Goal: Task Accomplishment & Management: Complete application form

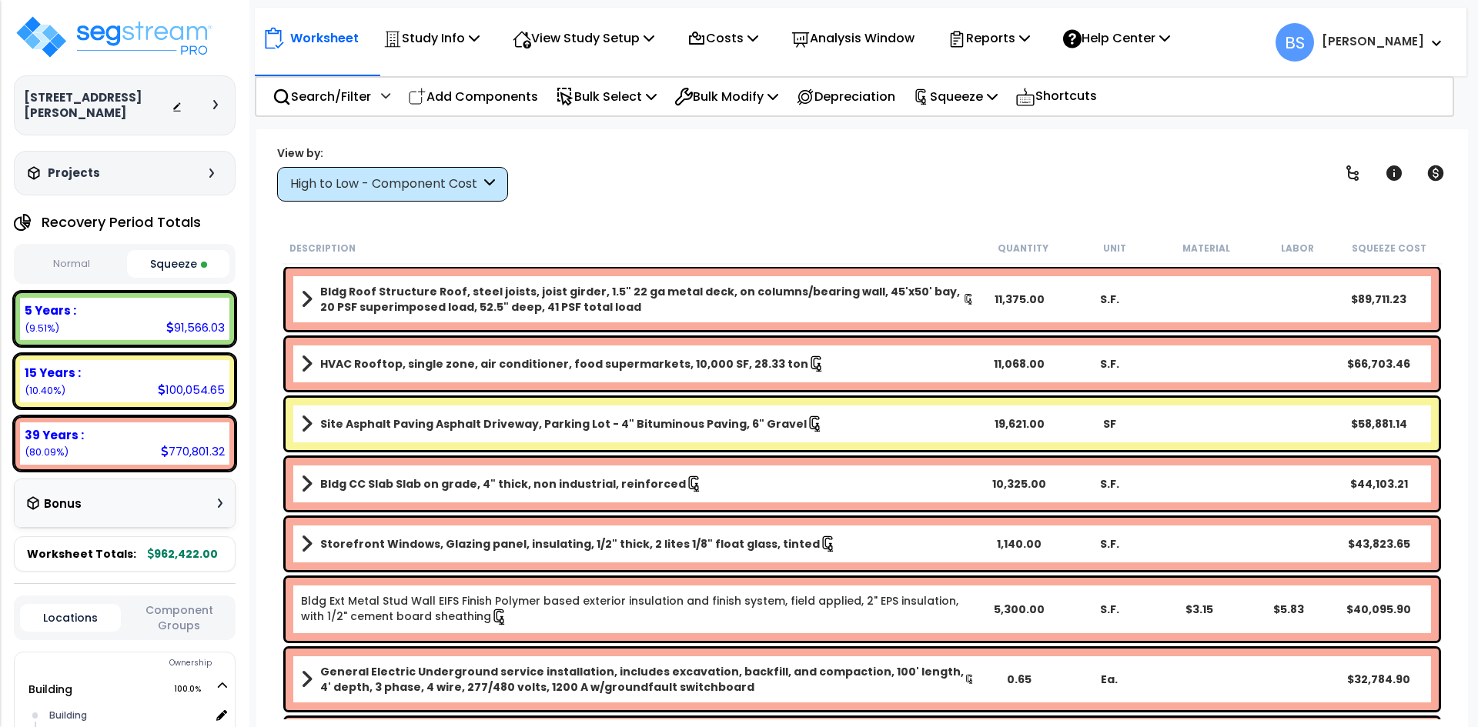
select select "2022"
click at [123, 35] on img at bounding box center [114, 37] width 200 height 46
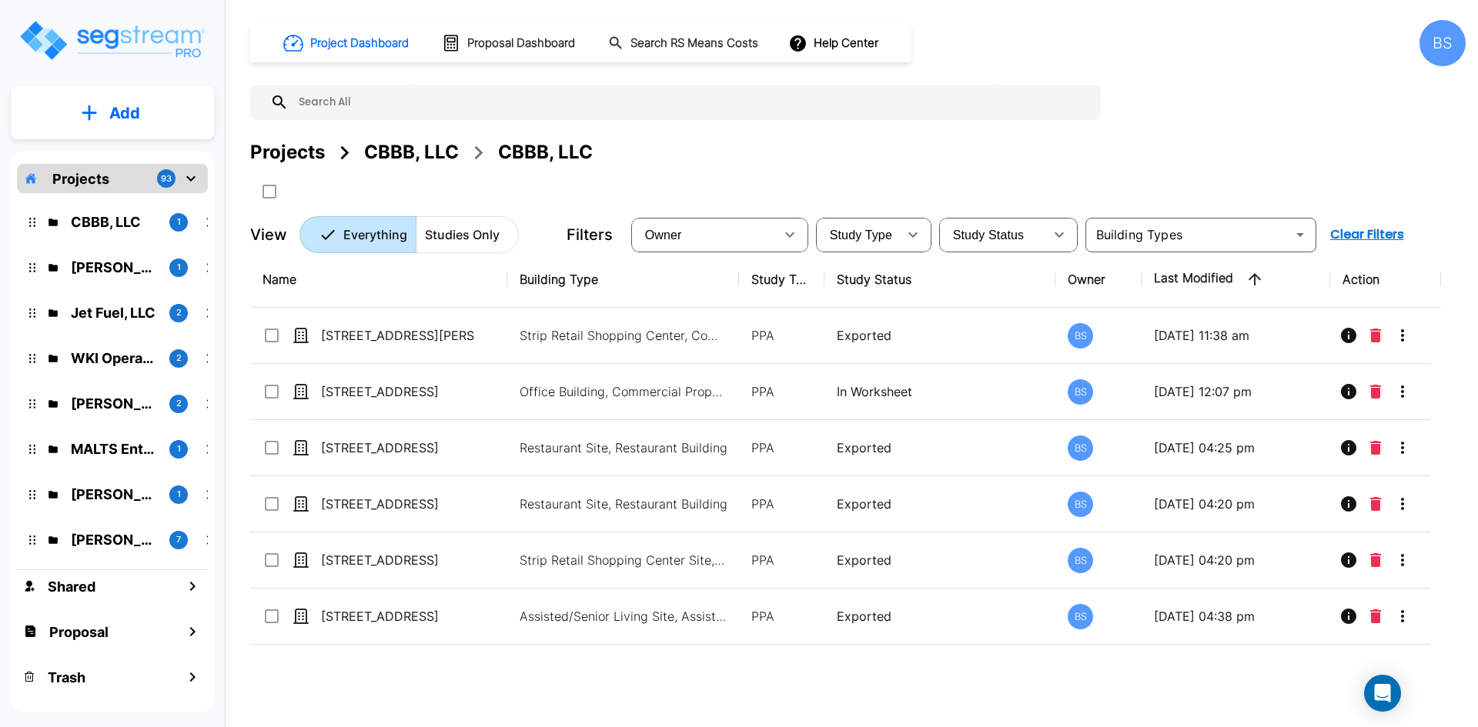
click at [276, 150] on div "Projects" at bounding box center [287, 153] width 75 height 28
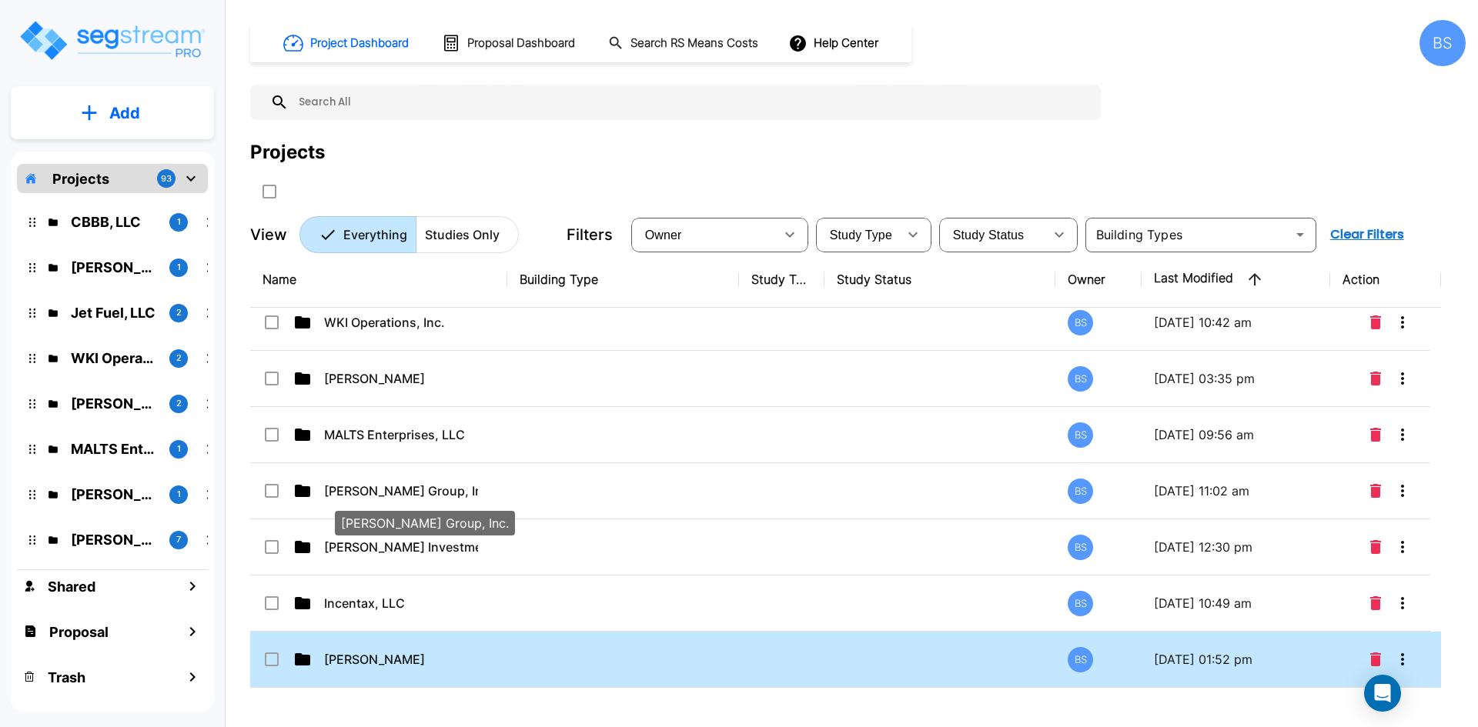
scroll to position [231, 0]
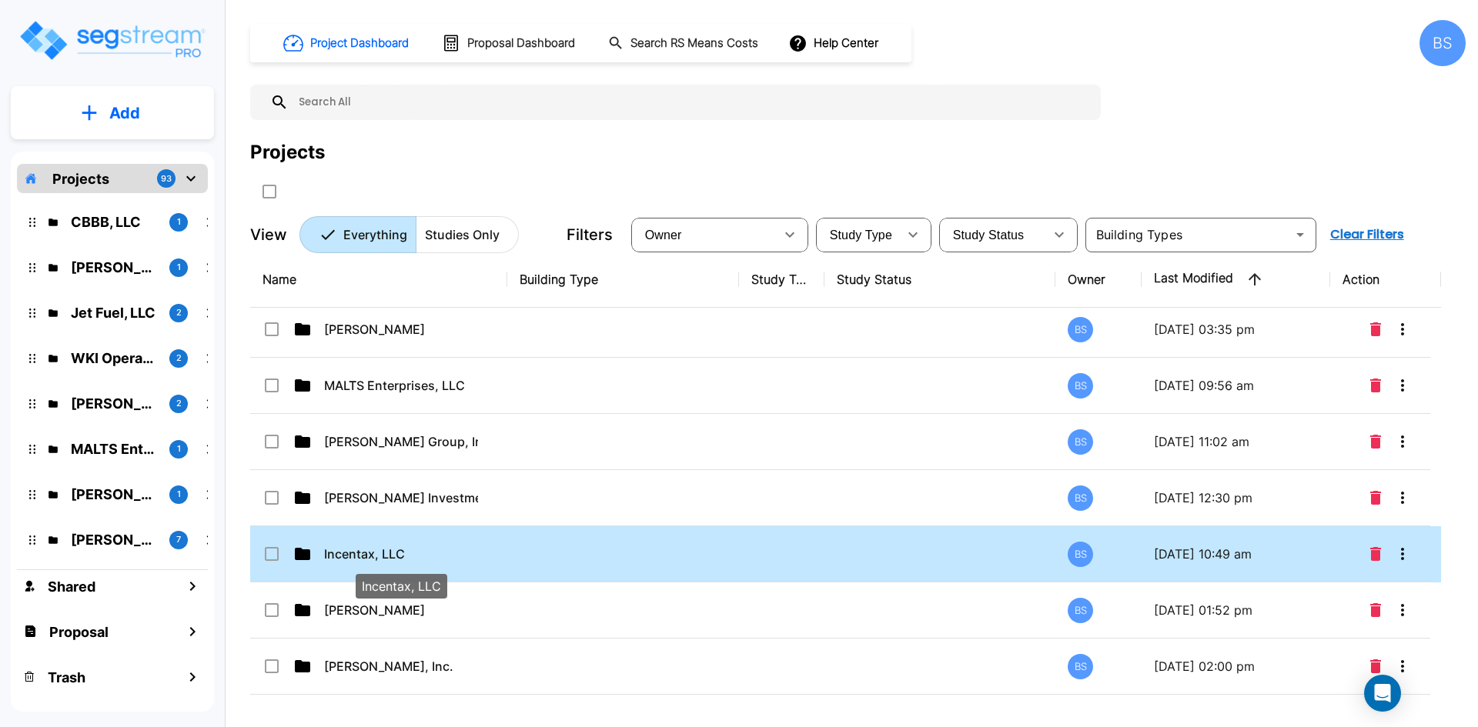
click at [385, 548] on p "Incentax, LLC" at bounding box center [401, 554] width 154 height 18
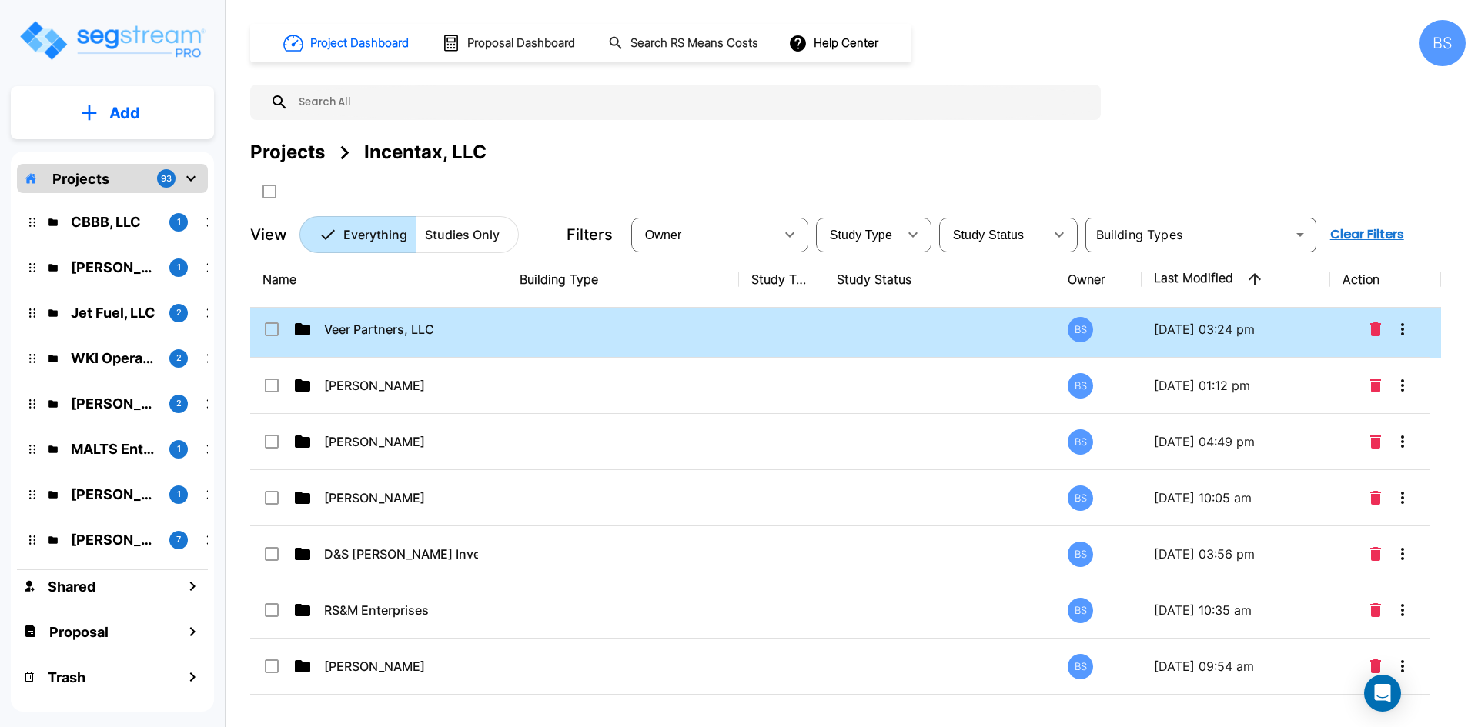
scroll to position [0, 0]
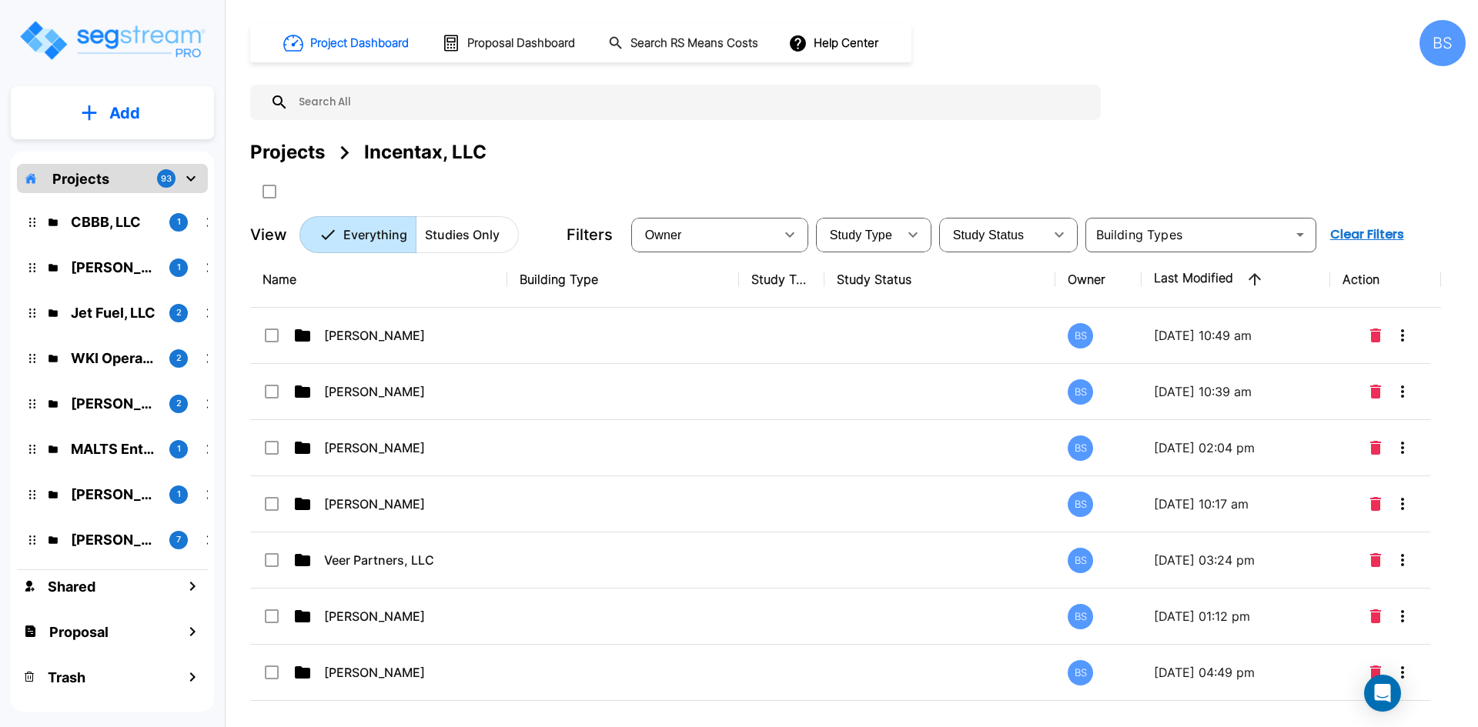
click at [132, 100] on button "Add" at bounding box center [112, 113] width 203 height 45
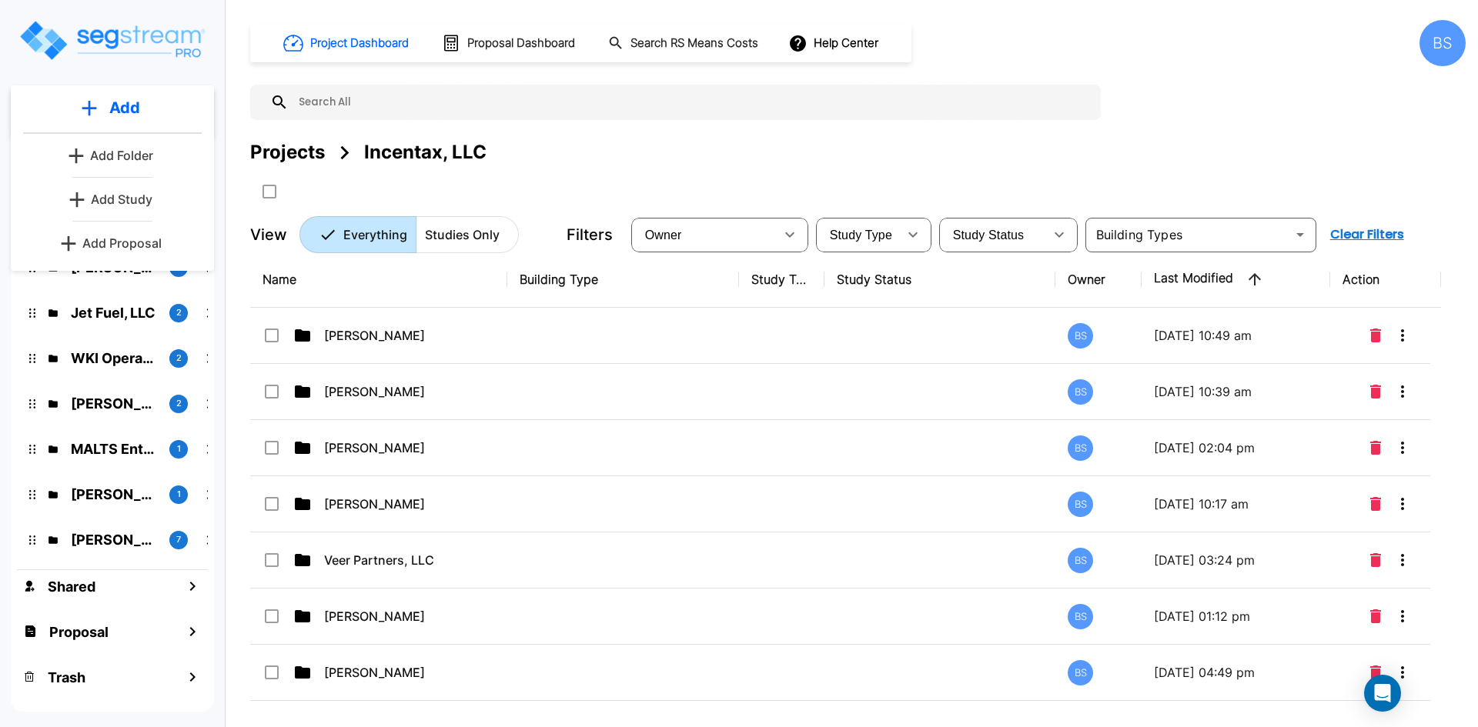
click at [120, 163] on p "Add Folder" at bounding box center [121, 155] width 63 height 18
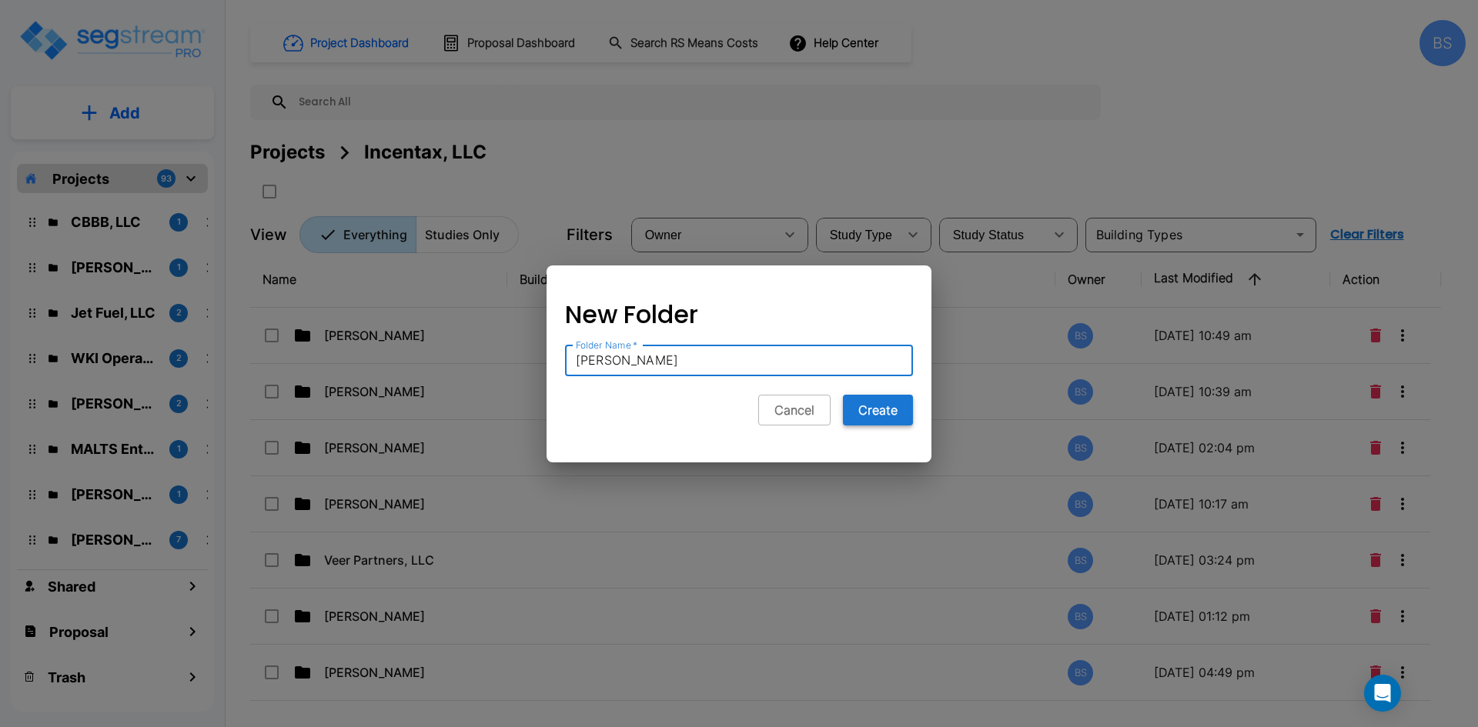
type input "David Lary"
click at [881, 408] on button "Create" at bounding box center [878, 410] width 70 height 31
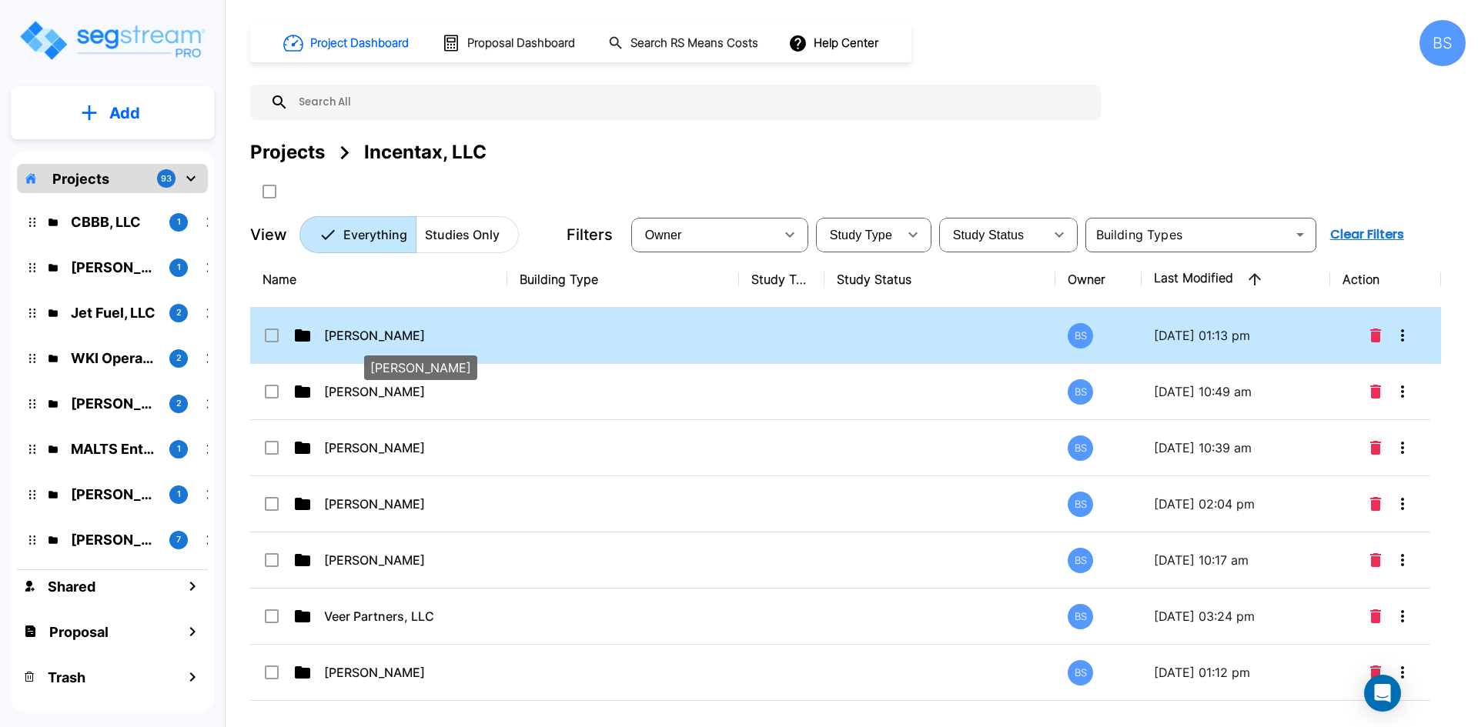
click at [456, 327] on p "David Lary" at bounding box center [401, 335] width 154 height 18
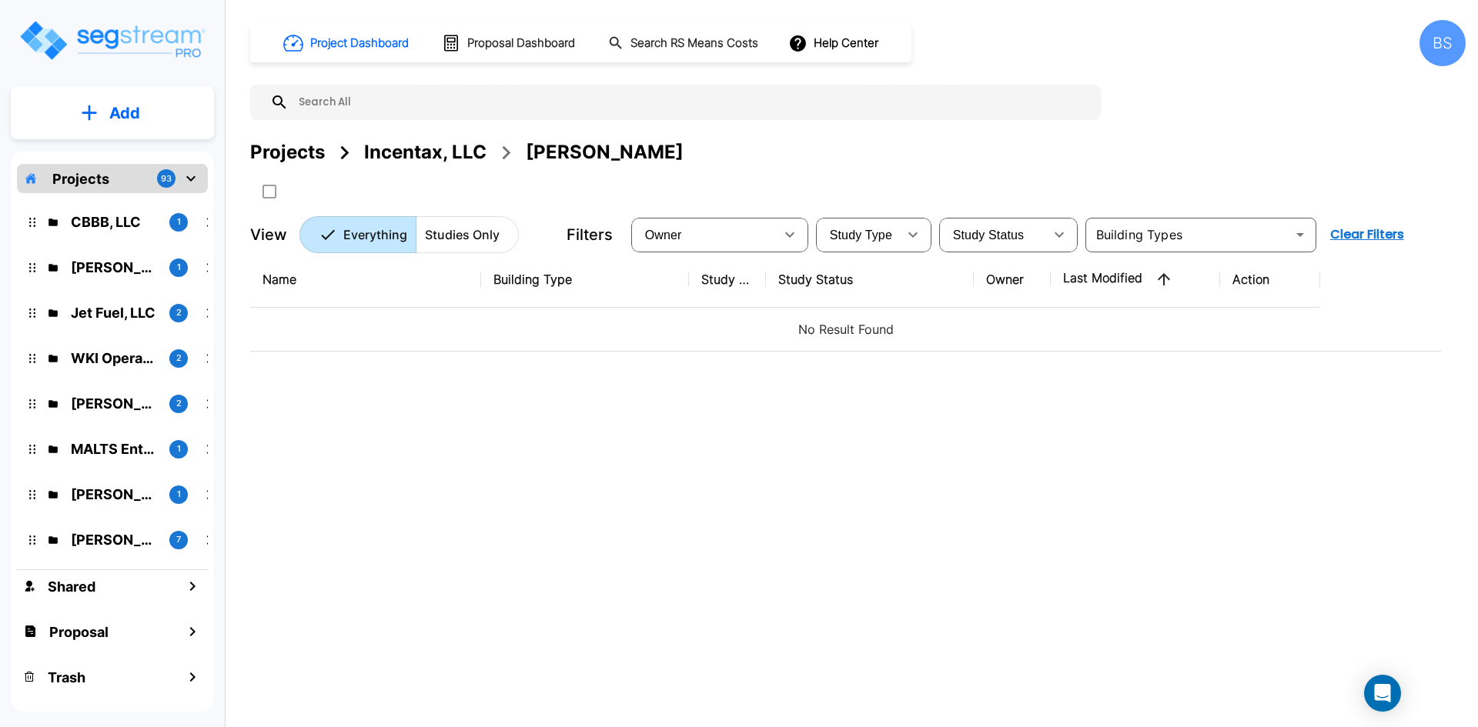
click at [439, 418] on div "Name Building Type Study Type Study Status Owner Last Modified Action No Result…" at bounding box center [845, 477] width 1191 height 451
click at [112, 119] on p "Add" at bounding box center [124, 113] width 31 height 23
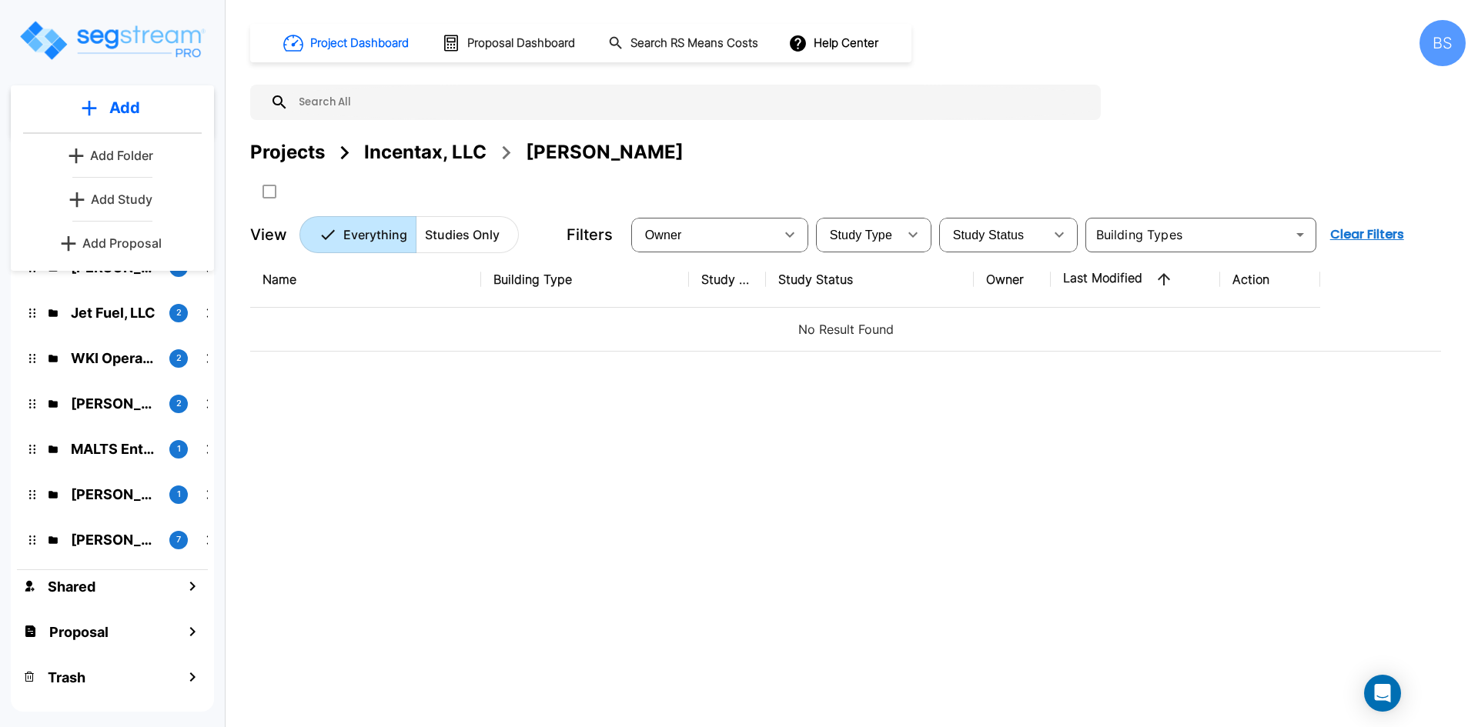
click at [377, 443] on div "Name Building Type Study Type Study Status Owner Last Modified Action No Result…" at bounding box center [845, 477] width 1191 height 451
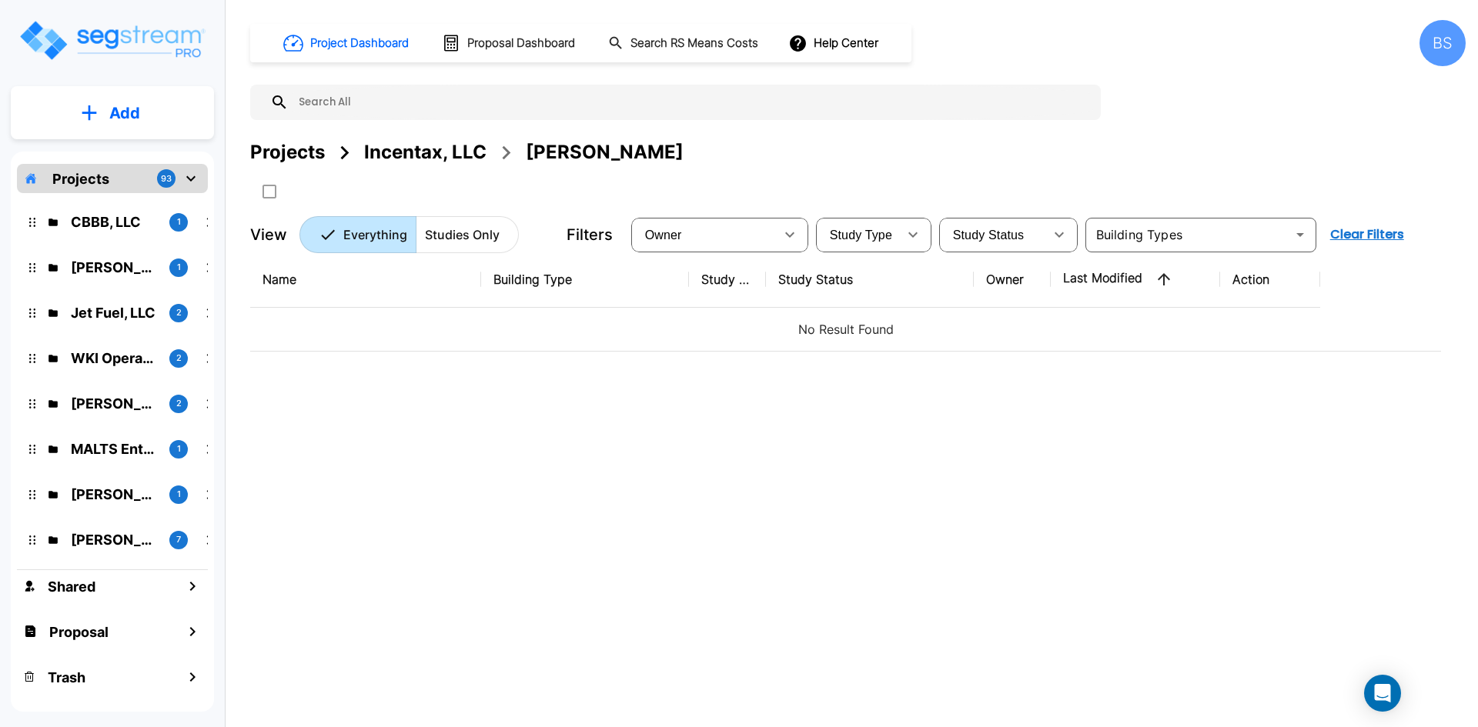
click at [409, 399] on div "Name Building Type Study Type Study Status Owner Last Modified Action No Result…" at bounding box center [845, 477] width 1191 height 451
click at [441, 320] on p "No Result Found" at bounding box center [845, 329] width 1166 height 18
click at [134, 102] on p "Add" at bounding box center [124, 113] width 31 height 23
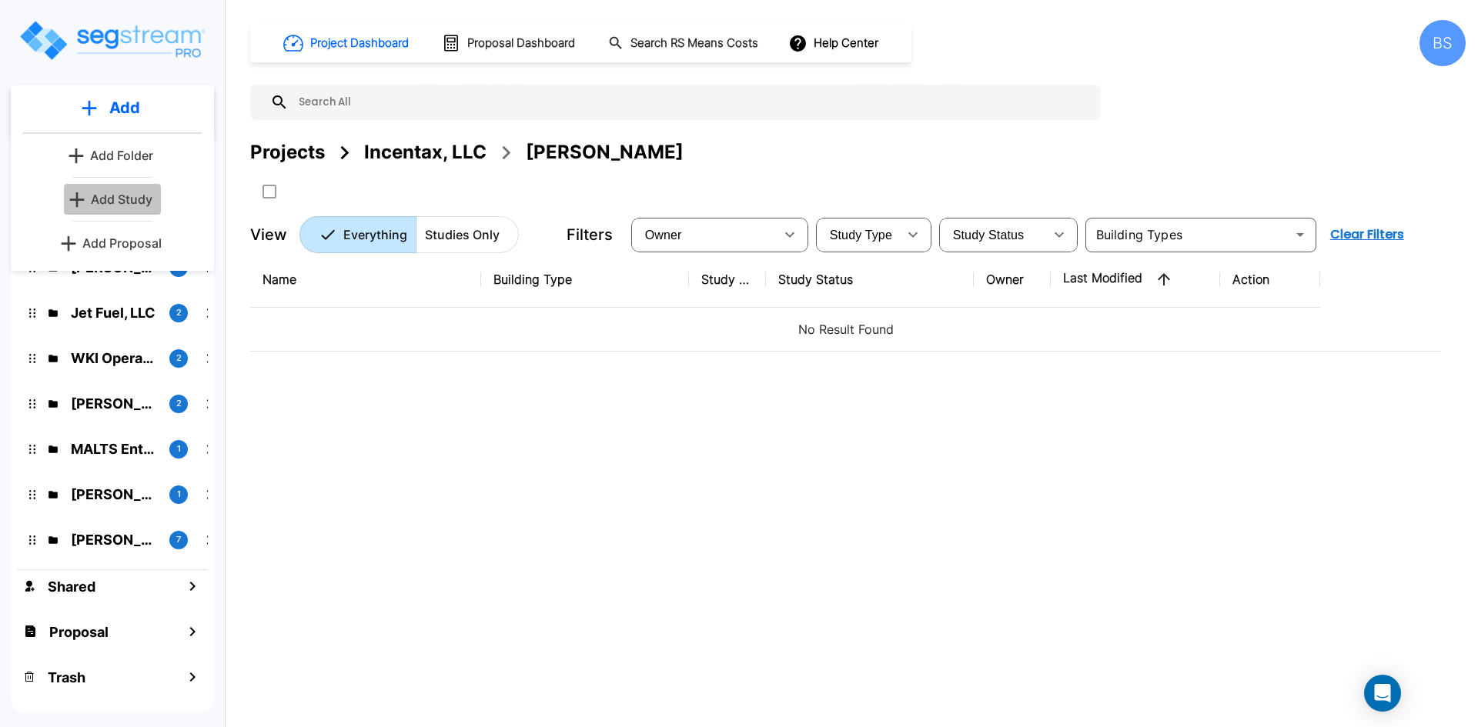
click at [145, 203] on p "Add Study" at bounding box center [122, 199] width 62 height 18
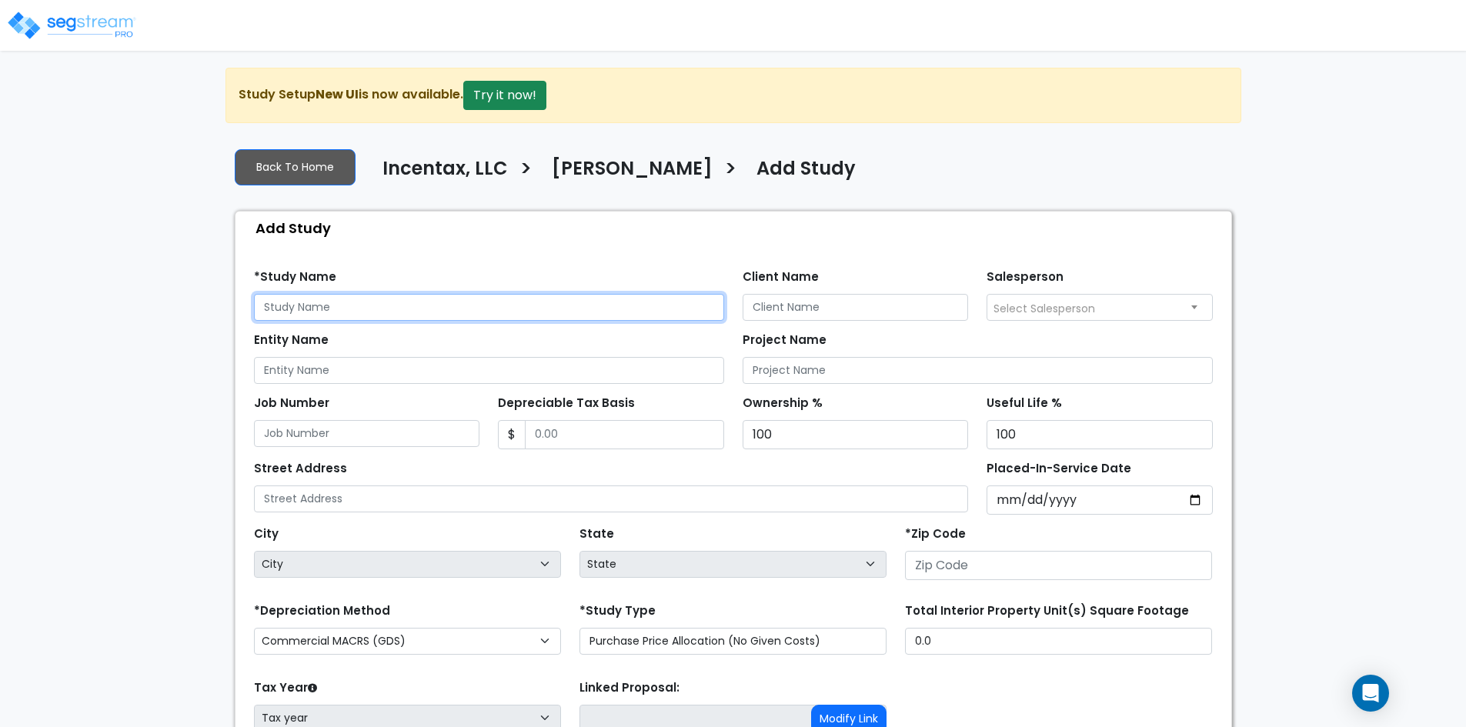
click at [275, 297] on input "text" at bounding box center [489, 307] width 470 height 27
drag, startPoint x: 302, startPoint y: 312, endPoint x: 119, endPoint y: 298, distance: 184.5
click at [120, 298] on div "We are Building your Study. So please grab a coffee and let us do the heavy lif…" at bounding box center [733, 464] width 1466 height 792
paste input "N Martel Ave, Los Angeles, CA 90046"
type input "941 N Martel Ave, Los Angeles, CA 90046"
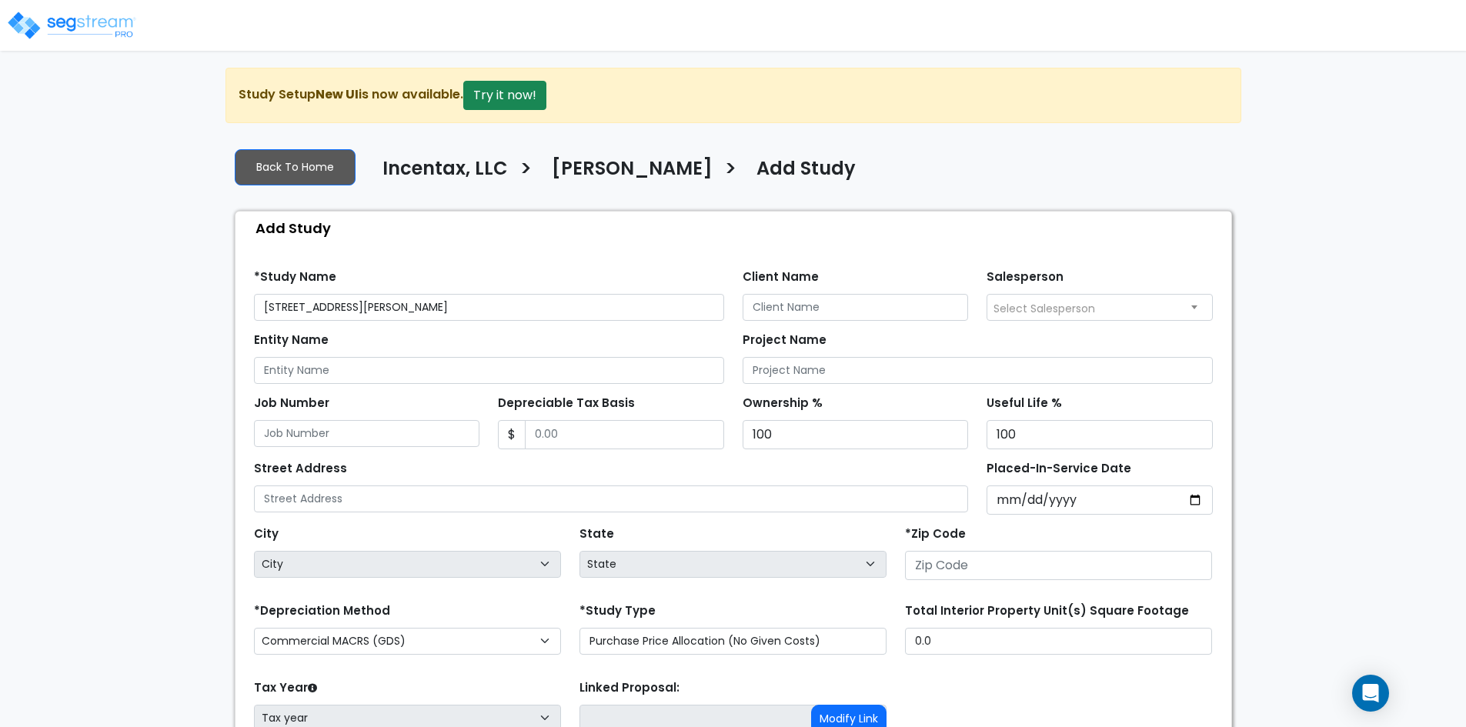
click at [110, 330] on div "We are Building your Study. So please grab a coffee and let us do the heavy lif…" at bounding box center [733, 464] width 1466 height 792
click at [597, 443] on input "Depreciable Tax Basis" at bounding box center [624, 434] width 199 height 29
click at [613, 429] on input "Depreciable Tax Basis" at bounding box center [624, 434] width 199 height 29
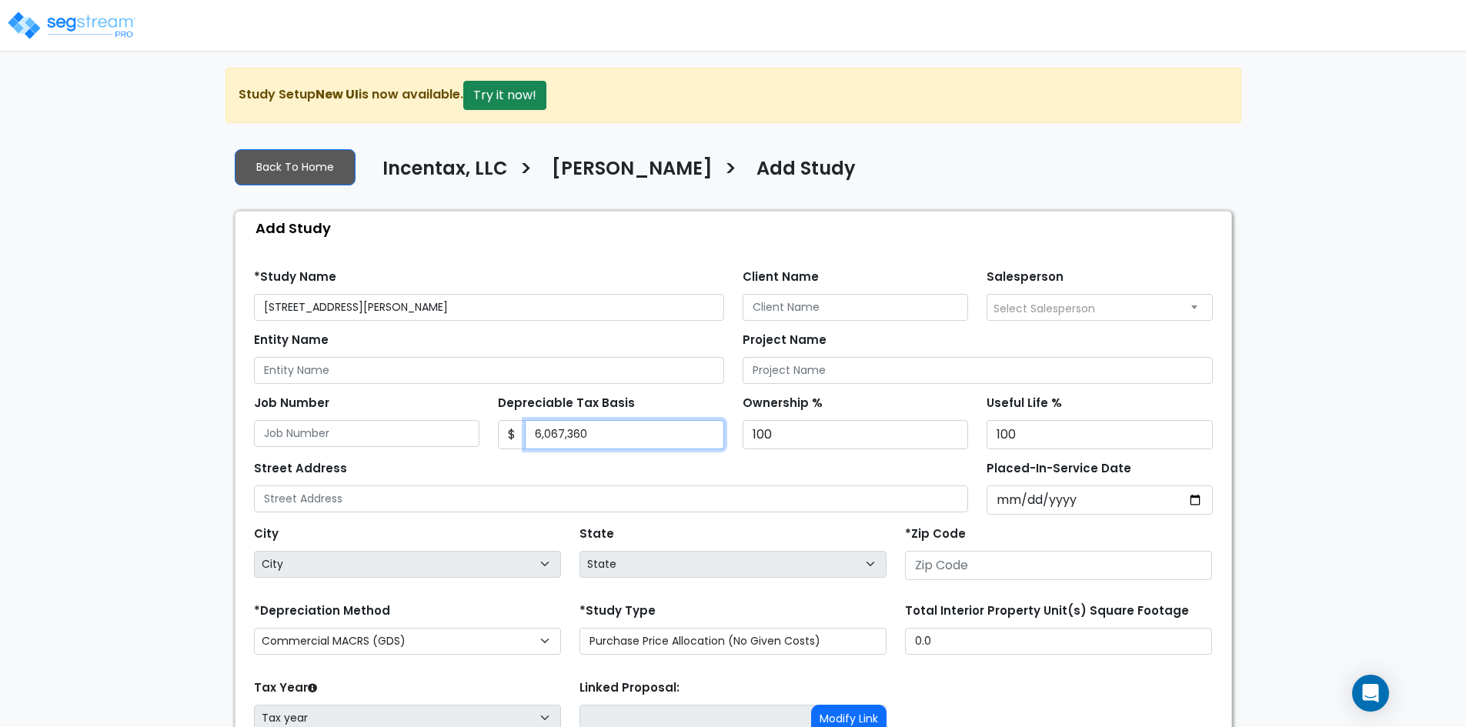
type input "6,067,360"
click at [1083, 509] on input "Placed-In-Service Date" at bounding box center [1100, 500] width 226 height 29
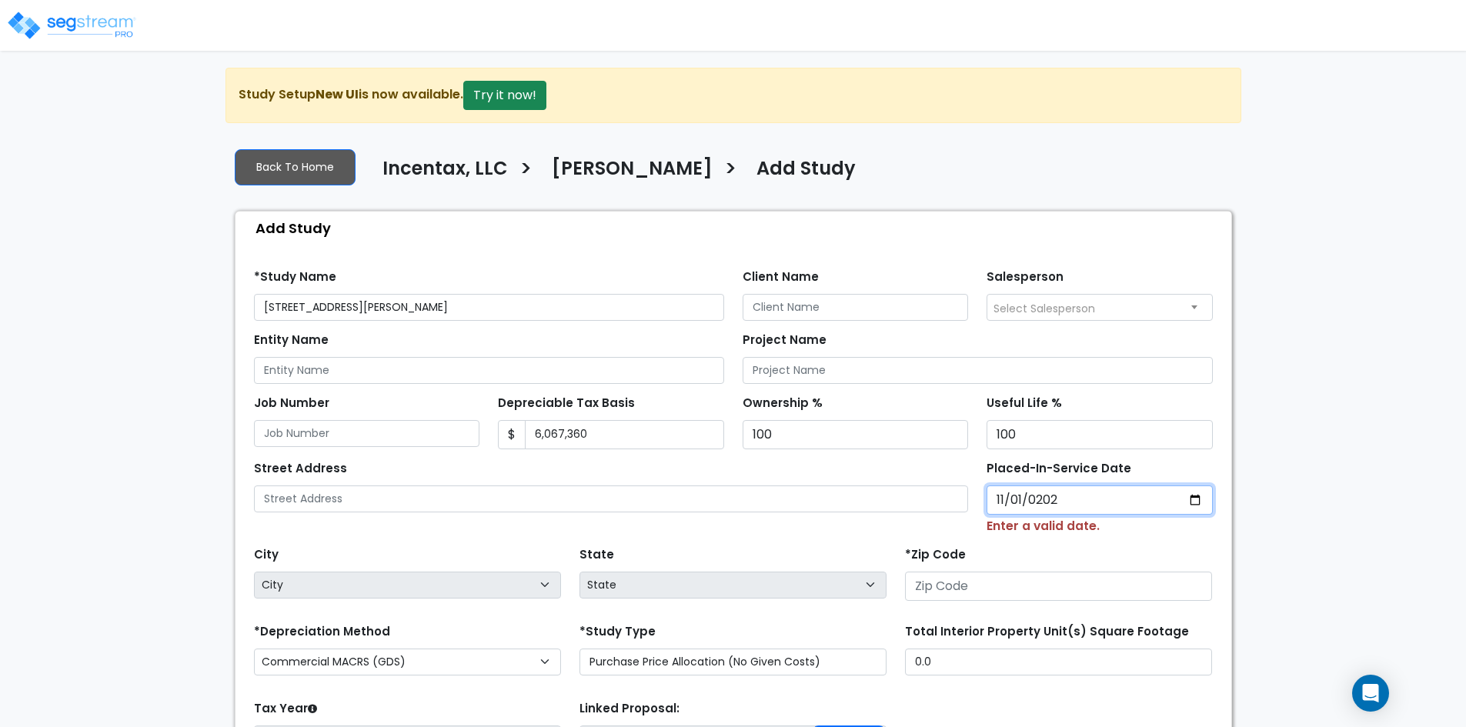
type input "2024-11-01"
select select "2024"
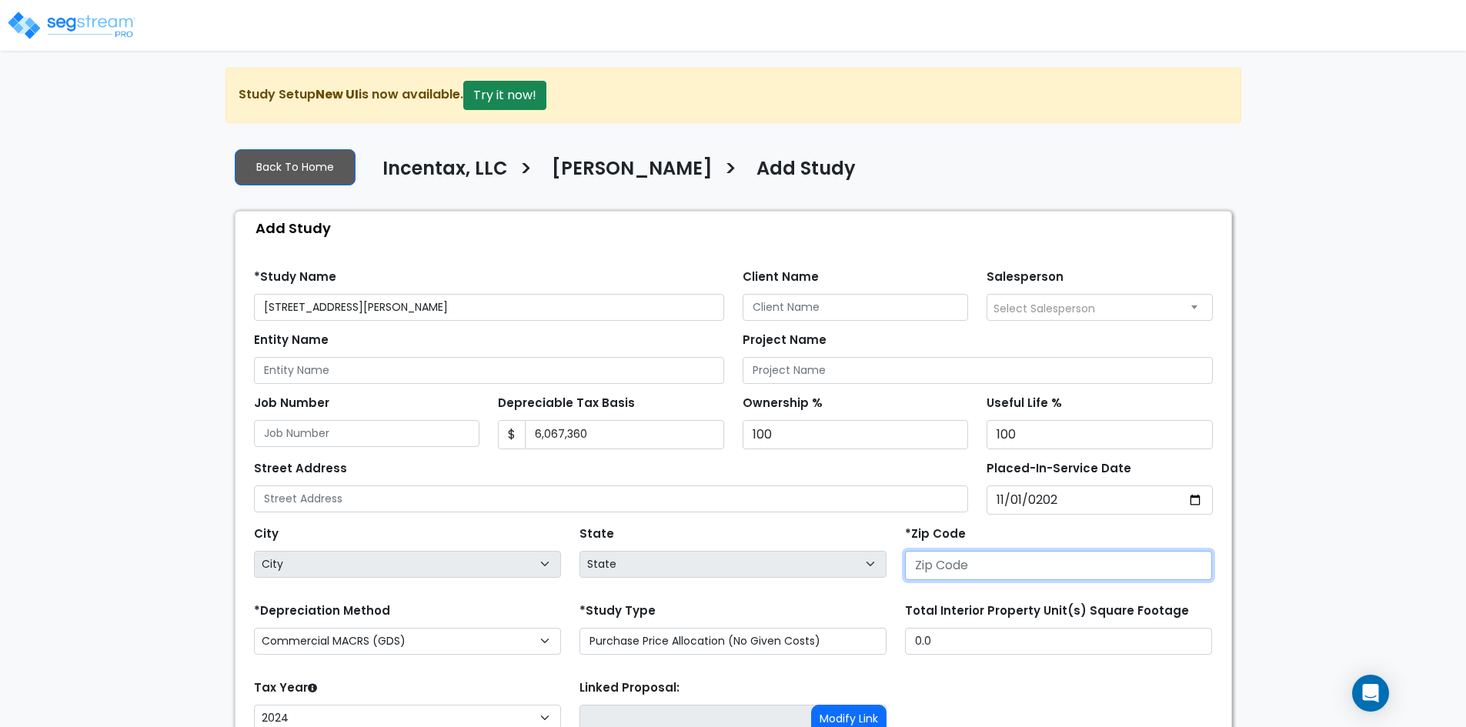
click at [961, 563] on input "number" at bounding box center [1058, 565] width 307 height 29
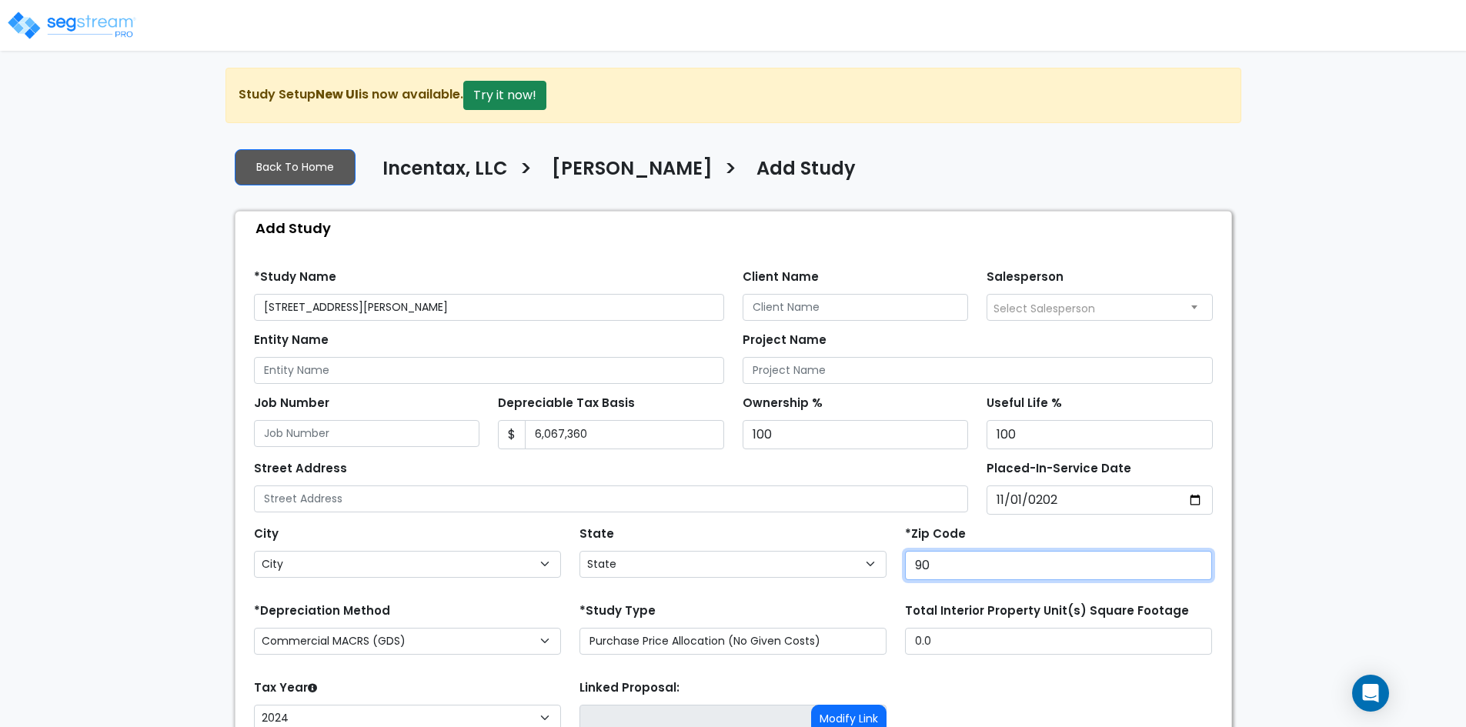
type input "900"
select select "CA"
type input "90046"
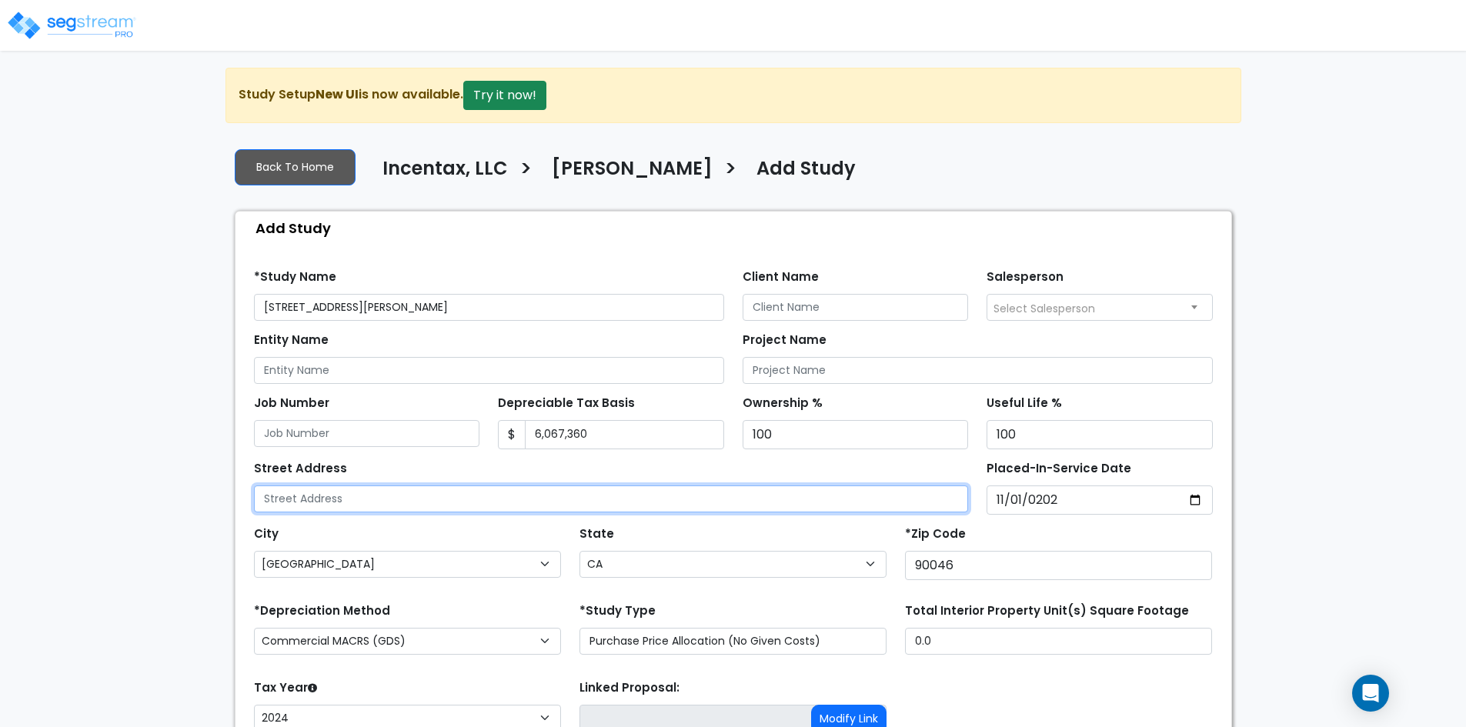
click at [397, 494] on input "text" at bounding box center [611, 499] width 715 height 27
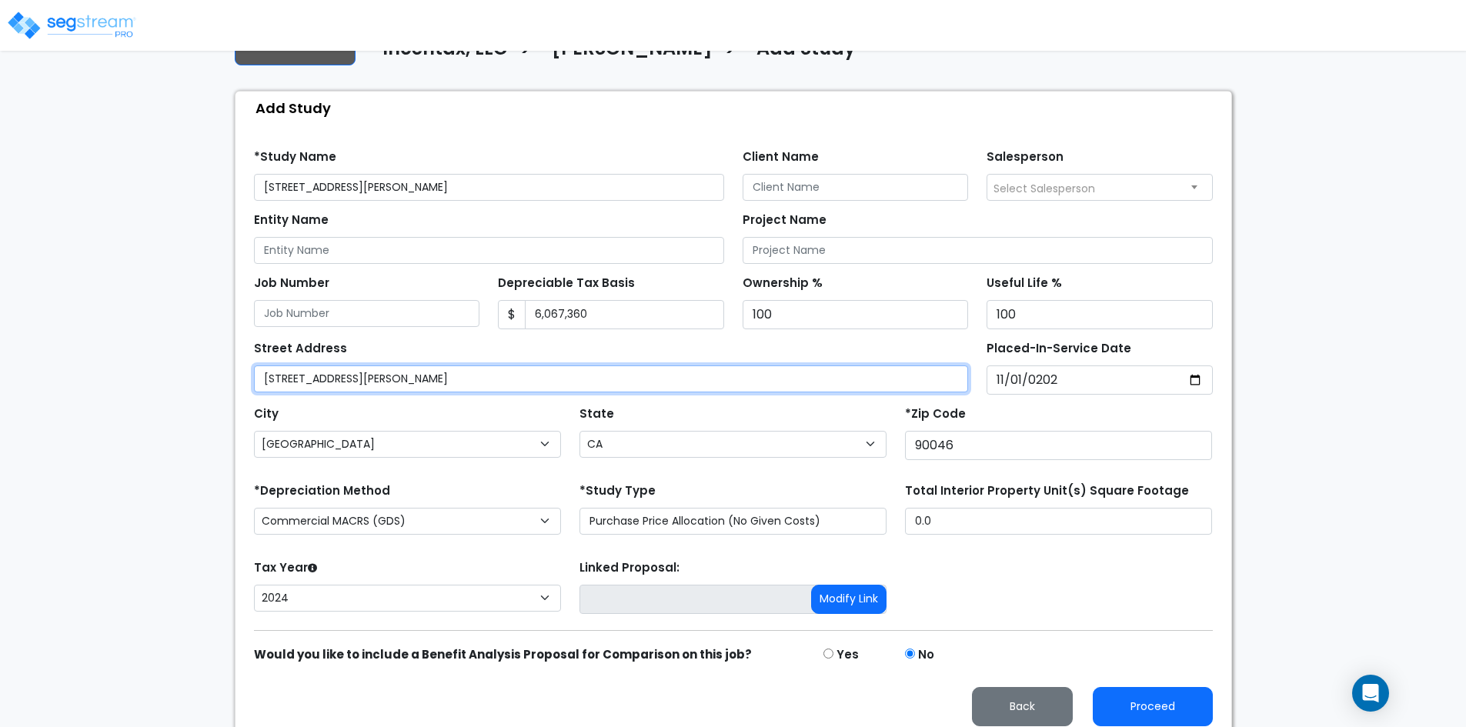
scroll to position [132, 0]
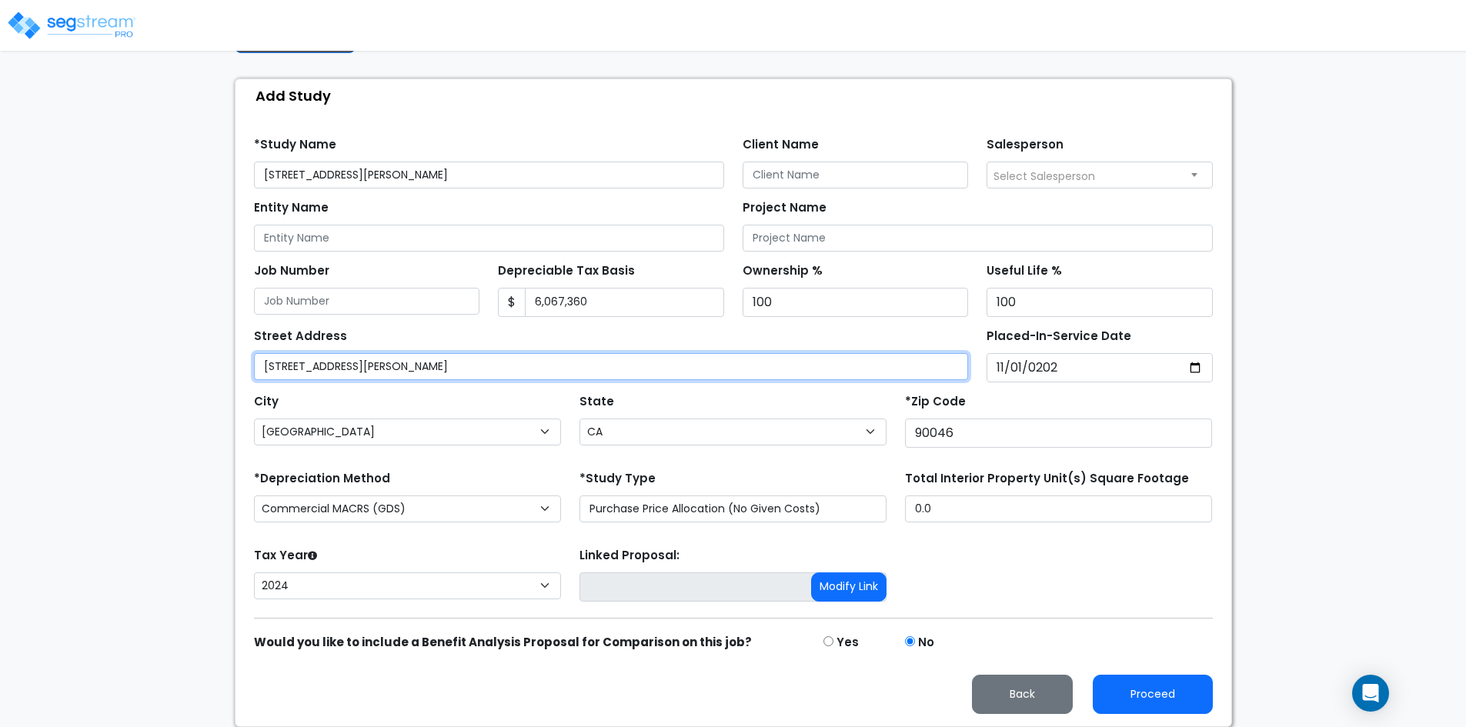
type input "941 N Martel Ave"
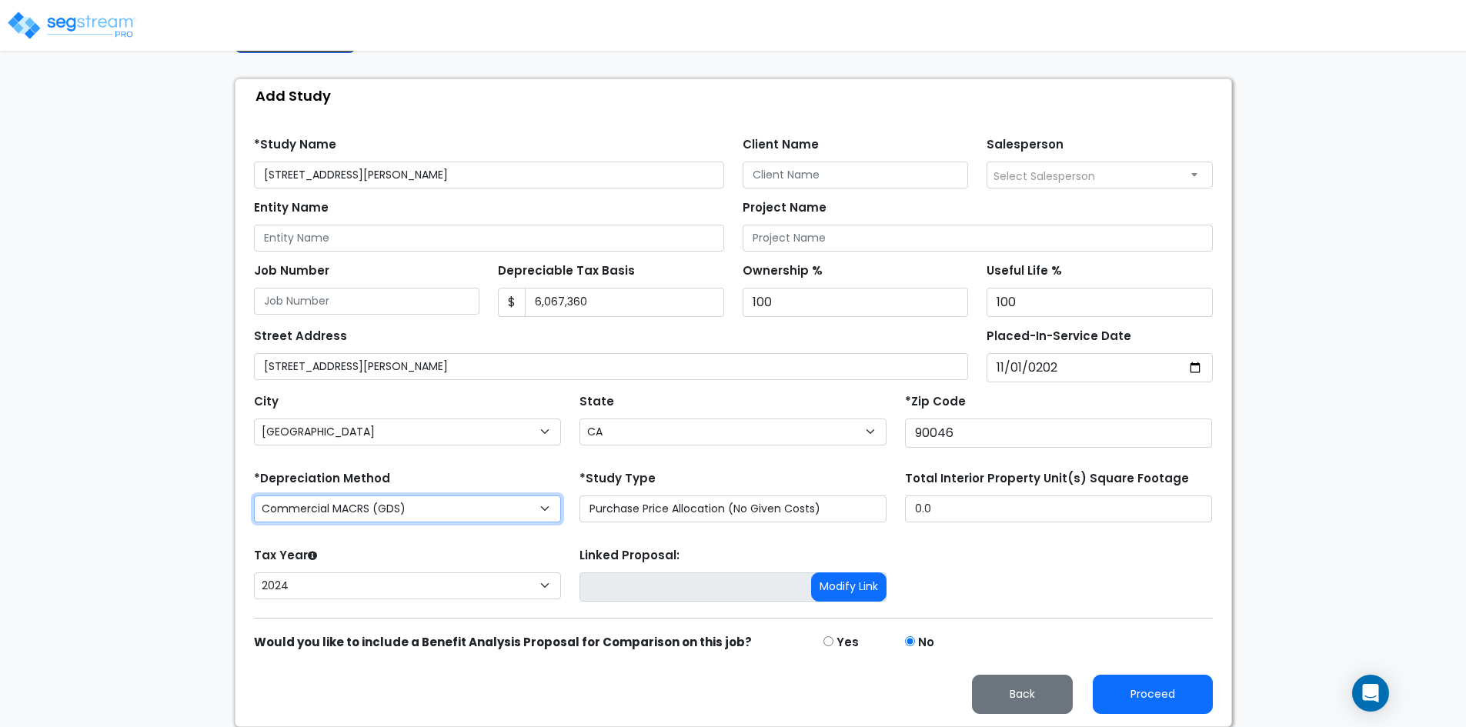
click at [341, 510] on select "Commercial MACRS (GDS) Commercial Residential MACRS (GDS) Commercial MACRS (ADS…" at bounding box center [407, 509] width 307 height 27
select select "CRM(_4"
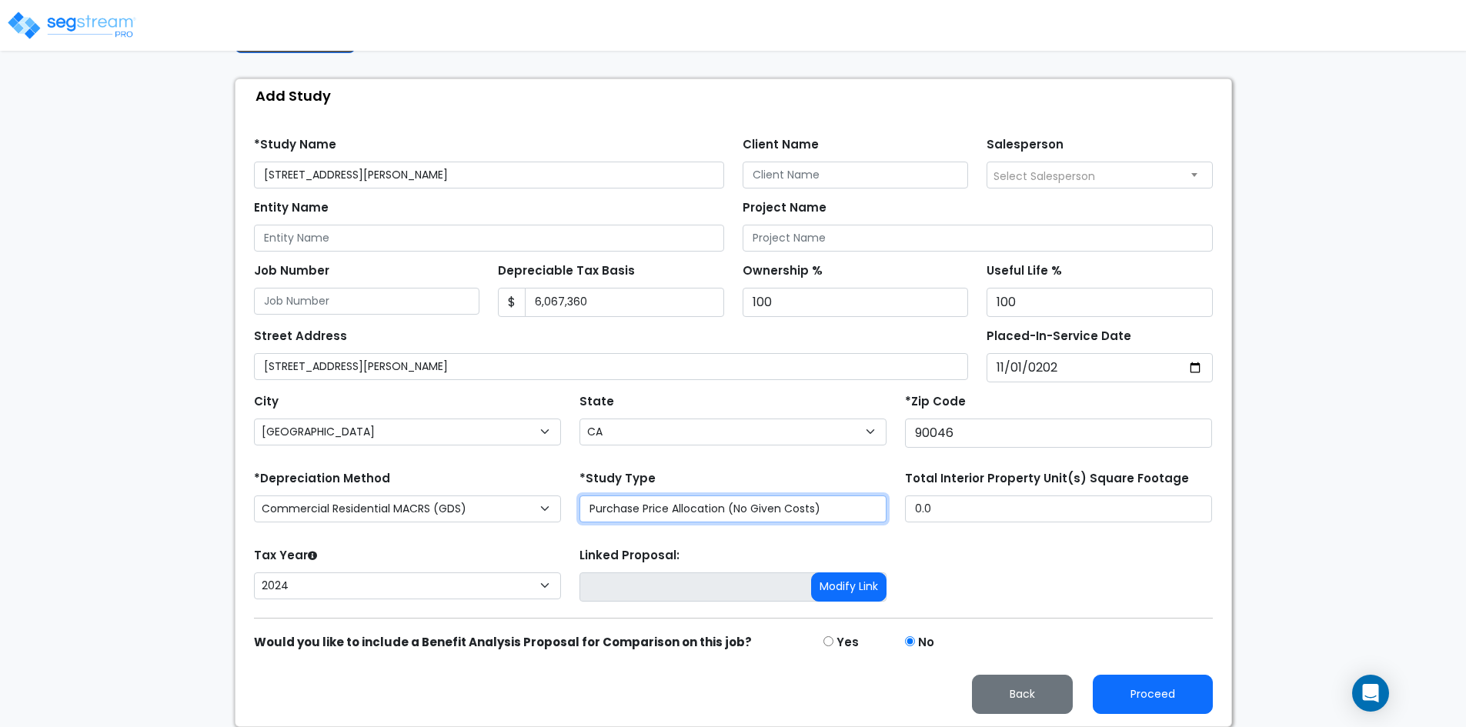
click at [691, 513] on select "Purchase Price Allocation (No Given Costs) New Construction / Reno / TI's (Give…" at bounding box center [733, 509] width 307 height 27
select select "NEW"
click at [580, 496] on select "Purchase Price Allocation (No Given Costs) New Construction / Reno / TI's (Give…" at bounding box center [733, 509] width 307 height 27
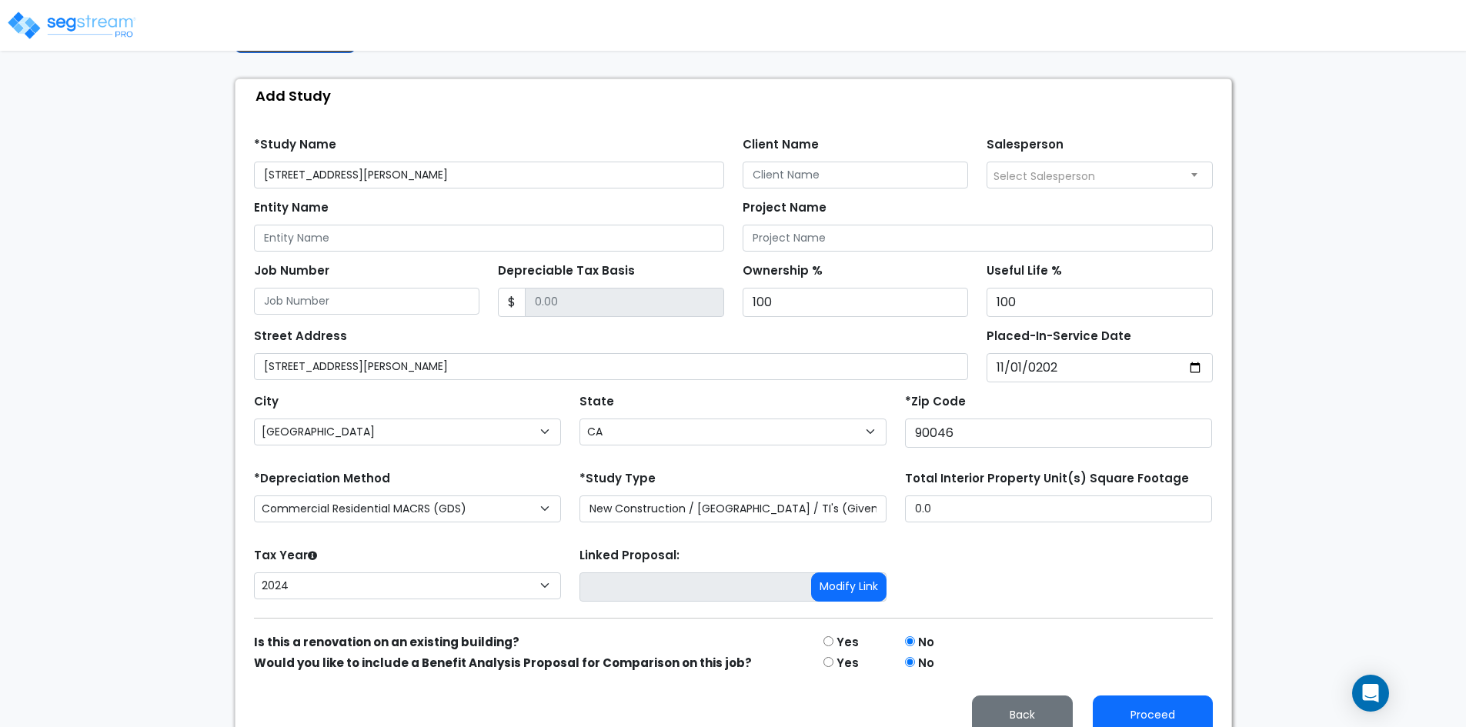
click at [512, 542] on form "*Study Name 941 N Martel Ave, Los Angeles, CA 90046 Client Name Salesperson Ent…" at bounding box center [733, 430] width 959 height 610
click at [576, 316] on input "Depreciable Tax Basis" at bounding box center [624, 302] width 199 height 29
click at [574, 307] on input "Depreciable Tax Basis" at bounding box center [624, 302] width 199 height 29
click at [593, 309] on input "Depreciable Tax Basis" at bounding box center [624, 302] width 199 height 29
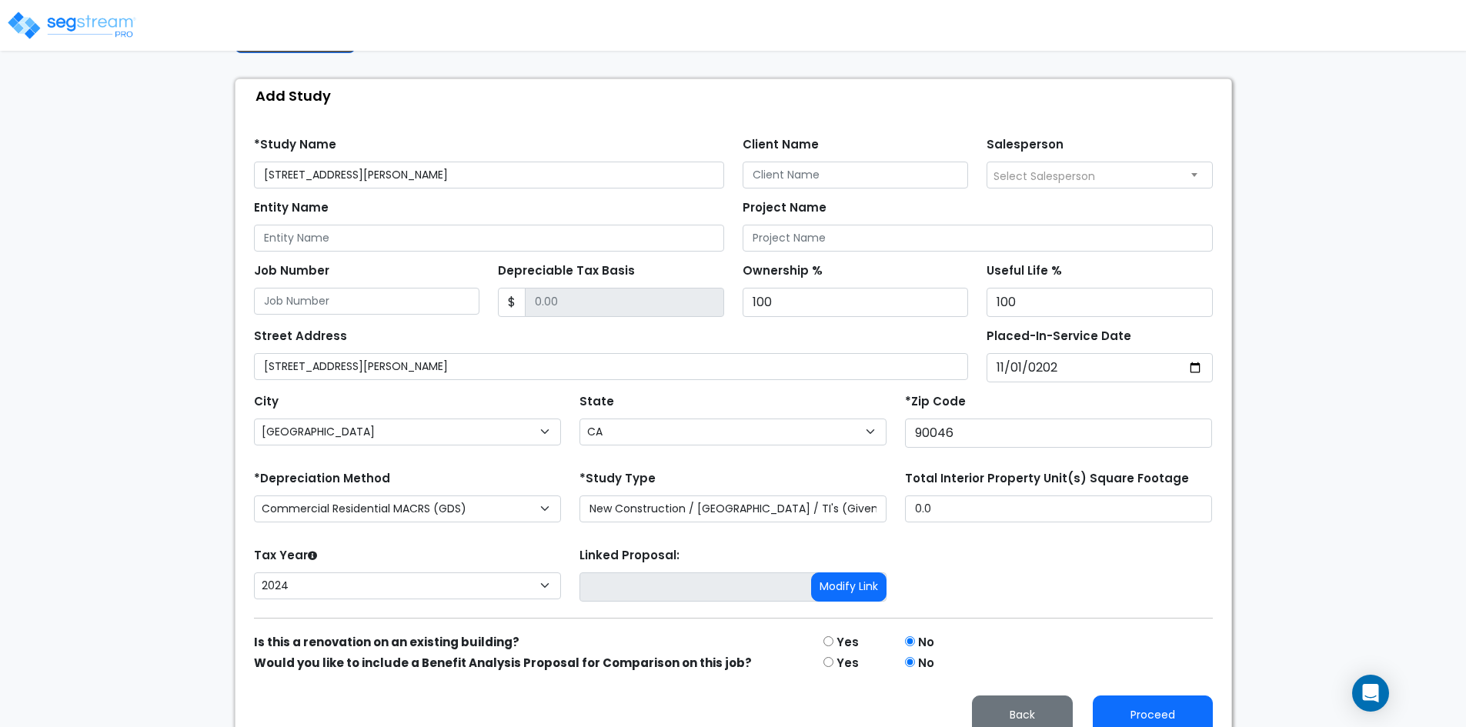
click at [138, 606] on div "We are Building your Study. So please grab a coffee and let us do the heavy lif…" at bounding box center [733, 341] width 1466 height 813
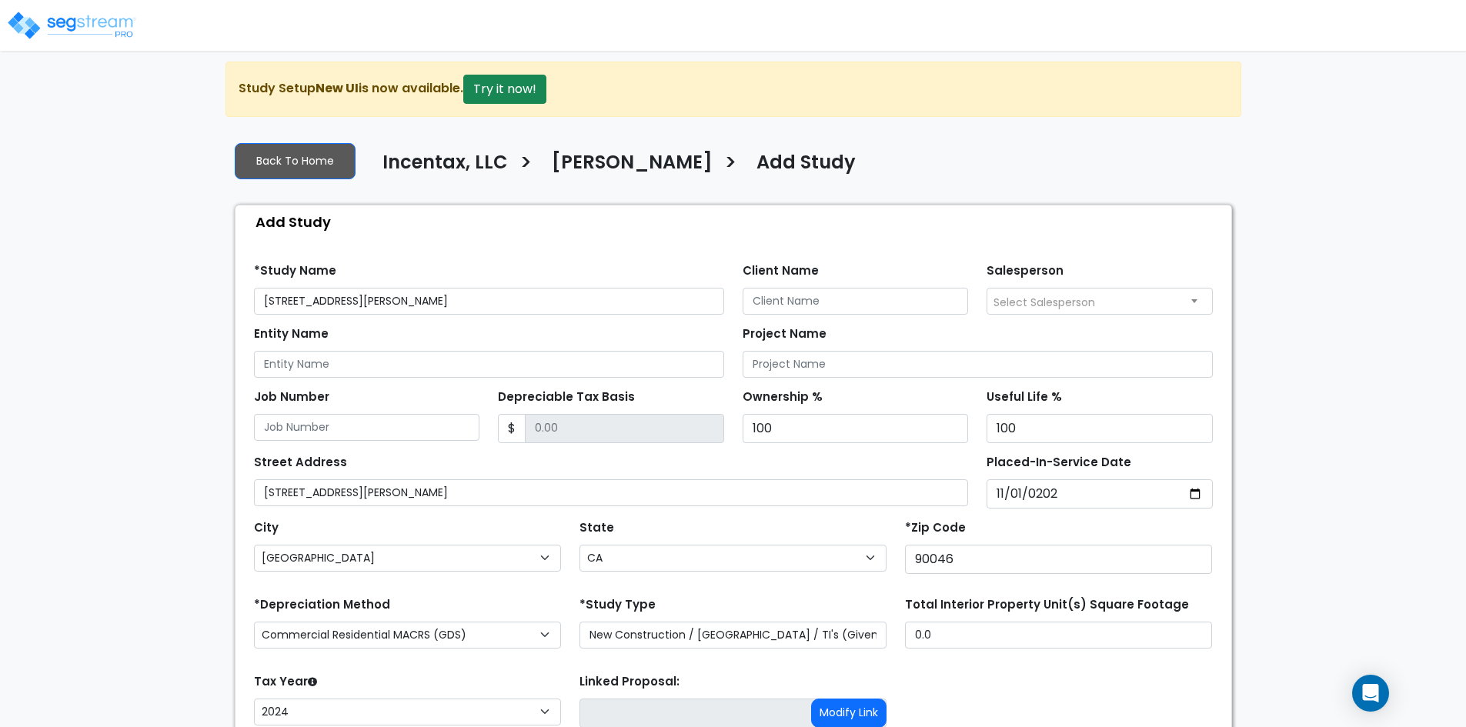
scroll to position [0, 0]
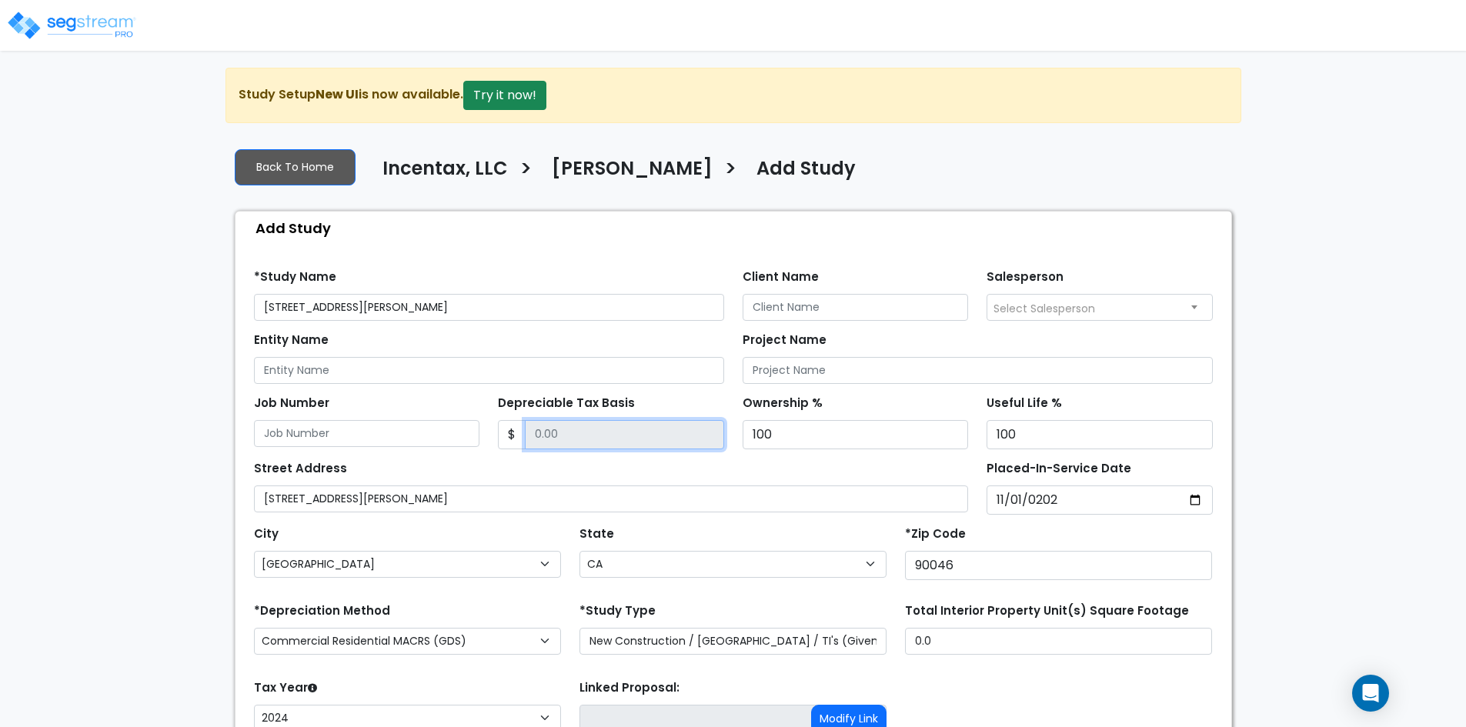
click at [590, 434] on input "Depreciable Tax Basis" at bounding box center [624, 434] width 199 height 29
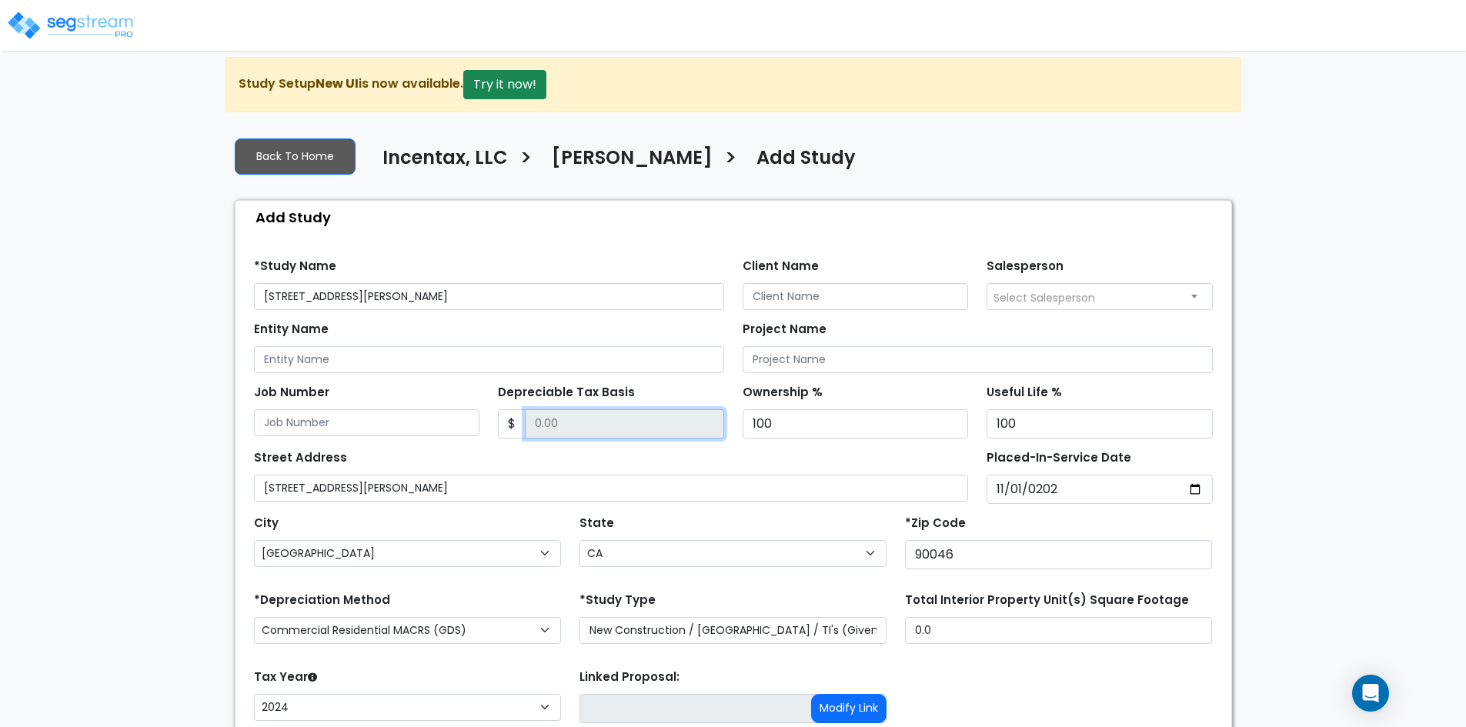
scroll to position [153, 0]
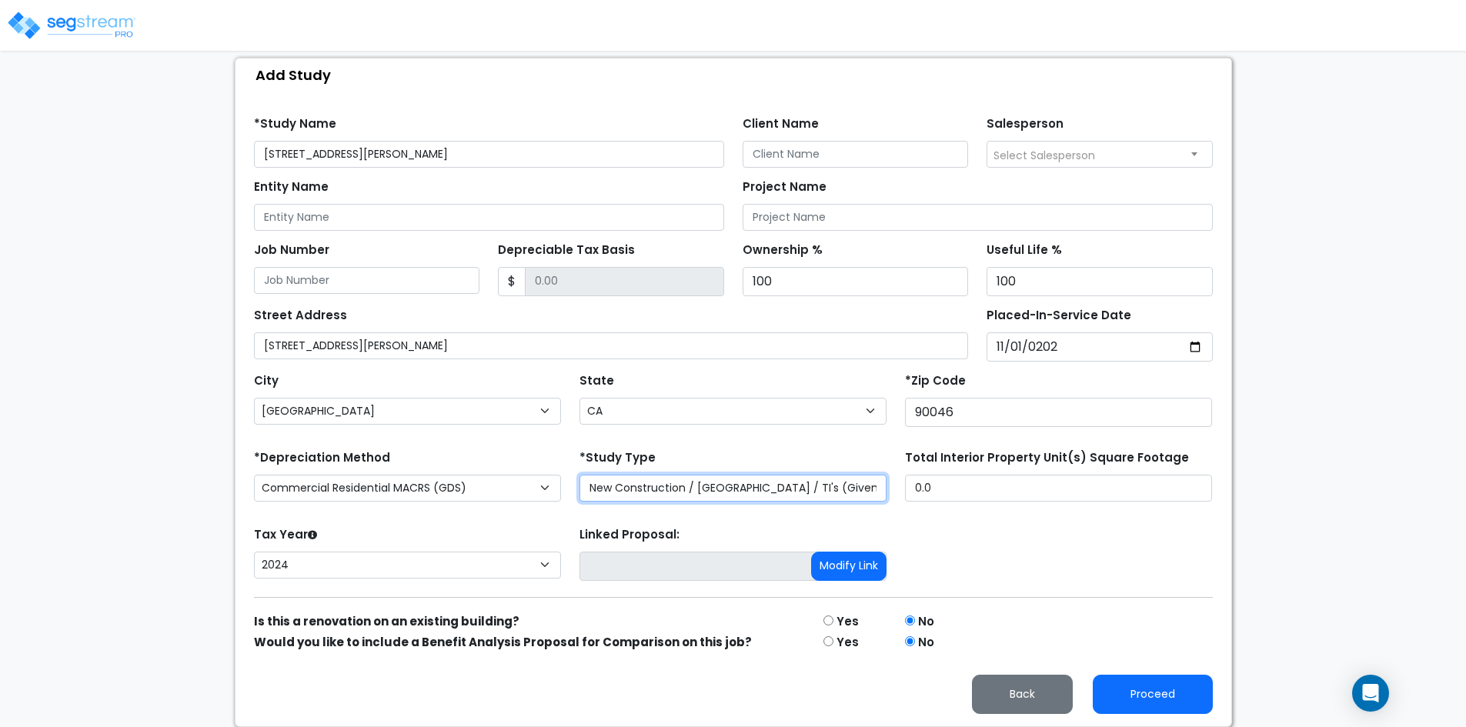
click at [658, 493] on select "Purchase Price Allocation (No Given Costs) New Construction / Reno / TI's (Give…" at bounding box center [733, 488] width 307 height 27
click at [580, 495] on select "Purchase Price Allocation (No Given Costs) New Construction / Reno / TI's (Give…" at bounding box center [733, 488] width 307 height 27
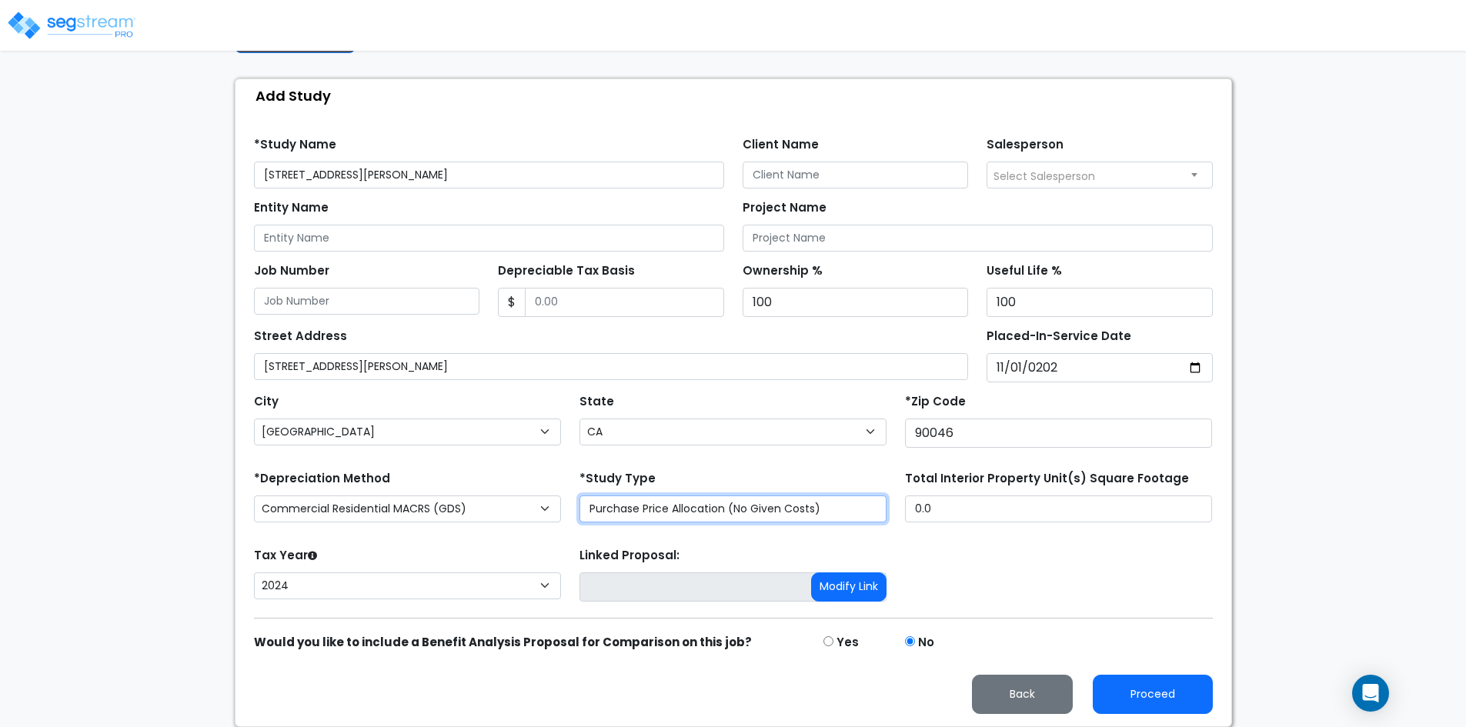
click at [651, 506] on select "Purchase Price Allocation (No Given Costs) New Construction / Reno / TI's (Give…" at bounding box center [733, 509] width 307 height 27
select select "NEW"
click at [580, 496] on select "Purchase Price Allocation (No Given Costs) New Construction / Reno / TI's (Give…" at bounding box center [733, 509] width 307 height 27
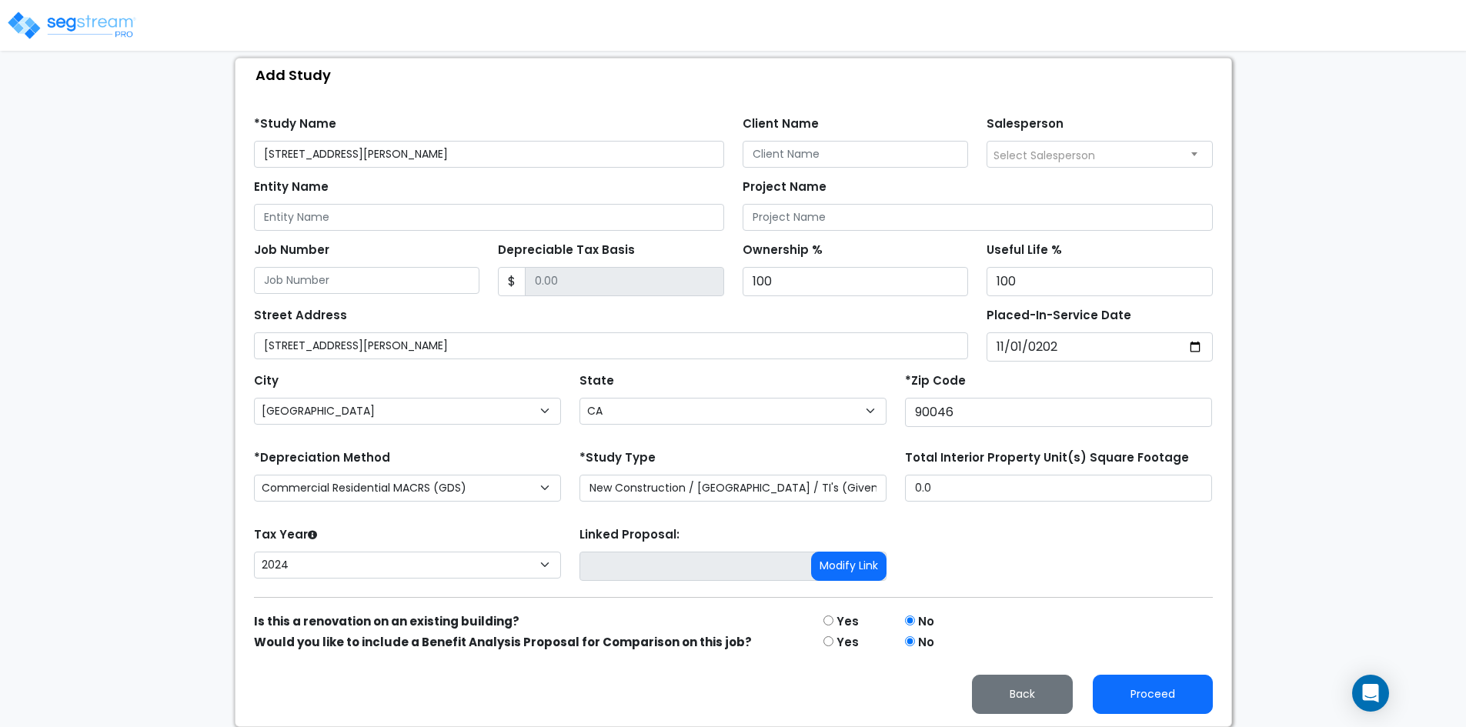
click at [1091, 586] on form "*Study Name 941 N Martel Ave, Los Angeles, CA 90046 Client Name Salesperson Ent…" at bounding box center [733, 410] width 959 height 610
click at [1165, 696] on button "Proceed" at bounding box center [1153, 694] width 120 height 39
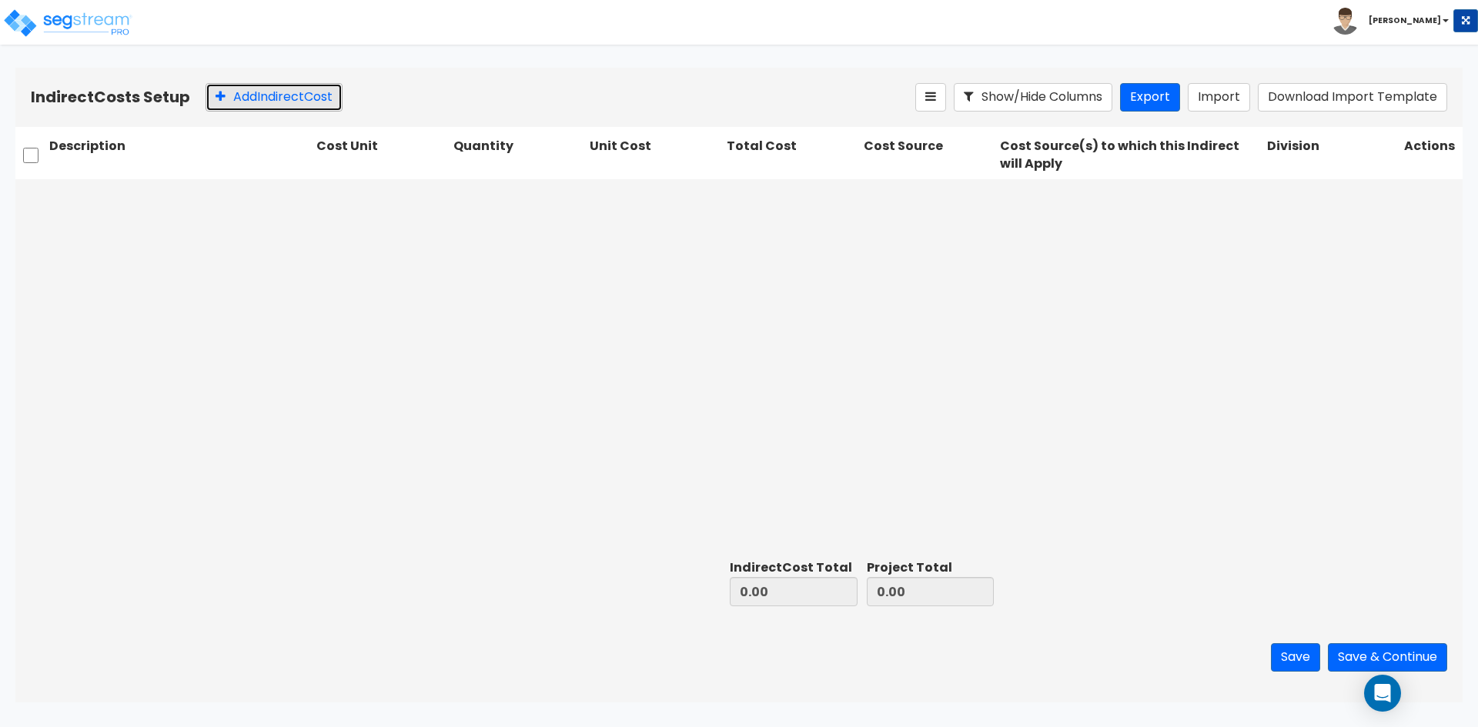
click at [293, 109] on button "Add Indirect Cost" at bounding box center [273, 97] width 137 height 28
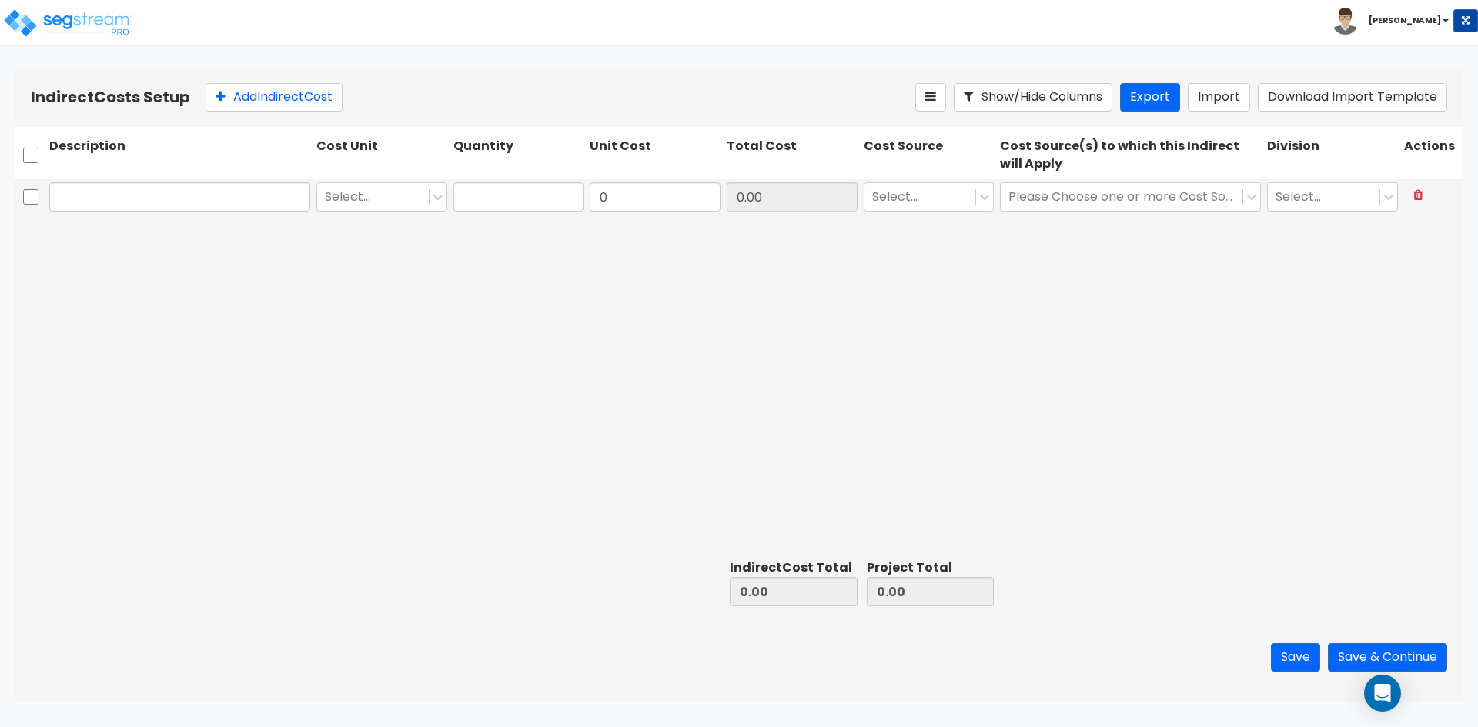
click at [212, 203] on input "text" at bounding box center [179, 196] width 261 height 29
type input "Temporary Fence"
type input "e"
type input "1"
type input "16,000"
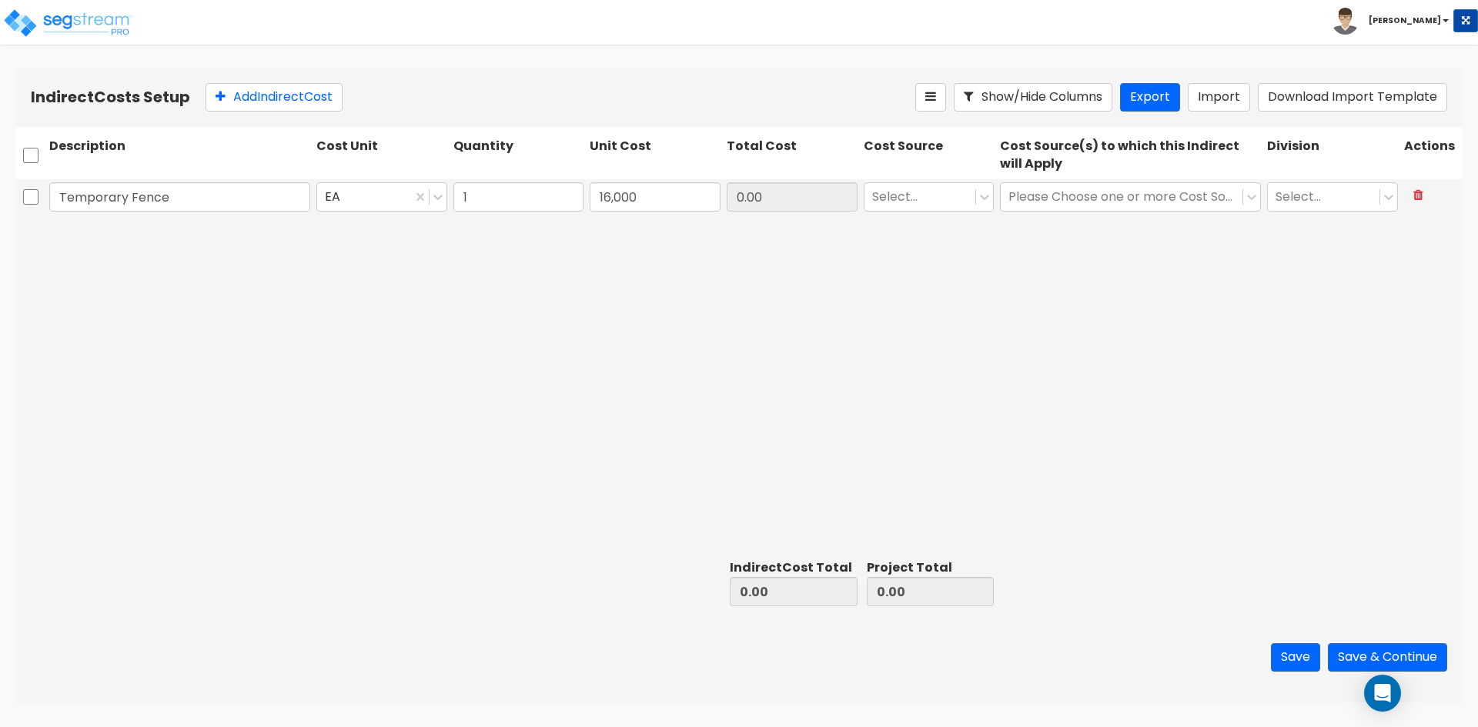
type input "16,000.00"
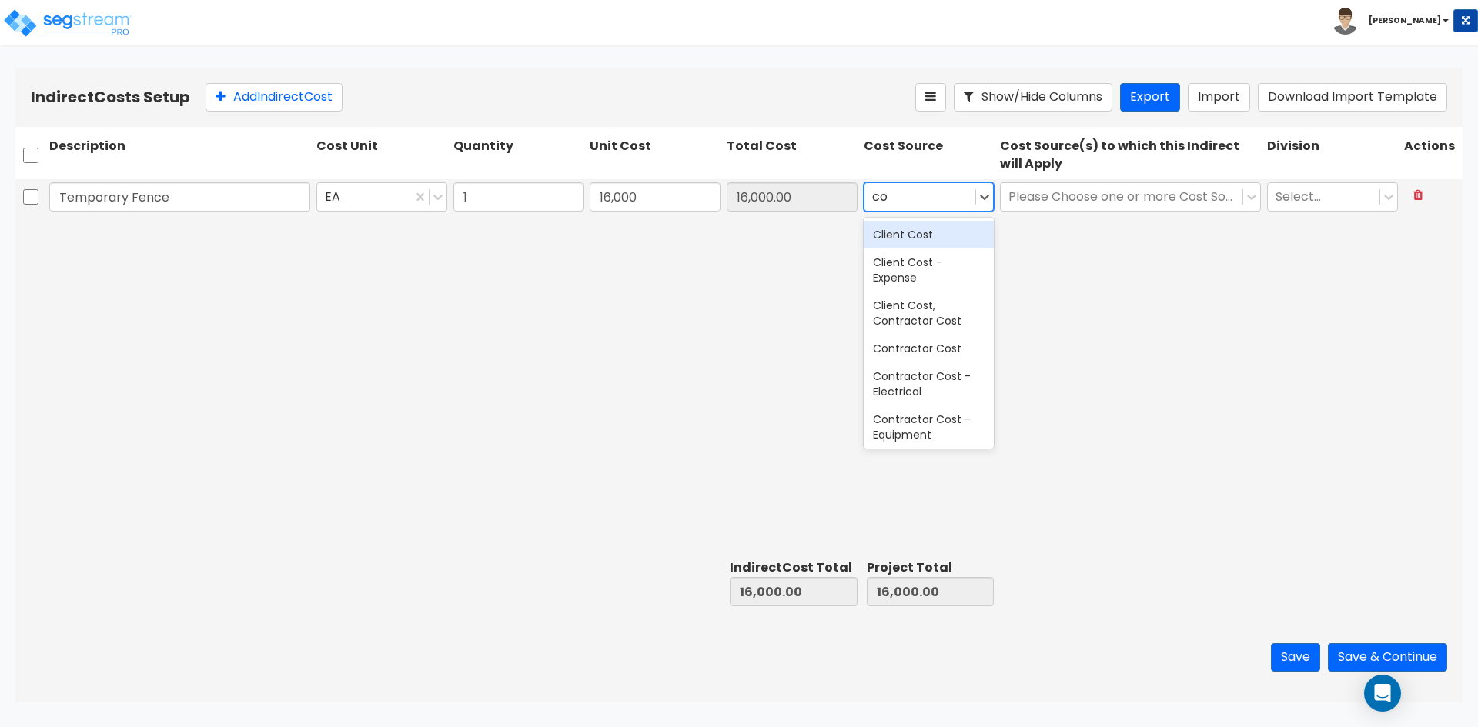
type input "con"
click at [927, 277] on div "Contractor Cost" at bounding box center [929, 278] width 131 height 28
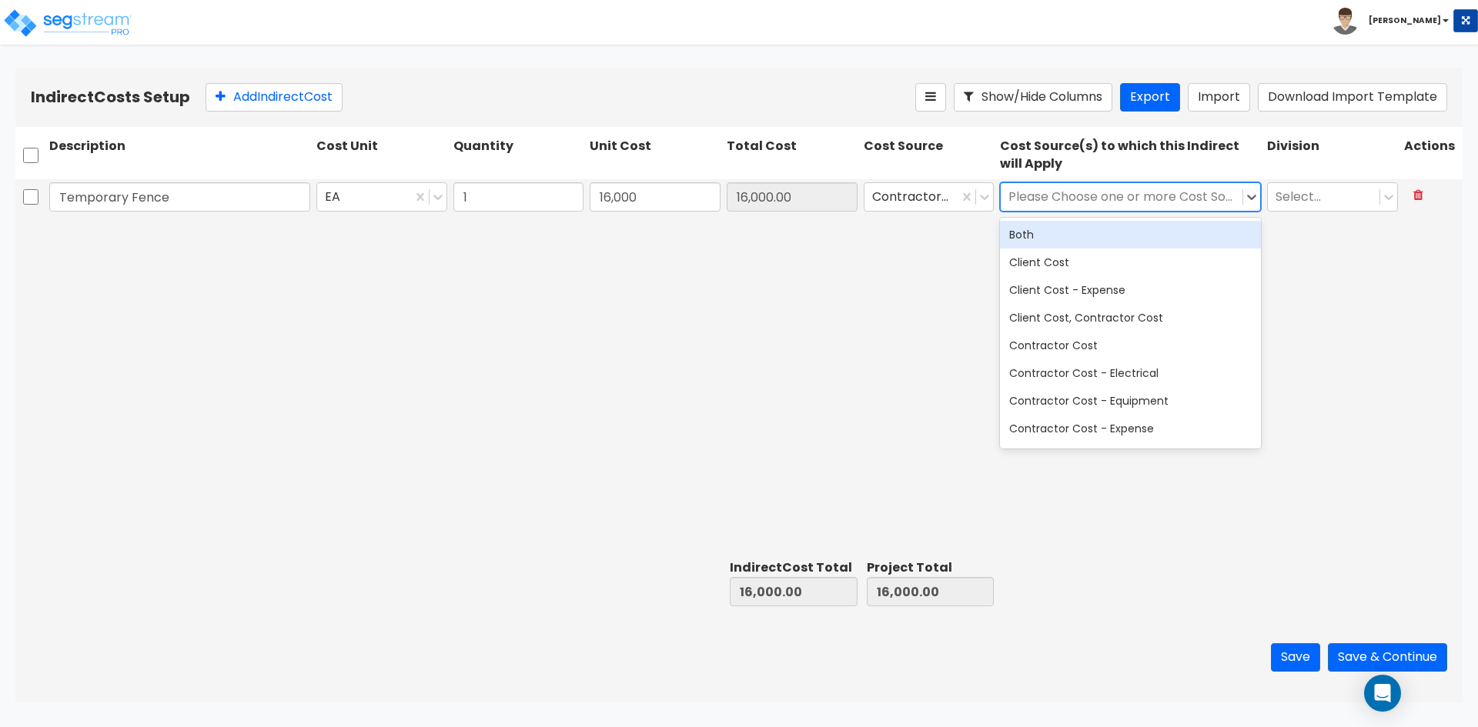
click at [1088, 195] on div at bounding box center [1121, 197] width 226 height 21
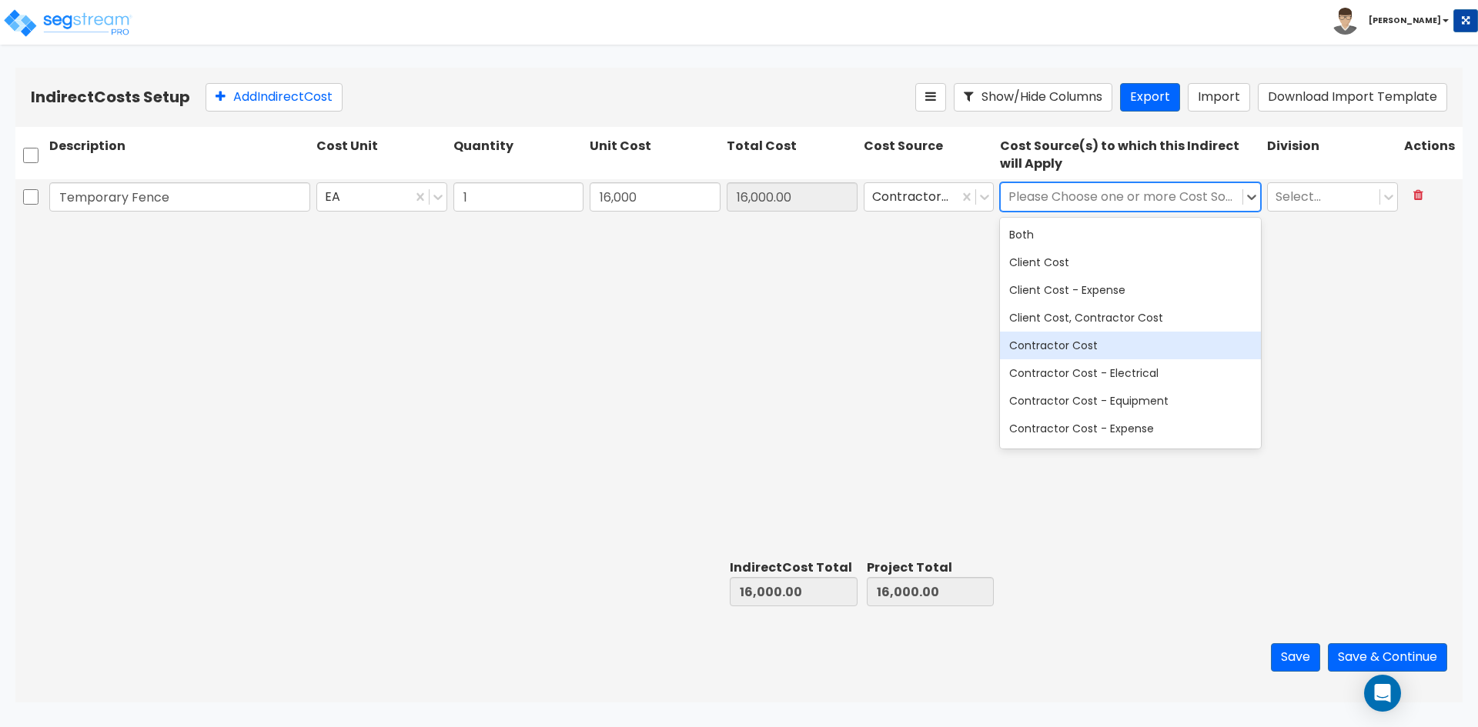
click at [1085, 352] on div "Contractor Cost" at bounding box center [1130, 346] width 261 height 28
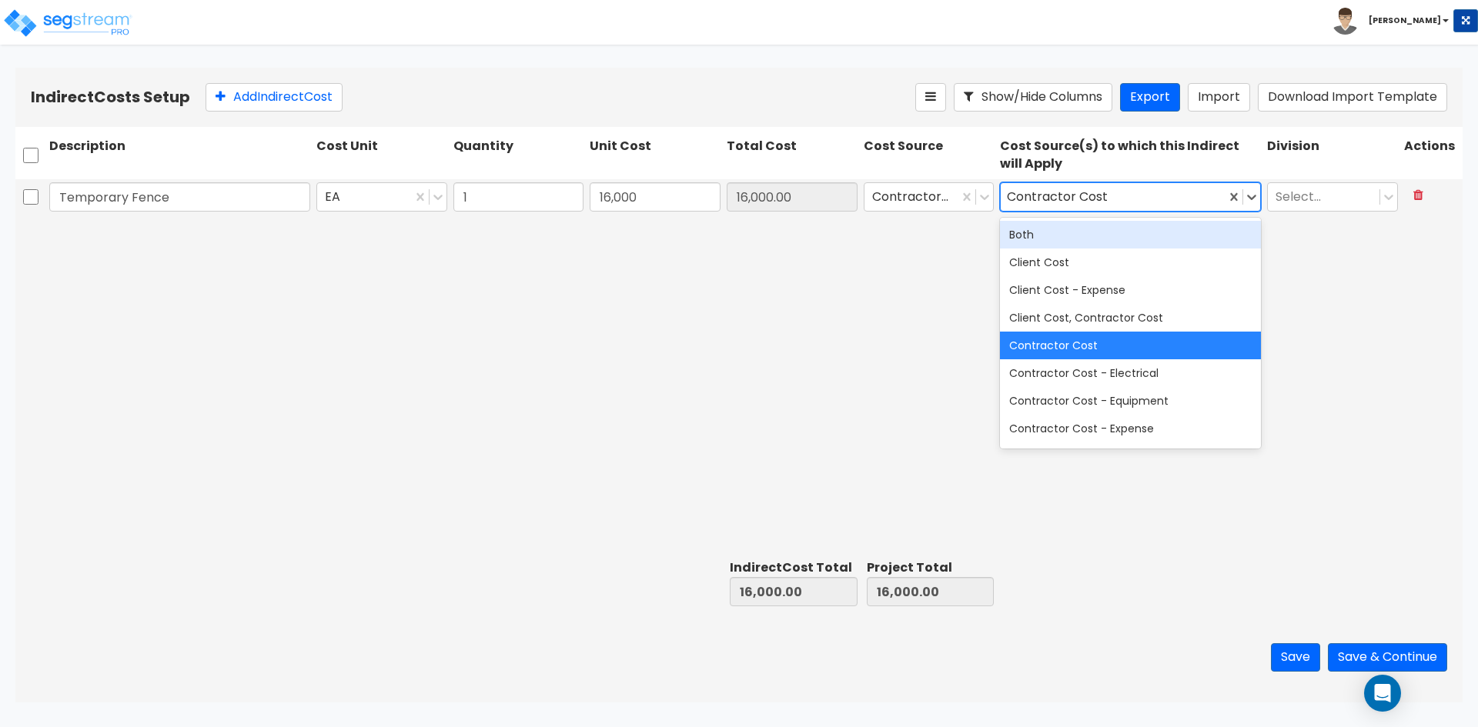
click at [1311, 267] on div "Temporary Fence EA 1 16,000 16,000.00 Contractor Cost option Contractor Cost, s…" at bounding box center [738, 366] width 1447 height 374
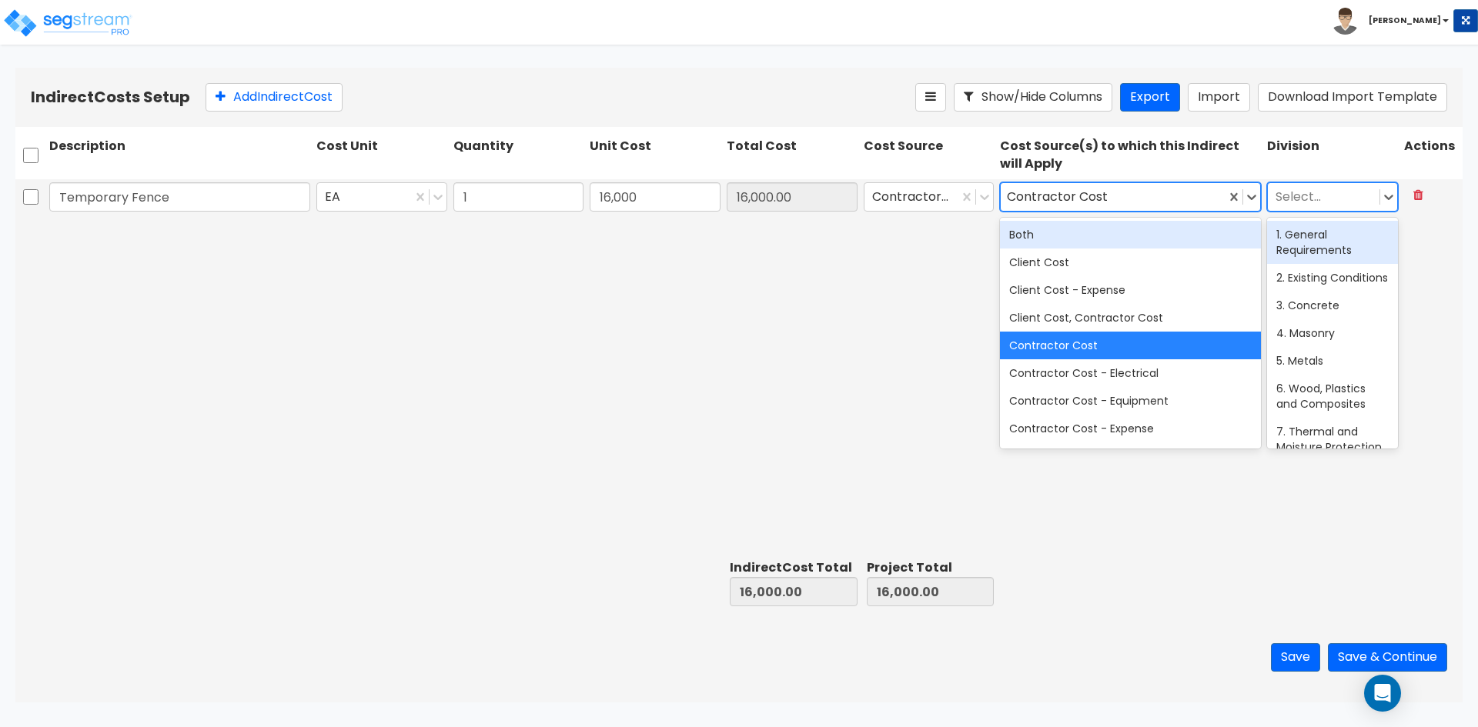
click at [1302, 203] on div at bounding box center [1323, 197] width 96 height 21
click at [1309, 239] on div "1. General Requirements" at bounding box center [1332, 242] width 131 height 43
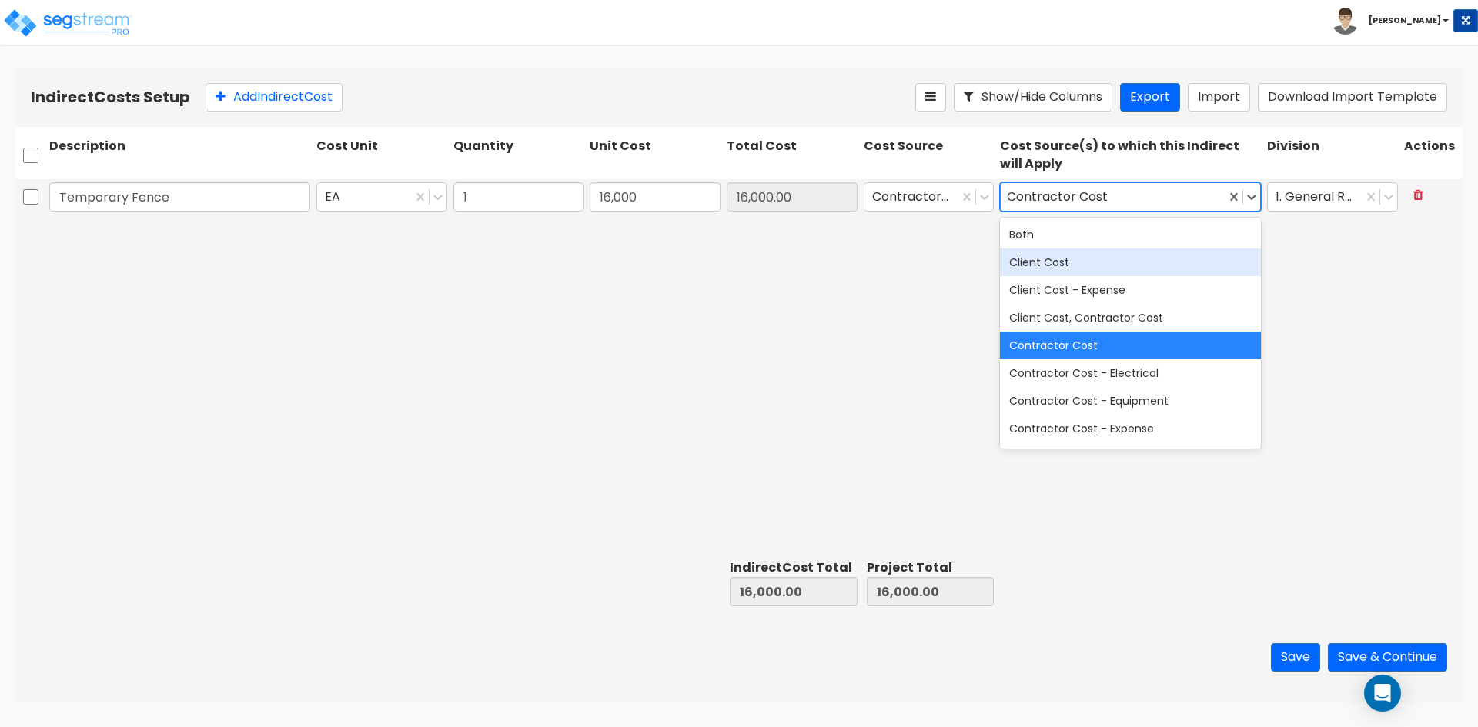
click at [645, 280] on div "Temporary Fence EA 1 16,000 16,000.00 Contractor Cost option Contractor Cost, s…" at bounding box center [738, 366] width 1447 height 374
click at [269, 98] on button "Add Indirect Cost" at bounding box center [273, 97] width 137 height 28
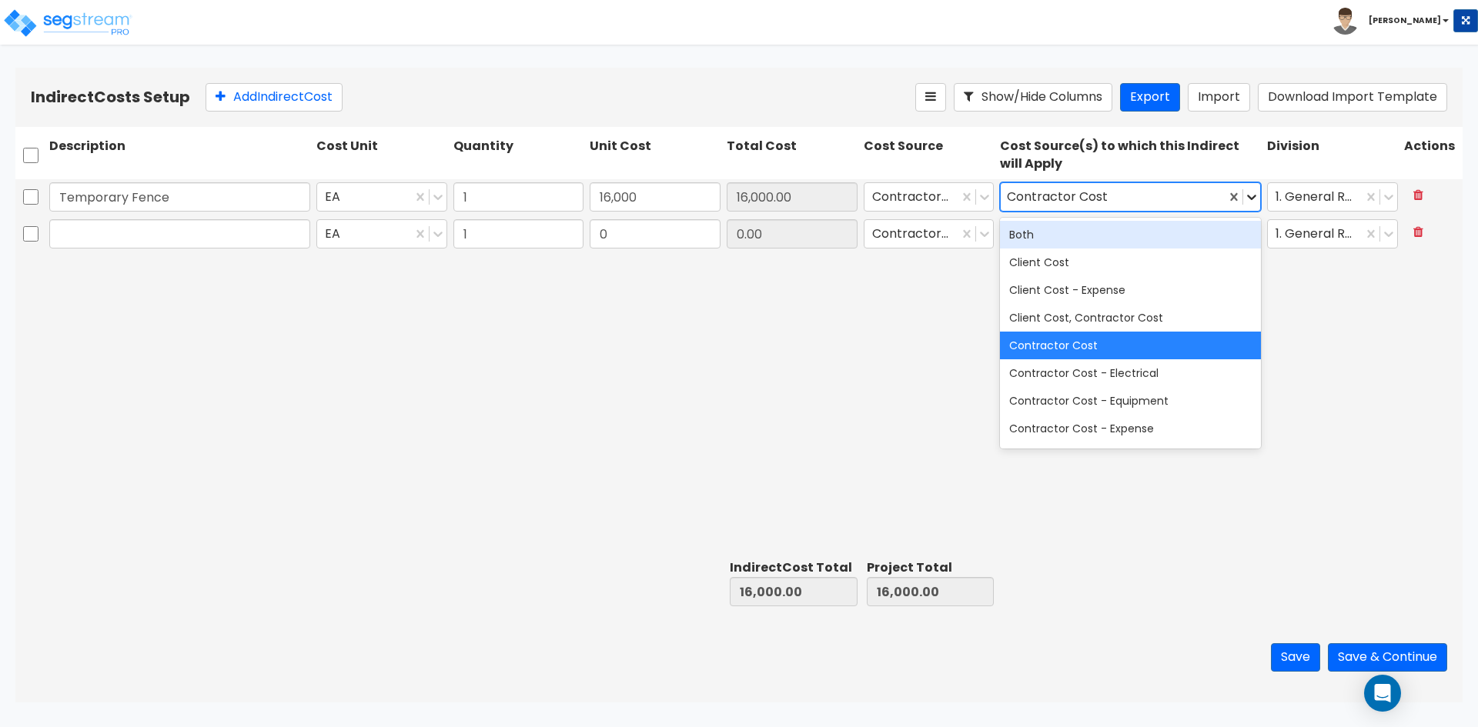
click at [1252, 202] on icon at bounding box center [1251, 196] width 15 height 15
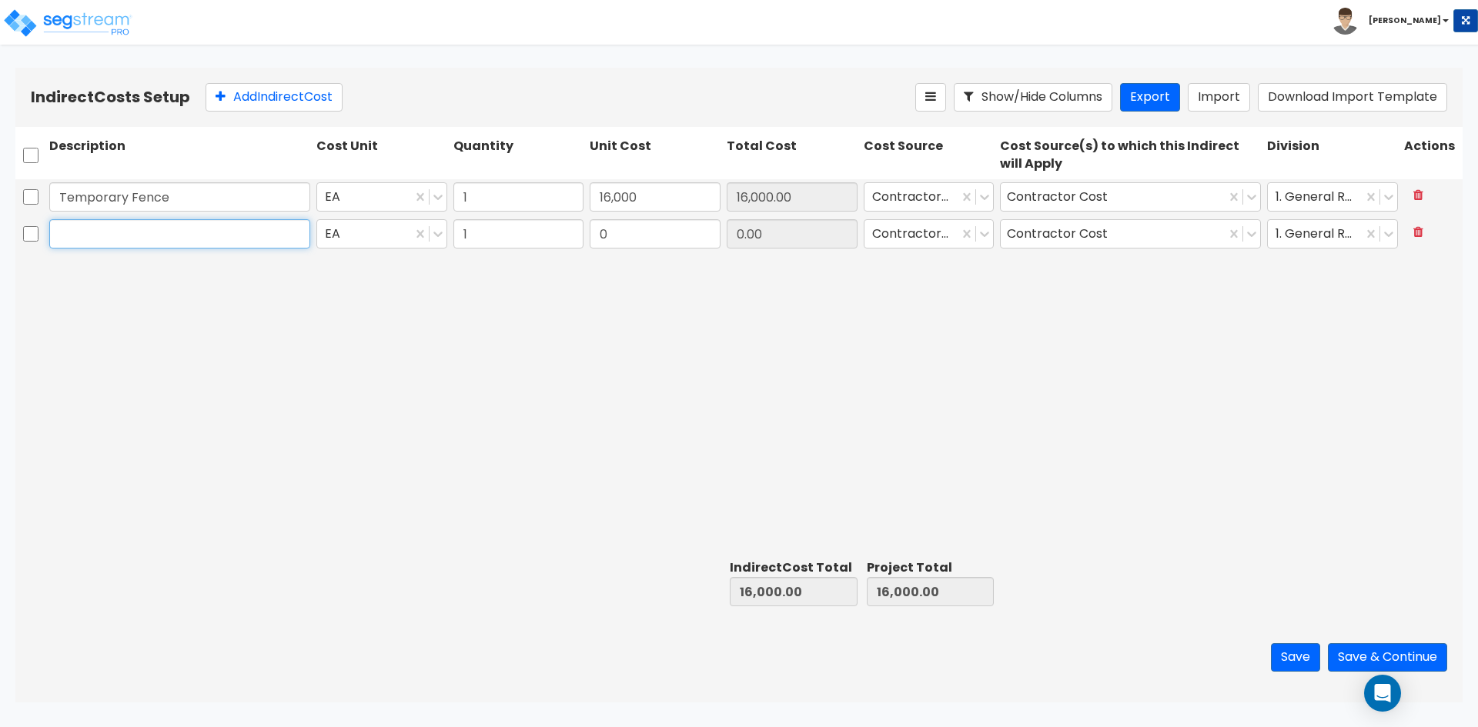
click at [113, 233] on input "text" at bounding box center [179, 233] width 261 height 29
type input "Temporary Utilities"
click at [655, 240] on input "0" at bounding box center [655, 233] width 131 height 29
type input "16,100"
type input "16,100.00"
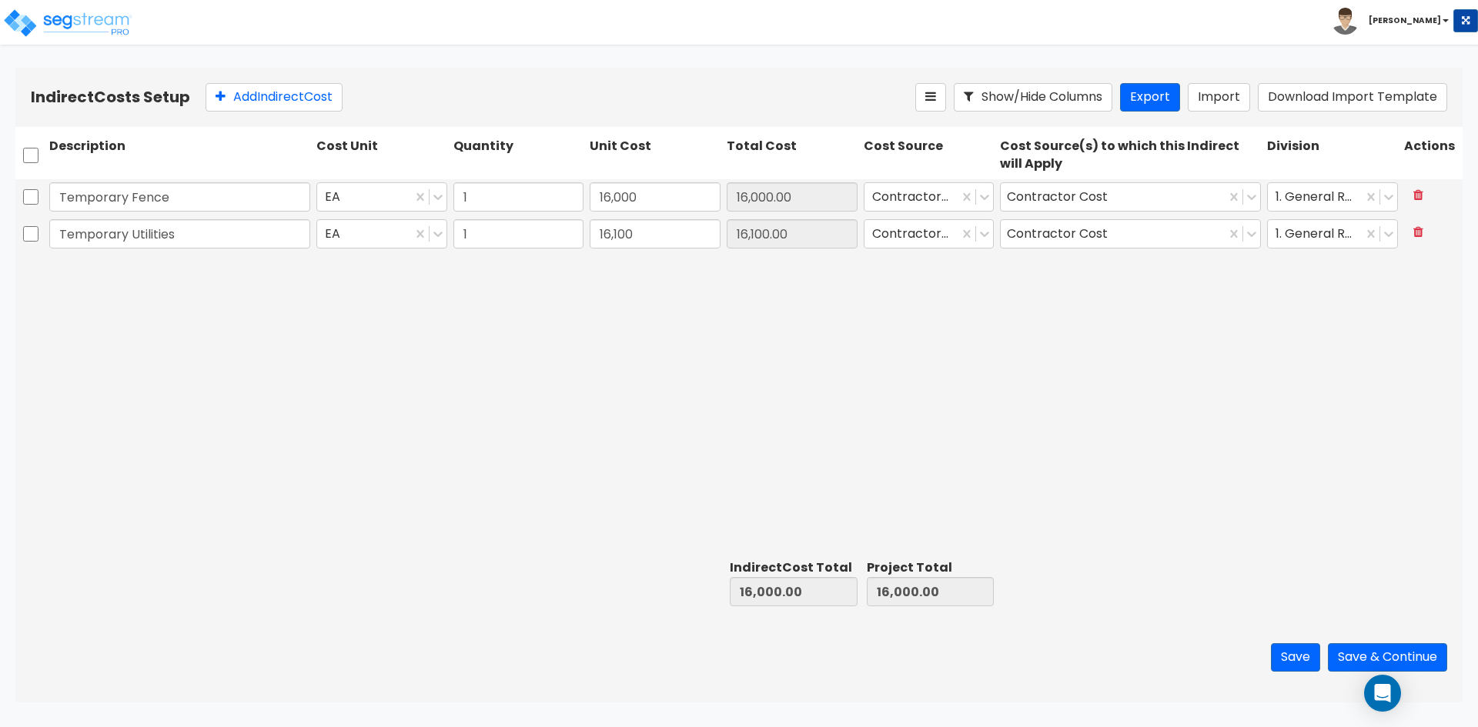
click at [637, 361] on div "Temporary Fence EA 1 16,000 16,000.00 Contractor Cost Contractor Cost 1. Genera…" at bounding box center [738, 366] width 1447 height 374
click at [279, 115] on div "Indirect Costs Setup Add Indirect Cost Show/Hide Columns Export Import Download…" at bounding box center [738, 97] width 1447 height 59
click at [281, 97] on button "Add Indirect Cost" at bounding box center [273, 97] width 137 height 28
click at [134, 276] on input "text" at bounding box center [179, 270] width 261 height 29
type input "Equipment Rental"
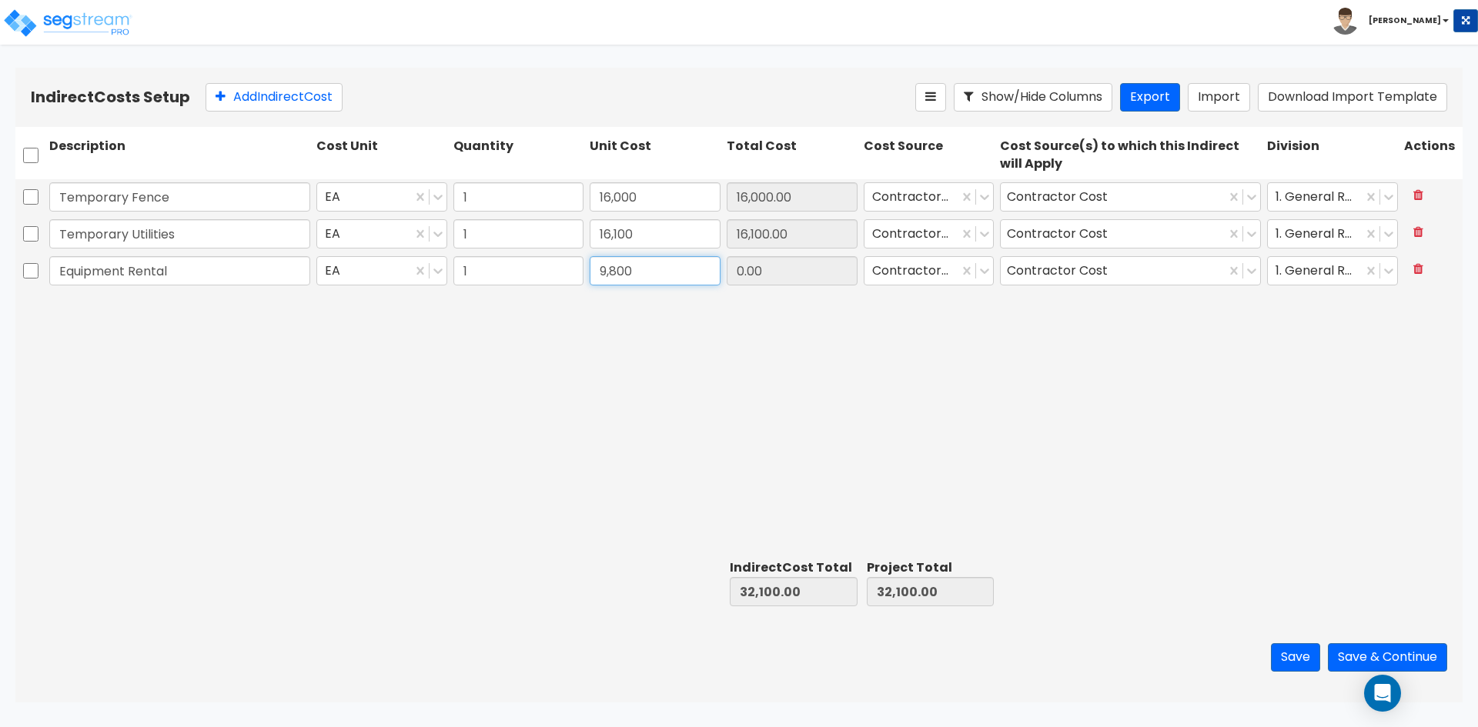
type input "9,800"
type input "9,800.00"
click at [244, 409] on div "Temporary Fence EA 1 16,000 16,000.00 Contractor Cost Contractor Cost 1. Genera…" at bounding box center [738, 366] width 1447 height 374
click at [256, 89] on button "Add Indirect Cost" at bounding box center [273, 97] width 137 height 28
click at [158, 312] on input "text" at bounding box center [179, 307] width 261 height 29
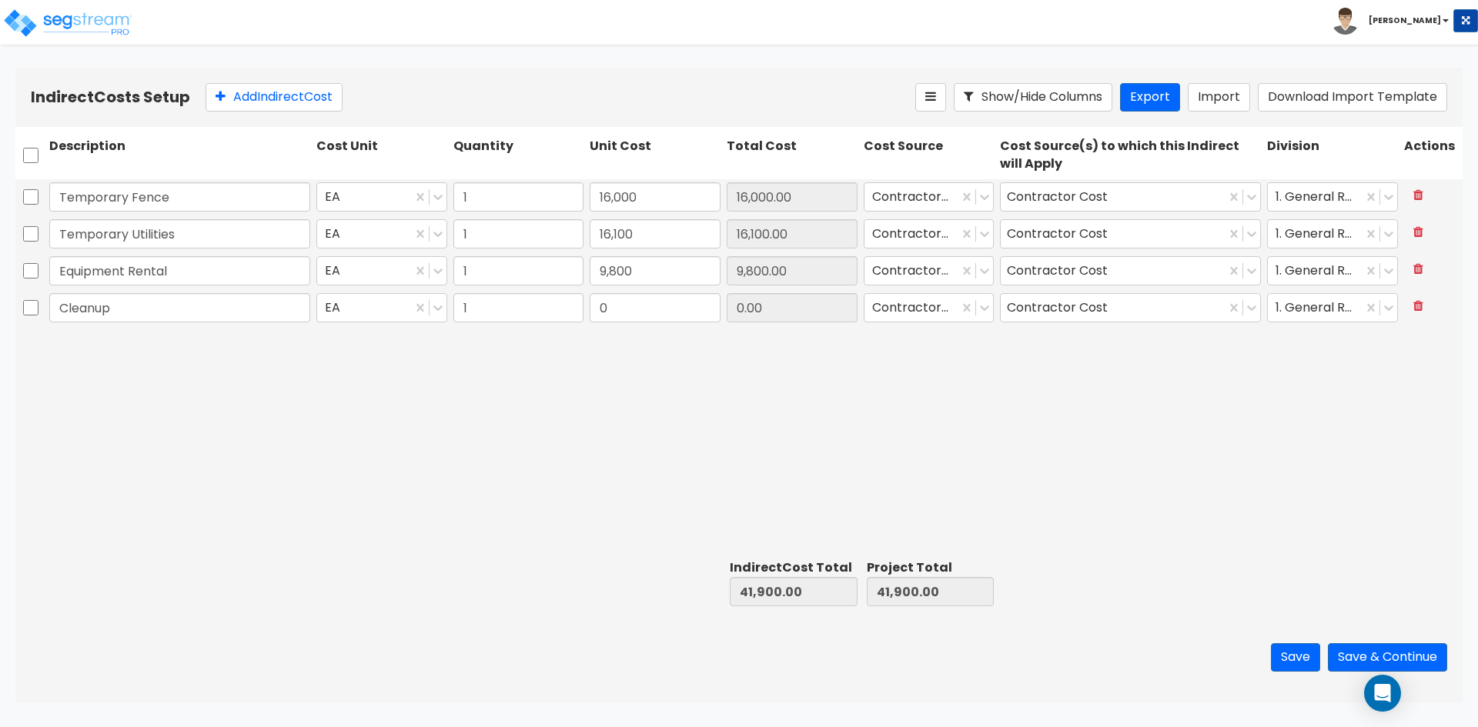
type input "Cleanup"
type input "105,000"
type input "105,000.00"
click at [185, 447] on div "Temporary Fence EA 1 16,000 16,000.00 Contractor Cost Contractor Cost 1. Genera…" at bounding box center [738, 366] width 1447 height 374
click at [687, 315] on input "105,000" at bounding box center [655, 307] width 131 height 29
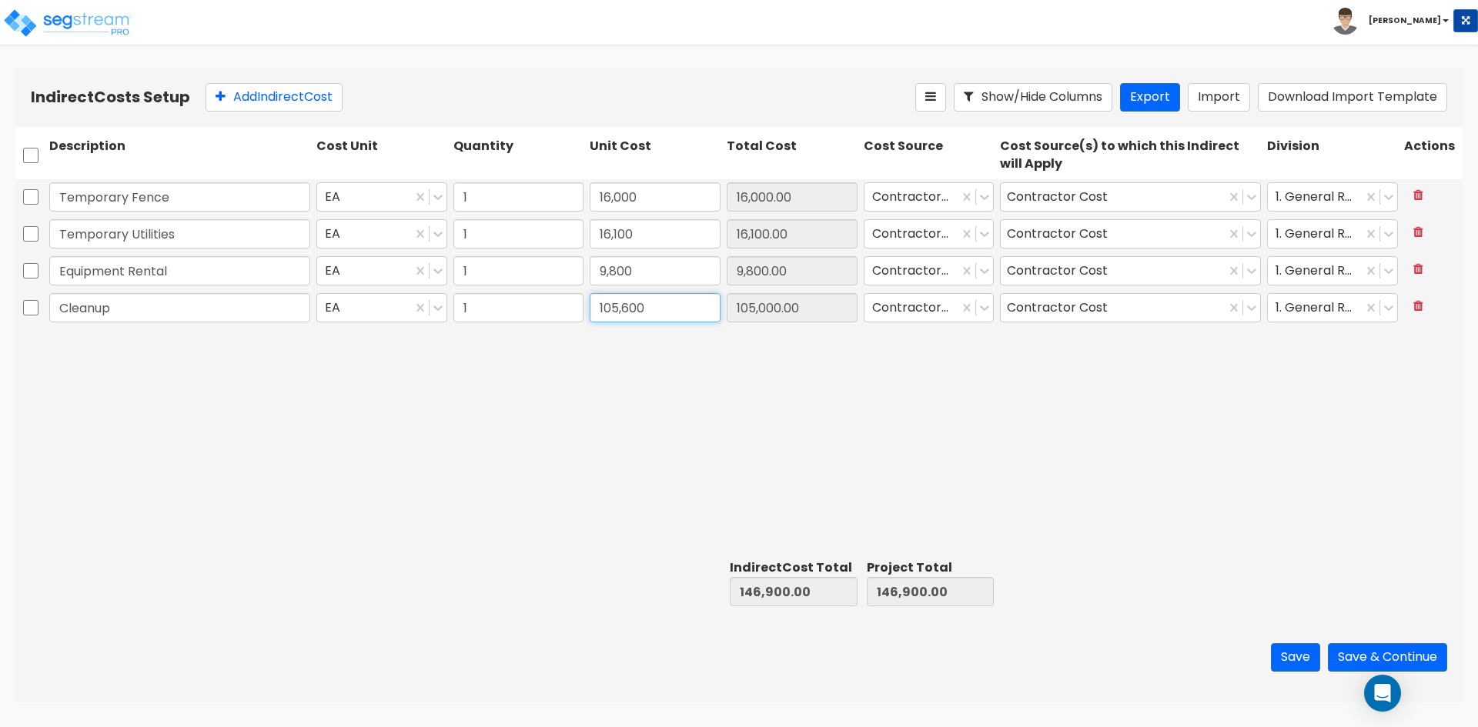
type input "105,600"
type input "105,600.00"
click at [687, 356] on div "Temporary Fence EA 1 16,000 16,000.00 Contractor Cost Contractor Cost 1. Genera…" at bounding box center [738, 366] width 1447 height 374
click at [279, 93] on button "Add Indirect Cost" at bounding box center [273, 97] width 137 height 28
click at [116, 355] on input "text" at bounding box center [179, 344] width 261 height 29
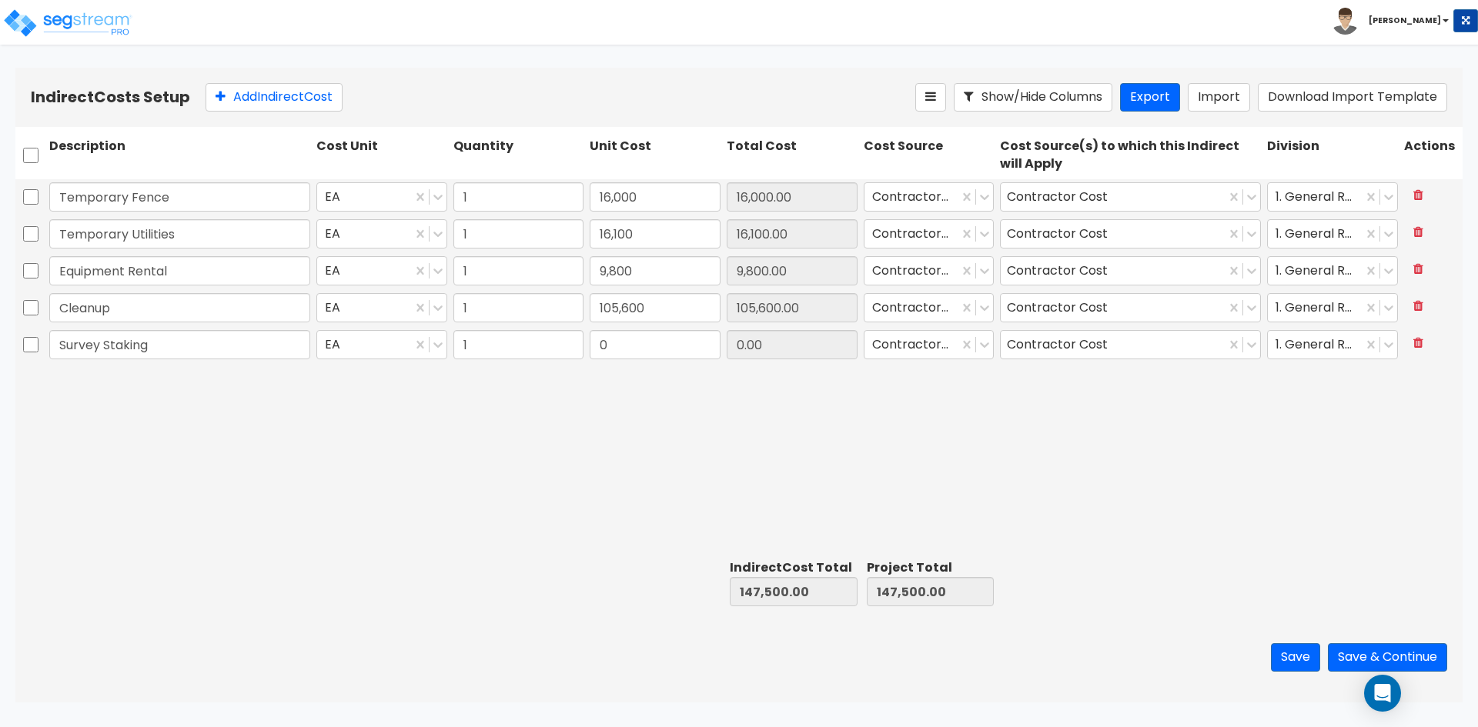
type input "Survey Staking"
type input "20,000"
type input "20,000.00"
click at [219, 503] on div "Temporary Fence EA 1 16,000 16,000.00 Contractor Cost Contractor Cost 1. Genera…" at bounding box center [738, 366] width 1447 height 374
click at [269, 82] on div "Indirect Costs Setup Add Indirect Cost Show/Hide Columns Export Import Download…" at bounding box center [738, 97] width 1447 height 59
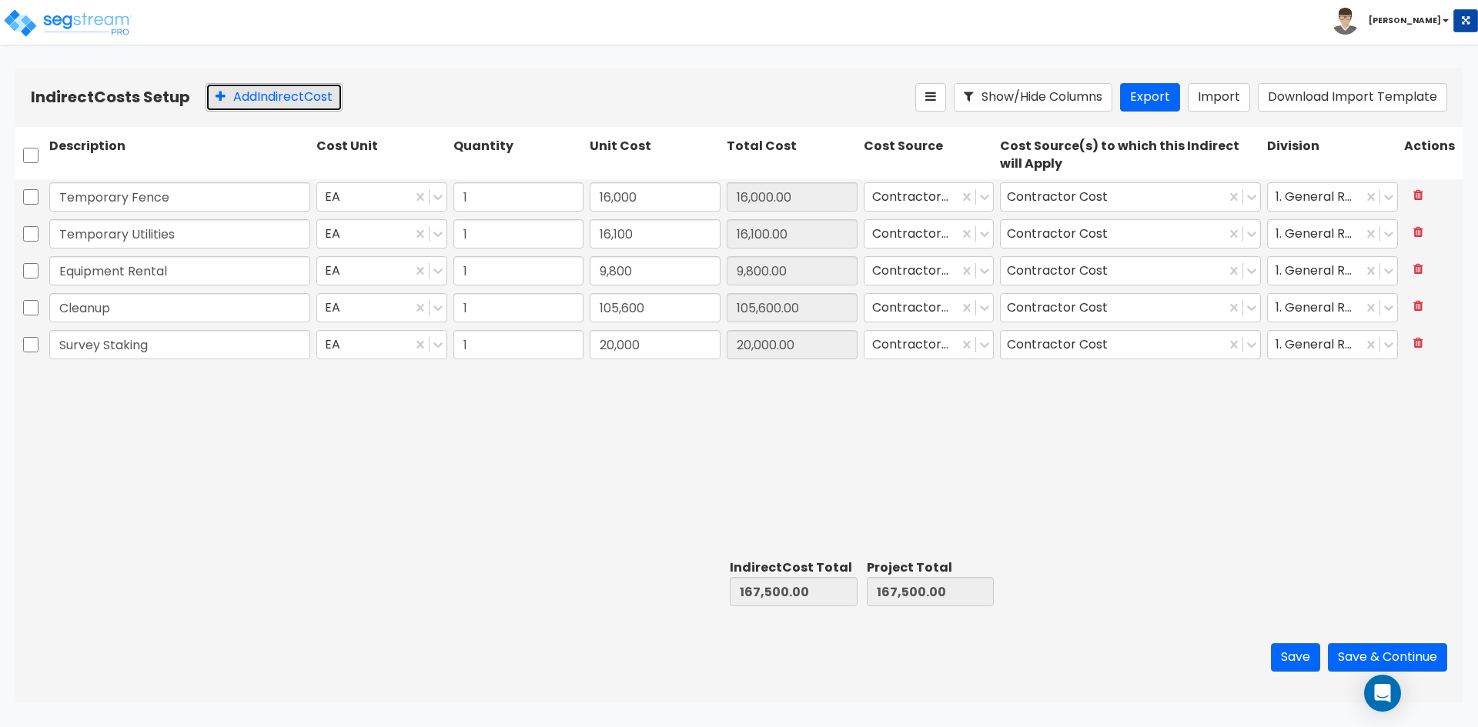
click at [262, 99] on button "Add Indirect Cost" at bounding box center [273, 97] width 137 height 28
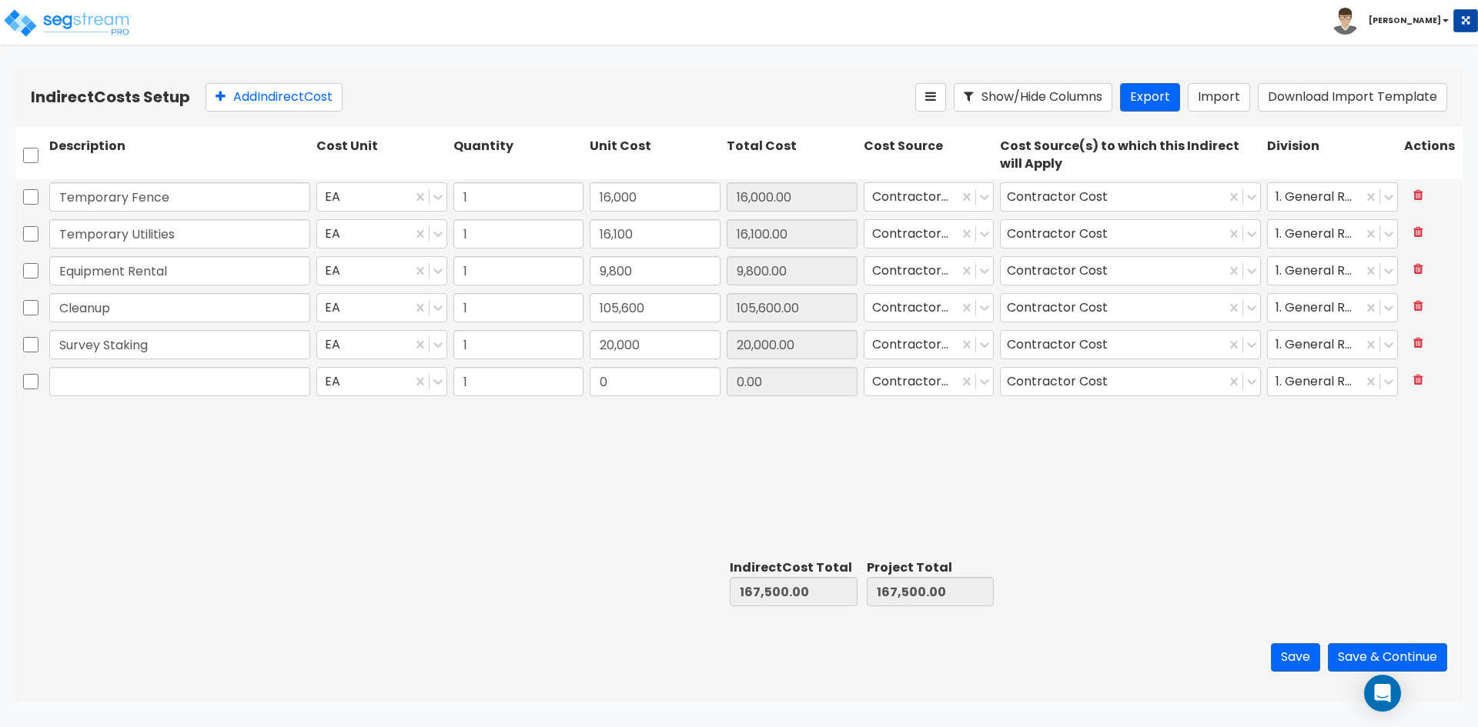
click at [135, 389] on input "text" at bounding box center [179, 381] width 261 height 29
type input "Sidewalk Canopy - Temp"
type input "5,000"
type input "5,000.00"
click at [266, 89] on button "Add Indirect Cost" at bounding box center [273, 97] width 137 height 28
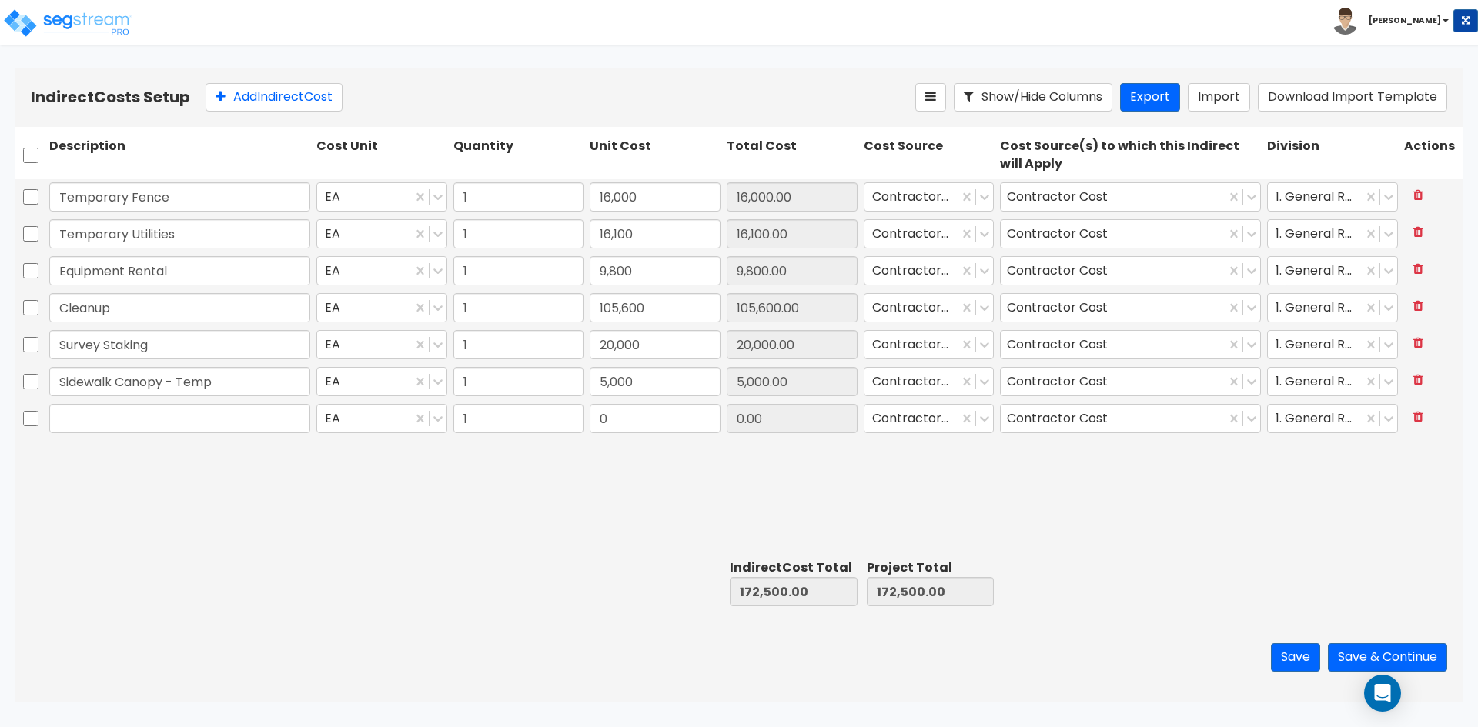
click at [149, 426] on input "text" at bounding box center [179, 418] width 261 height 29
type input "Erosion Control"
type input "3,400"
type input "3,400.00"
click at [150, 557] on div at bounding box center [179, 582] width 267 height 53
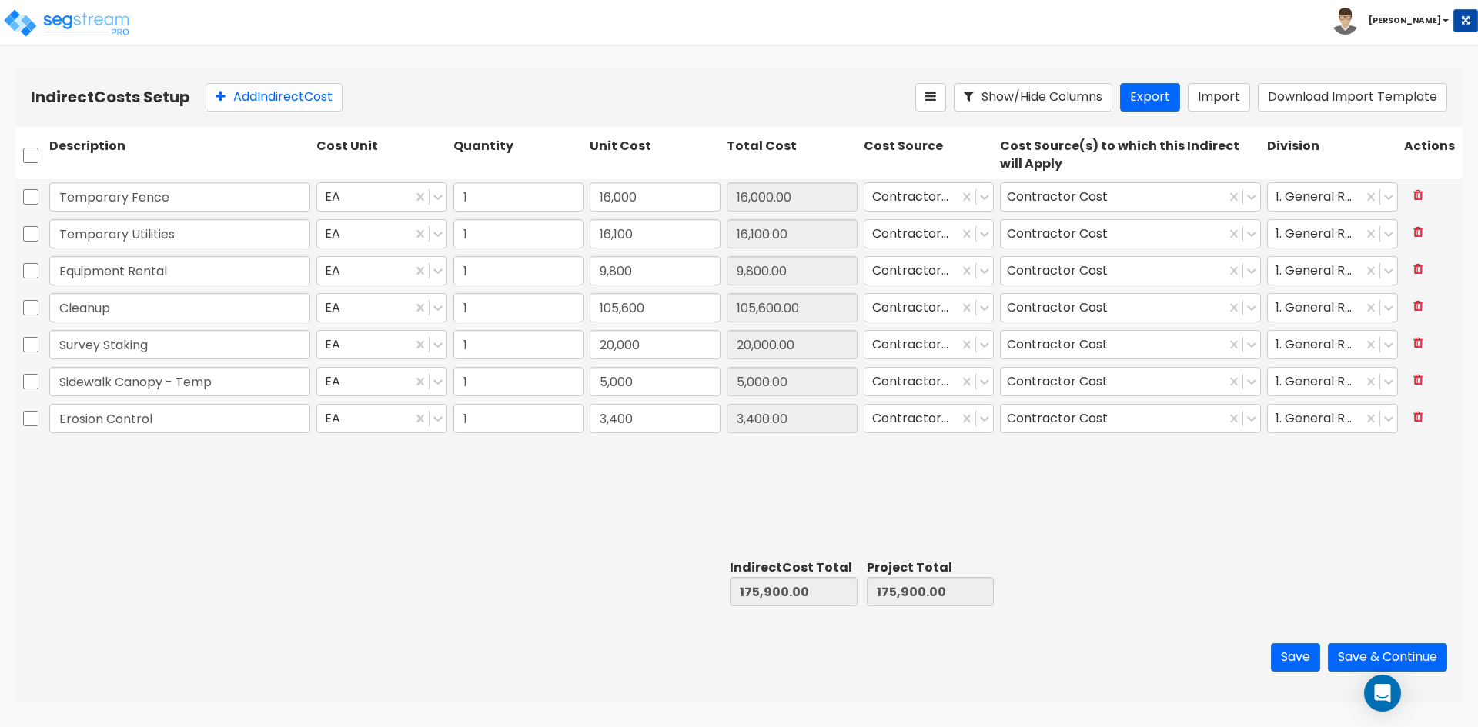
click at [208, 542] on div "Temporary Fence EA 1 16,000 16,000.00 Contractor Cost Contractor Cost 1. Genera…" at bounding box center [738, 366] width 1447 height 374
click at [254, 101] on button "Add Indirect Cost" at bounding box center [273, 97] width 137 height 28
click at [152, 449] on input "text" at bounding box center [179, 455] width 261 height 29
type input "Interest"
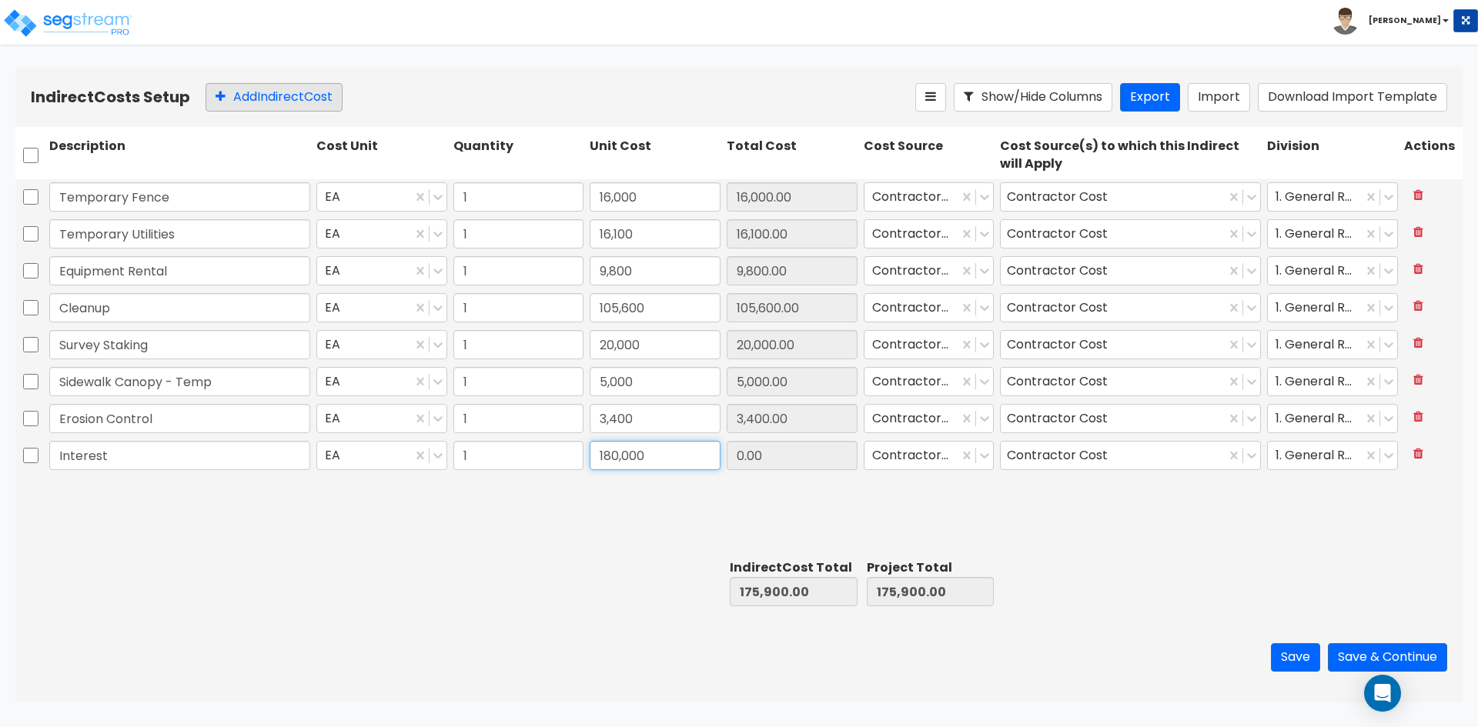
type input "180,000"
type input "180,000.00"
click at [286, 95] on button "Add Indirect Cost" at bounding box center [273, 97] width 137 height 28
click at [173, 506] on input "text" at bounding box center [179, 492] width 261 height 29
type input "Misc Fees"
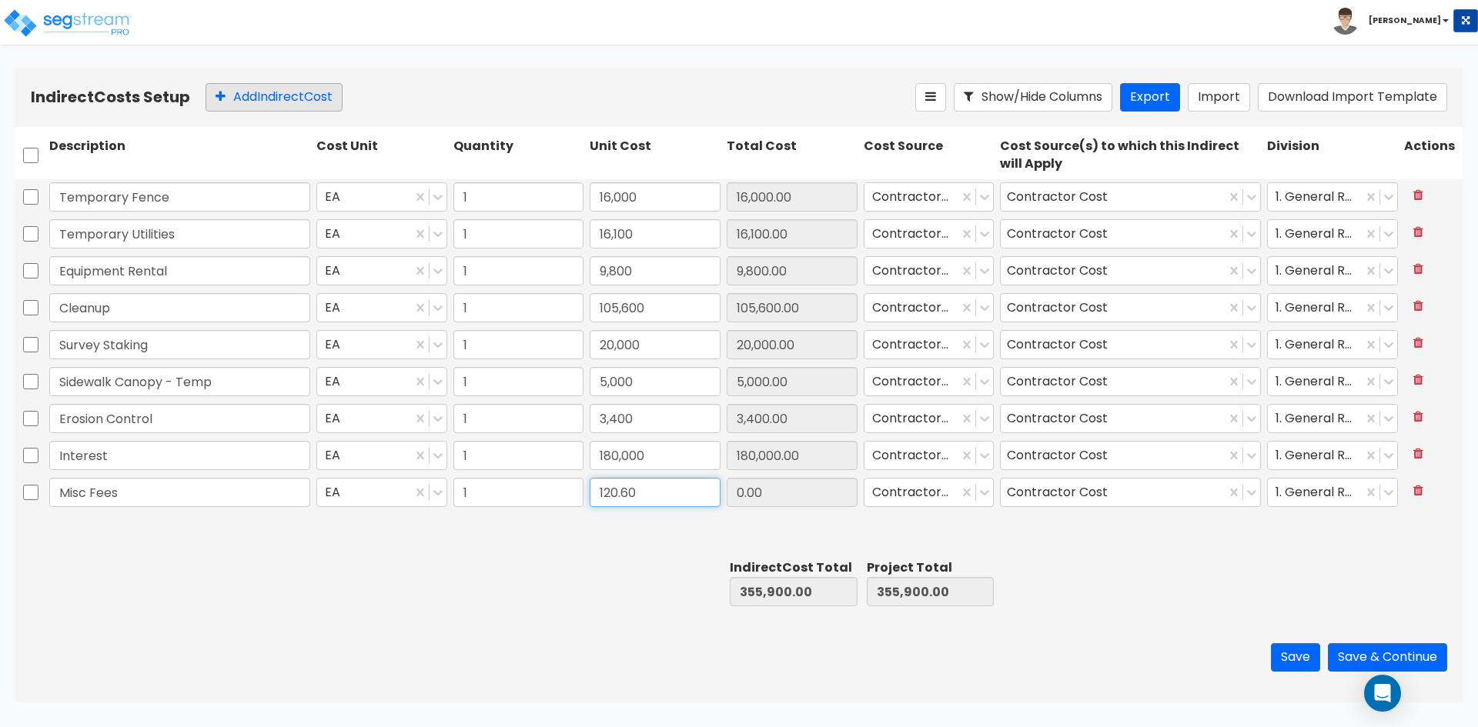
type input "120.60"
click at [269, 89] on button "Add Indirect Cost" at bounding box center [273, 97] width 137 height 28
click at [140, 531] on input "text" at bounding box center [179, 529] width 261 height 29
type input "GC Liability"
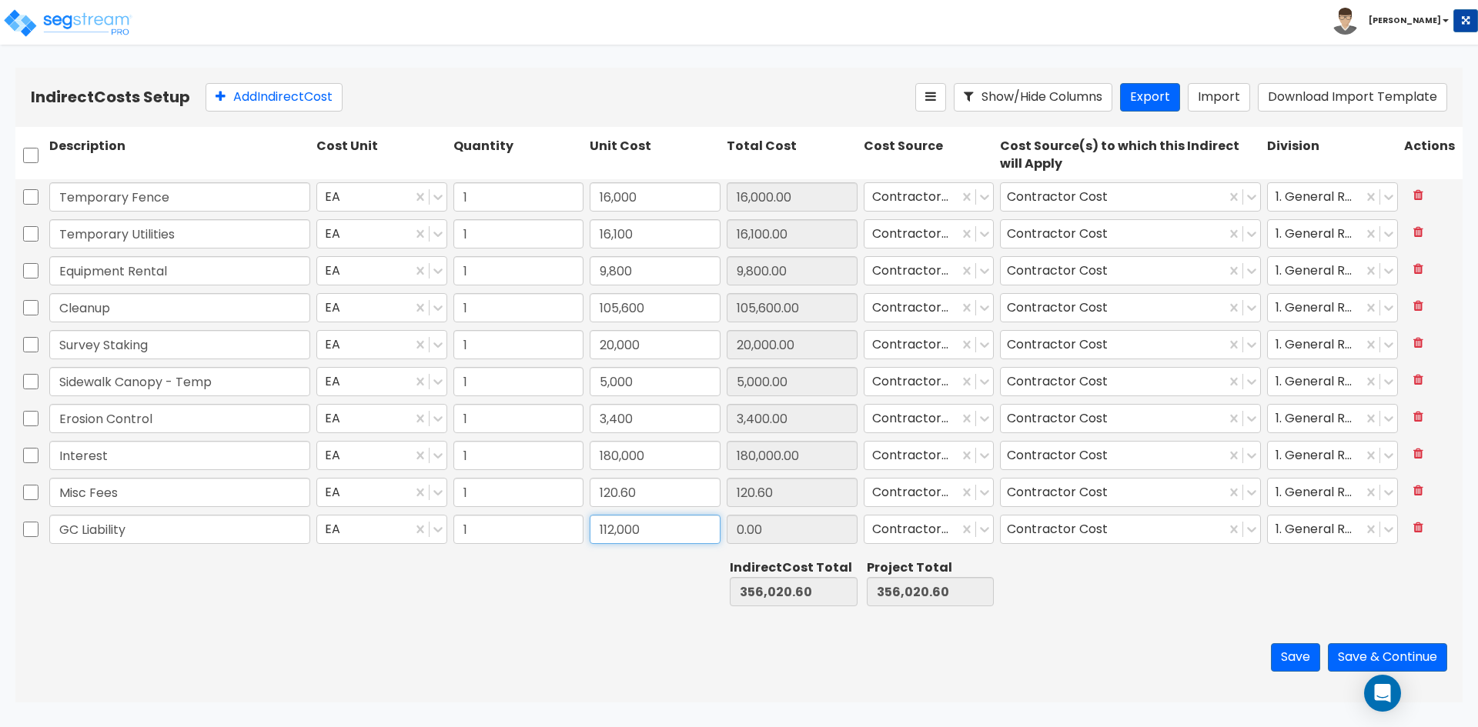
type input "112,000"
type input "112,000.00"
click at [306, 663] on div "Save Save & Continue" at bounding box center [738, 658] width 1447 height 90
click at [1176, 638] on div "Save Save & Continue" at bounding box center [738, 658] width 1447 height 90
click at [1368, 650] on button "Save & Continue" at bounding box center [1387, 657] width 119 height 28
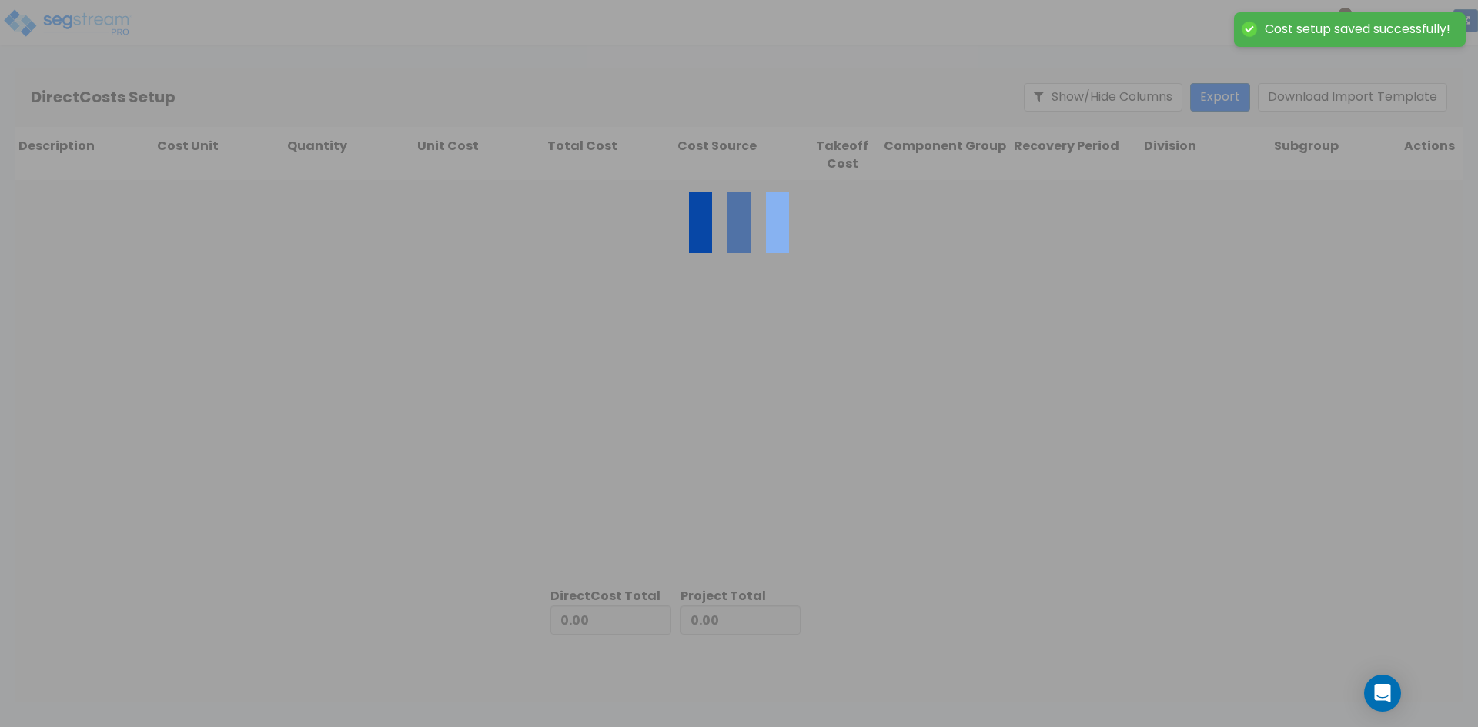
type input "468,020.60"
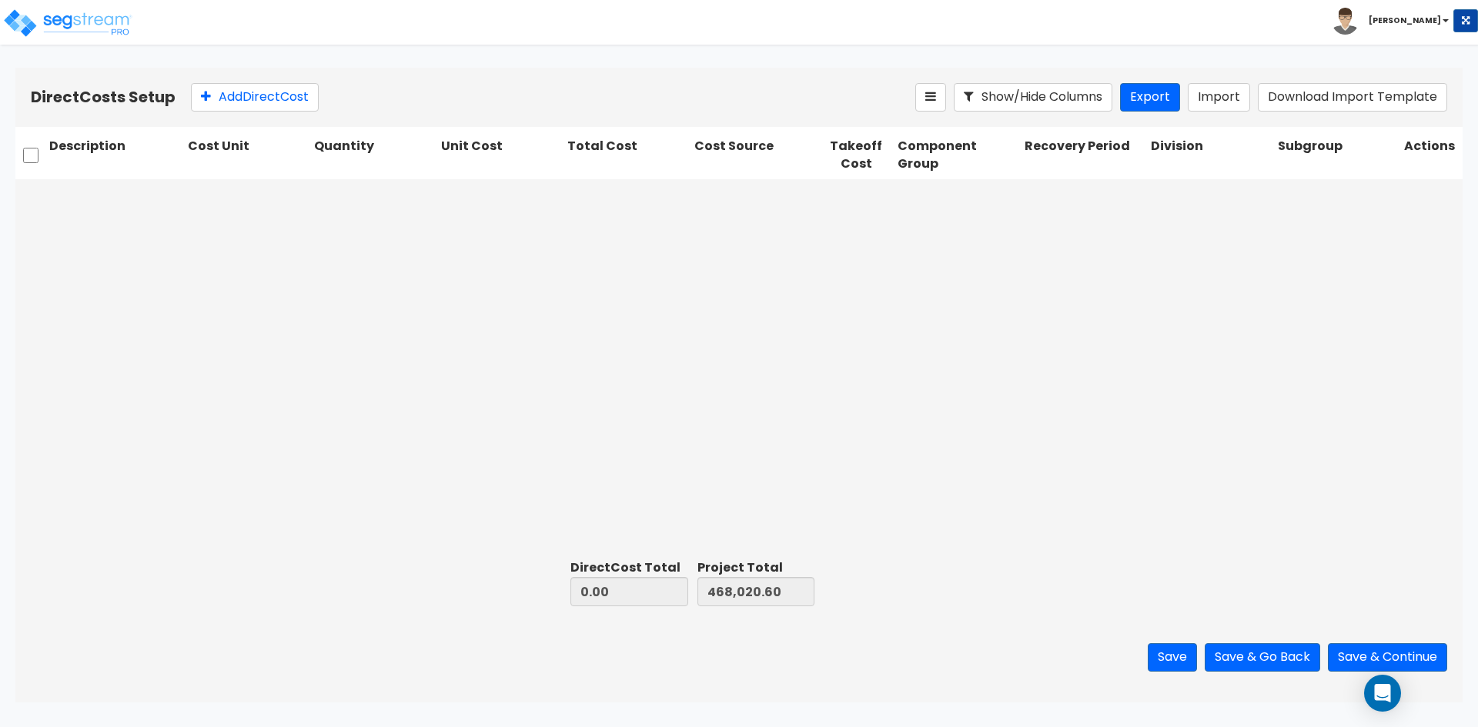
click at [710, 310] on div at bounding box center [738, 366] width 1447 height 374
click at [1331, 105] on button "Download Import Template" at bounding box center [1352, 97] width 189 height 28
drag, startPoint x: 884, startPoint y: 312, endPoint x: 389, endPoint y: 173, distance: 514.1
click at [884, 312] on div at bounding box center [738, 366] width 1447 height 374
click at [329, 99] on div "Add Direct Cost" at bounding box center [553, 97] width 724 height 28
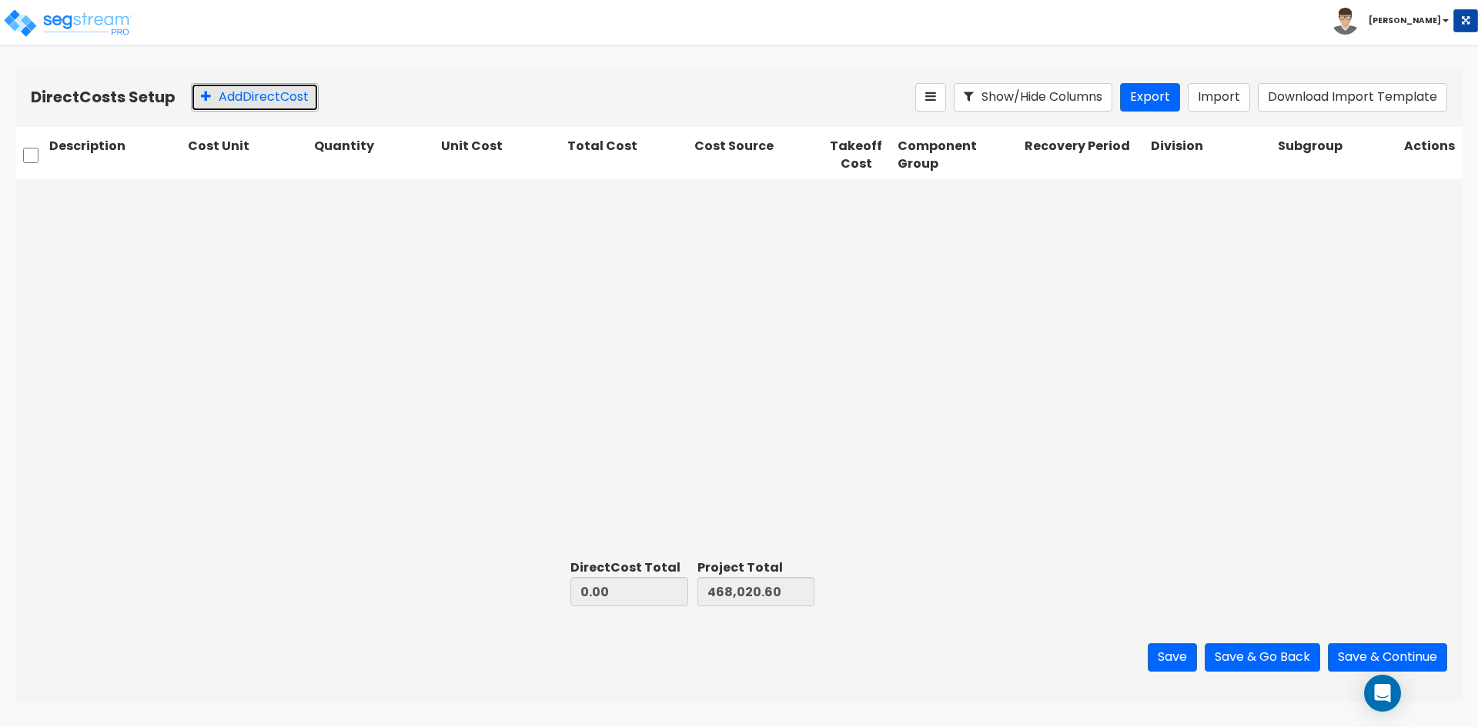
click at [248, 93] on button "Add Direct Cost" at bounding box center [255, 97] width 128 height 28
click at [107, 195] on input "text" at bounding box center [115, 196] width 132 height 29
type input "Desc"
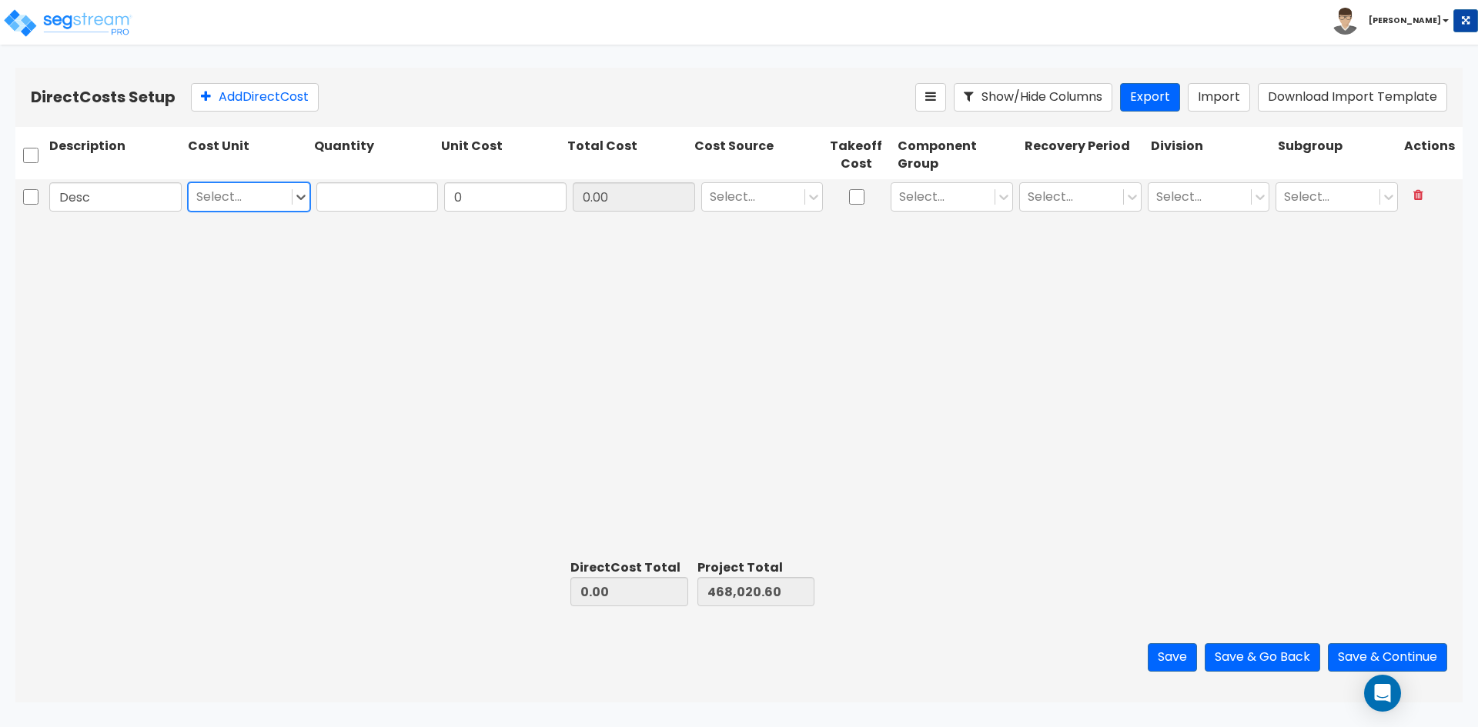
type input "e"
click at [264, 229] on div "EA" at bounding box center [249, 235] width 122 height 28
click at [366, 205] on input "text" at bounding box center [377, 196] width 122 height 29
type input "1"
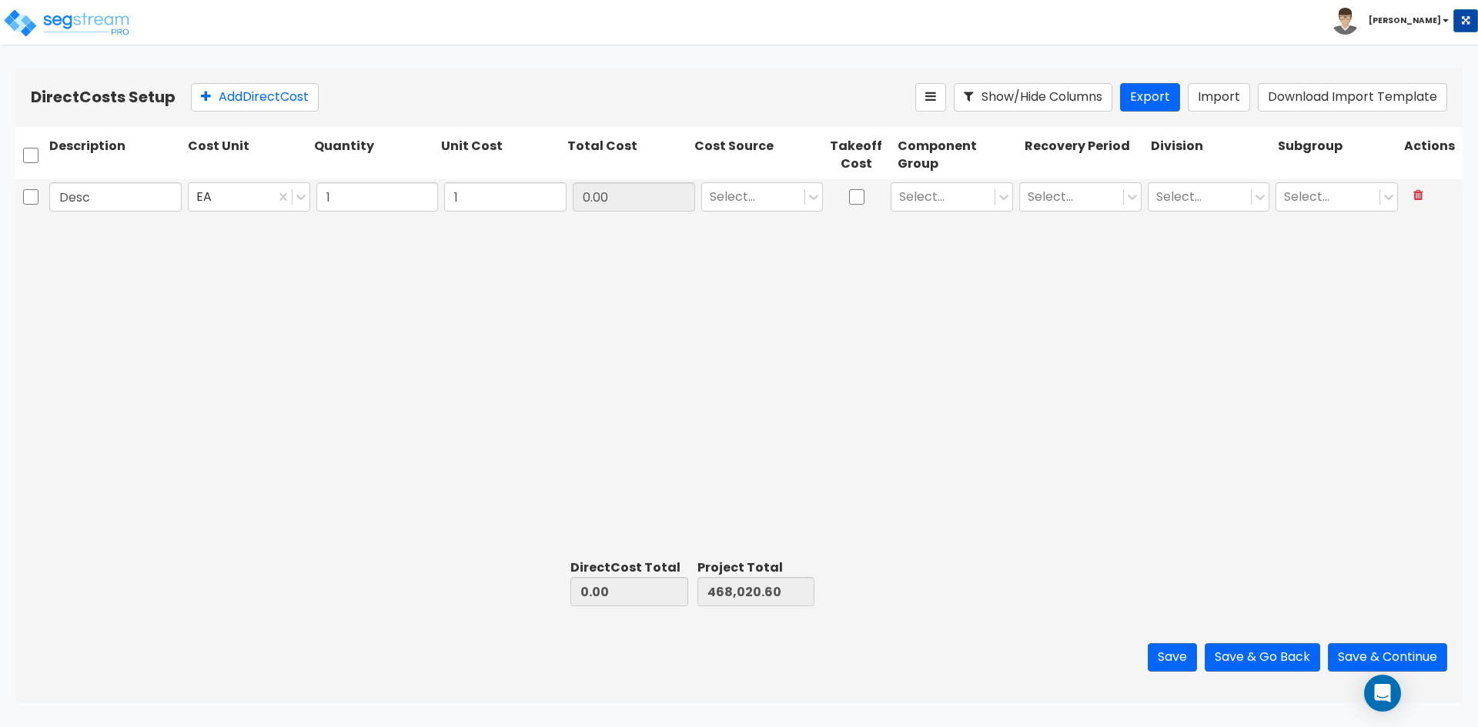
type input "1.00"
type input "468,021.60"
type input "1.00"
click at [738, 194] on div at bounding box center [754, 197] width 88 height 21
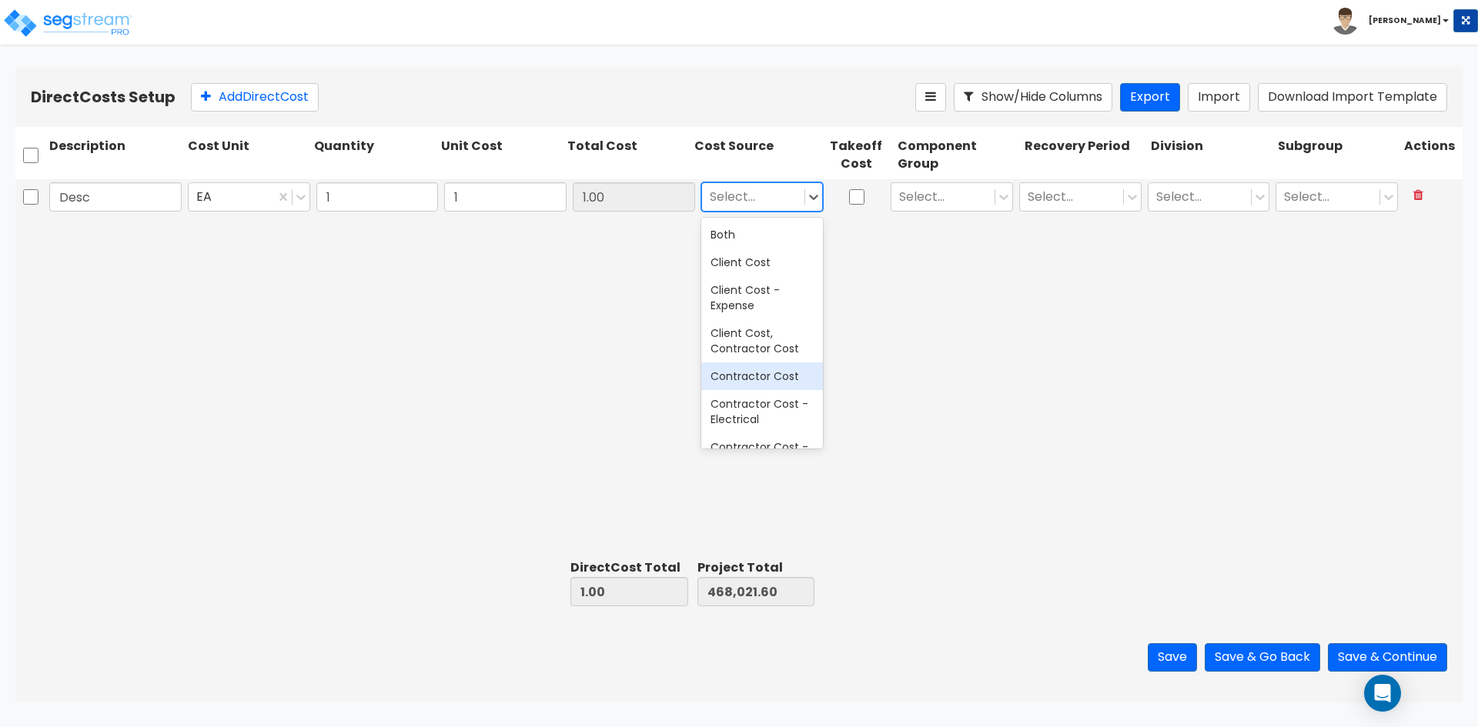
click at [779, 382] on div "Contractor Cost" at bounding box center [762, 377] width 122 height 28
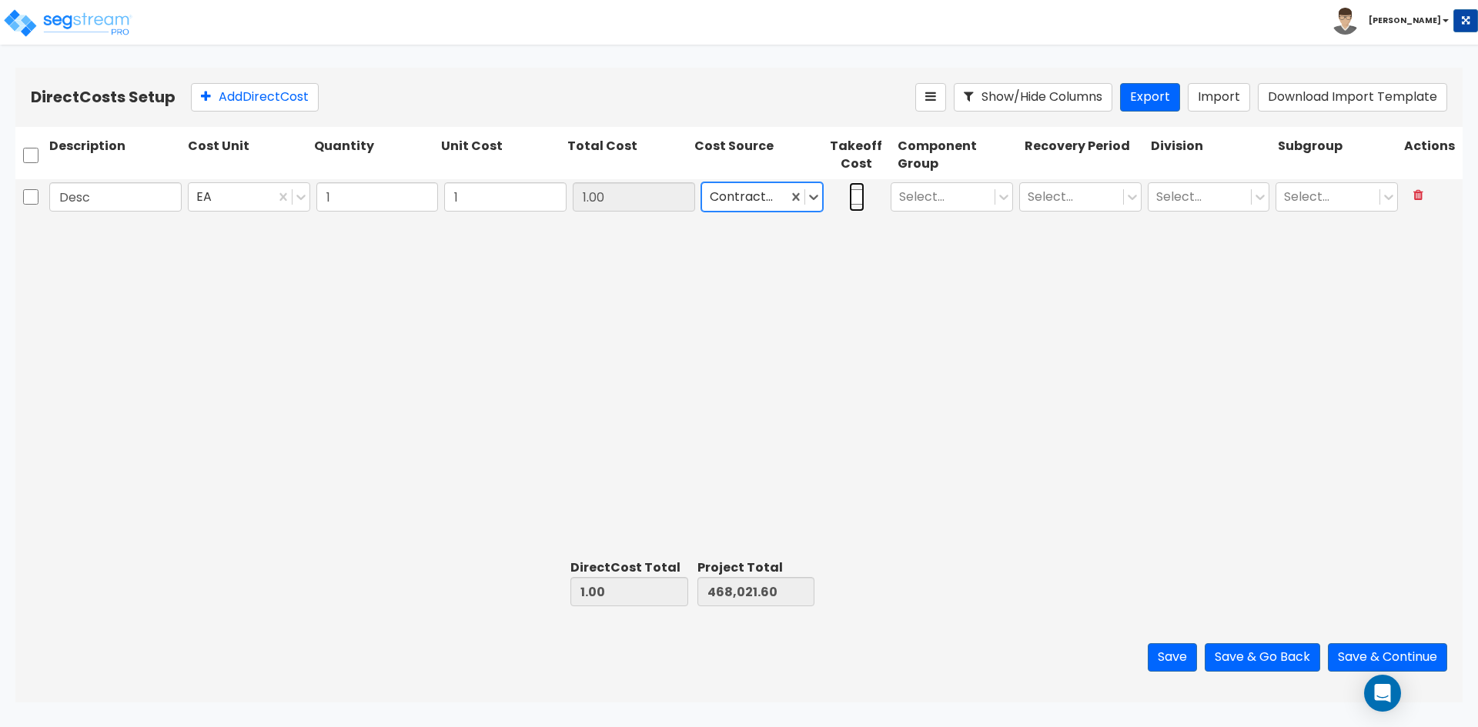
click at [856, 200] on input "checkbox" at bounding box center [856, 196] width 15 height 29
checkbox input "true"
click at [963, 212] on div "Select..." at bounding box center [951, 196] width 129 height 35
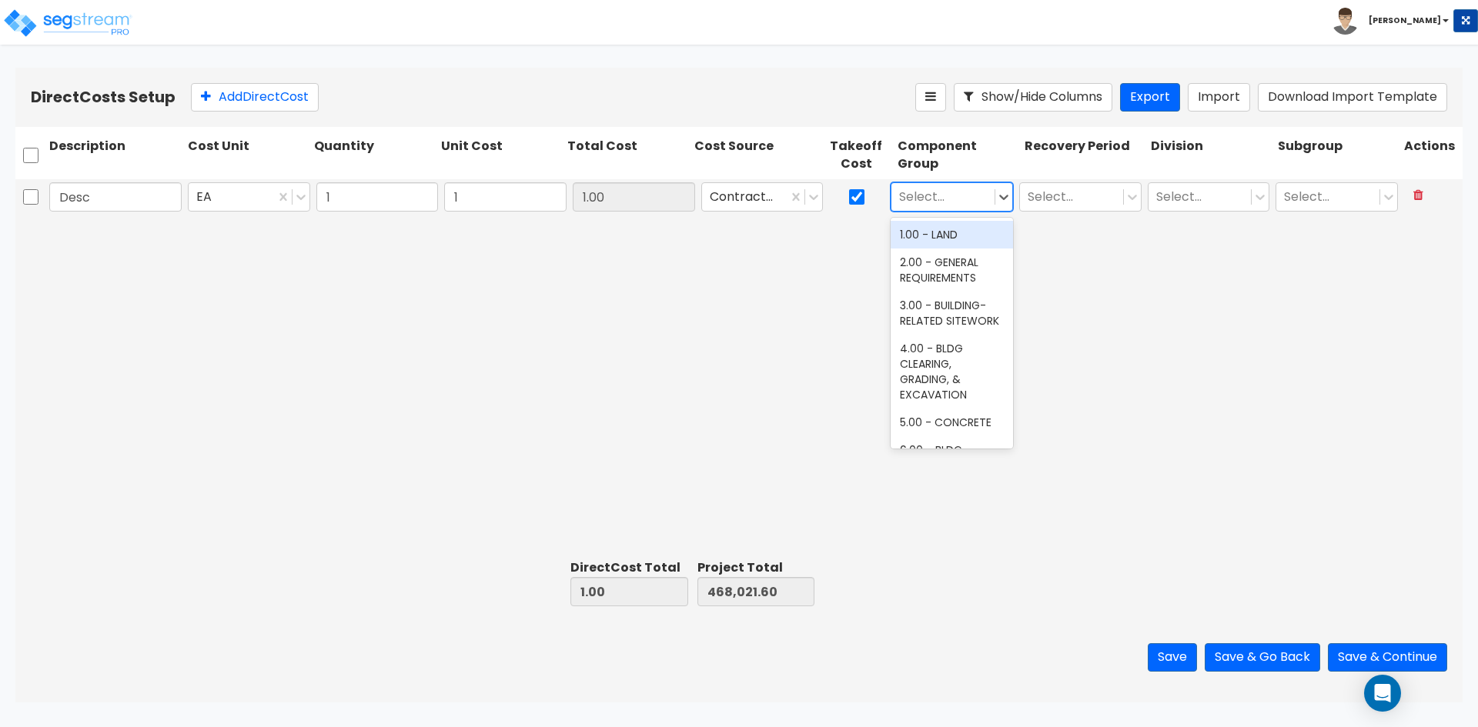
click at [959, 202] on div at bounding box center [943, 197] width 88 height 21
click at [941, 244] on div "1.00 - LAND" at bounding box center [951, 235] width 122 height 28
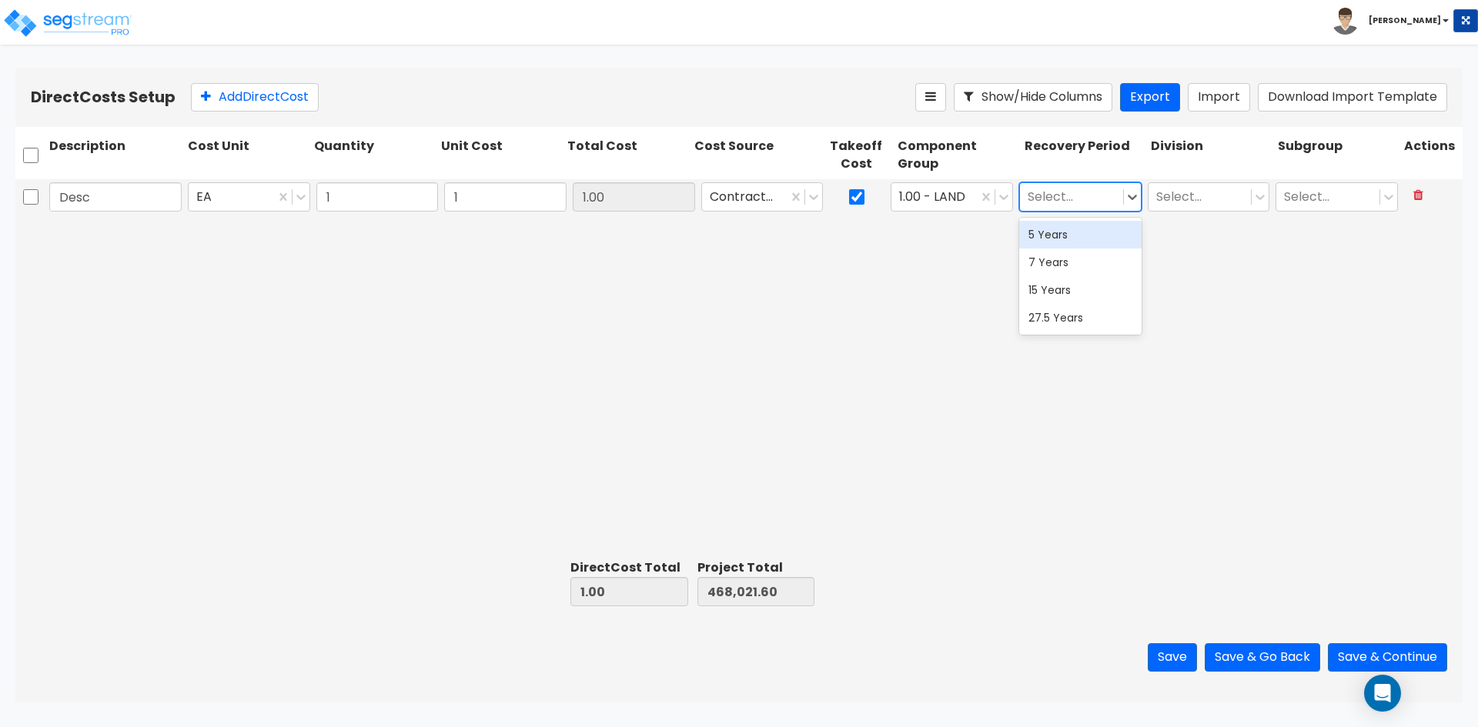
click at [1048, 209] on div "Select..." at bounding box center [1071, 197] width 103 height 27
click at [1068, 318] on div "27.5 Years" at bounding box center [1080, 318] width 122 height 28
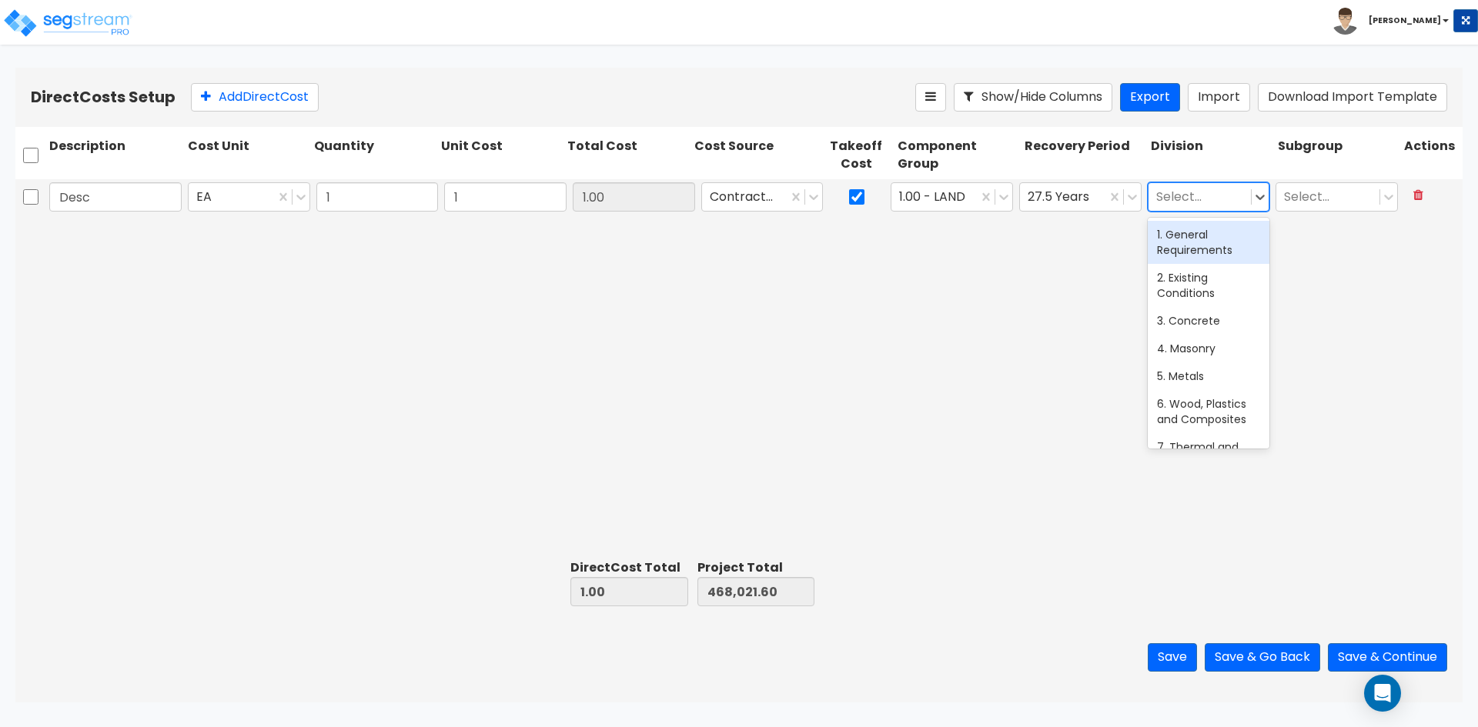
click at [1184, 194] on div at bounding box center [1200, 197] width 88 height 21
click at [1181, 252] on div "1. General Requirements" at bounding box center [1209, 242] width 122 height 43
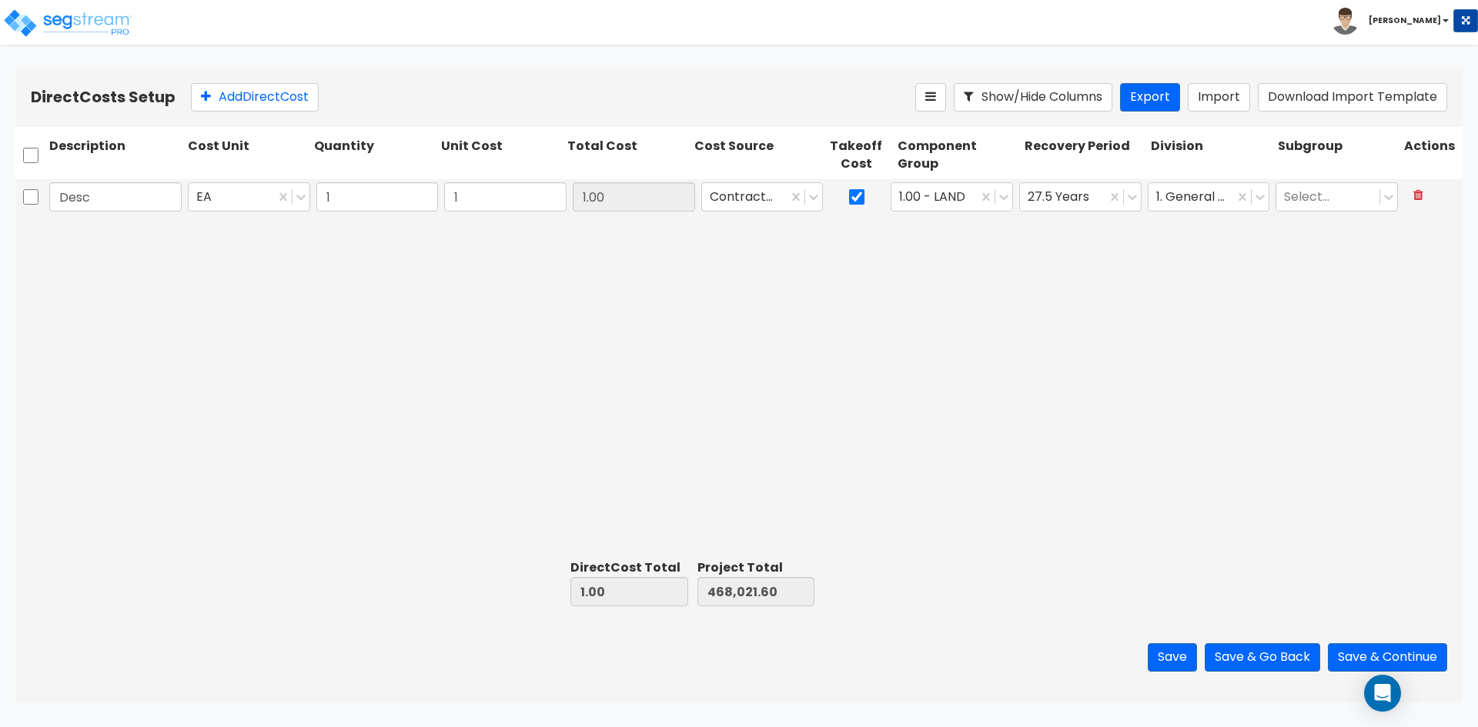
click at [1234, 319] on div "Desc EA 1 1 1.00 Contractor Cost 1.00 - LAND 27.5 Years 1. General Requirements…" at bounding box center [738, 366] width 1447 height 374
click at [1151, 96] on button "Export" at bounding box center [1150, 97] width 60 height 28
click at [845, 409] on div "Desc EA 1 1 1.00 Contractor Cost 1.00 - LAND 27.5 Years 1. General Requirements…" at bounding box center [738, 366] width 1447 height 374
click at [1425, 200] on button at bounding box center [1418, 195] width 28 height 27
type input "0.00"
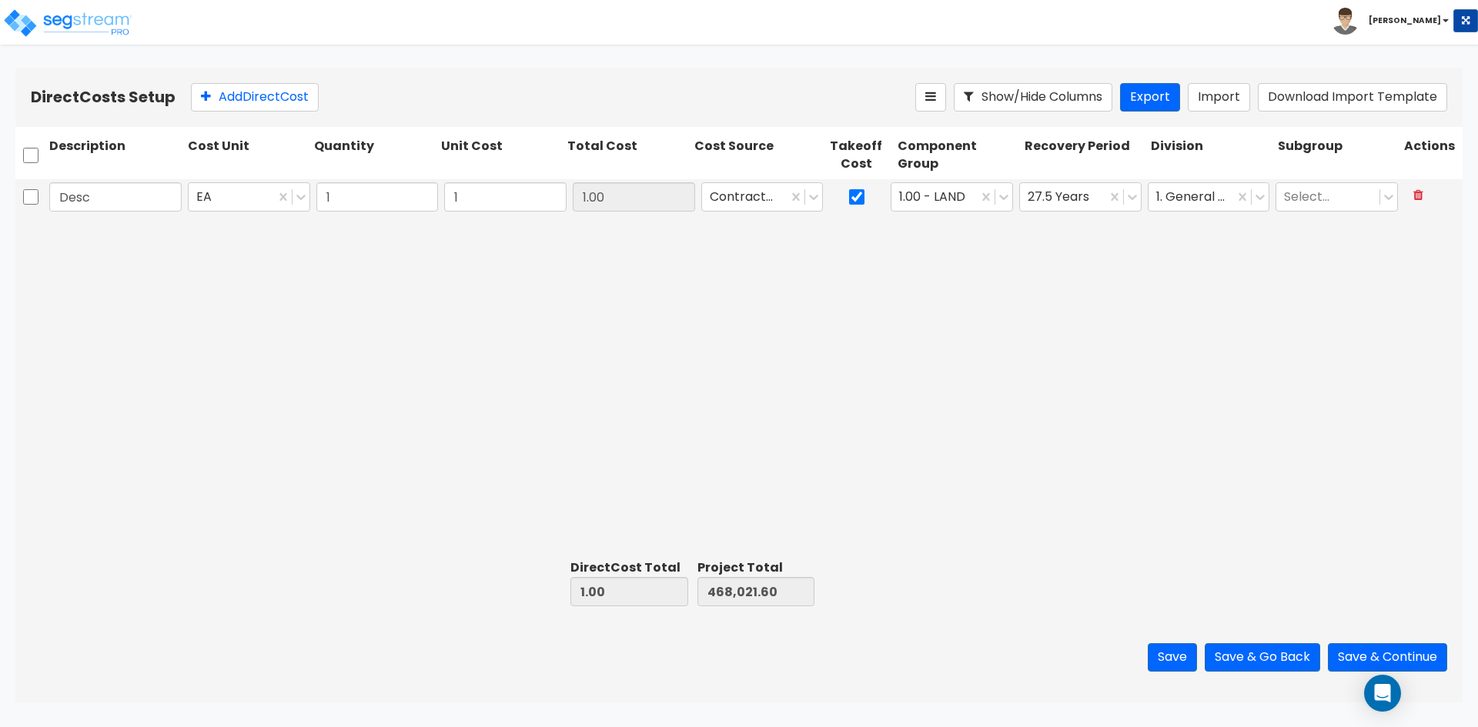
type input "468,020.60"
click at [1235, 102] on button "Import" at bounding box center [1219, 97] width 62 height 28
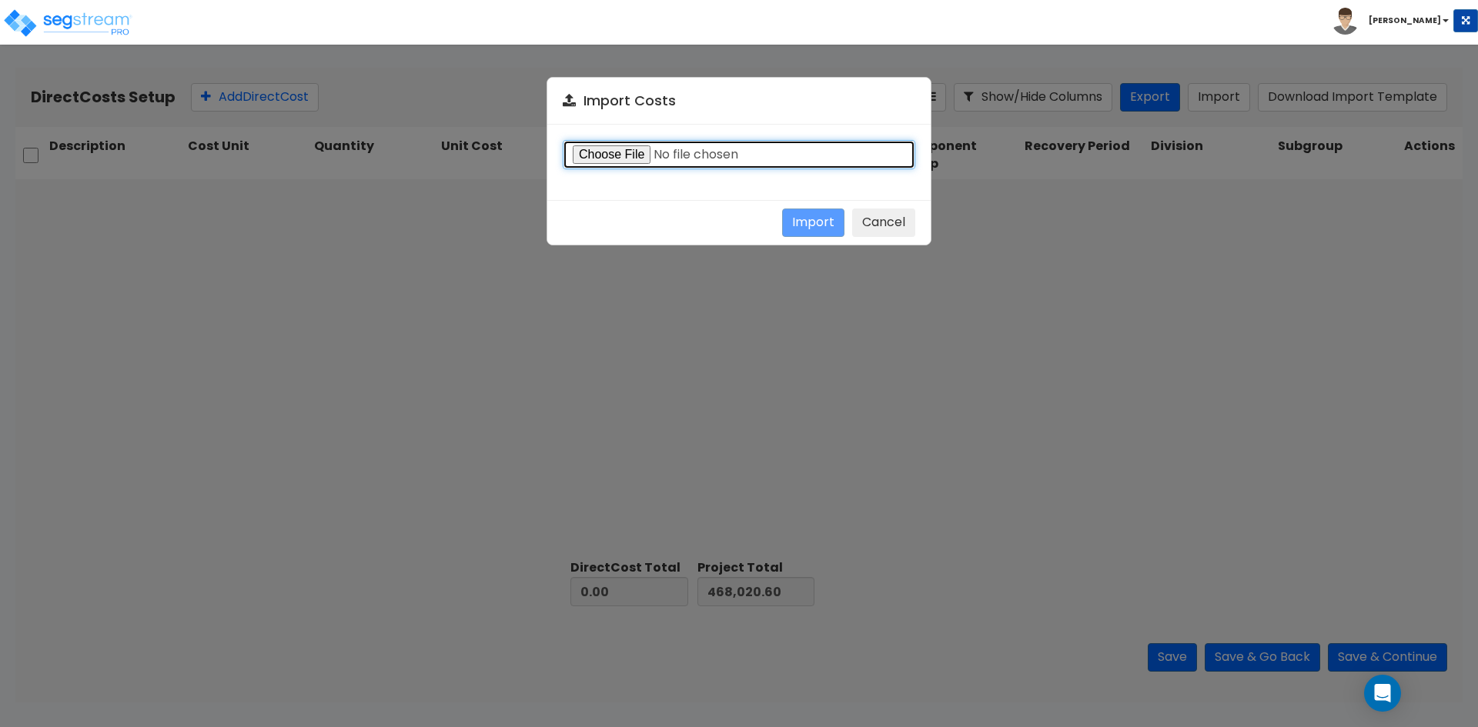
click at [612, 151] on input "file" at bounding box center [739, 154] width 352 height 29
type input "C:\fakepath\Direct costs 38830.csv"
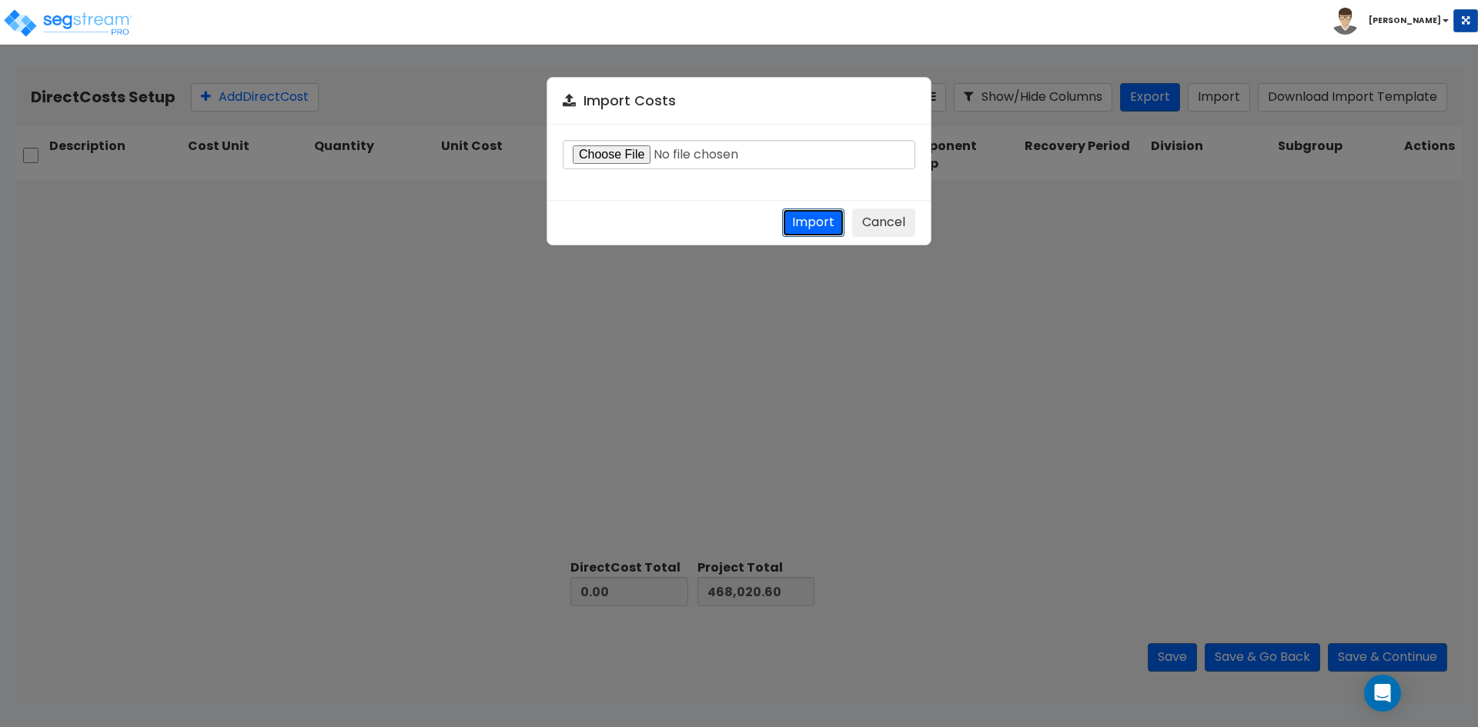
click at [809, 229] on button "Import" at bounding box center [813, 223] width 62 height 28
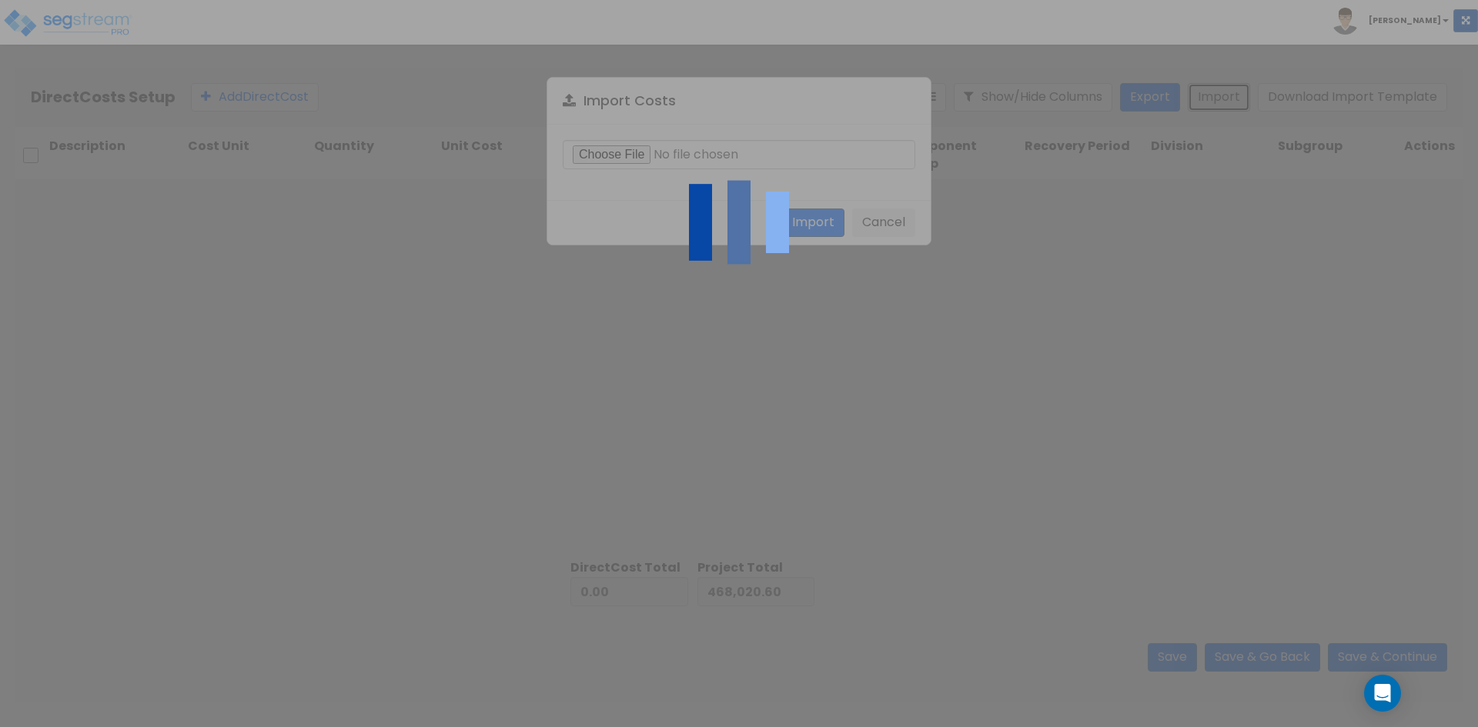
type input "5,599,340.00"
type input "6,067,360.60"
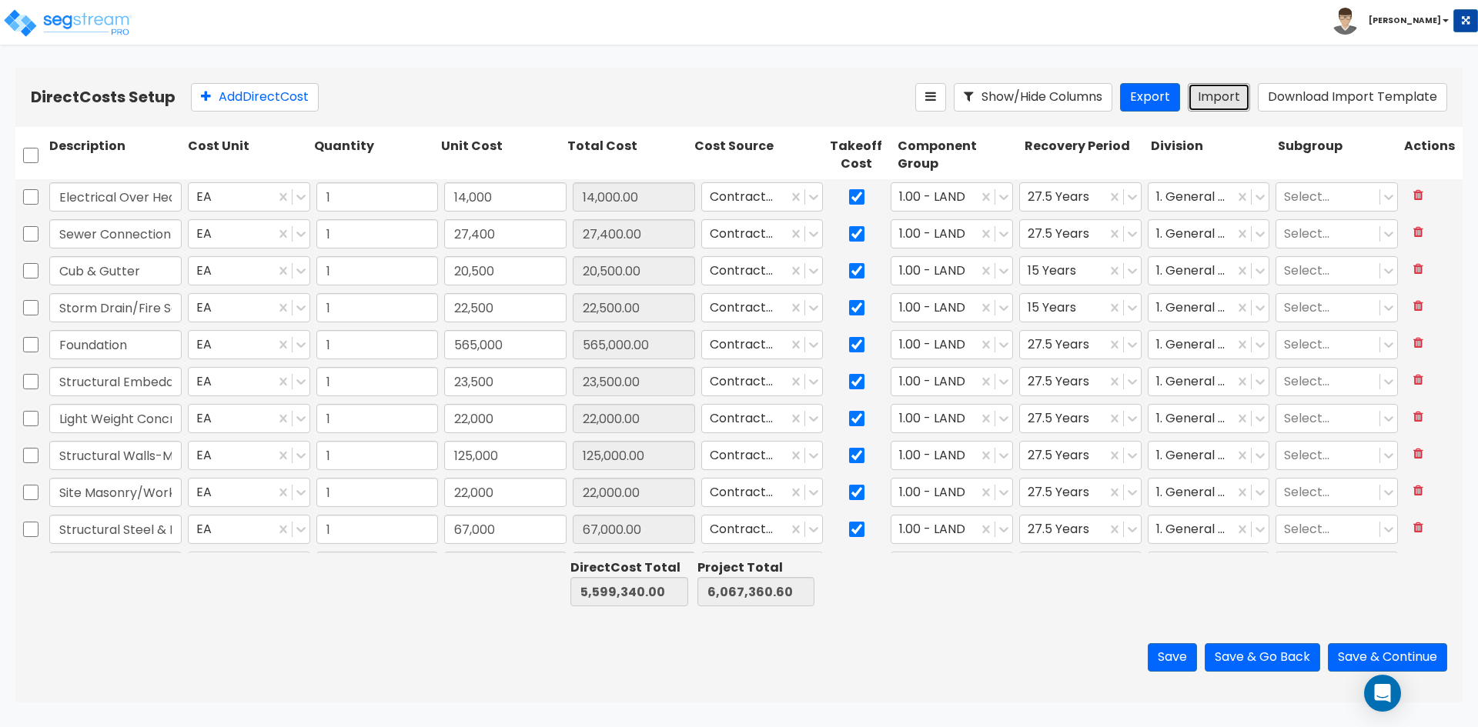
type input "1"
type input "108,300"
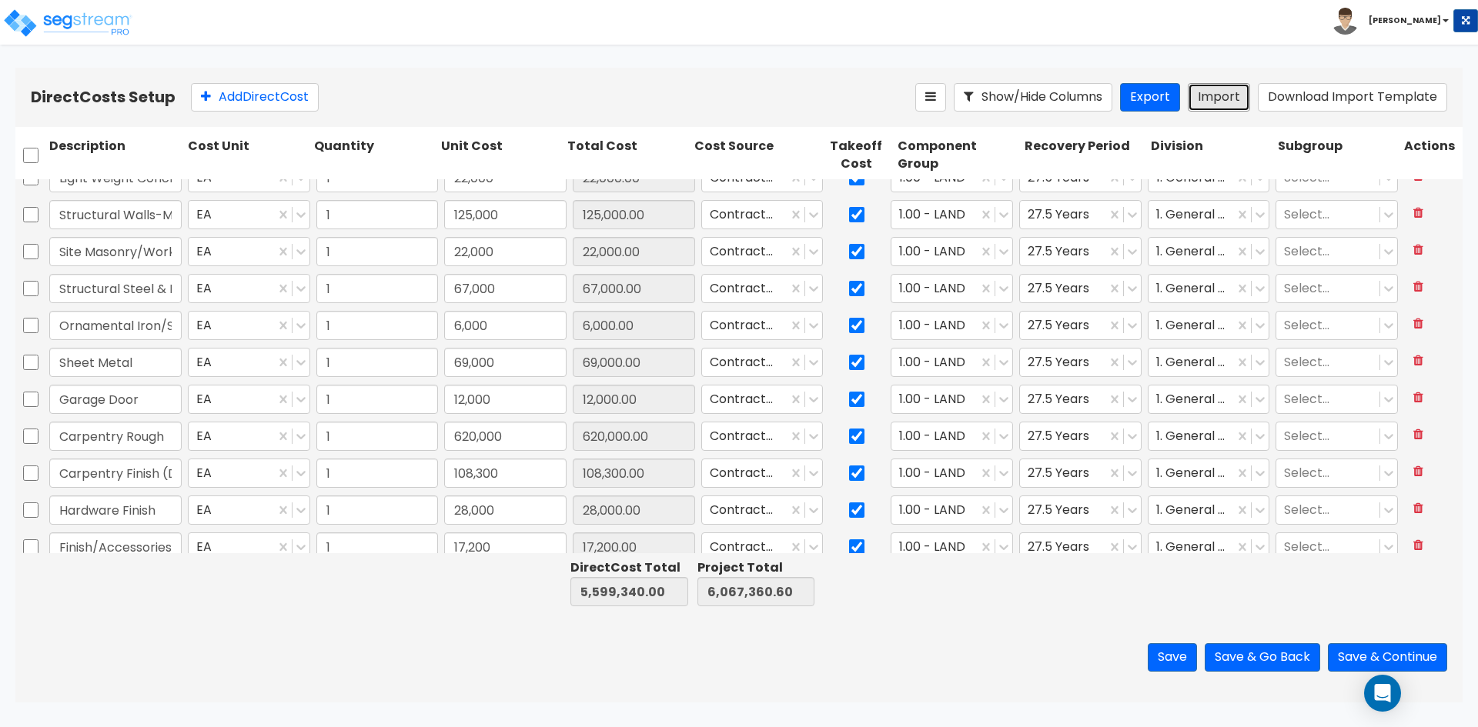
type input "1"
type input "4,500"
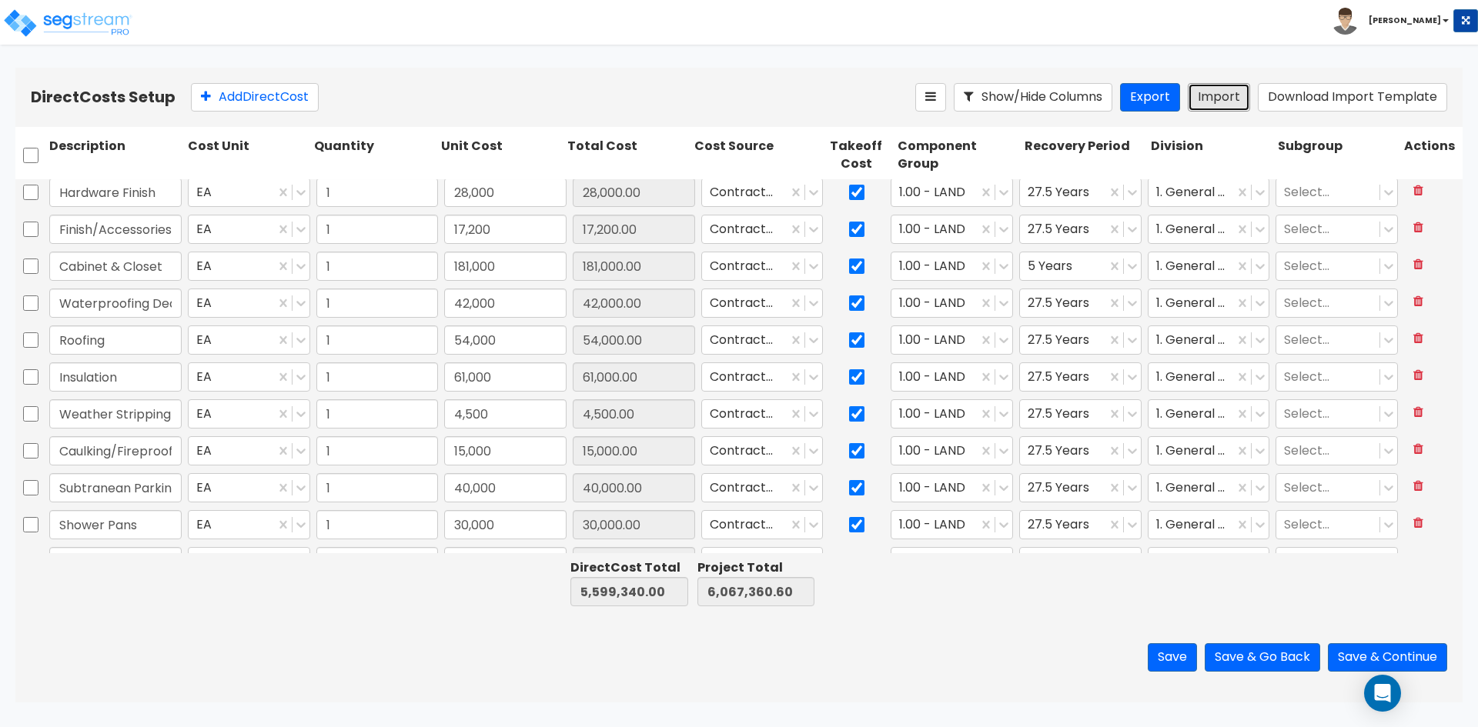
type input "1"
type input "25,000"
type input "1"
type input "7,500"
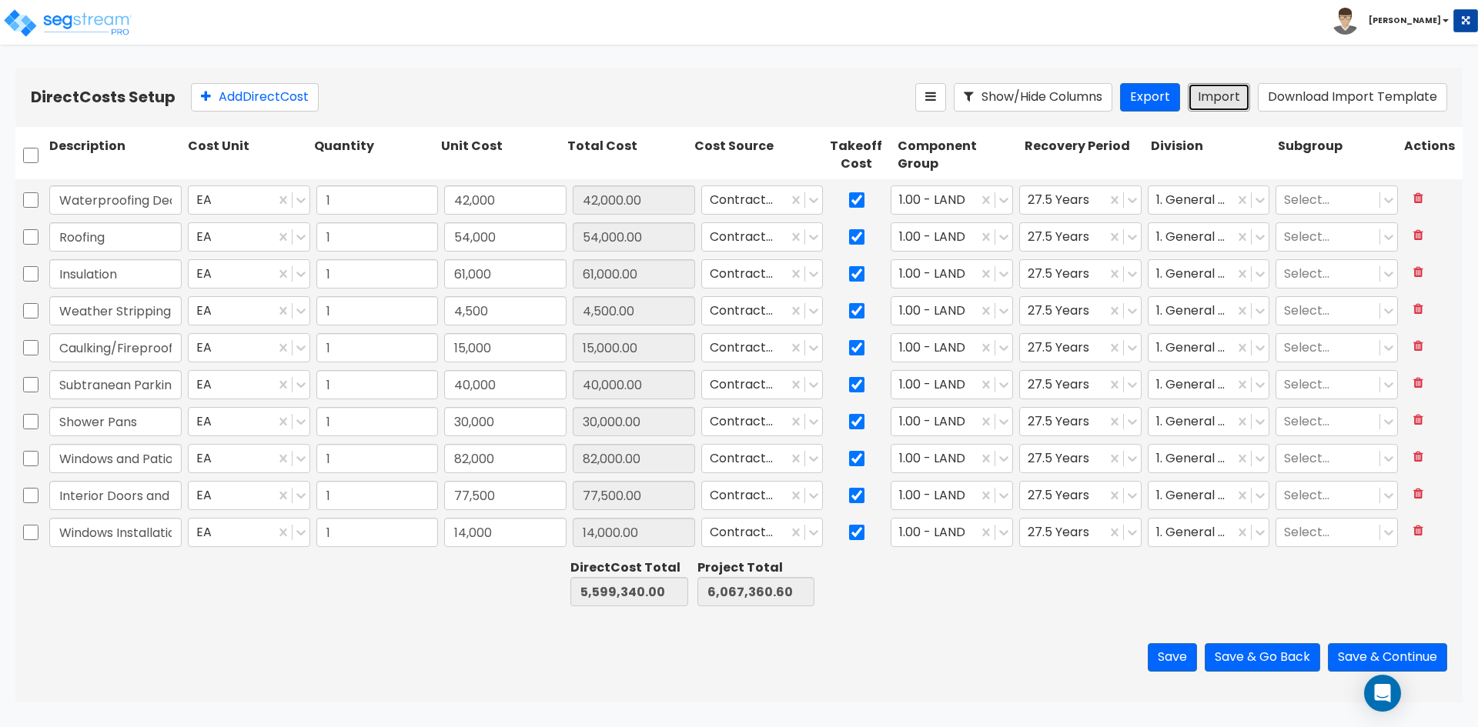
type input "1"
type input "28,000"
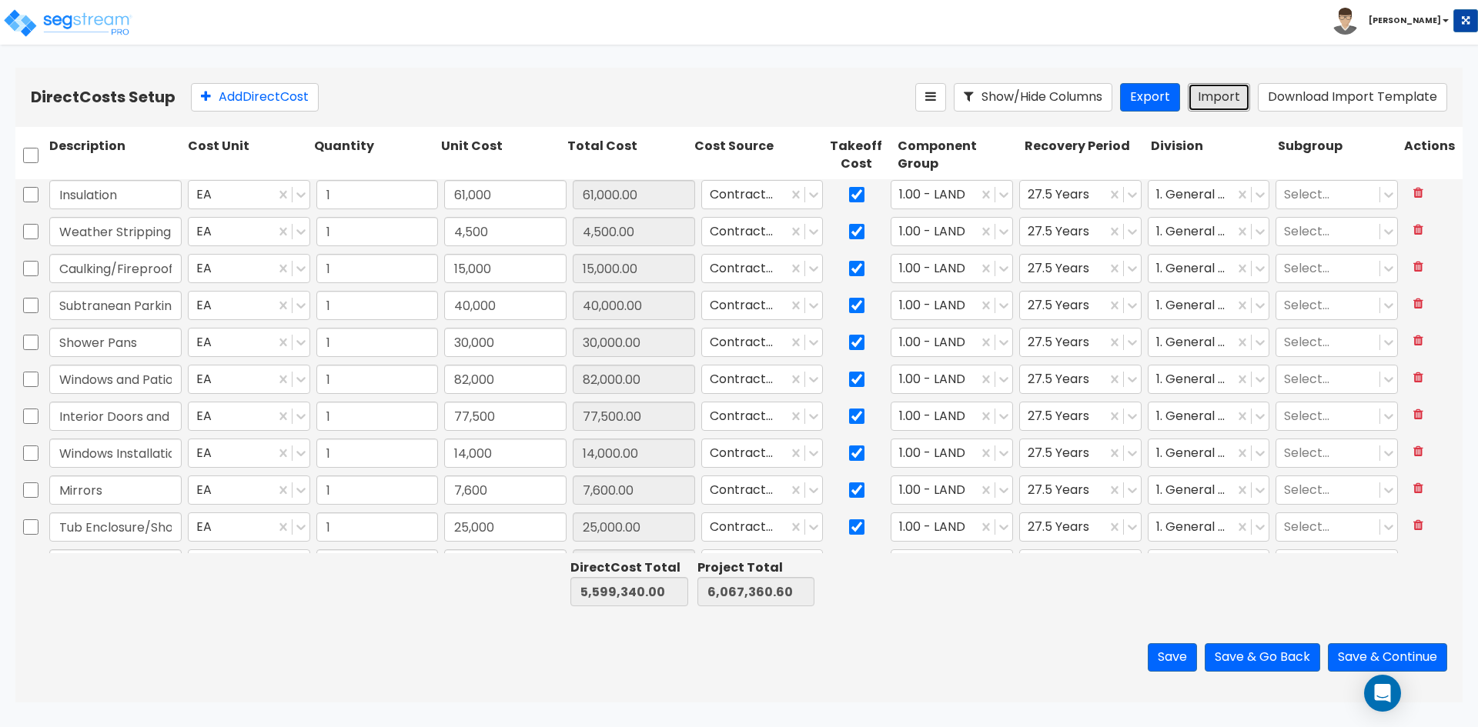
scroll to position [1001, 0]
click at [652, 42] on div "Toggle navigation To Worksheet Indirect Costs Setup Direct Costs Setup [PERSON_…" at bounding box center [739, 22] width 1478 height 45
type input "1"
type input "69,000"
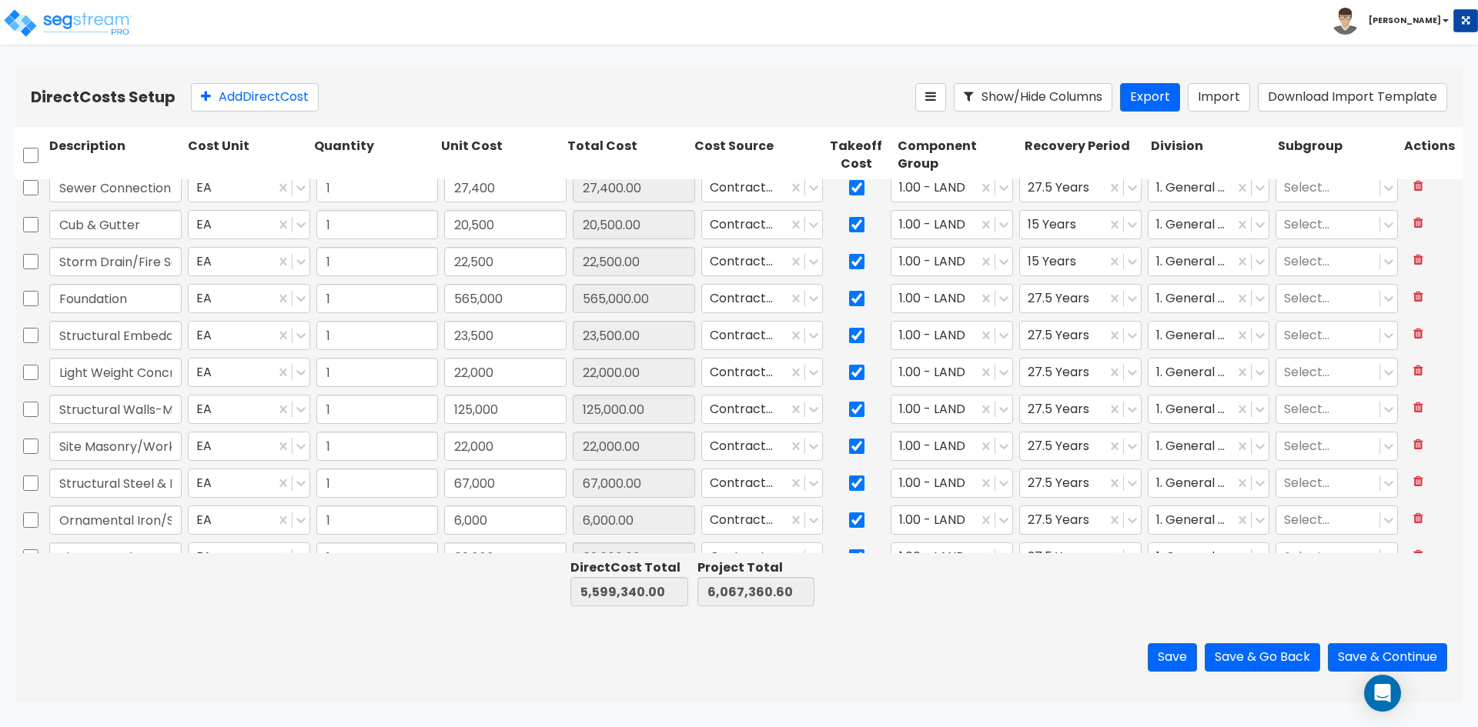
type input "1"
type input "310,000"
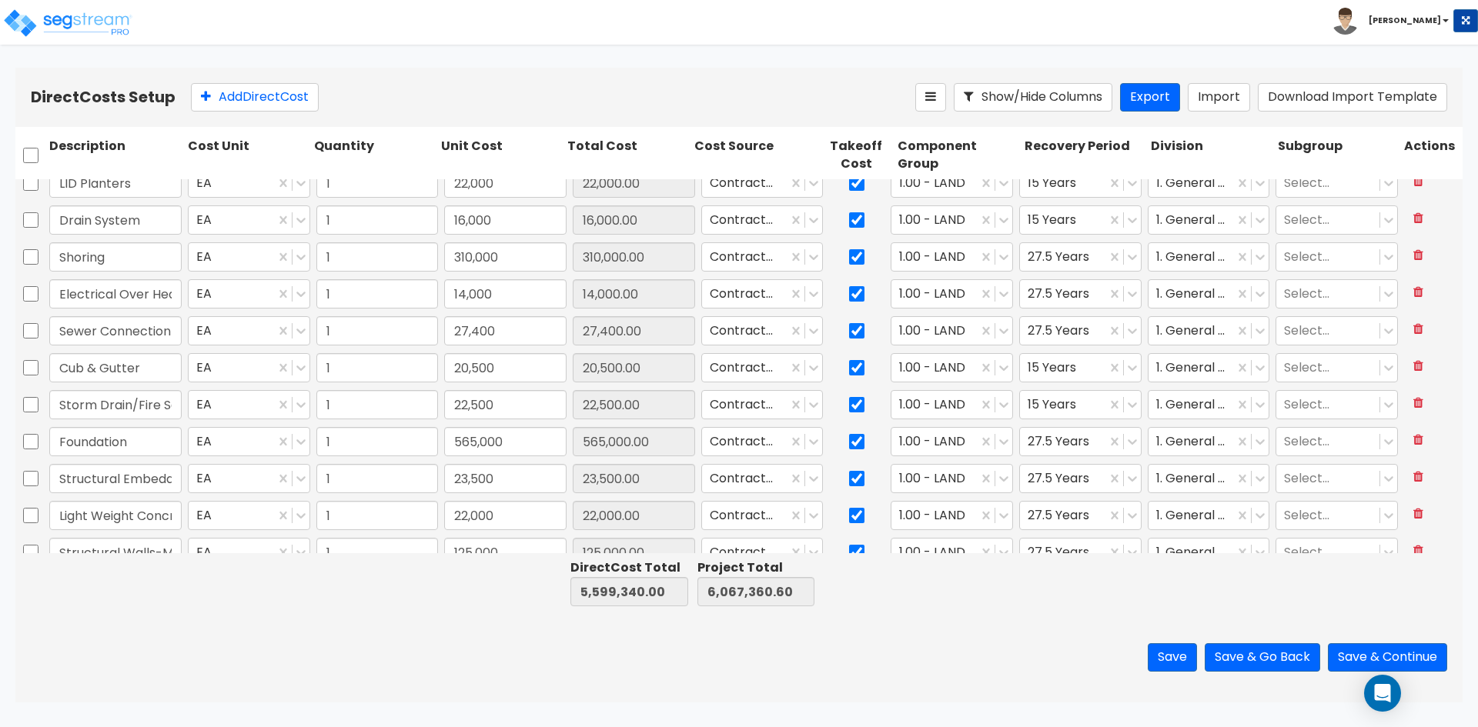
type input "1"
type input "40,000"
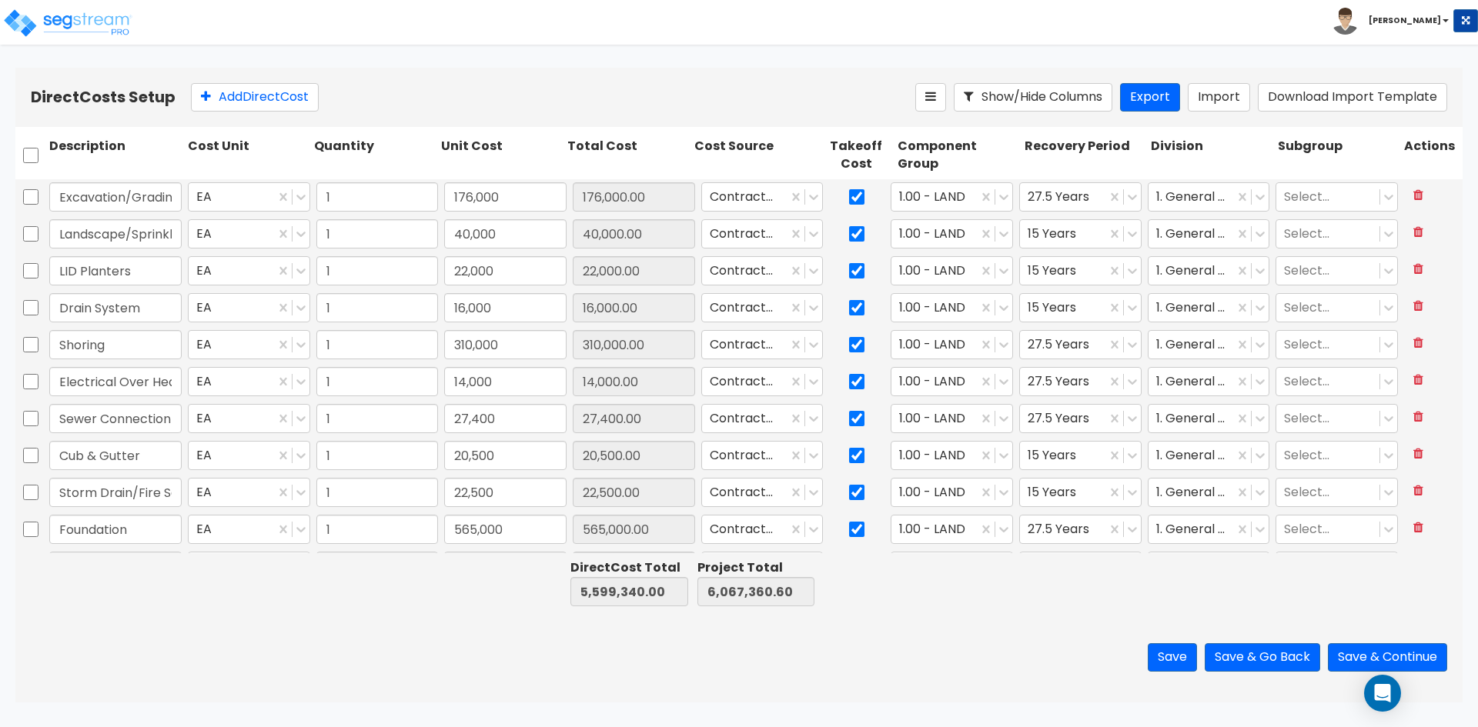
type input "1"
type input "6,000"
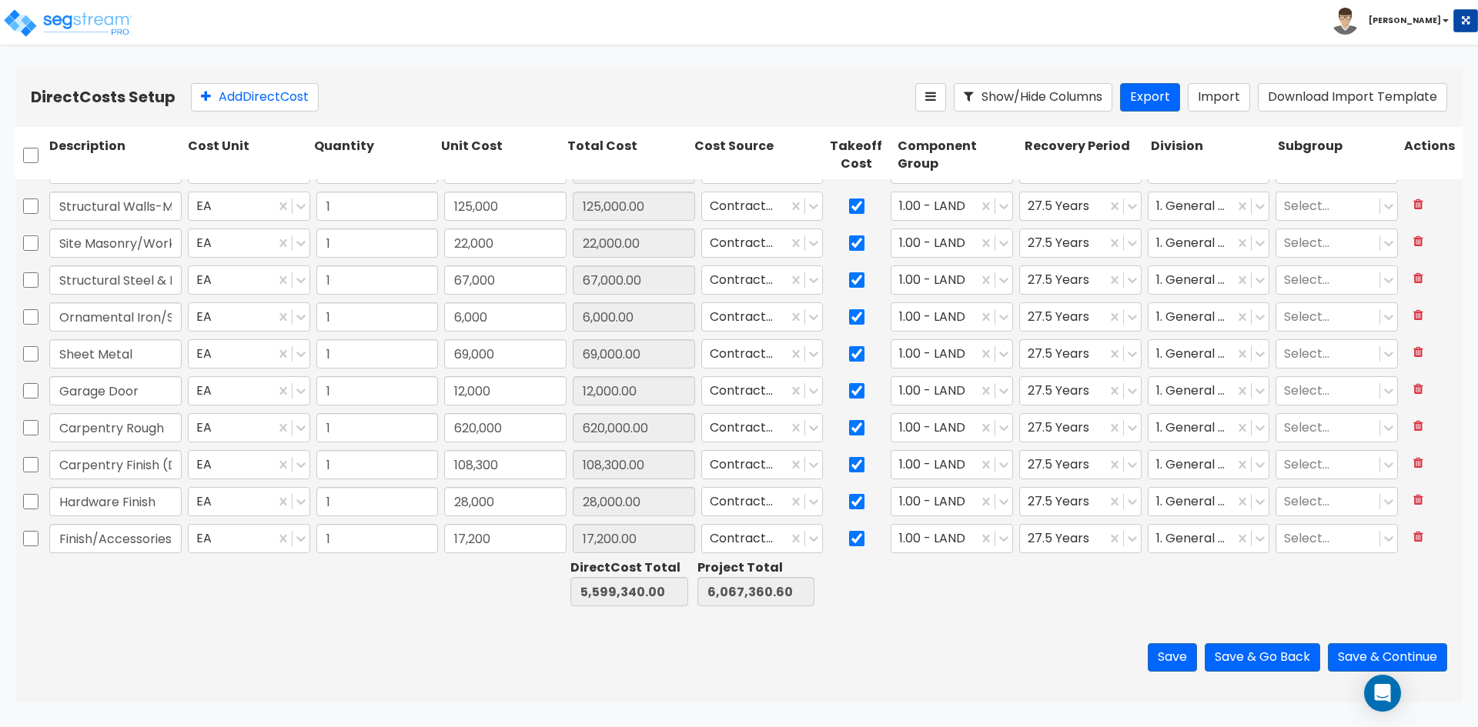
type input "1"
type input "61,000"
type input "1"
type input "4,500"
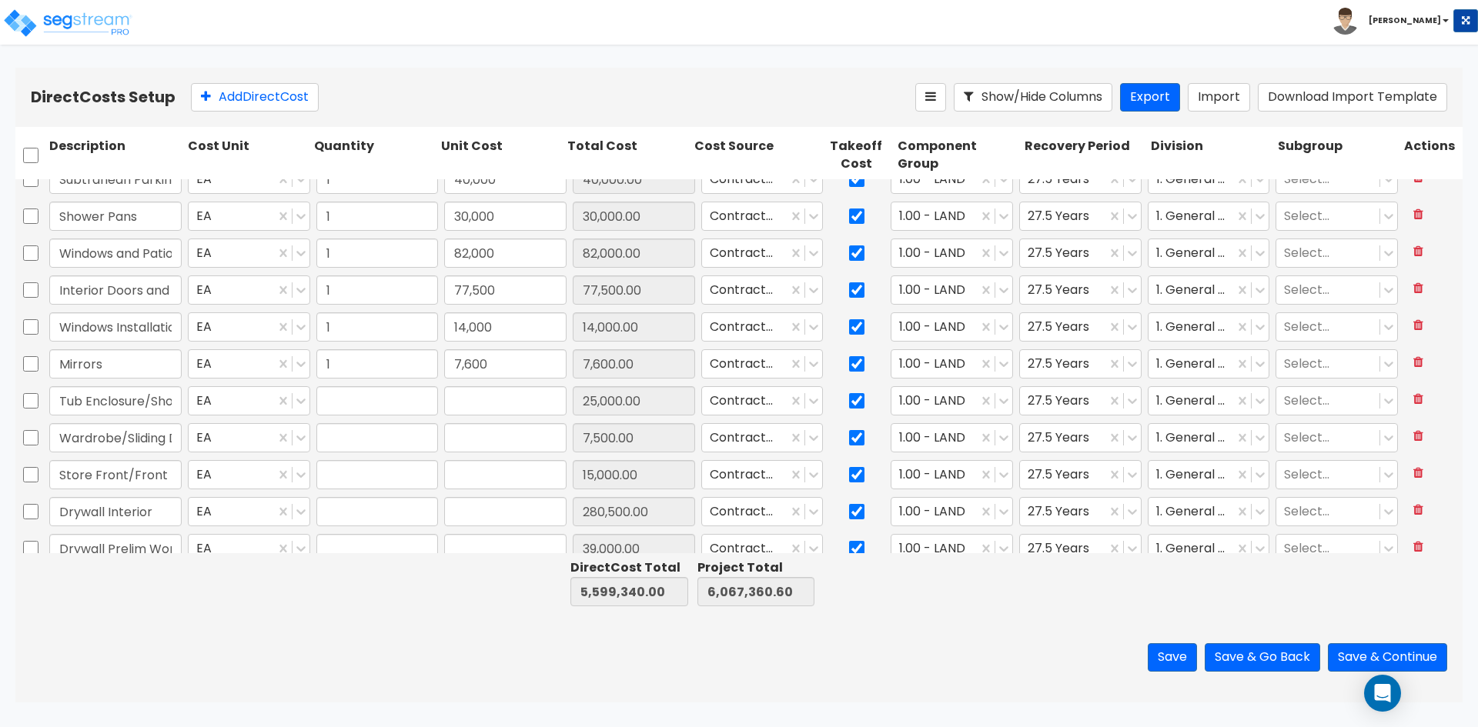
type input "1"
type input "25,000"
type input "1"
type input "7,500"
type input "1"
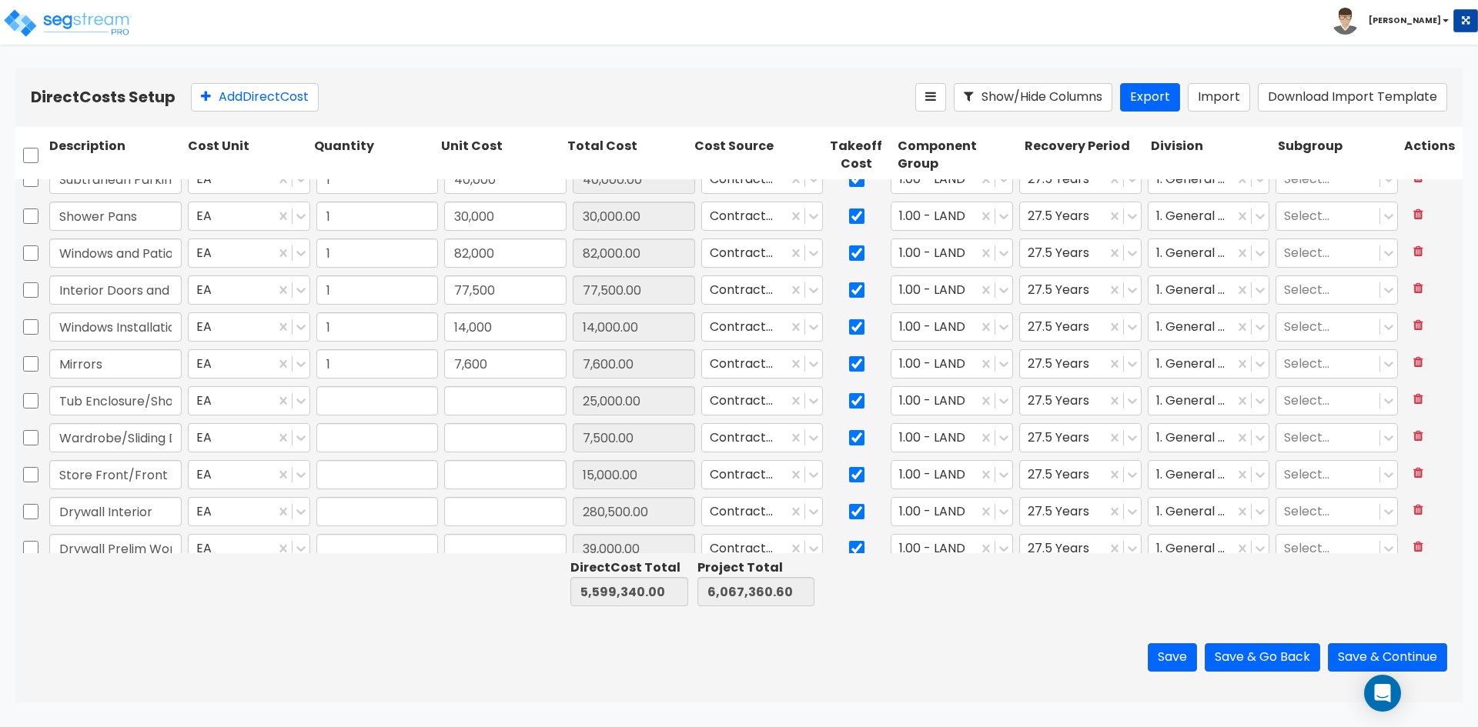
type input "15,000"
type input "1"
type input "280,500"
type input "1"
type input "39,000"
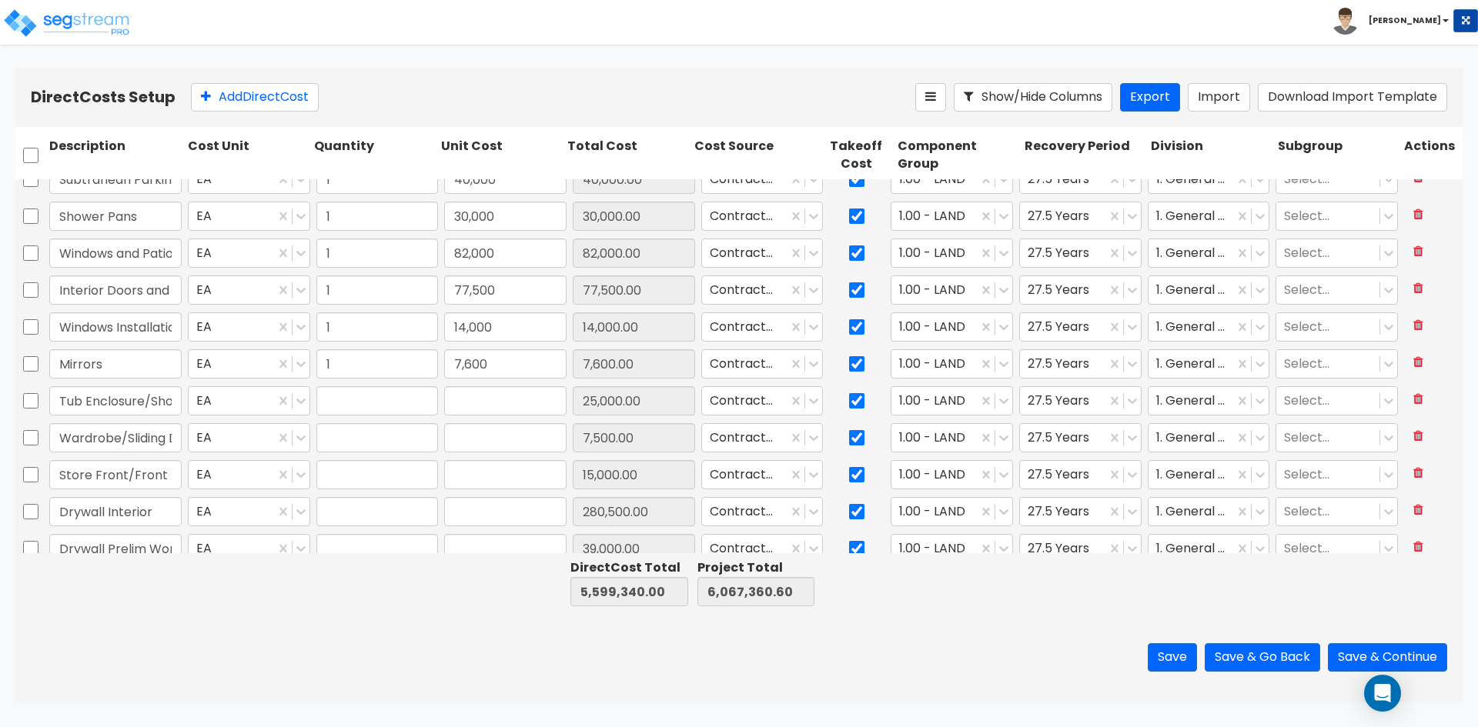
type input "1"
type input "198,000"
type input "1"
type input "85,000"
type input "1"
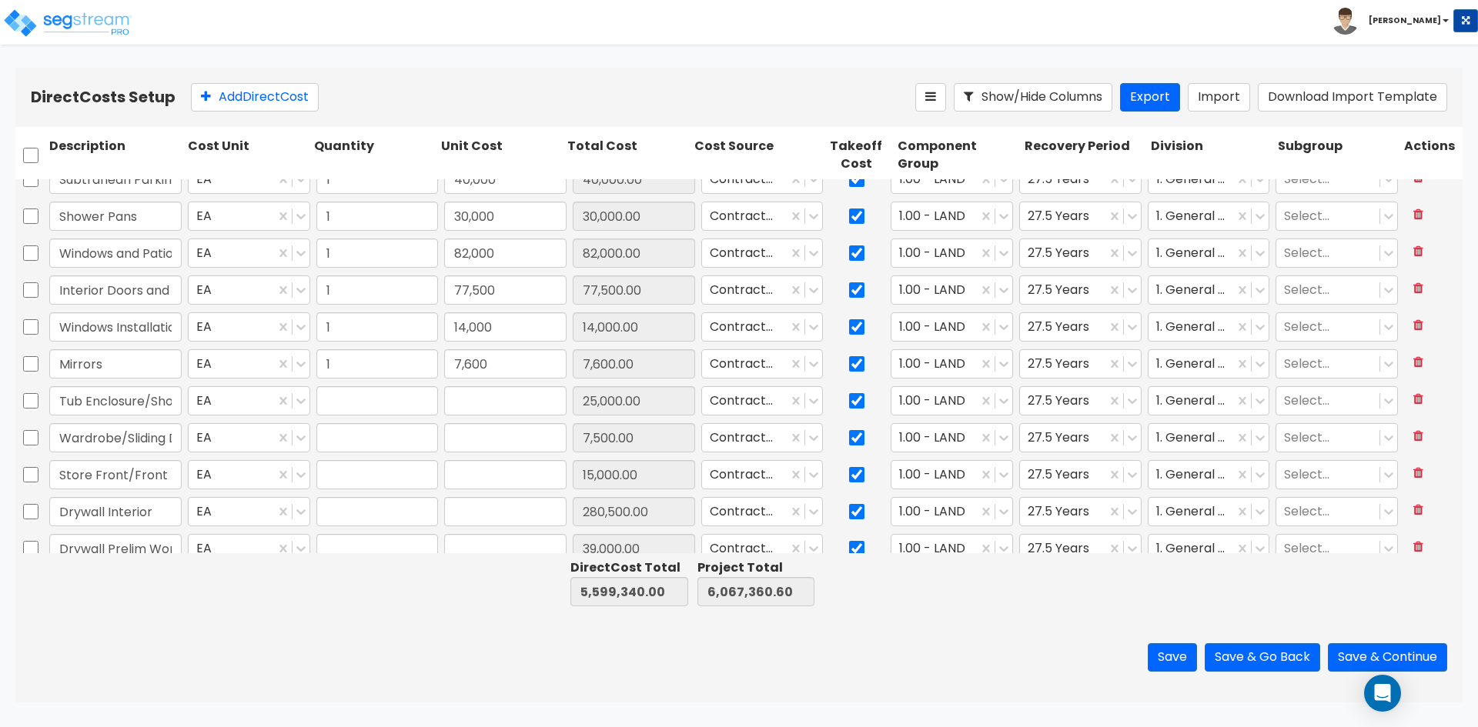
type input "50,000"
type input "1"
type input "10,000"
type input "1"
type input "109,100"
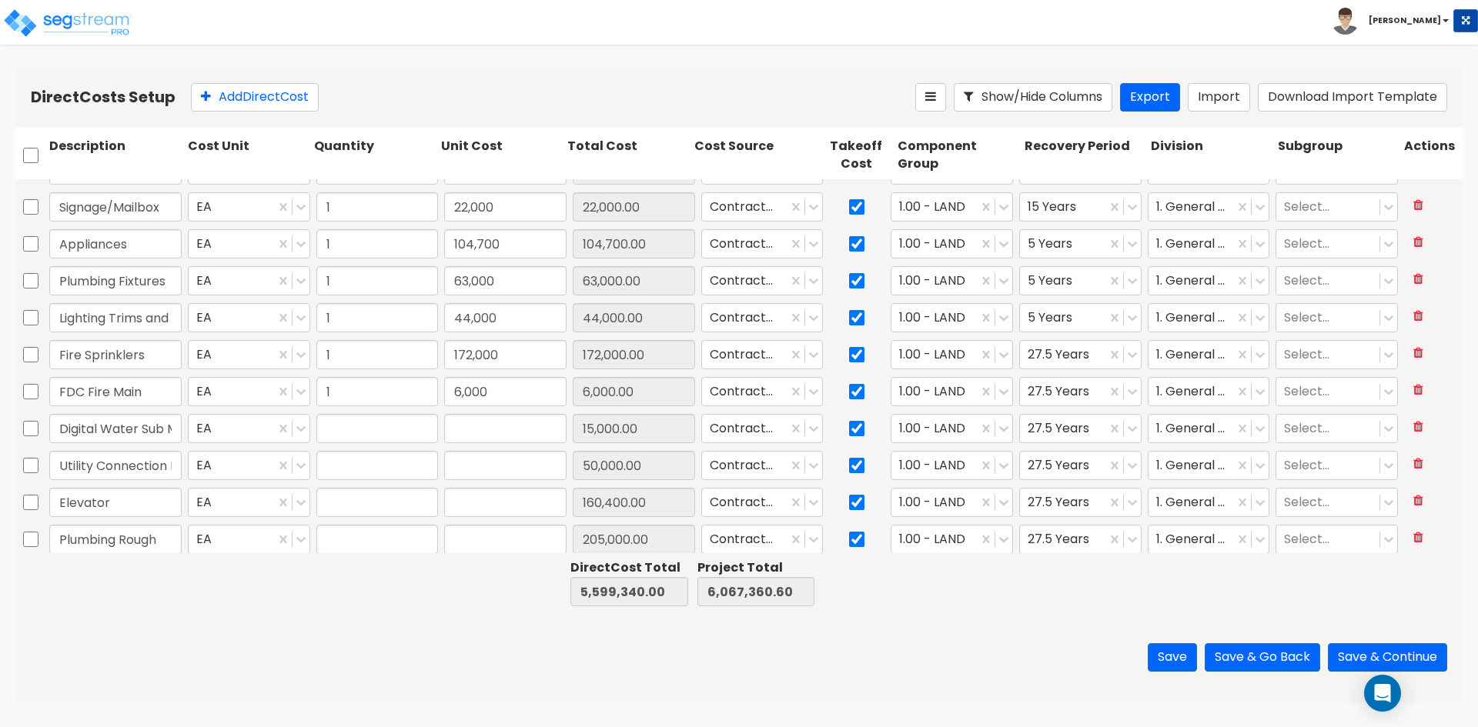
type input "1"
type input "15,000"
type input "1"
type input "50,000"
type input "1"
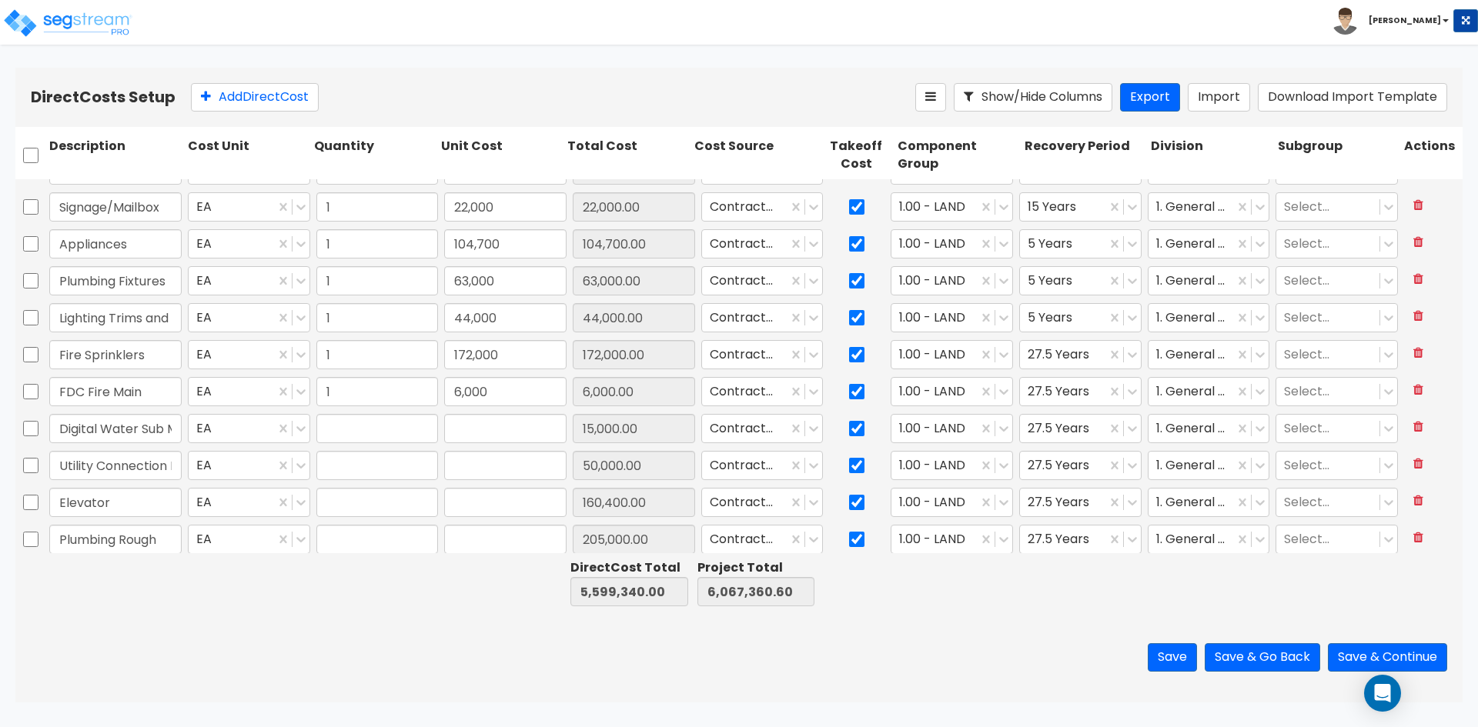
type input "160,400"
type input "1"
type input "205,000"
type input "1"
type input "62,000"
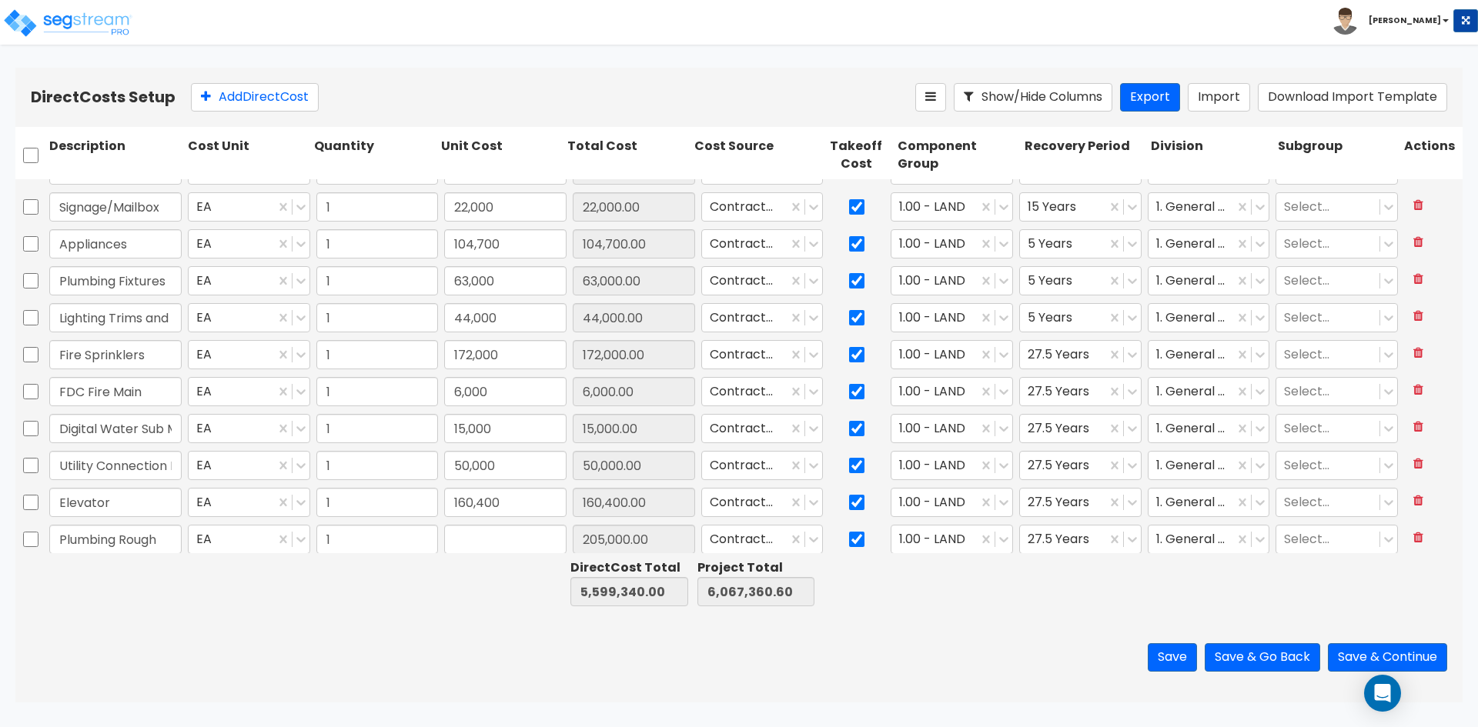
type input "1"
type input "195,000"
type input "1"
type input "27,000"
type input "1"
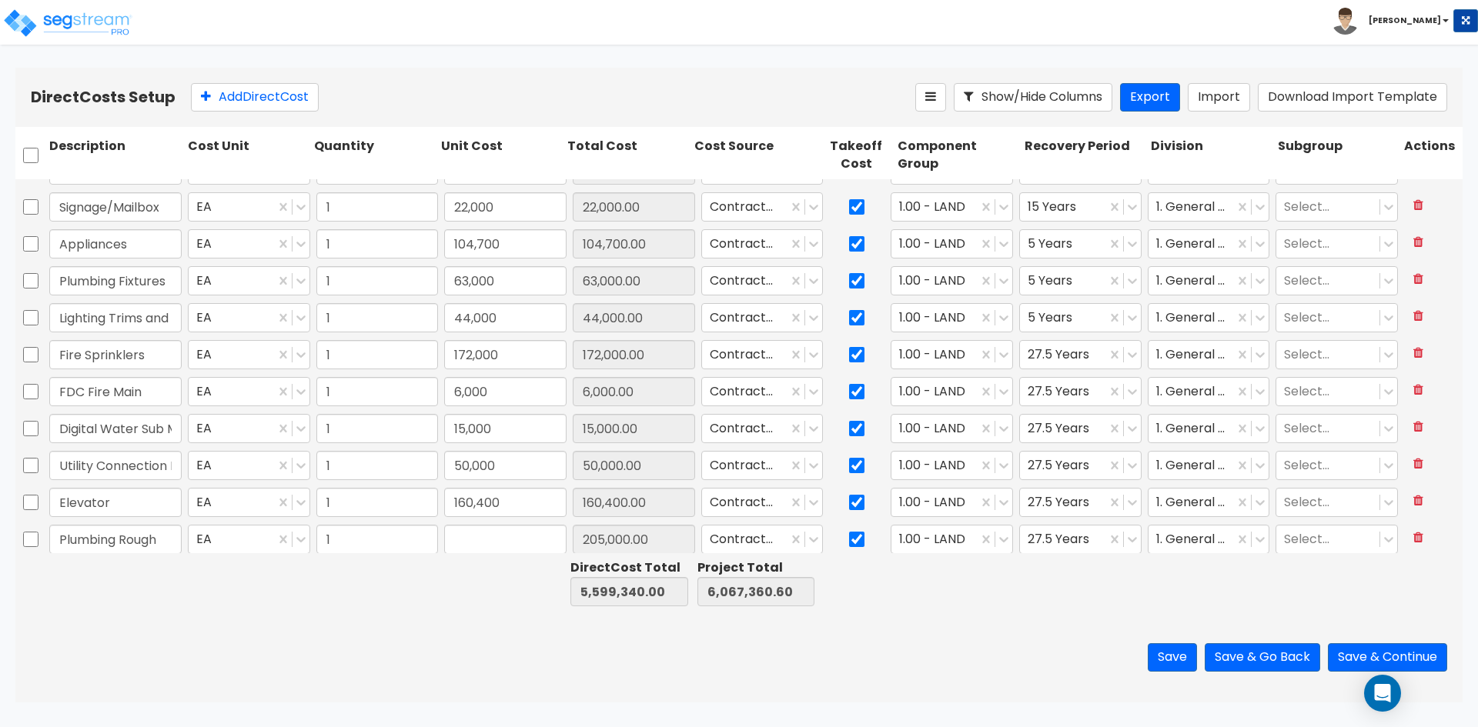
type input "54,000"
type input "1"
type input "9,000"
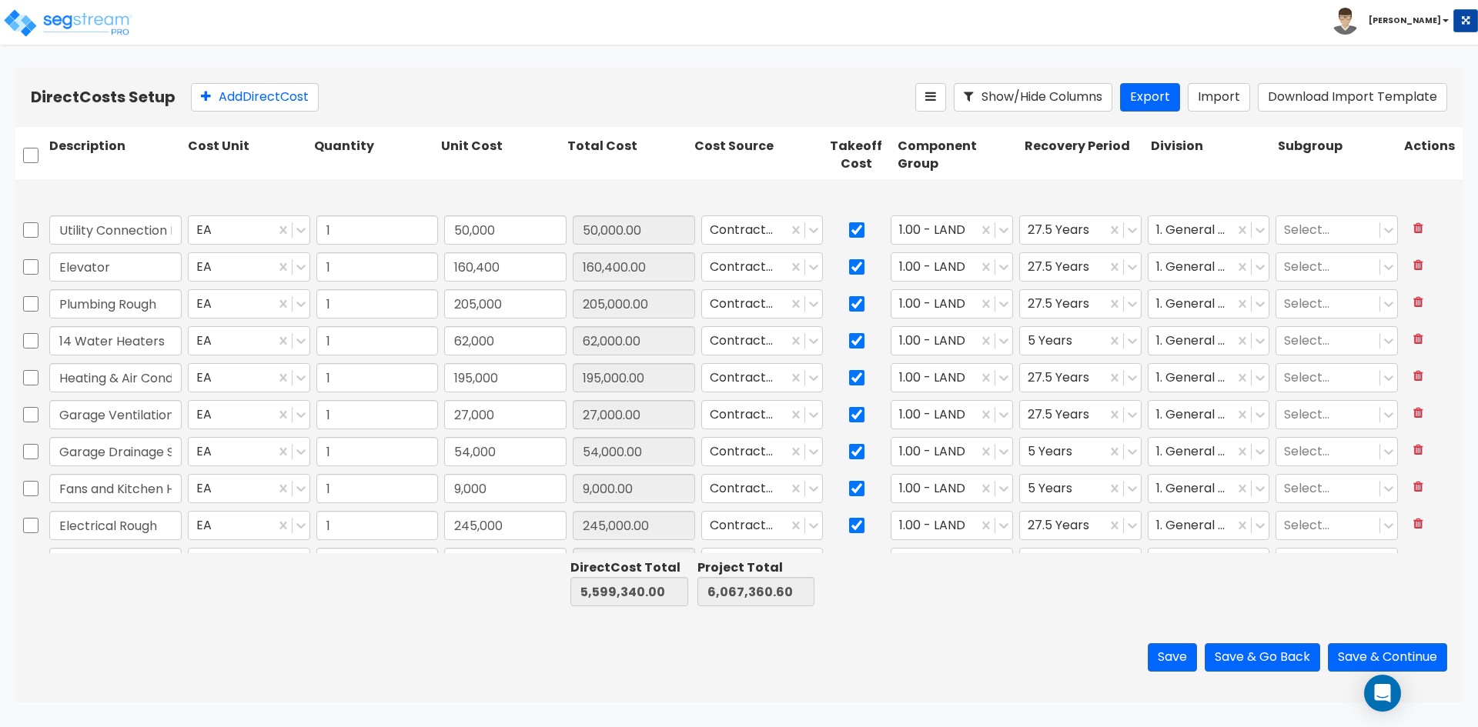
scroll to position [2175, 0]
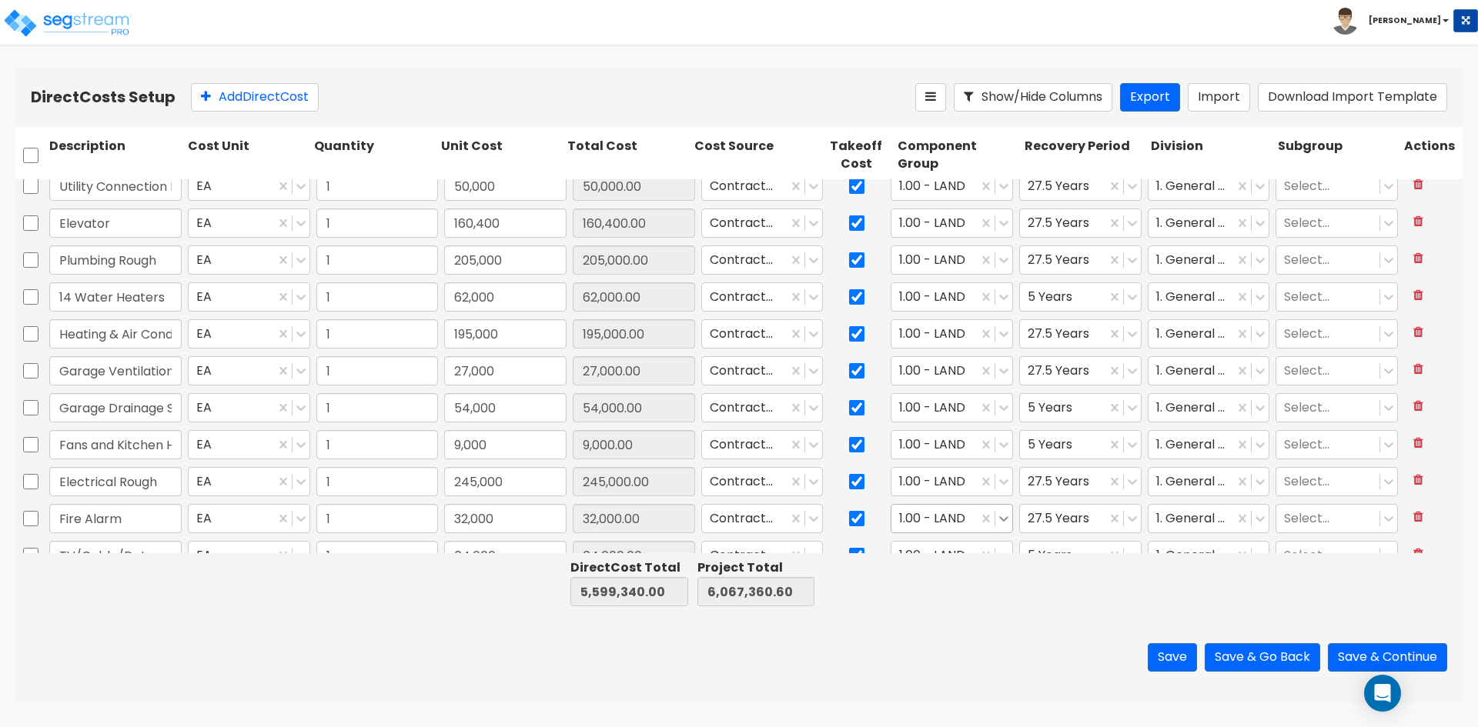
type input "1"
type input "44,000"
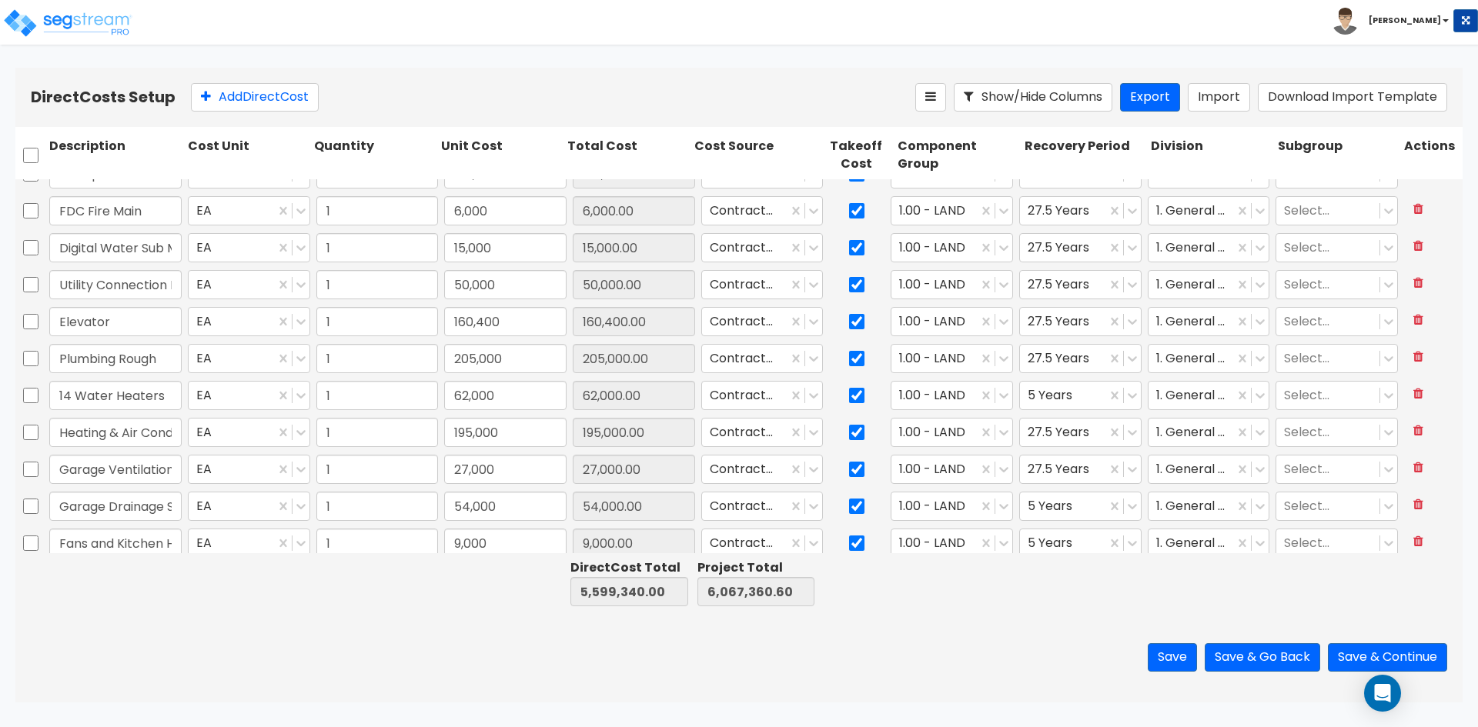
type input "1"
type input "22,000"
type input "1"
type input "104,700"
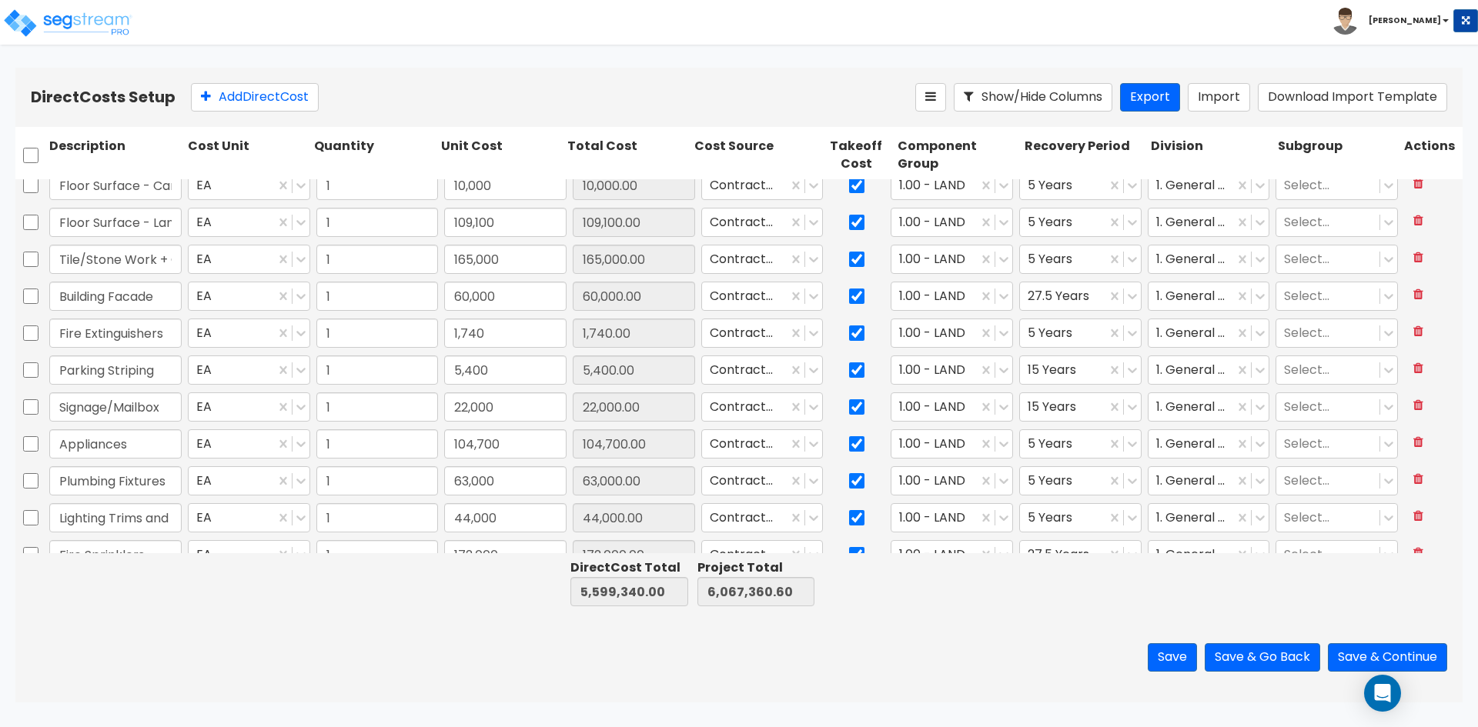
scroll to position [1559, 0]
click at [422, 620] on div "Save Save & Go Back Save & Continue" at bounding box center [738, 658] width 1447 height 90
click at [273, 603] on div at bounding box center [248, 582] width 126 height 53
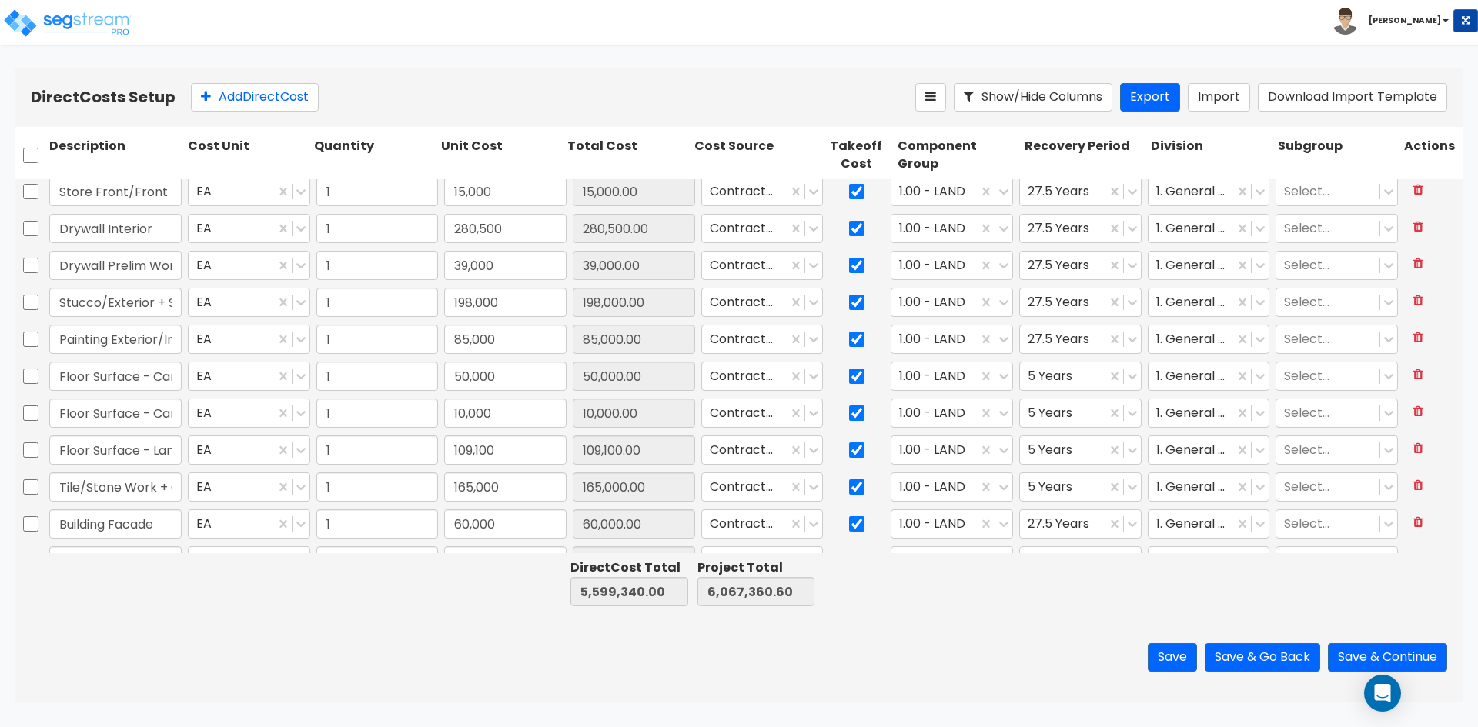
type input "1"
type input "25,000"
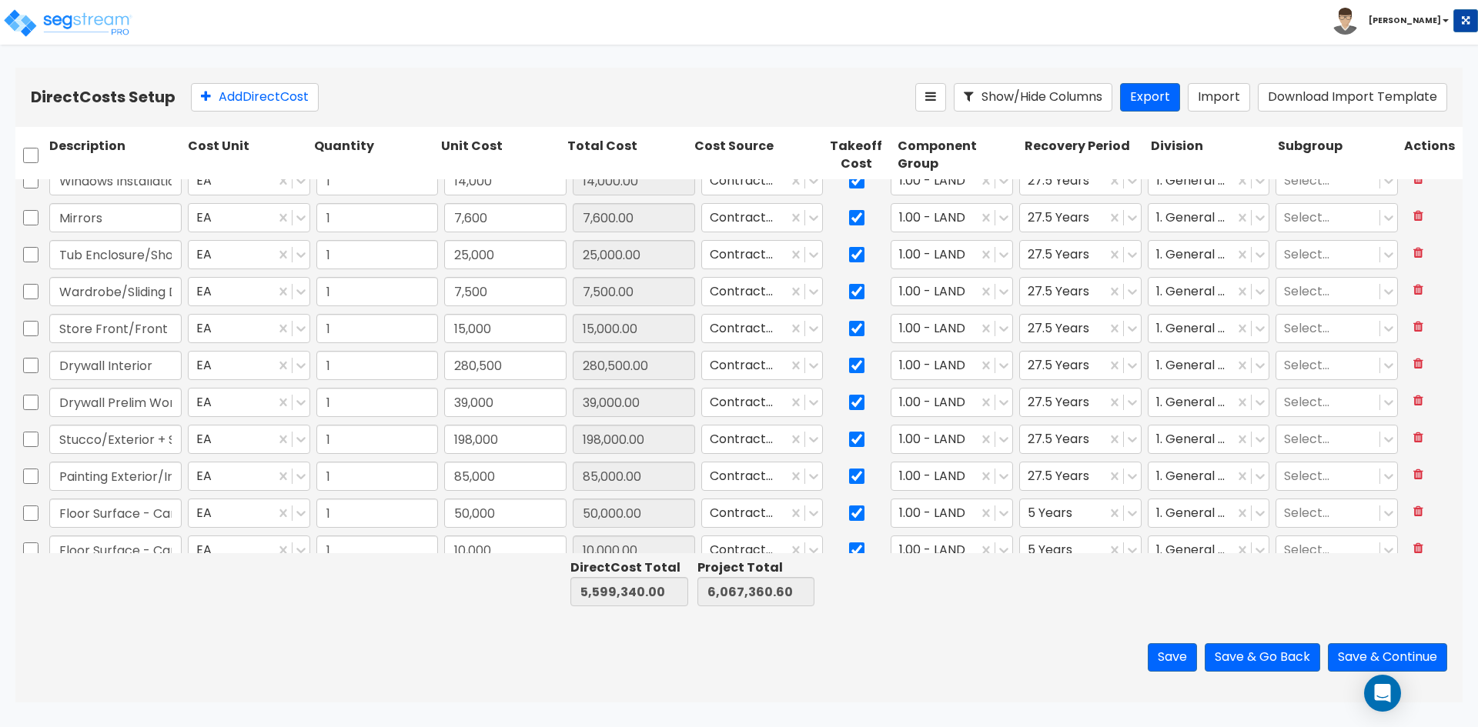
type input "1"
type input "30,000"
type input "1"
type input "82,000"
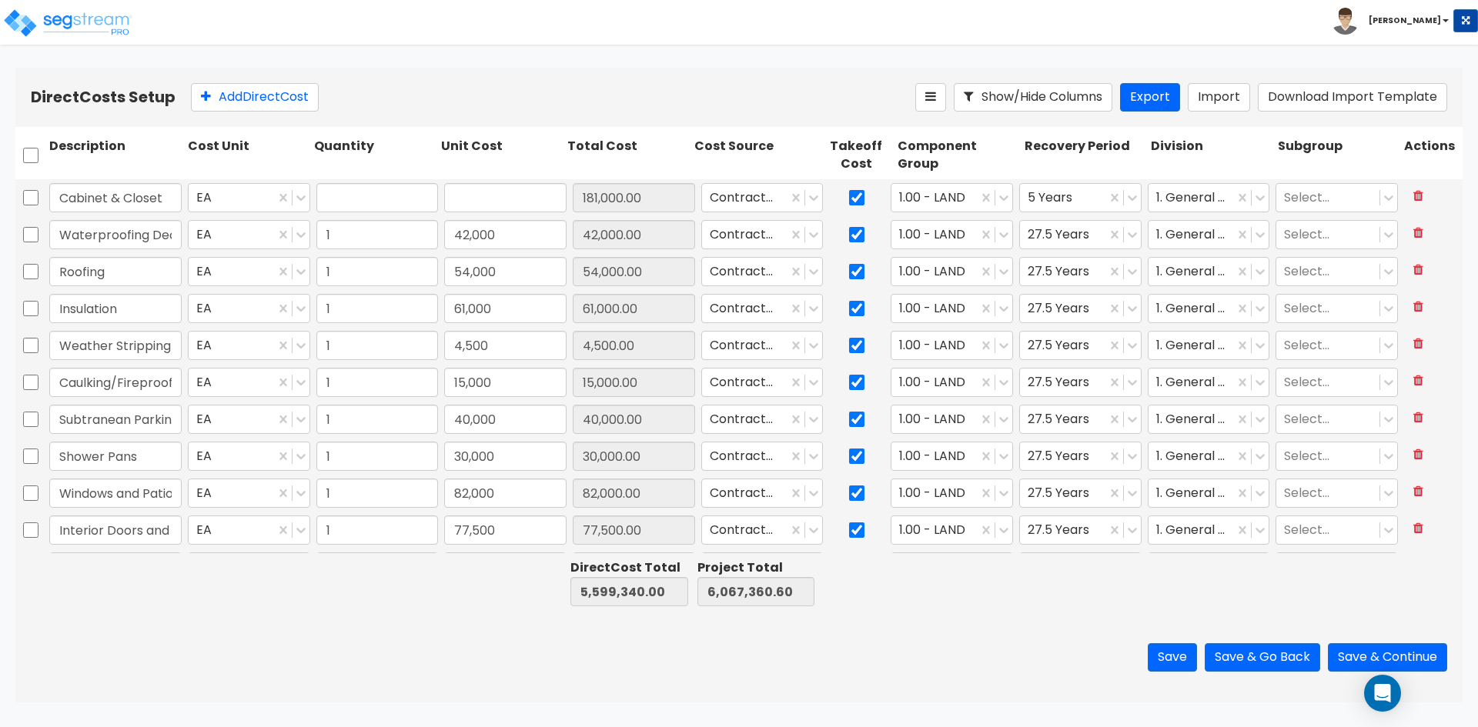
type input "1"
type input "28,000"
type input "1"
type input "17,200"
type input "1"
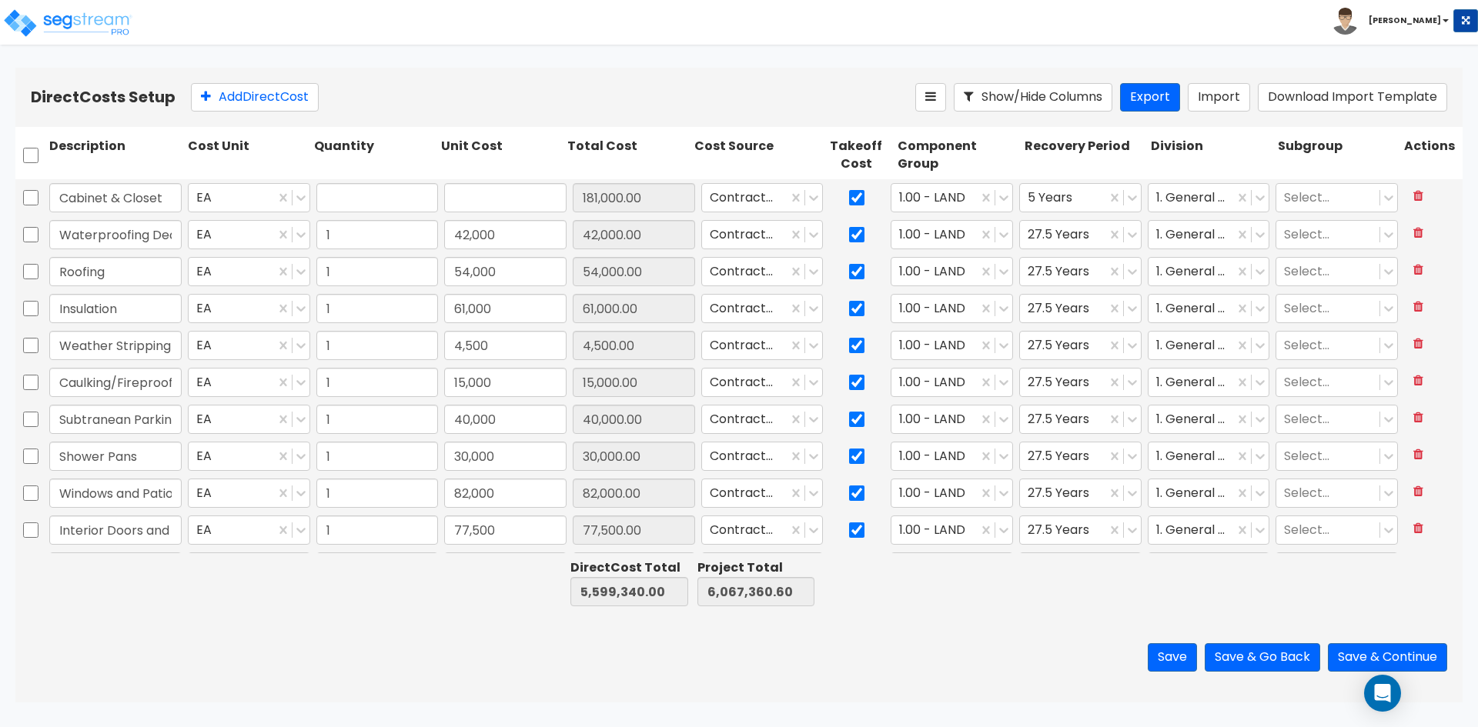
type input "181,000"
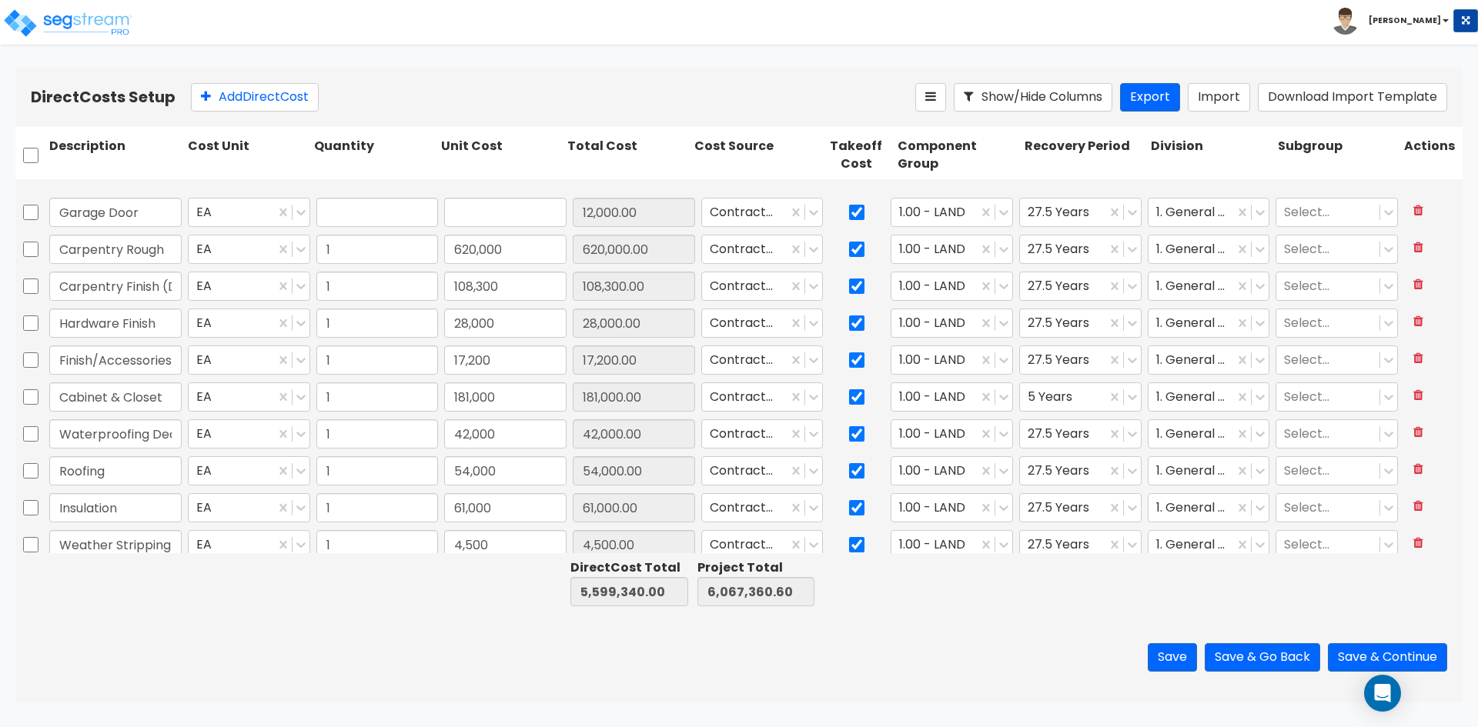
type input "1"
type input "12,000"
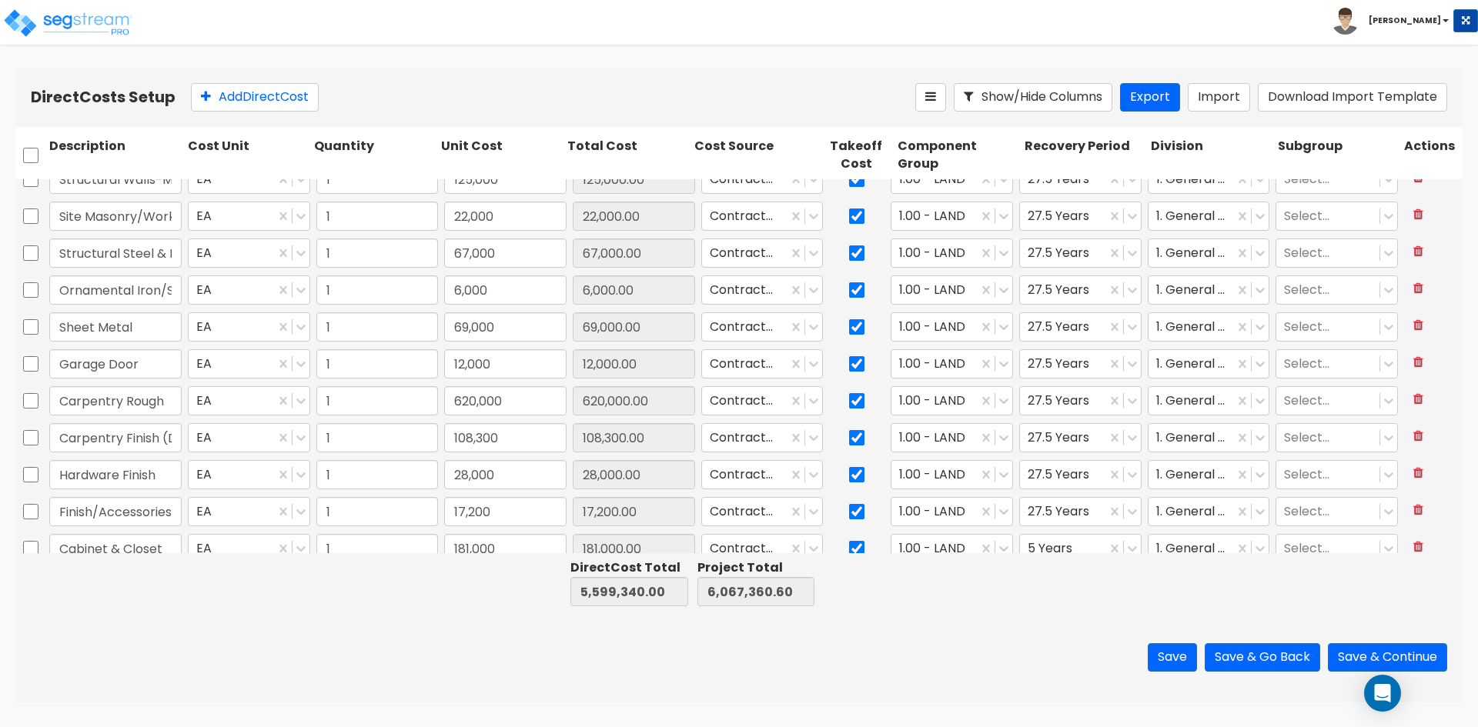
type input "1"
type input "565,000"
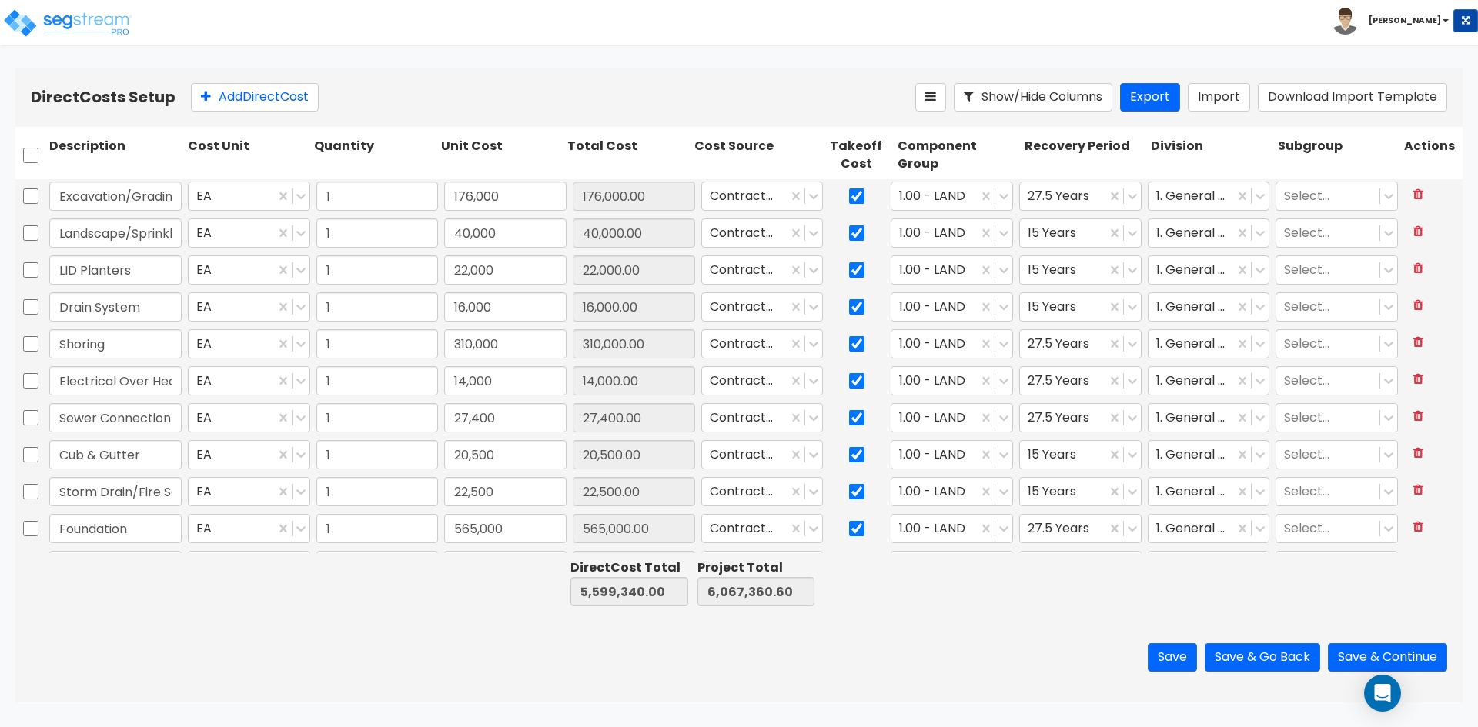
scroll to position [0, 0]
click at [930, 203] on div at bounding box center [934, 197] width 71 height 21
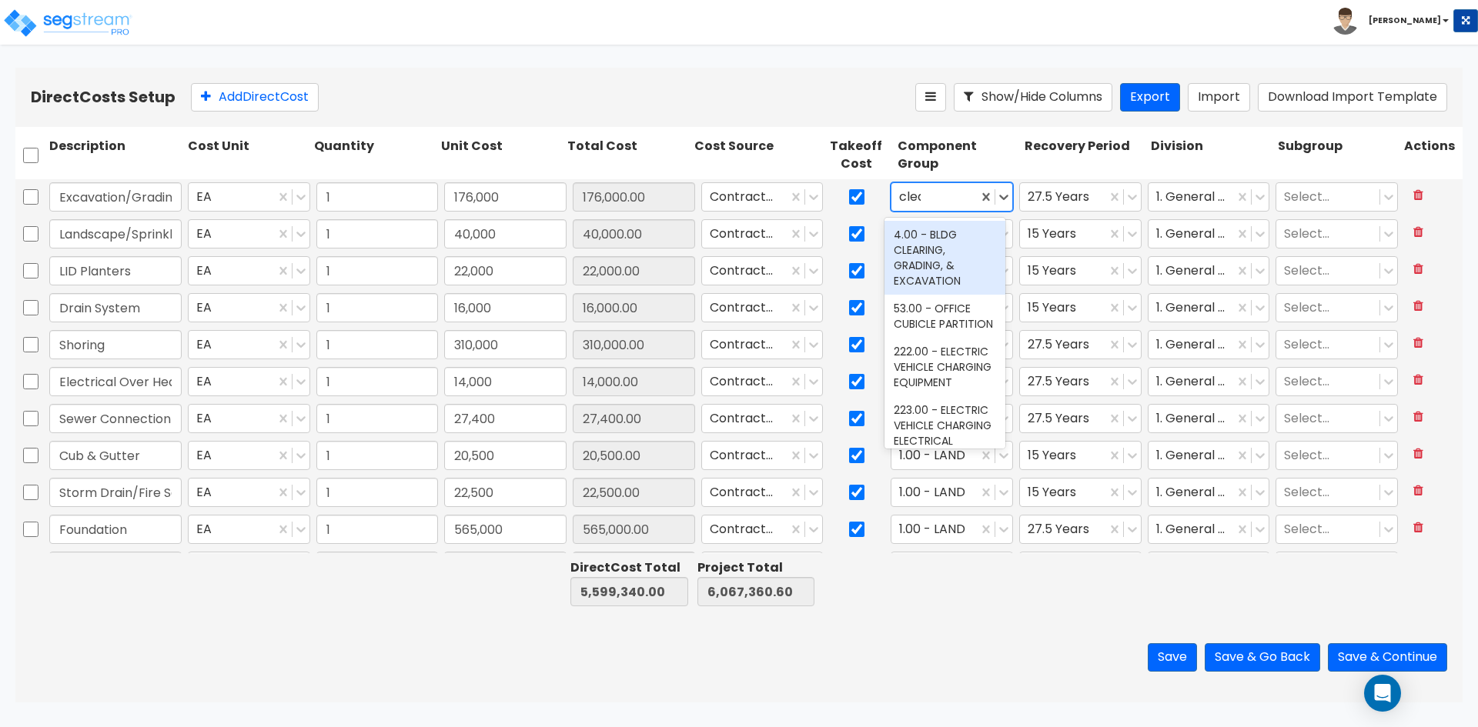
type input "clear"
click at [979, 251] on div "4.00 - BLDG CLEARING, GRADING, & EXCAVATION" at bounding box center [944, 258] width 121 height 74
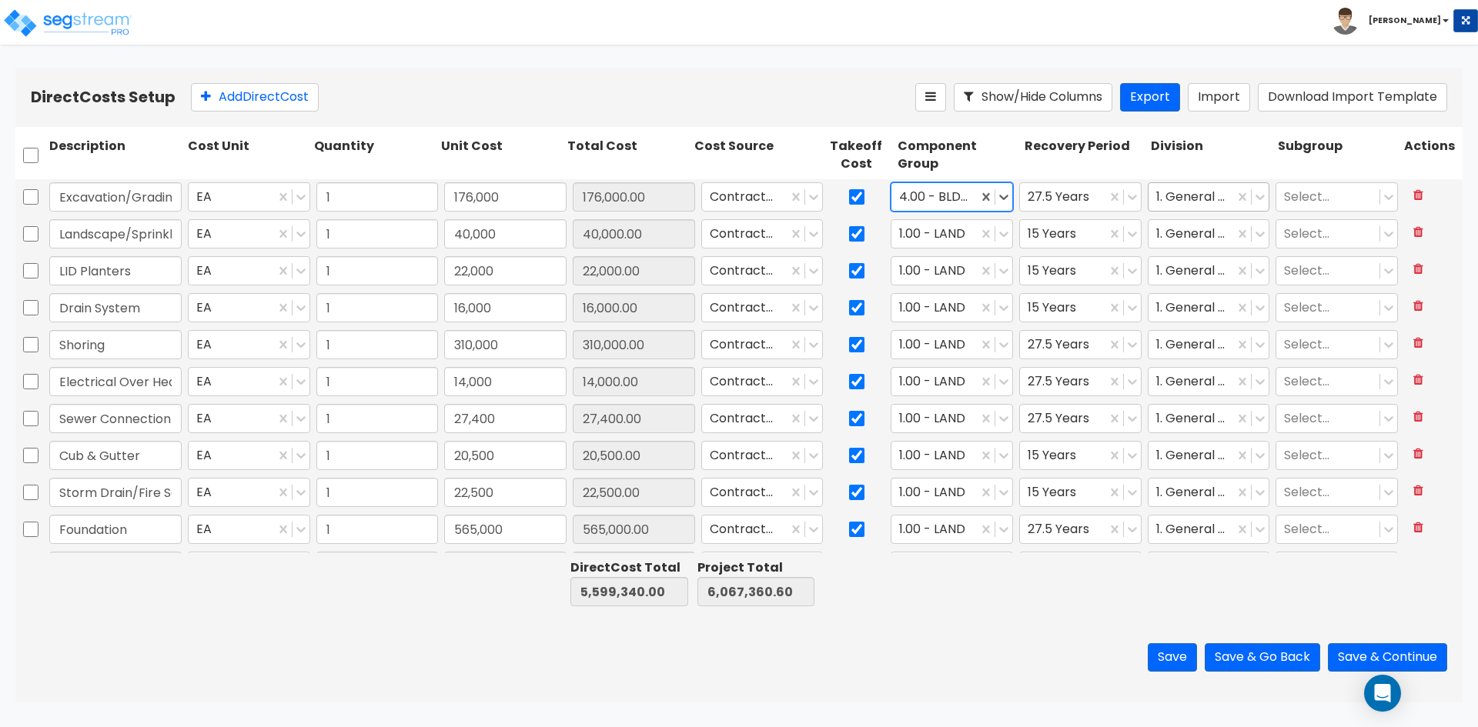
click at [1191, 199] on div at bounding box center [1191, 197] width 71 height 21
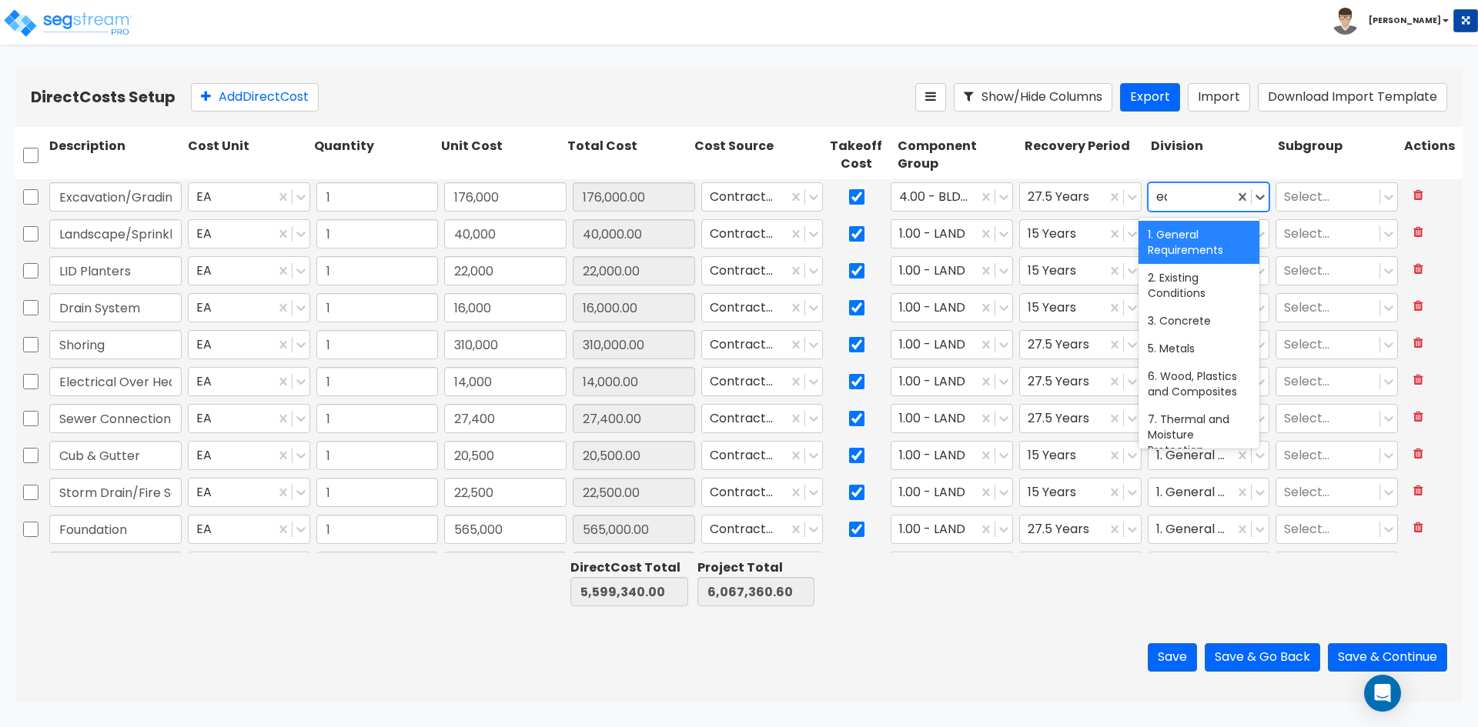
type input "ear"
click at [1192, 227] on div "31. Earthwork" at bounding box center [1198, 235] width 121 height 28
click at [1287, 199] on div at bounding box center [1328, 197] width 88 height 21
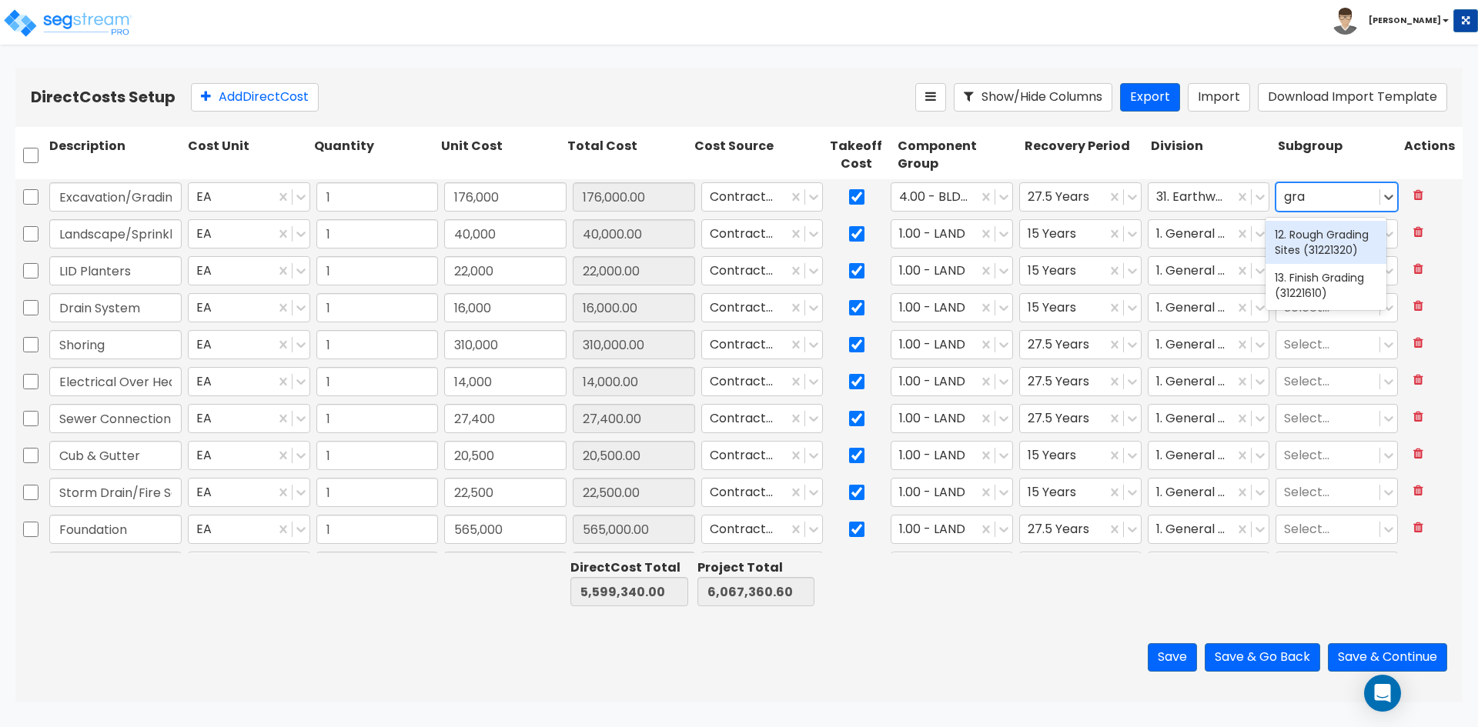
type input "grad"
click at [1308, 293] on div "13. Finish Grading (31221610)" at bounding box center [1325, 285] width 121 height 43
click at [125, 231] on input "Landscape/Sprinklers" at bounding box center [115, 233] width 132 height 29
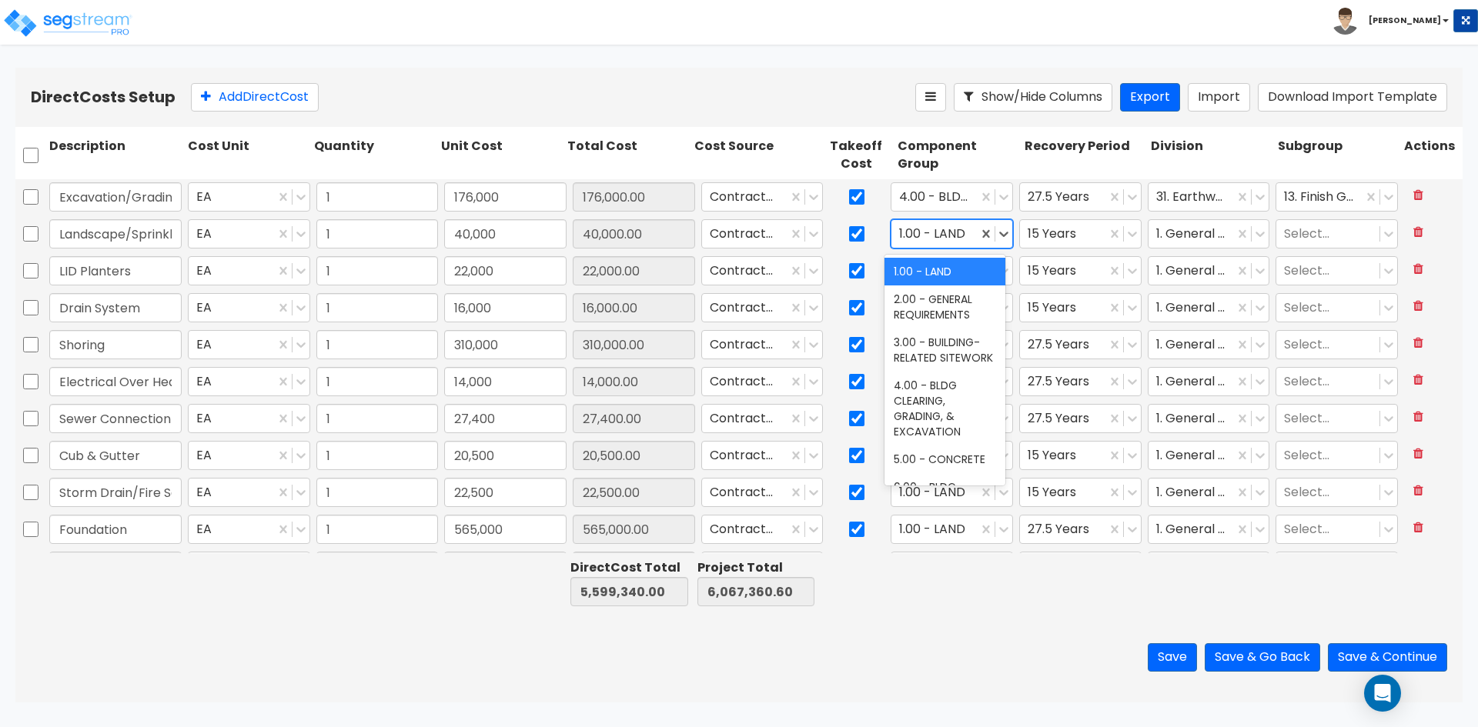
click at [927, 240] on div at bounding box center [934, 234] width 71 height 21
type input "land"
click at [917, 299] on div "413.00 - SITE LANDSCAPING" at bounding box center [944, 307] width 121 height 43
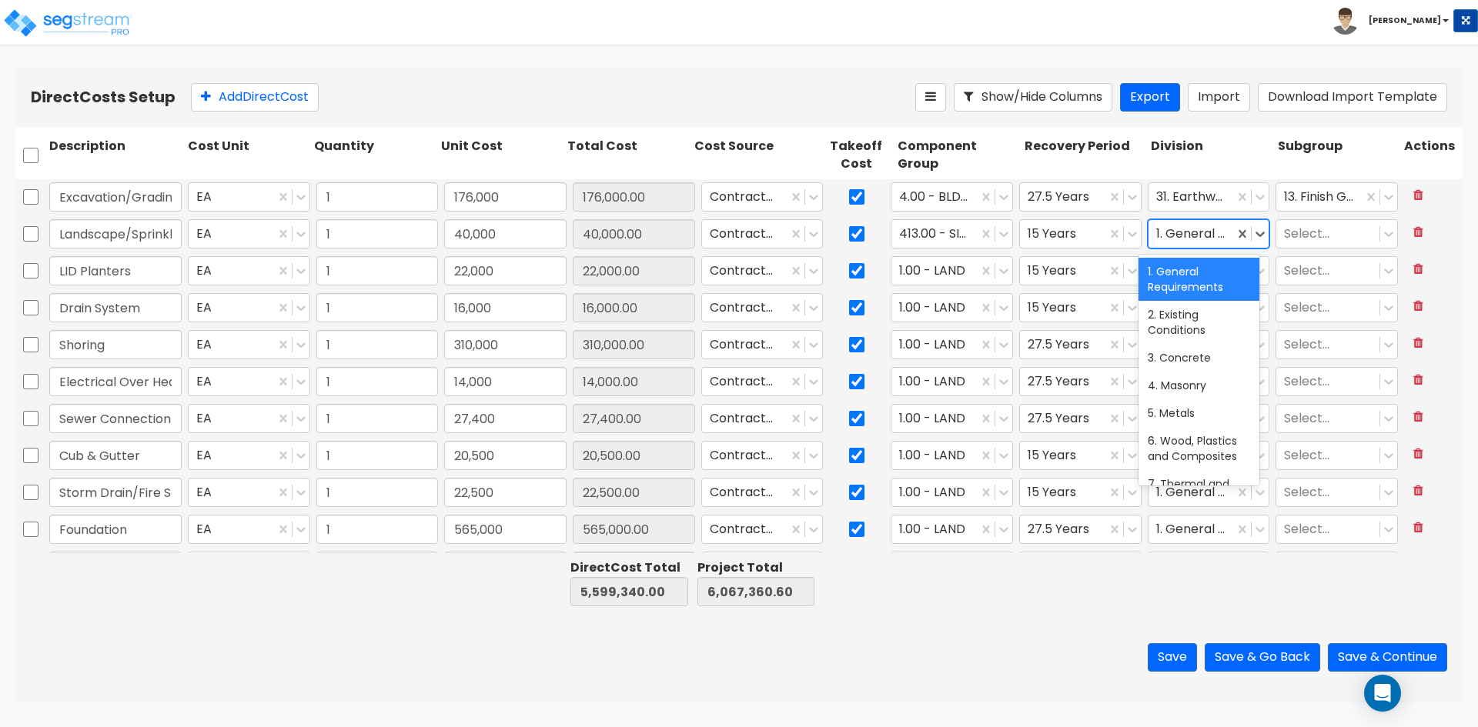
click at [1178, 239] on div at bounding box center [1191, 234] width 71 height 21
type input "32"
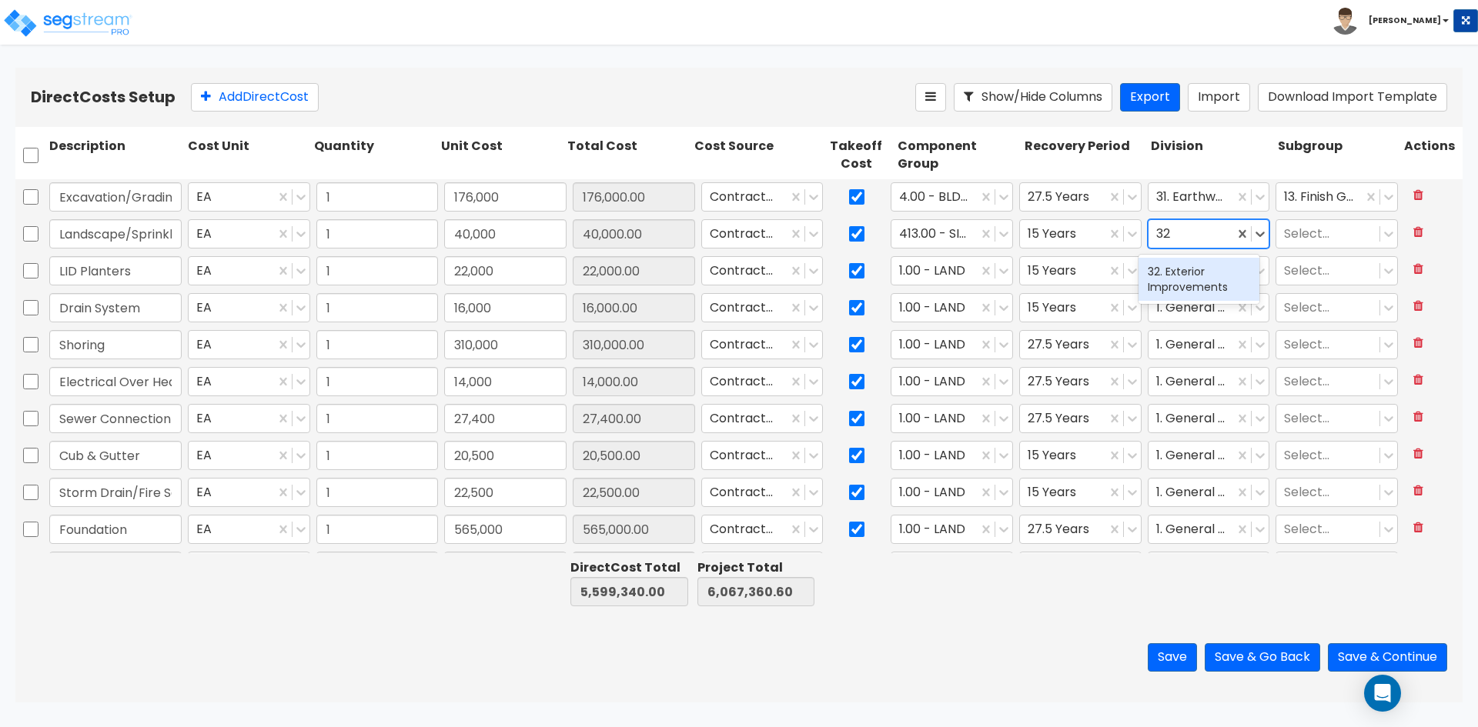
click at [1169, 287] on div "32. Exterior Improvements" at bounding box center [1198, 279] width 121 height 43
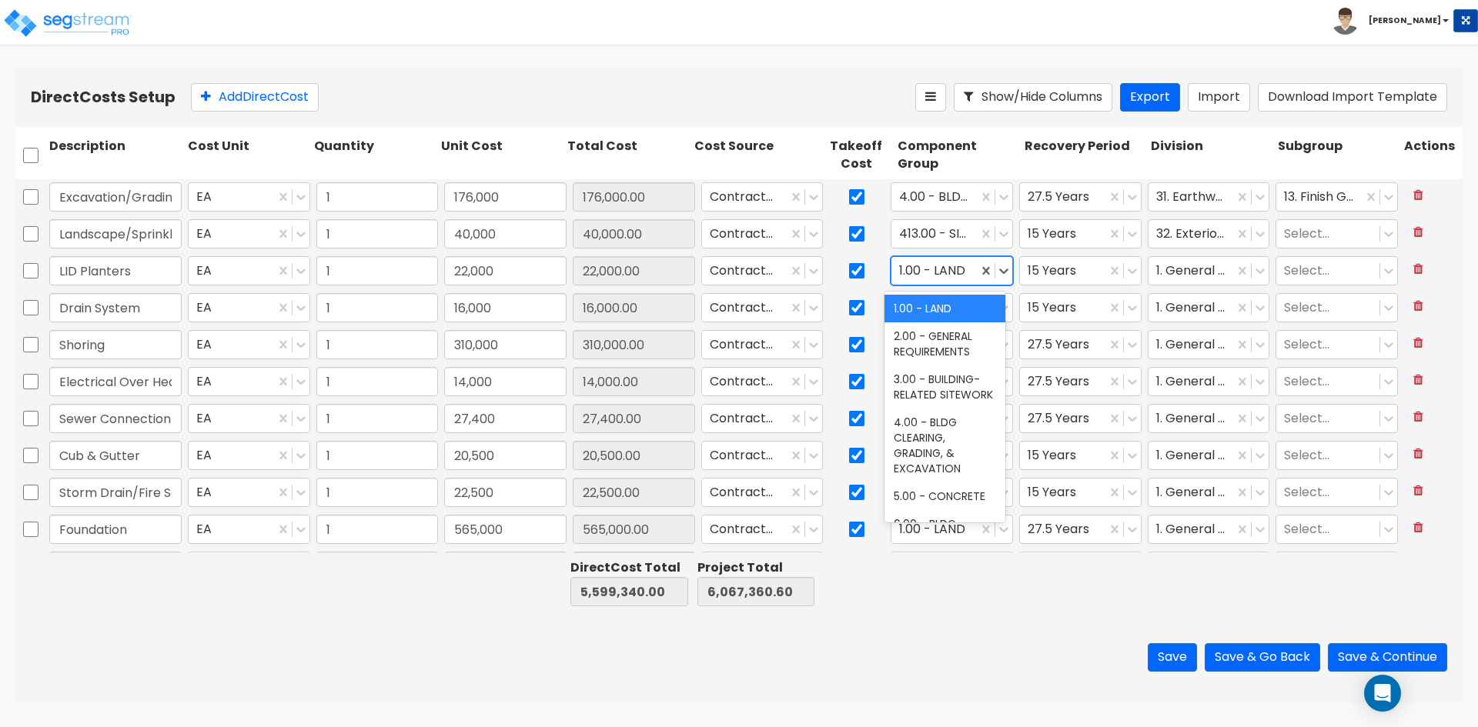
click at [935, 262] on div at bounding box center [934, 271] width 71 height 21
type input "land"
click at [934, 340] on div "413.00 - SITE LANDSCAPING" at bounding box center [944, 343] width 121 height 43
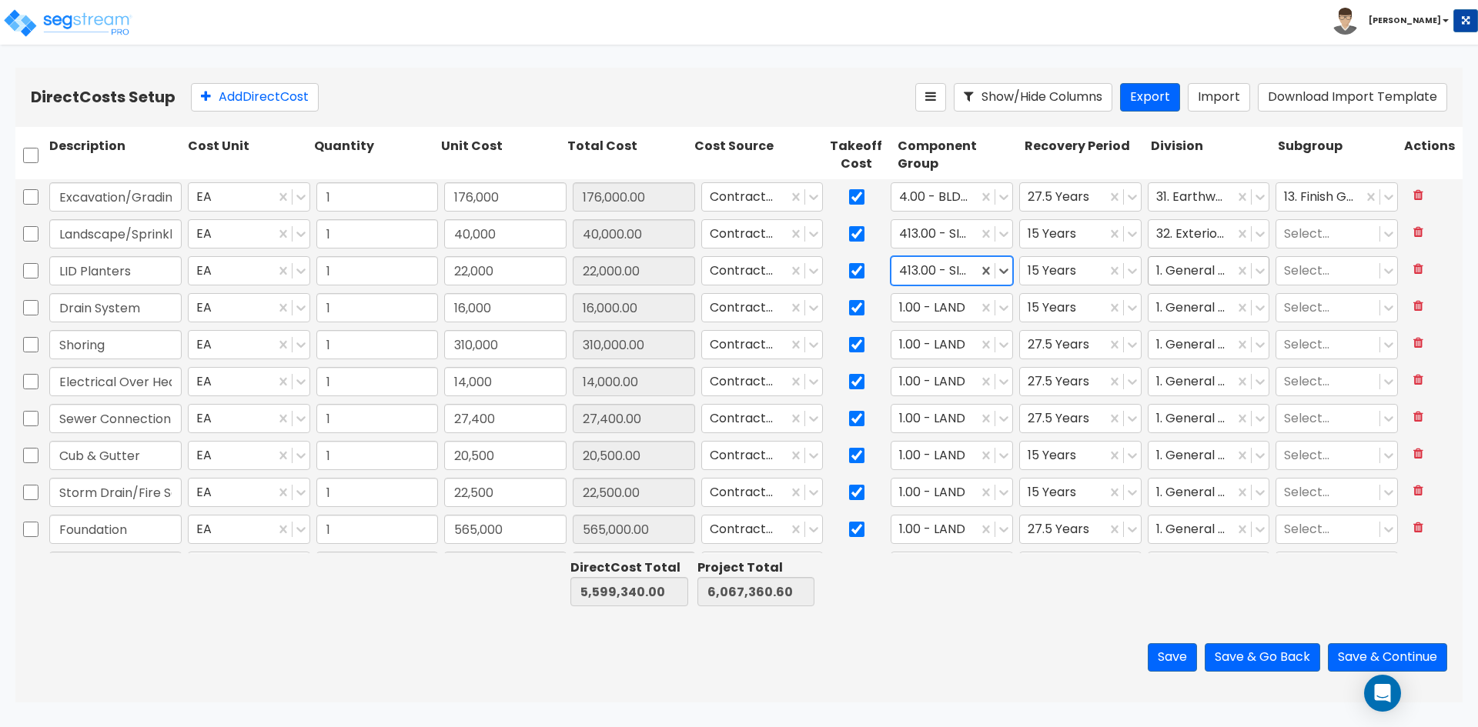
click at [1194, 270] on div at bounding box center [1191, 271] width 71 height 21
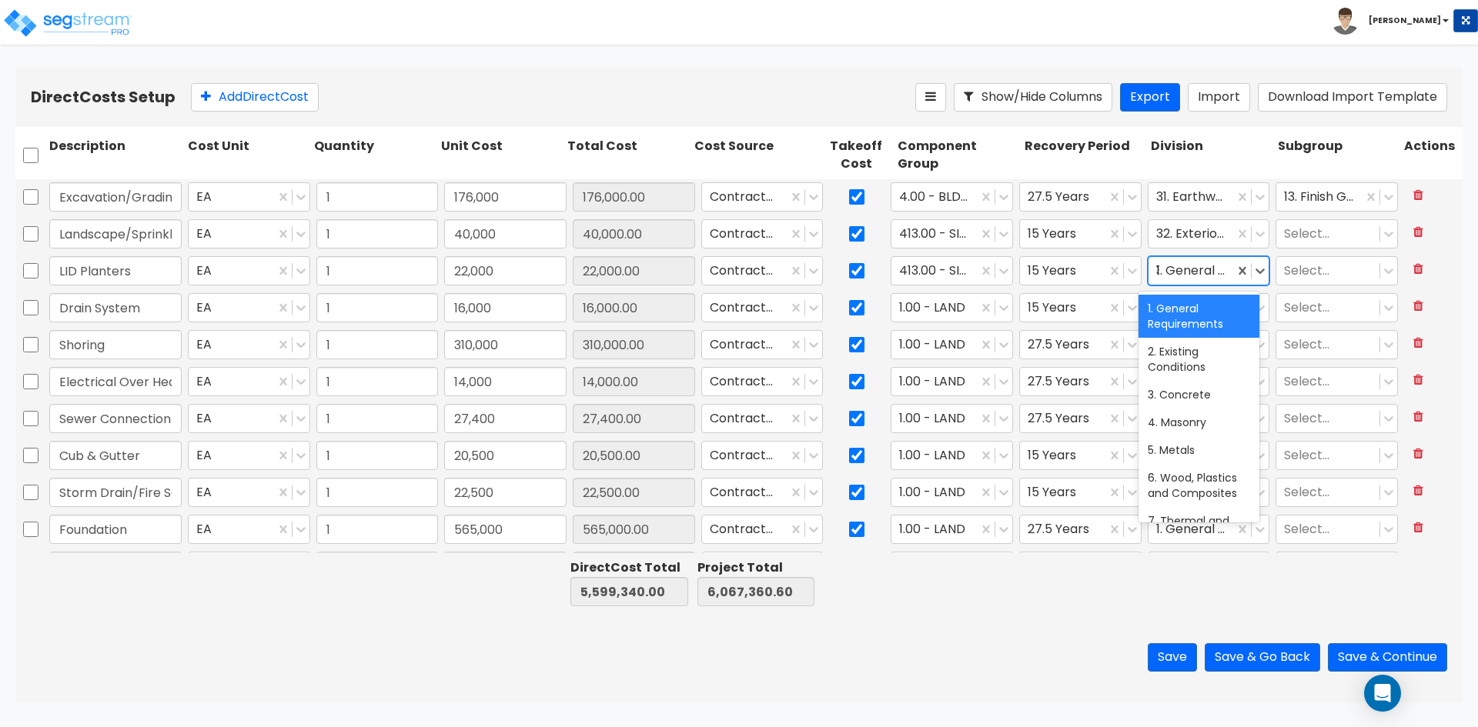
type input "32"
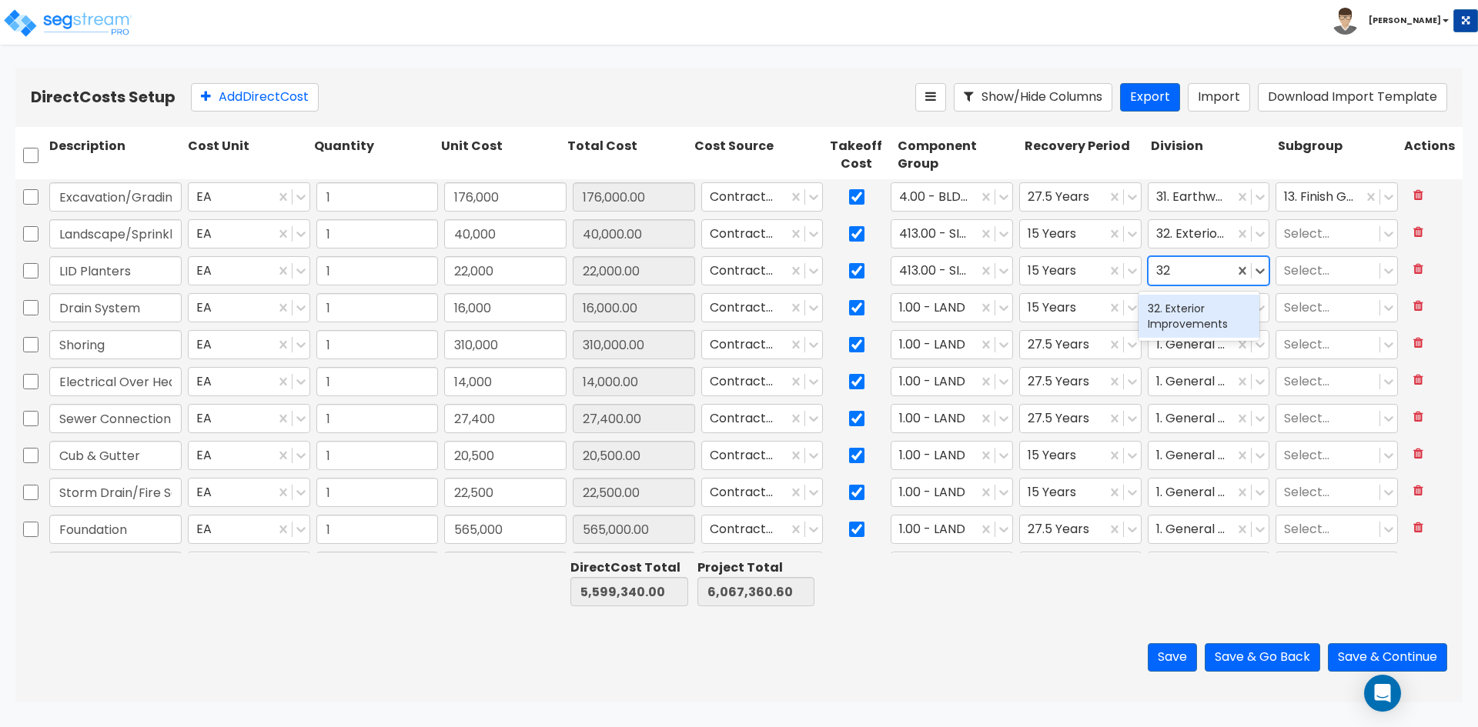
click at [1206, 322] on div "32. Exterior Improvements" at bounding box center [1198, 316] width 121 height 43
click at [851, 269] on input "checkbox" at bounding box center [856, 270] width 15 height 29
checkbox input "false"
click at [951, 317] on div at bounding box center [934, 308] width 71 height 21
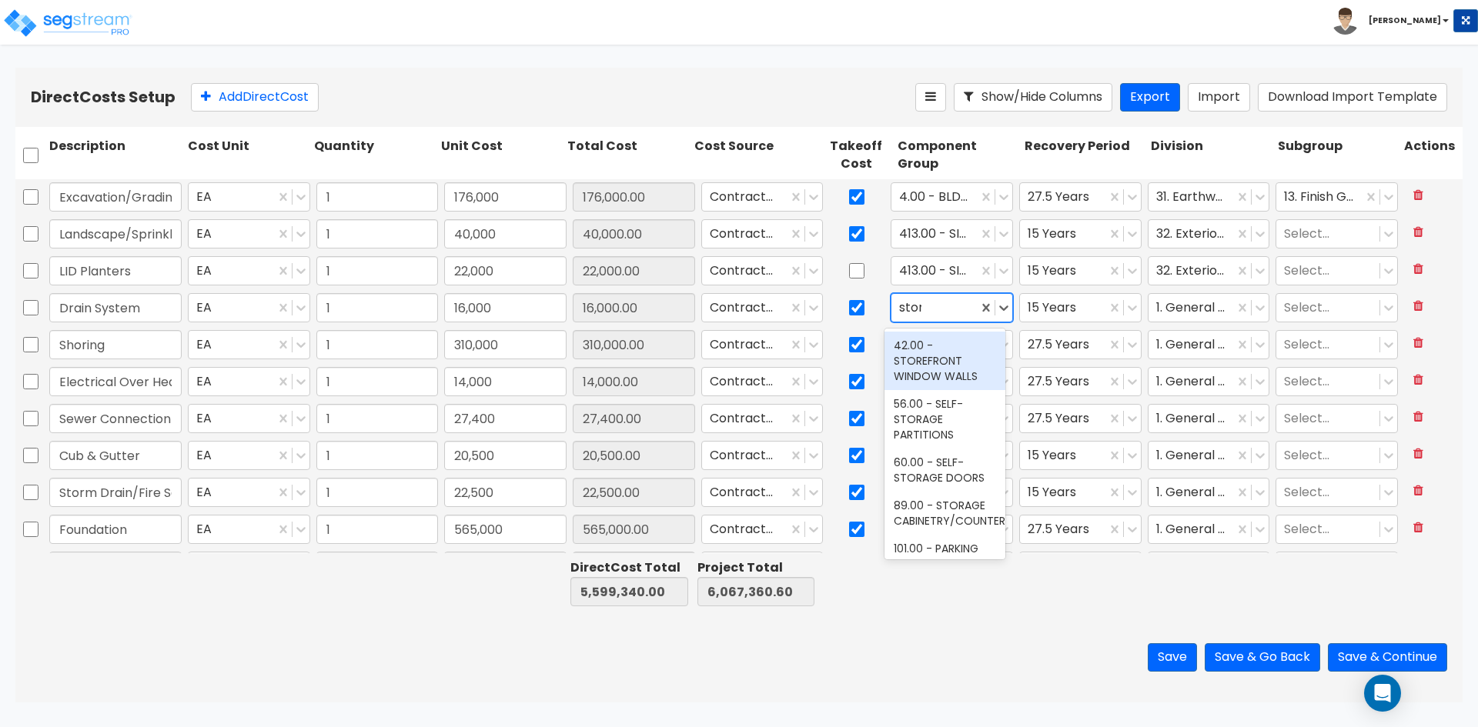
type input "storm"
click at [950, 340] on div "446.00 - SITE STORM DRAINAGE" at bounding box center [944, 353] width 121 height 43
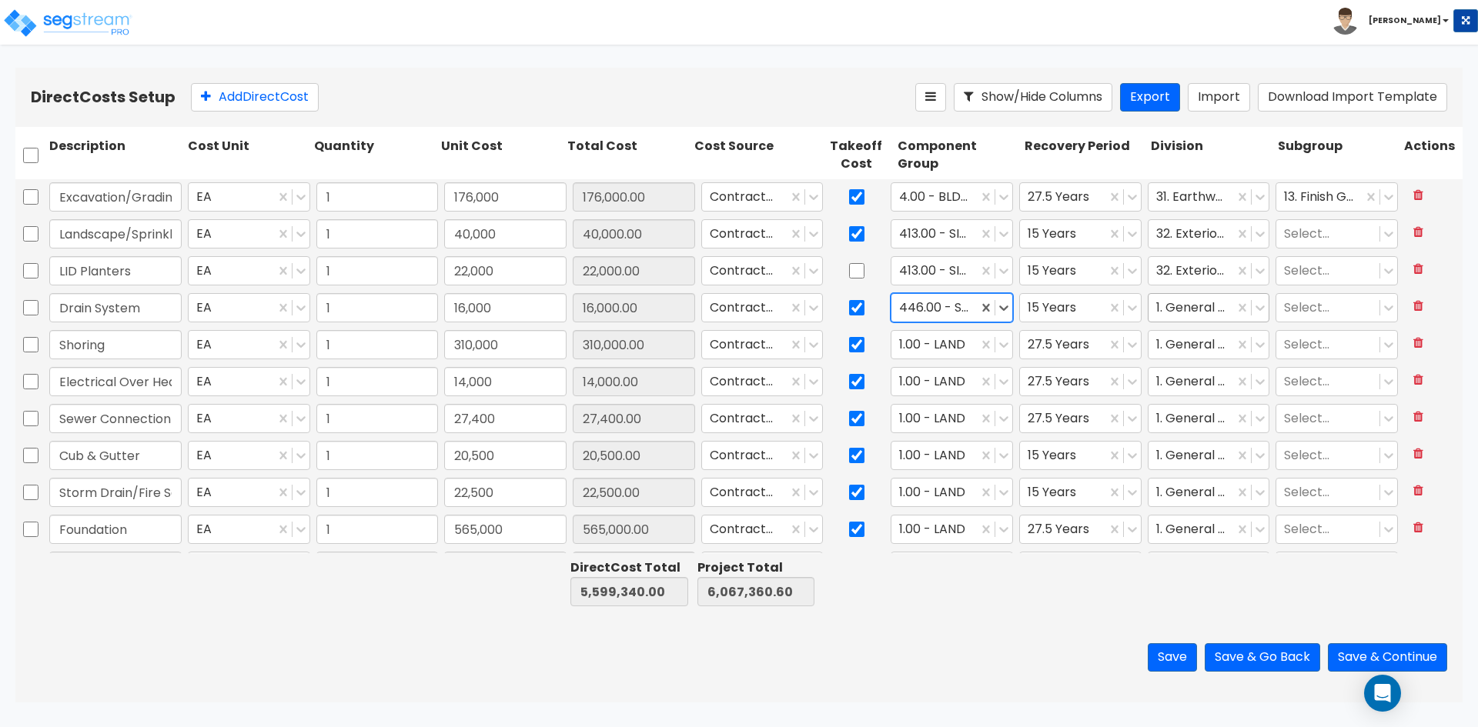
click at [1213, 309] on div at bounding box center [1191, 308] width 71 height 21
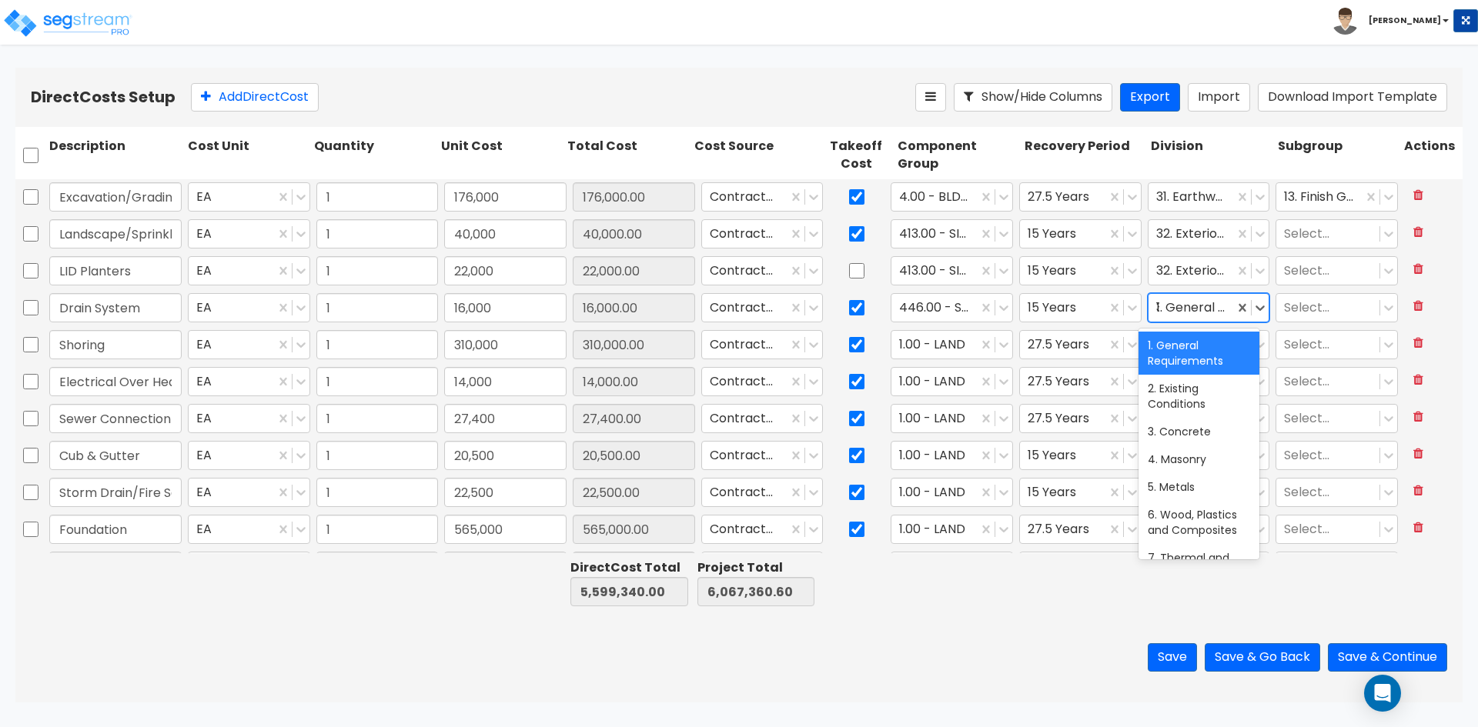
type input "32"
click at [1211, 343] on div "32. Exterior Improvements" at bounding box center [1198, 353] width 121 height 43
click at [924, 342] on div at bounding box center [934, 345] width 71 height 21
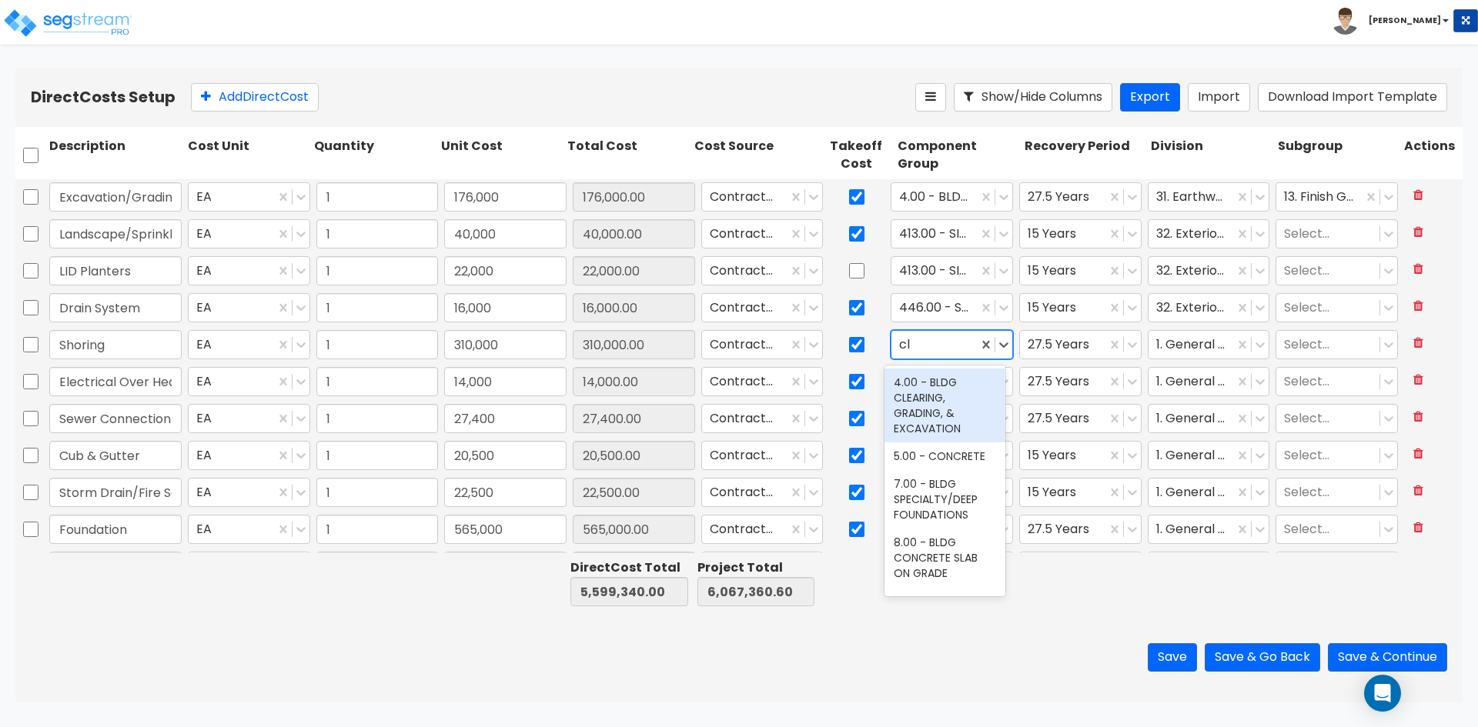
type input "cle"
click at [940, 402] on div "4.00 - BLDG CLEARING, GRADING, & EXCAVATION" at bounding box center [944, 406] width 121 height 74
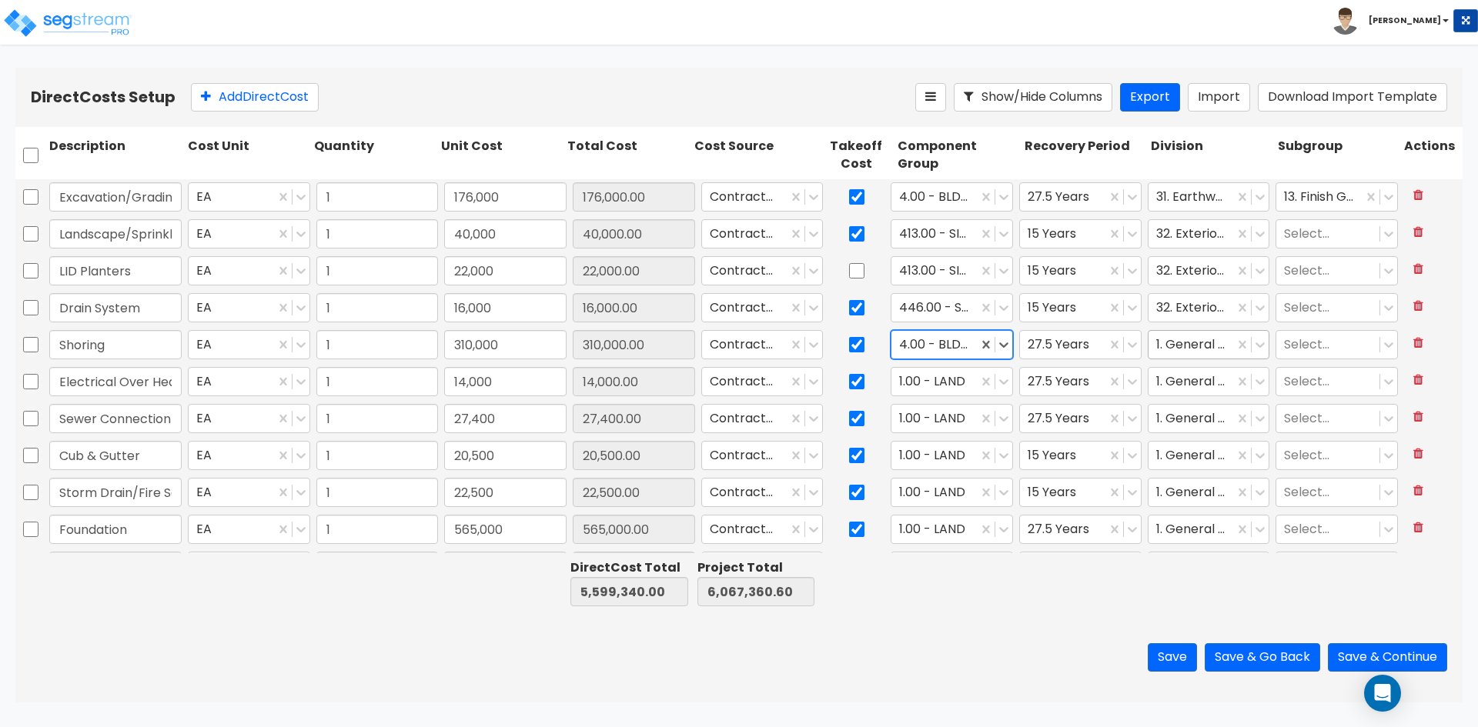
click at [1156, 347] on div at bounding box center [1191, 345] width 71 height 21
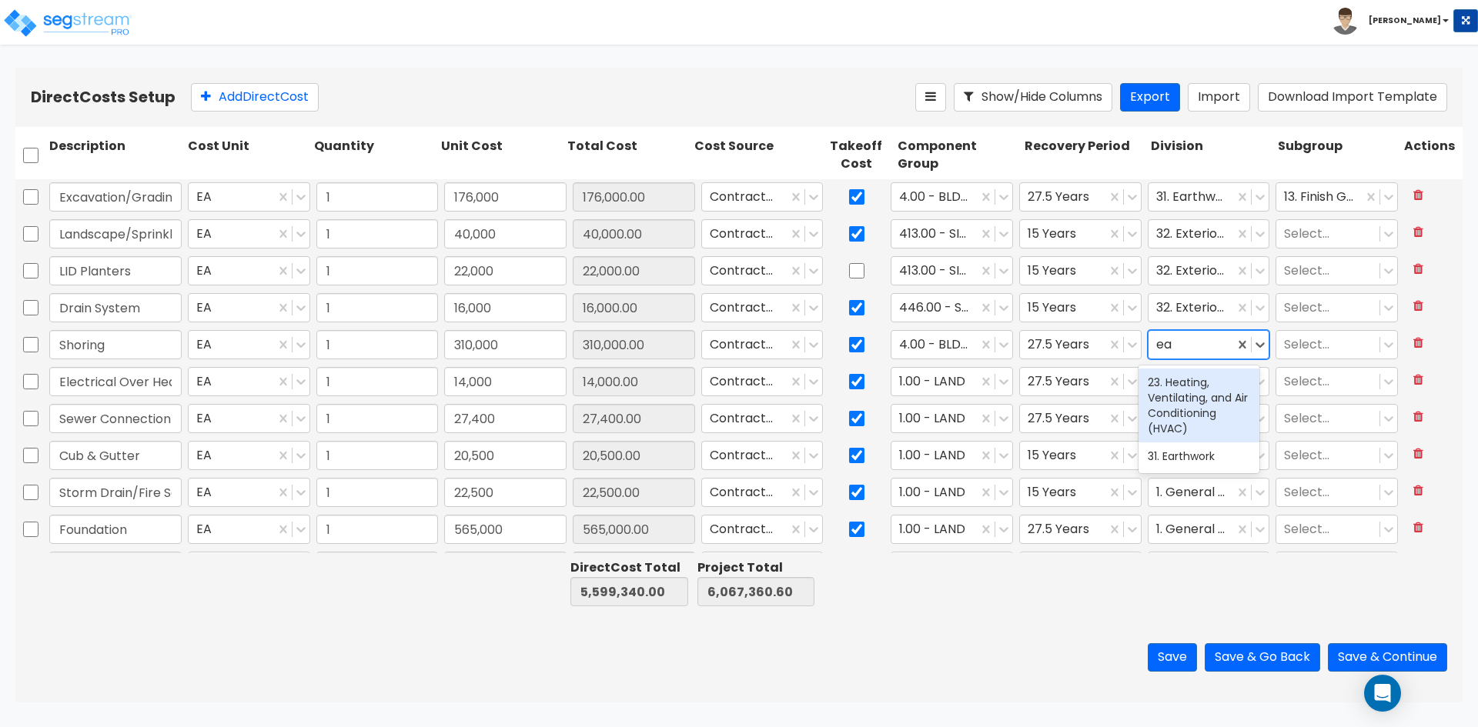
type input "ear"
click at [1175, 380] on div "31. Earthwork" at bounding box center [1198, 383] width 121 height 28
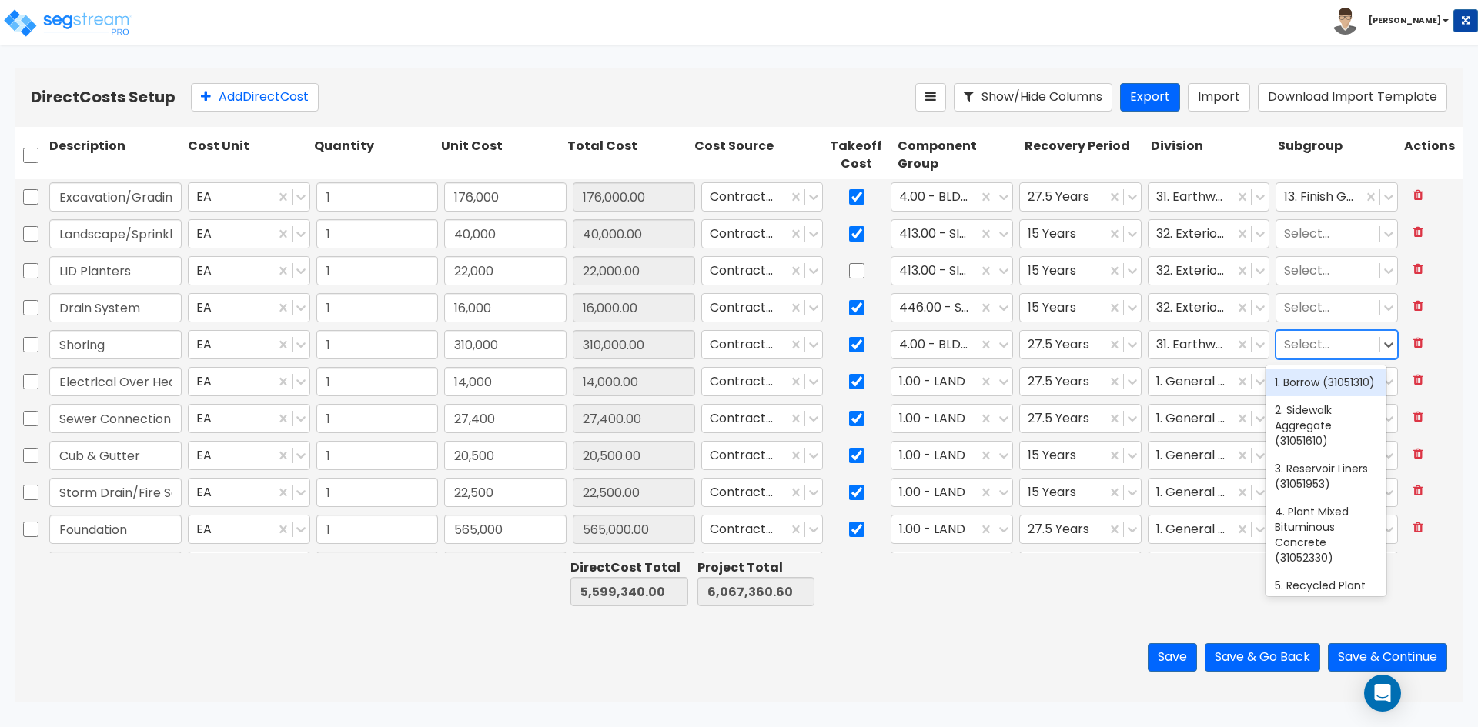
click at [1315, 350] on div at bounding box center [1328, 345] width 88 height 21
type input "shor"
click at [1308, 386] on div "51. Building Shoring (31411310)" at bounding box center [1325, 390] width 121 height 43
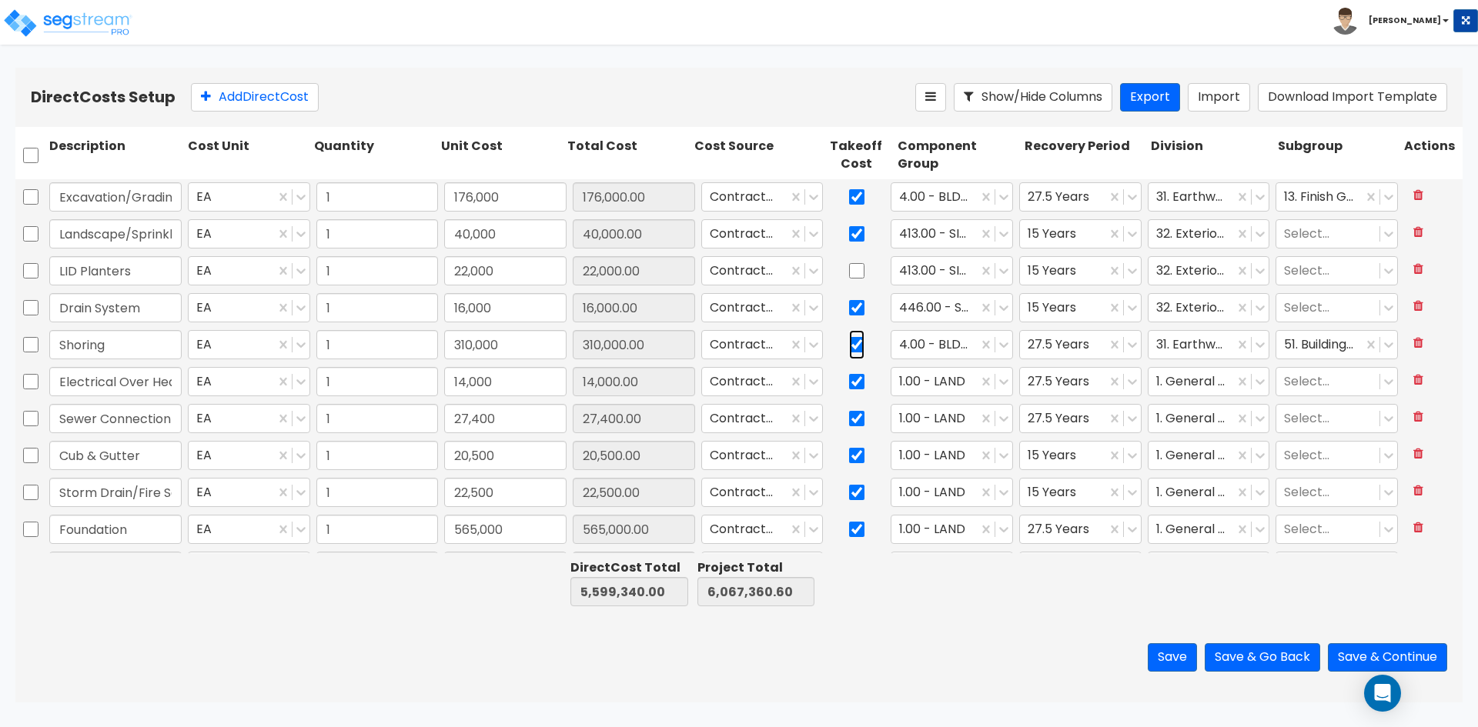
click at [850, 346] on input "checkbox" at bounding box center [856, 344] width 15 height 29
checkbox input "false"
click at [142, 386] on input "Electrical Over Head Feed" at bounding box center [115, 381] width 132 height 29
click at [924, 377] on div at bounding box center [934, 382] width 71 height 21
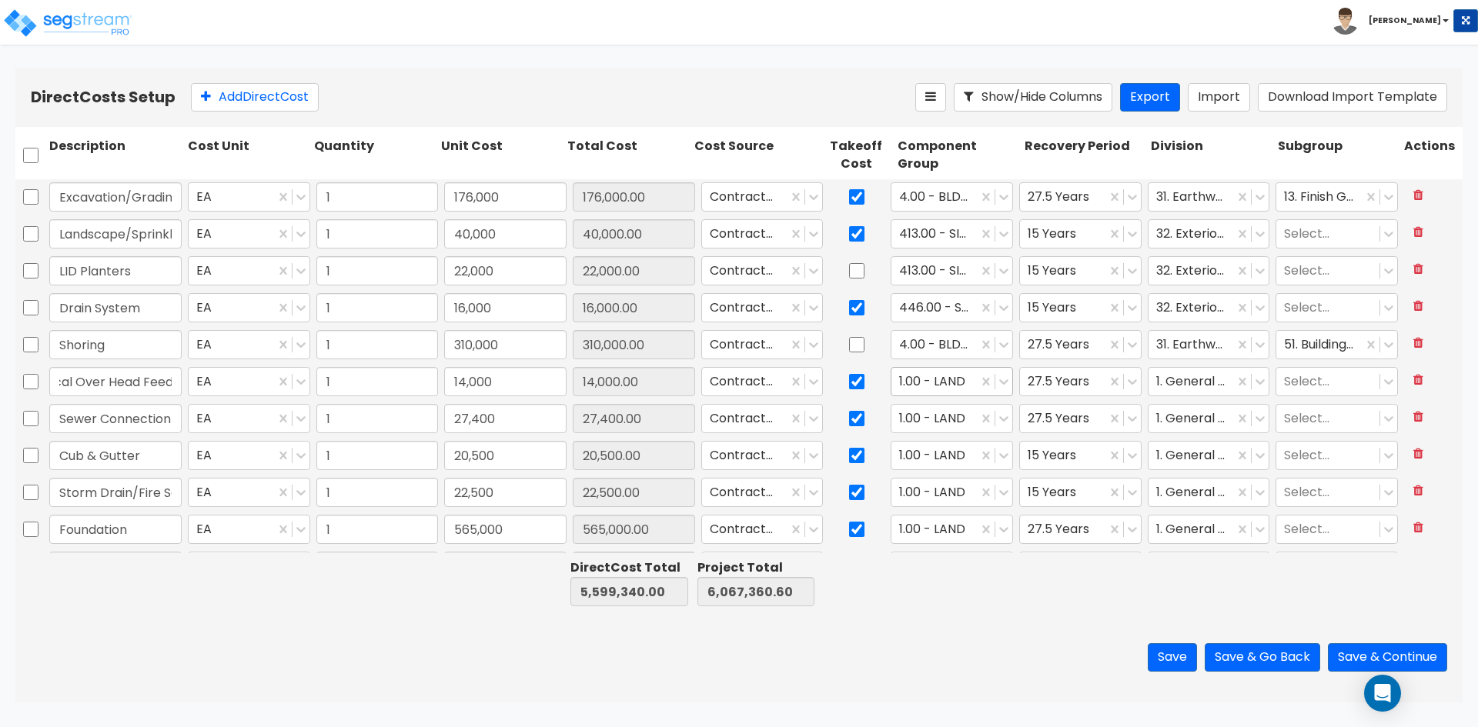
scroll to position [0, 0]
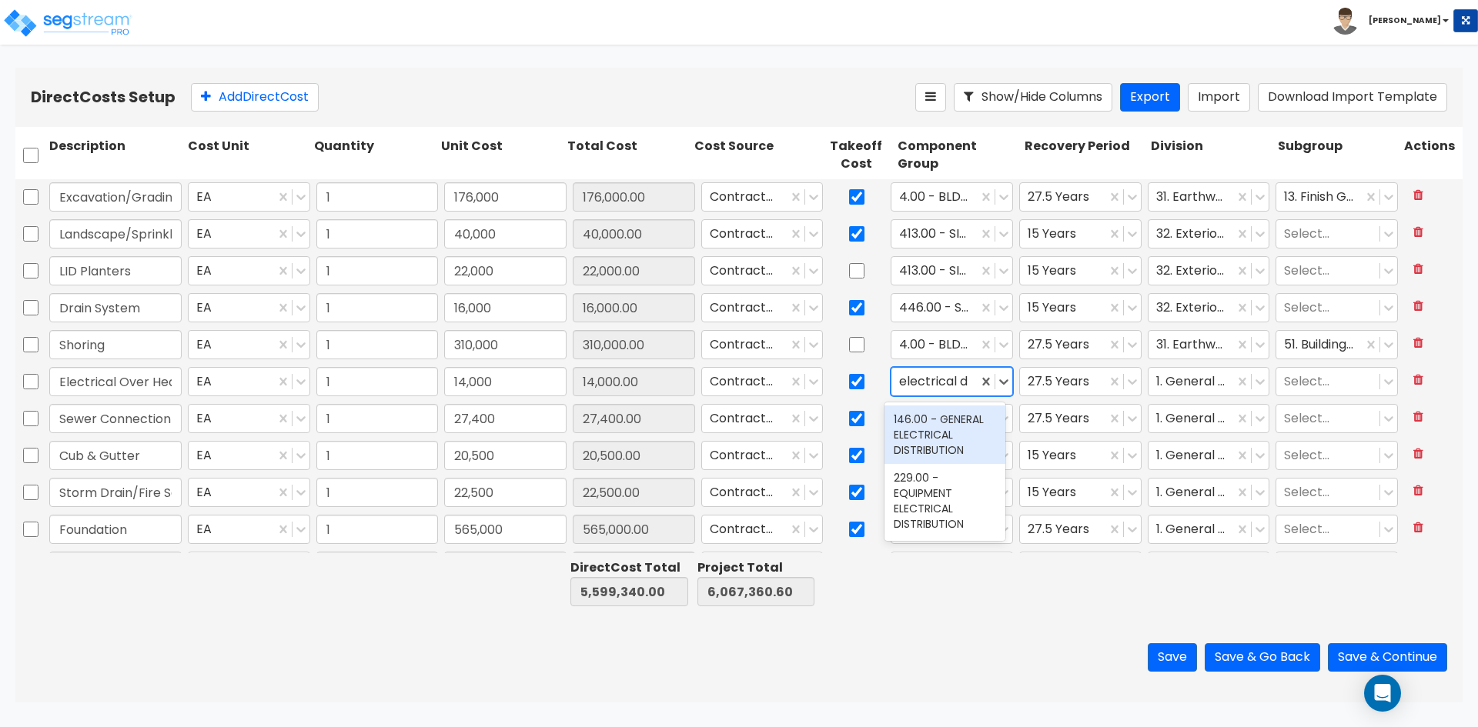
type input "electrical di"
click at [959, 429] on div "146.00 - GENERAL ELECTRICAL DISTRIBUTION" at bounding box center [944, 435] width 121 height 58
click at [1207, 386] on div at bounding box center [1191, 382] width 71 height 21
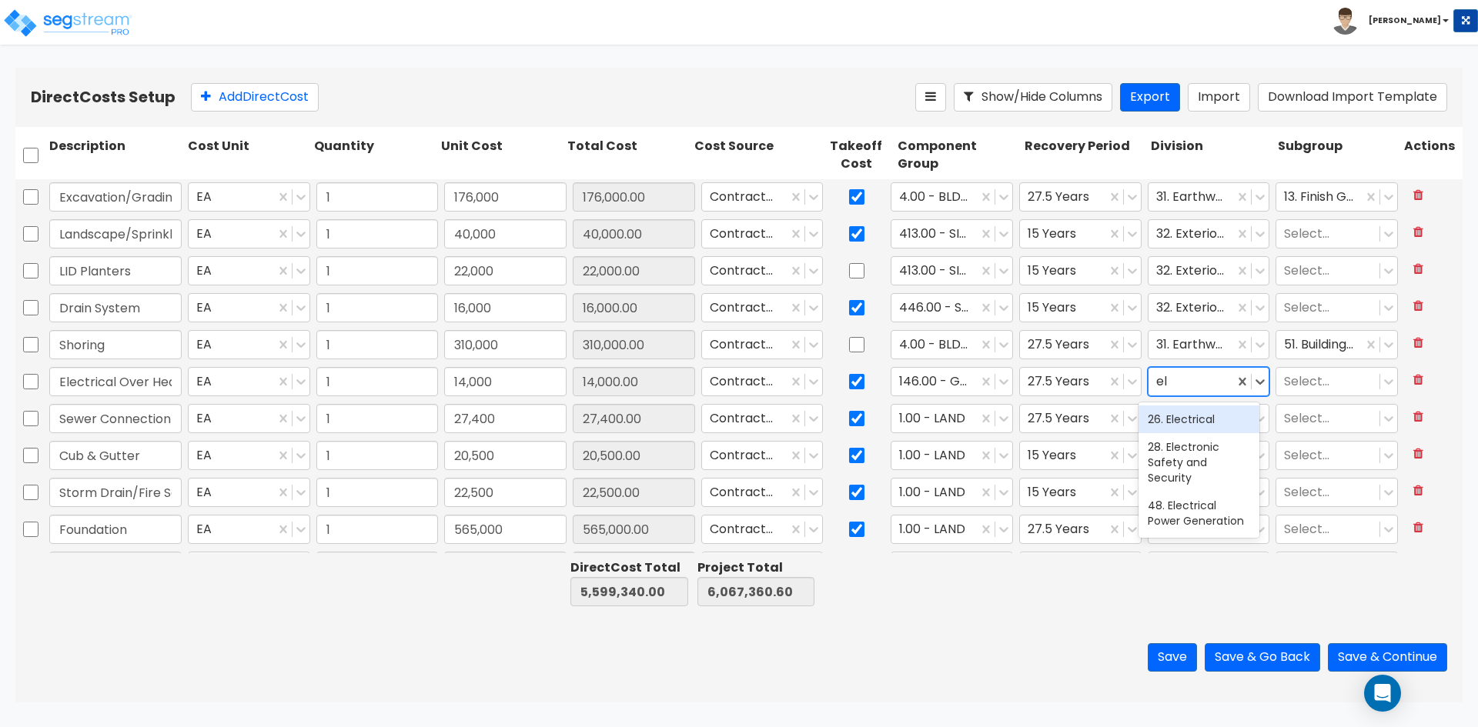
type input "ele"
click at [1203, 413] on div "26. Electrical" at bounding box center [1198, 420] width 121 height 28
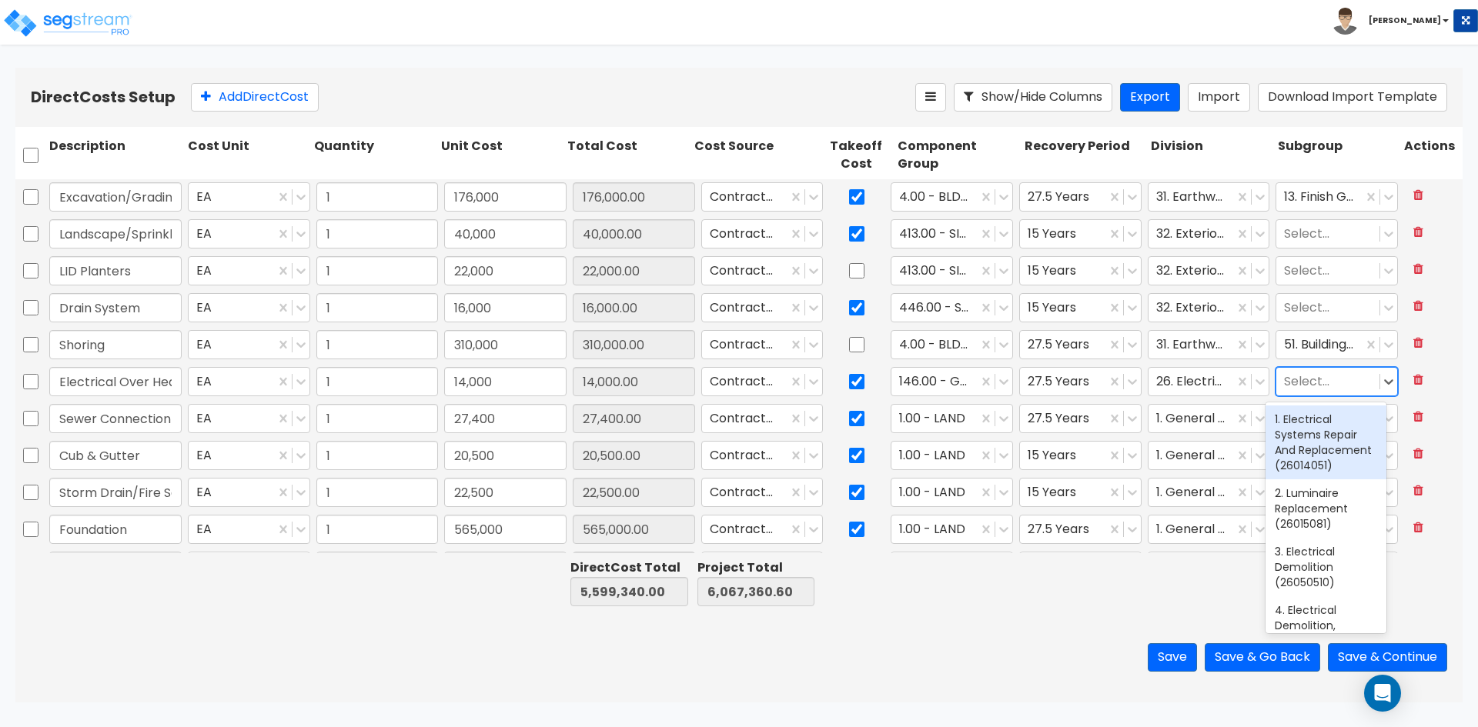
click at [1299, 387] on div at bounding box center [1328, 382] width 88 height 21
type input "o"
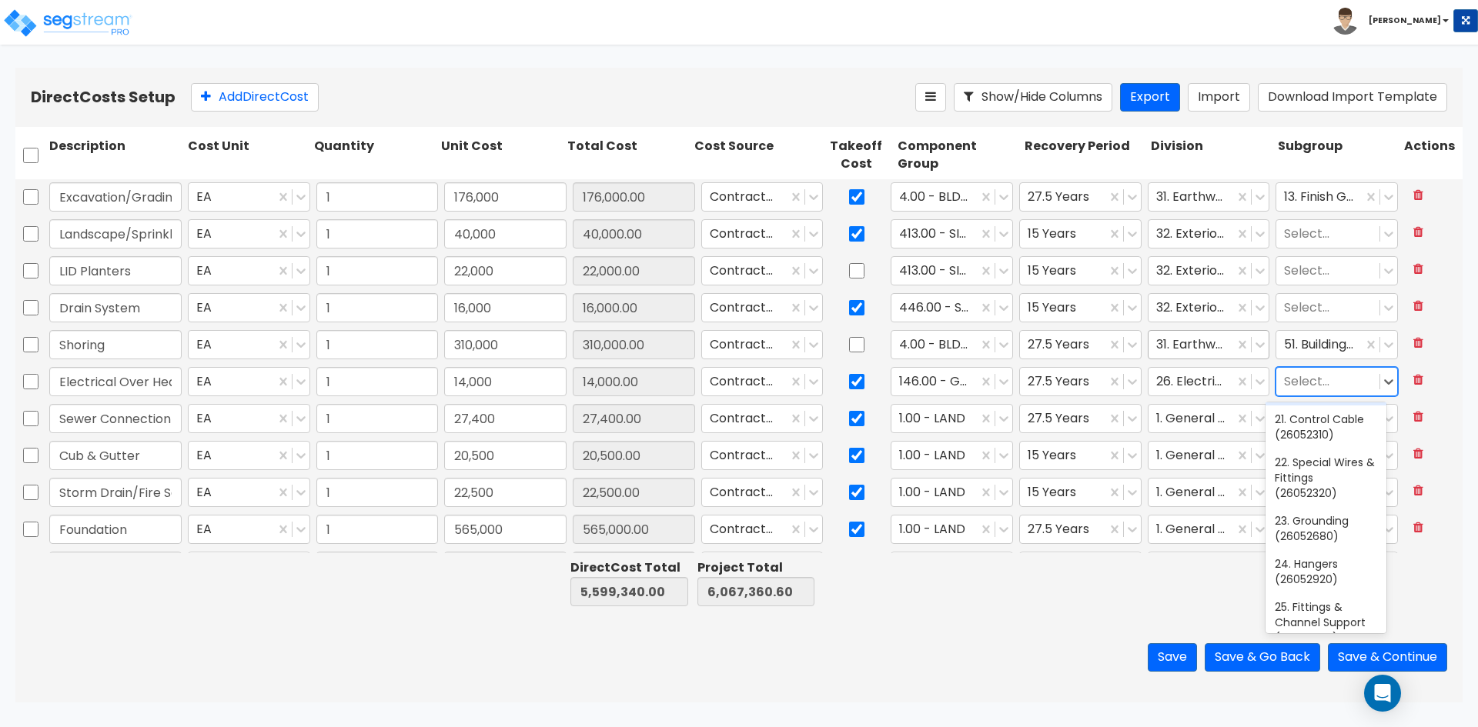
click at [1185, 339] on div at bounding box center [1191, 345] width 71 height 21
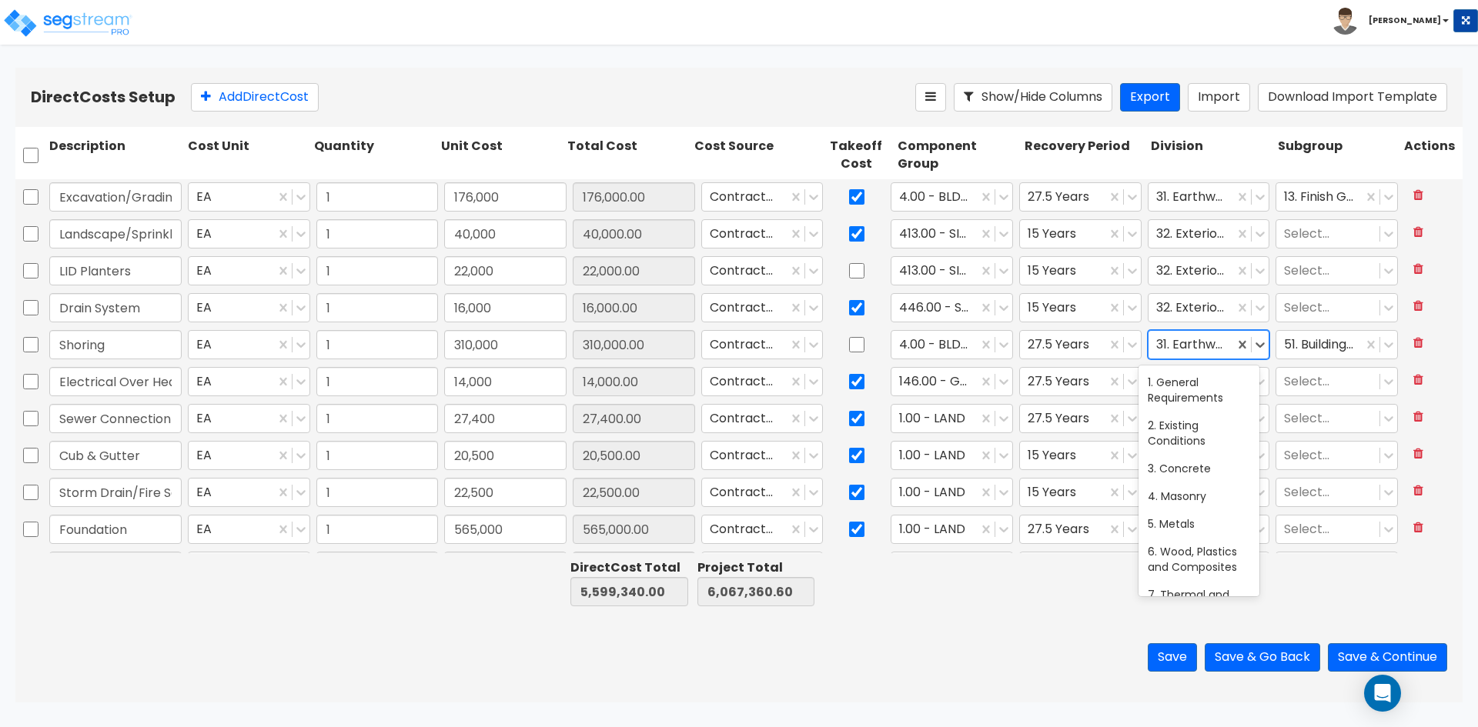
click at [1185, 339] on div at bounding box center [1191, 345] width 71 height 21
click at [1199, 386] on div at bounding box center [1191, 382] width 71 height 21
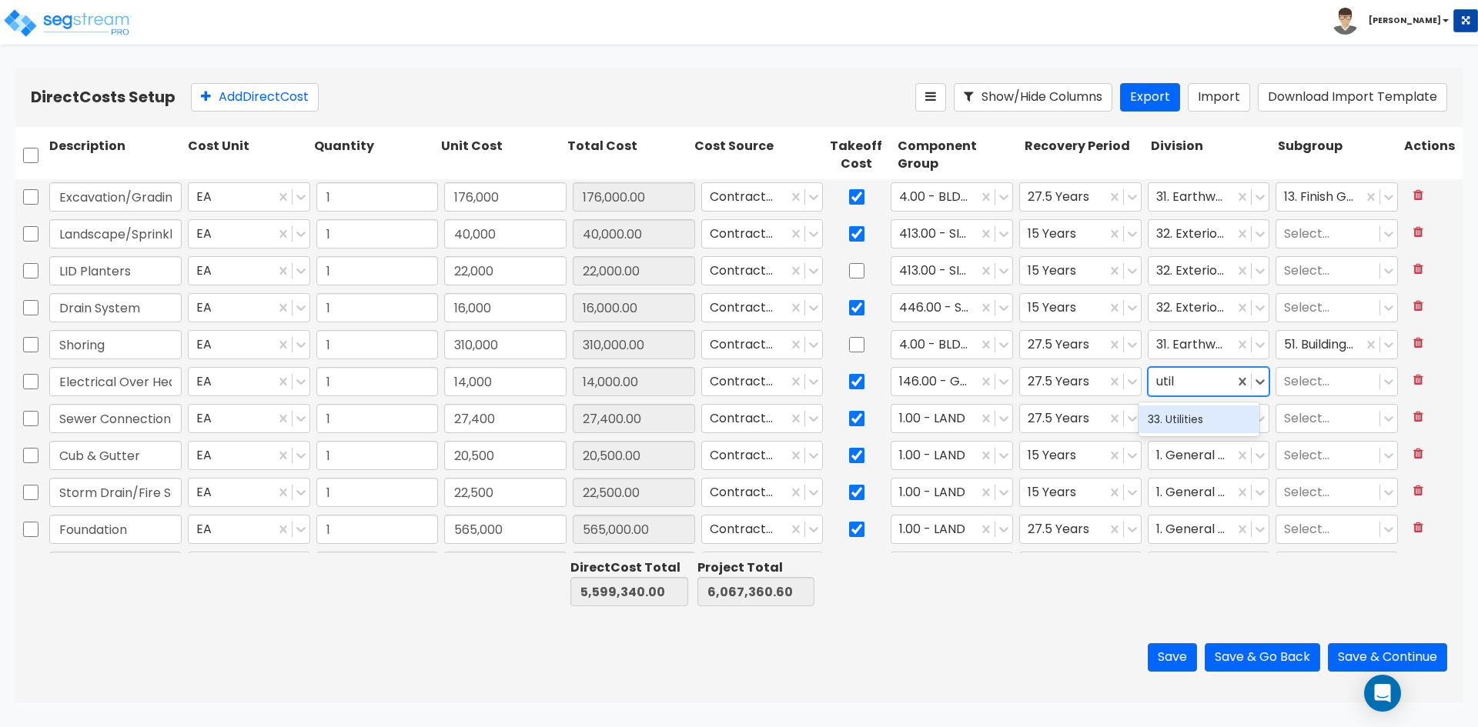
type input "utili"
click at [1185, 422] on div "33. Utilities" at bounding box center [1198, 420] width 121 height 28
click at [1304, 379] on div at bounding box center [1328, 382] width 88 height 21
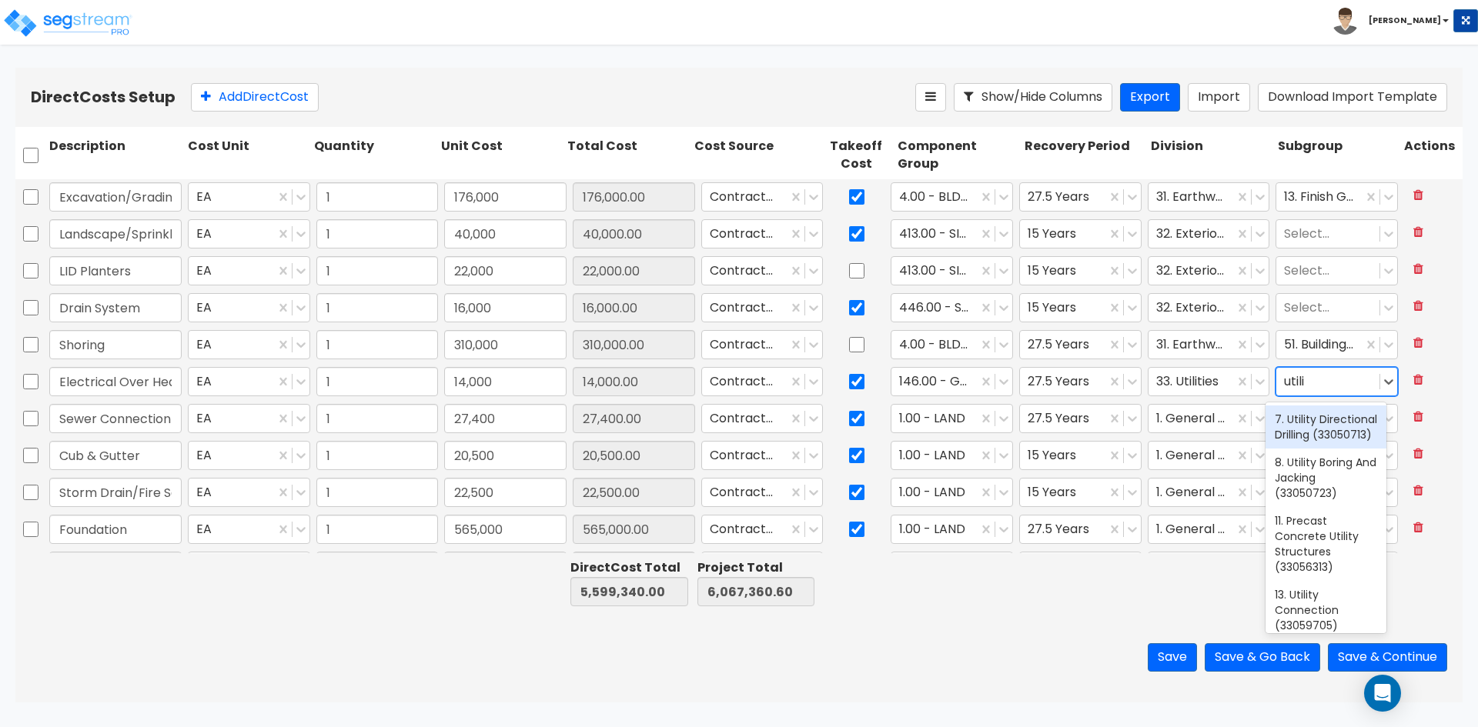
type input "utilit"
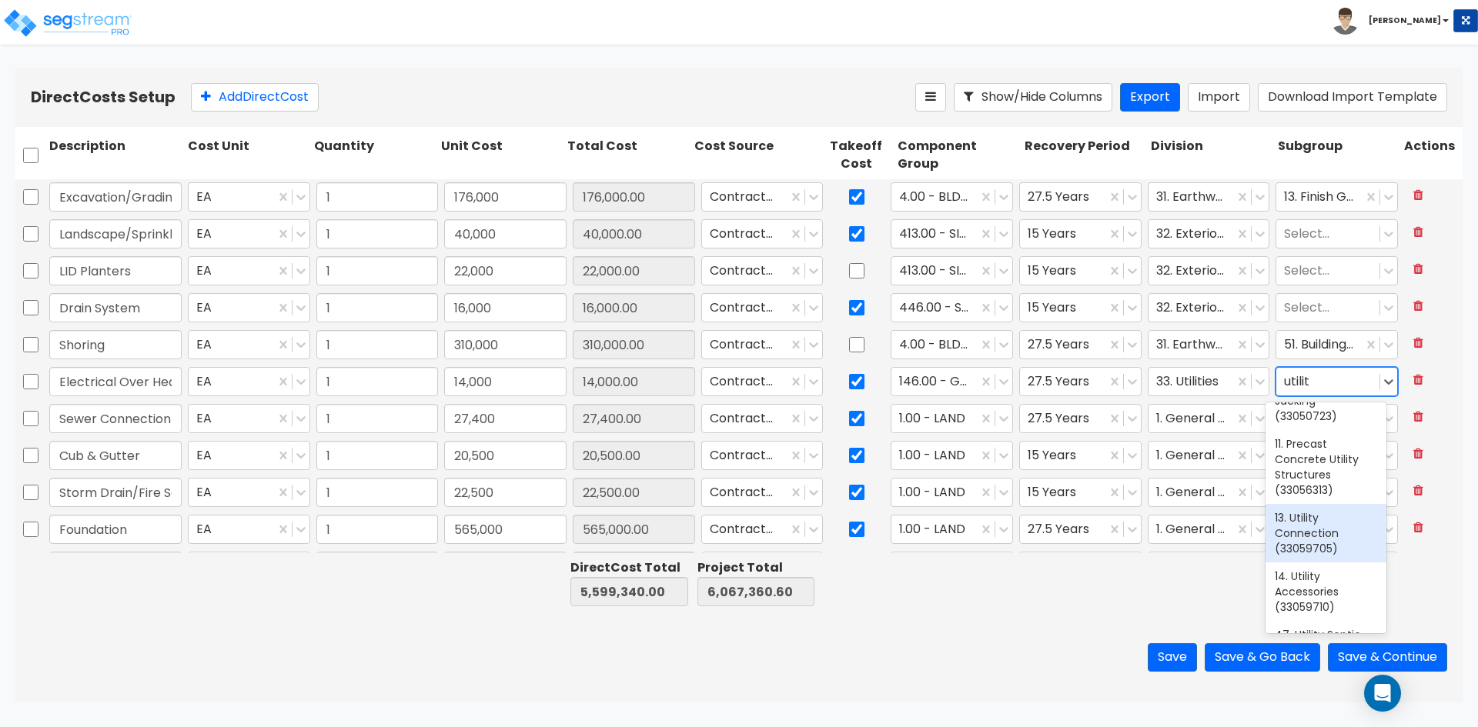
click at [1324, 550] on div "13. Utility Connection (33059705)" at bounding box center [1325, 533] width 121 height 58
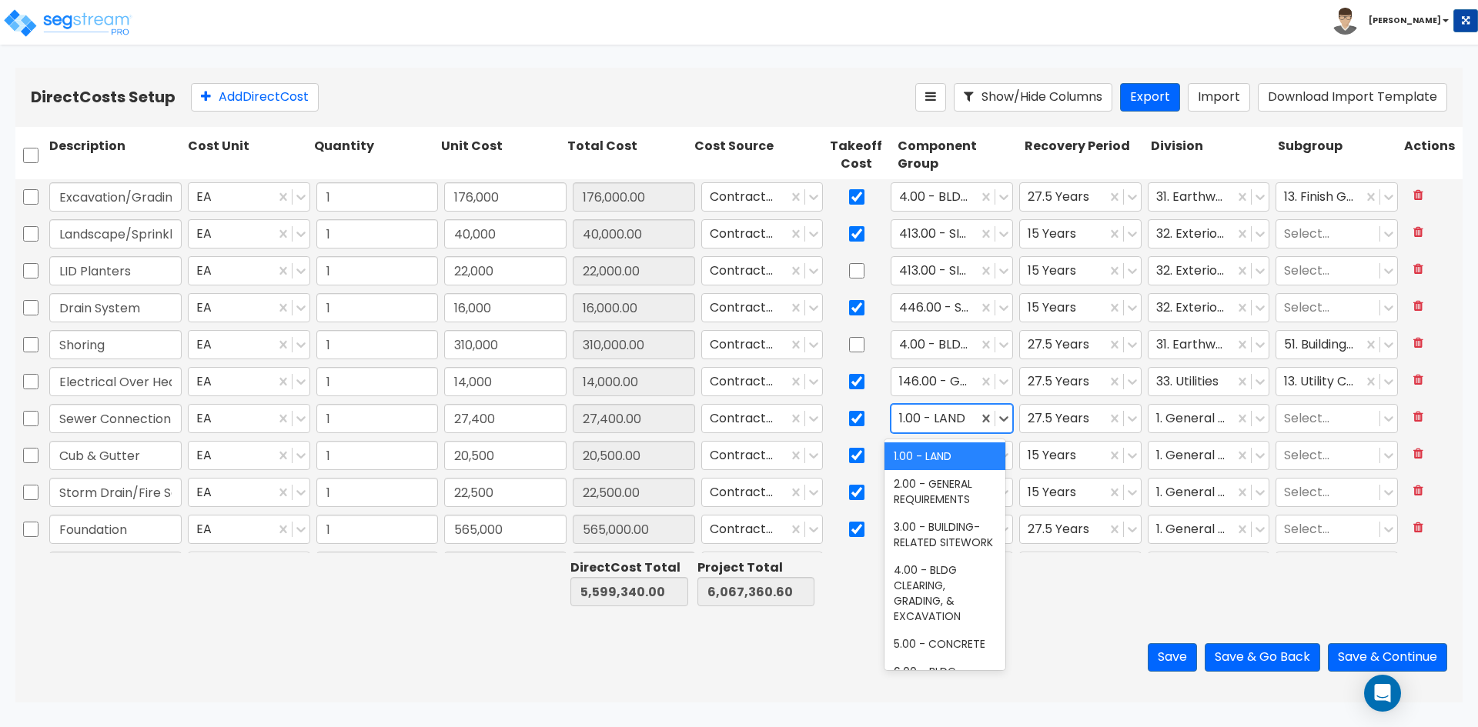
click at [951, 423] on div at bounding box center [934, 419] width 71 height 21
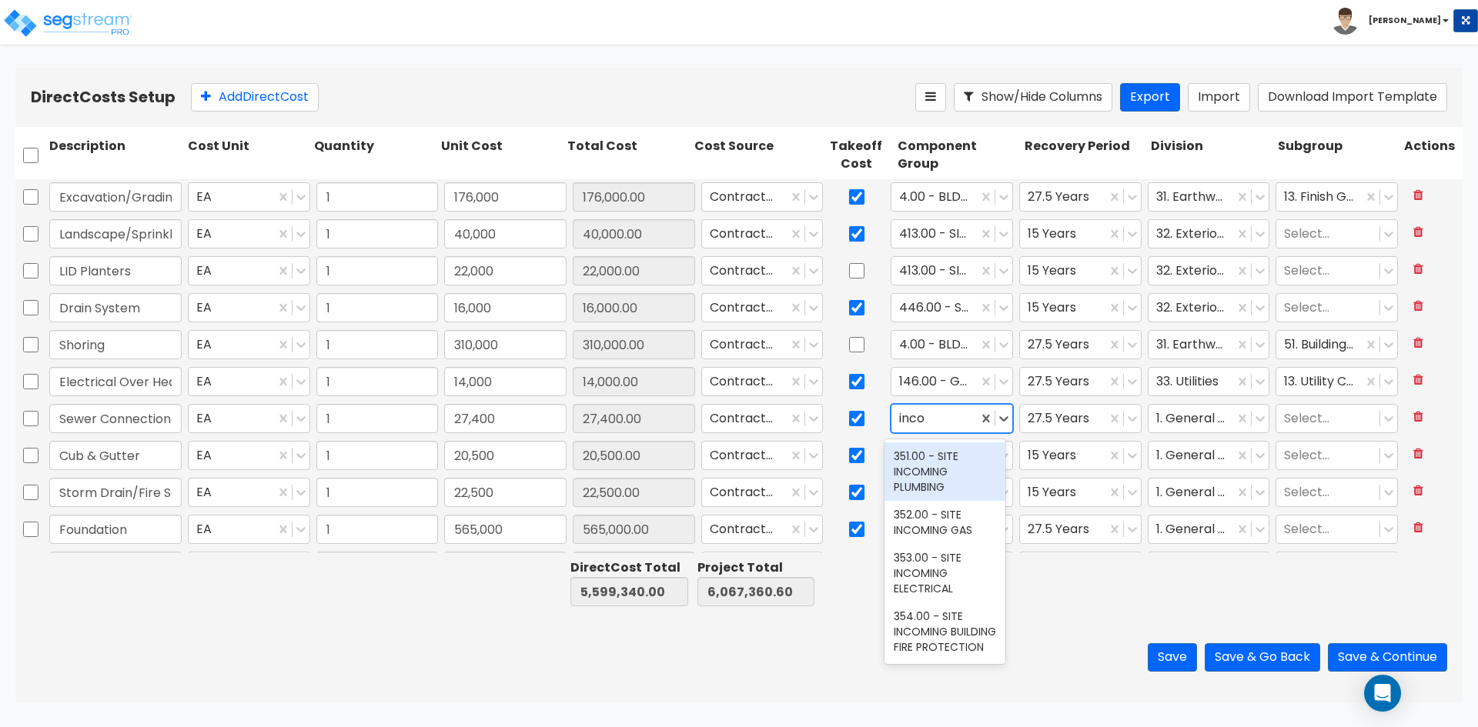
type input "incom"
click at [946, 478] on div "351.00 - SITE INCOMING PLUMBING" at bounding box center [944, 472] width 121 height 58
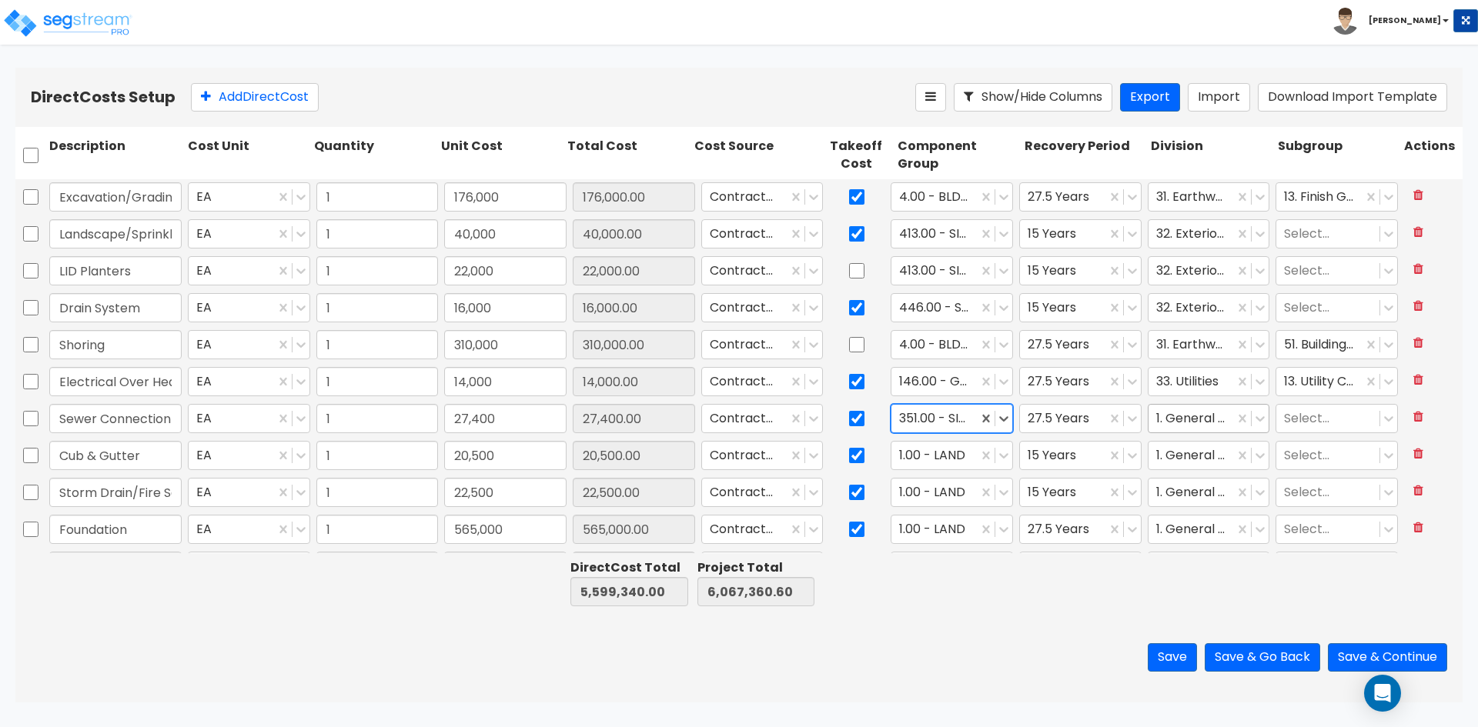
click at [1174, 422] on div at bounding box center [1191, 419] width 71 height 21
type input "util"
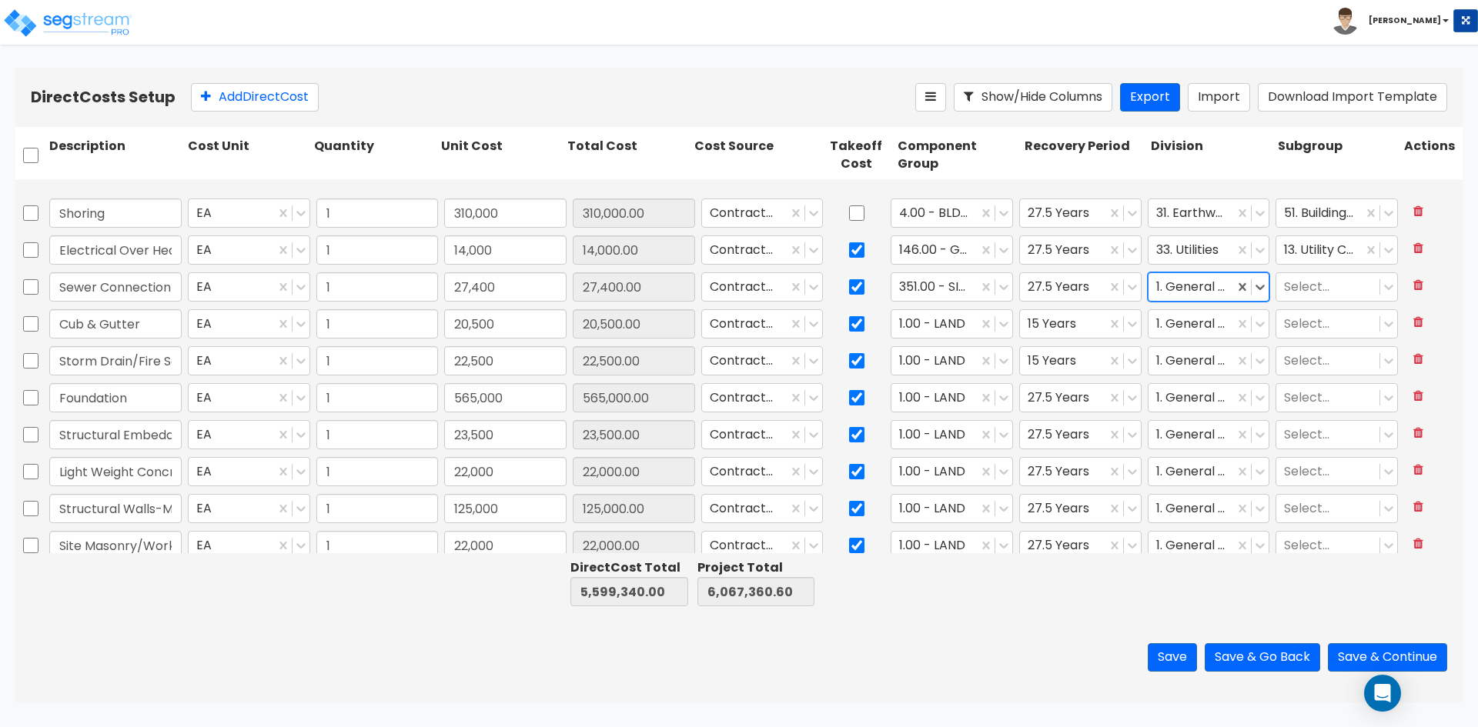
type input "1"
type input "28,000"
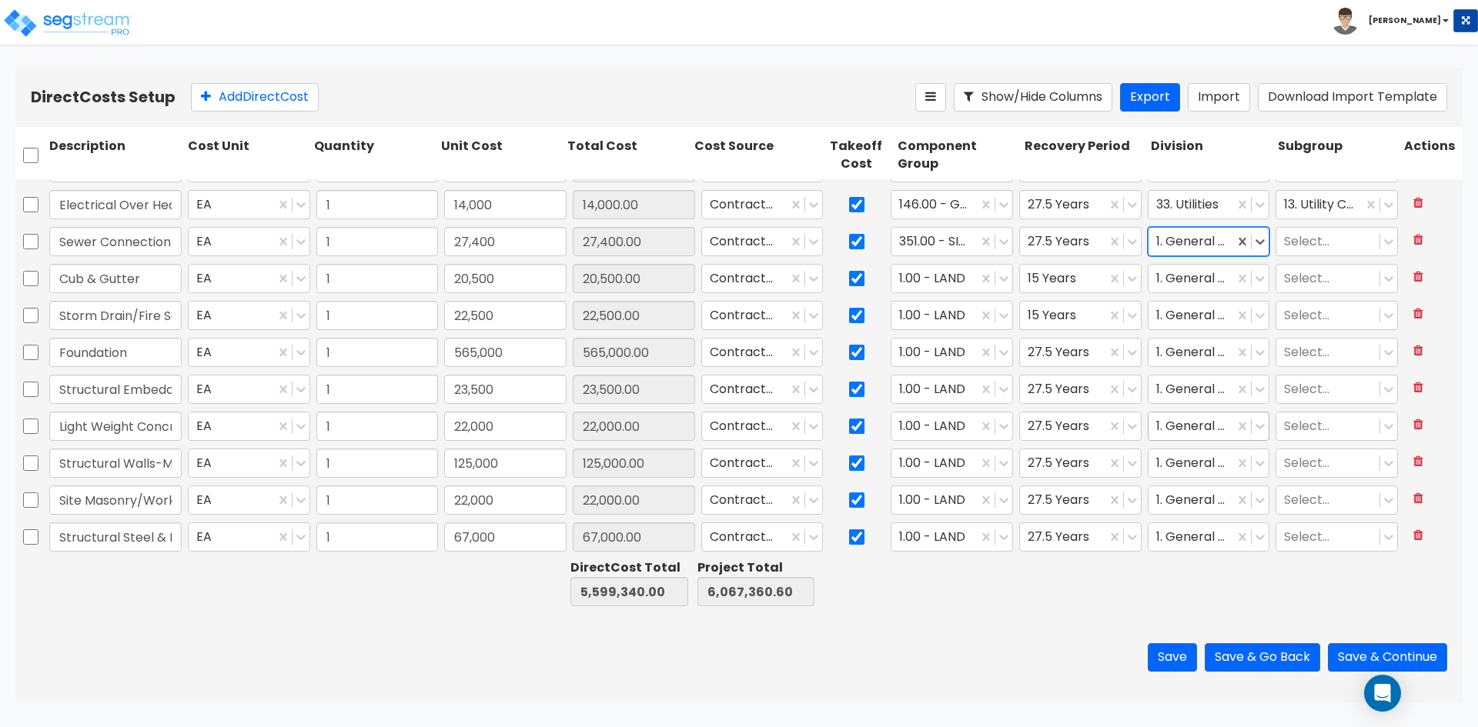
scroll to position [154, 0]
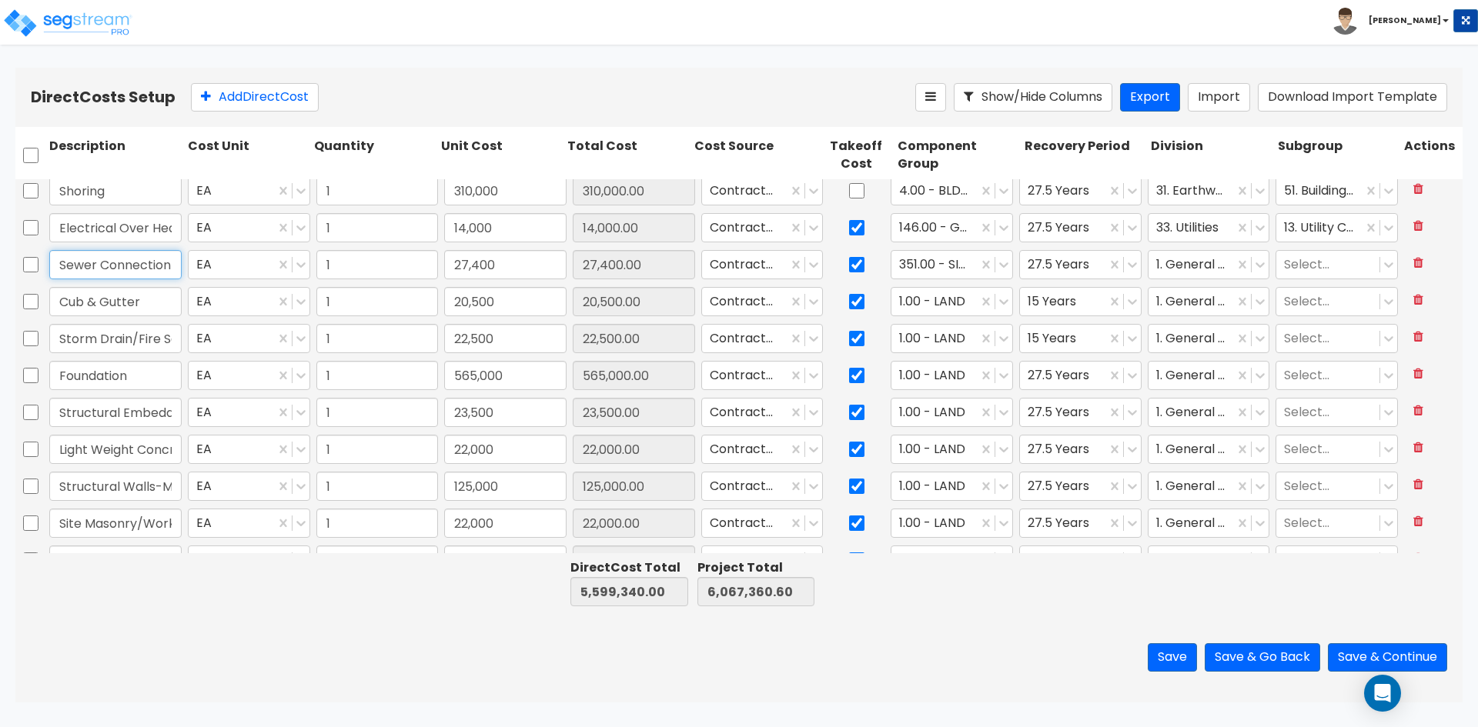
click at [121, 259] on input "Sewer Connection Tie to existing No new lateral" at bounding box center [115, 264] width 132 height 29
click at [1190, 265] on div at bounding box center [1191, 265] width 71 height 21
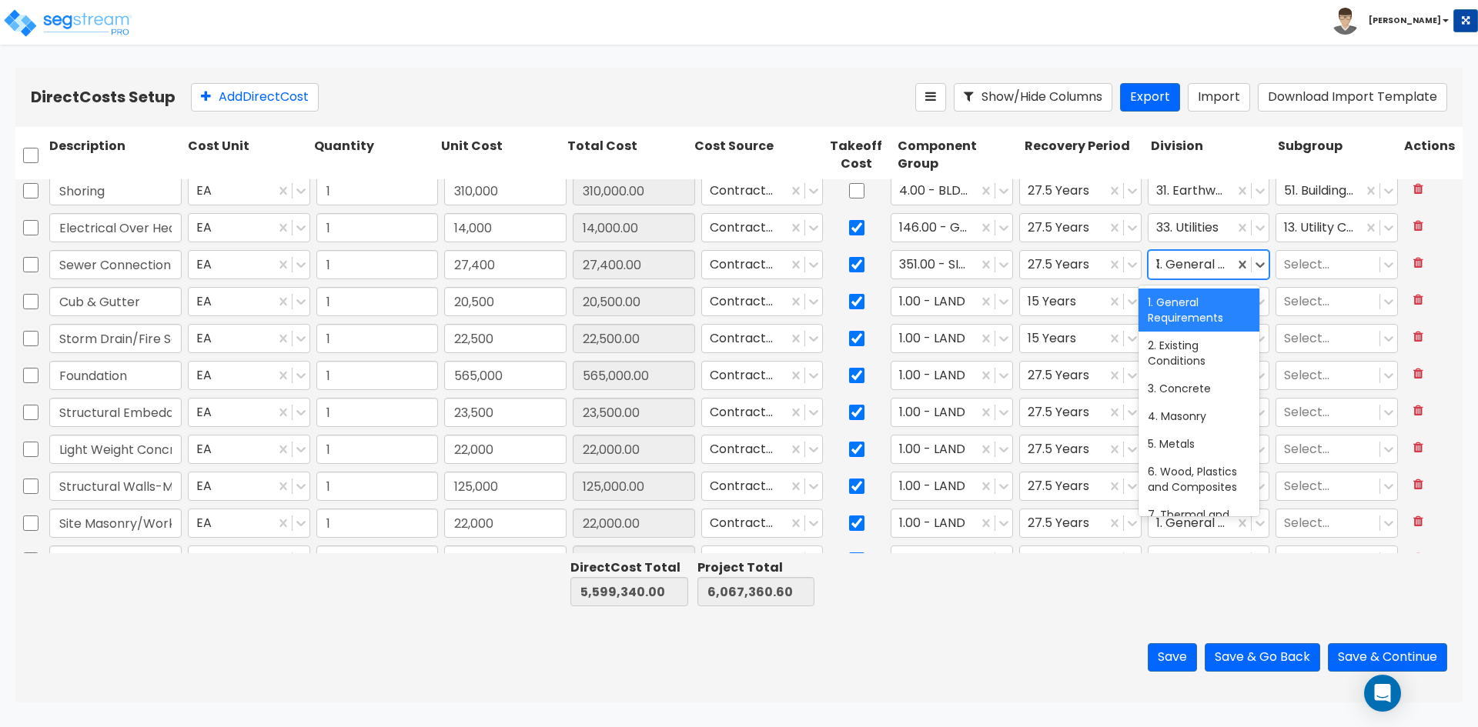
type input "33"
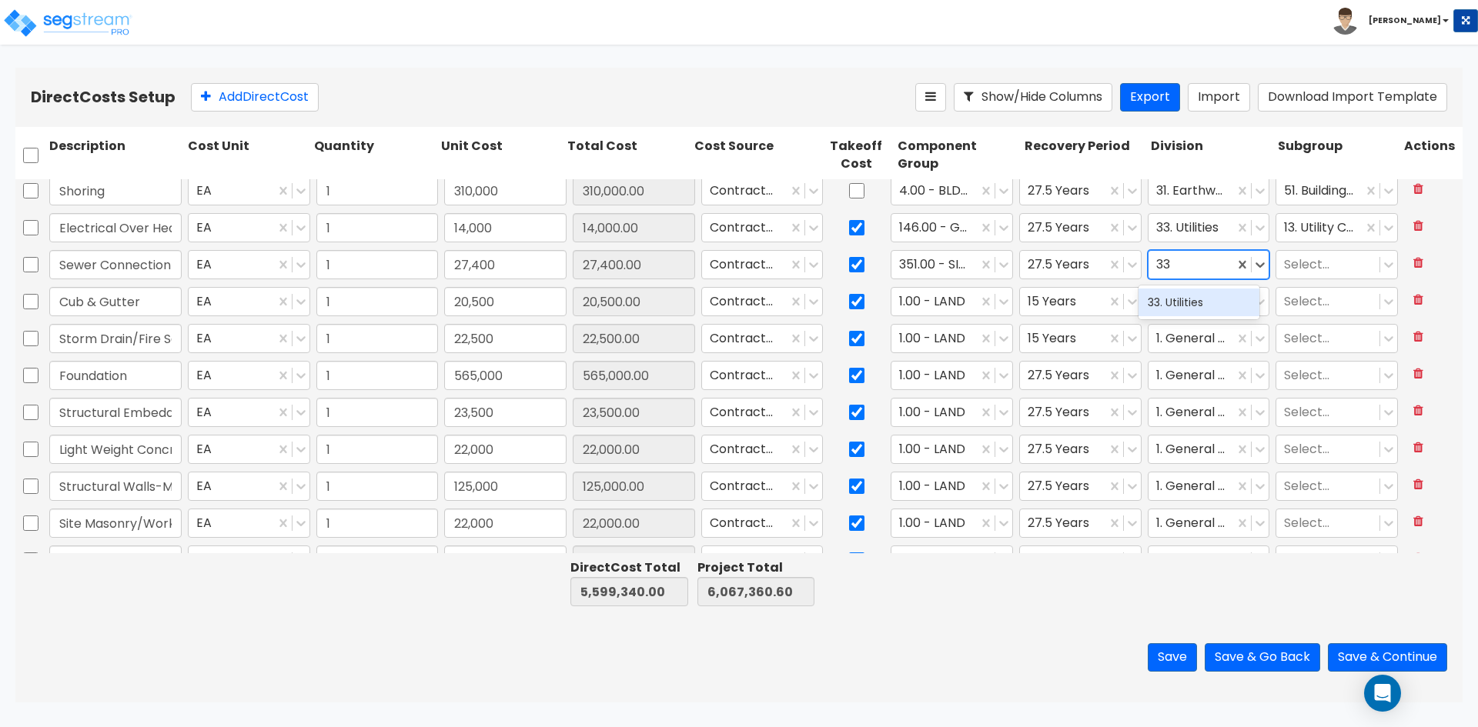
click at [1200, 299] on div "33. Utilities" at bounding box center [1198, 303] width 121 height 28
click at [1302, 263] on div at bounding box center [1328, 265] width 88 height 21
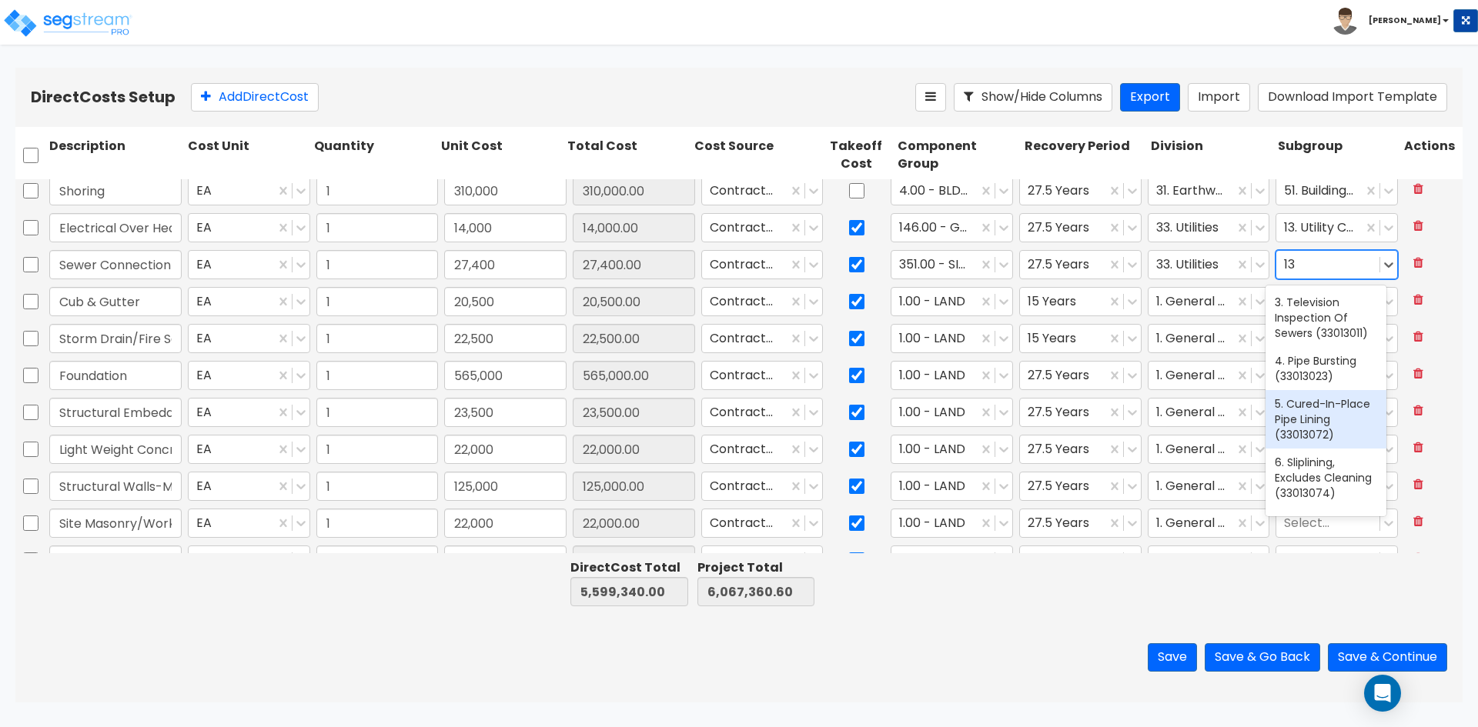
type input "13."
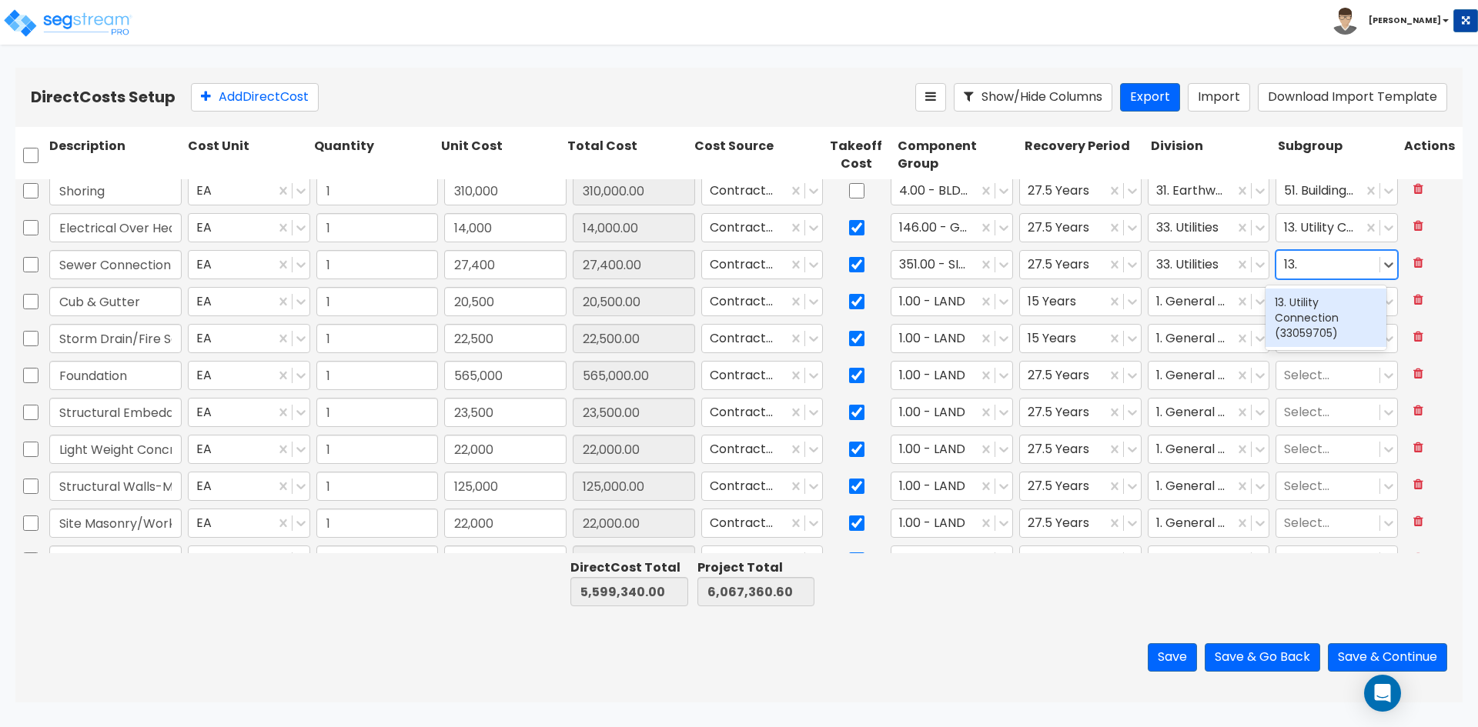
click at [1348, 306] on div "13. Utility Connection (33059705)" at bounding box center [1325, 318] width 121 height 58
click at [939, 310] on div at bounding box center [934, 302] width 71 height 21
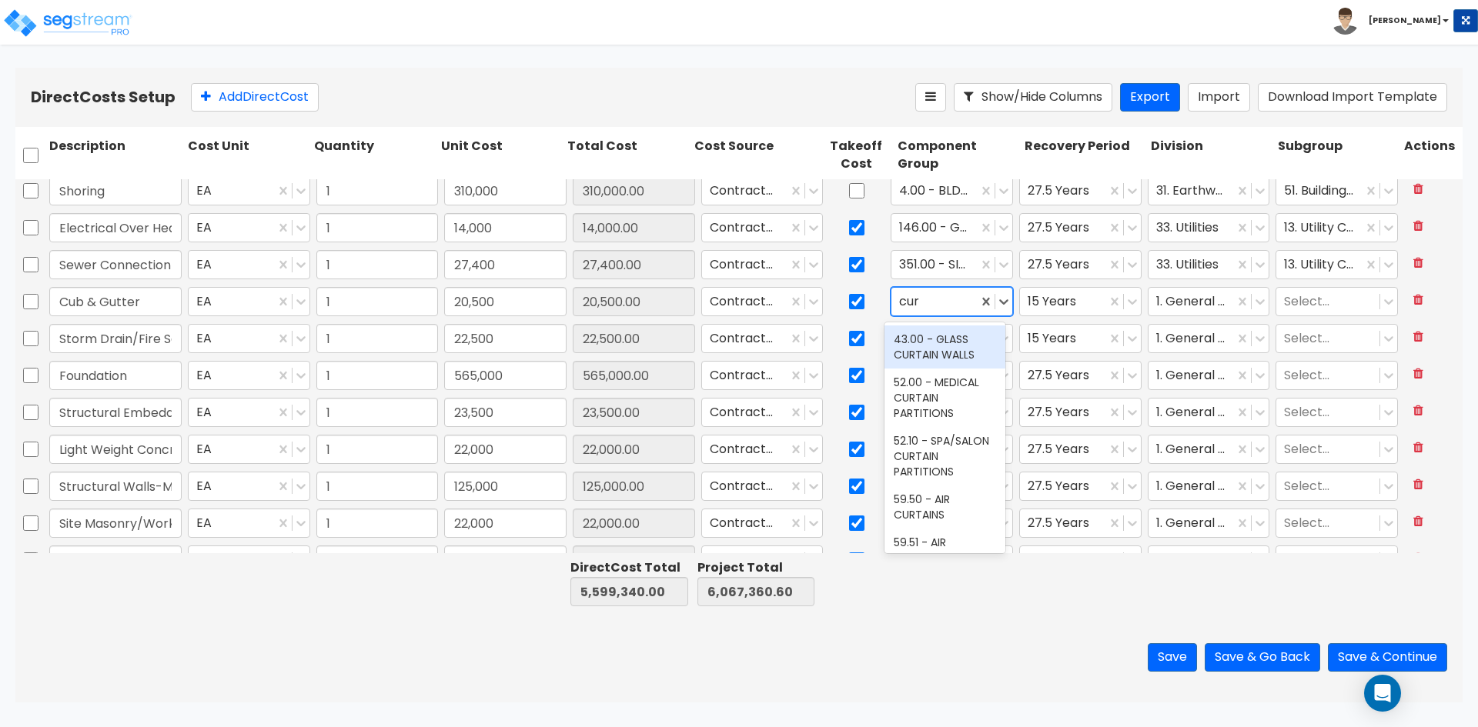
type input "curb"
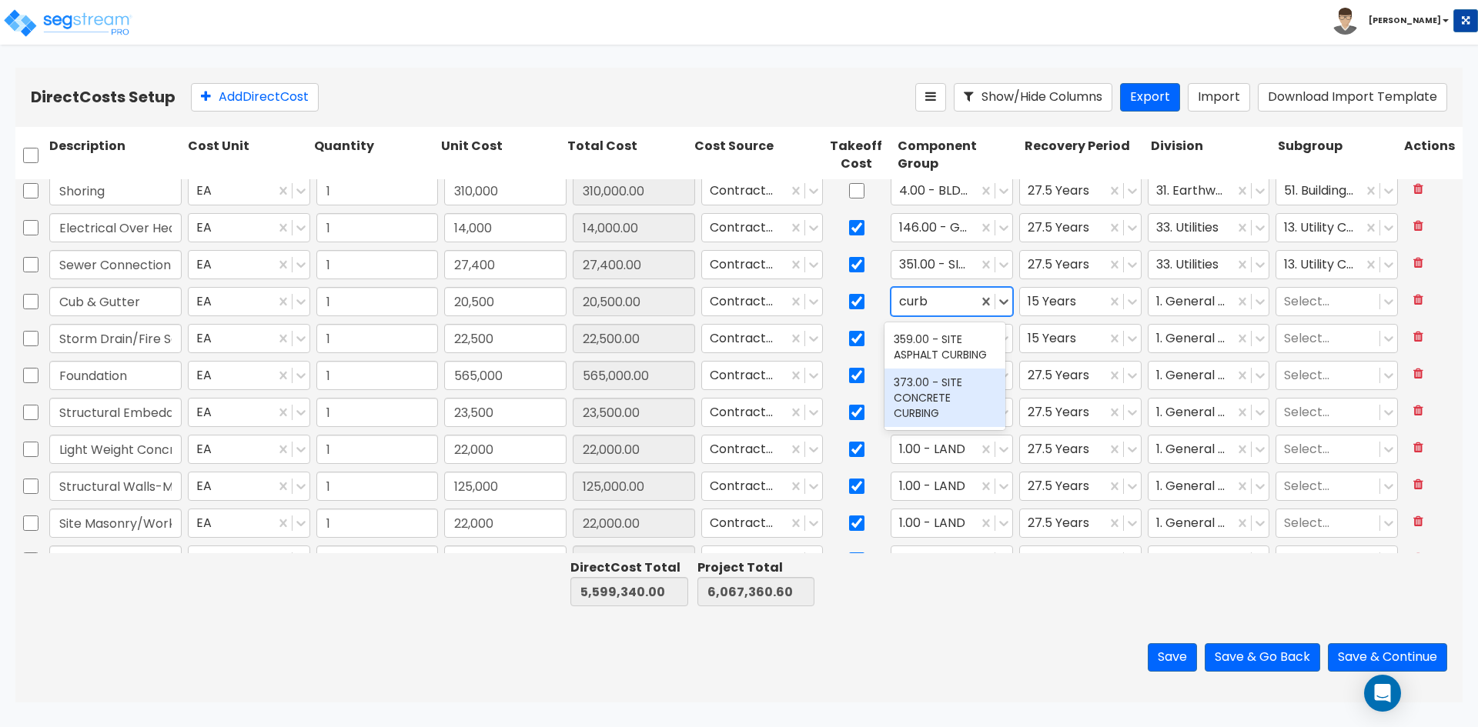
click at [962, 391] on div "373.00 - SITE CONCRETE CURBING" at bounding box center [944, 398] width 121 height 58
click at [1187, 303] on div at bounding box center [1191, 302] width 71 height 21
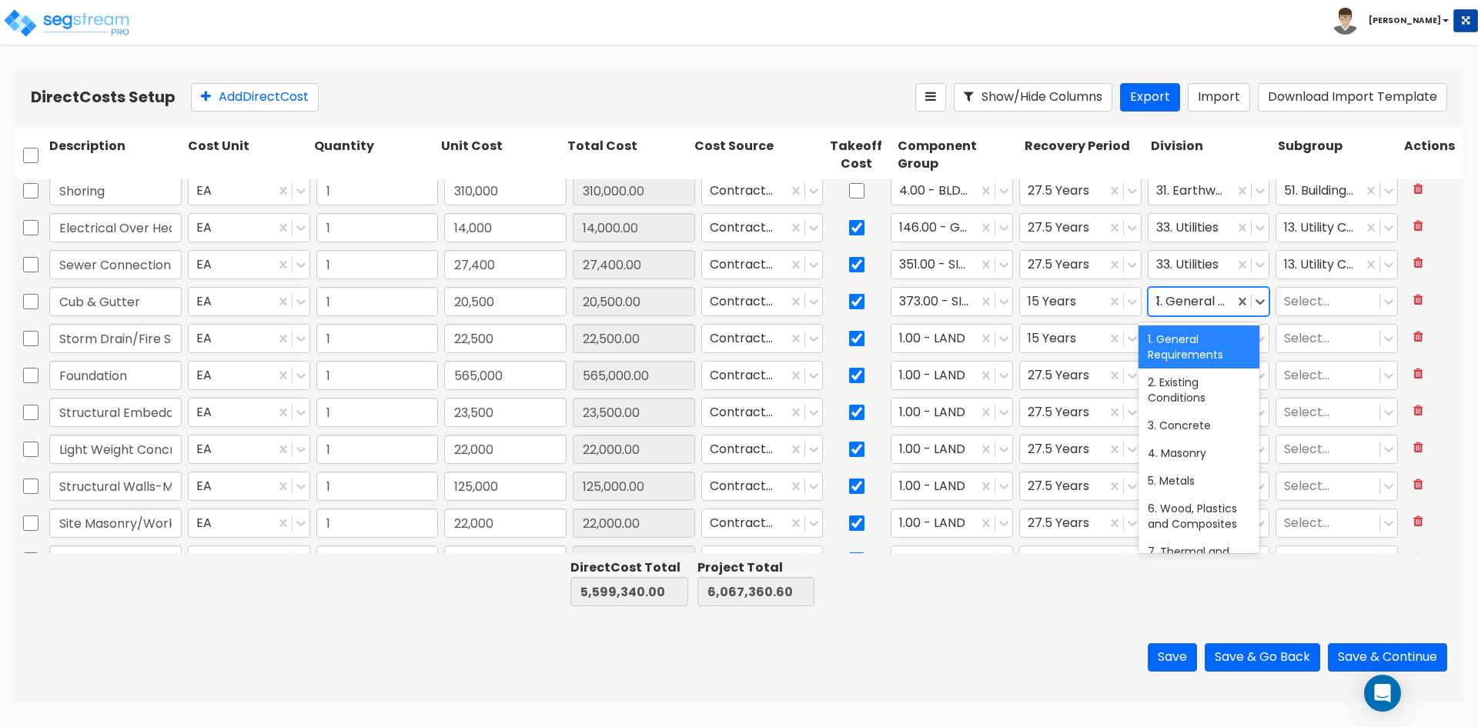
type input "32"
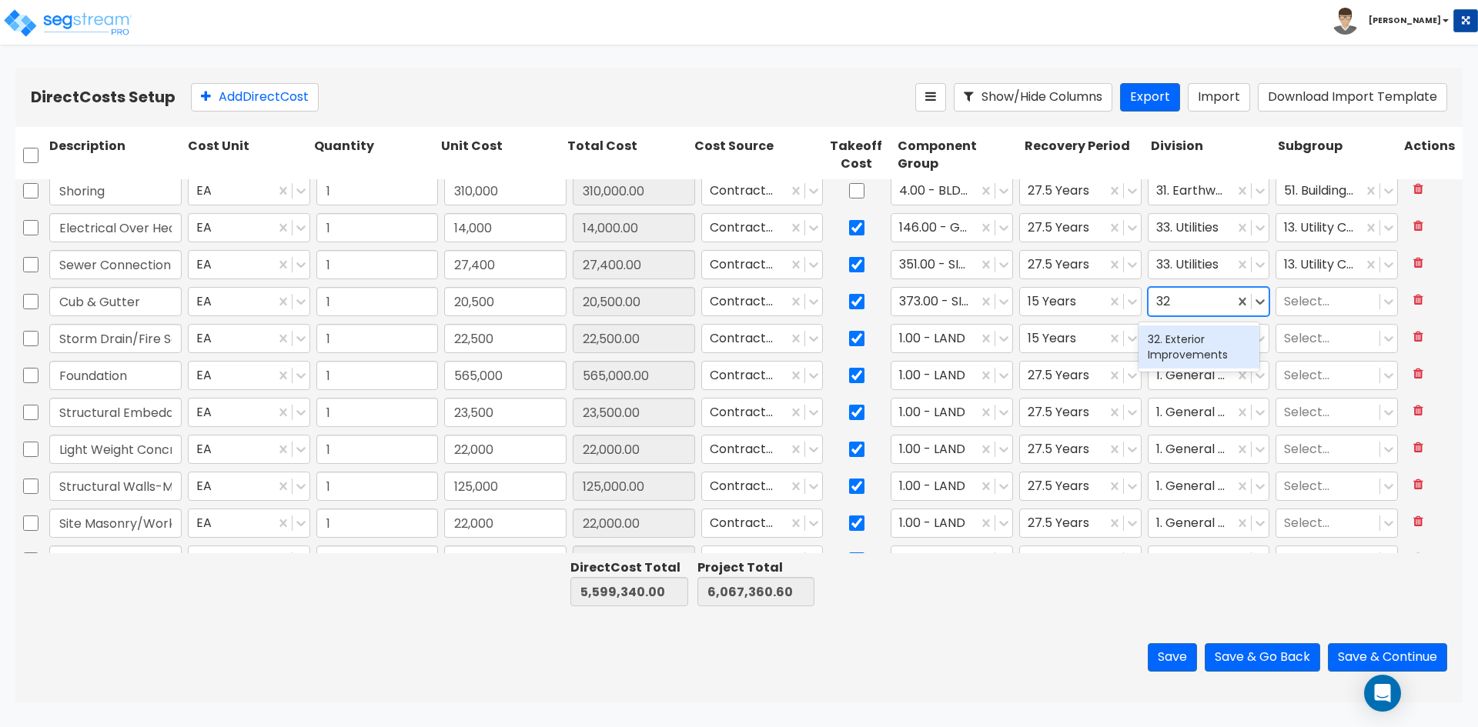
click at [1185, 346] on div "32. Exterior Improvements" at bounding box center [1198, 347] width 121 height 43
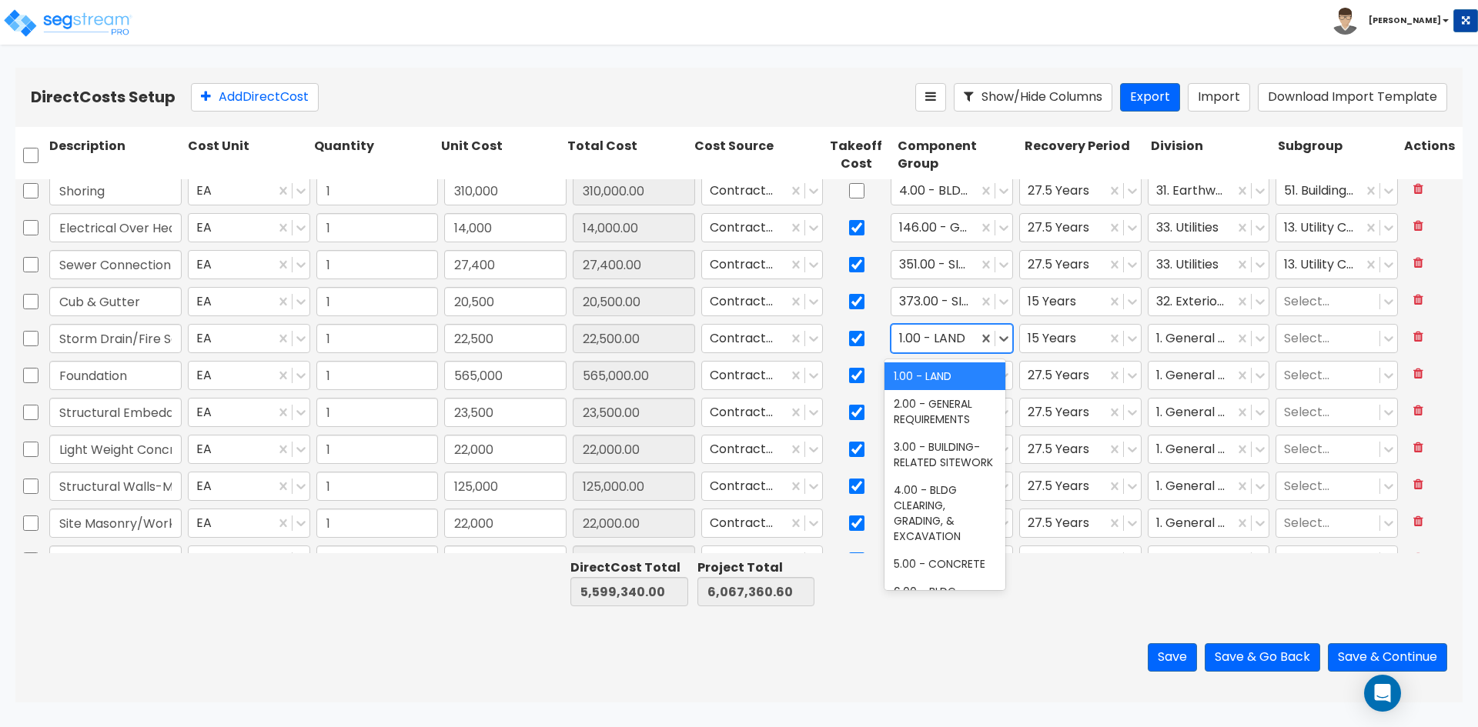
click at [960, 333] on div at bounding box center [934, 339] width 71 height 21
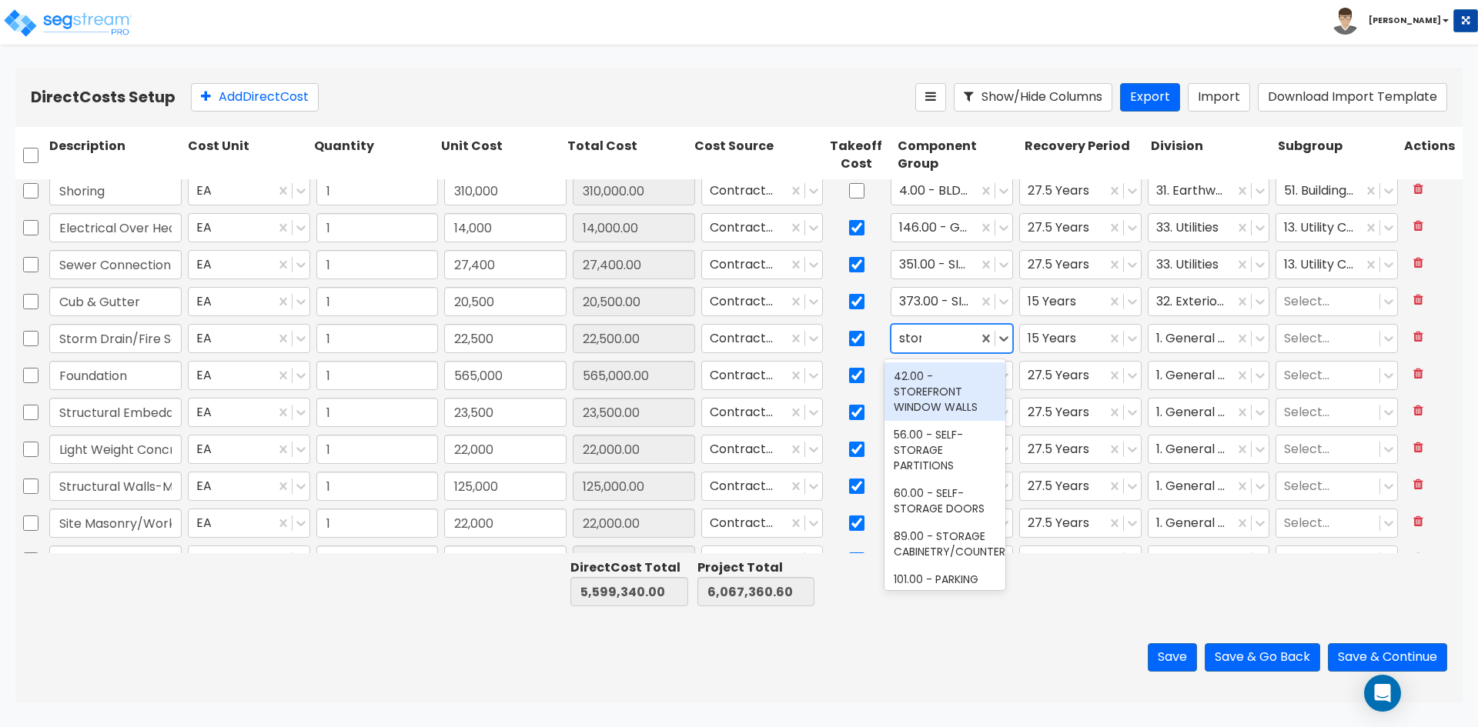
type input "storm"
click at [957, 376] on div "446.00 - SITE STORM DRAINAGE" at bounding box center [944, 384] width 121 height 43
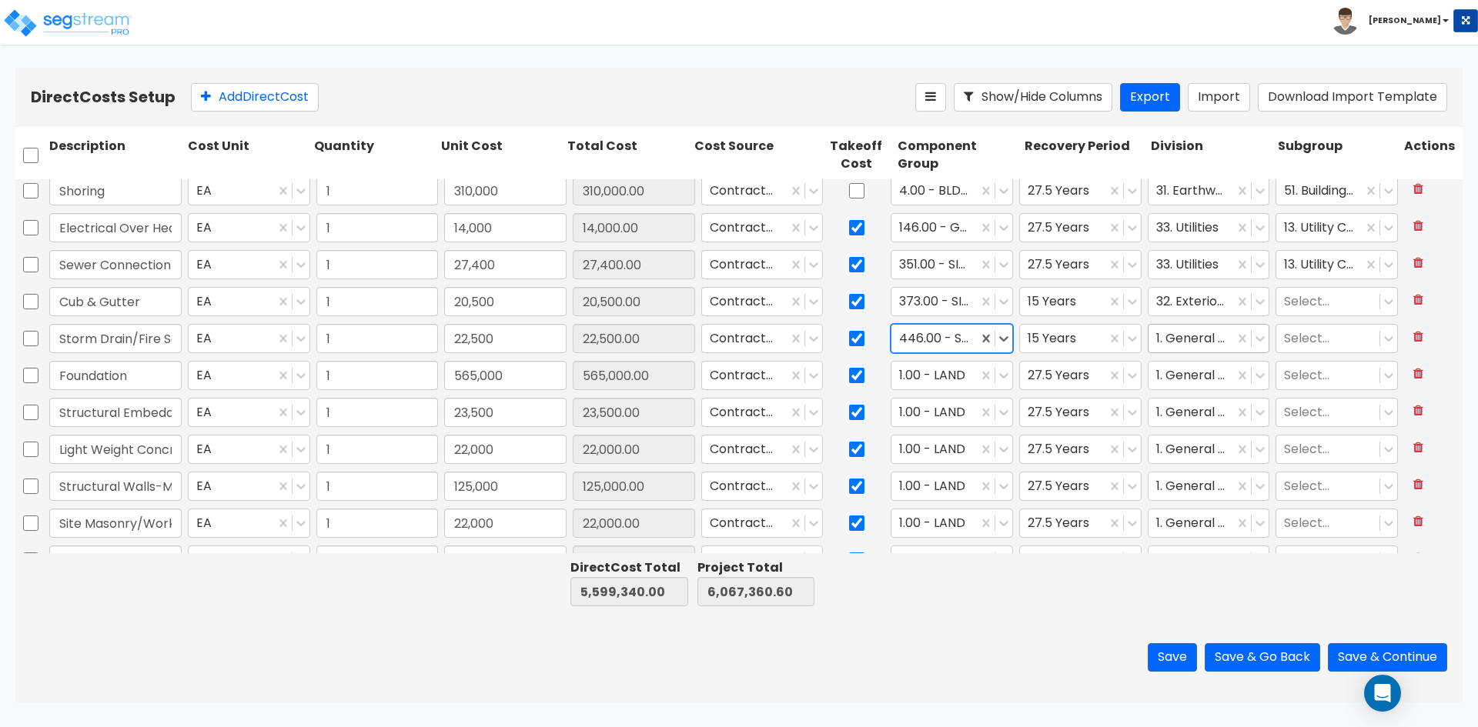
click at [1184, 339] on div at bounding box center [1191, 339] width 71 height 21
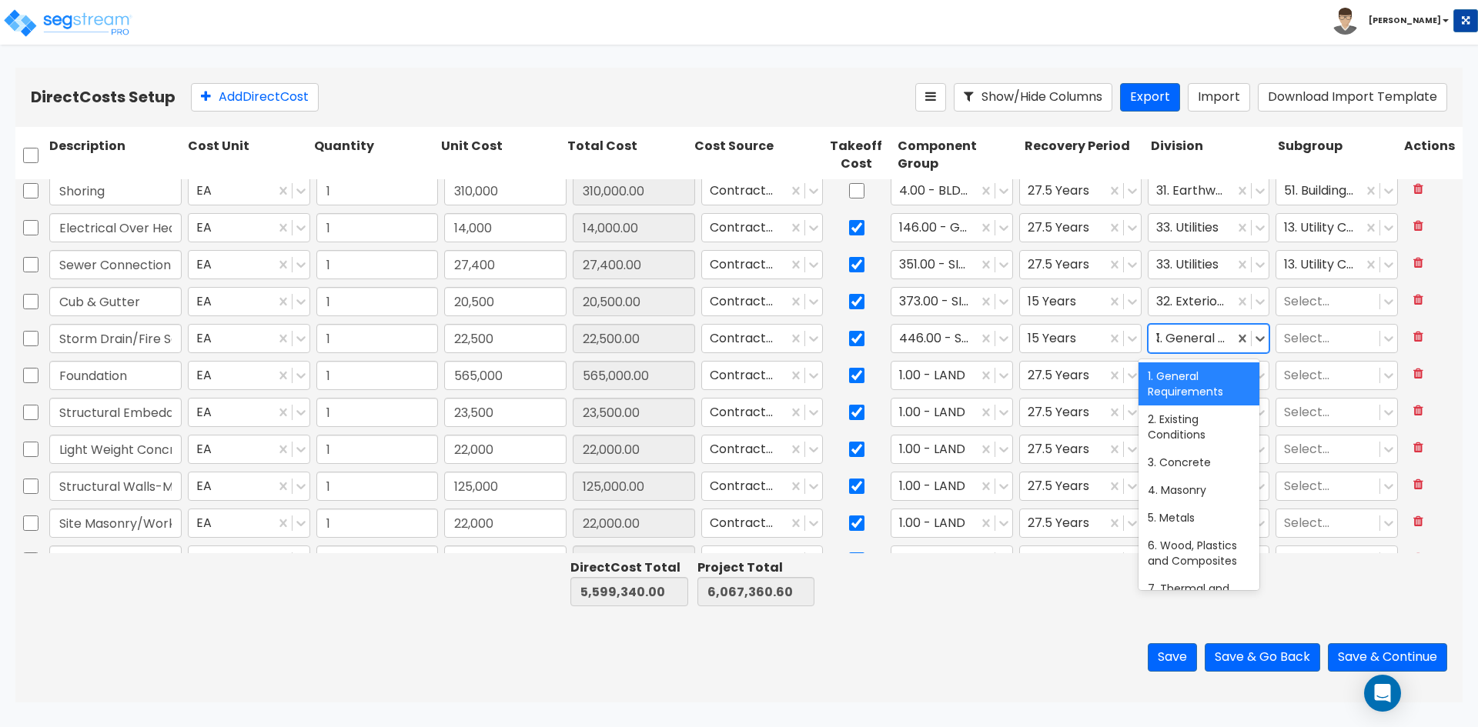
type input "32"
click at [1191, 381] on div "32. Exterior Improvements" at bounding box center [1198, 384] width 121 height 43
click at [1068, 369] on div at bounding box center [1062, 376] width 71 height 21
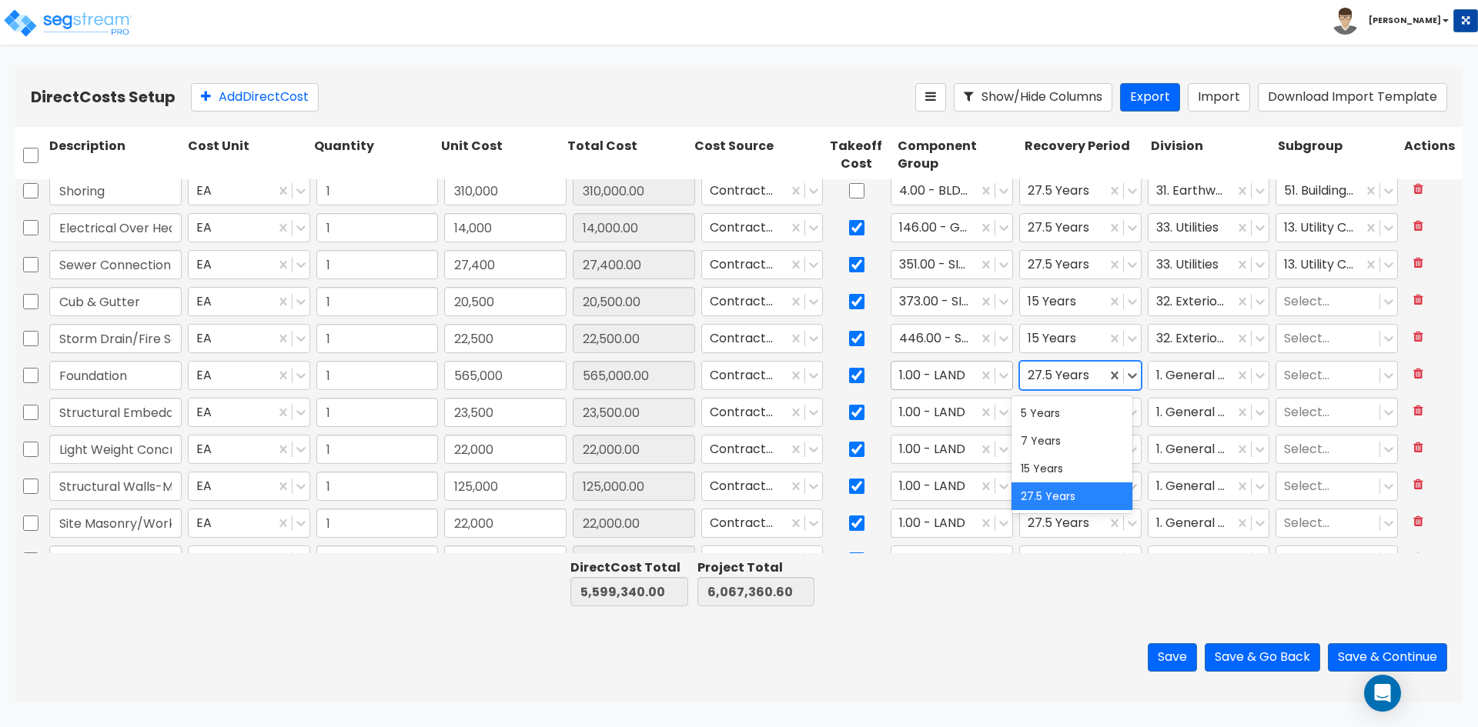
click at [906, 375] on div at bounding box center [934, 376] width 71 height 21
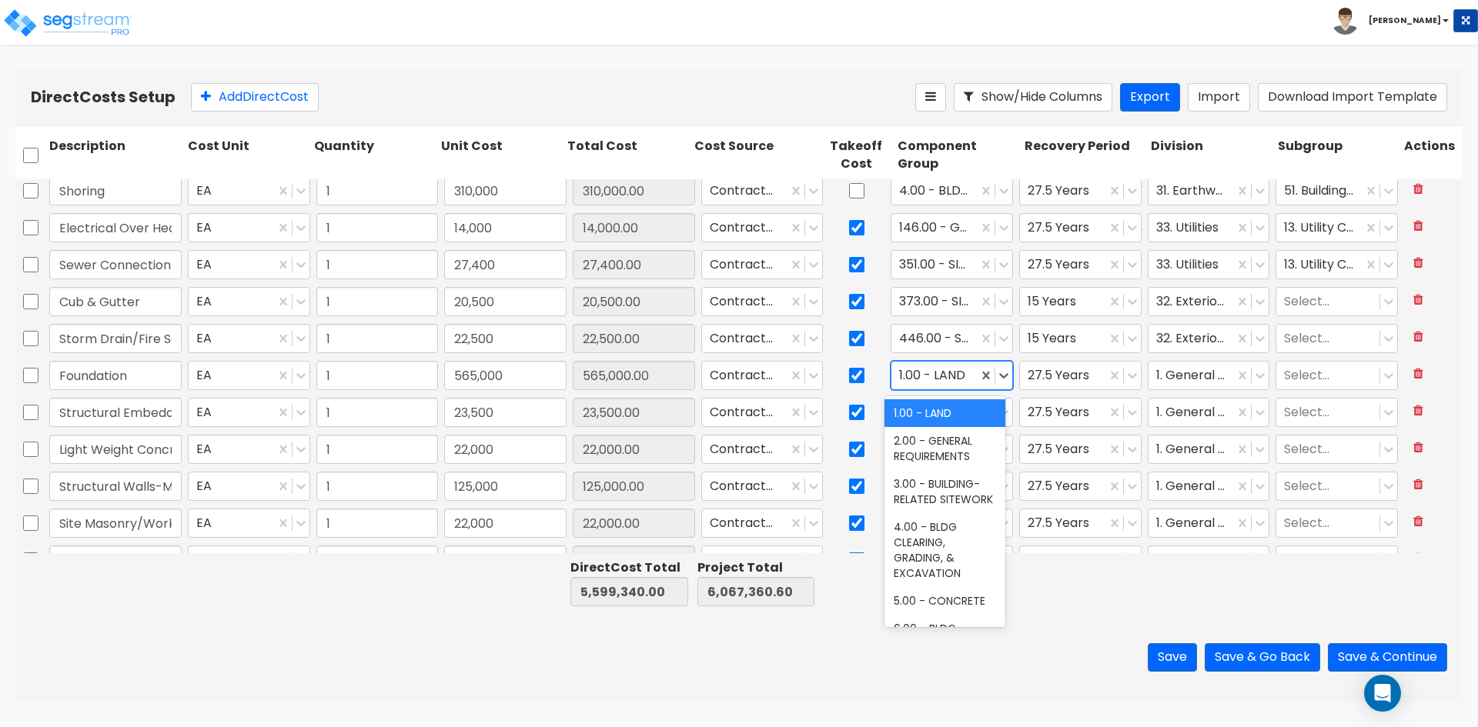
type input "c"
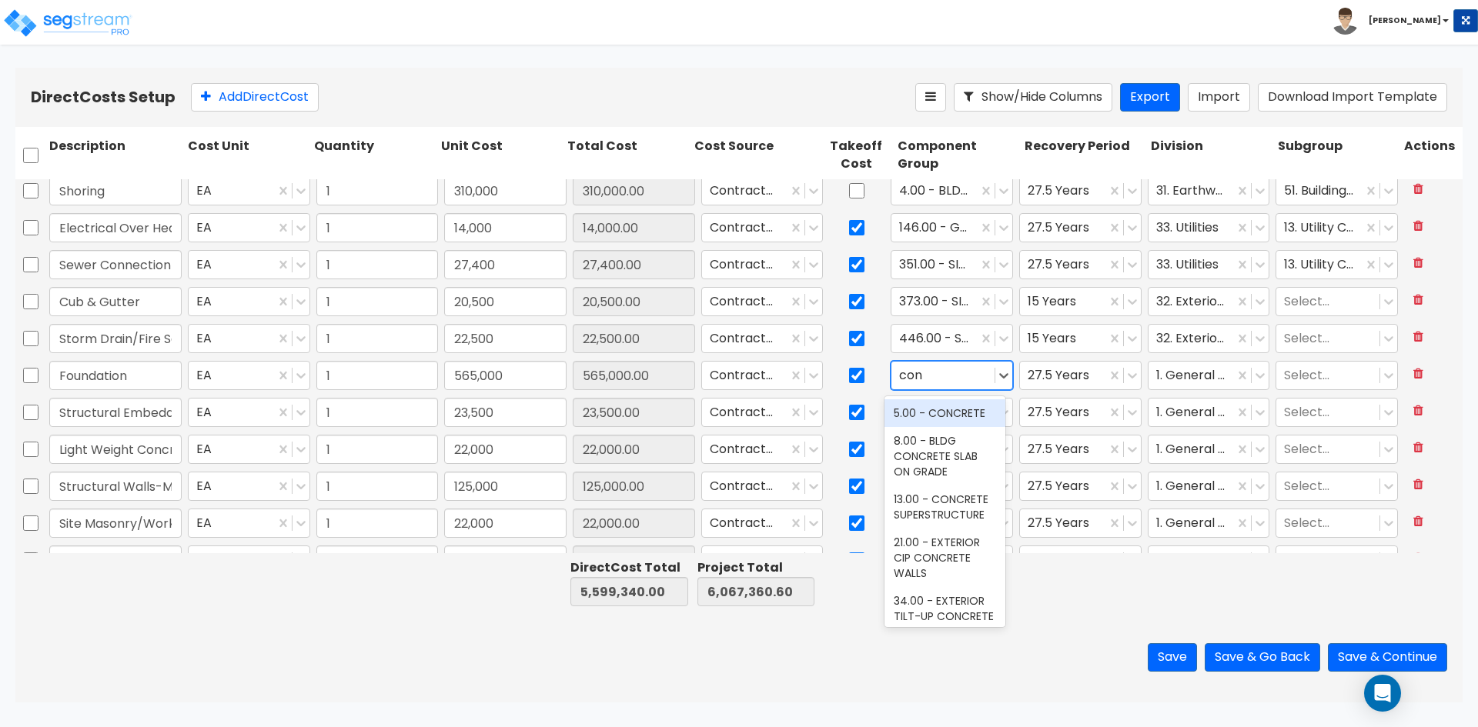
type input "conc"
click at [951, 529] on div "13.00 - CONCRETE SUPERSTRUCTURE" at bounding box center [944, 507] width 121 height 43
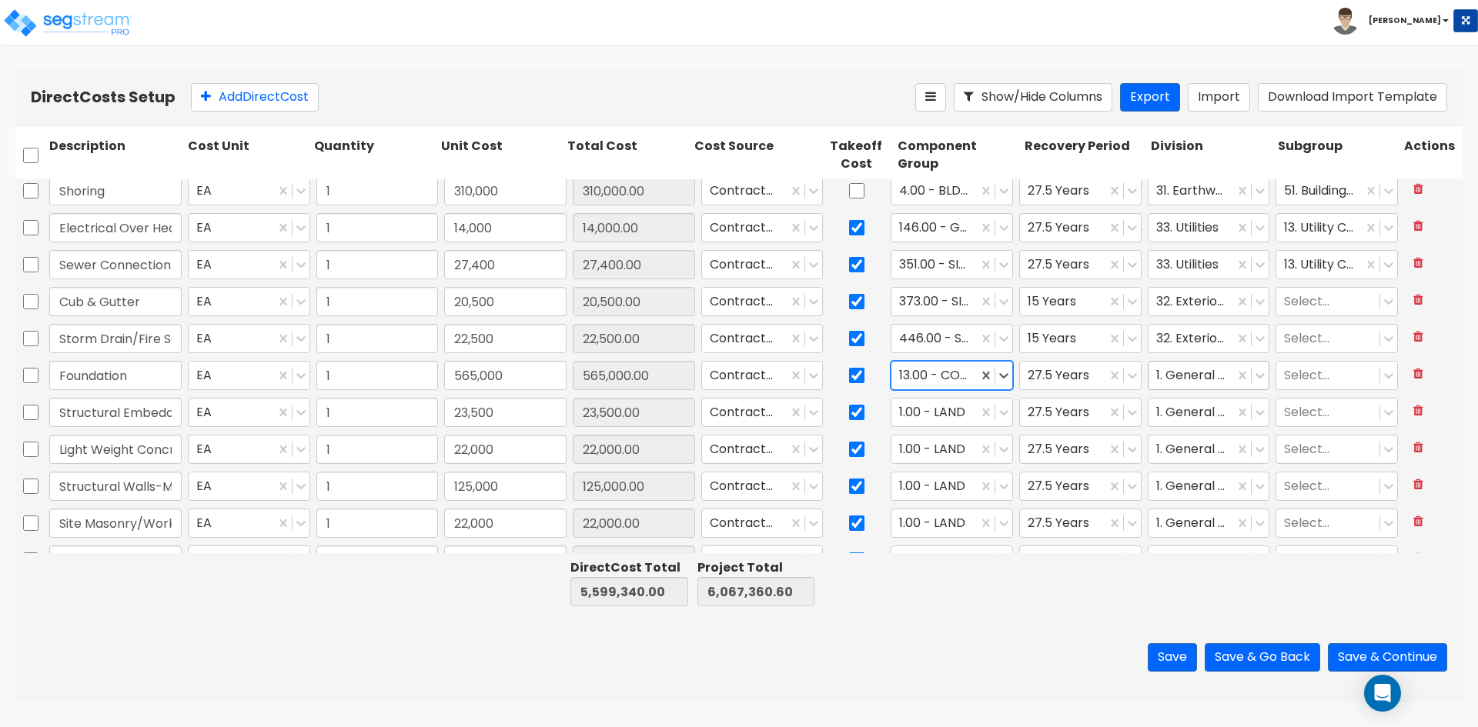
click at [1181, 376] on div at bounding box center [1191, 376] width 71 height 21
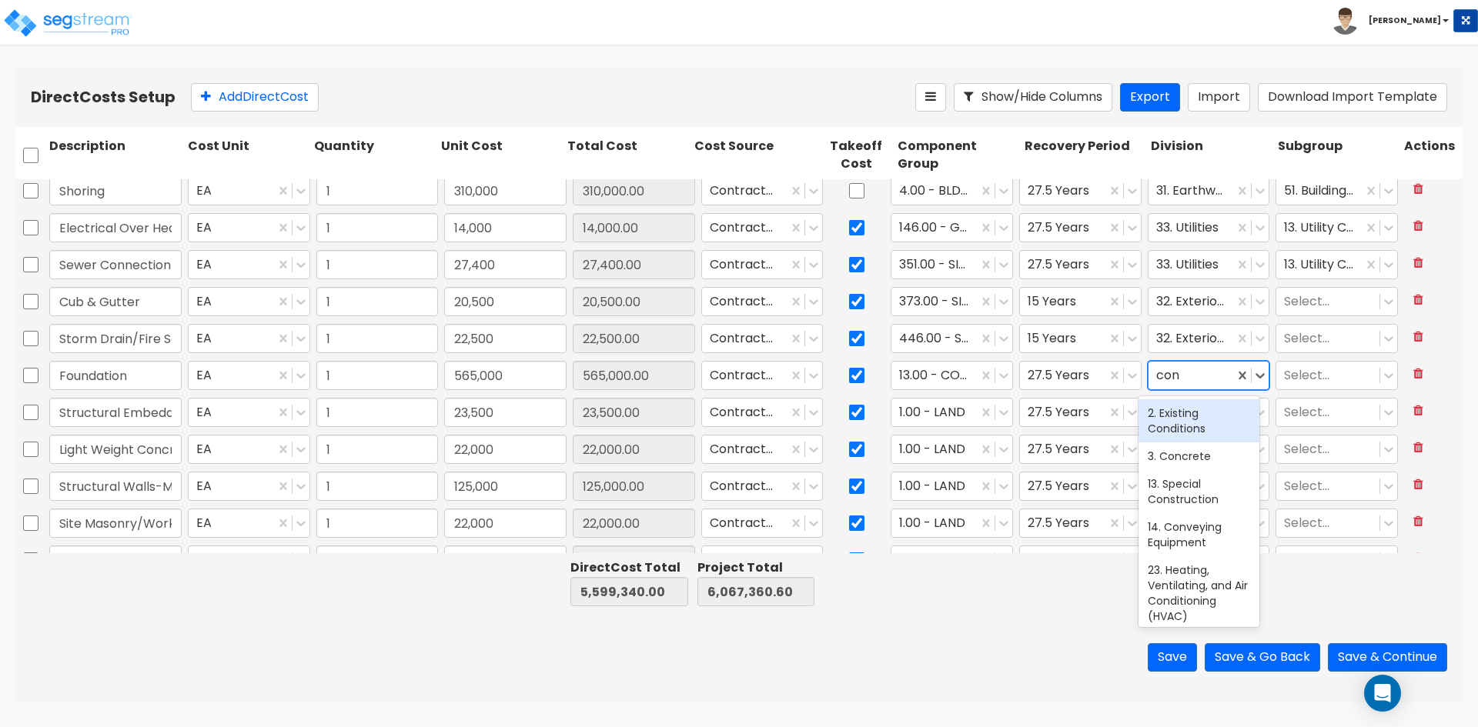
type input "conc"
click at [1185, 424] on div "3. Concrete" at bounding box center [1198, 413] width 121 height 28
click at [1331, 385] on div at bounding box center [1328, 376] width 88 height 21
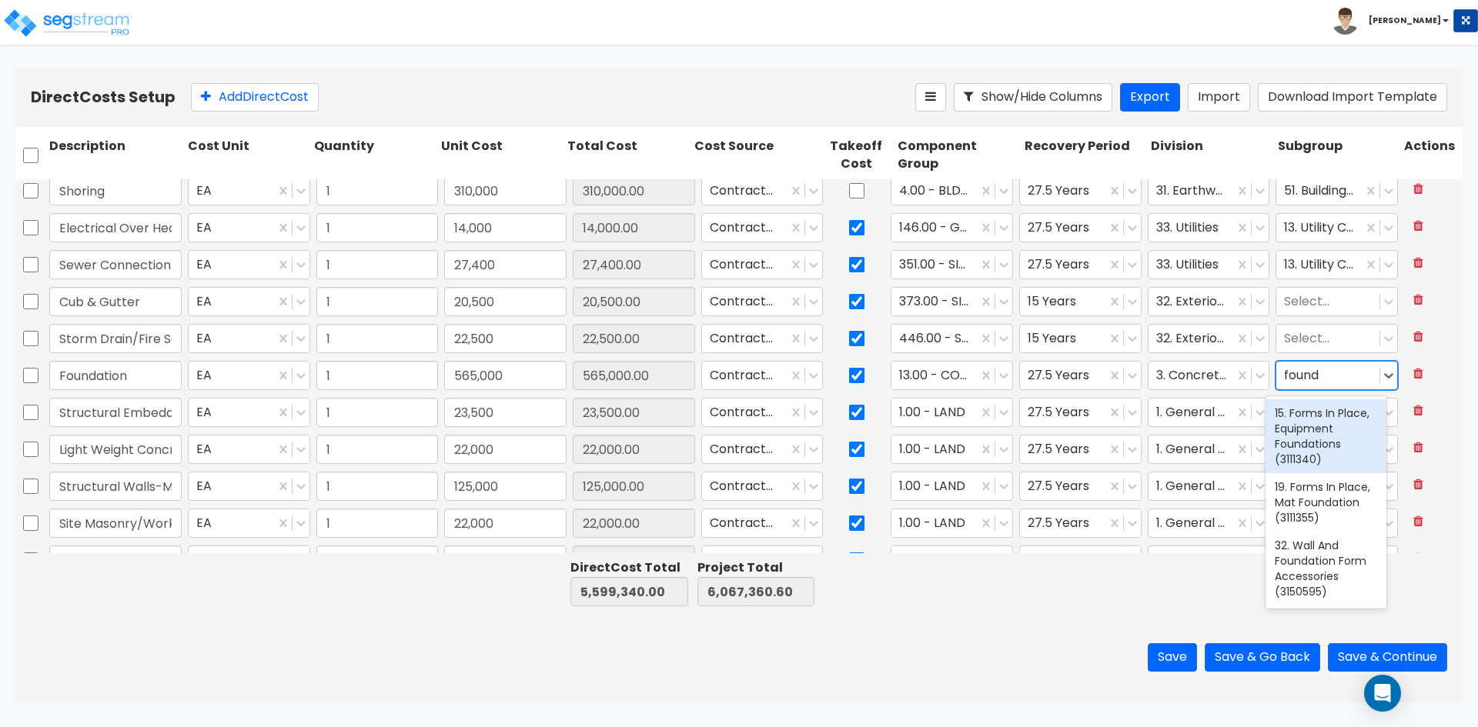
type input "founda"
click at [1324, 517] on div "19. Forms In Place, Mat Foundation (3111355)" at bounding box center [1325, 502] width 121 height 58
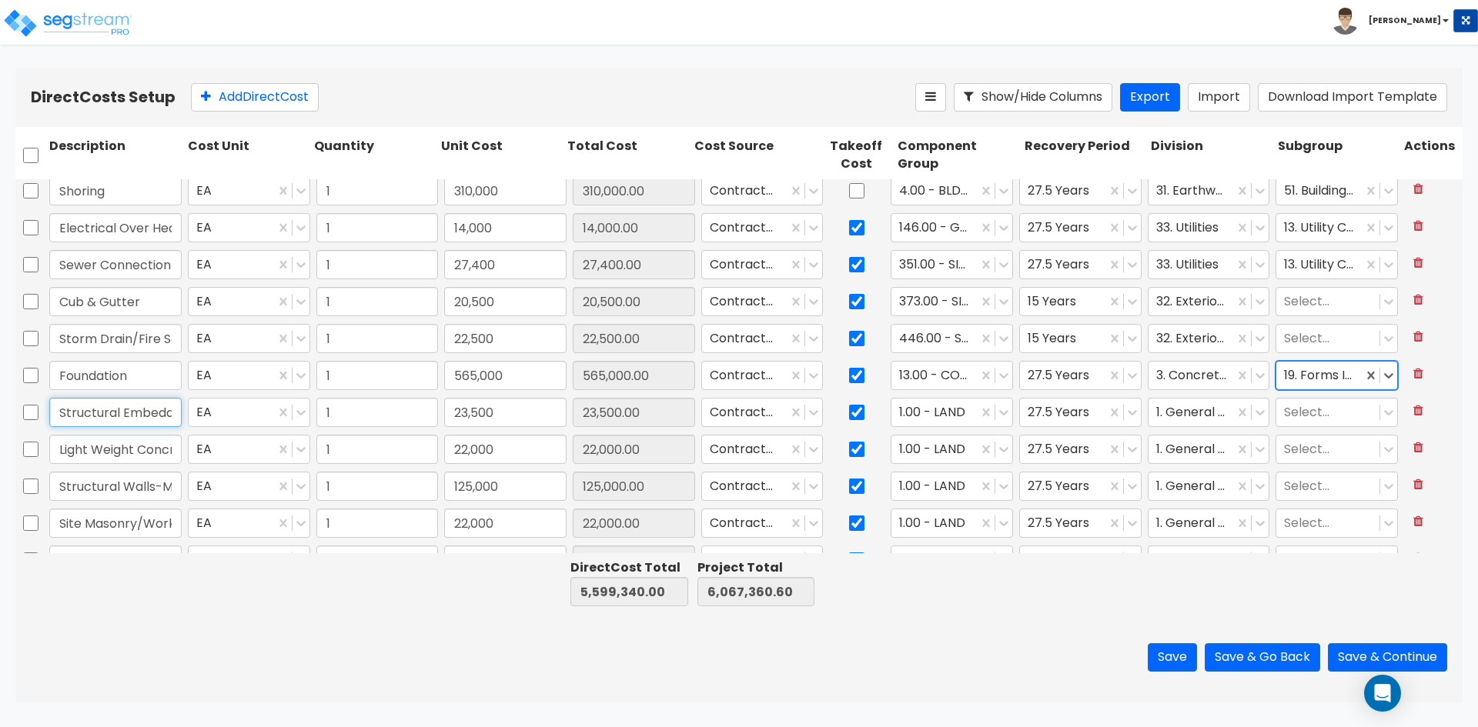
click at [149, 415] on input "Structural Embedded Hardware" at bounding box center [115, 412] width 132 height 29
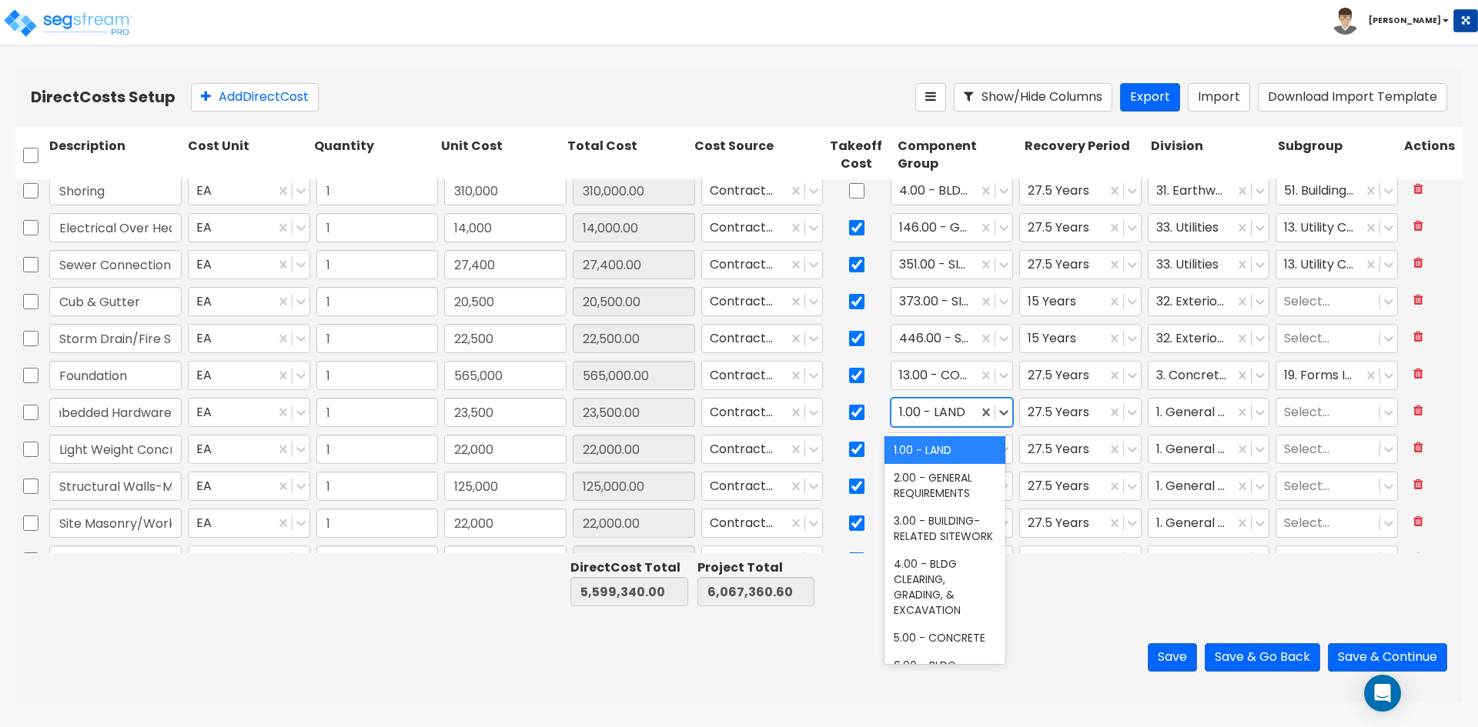
click at [945, 414] on div at bounding box center [934, 413] width 71 height 21
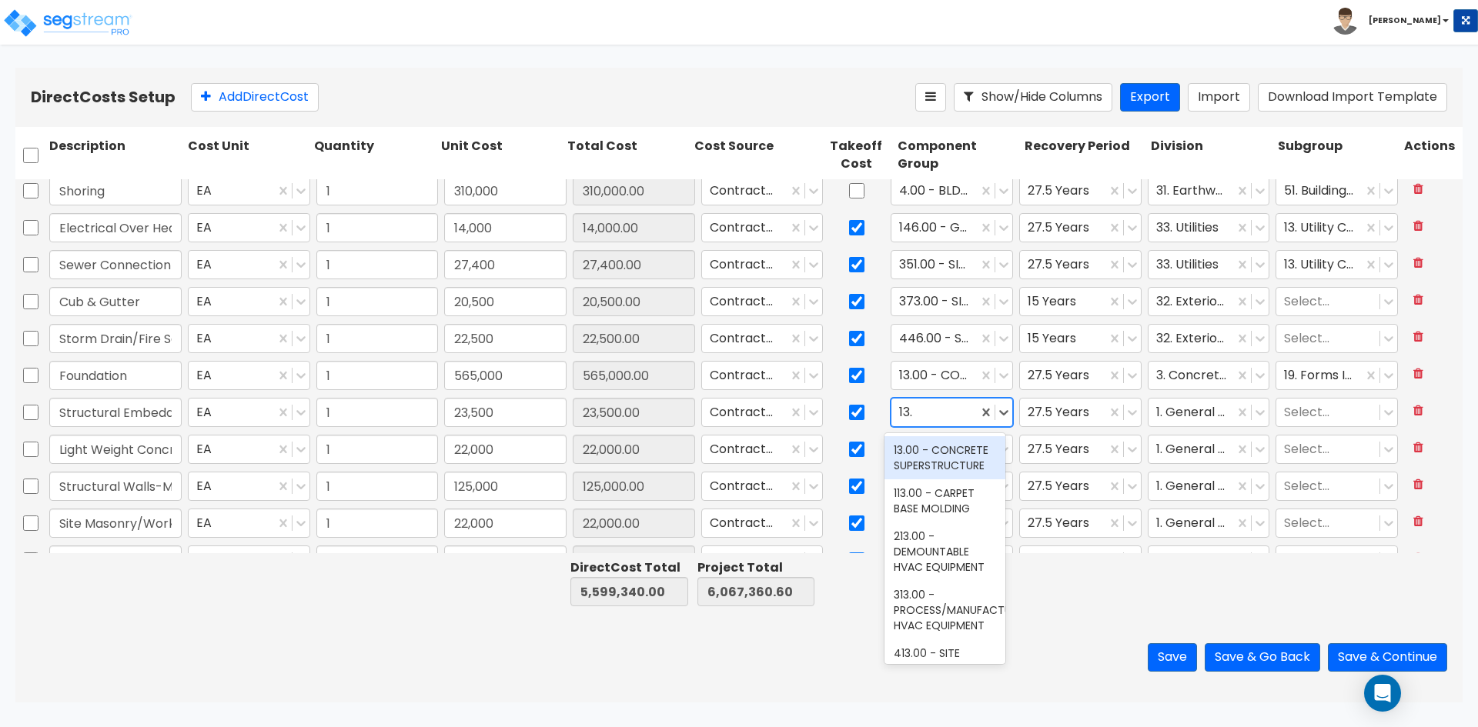
type input "13.0"
click at [934, 455] on div "13.00 - CONCRETE SUPERSTRUCTURE" at bounding box center [944, 457] width 121 height 43
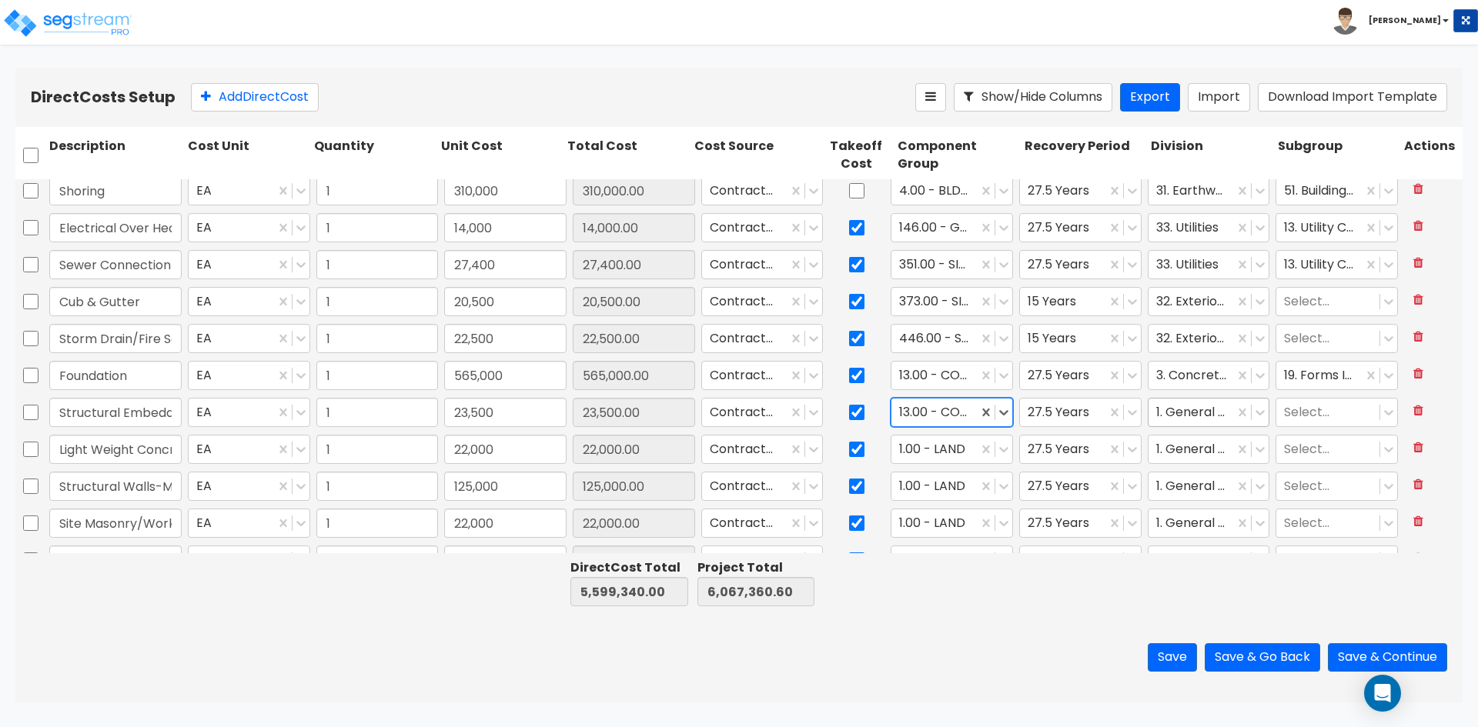
click at [1168, 412] on div at bounding box center [1191, 413] width 71 height 21
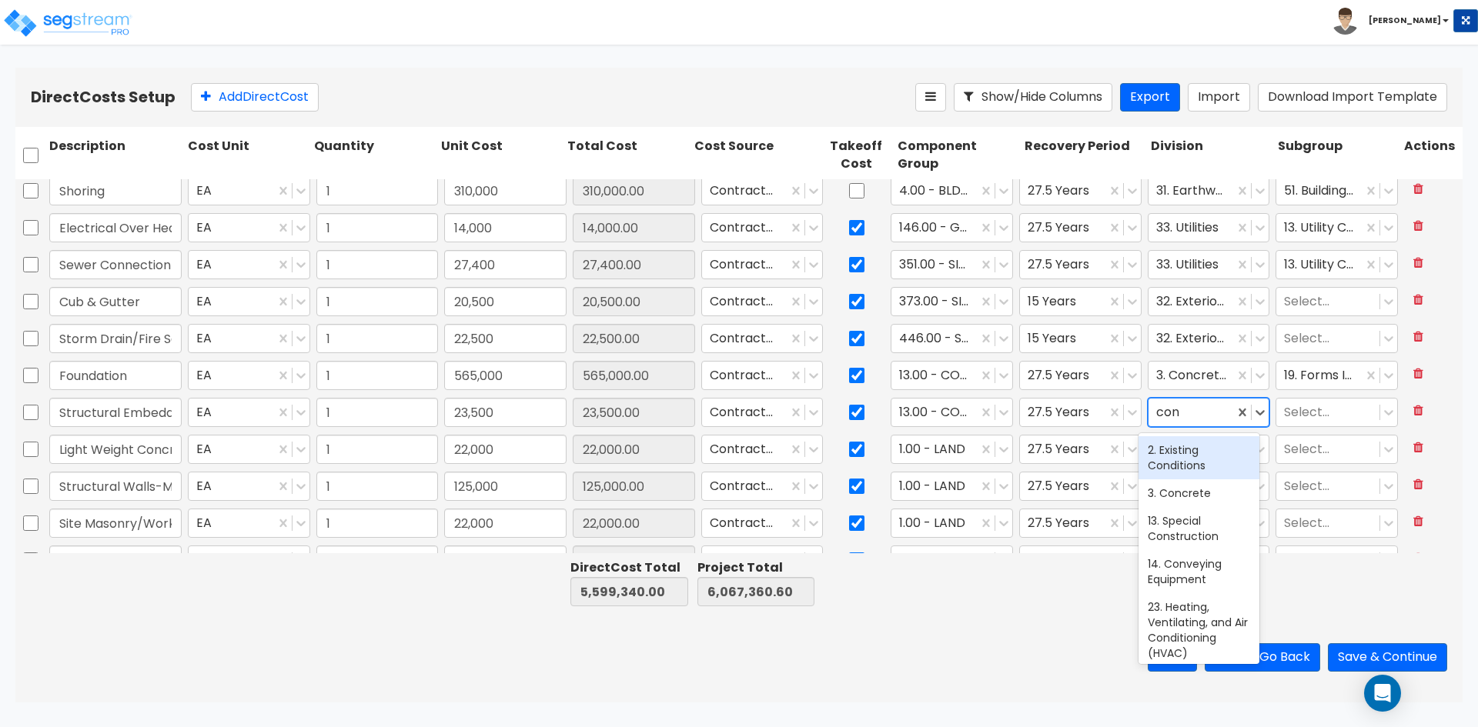
type input "conc"
click at [1167, 450] on div "3. Concrete" at bounding box center [1198, 450] width 121 height 28
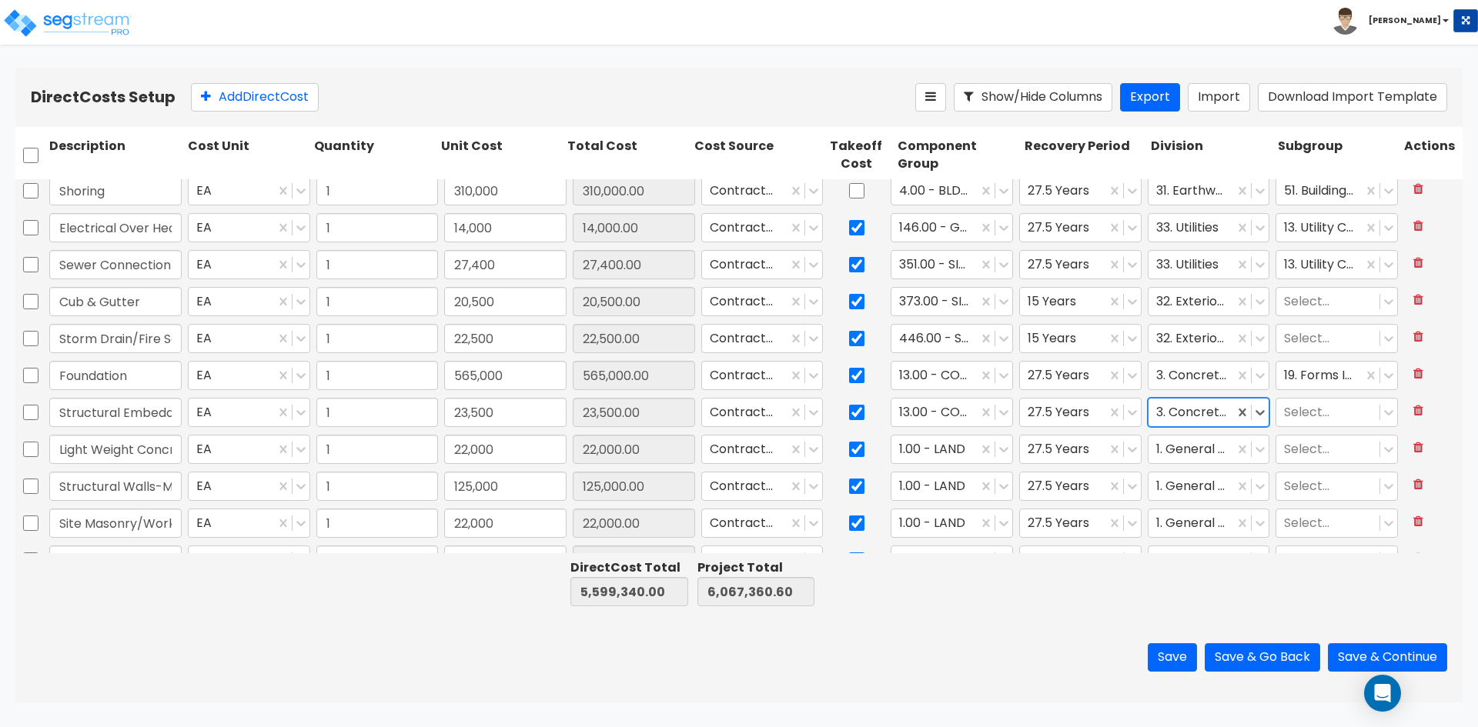
click at [941, 593] on div at bounding box center [957, 582] width 126 height 53
click at [1305, 407] on div at bounding box center [1328, 413] width 88 height 21
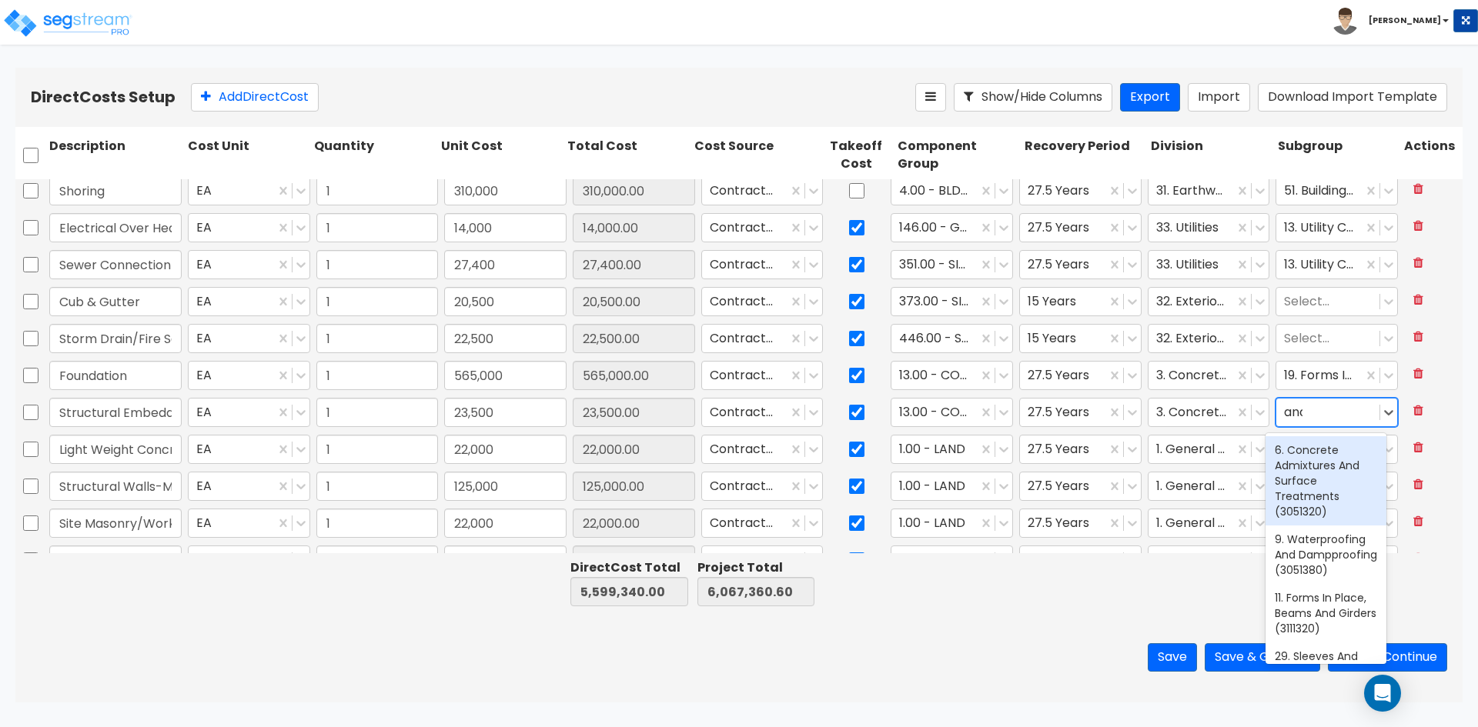
type input "anch"
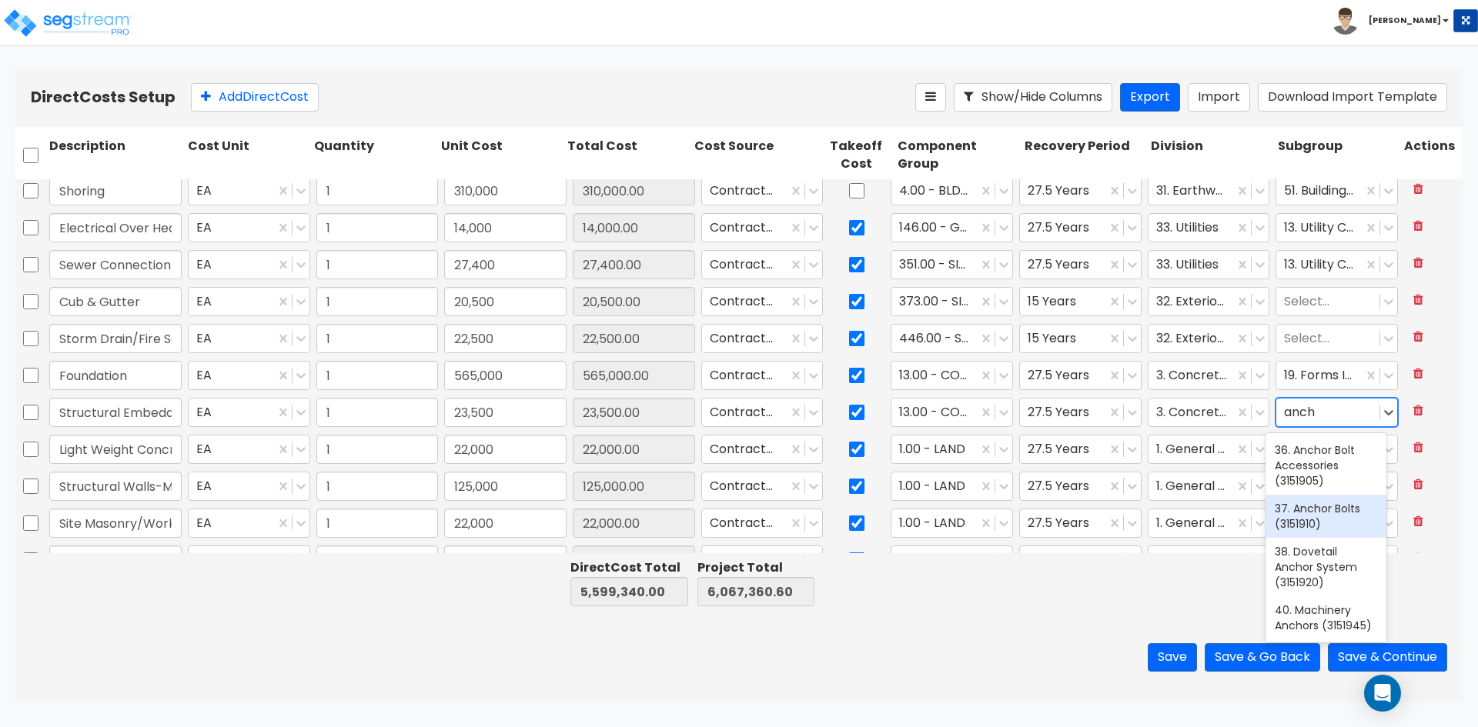
click at [1321, 515] on div "37. Anchor Bolts (3151910)" at bounding box center [1325, 516] width 121 height 43
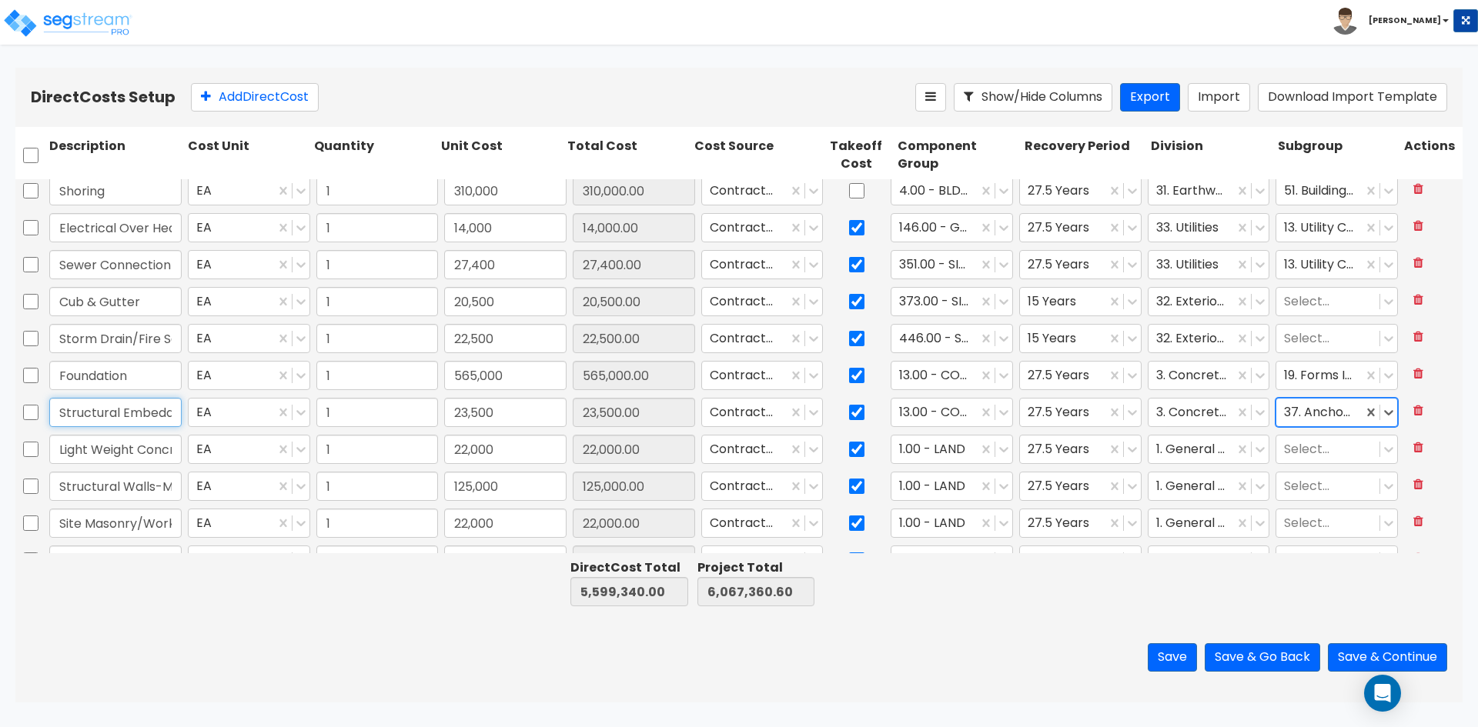
click at [147, 409] on input "Structural Embedded Hardware" at bounding box center [115, 412] width 132 height 29
click at [118, 449] on input "Light Weight Concrete" at bounding box center [115, 449] width 132 height 29
click at [925, 449] on div at bounding box center [934, 449] width 71 height 21
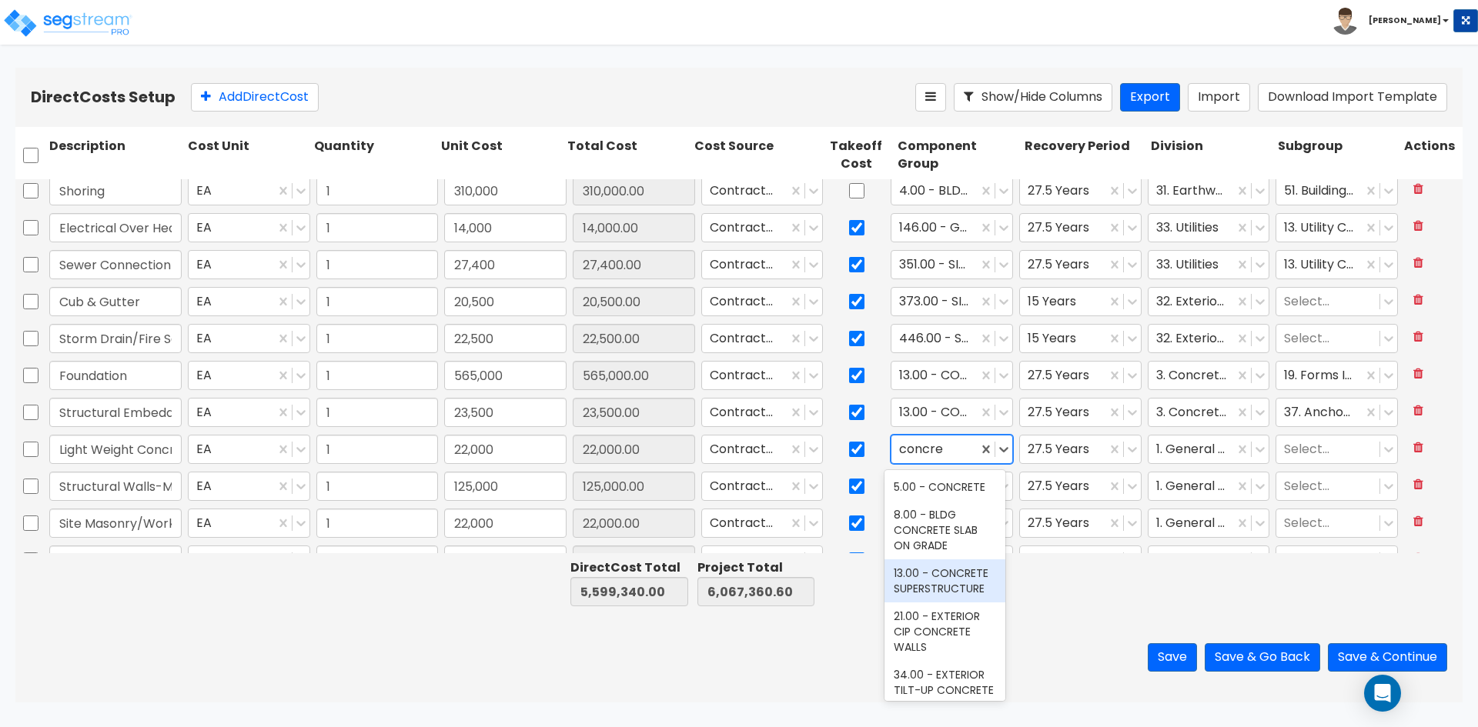
click at [914, 580] on div "13.00 - CONCRETE SUPERSTRUCTURE" at bounding box center [944, 581] width 121 height 43
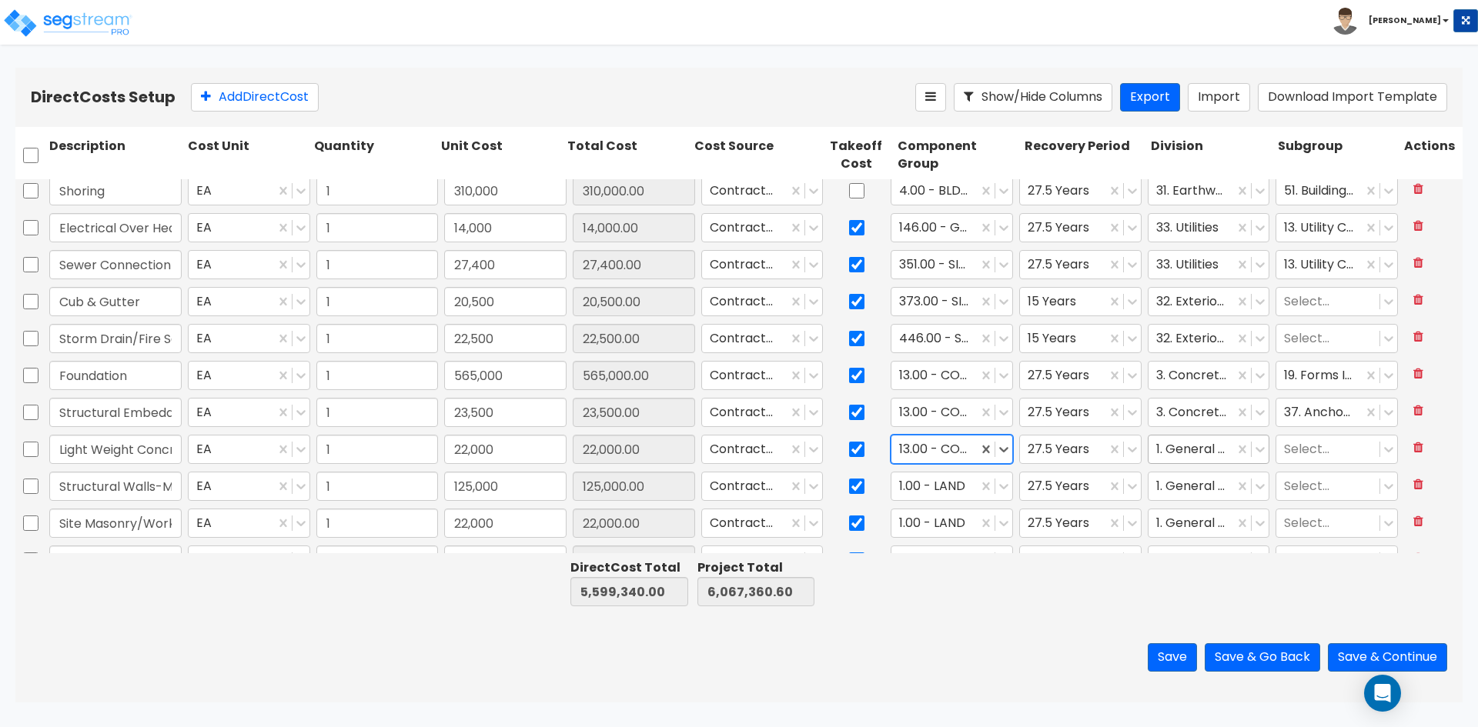
click at [1160, 446] on div at bounding box center [1191, 449] width 71 height 21
click at [1170, 491] on div "3. Concrete" at bounding box center [1198, 487] width 121 height 28
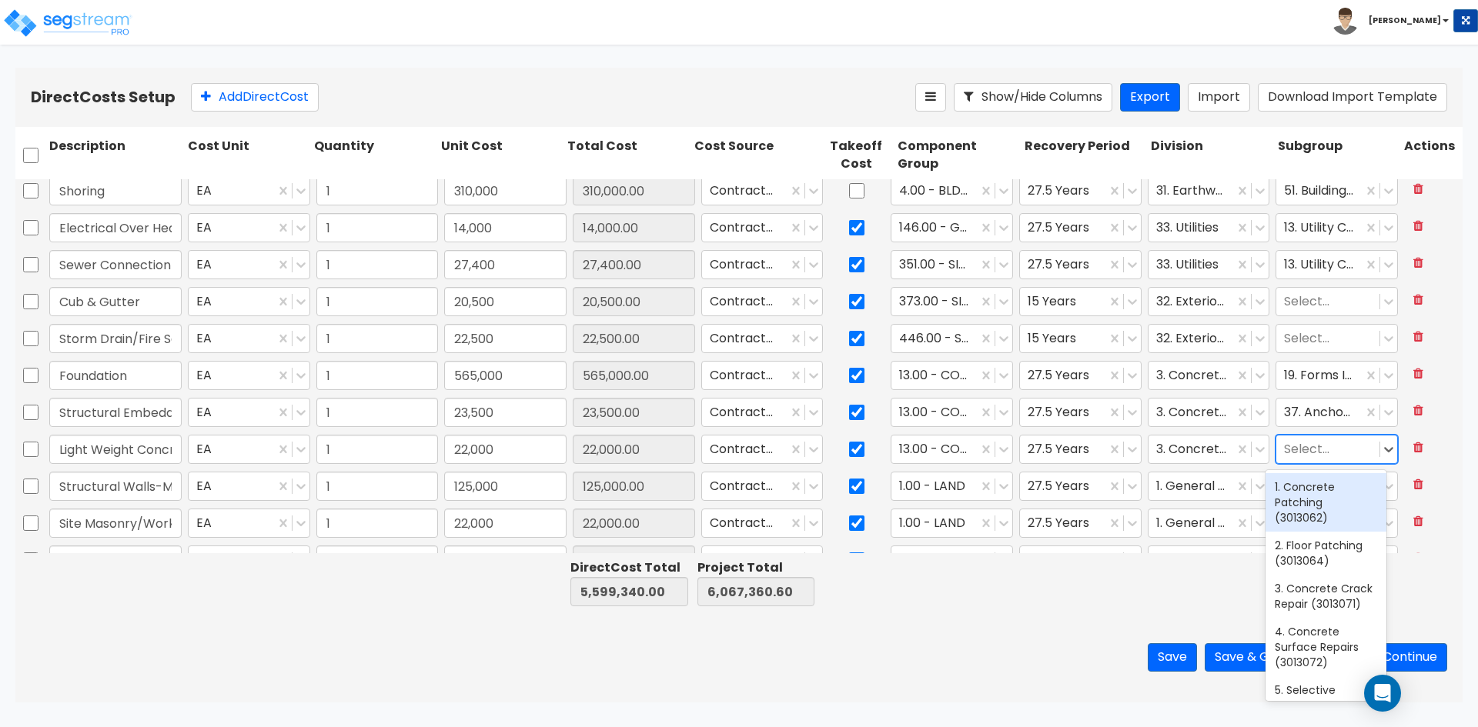
click at [1312, 452] on div at bounding box center [1328, 449] width 88 height 21
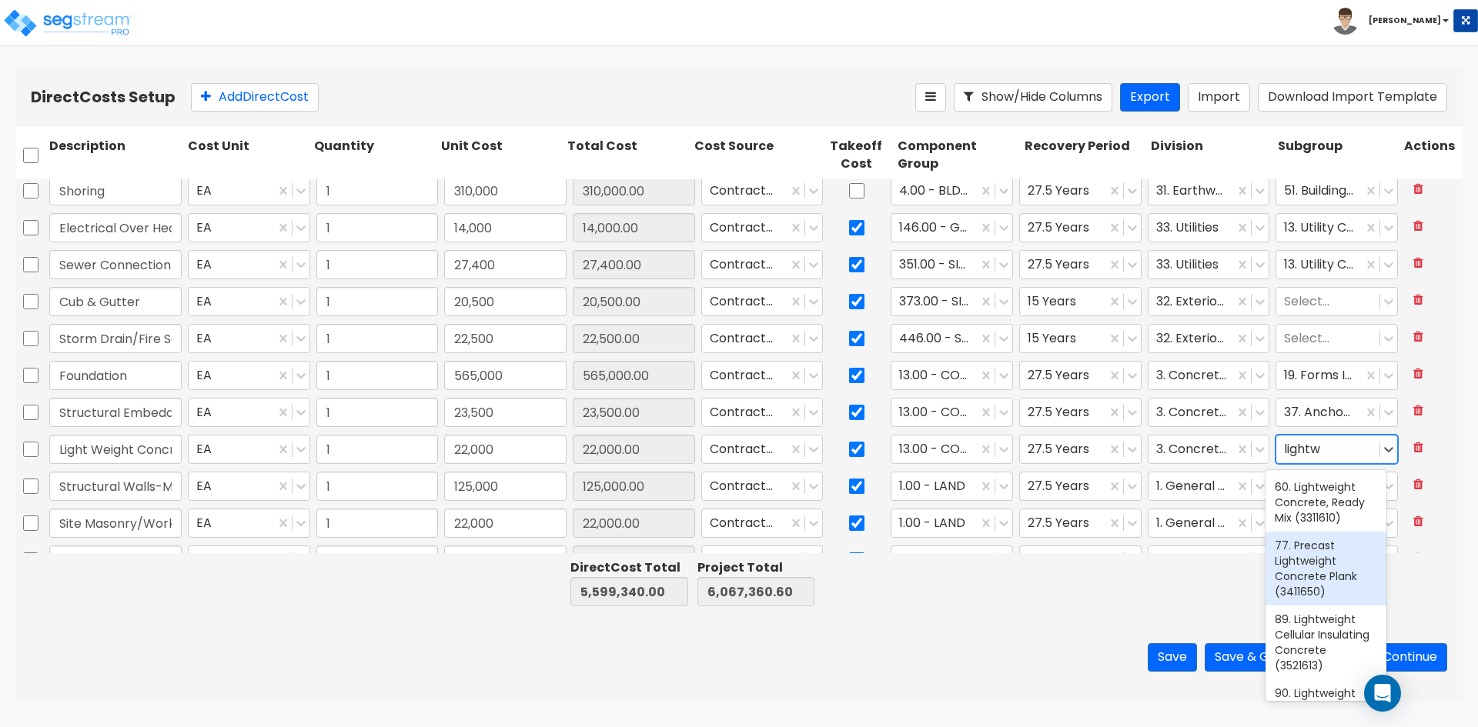
click at [1317, 545] on div "77. Precast Lightweight Concrete Plank (3411650)" at bounding box center [1325, 569] width 121 height 74
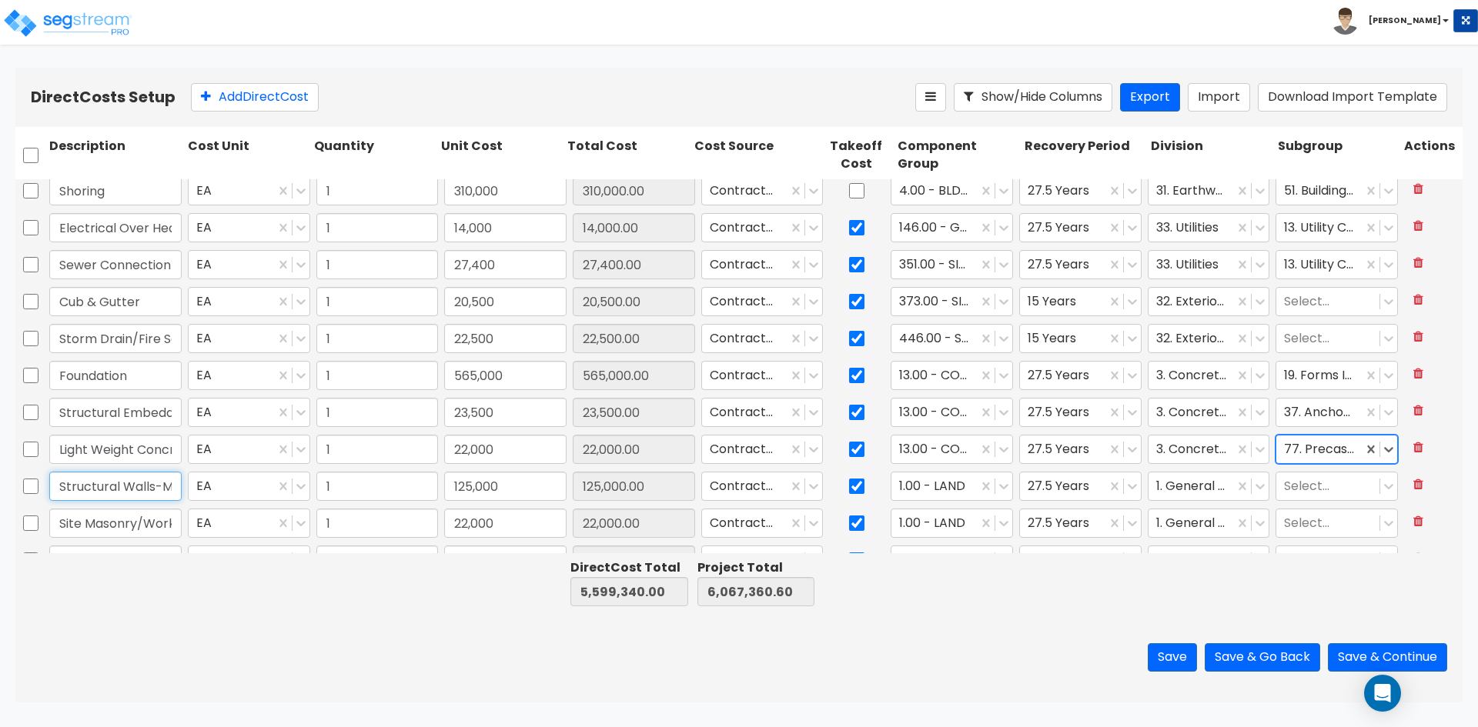
click at [134, 496] on input "Structural Walls-Masonry/Shotcrete walls" at bounding box center [115, 486] width 132 height 29
click at [1047, 486] on div at bounding box center [1062, 486] width 71 height 21
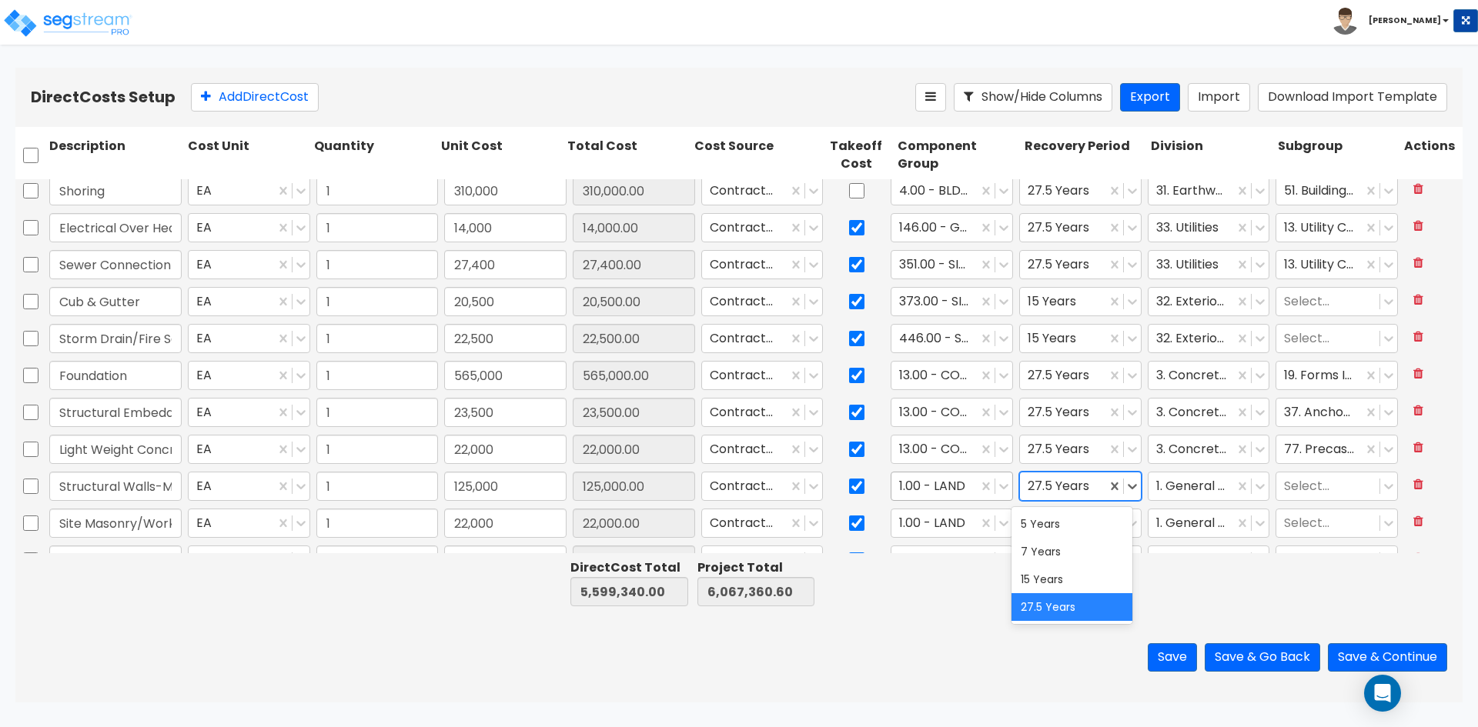
click at [944, 489] on div at bounding box center [934, 486] width 71 height 21
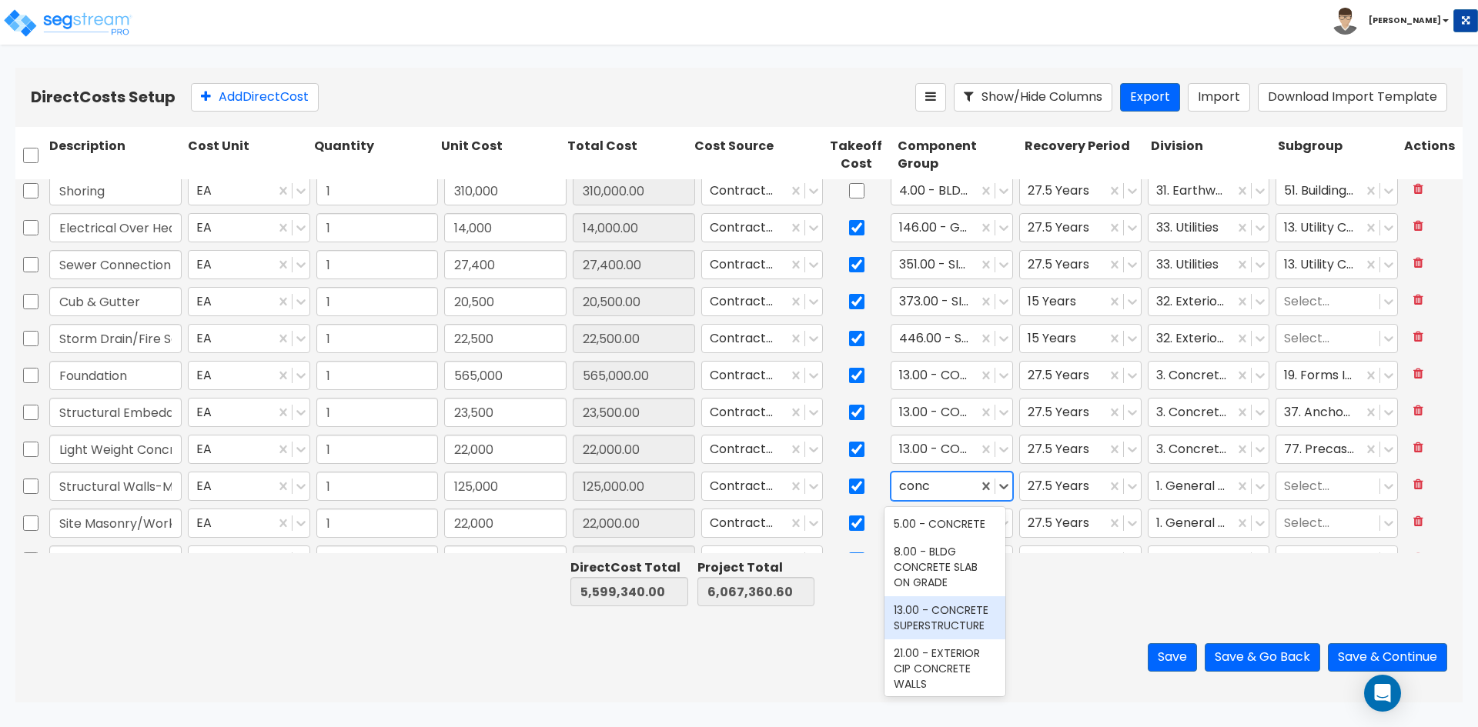
click at [948, 624] on div "13.00 - CONCRETE SUPERSTRUCTURE" at bounding box center [944, 617] width 121 height 43
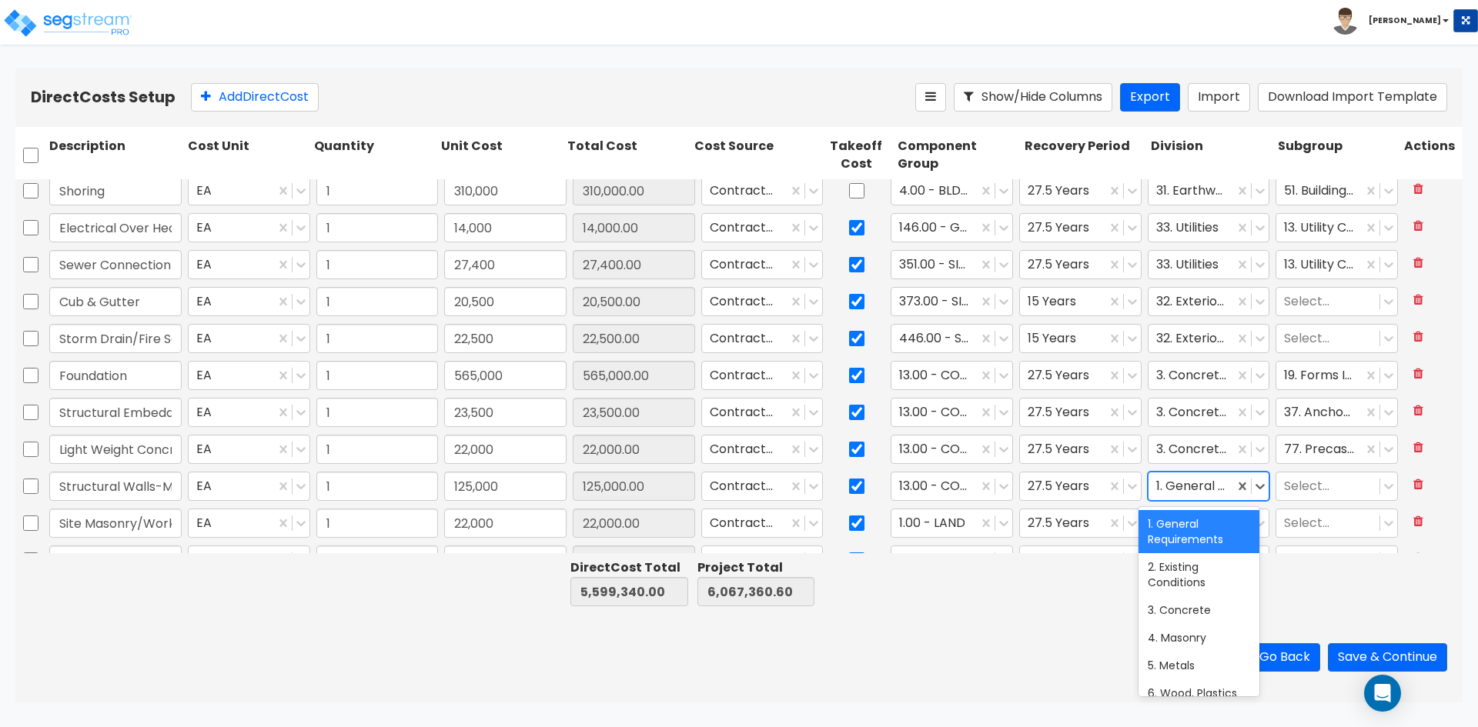
click at [1161, 486] on div at bounding box center [1191, 486] width 71 height 21
click at [1185, 607] on div "3. Concrete" at bounding box center [1198, 610] width 121 height 28
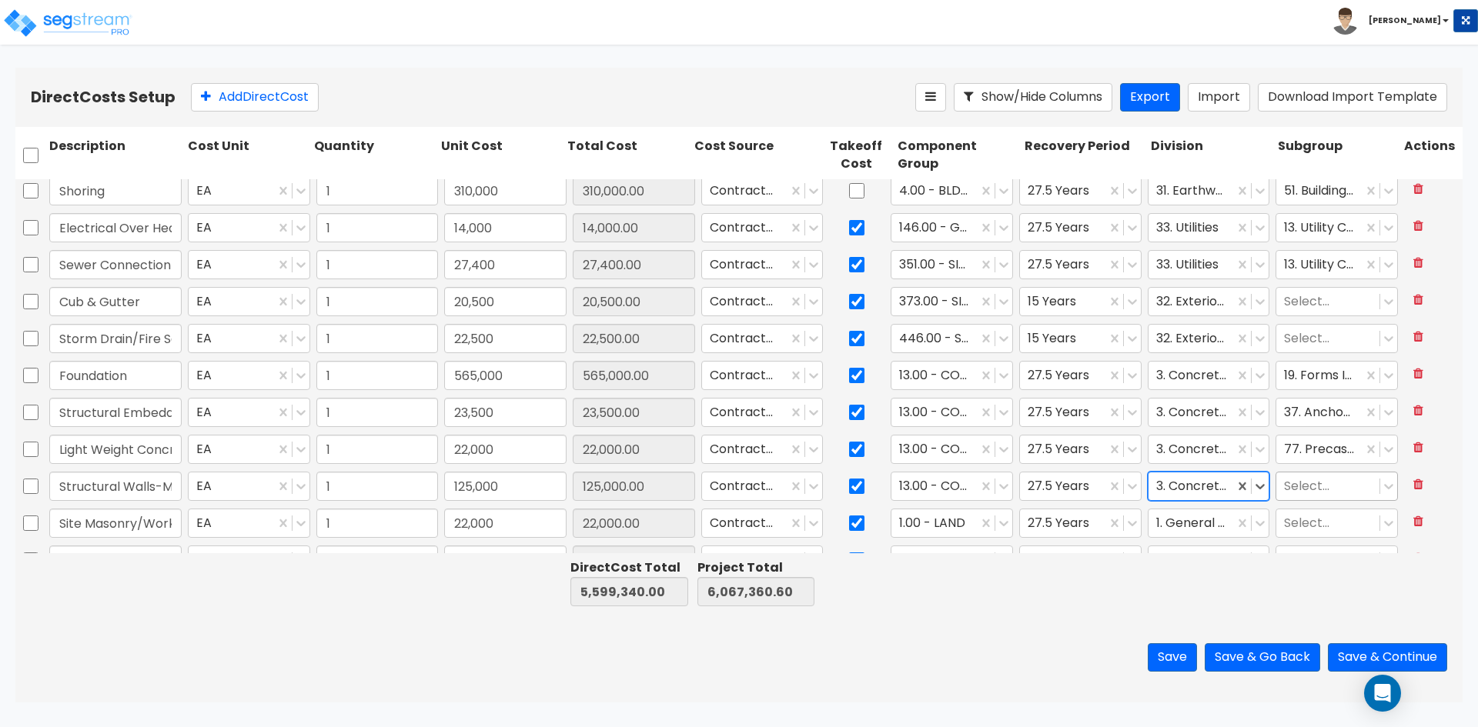
click at [1287, 479] on div at bounding box center [1328, 486] width 88 height 21
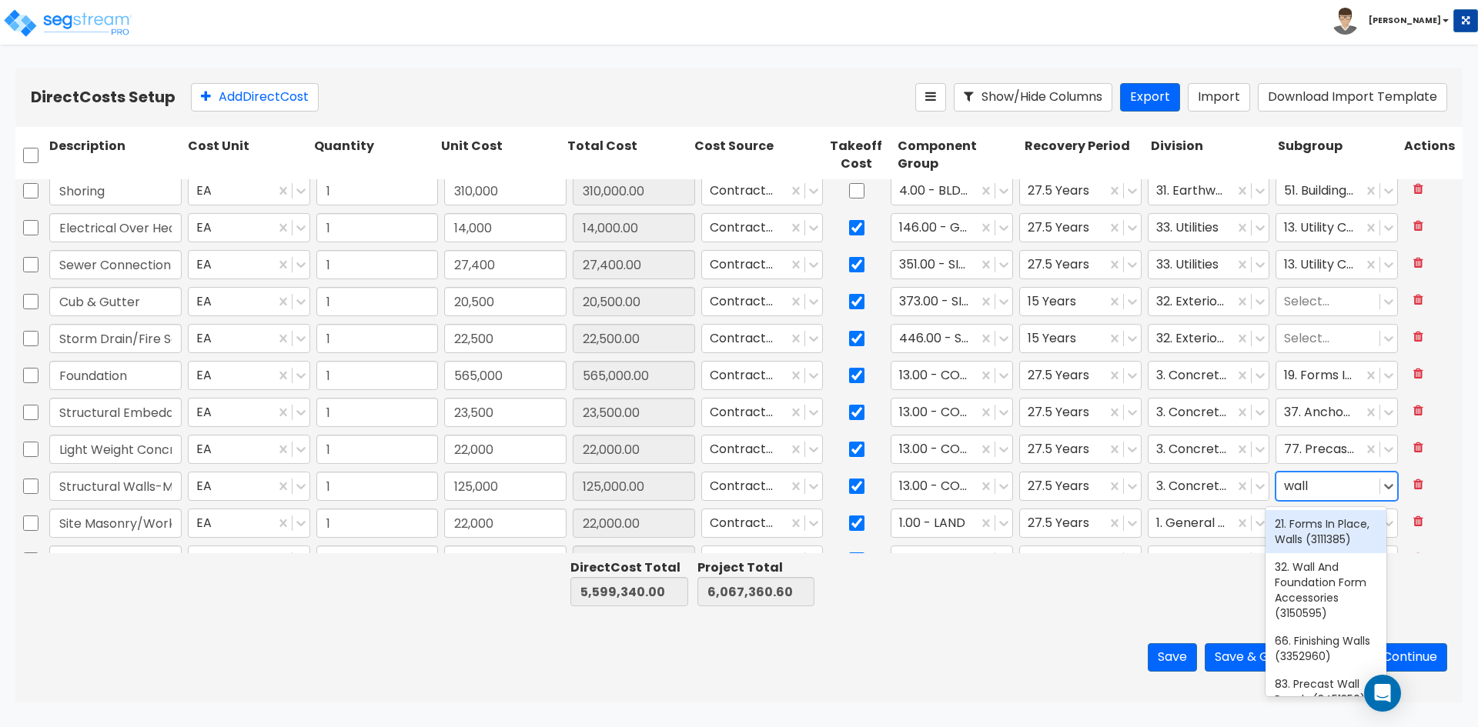
click at [1314, 551] on div "21. Forms In Place, Walls (3111385)" at bounding box center [1325, 531] width 121 height 43
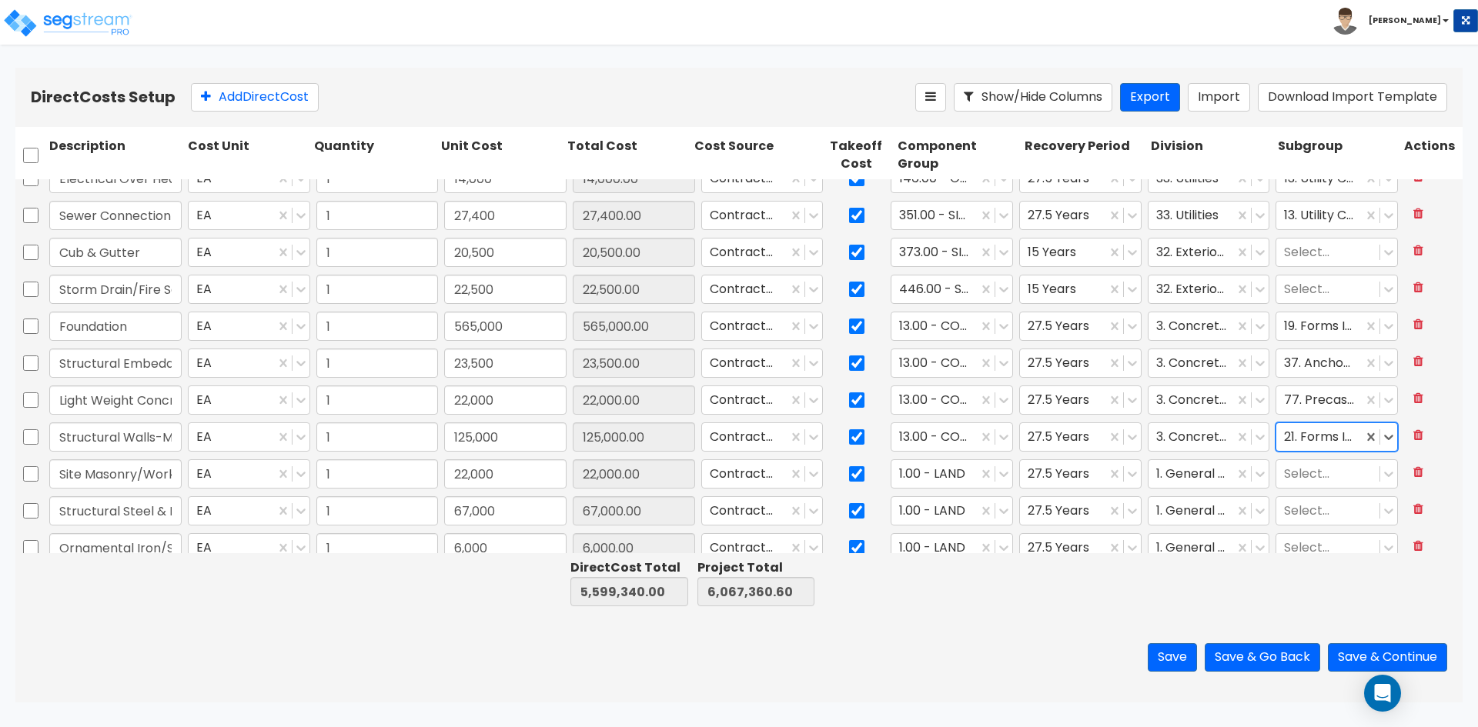
scroll to position [231, 0]
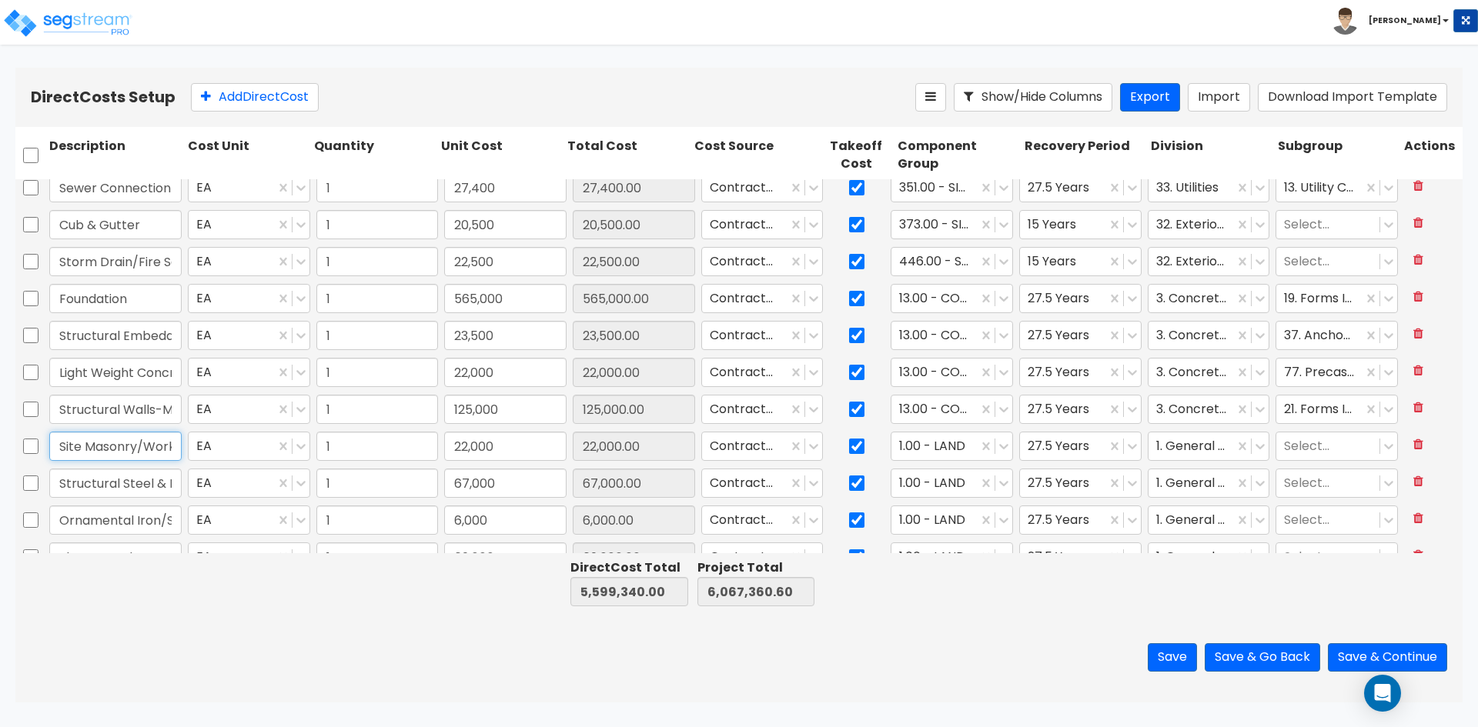
click at [155, 452] on input "Site Masonry/Work" at bounding box center [115, 446] width 132 height 29
click at [916, 443] on div at bounding box center [934, 446] width 71 height 21
click at [938, 439] on div at bounding box center [934, 446] width 71 height 21
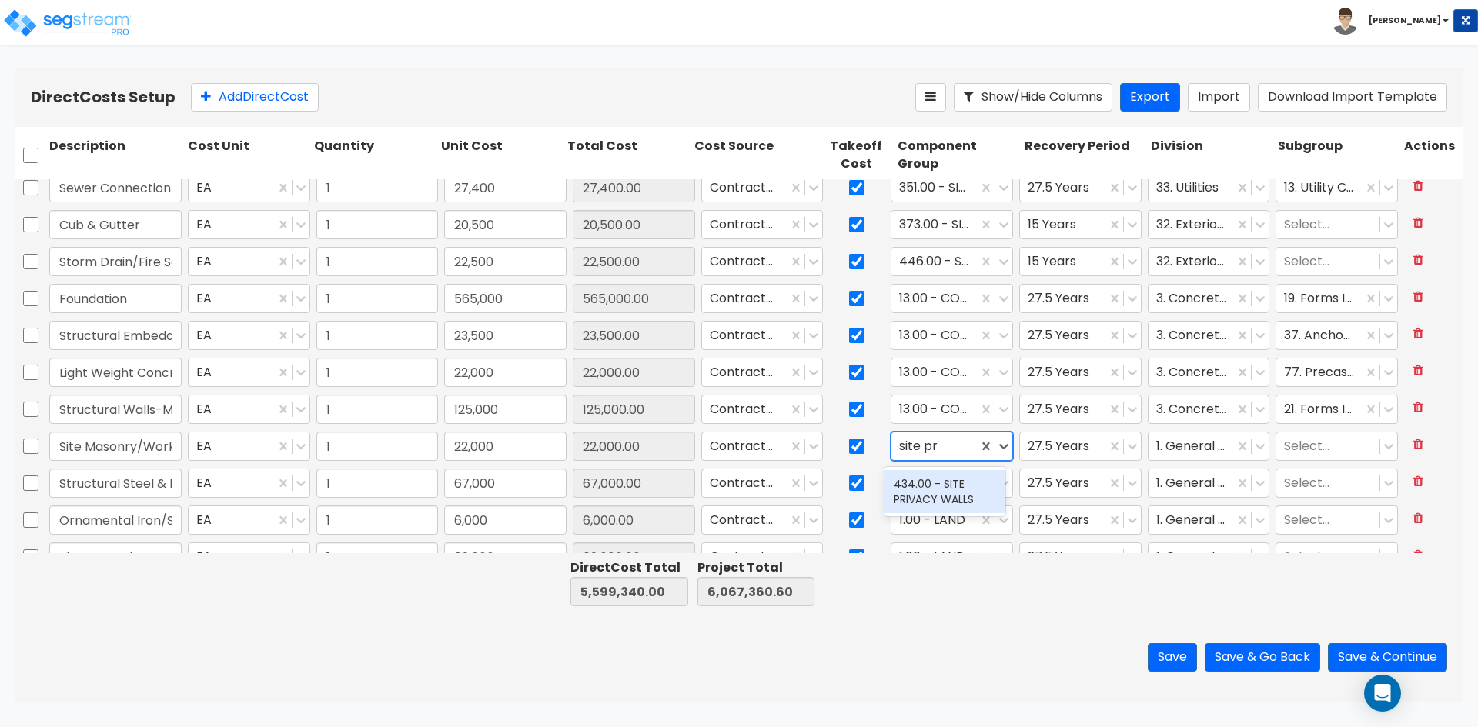
click at [944, 489] on div "434.00 - SITE PRIVACY WALLS" at bounding box center [944, 491] width 121 height 43
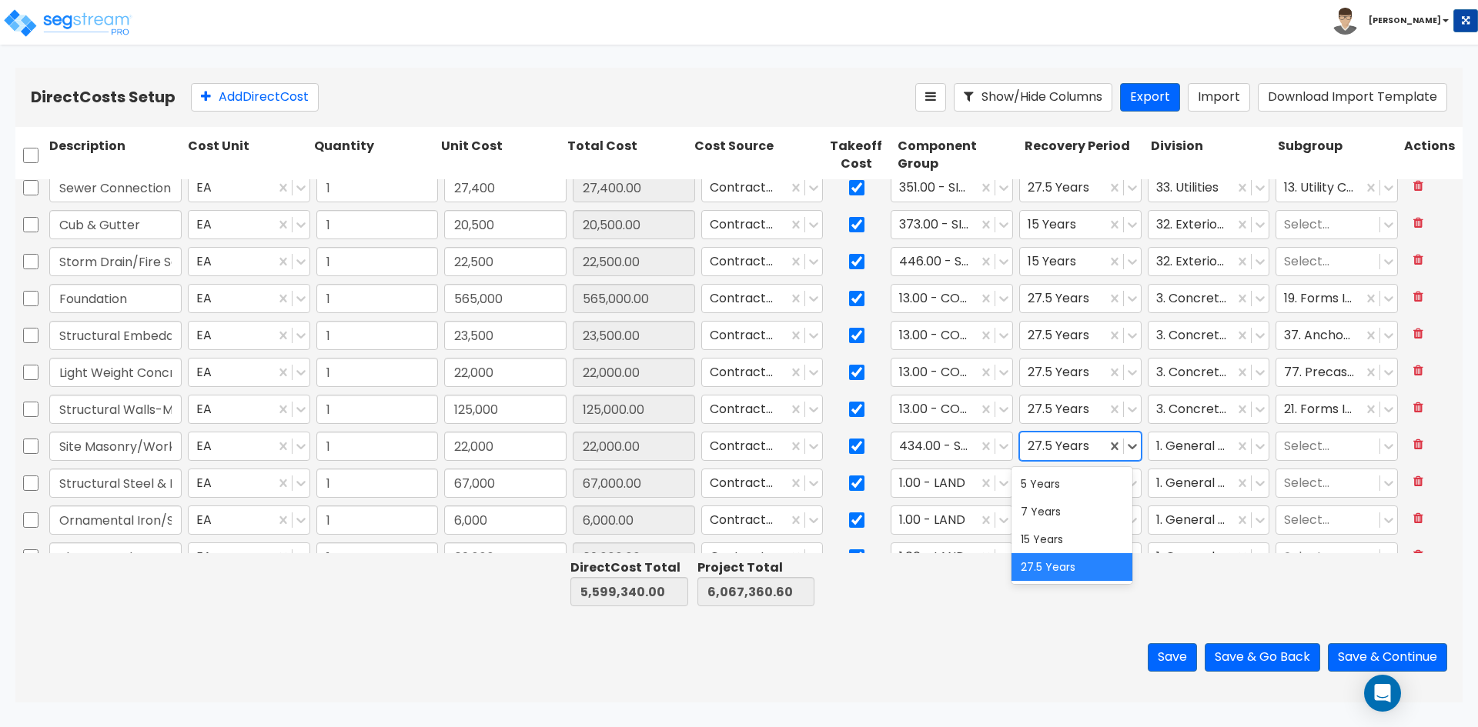
click at [1047, 455] on div at bounding box center [1062, 446] width 71 height 21
click at [1021, 546] on div "15 Years" at bounding box center [1071, 540] width 121 height 28
click at [1176, 444] on div at bounding box center [1191, 446] width 71 height 21
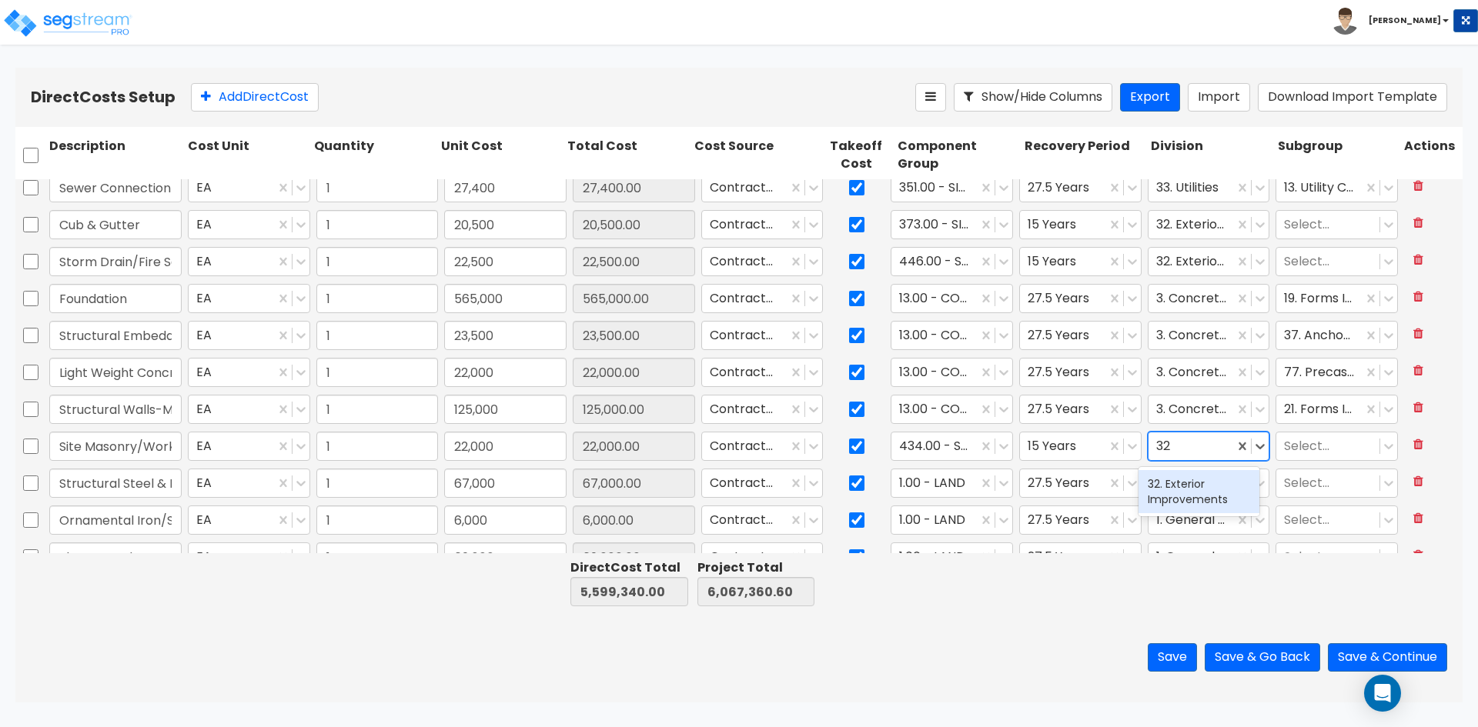
click at [1197, 502] on div "32. Exterior Improvements" at bounding box center [1198, 491] width 121 height 43
click at [129, 482] on input "Structural Steel & Misc. Iron" at bounding box center [115, 483] width 132 height 29
click at [957, 482] on div at bounding box center [934, 483] width 71 height 21
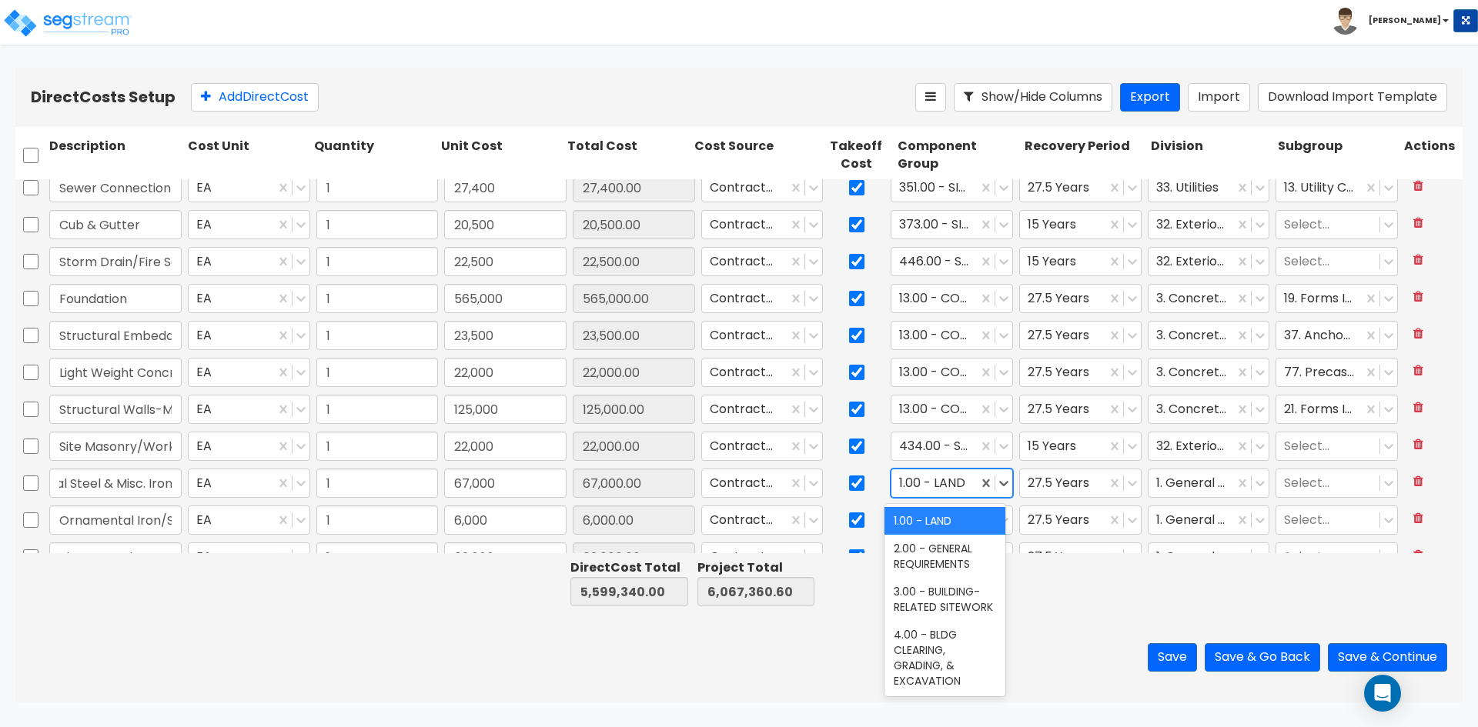
scroll to position [0, 0]
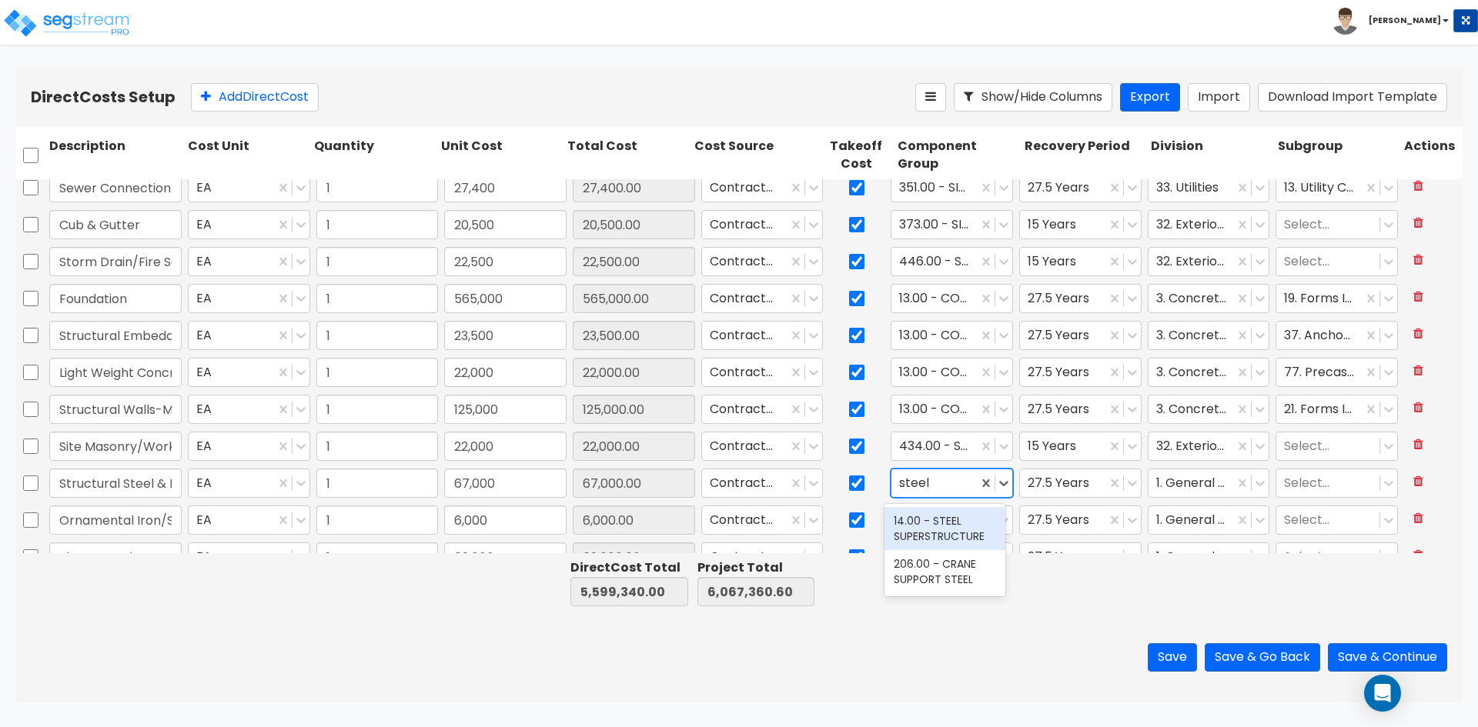
click at [952, 523] on div "14.00 - STEEL SUPERSTRUCTURE" at bounding box center [944, 528] width 121 height 43
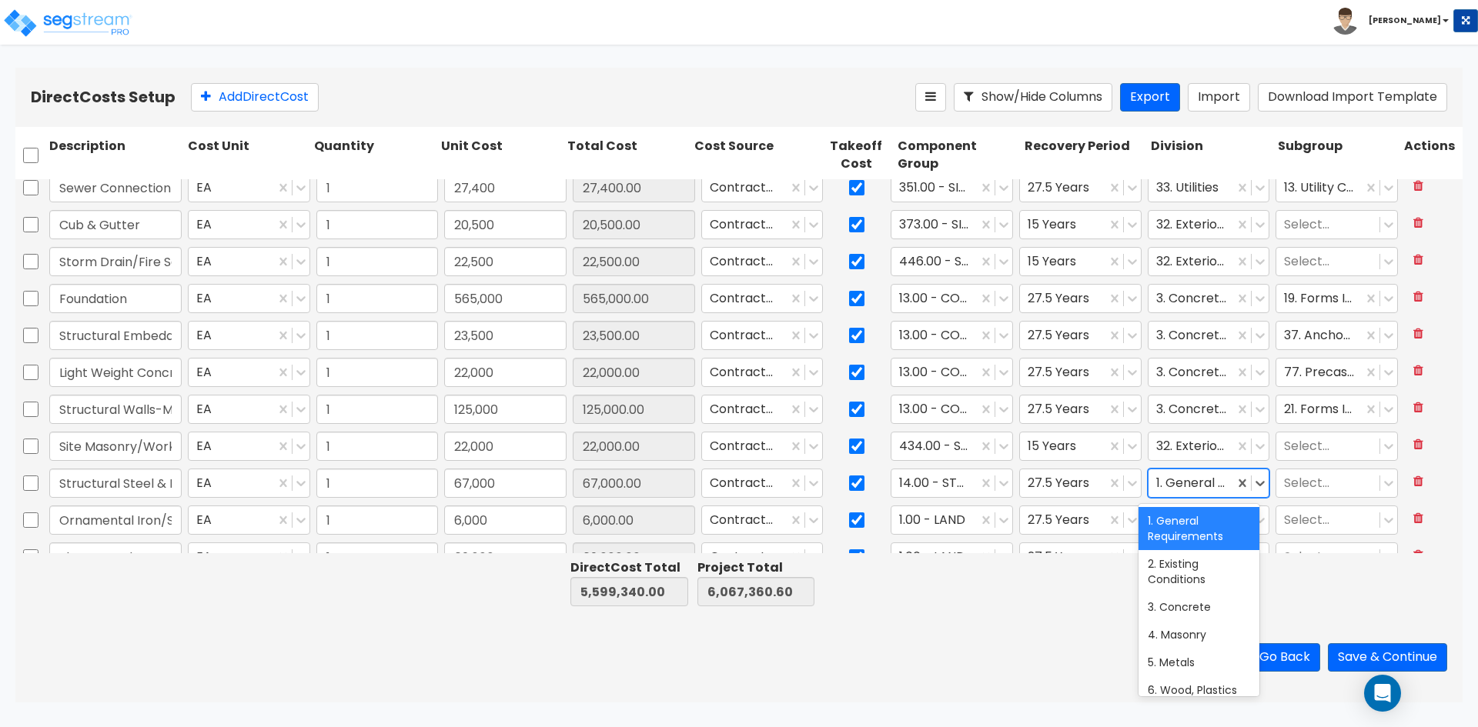
click at [1202, 476] on div at bounding box center [1191, 483] width 71 height 21
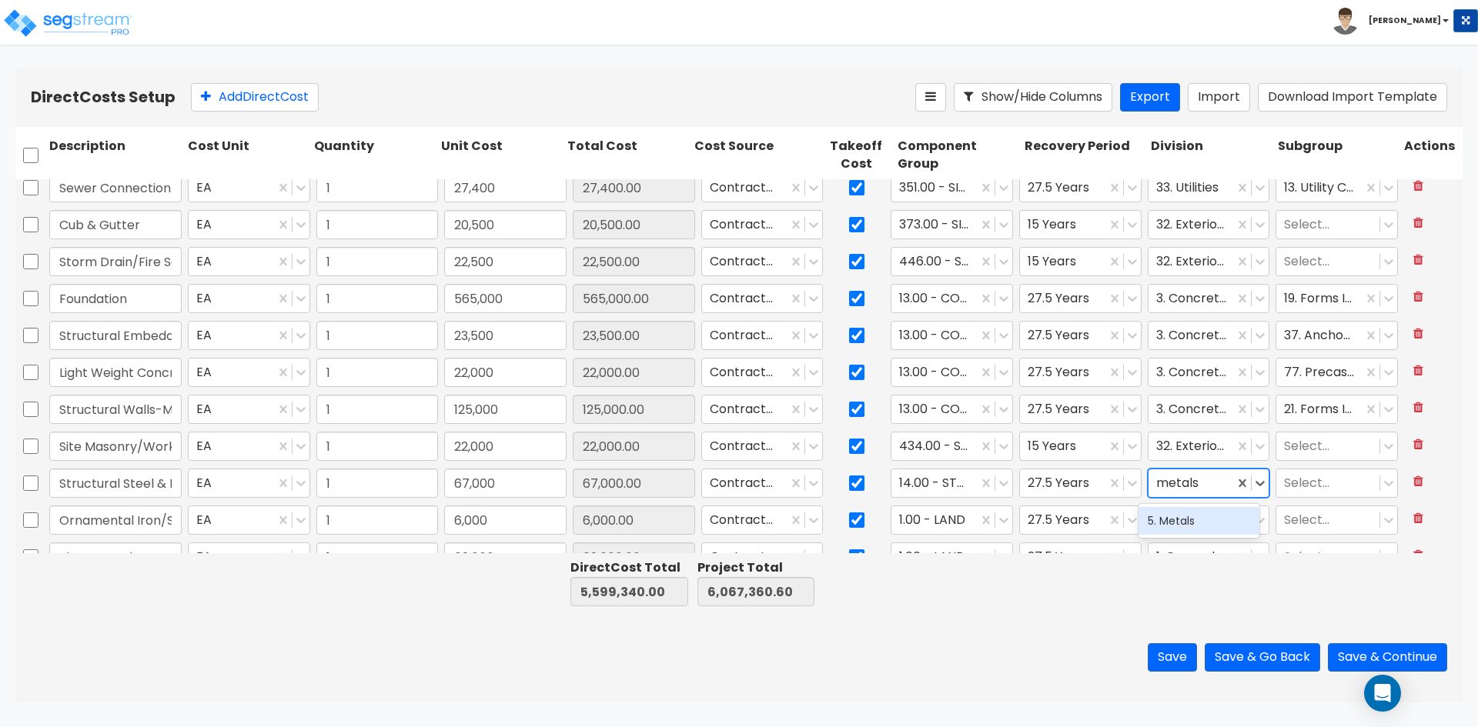
click at [1189, 520] on div "5. Metals" at bounding box center [1198, 521] width 121 height 28
click at [1308, 483] on div at bounding box center [1328, 483] width 88 height 21
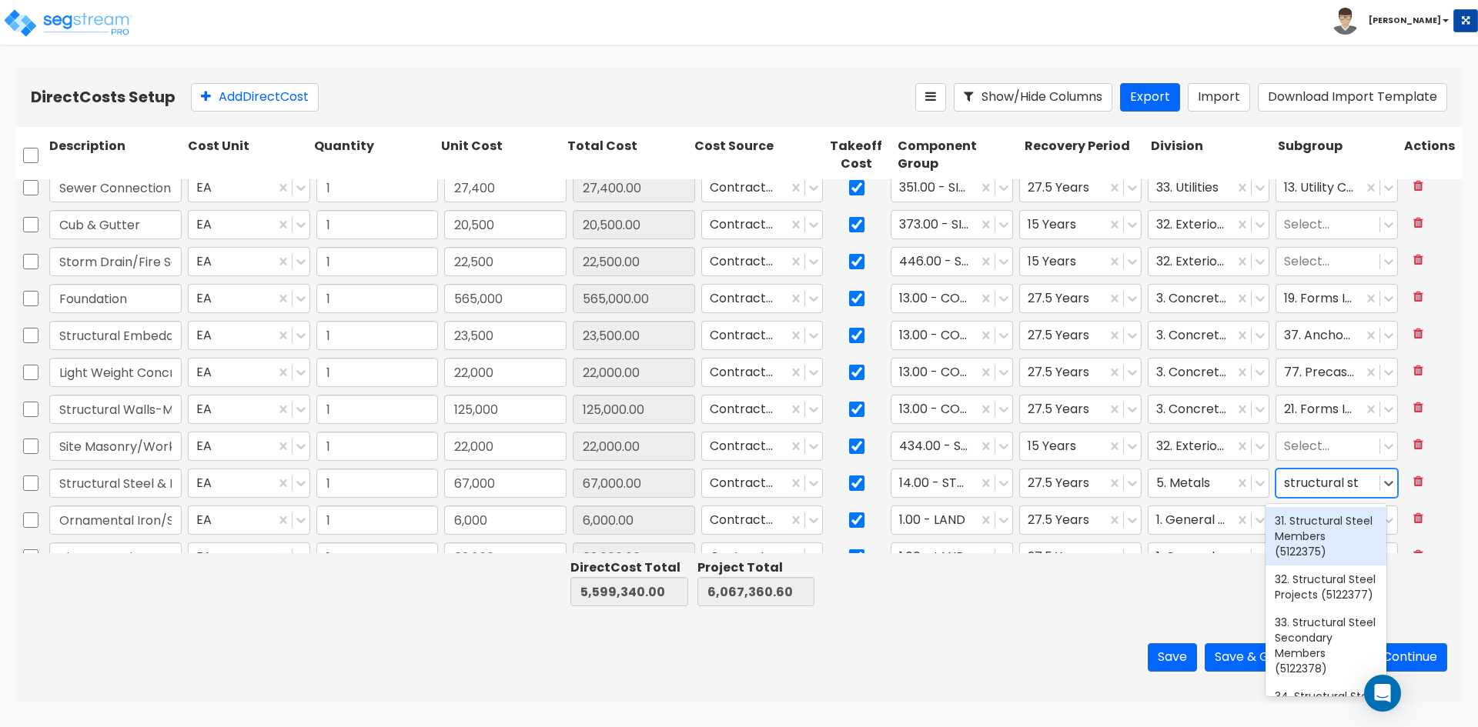
click at [1342, 539] on div "31. Structural Steel Members (5122375)" at bounding box center [1325, 536] width 121 height 58
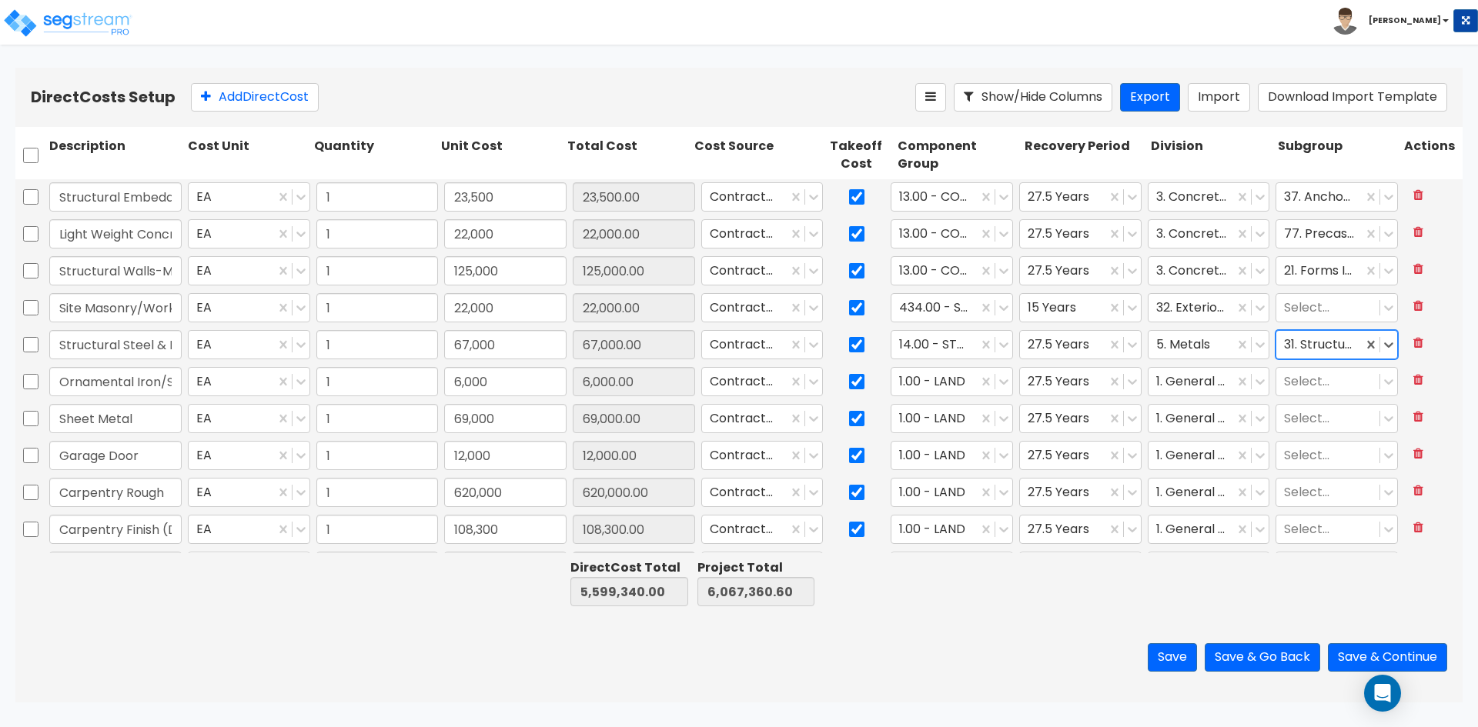
scroll to position [385, 0]
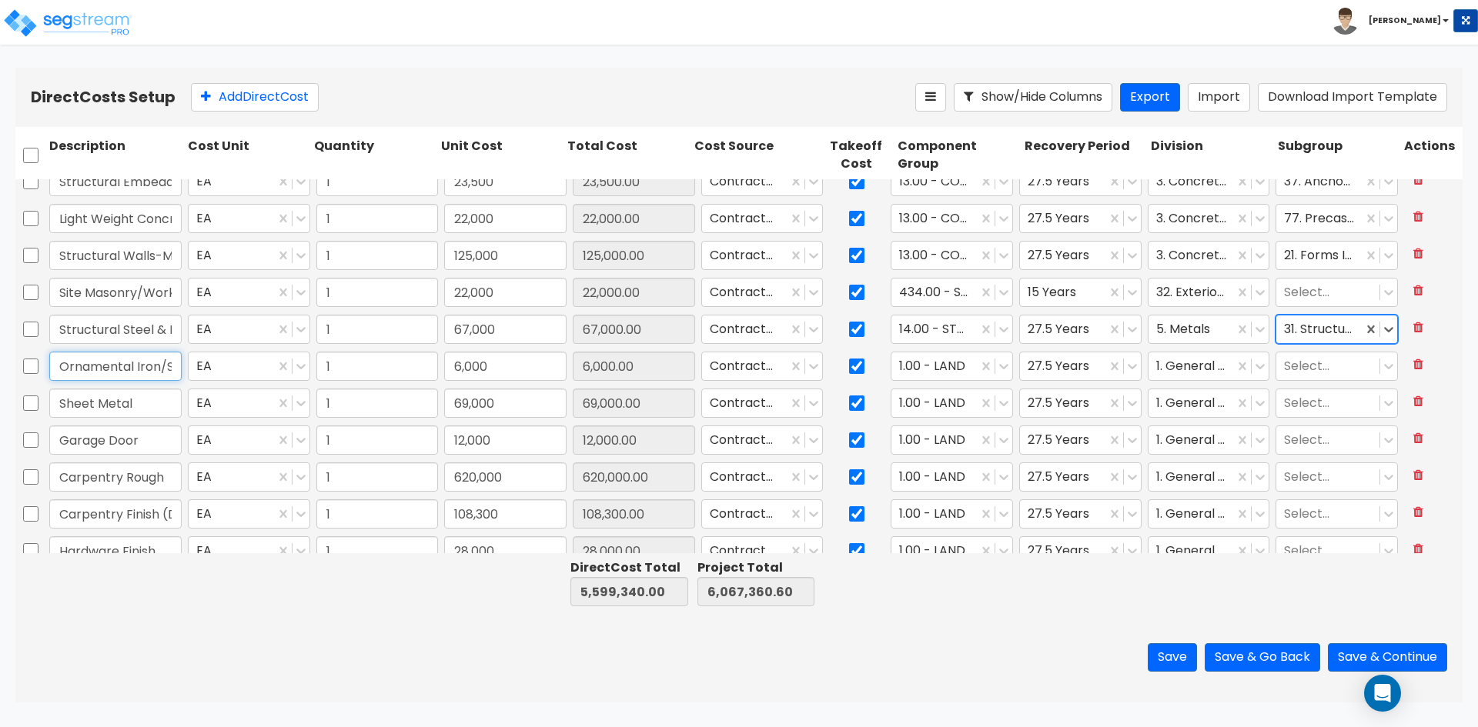
click at [105, 363] on input "Ornamental Iron/Stairs" at bounding box center [115, 366] width 132 height 29
click at [947, 364] on div at bounding box center [934, 366] width 71 height 21
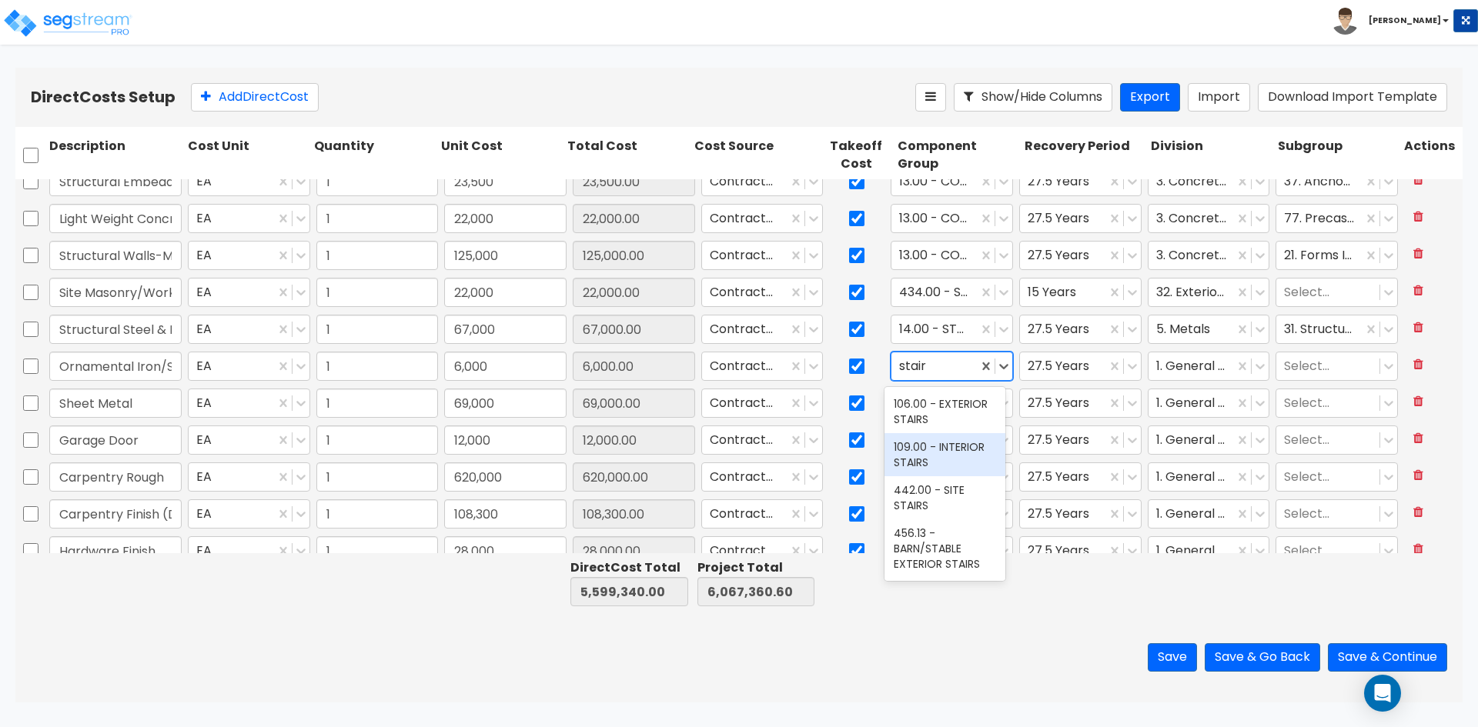
click at [943, 461] on div "109.00 - INTERIOR STAIRS" at bounding box center [944, 454] width 121 height 43
click at [1188, 363] on div at bounding box center [1191, 366] width 71 height 21
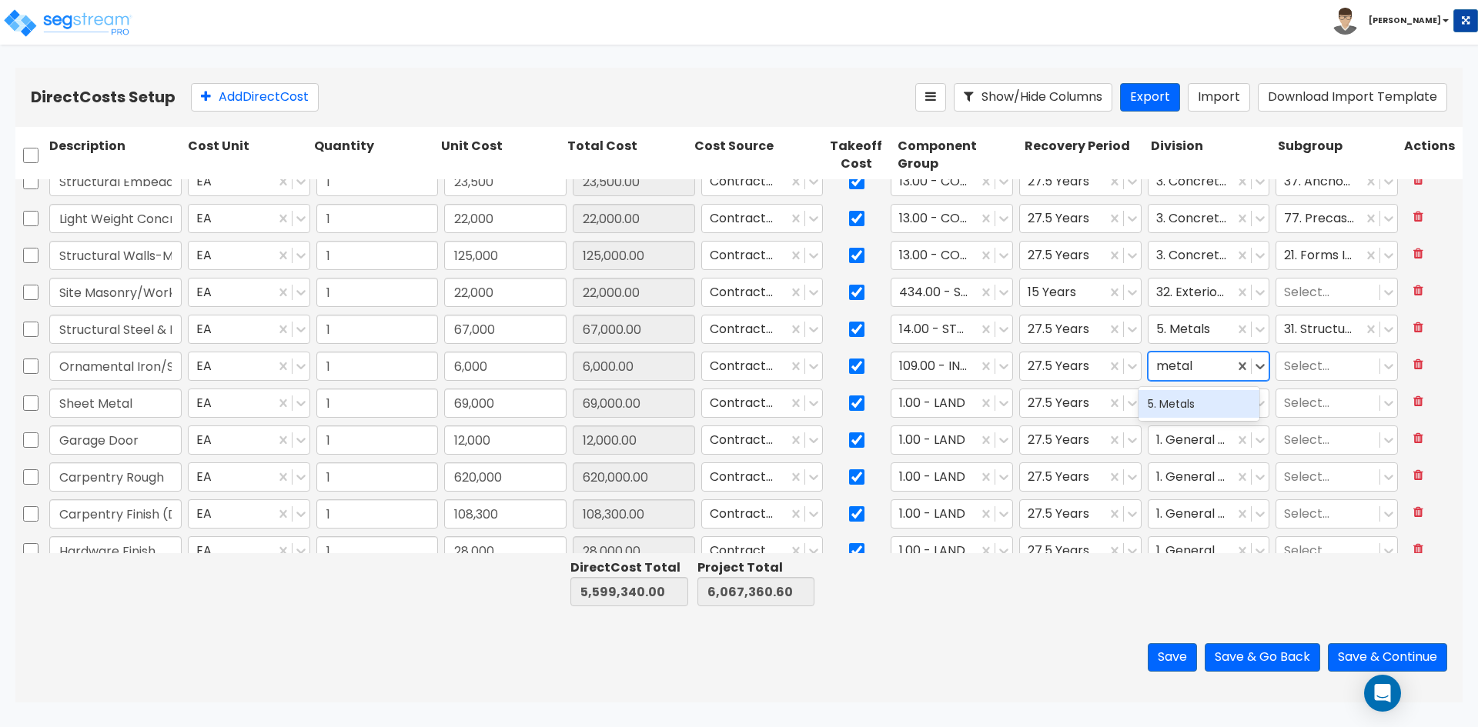
click at [1202, 409] on div "5. Metals" at bounding box center [1198, 404] width 121 height 28
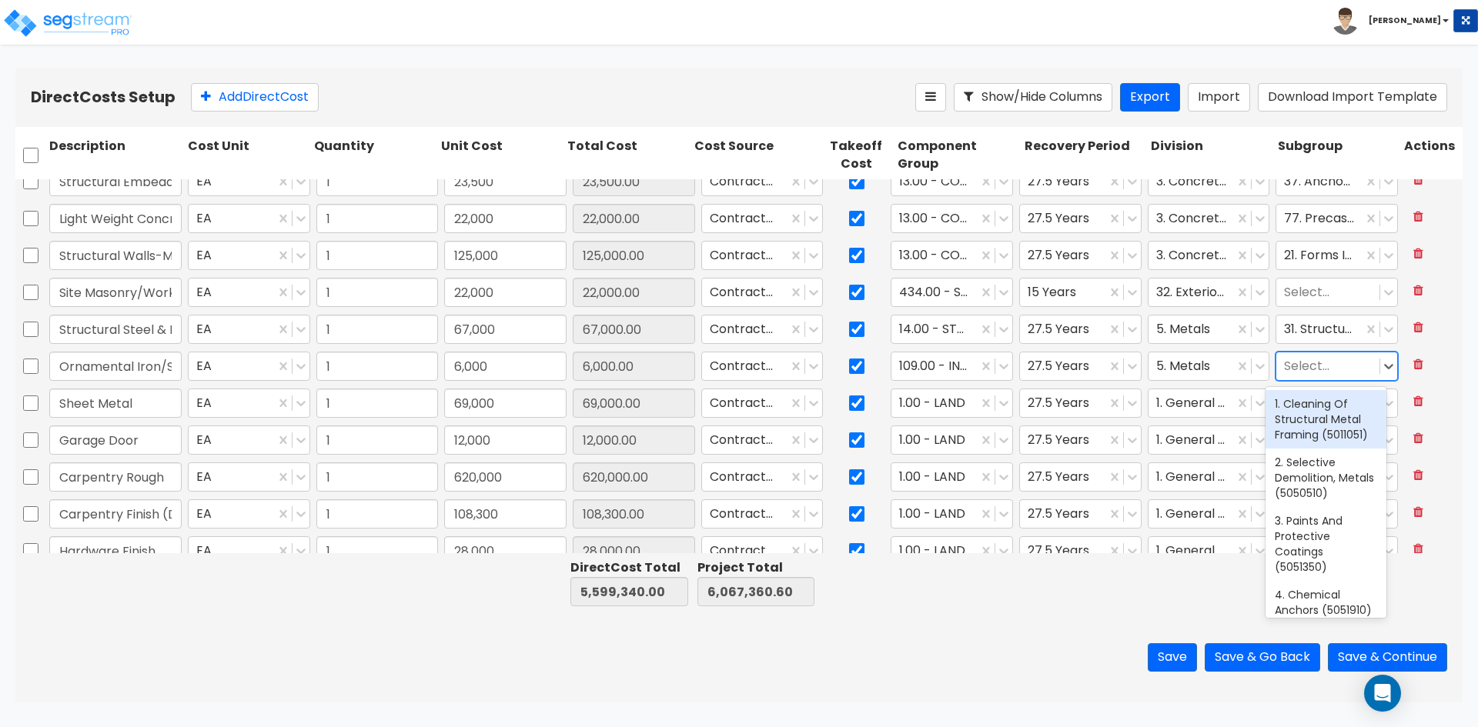
click at [1311, 373] on div at bounding box center [1328, 366] width 88 height 21
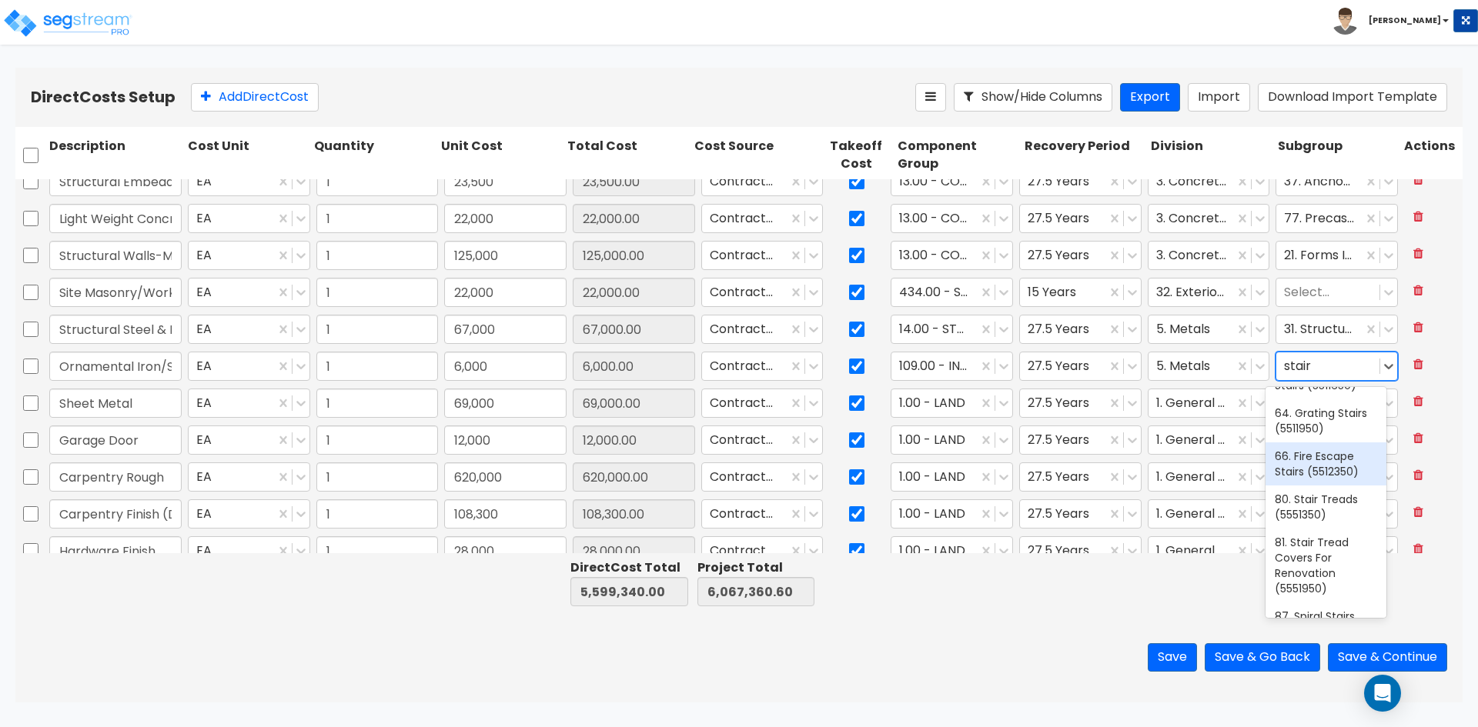
scroll to position [151, 0]
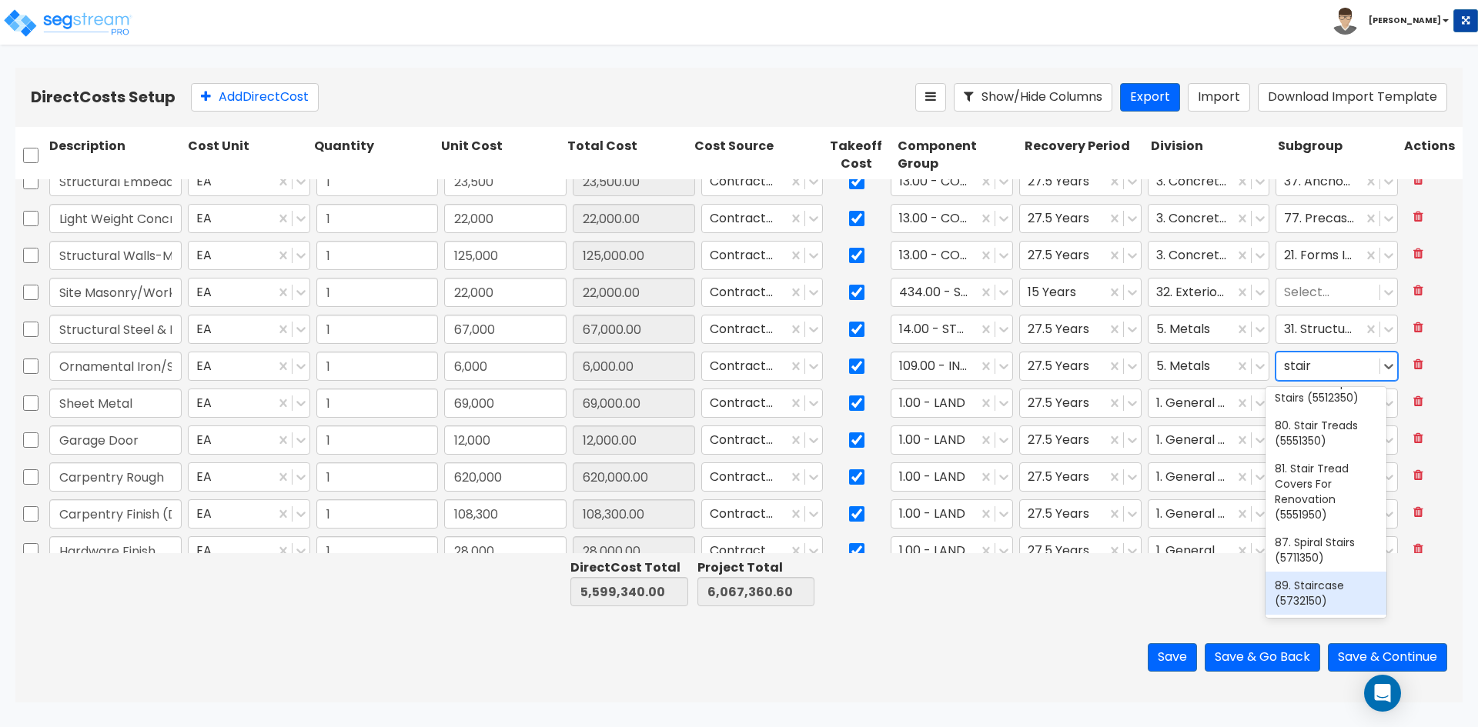
click at [1315, 600] on div "89. Staircase (5732150)" at bounding box center [1325, 593] width 121 height 43
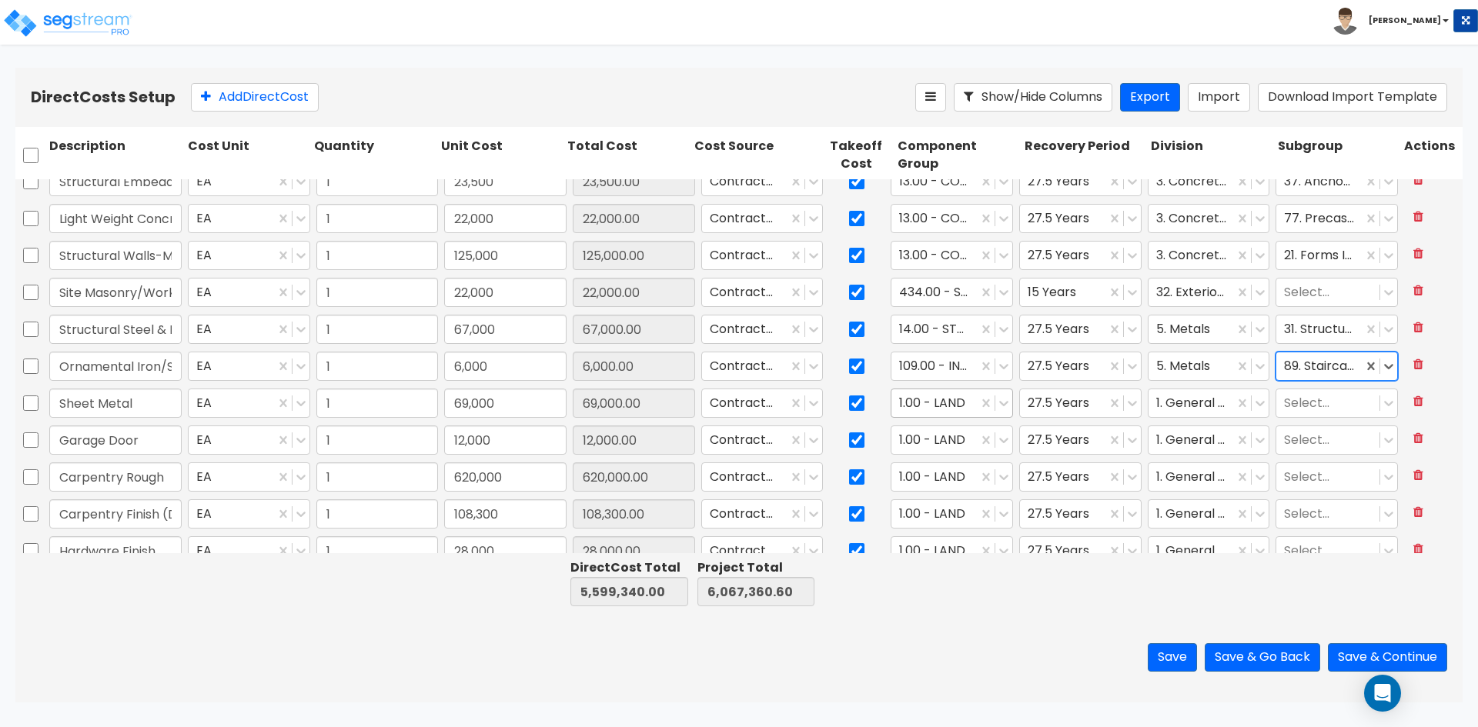
click at [928, 403] on div at bounding box center [934, 403] width 71 height 21
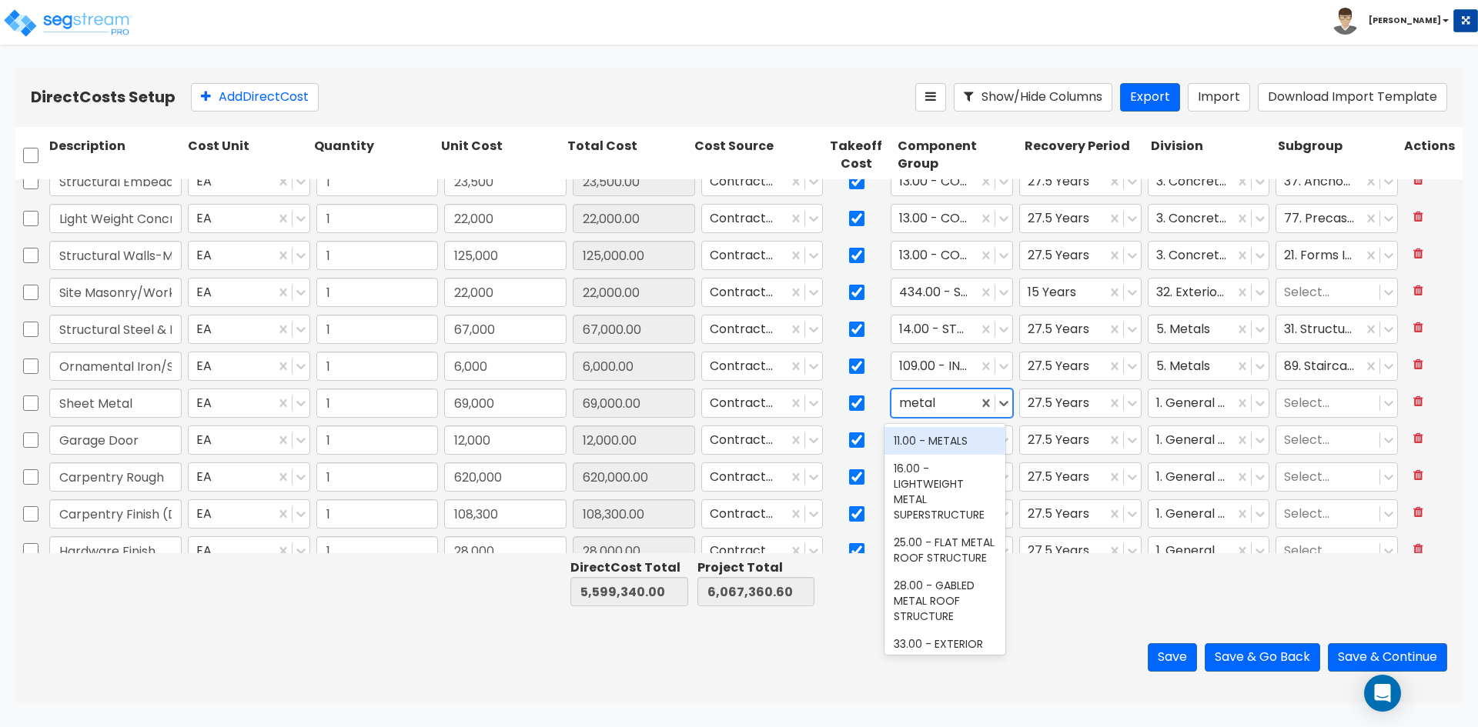
click at [931, 445] on div "11.00 - METALS" at bounding box center [944, 441] width 121 height 28
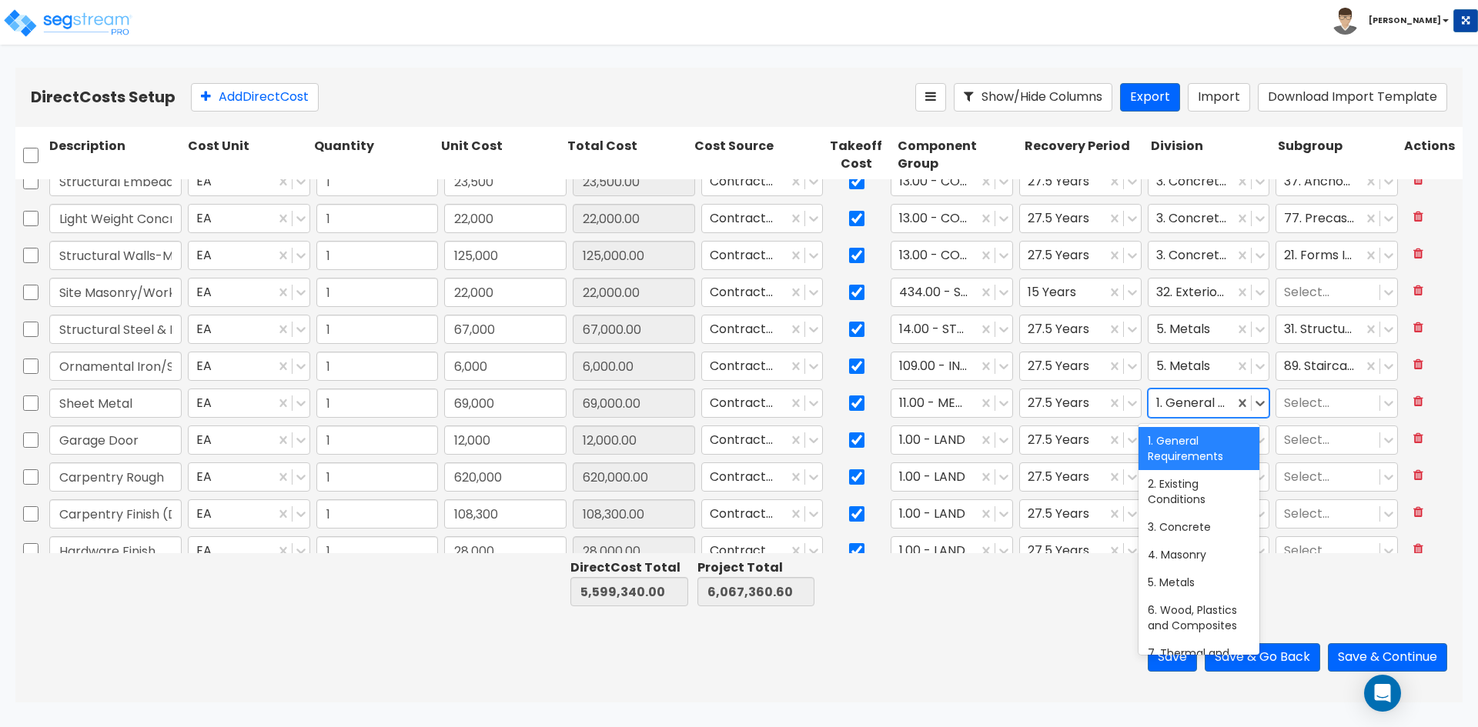
click at [1158, 406] on div at bounding box center [1191, 403] width 71 height 21
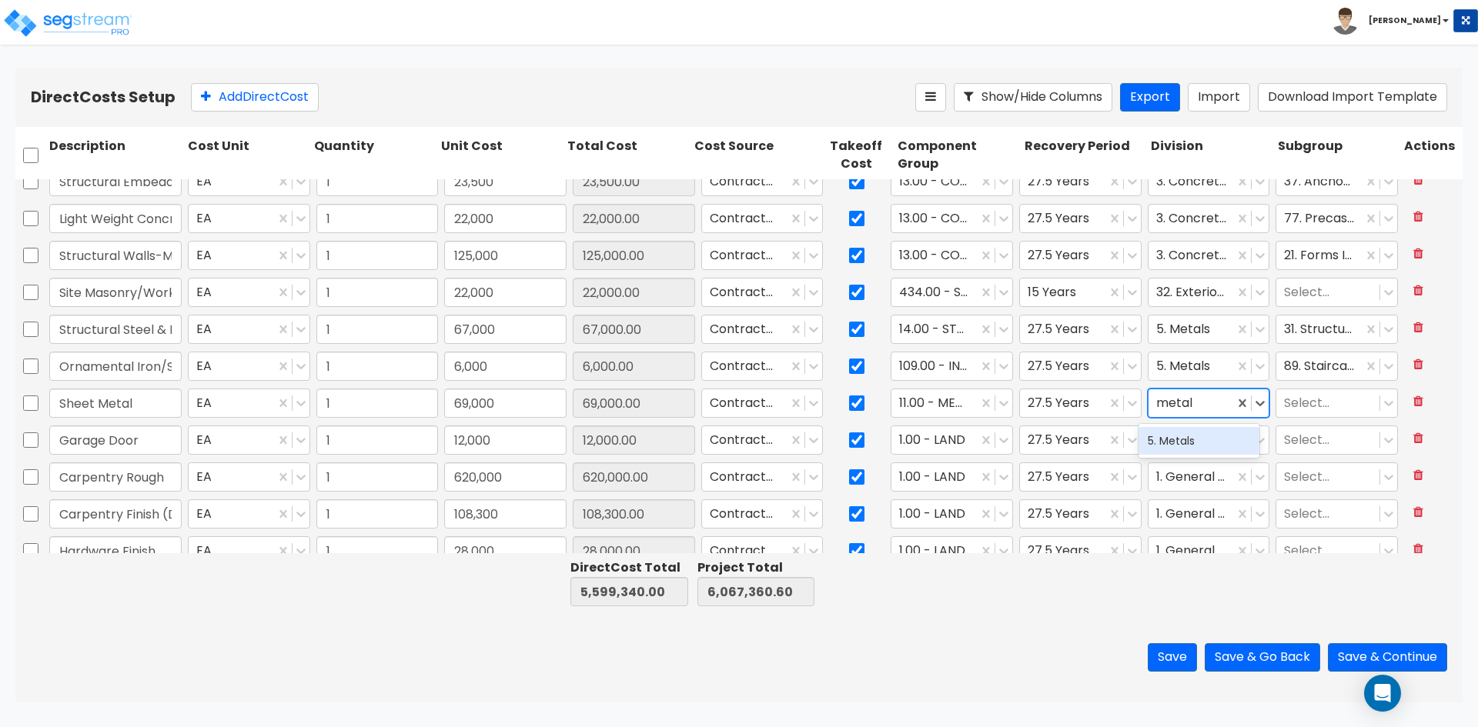
click at [1171, 433] on div "5. Metals" at bounding box center [1198, 441] width 121 height 28
click at [960, 403] on div at bounding box center [934, 403] width 71 height 21
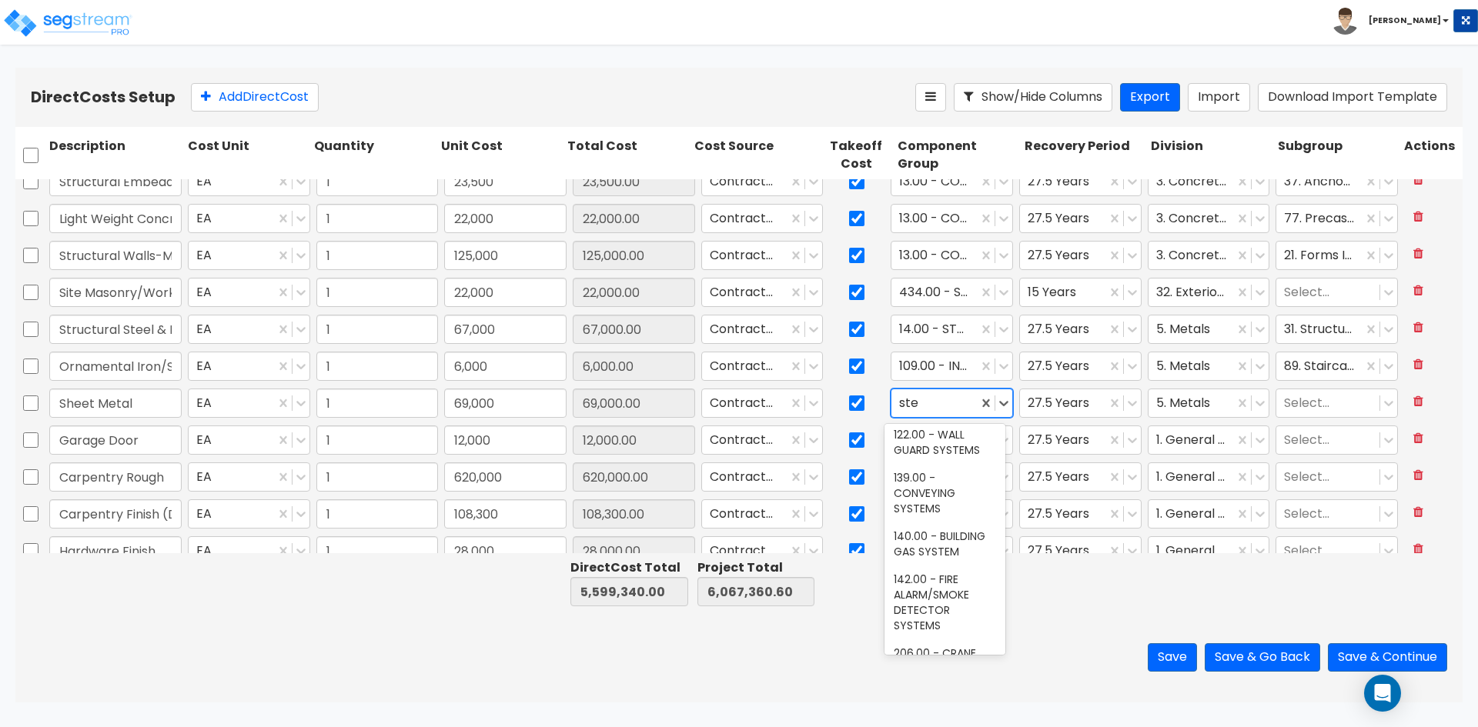
scroll to position [0, 0]
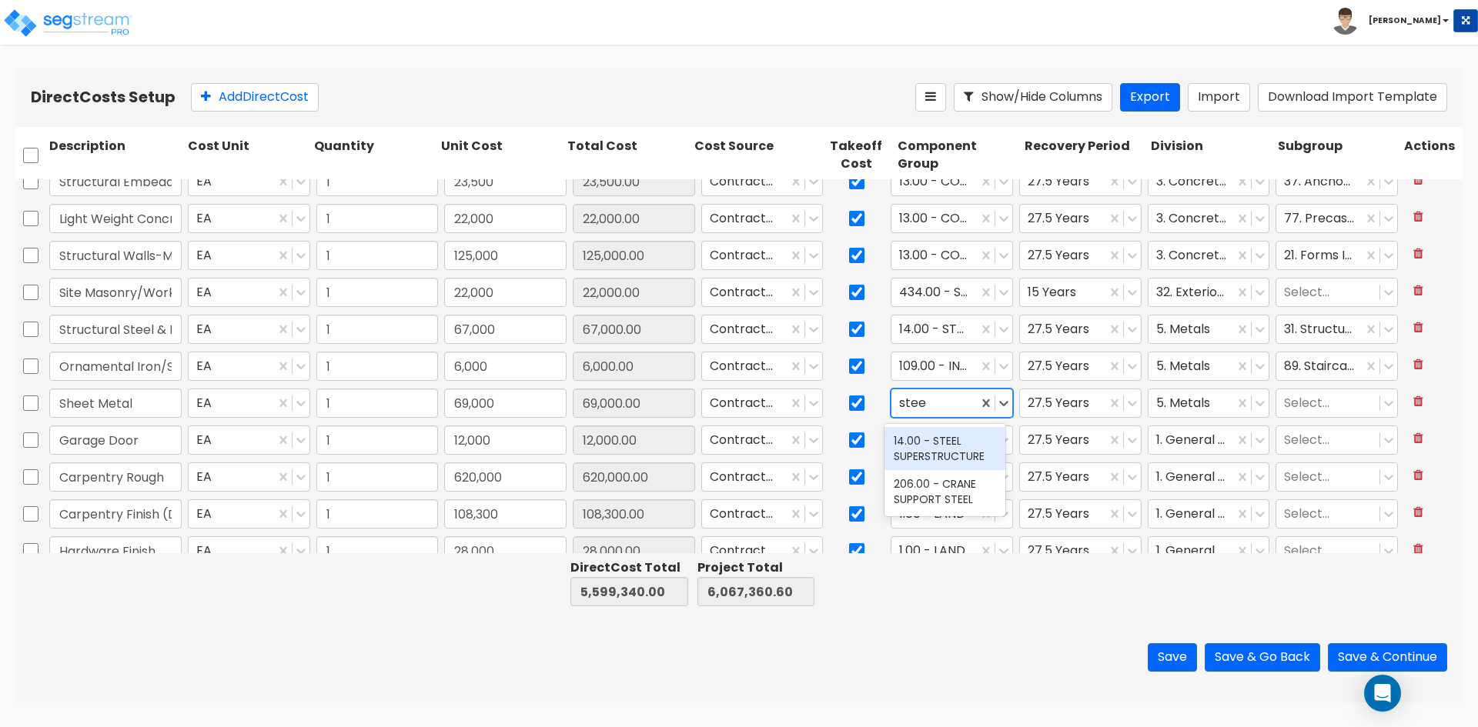
click at [957, 447] on div "14.00 - STEEL SUPERSTRUCTURE" at bounding box center [944, 448] width 121 height 43
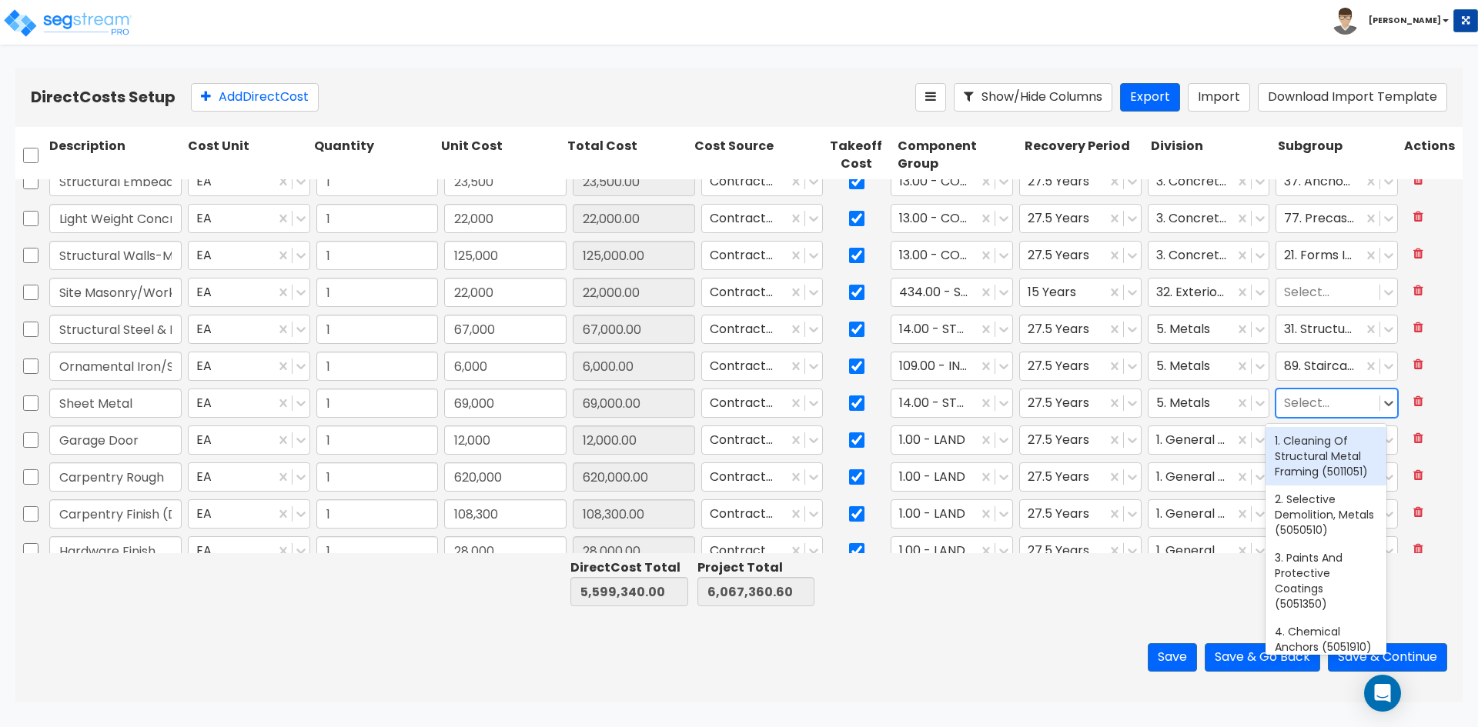
click at [1307, 400] on div at bounding box center [1328, 403] width 88 height 21
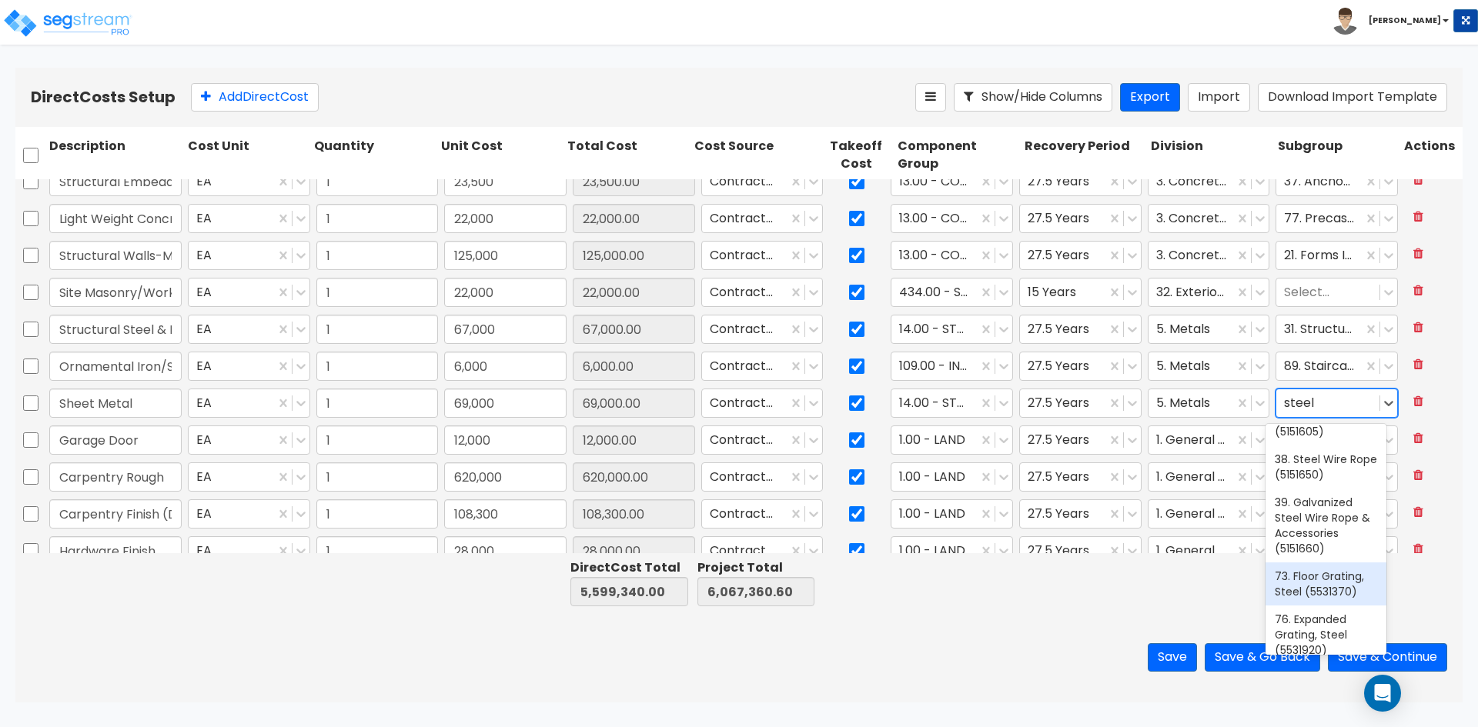
scroll to position [533, 0]
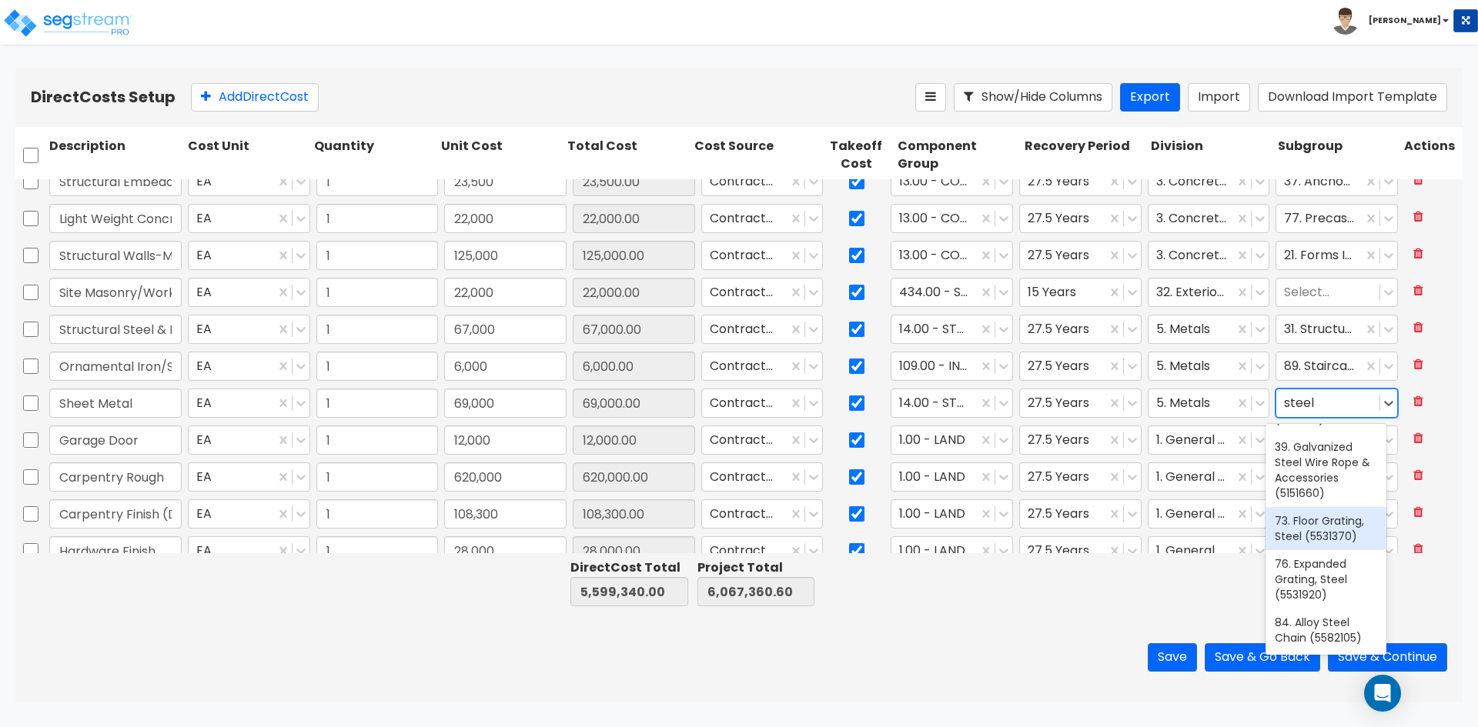
click at [1325, 540] on div "73. Floor Grating, Steel (5531370)" at bounding box center [1325, 528] width 121 height 43
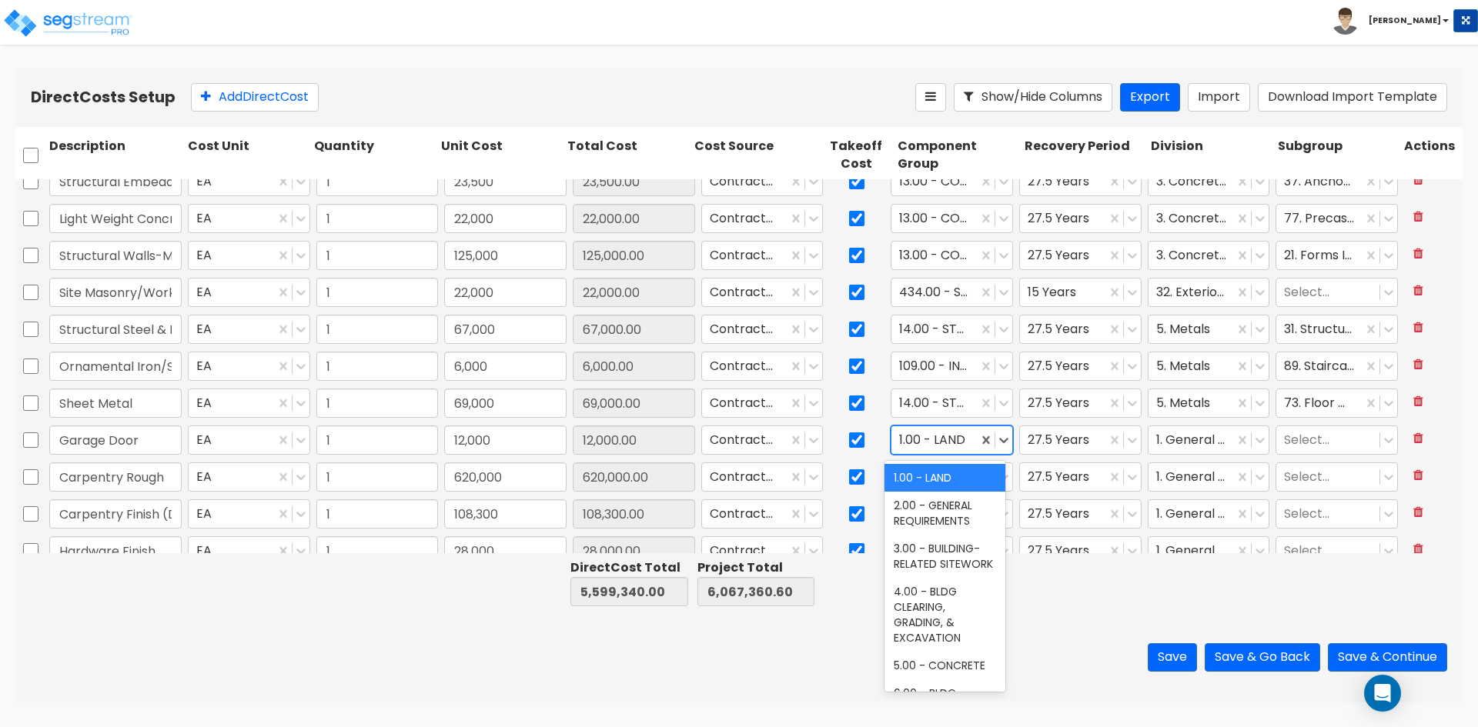
click at [946, 434] on div at bounding box center [934, 440] width 71 height 21
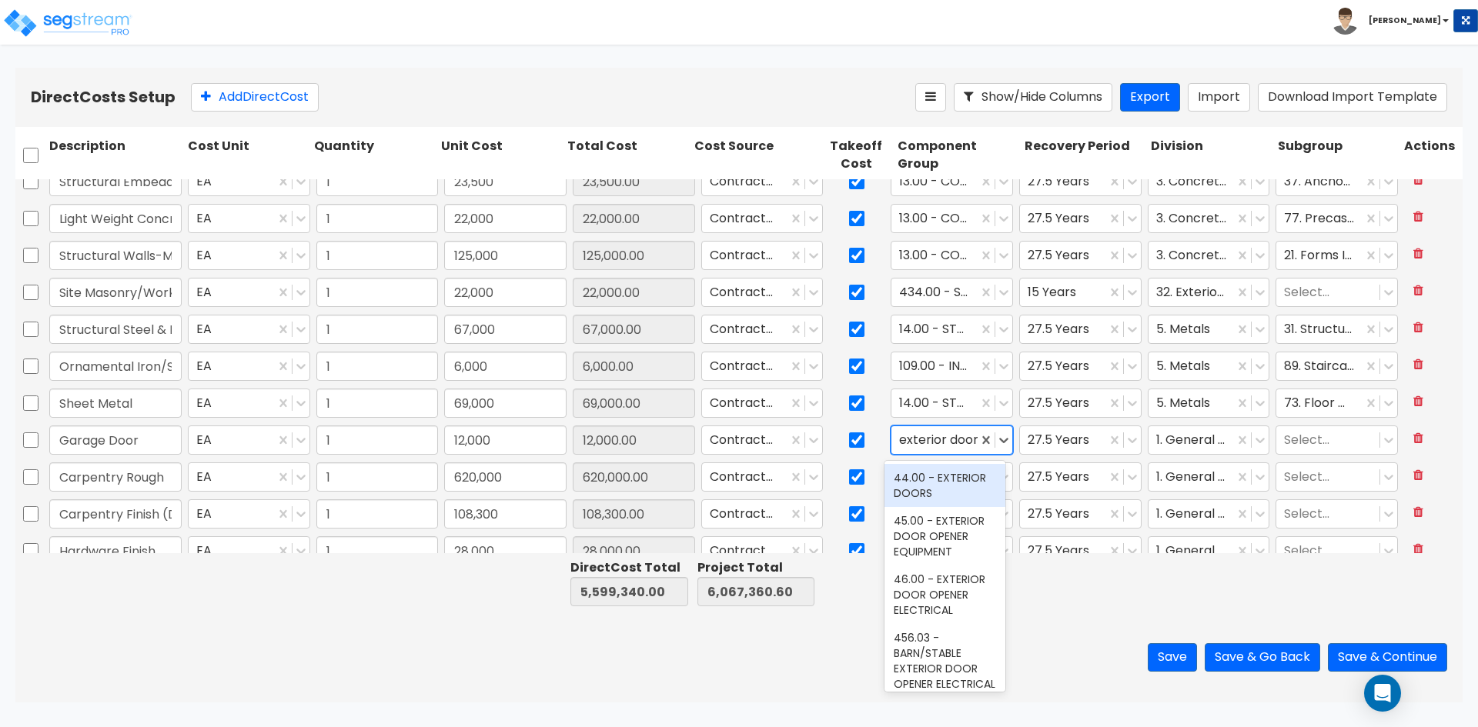
scroll to position [0, 1]
click at [951, 482] on div "44.00 - EXTERIOR DOORS" at bounding box center [944, 485] width 121 height 43
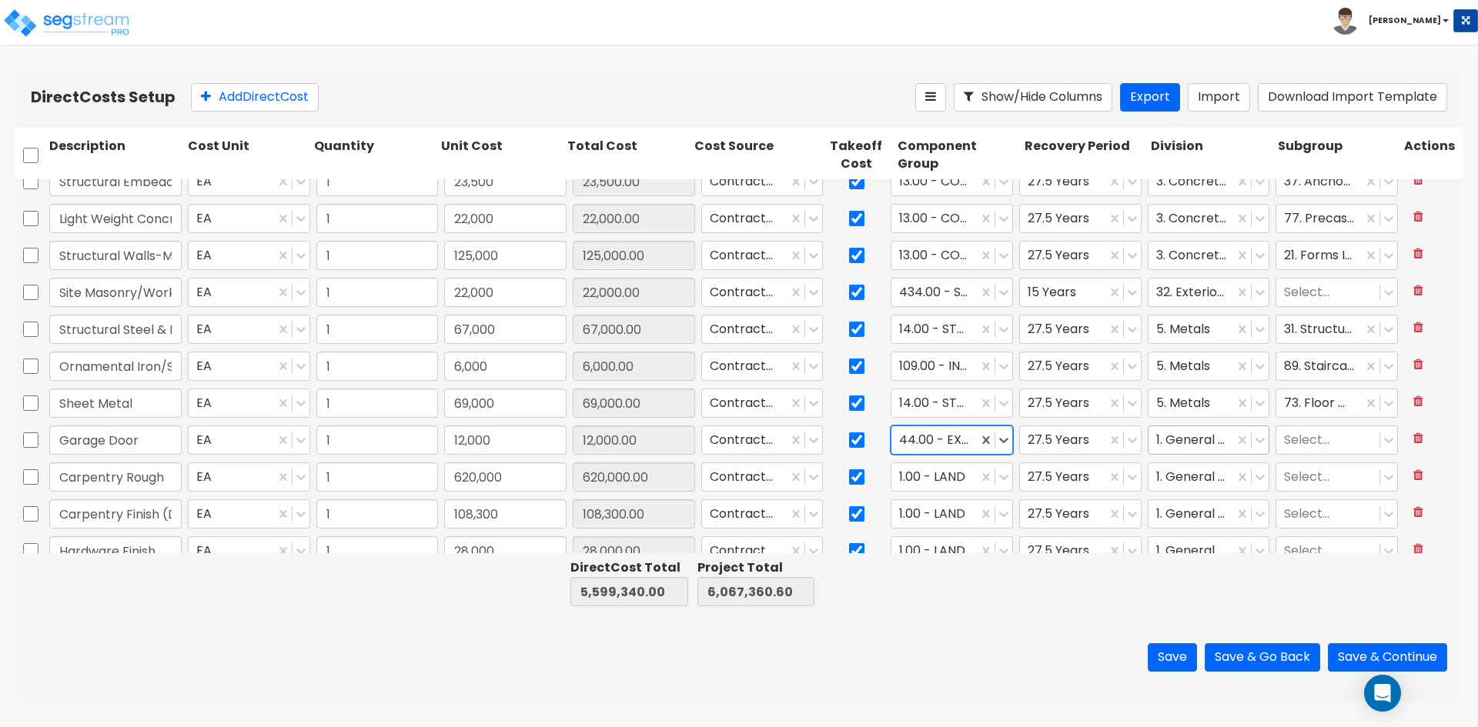
scroll to position [0, 0]
click at [1176, 439] on div at bounding box center [1191, 440] width 71 height 21
click at [1182, 473] on div "8. Openings" at bounding box center [1198, 478] width 121 height 28
click at [1306, 433] on div at bounding box center [1328, 440] width 88 height 21
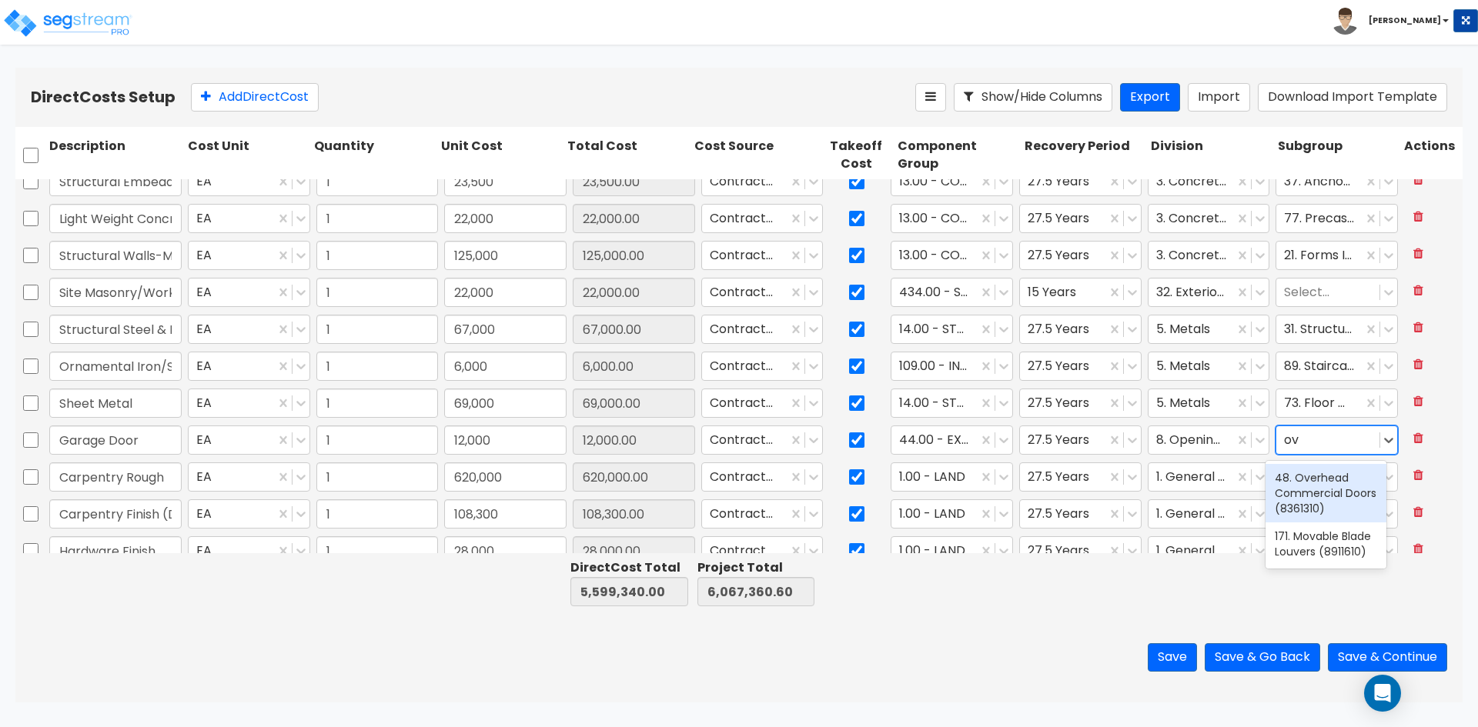
click at [1326, 491] on div "48. Overhead Commercial Doors (8361310)" at bounding box center [1325, 493] width 121 height 58
click at [947, 476] on div at bounding box center [934, 477] width 71 height 21
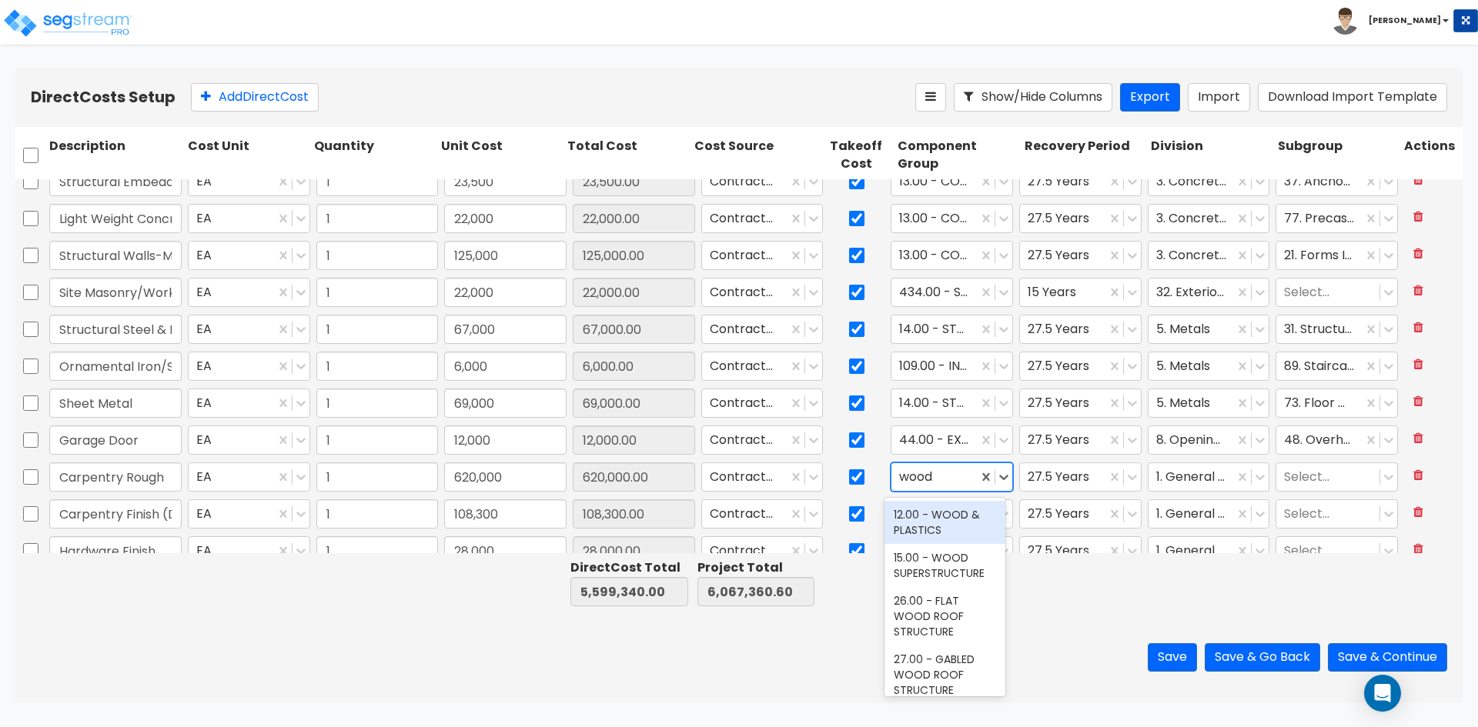
click at [941, 522] on div "12.00 - WOOD & PLASTICS" at bounding box center [944, 522] width 121 height 43
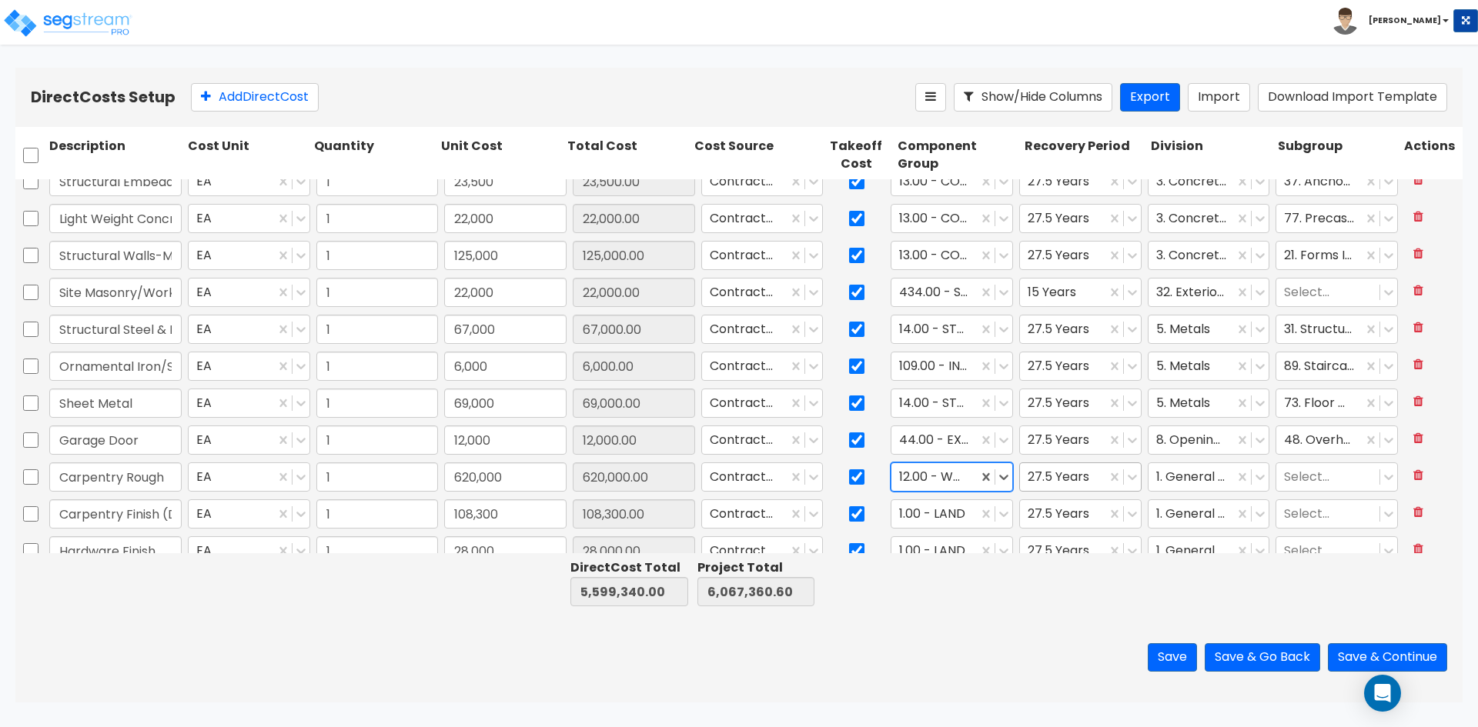
click at [1044, 481] on div at bounding box center [1062, 477] width 71 height 21
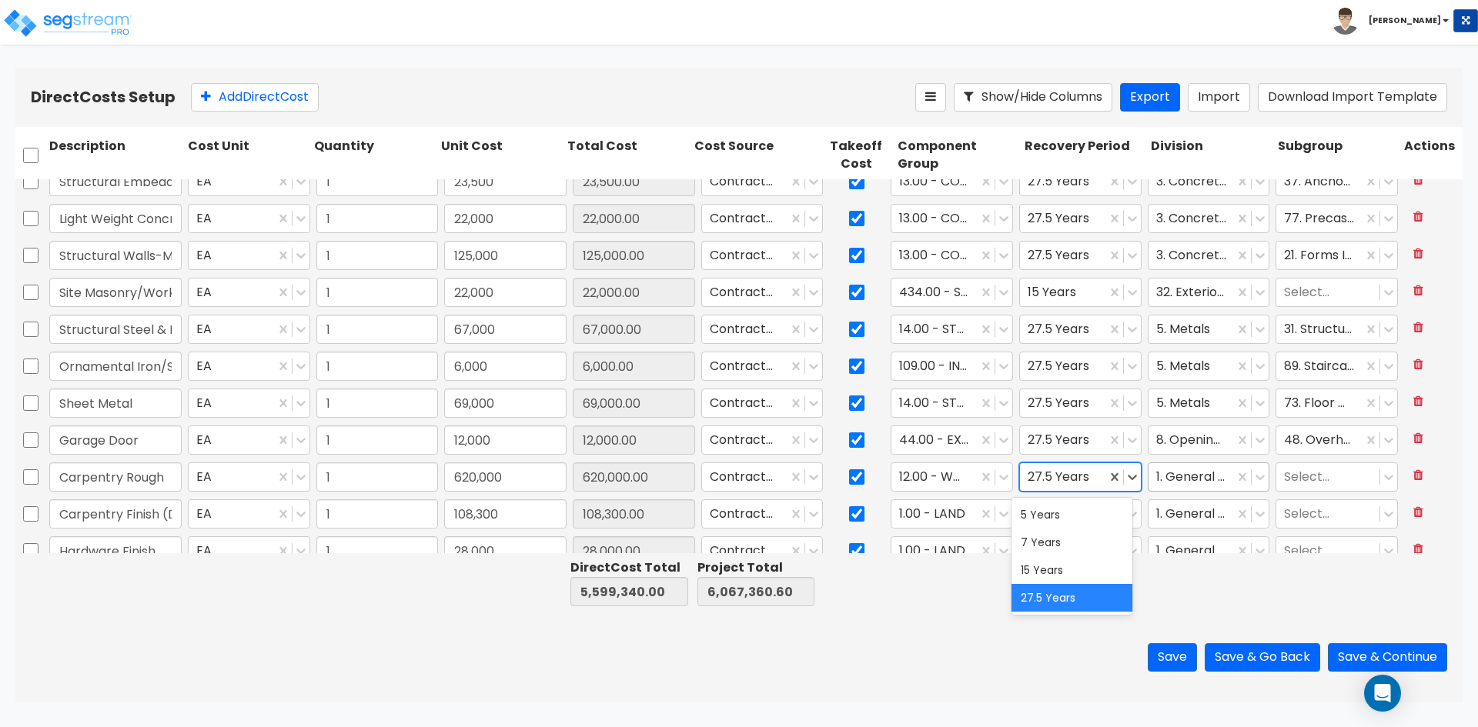
click at [1198, 482] on div at bounding box center [1191, 477] width 71 height 21
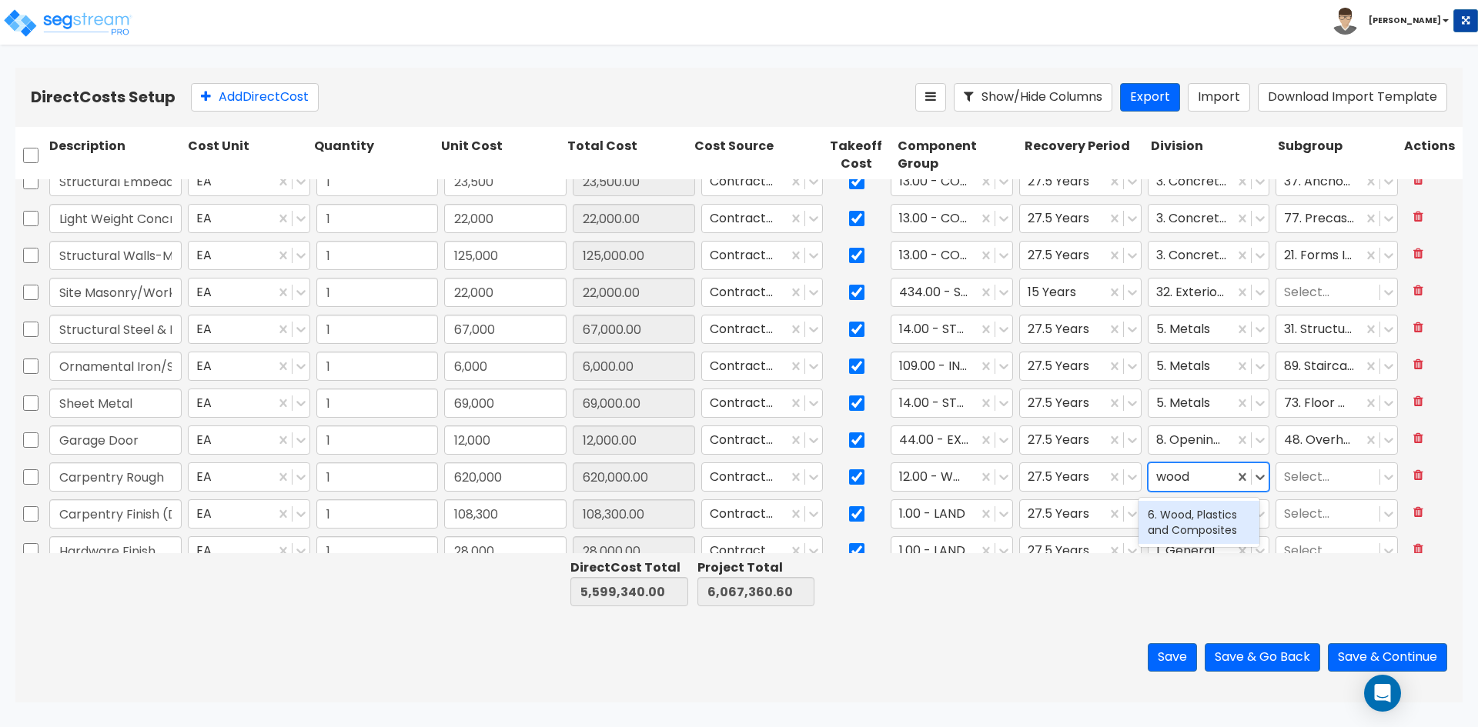
click at [1198, 523] on div "6. Wood, Plastics and Composites" at bounding box center [1198, 522] width 121 height 43
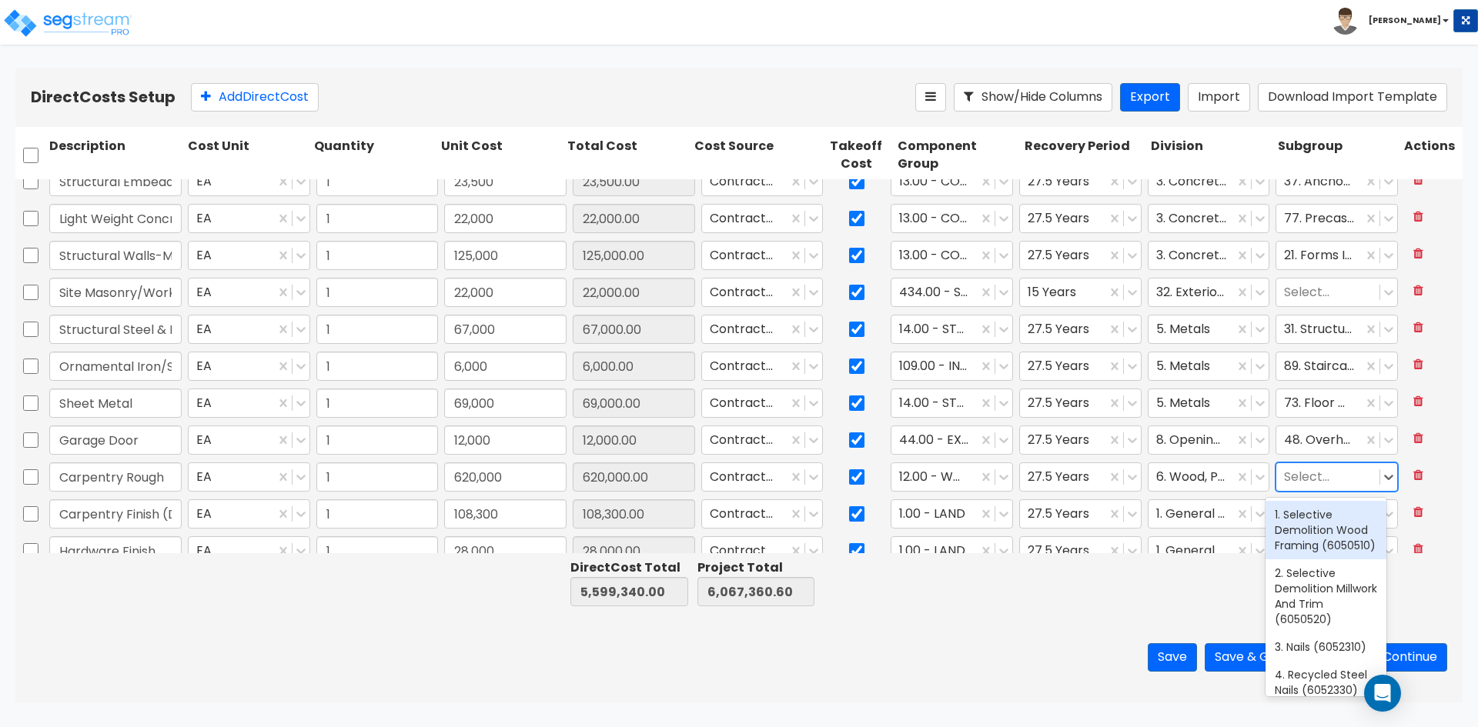
click at [1293, 479] on div at bounding box center [1328, 477] width 88 height 21
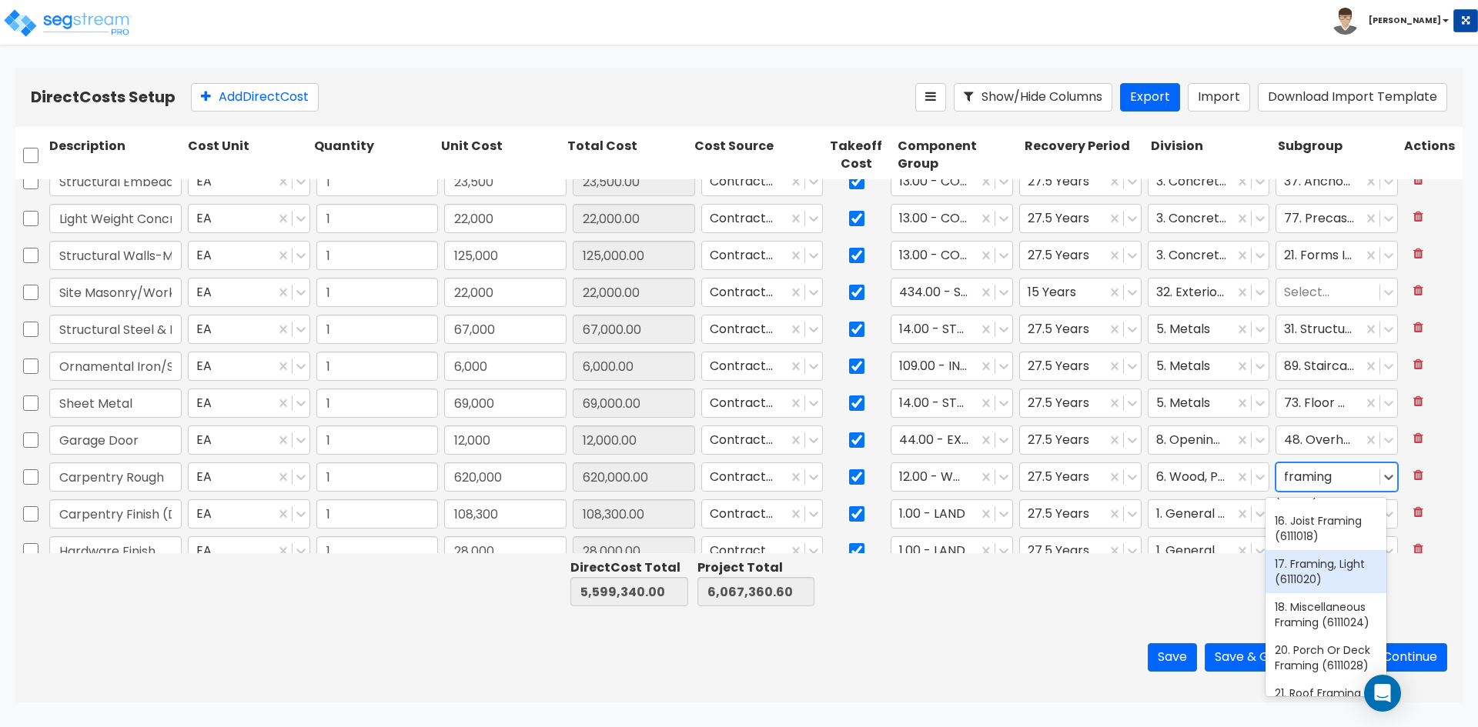
click at [1300, 593] on div "17. Framing, Light (6111020)" at bounding box center [1325, 571] width 121 height 43
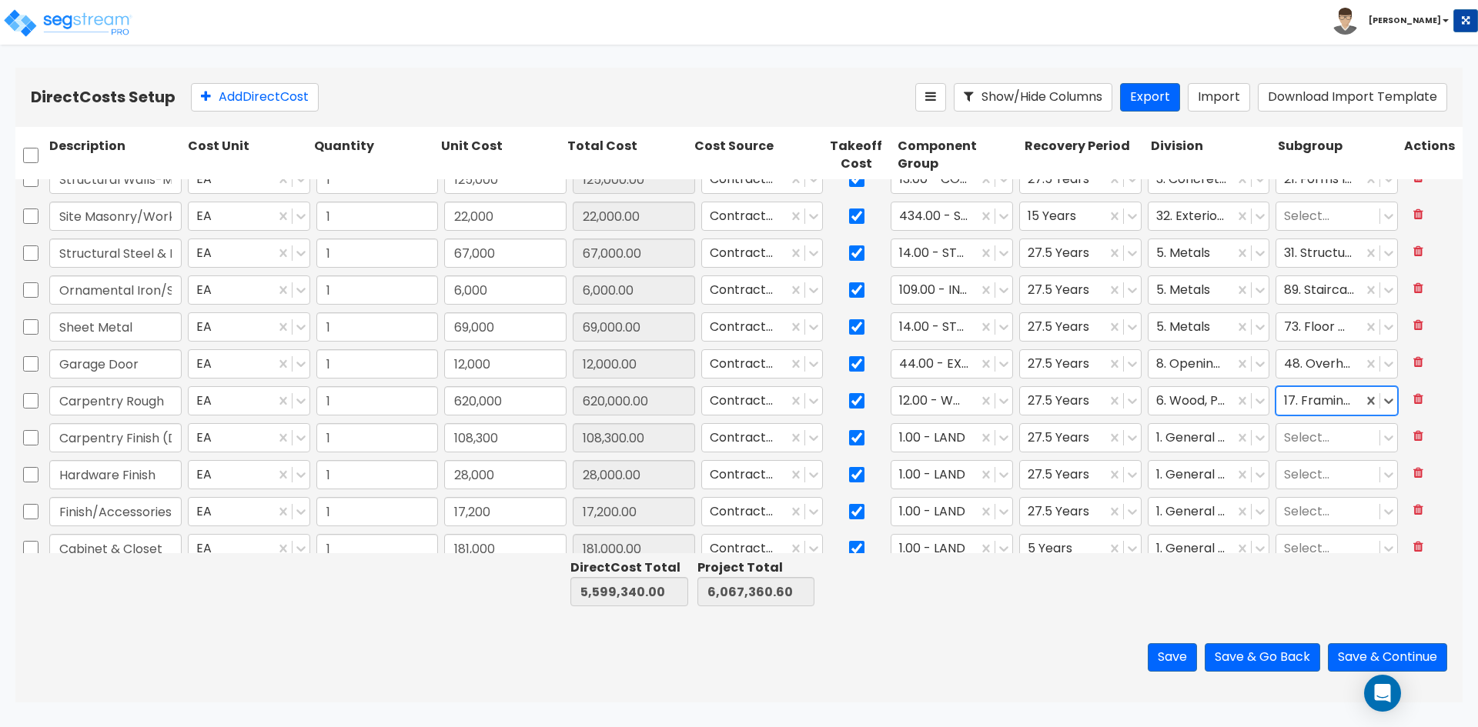
scroll to position [462, 0]
click at [924, 440] on div at bounding box center [934, 437] width 71 height 21
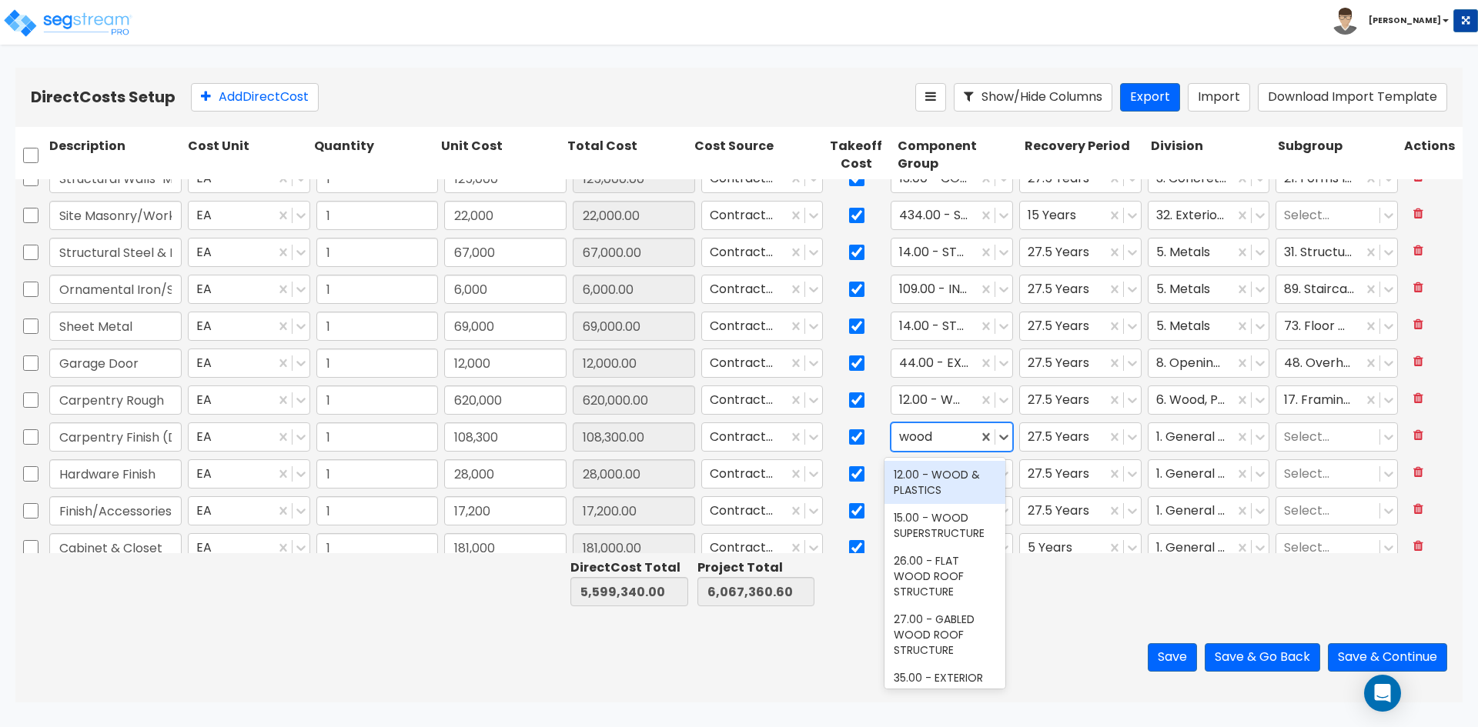
click at [934, 488] on div "12.00 - WOOD & PLASTICS" at bounding box center [944, 482] width 121 height 43
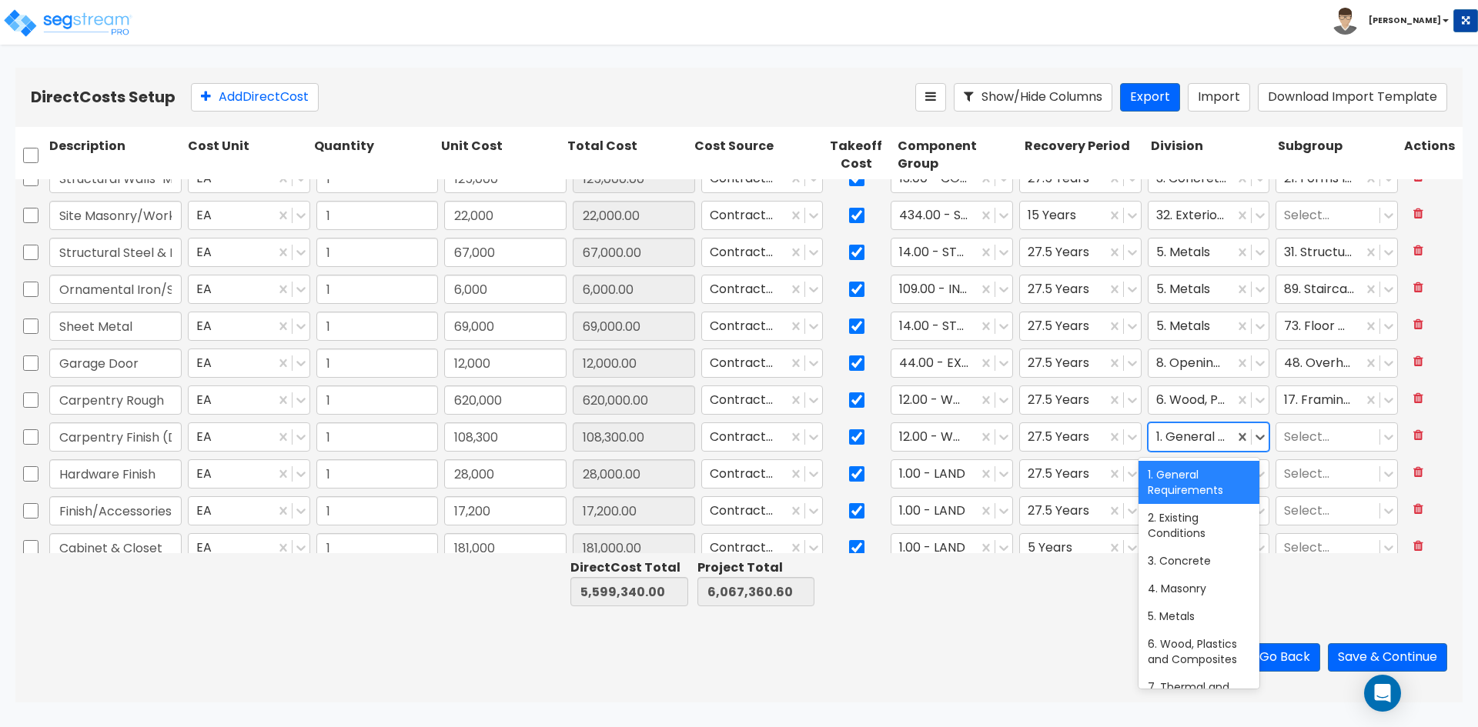
click at [1189, 443] on div at bounding box center [1191, 437] width 71 height 21
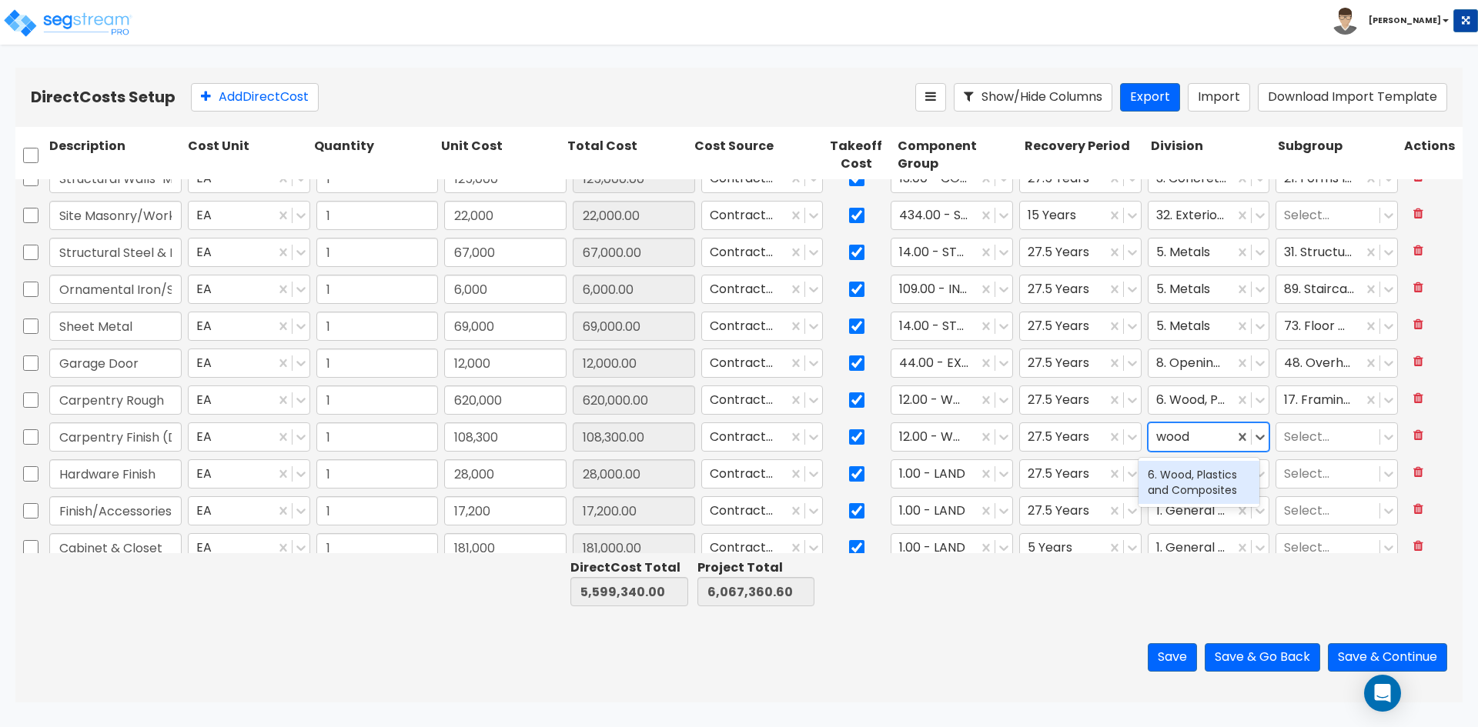
click at [1192, 493] on div "6. Wood, Plastics and Composites" at bounding box center [1198, 482] width 121 height 43
click at [1306, 437] on div at bounding box center [1328, 437] width 88 height 21
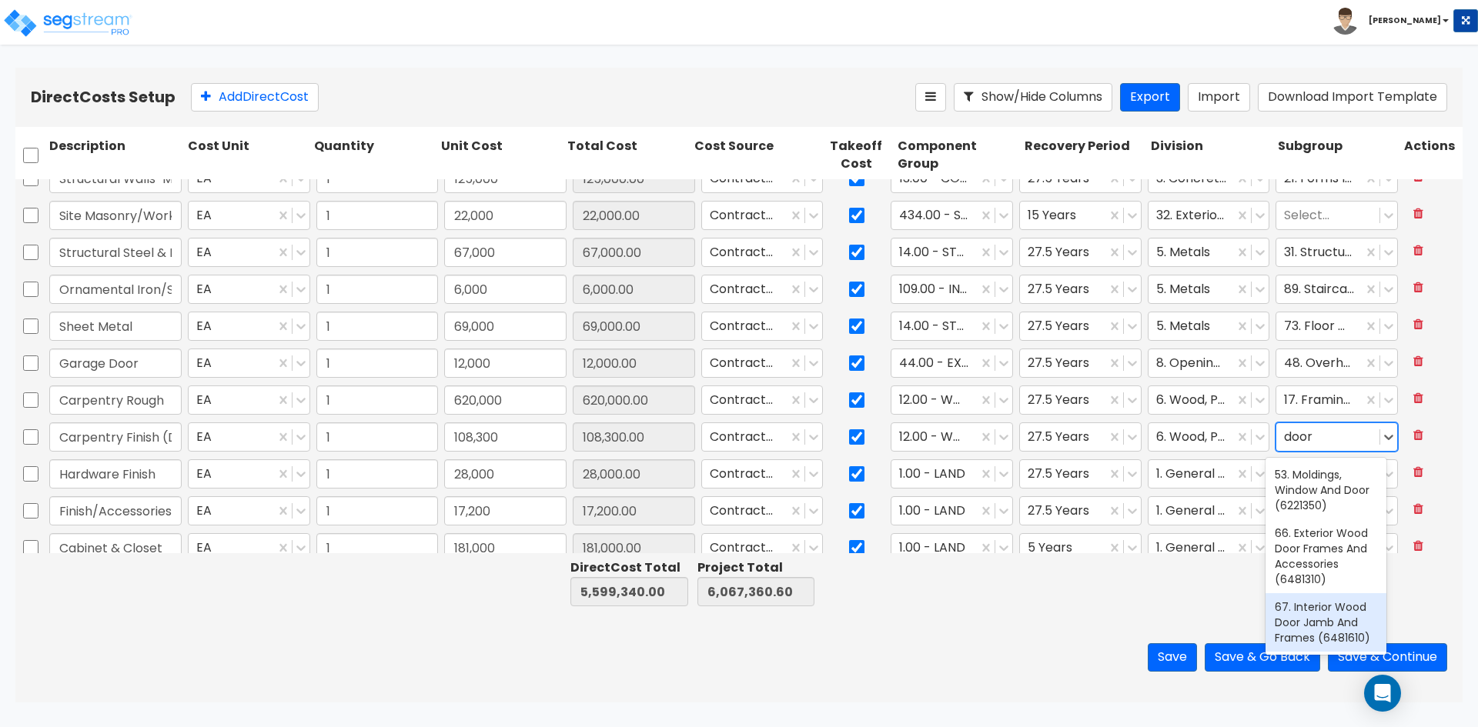
click at [1324, 618] on div "67. Interior Wood Door Jamb And Frames (6481610)" at bounding box center [1325, 622] width 121 height 58
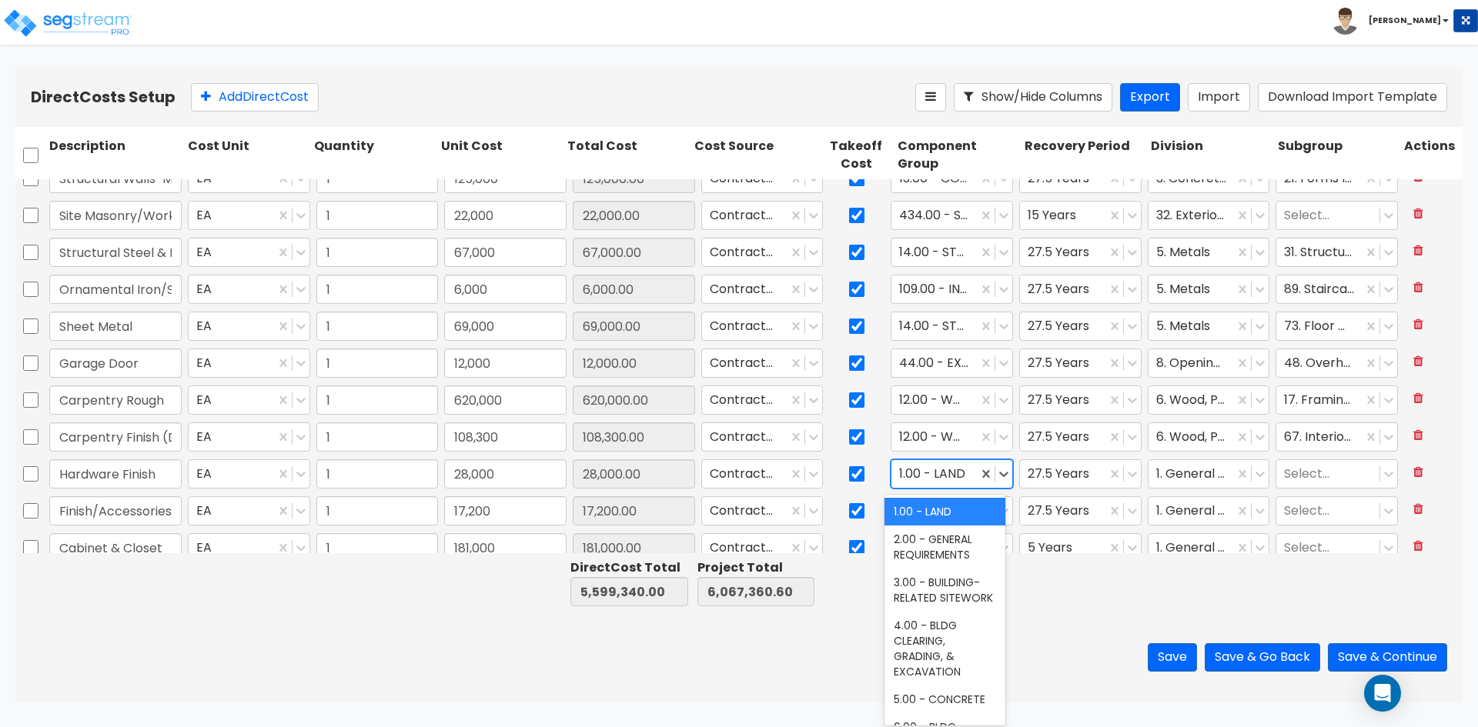
click at [947, 471] on div at bounding box center [934, 474] width 71 height 21
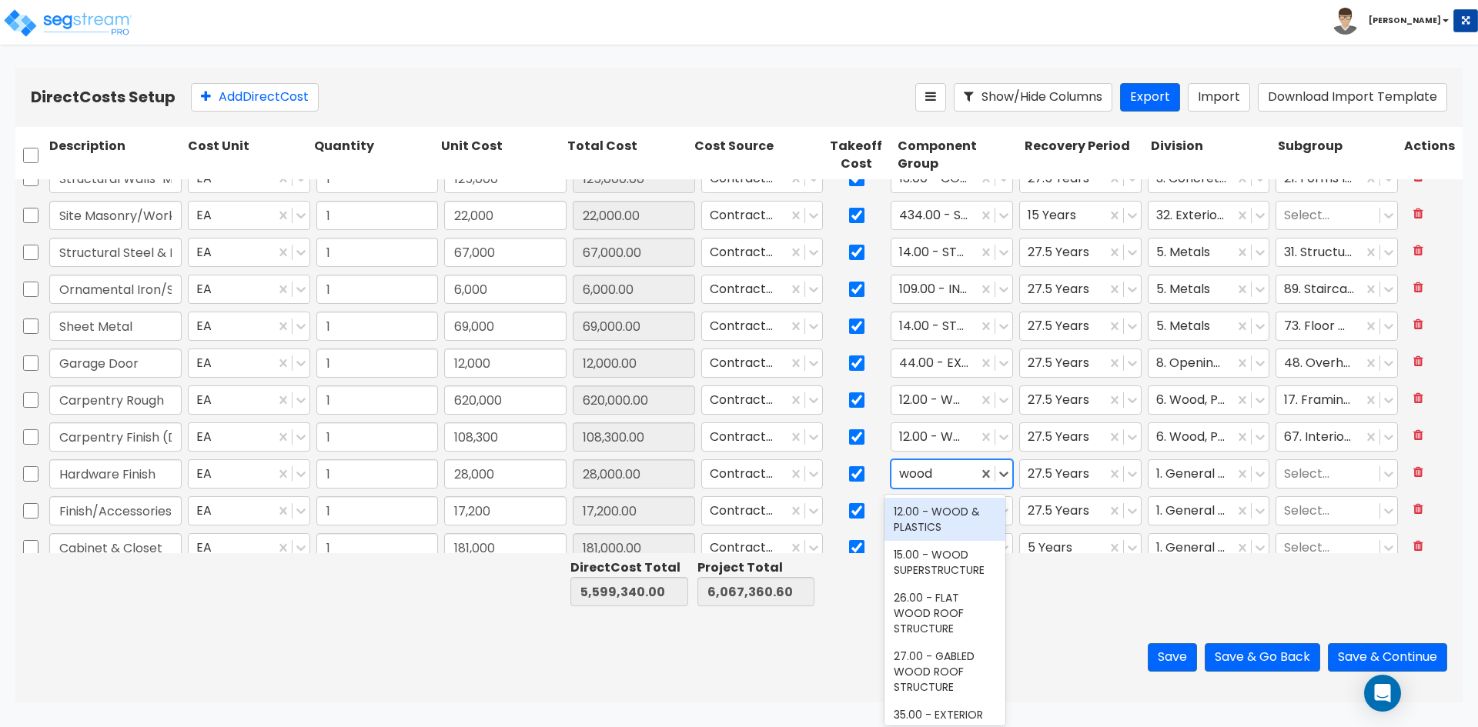
click at [945, 525] on div "12.00 - WOOD & PLASTICS" at bounding box center [944, 519] width 121 height 43
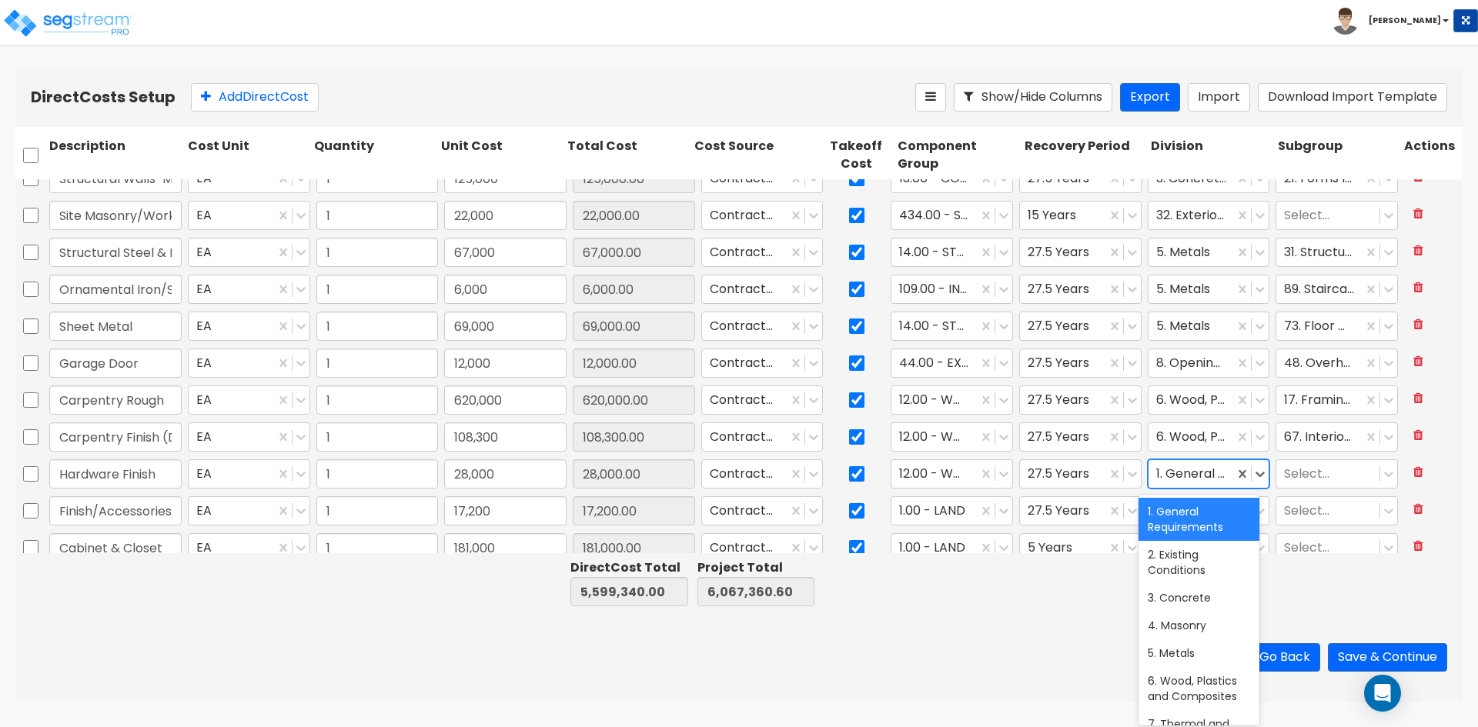
click at [1214, 479] on div at bounding box center [1191, 474] width 71 height 21
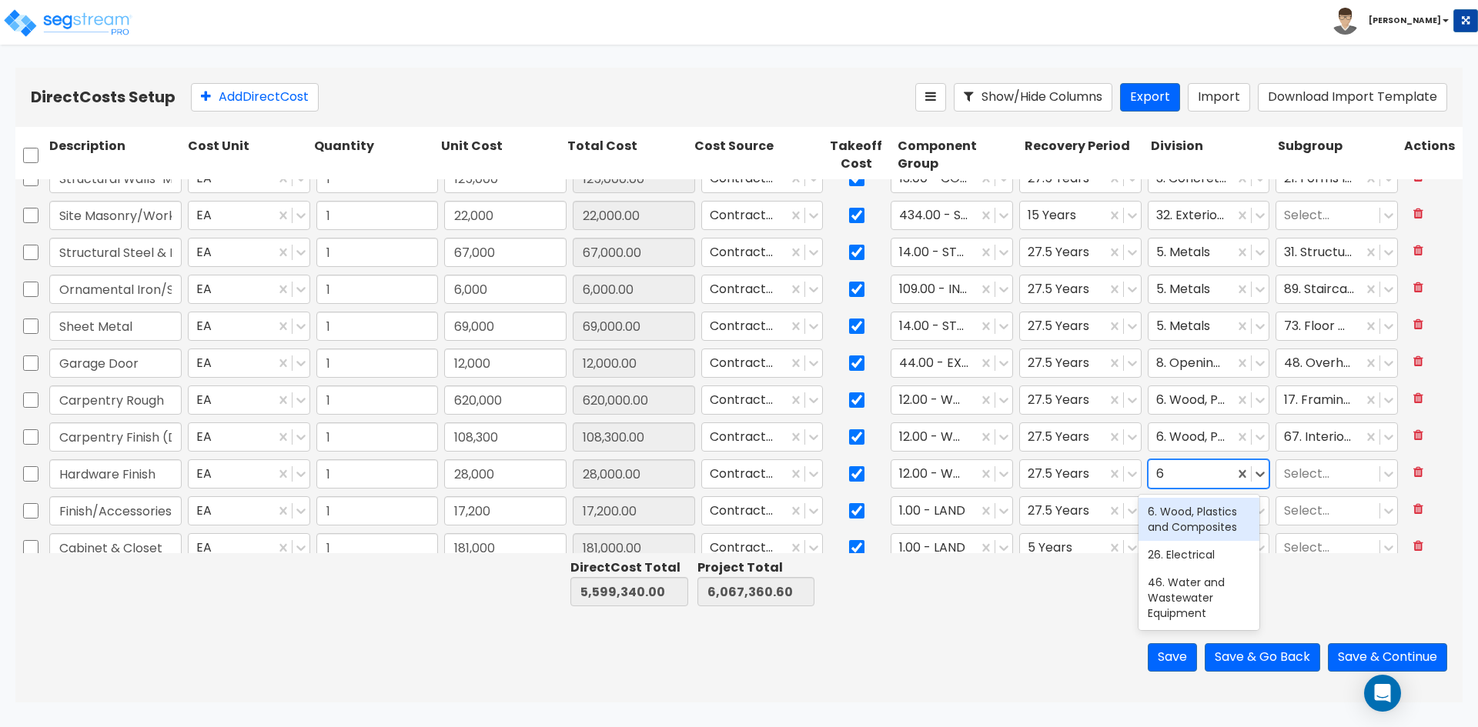
click at [1199, 510] on div "6. Wood, Plastics and Composites" at bounding box center [1198, 519] width 121 height 43
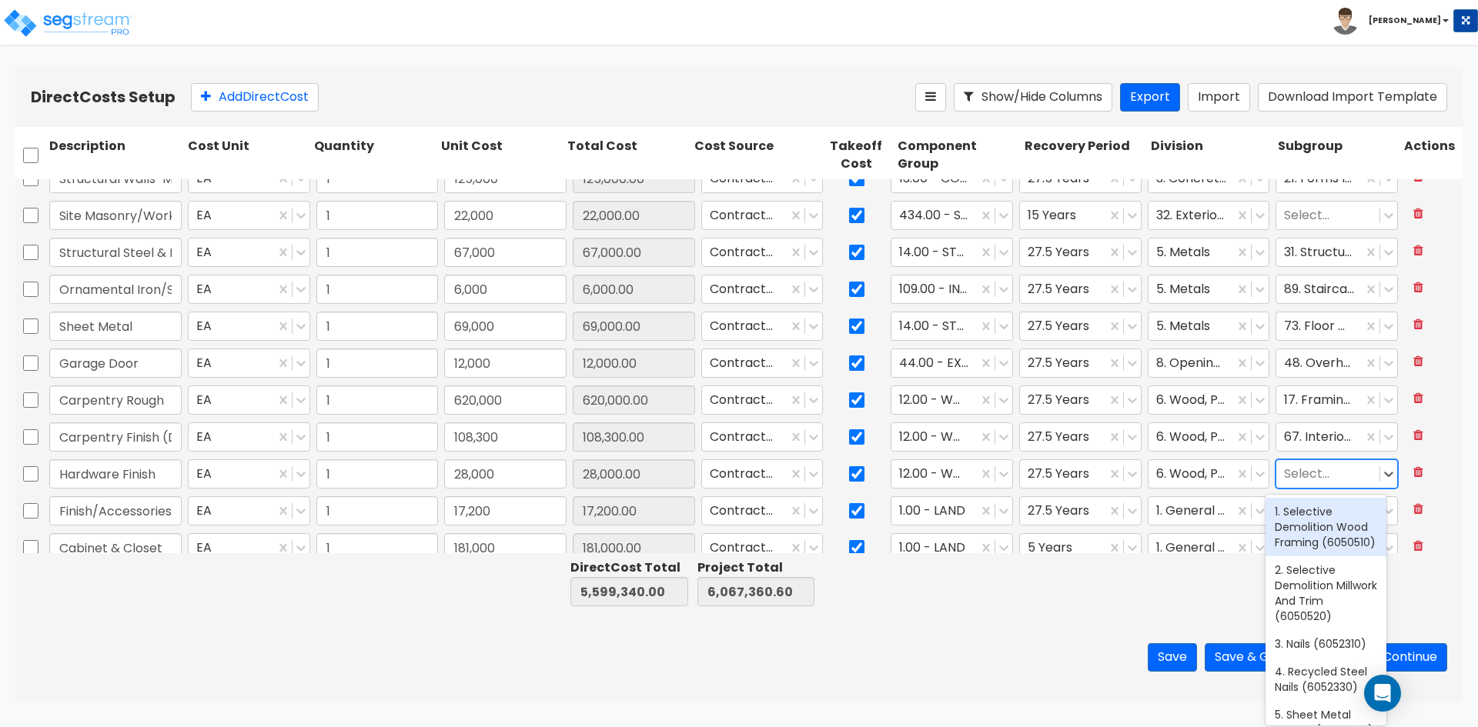
click at [1295, 477] on div at bounding box center [1328, 474] width 88 height 21
click at [1252, 477] on icon at bounding box center [1259, 473] width 15 height 15
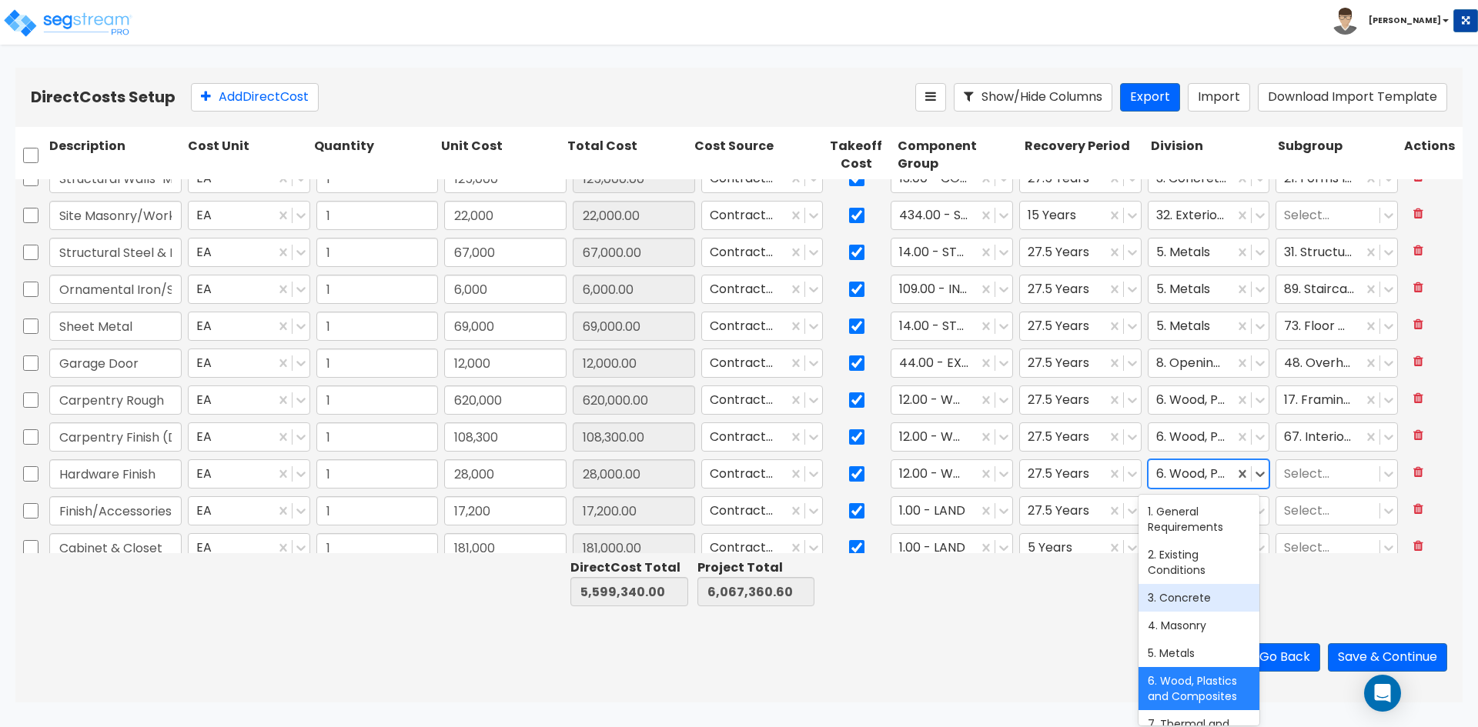
scroll to position [154, 0]
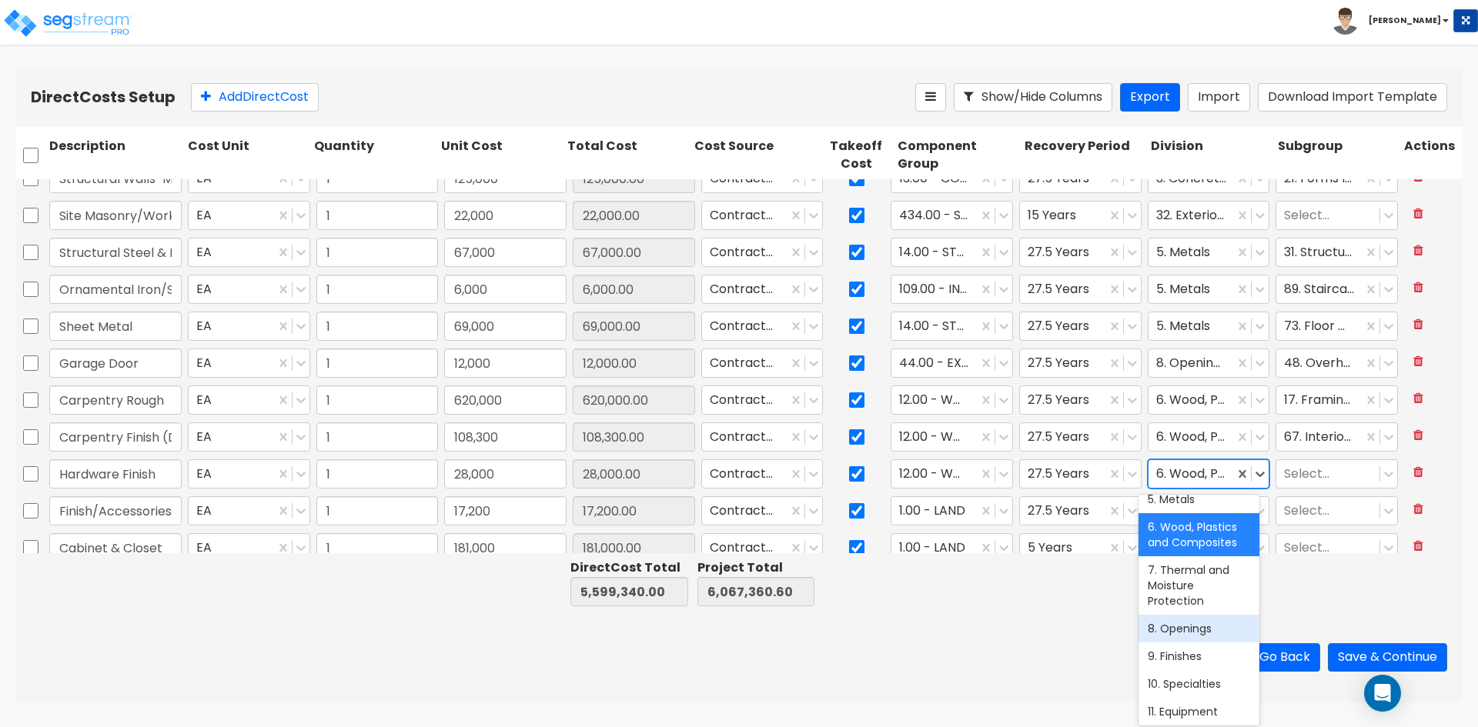
click at [1202, 631] on div "8. Openings" at bounding box center [1198, 629] width 121 height 28
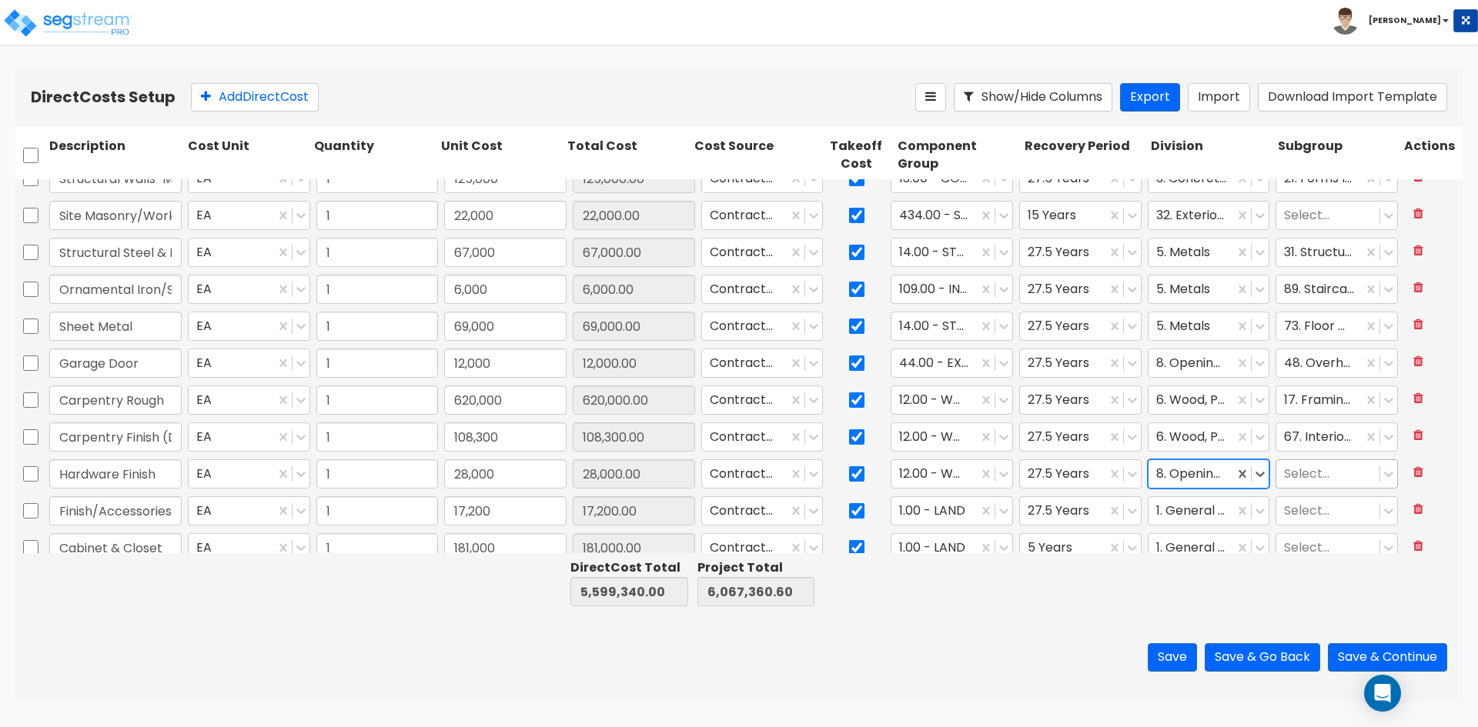
click at [1284, 468] on input "text" at bounding box center [1285, 475] width 3 height 18
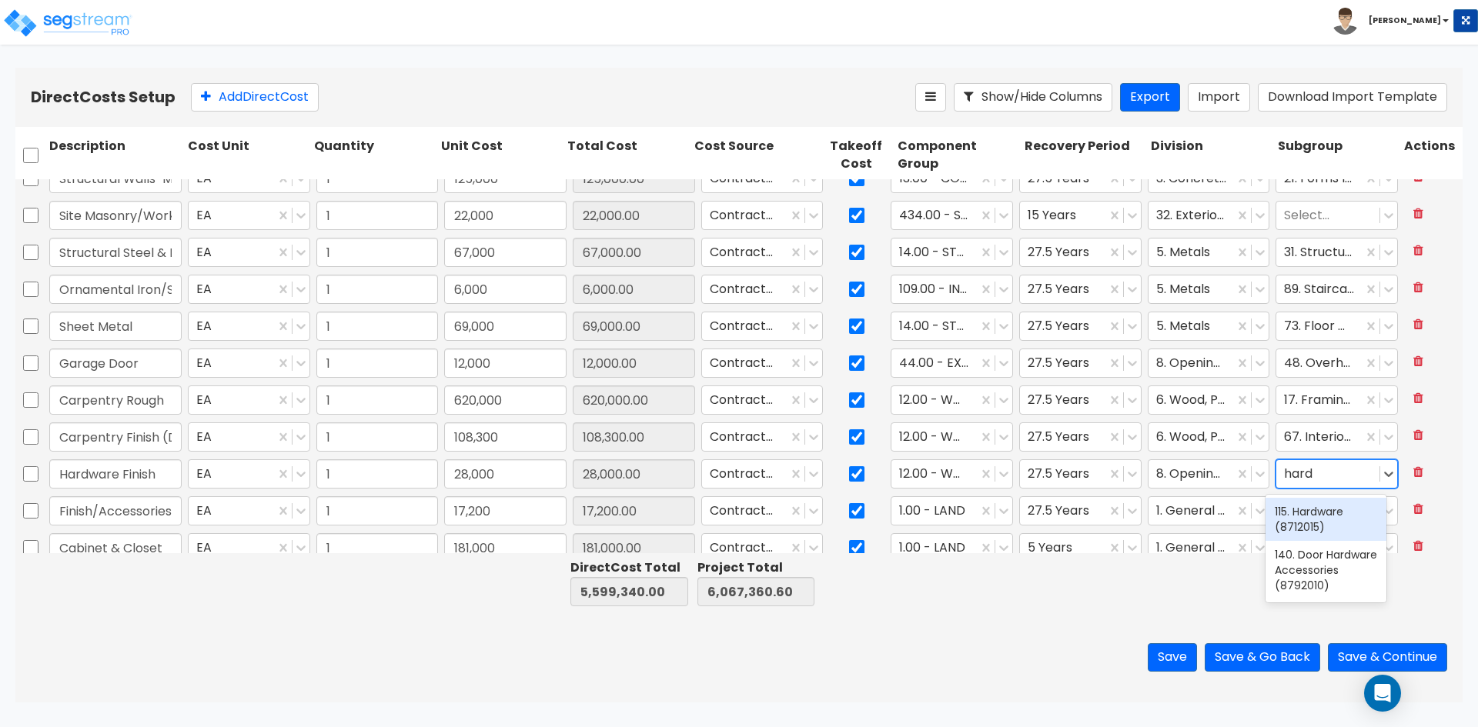
click at [1331, 528] on div "115. Hardware (8712015)" at bounding box center [1325, 519] width 121 height 43
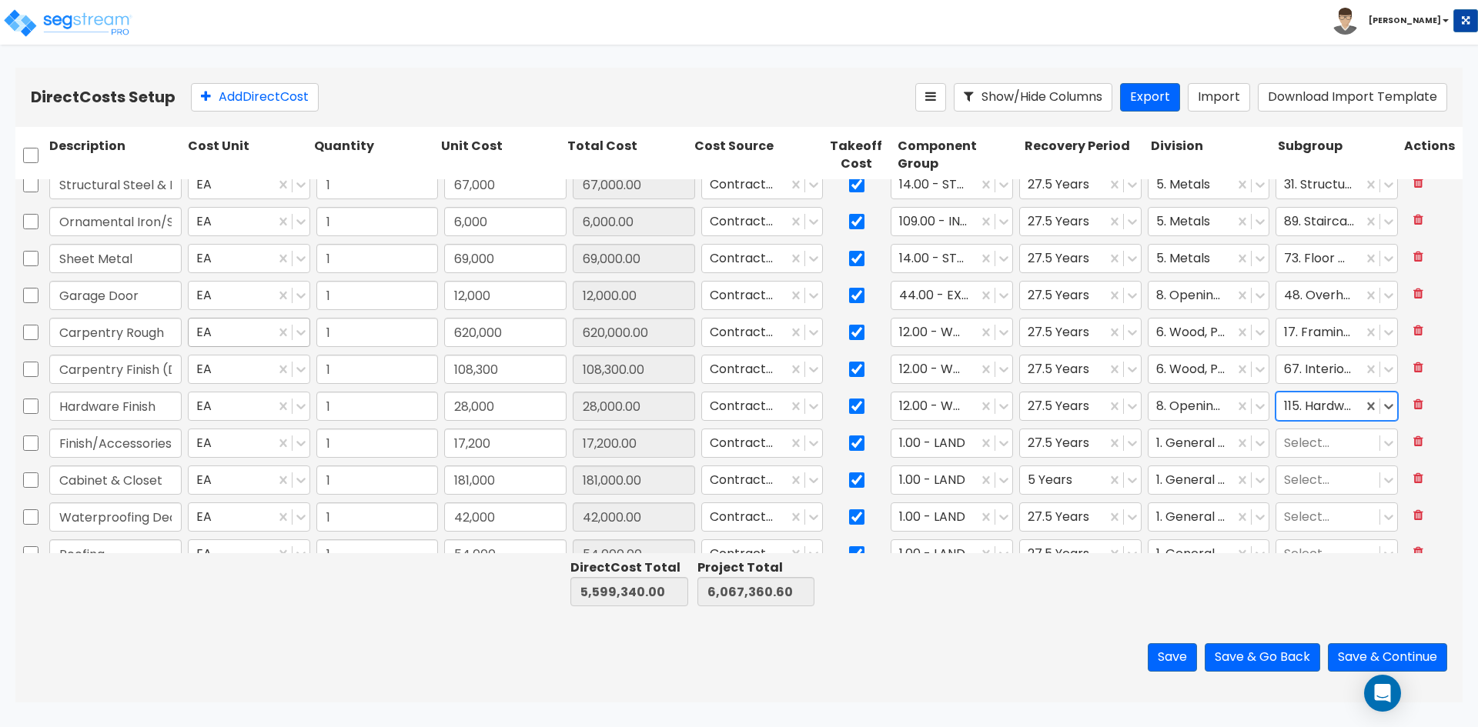
scroll to position [616, 0]
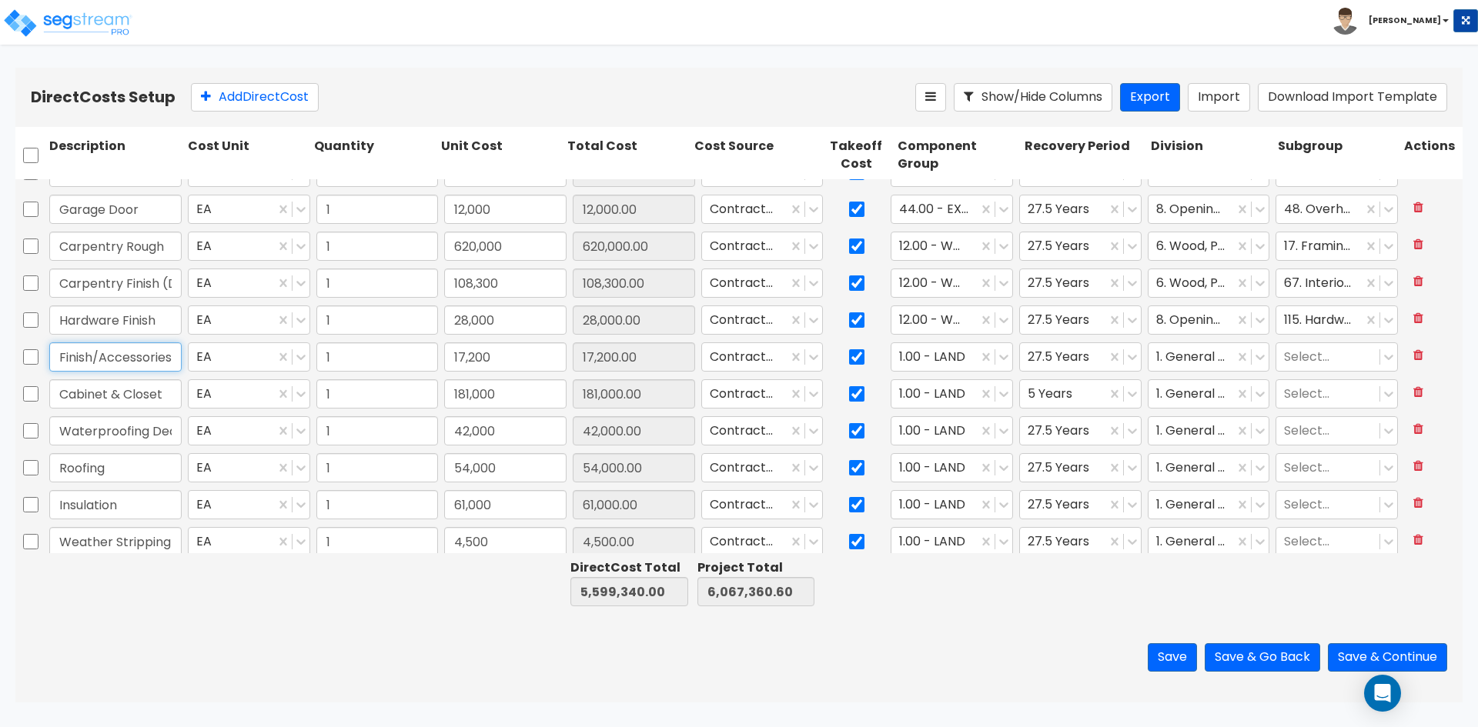
click at [164, 357] on input "Finish/Accessories" at bounding box center [115, 356] width 132 height 29
click at [911, 359] on div at bounding box center [934, 357] width 71 height 21
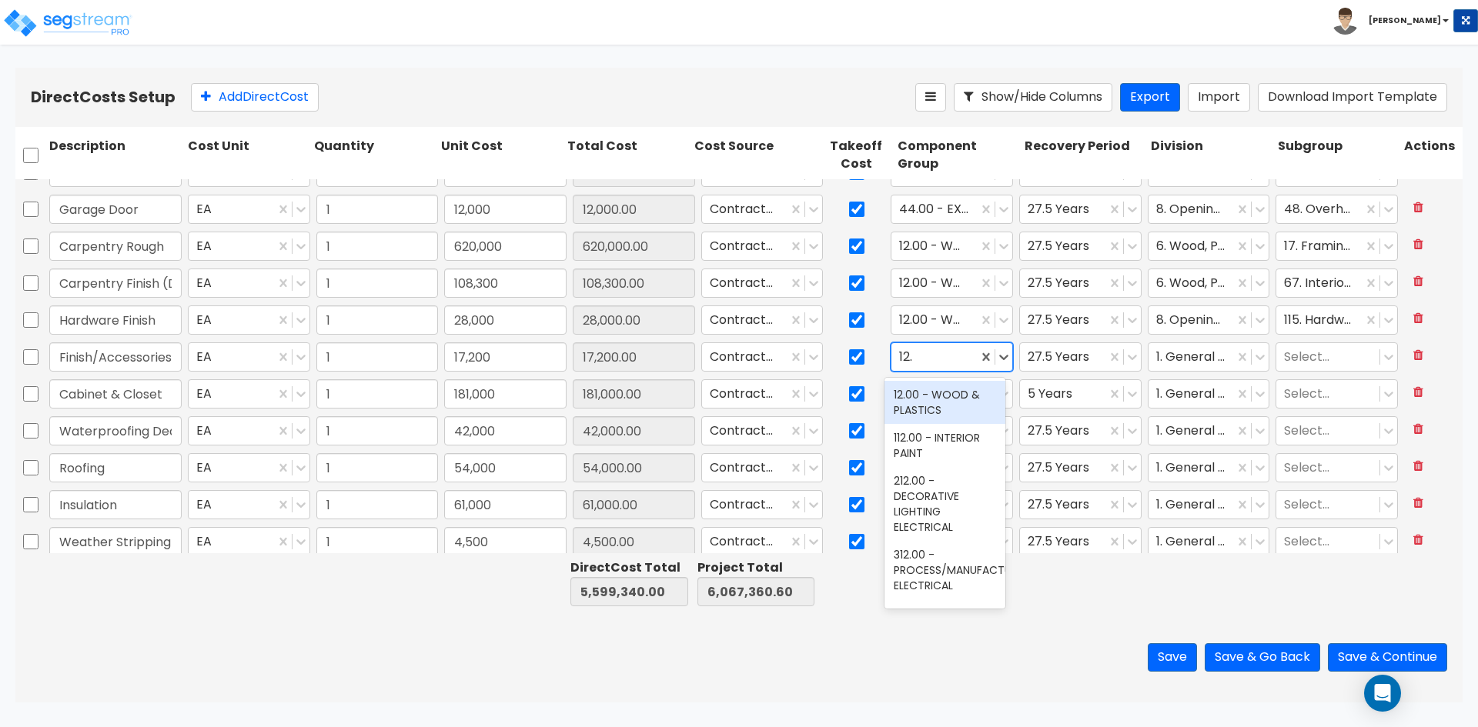
click at [934, 409] on div "12.00 - WOOD & PLASTICS" at bounding box center [944, 402] width 121 height 43
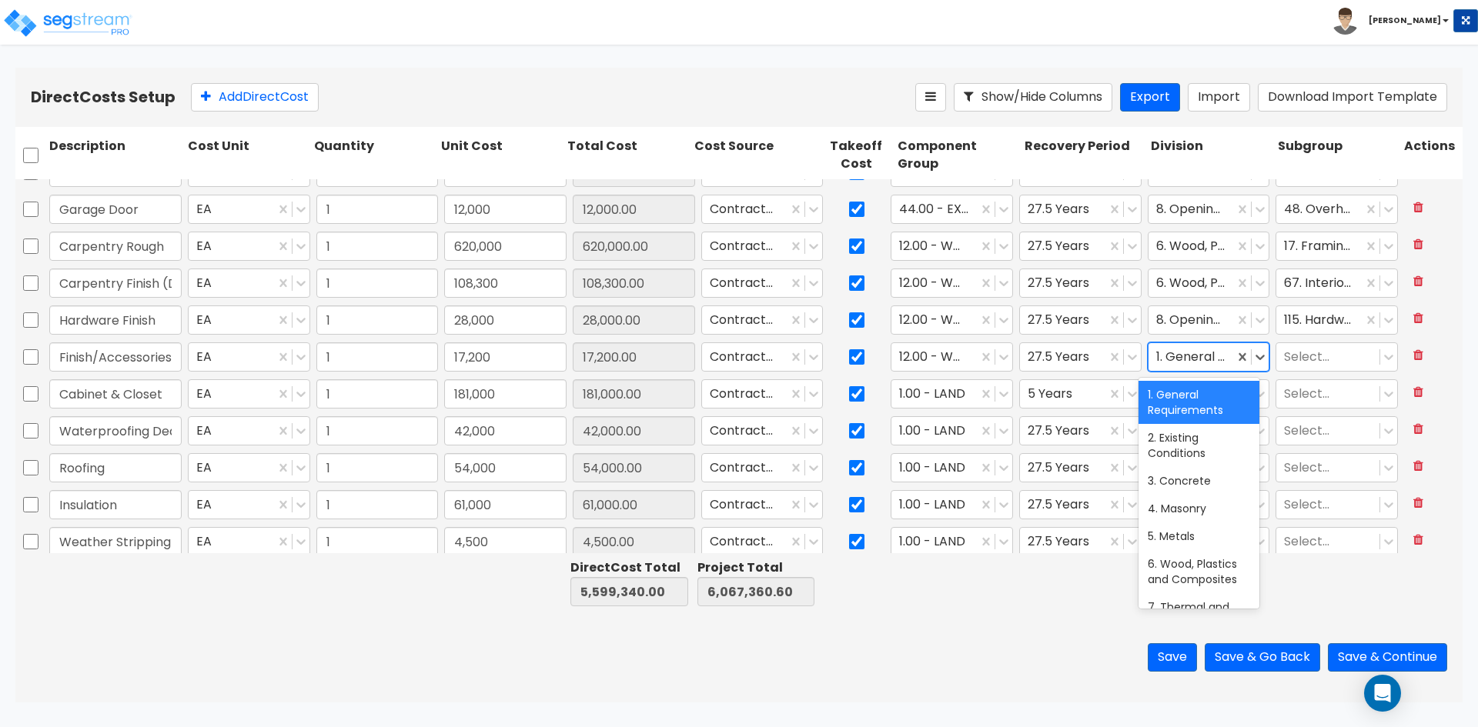
click at [1194, 356] on div at bounding box center [1191, 357] width 71 height 21
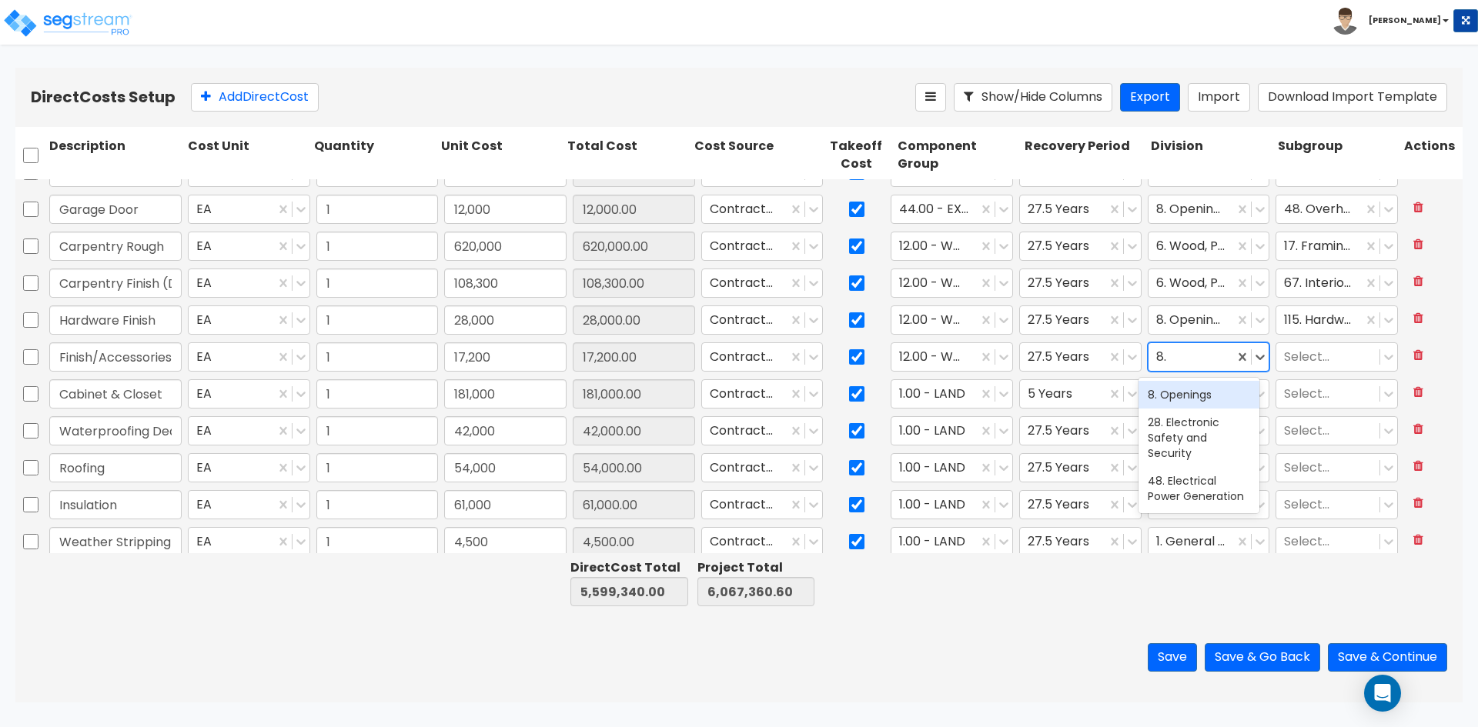
click at [1193, 393] on div "8. Openings" at bounding box center [1198, 395] width 121 height 28
click at [1331, 342] on div "Select..." at bounding box center [1336, 356] width 122 height 29
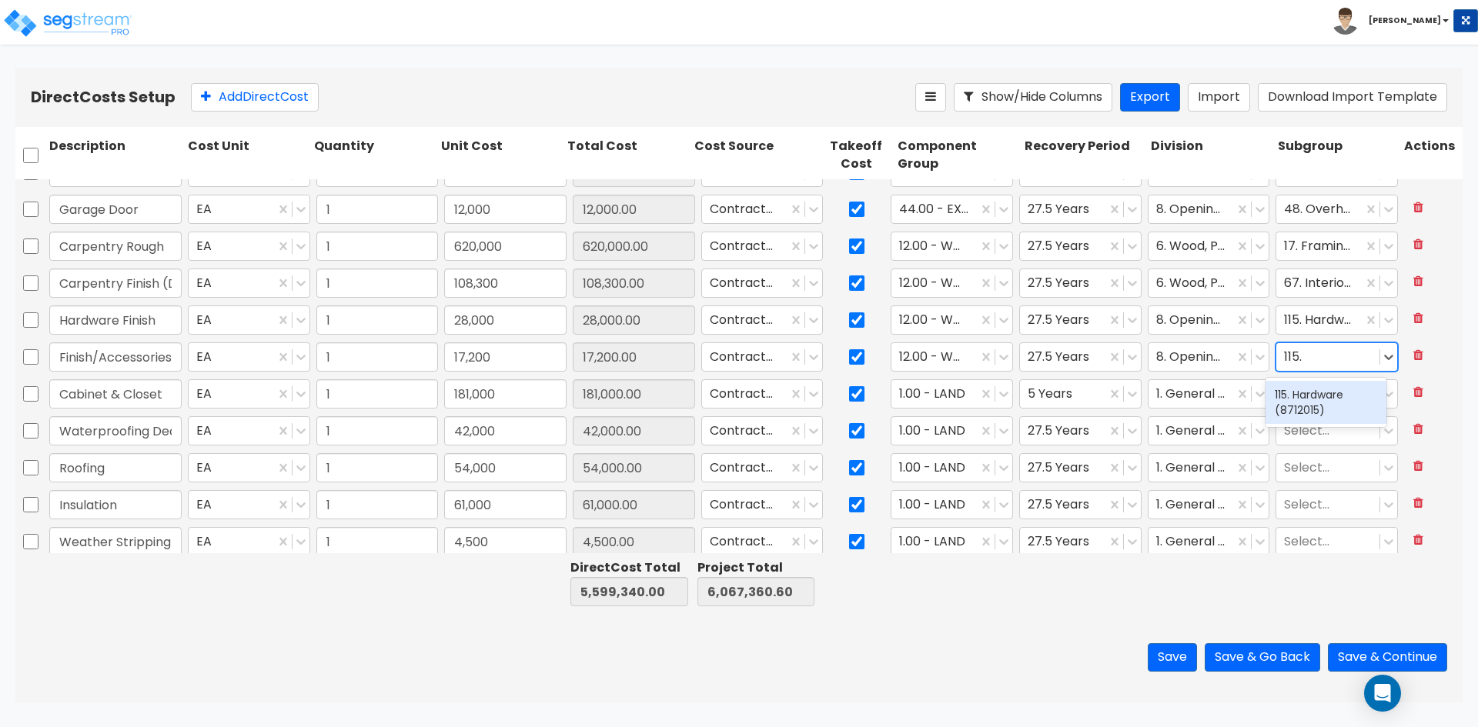
click at [1309, 394] on div "115. Hardware (8712015)" at bounding box center [1325, 402] width 121 height 43
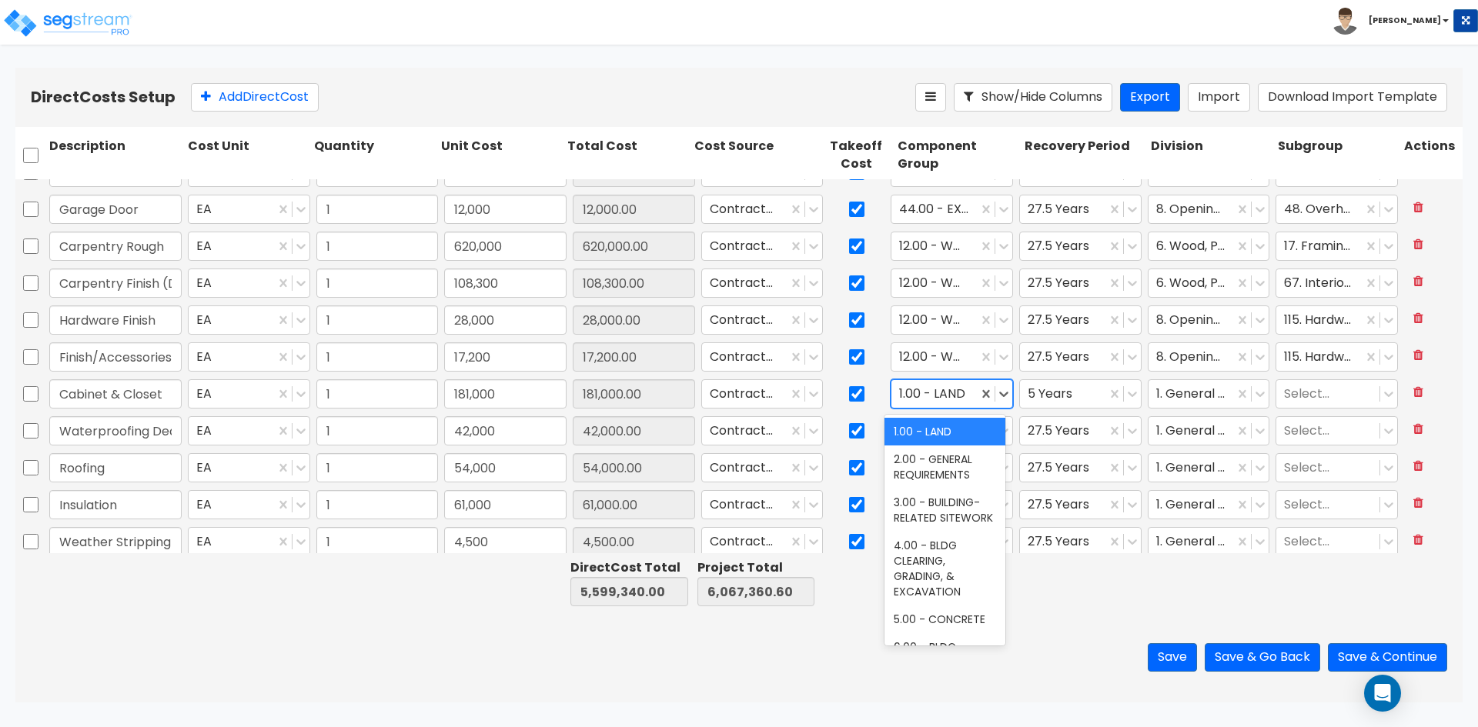
click at [913, 401] on div at bounding box center [934, 394] width 71 height 21
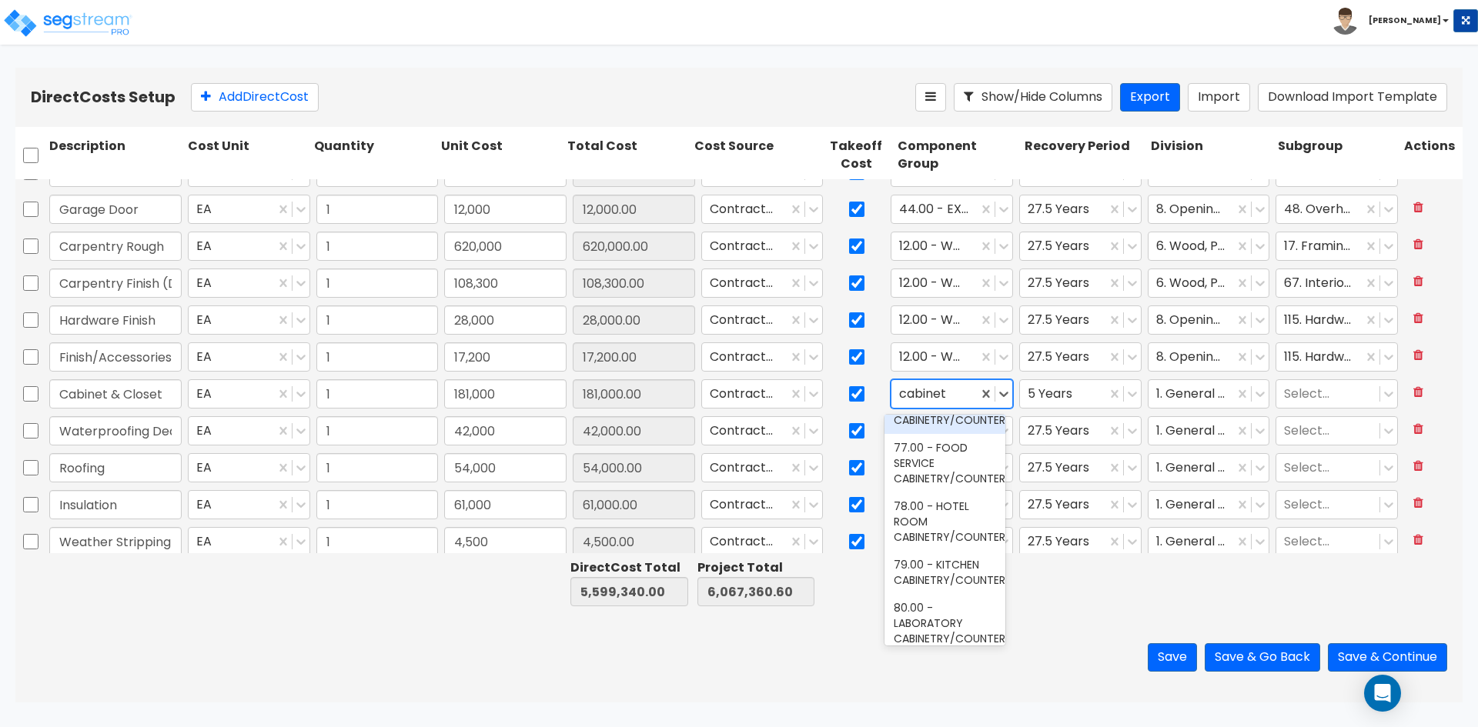
scroll to position [308, 0]
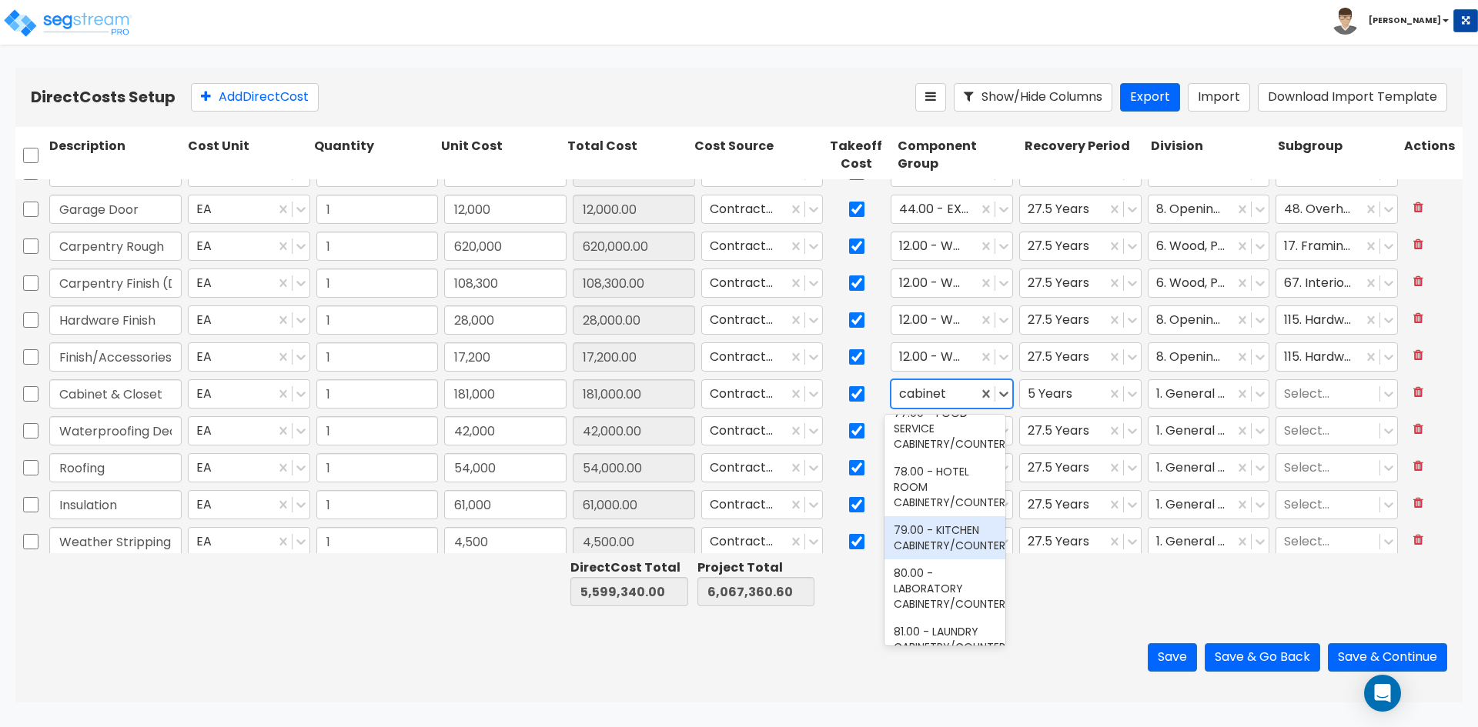
click at [948, 560] on div "79.00 - KITCHEN CABINETRY/COUNTERS" at bounding box center [944, 537] width 121 height 43
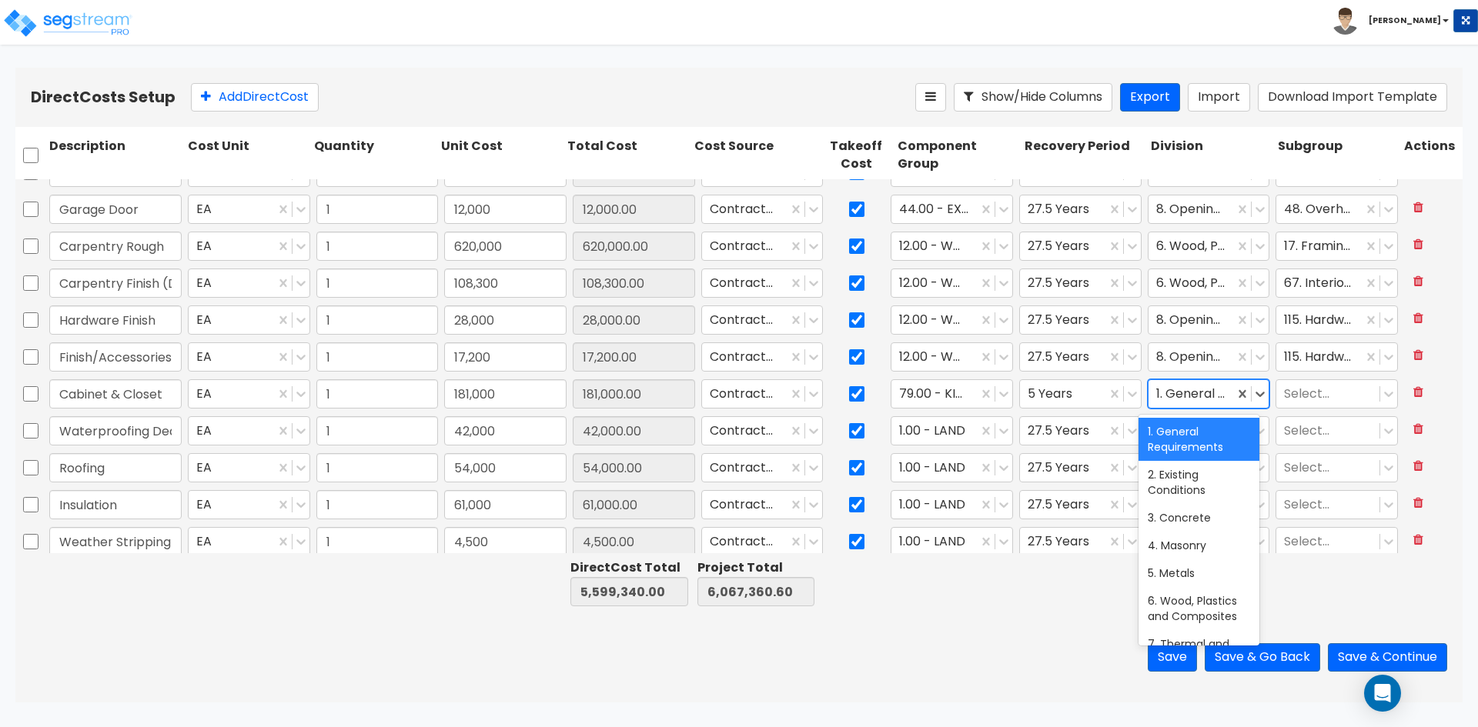
click at [1197, 393] on div at bounding box center [1191, 394] width 71 height 21
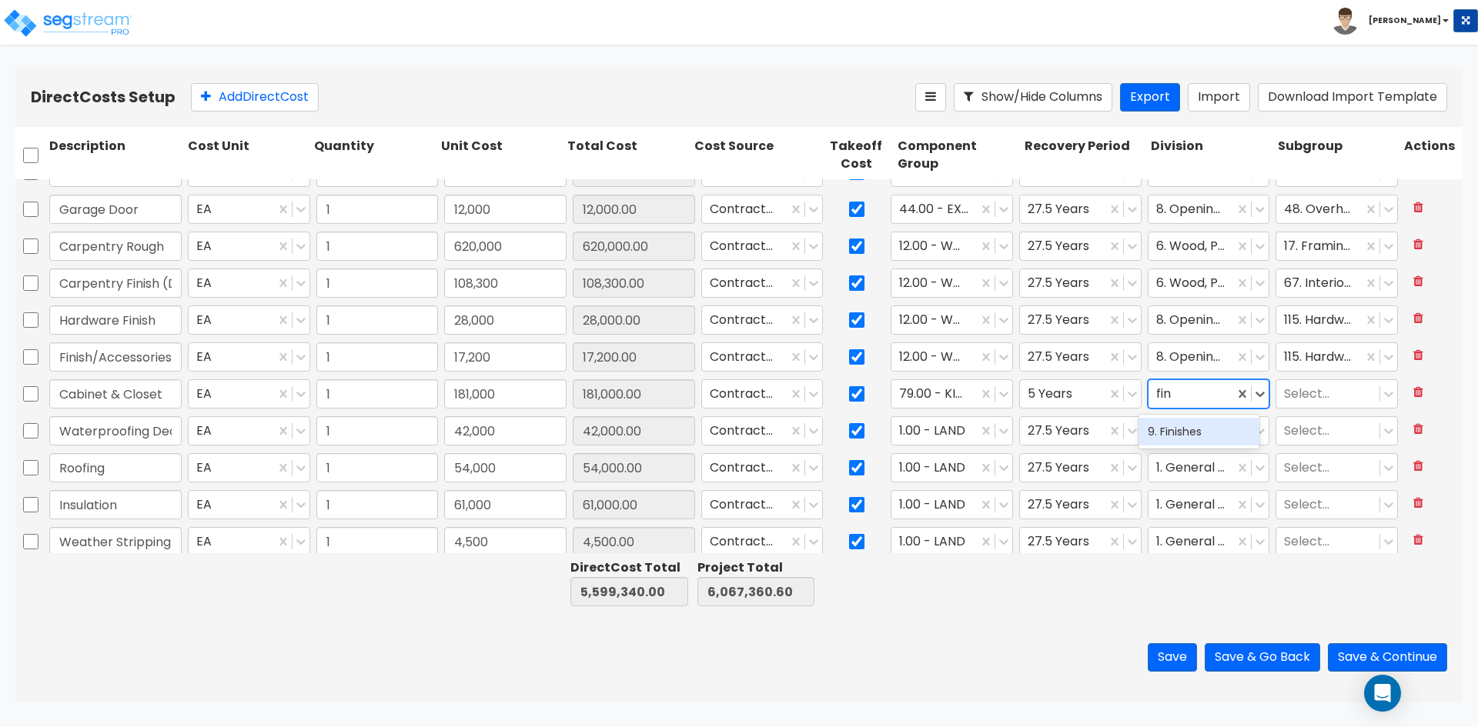
click at [1168, 425] on div "9. Finishes" at bounding box center [1198, 432] width 121 height 28
click at [145, 440] on input "Waterproofing Deck and Balconies" at bounding box center [115, 430] width 132 height 29
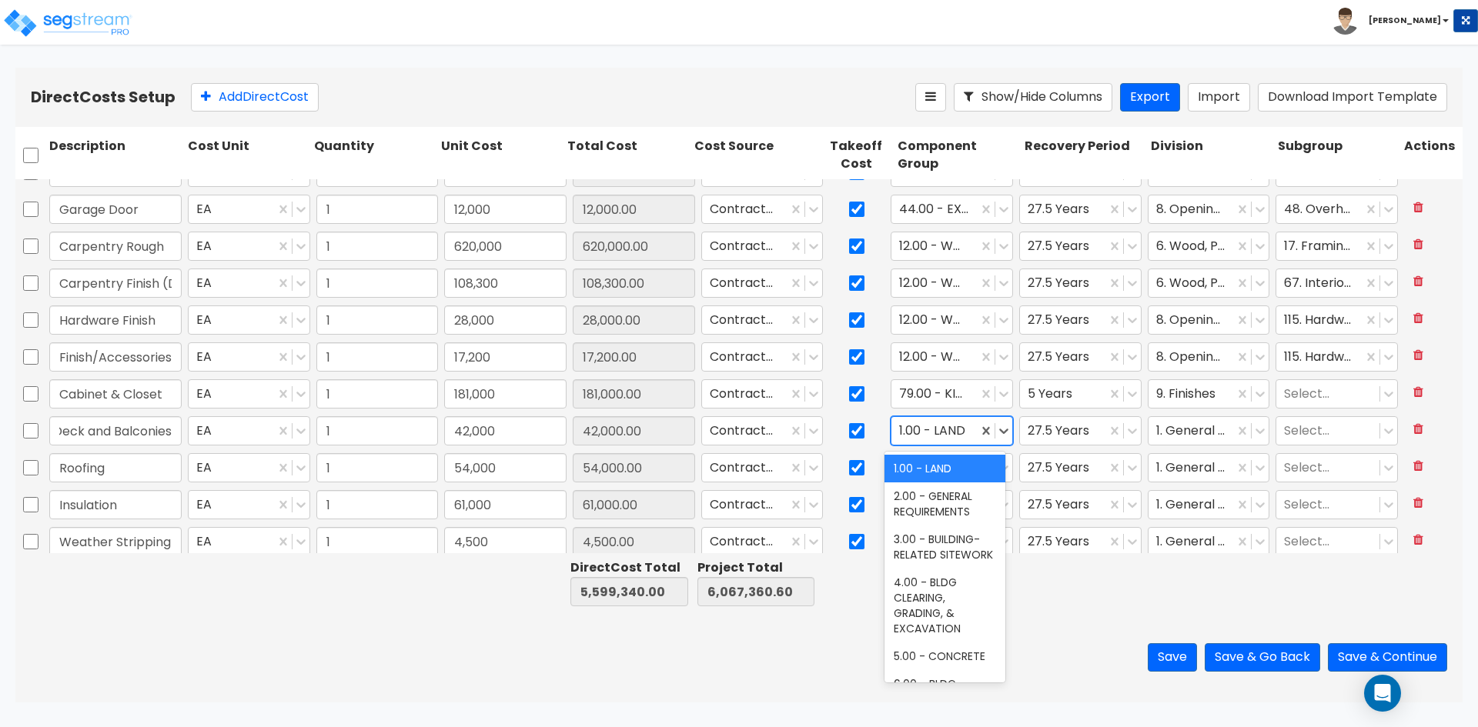
scroll to position [0, 0]
click at [933, 425] on div at bounding box center [934, 431] width 71 height 21
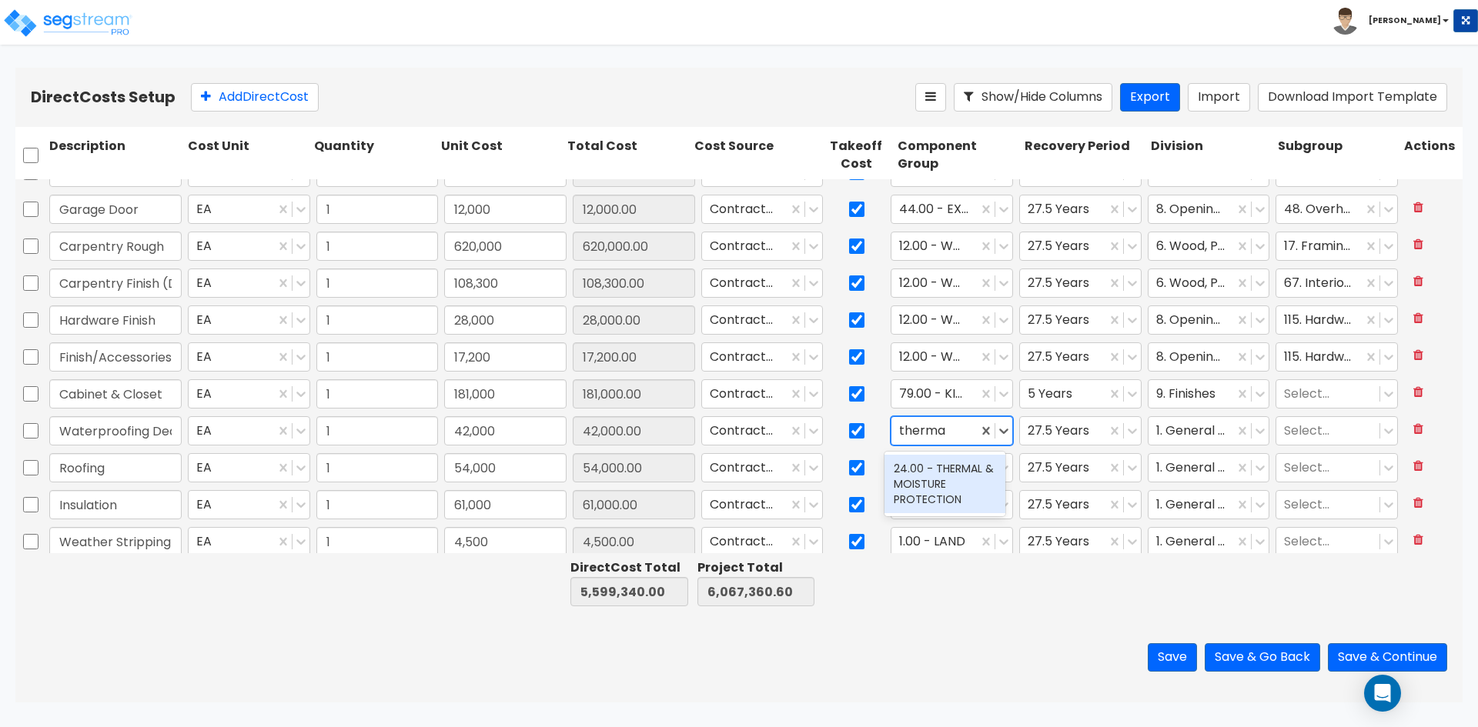
click at [951, 480] on div "24.00 - THERMAL & MOISTURE PROTECTION" at bounding box center [944, 484] width 121 height 58
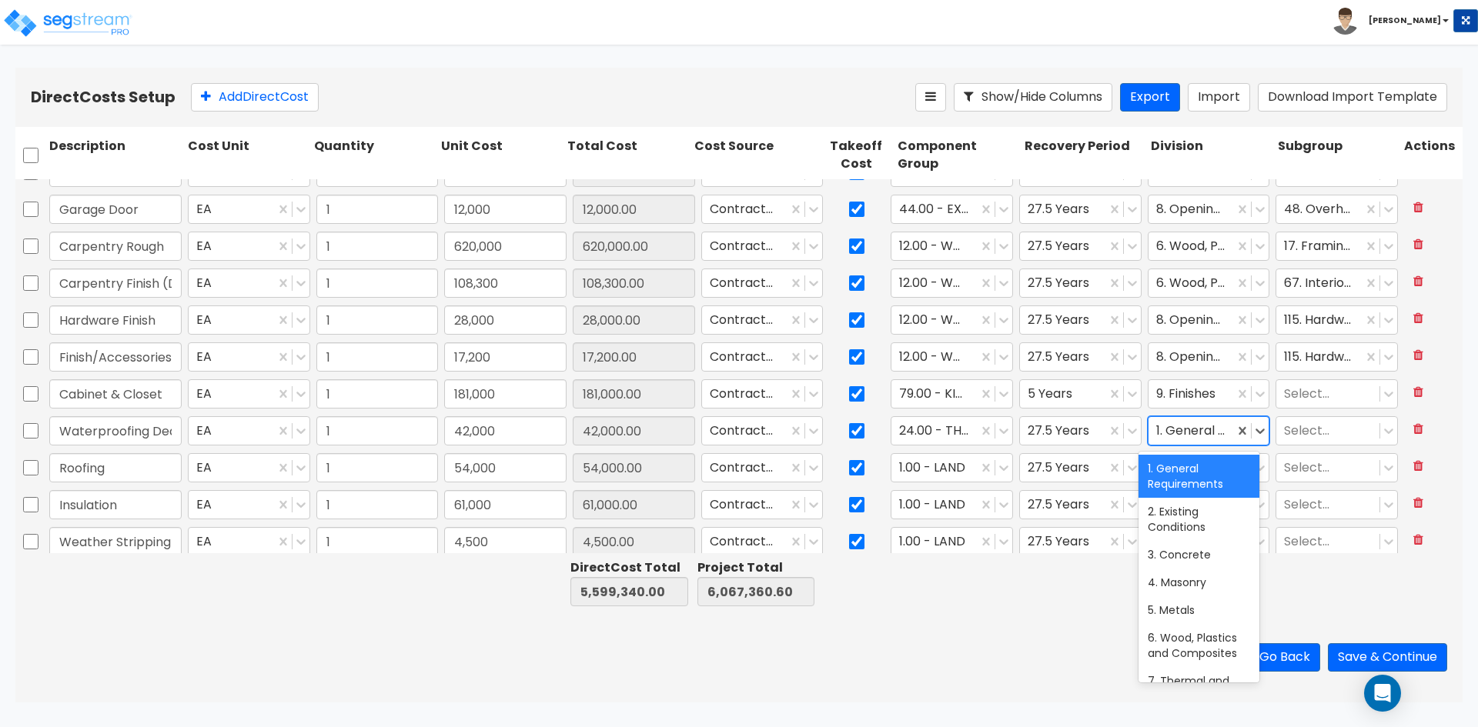
click at [1166, 438] on div at bounding box center [1191, 431] width 71 height 21
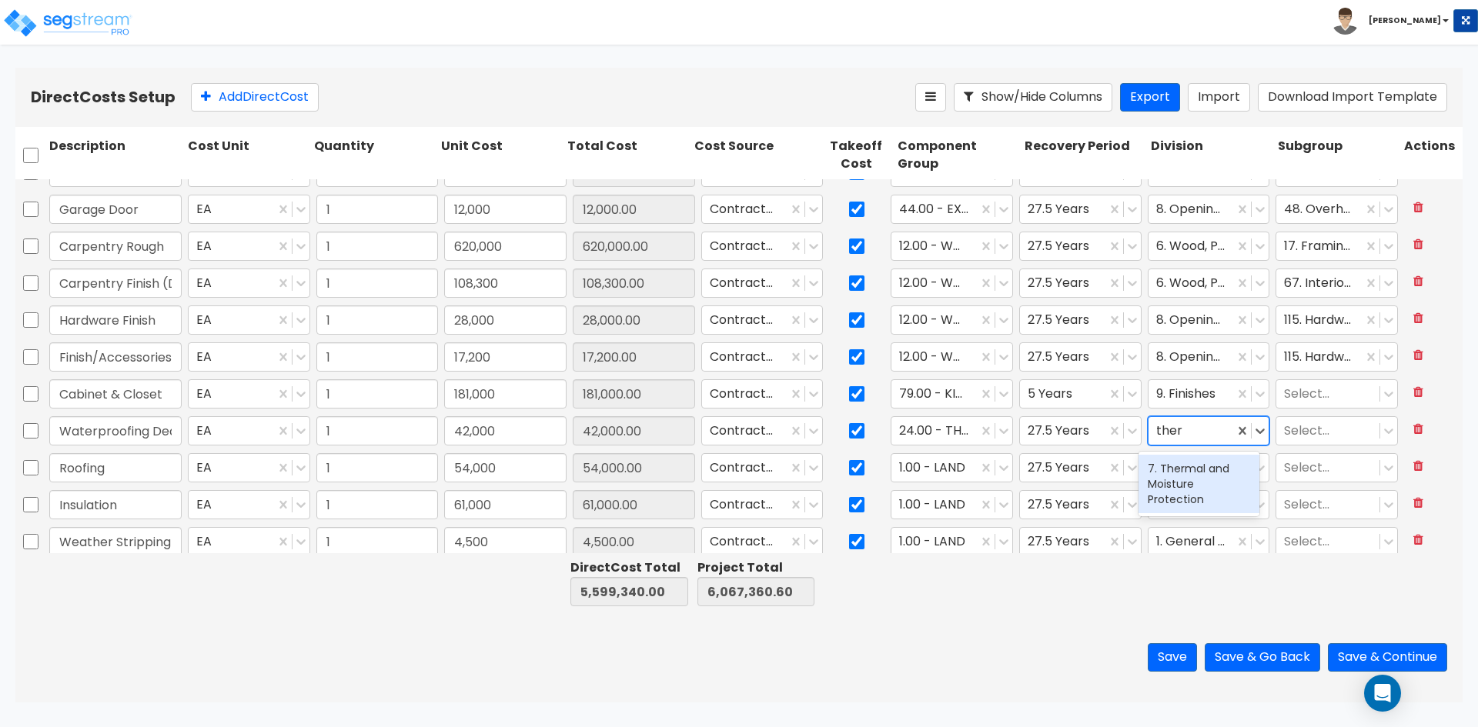
click at [1180, 498] on div "7. Thermal and Moisture Protection" at bounding box center [1198, 484] width 121 height 58
click at [1288, 434] on div at bounding box center [1328, 431] width 88 height 21
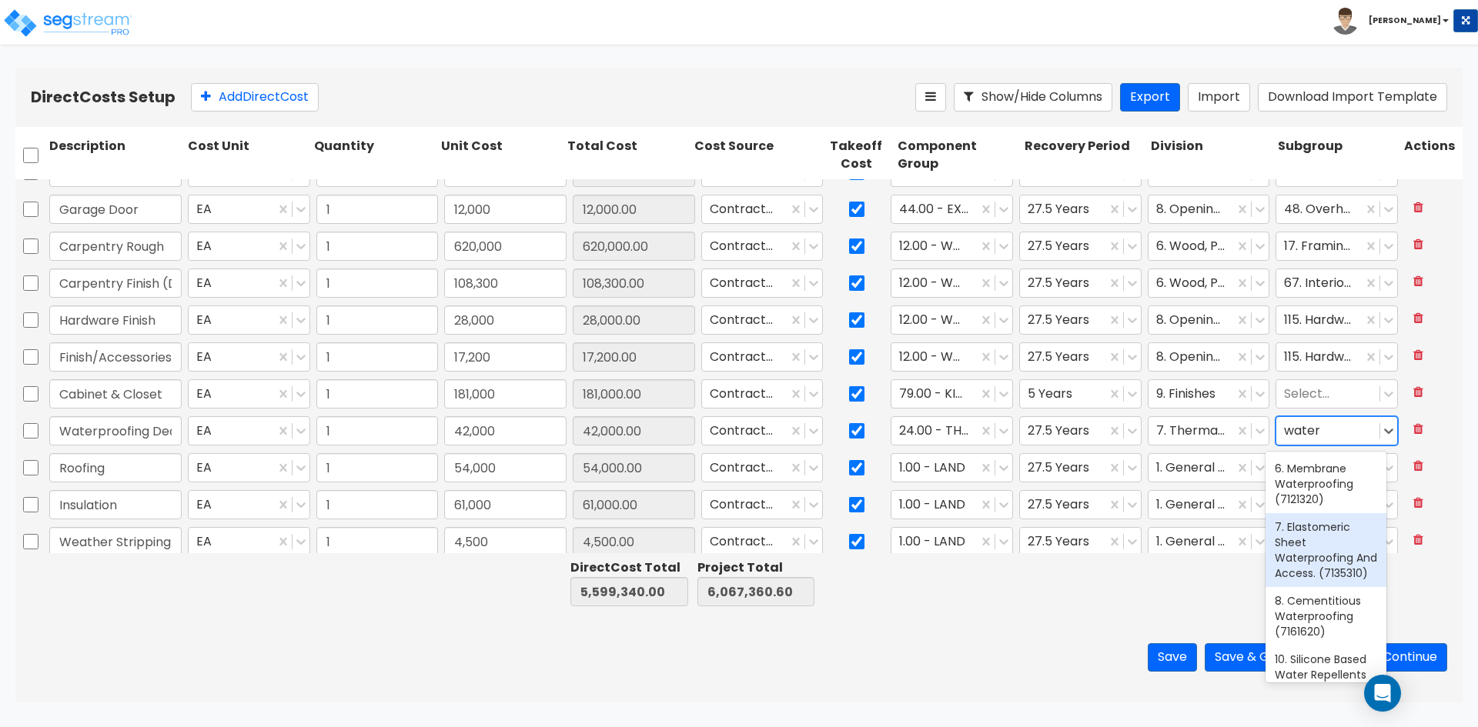
scroll to position [55, 0]
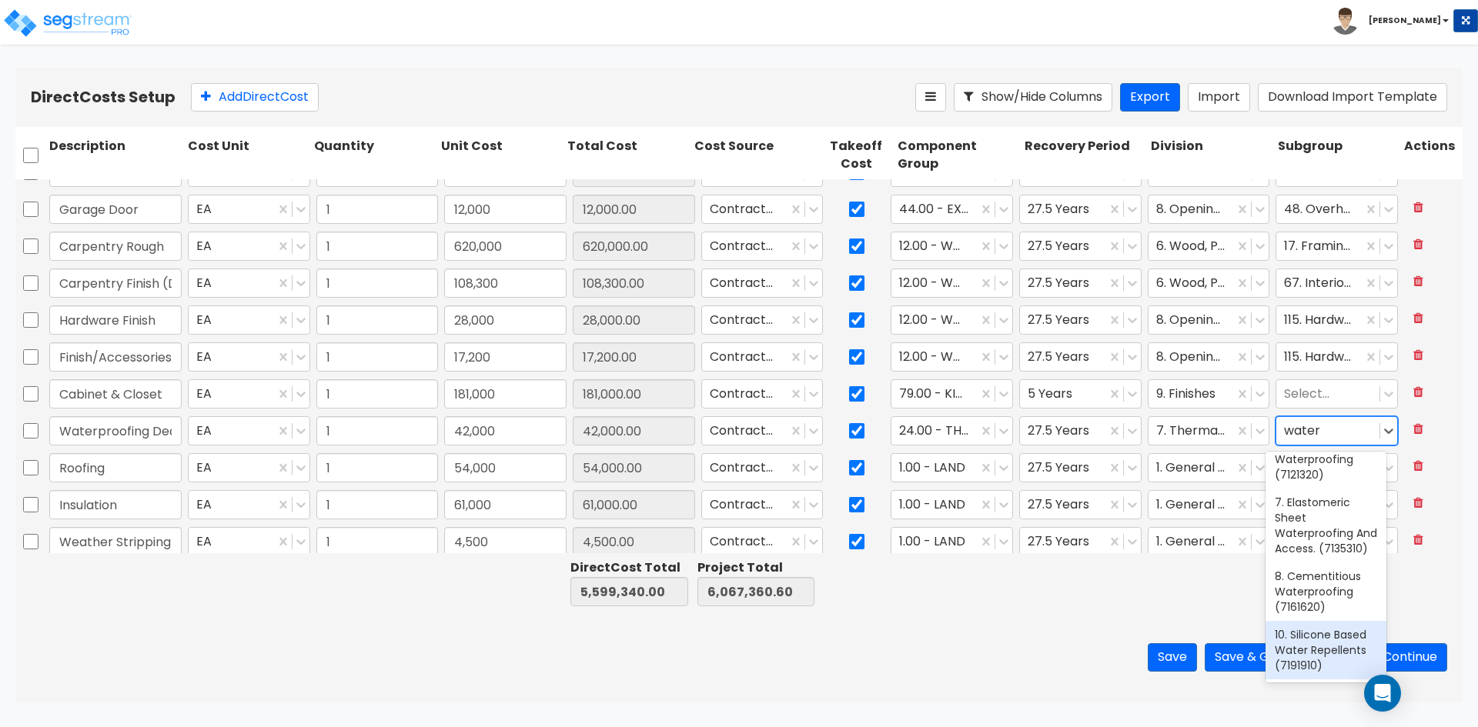
click at [1314, 647] on div "10. Silicone Based Water Repellents (7191910)" at bounding box center [1325, 650] width 121 height 58
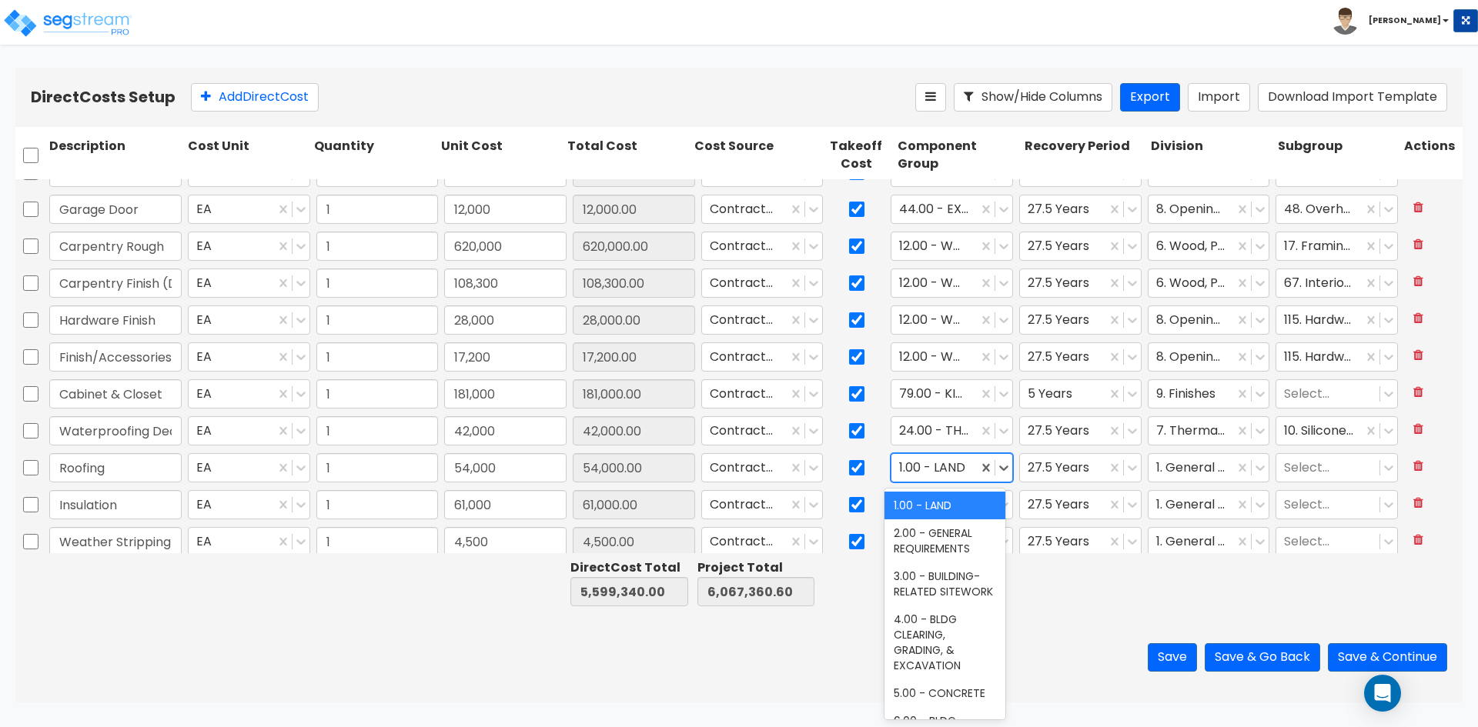
click at [936, 462] on div at bounding box center [934, 468] width 71 height 21
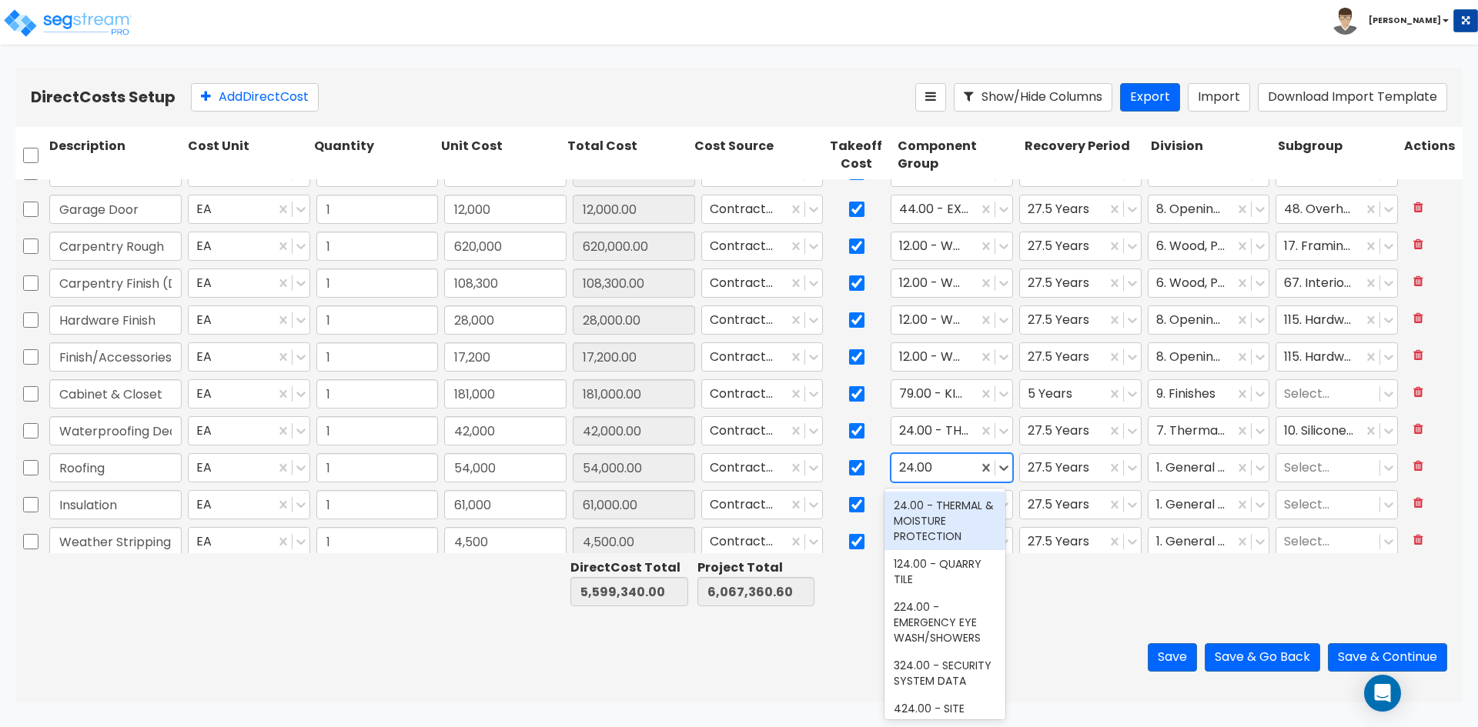
click at [958, 531] on div "24.00 - THERMAL & MOISTURE PROTECTION" at bounding box center [944, 521] width 121 height 58
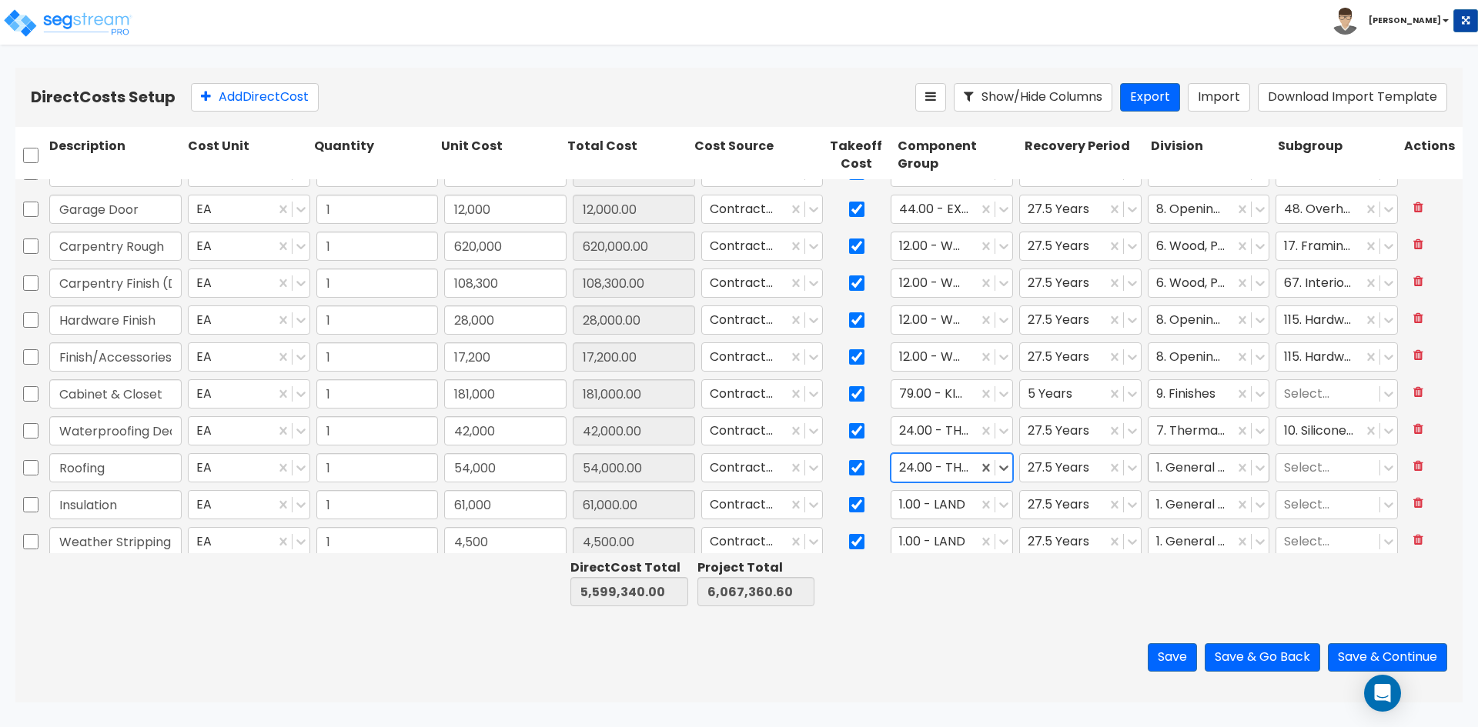
click at [1181, 479] on div "1. General Requirements" at bounding box center [1191, 468] width 86 height 27
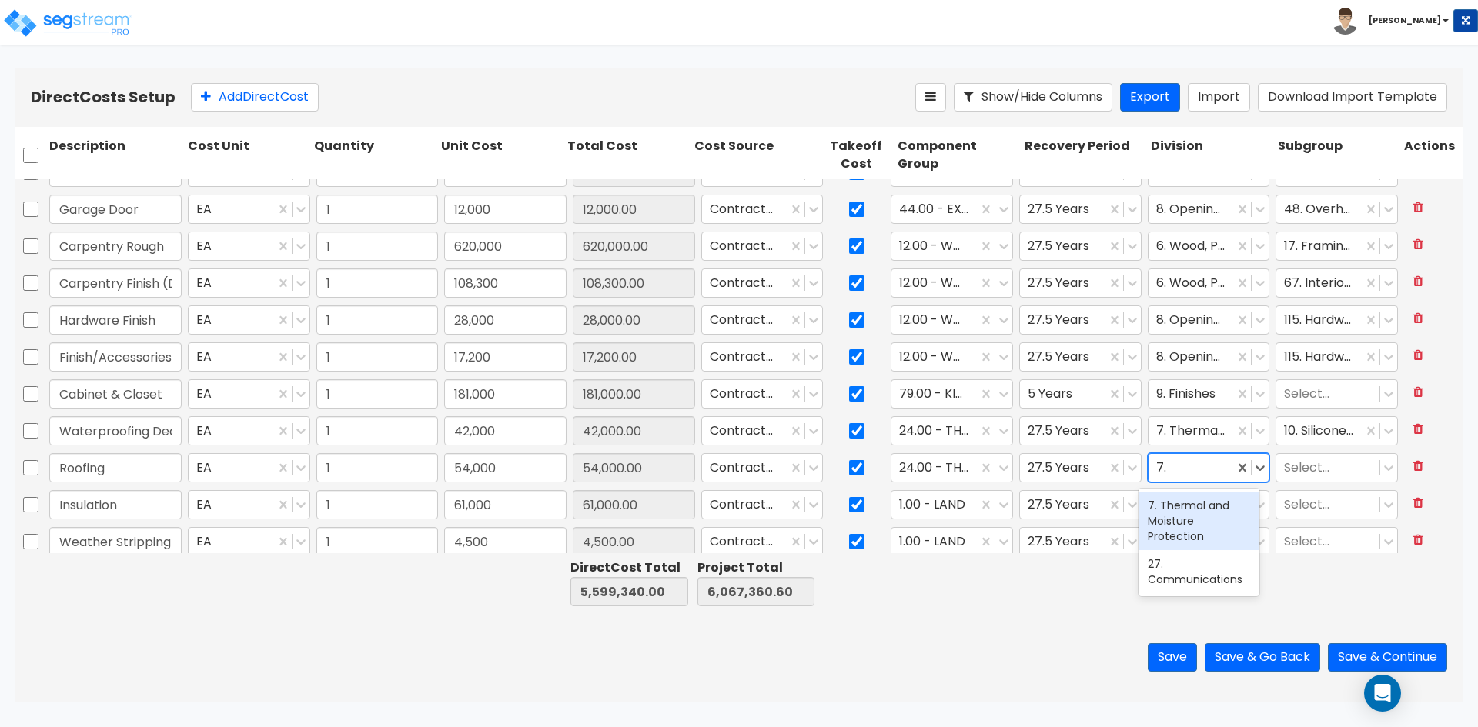
click at [1180, 522] on div "7. Thermal and Moisture Protection" at bounding box center [1198, 521] width 121 height 58
click at [1317, 466] on div at bounding box center [1328, 468] width 88 height 21
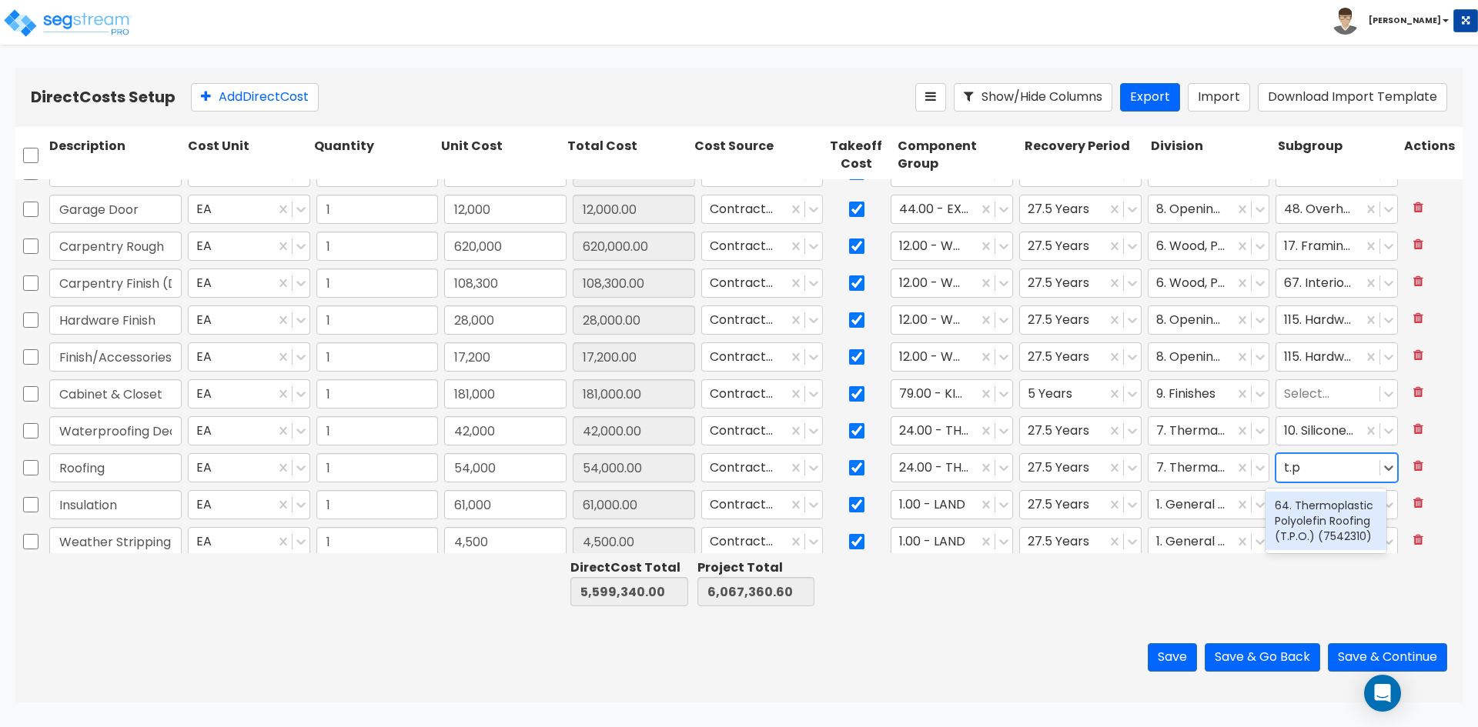
click at [1336, 539] on div "64. Thermoplastic Polyolefin Roofing (T.P.O.) (7542310)" at bounding box center [1325, 521] width 121 height 58
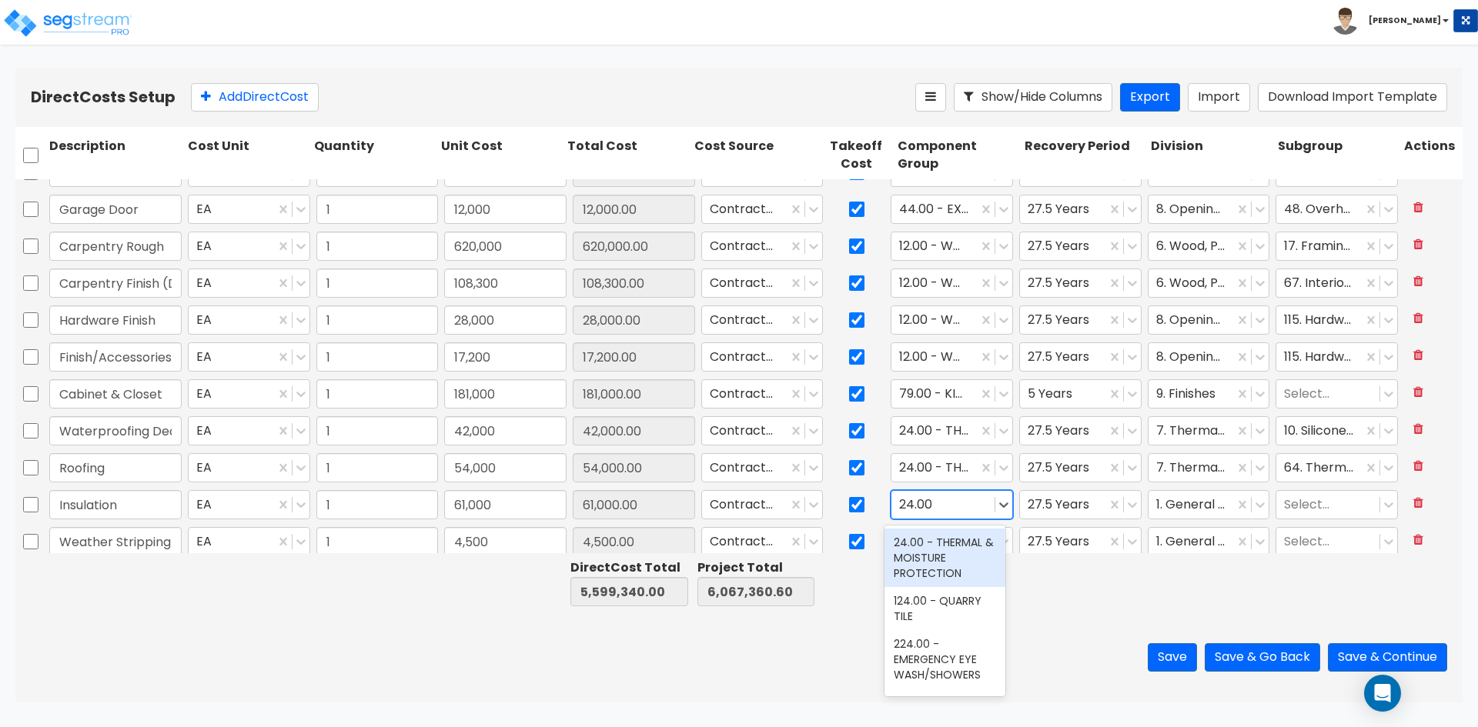
click at [953, 550] on div "24.00 - THERMAL & MOISTURE PROTECTION" at bounding box center [944, 558] width 121 height 58
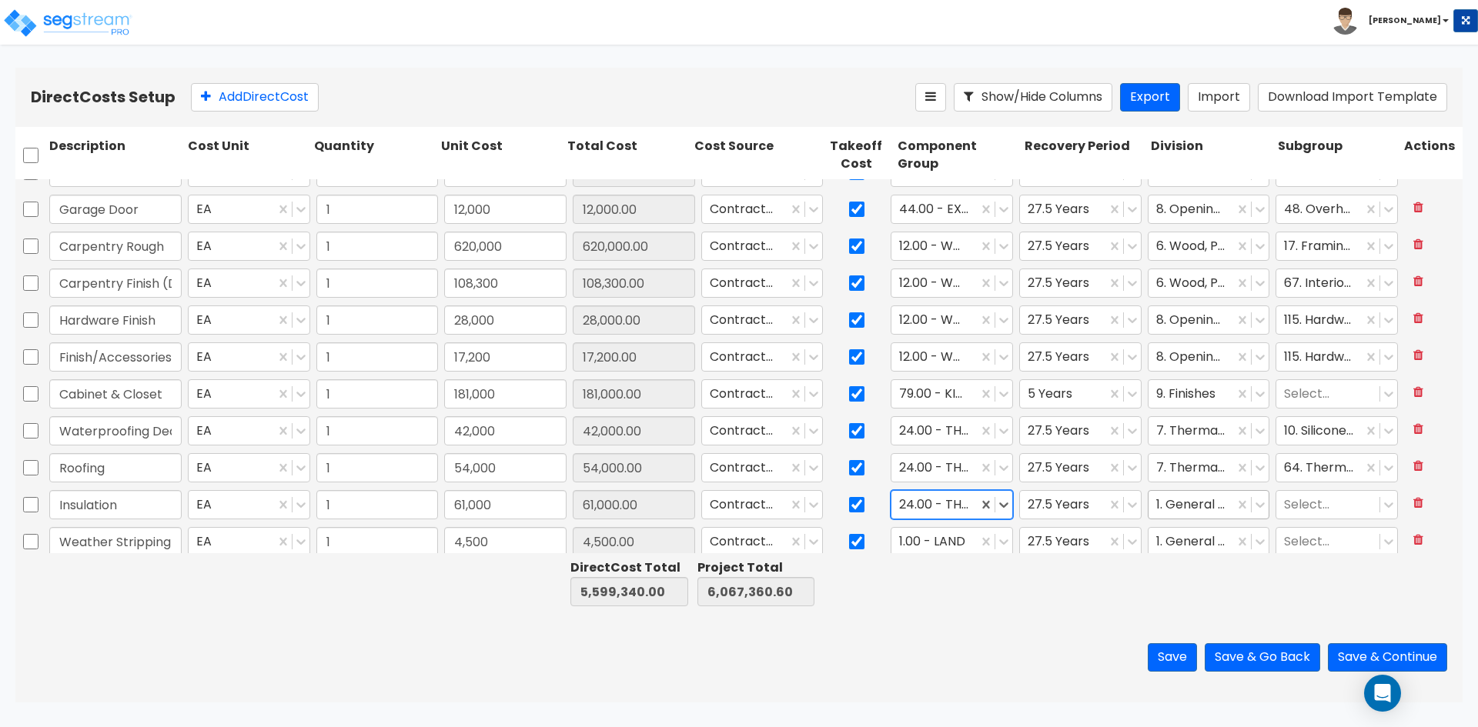
click at [1158, 508] on div at bounding box center [1191, 505] width 71 height 21
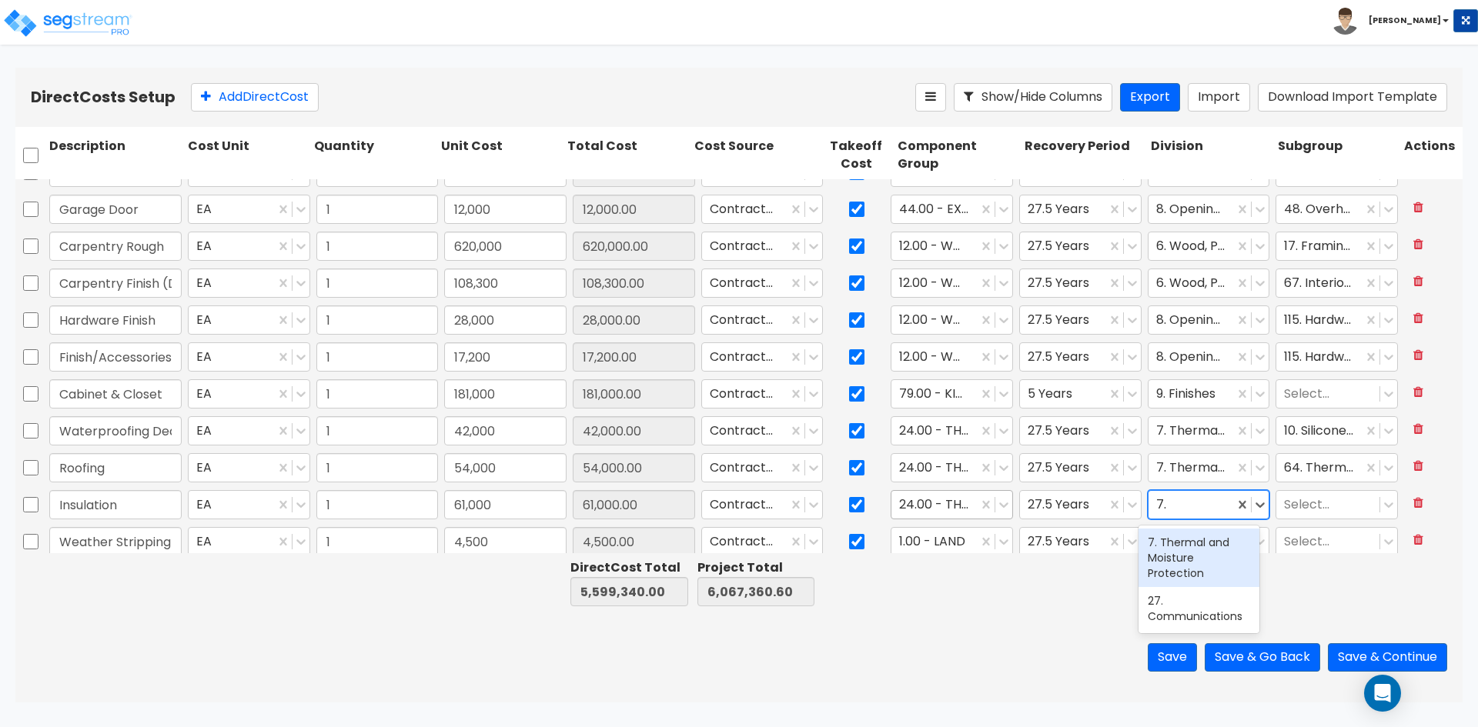
click at [1181, 562] on div "7. Thermal and Moisture Protection" at bounding box center [1198, 558] width 121 height 58
click at [1291, 506] on div at bounding box center [1328, 505] width 88 height 21
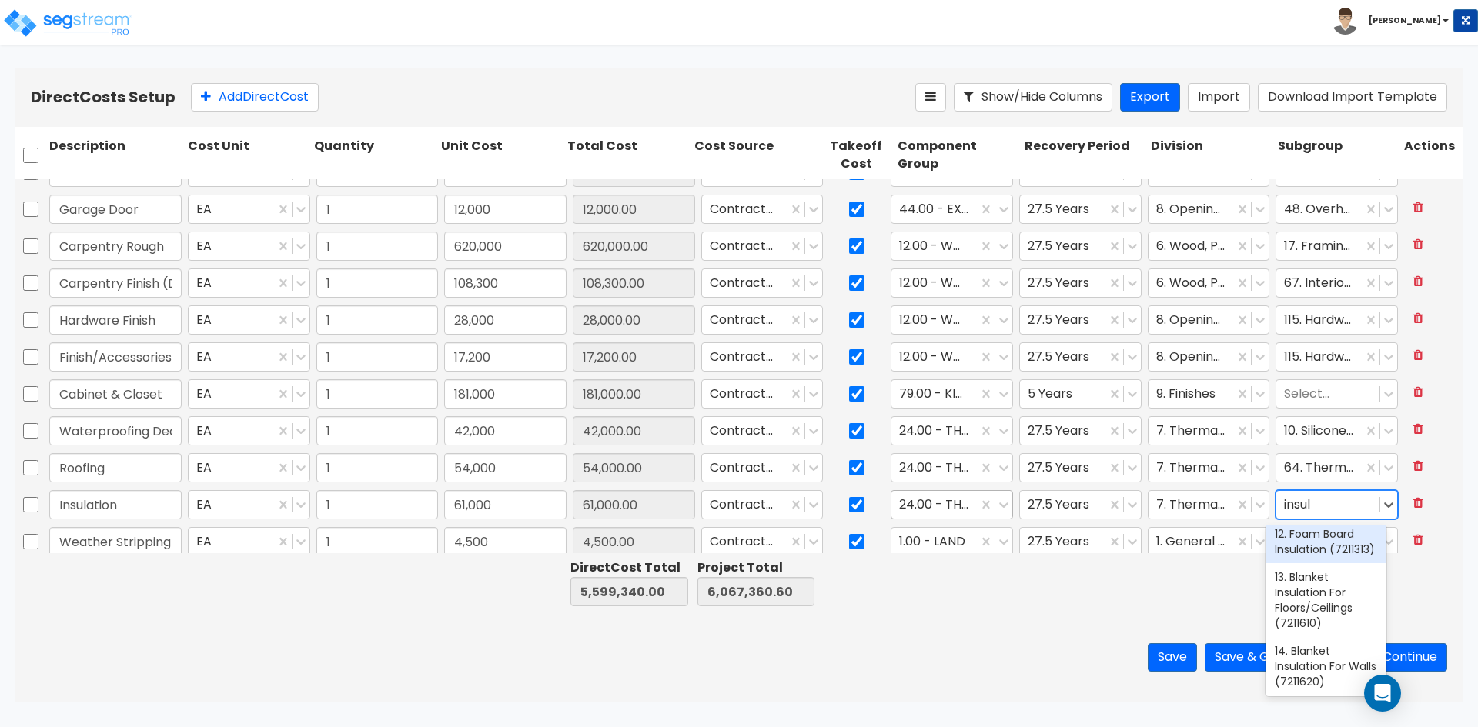
scroll to position [77, 0]
click at [1318, 670] on div "14. Blanket Insulation For Walls (7211620)" at bounding box center [1325, 641] width 121 height 58
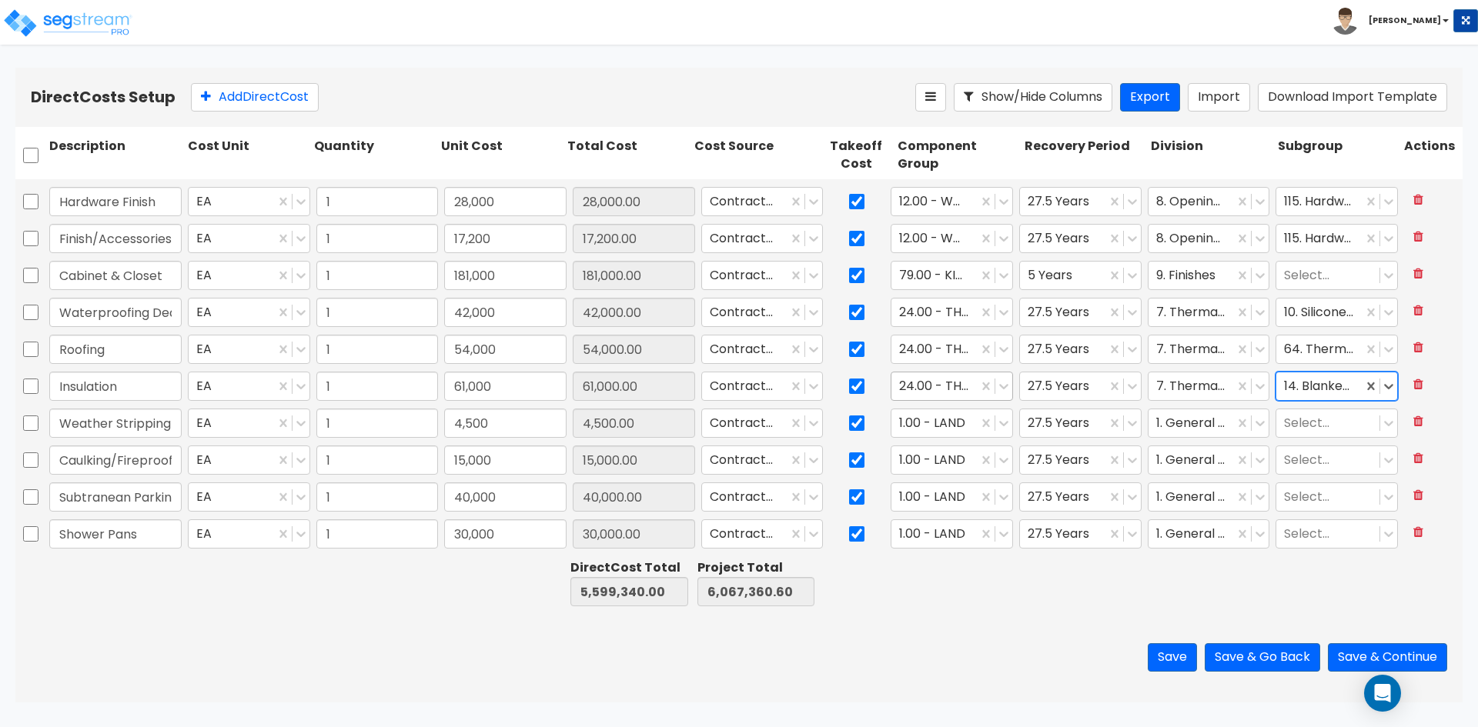
scroll to position [770, 0]
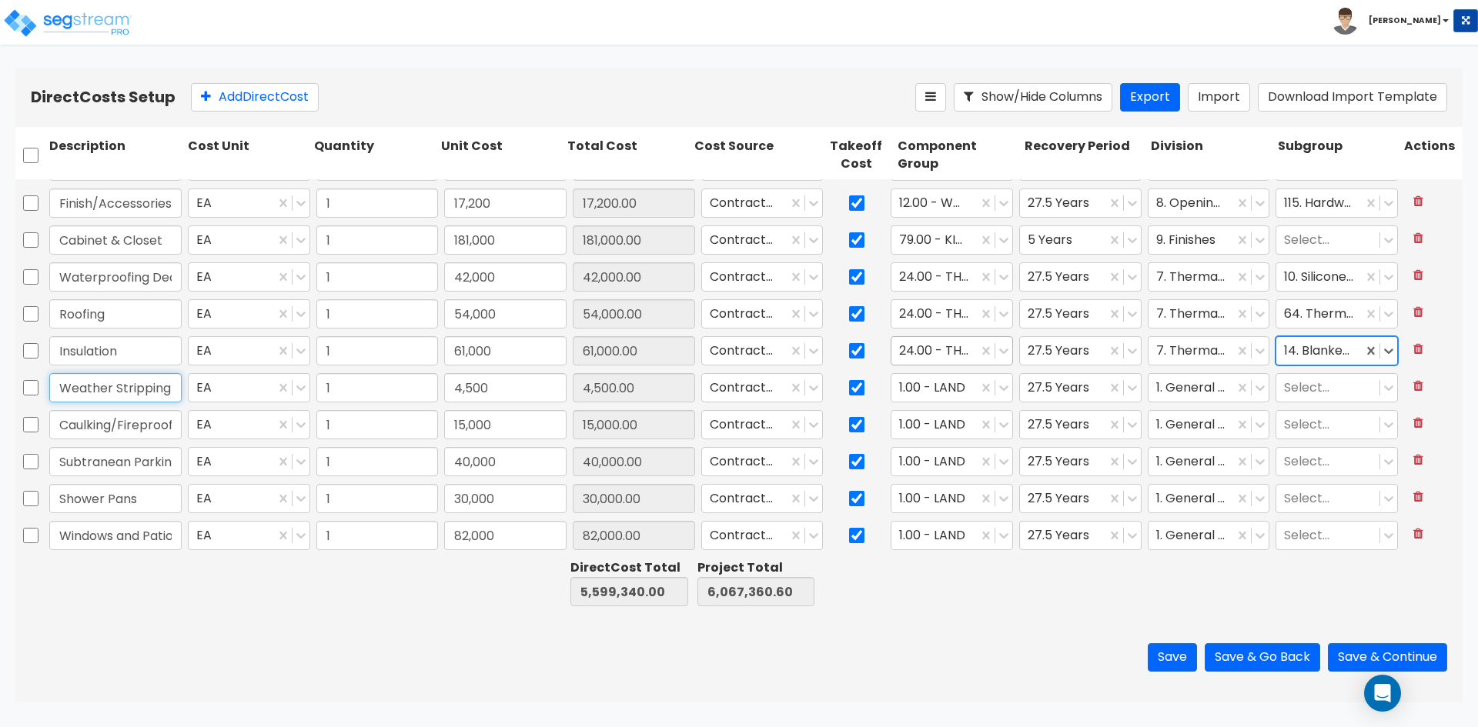
click at [150, 386] on input "Weather Stripping" at bounding box center [115, 387] width 132 height 29
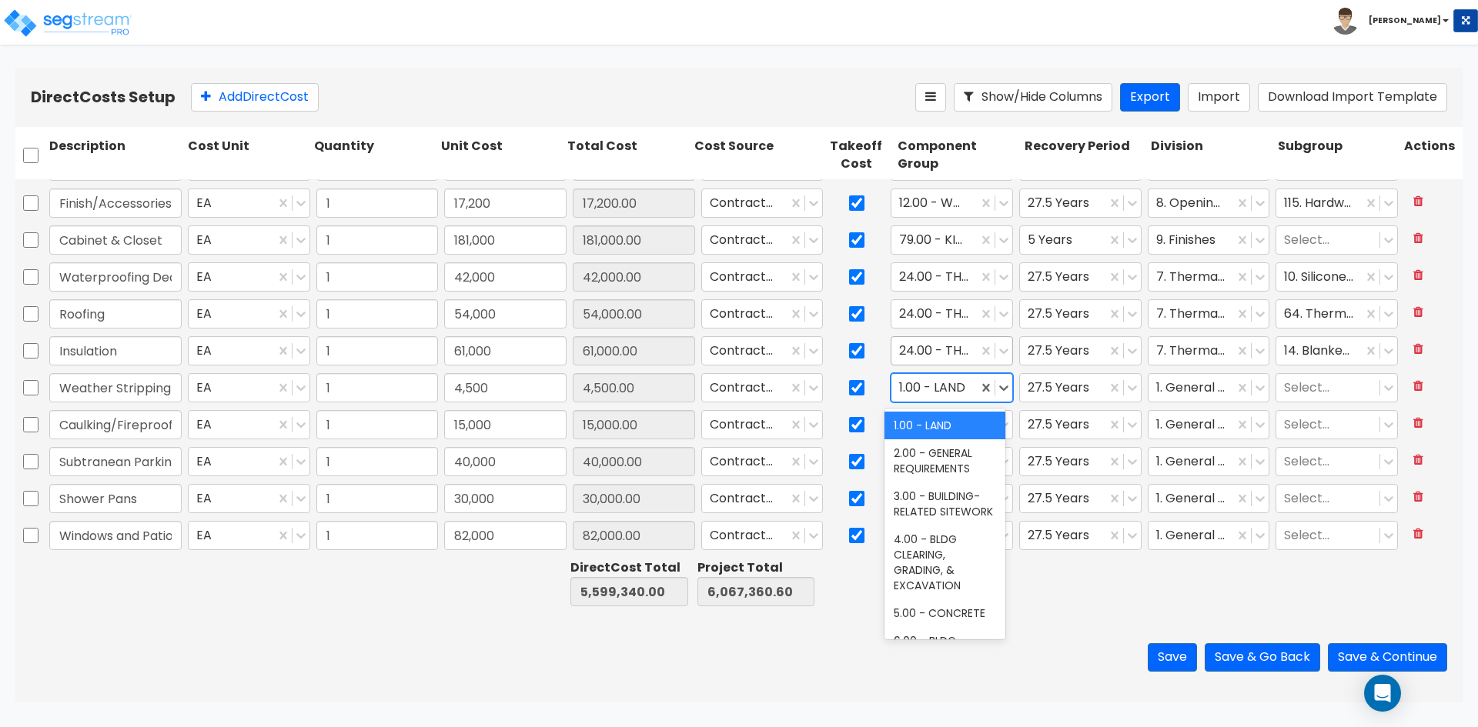
click at [927, 383] on div at bounding box center [934, 388] width 71 height 21
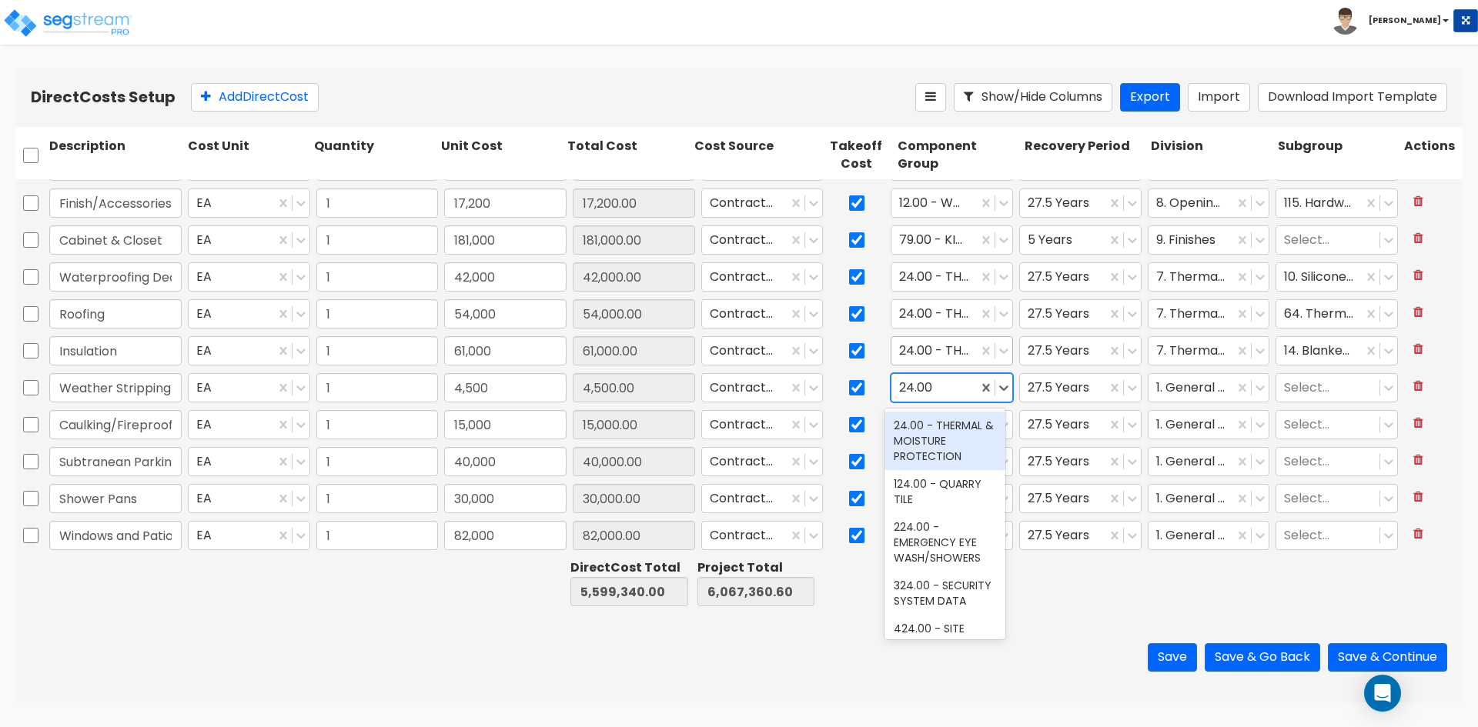
click at [925, 429] on div "24.00 - THERMAL & MOISTURE PROTECTION" at bounding box center [944, 441] width 121 height 58
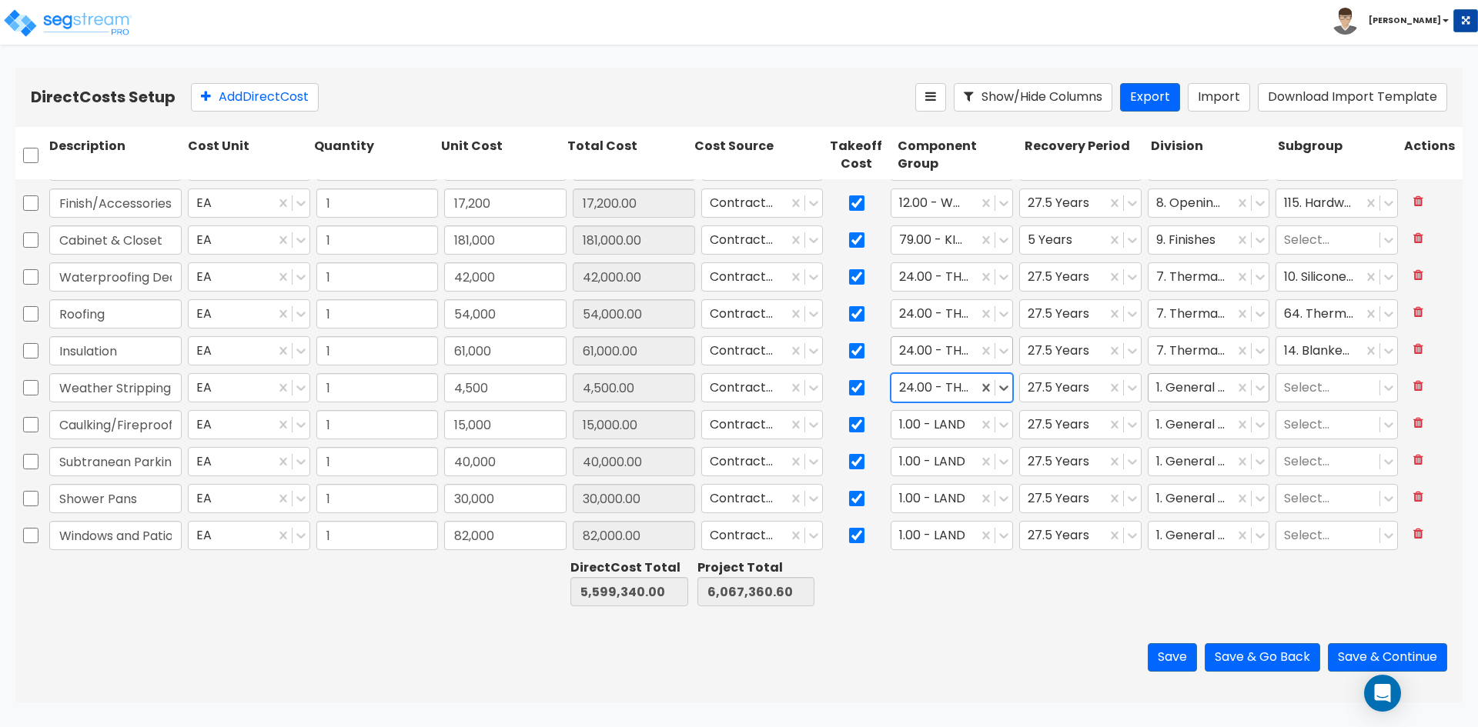
click at [1173, 386] on div at bounding box center [1191, 388] width 71 height 21
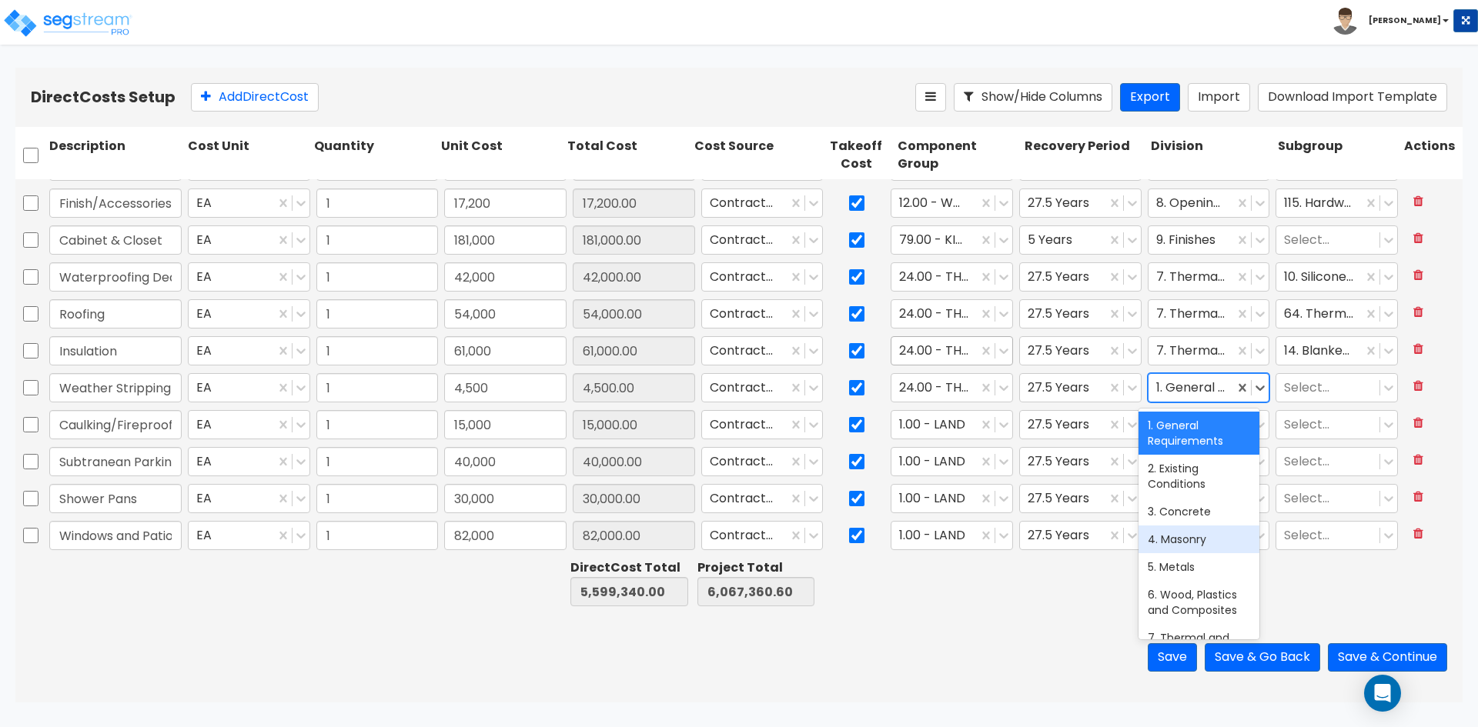
scroll to position [77, 0]
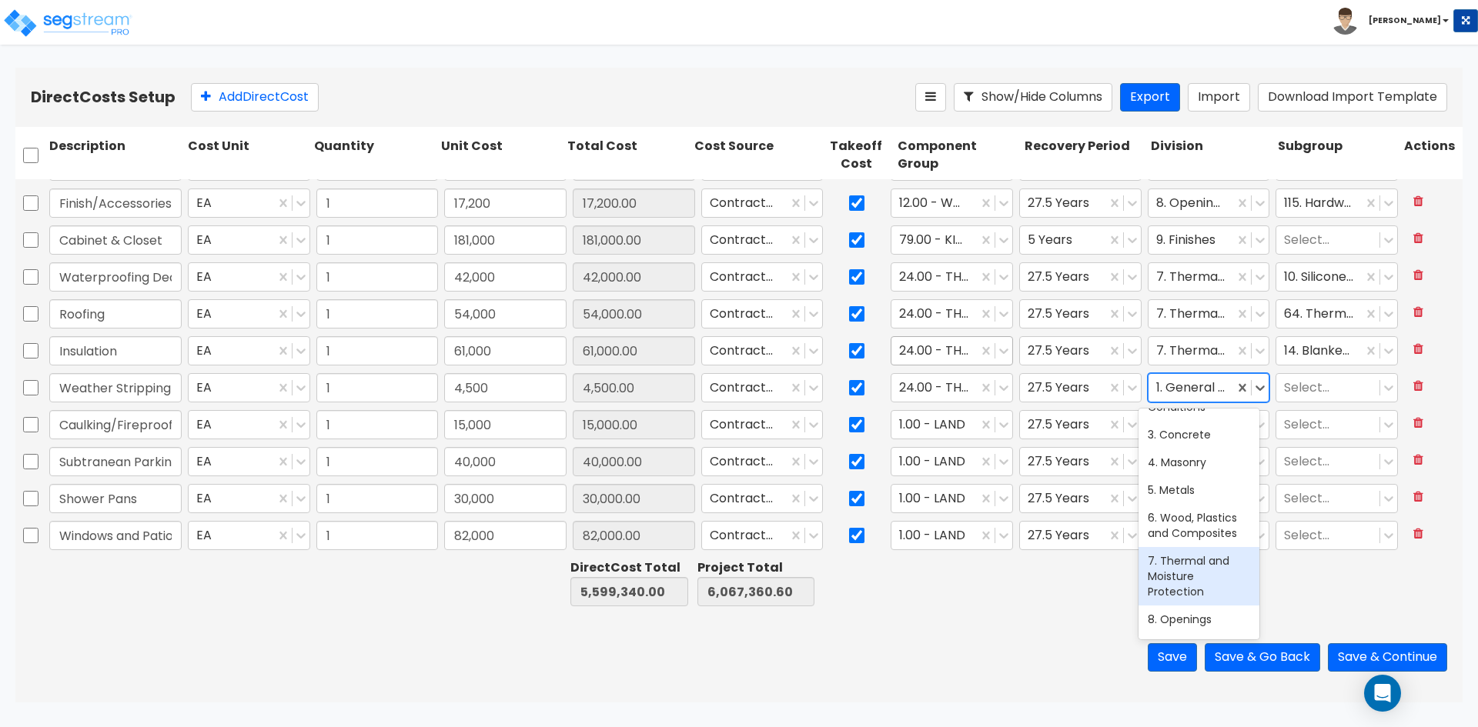
click at [1194, 584] on div "7. Thermal and Moisture Protection" at bounding box center [1198, 576] width 121 height 58
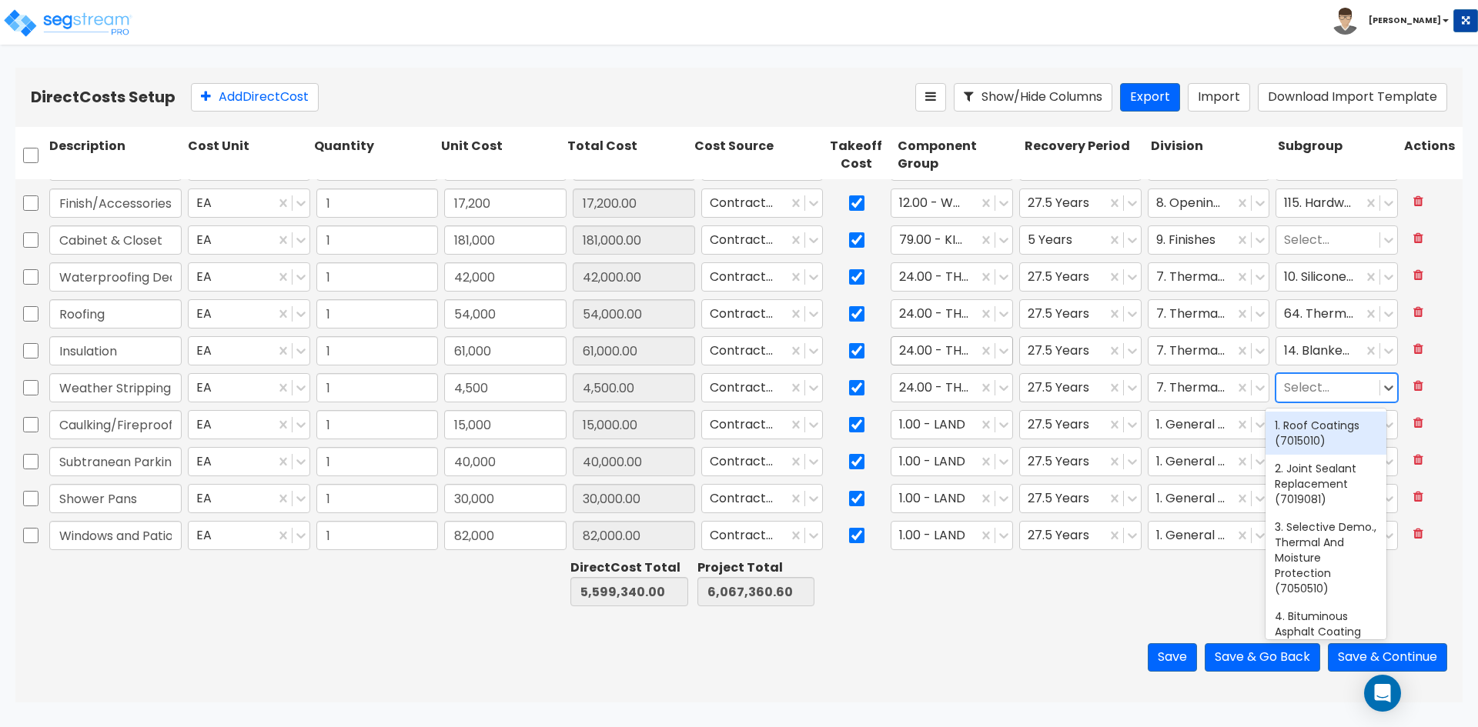
click at [1295, 390] on div at bounding box center [1328, 388] width 88 height 21
click at [1311, 436] on div "23. Weather Barriers (7251010)" at bounding box center [1325, 433] width 121 height 43
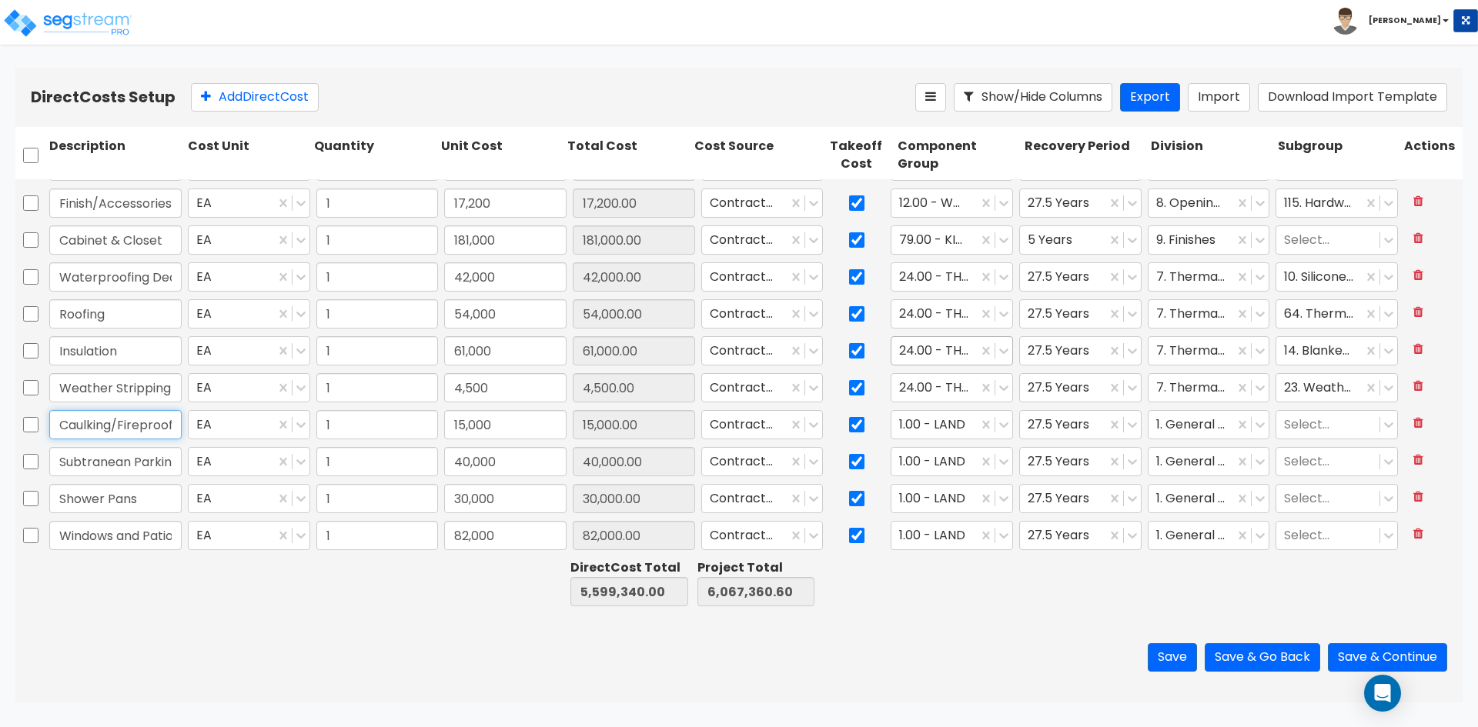
click at [147, 429] on input "Caulking/Fireproofing" at bounding box center [115, 424] width 132 height 29
click at [937, 416] on div at bounding box center [934, 425] width 71 height 21
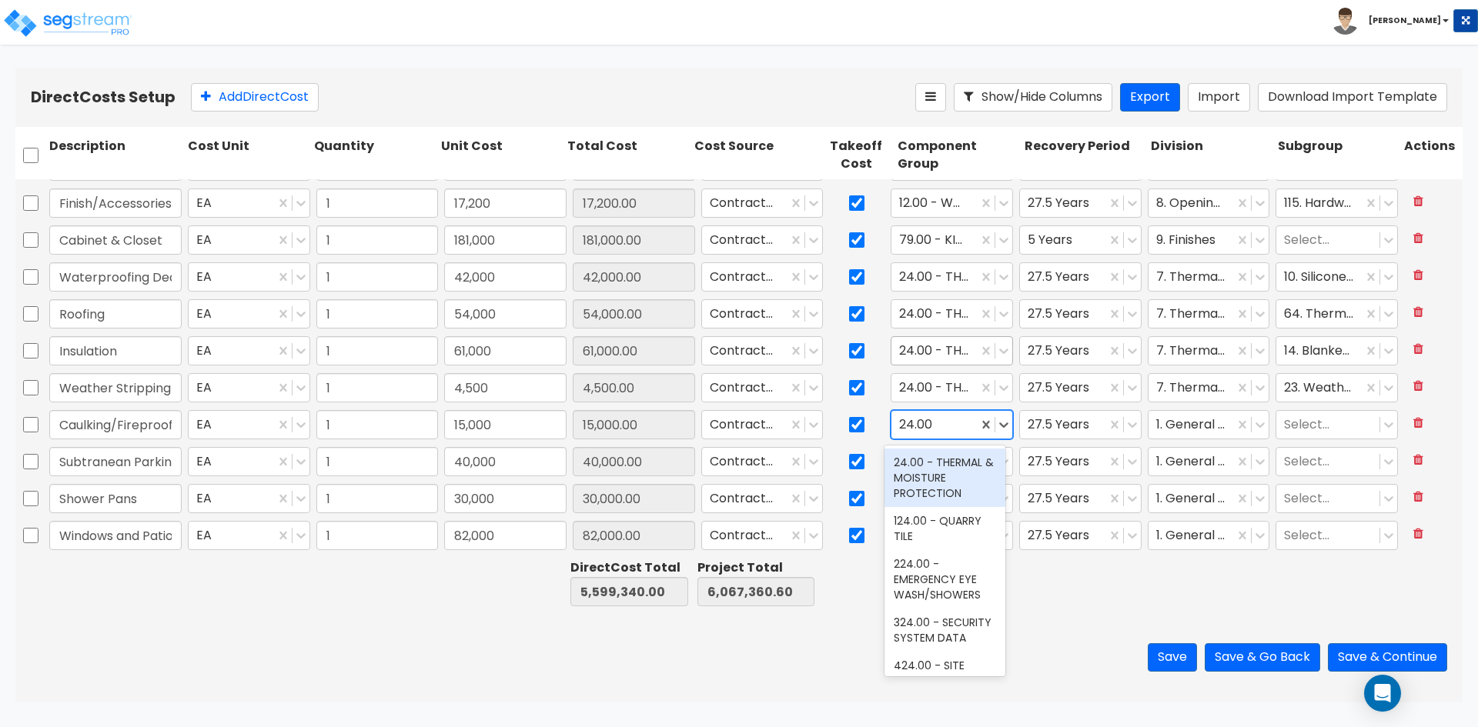
click at [943, 479] on div "24.00 - THERMAL & MOISTURE PROTECTION" at bounding box center [944, 478] width 121 height 58
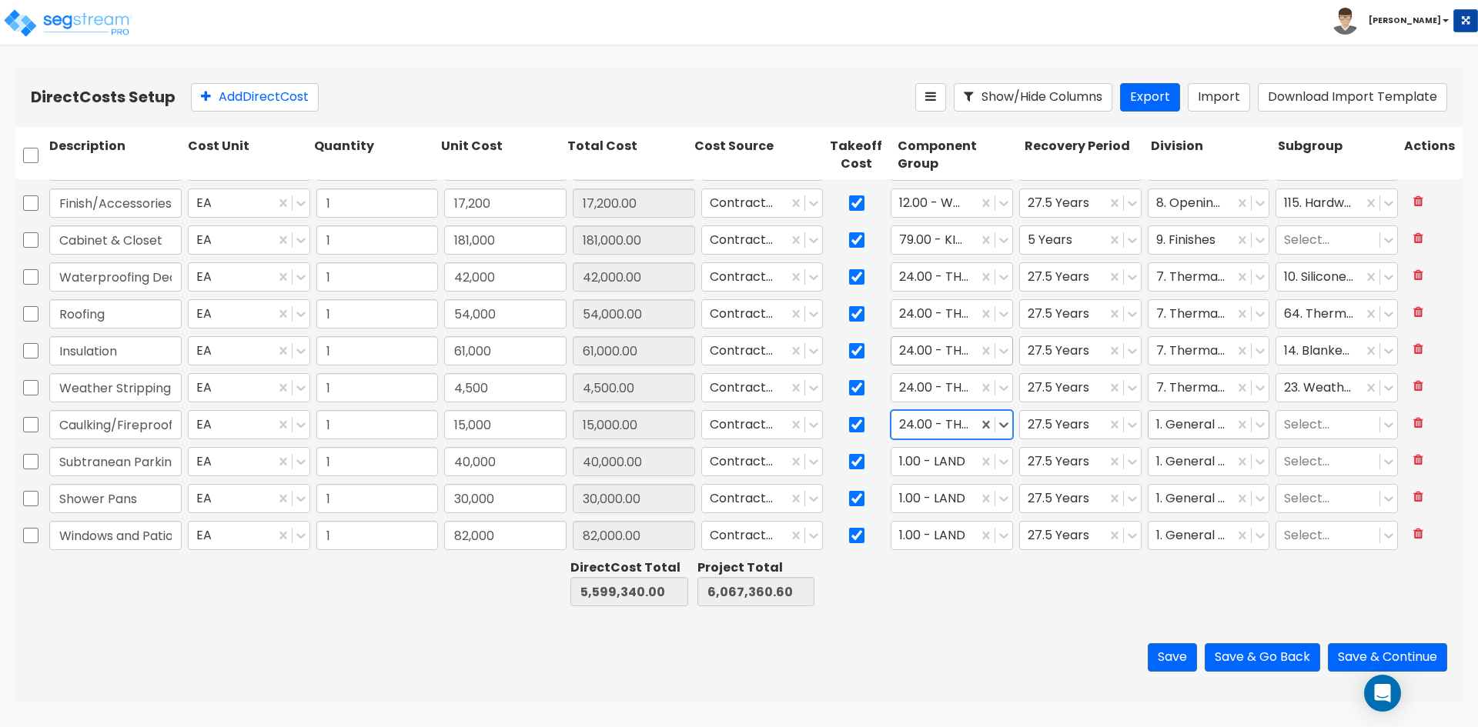
click at [1157, 421] on div at bounding box center [1191, 425] width 71 height 21
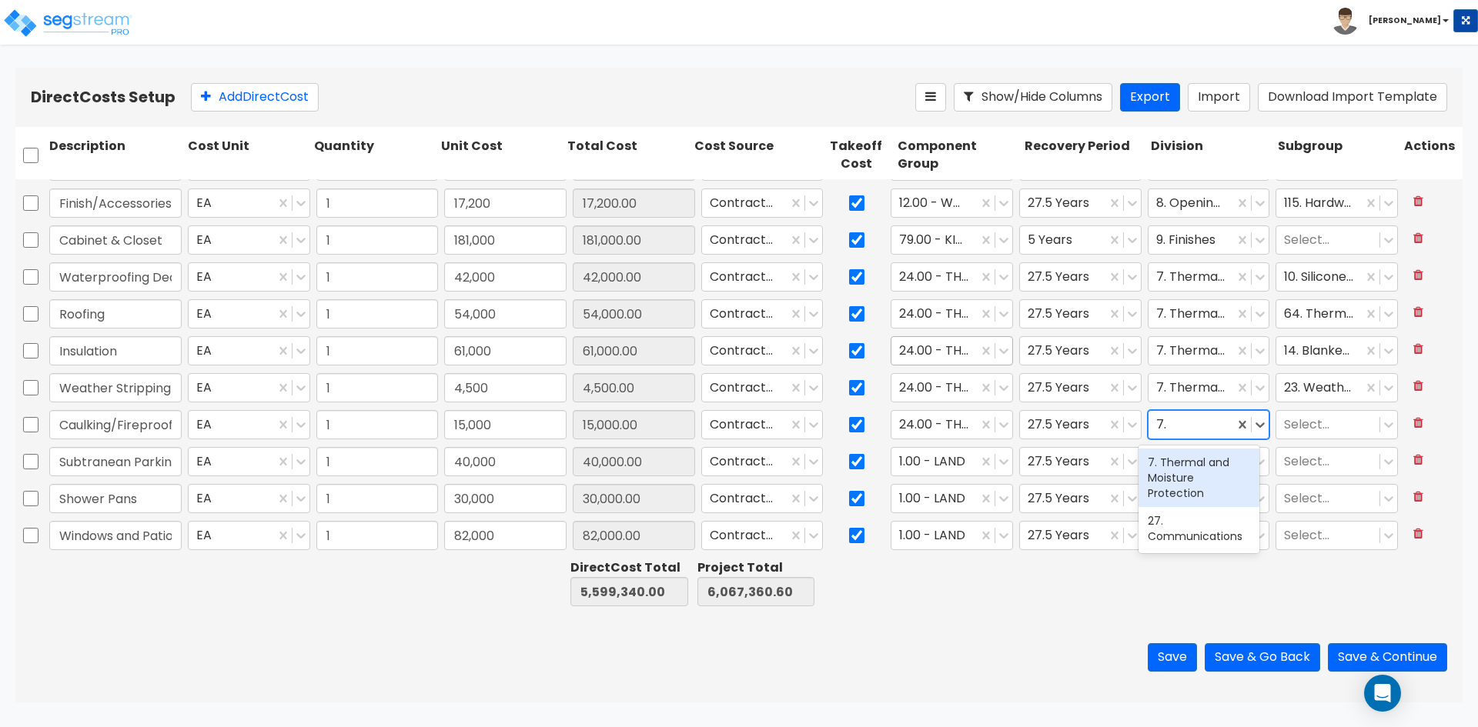
click at [1177, 477] on div "7. Thermal and Moisture Protection" at bounding box center [1198, 478] width 121 height 58
click at [1293, 416] on div at bounding box center [1328, 425] width 88 height 21
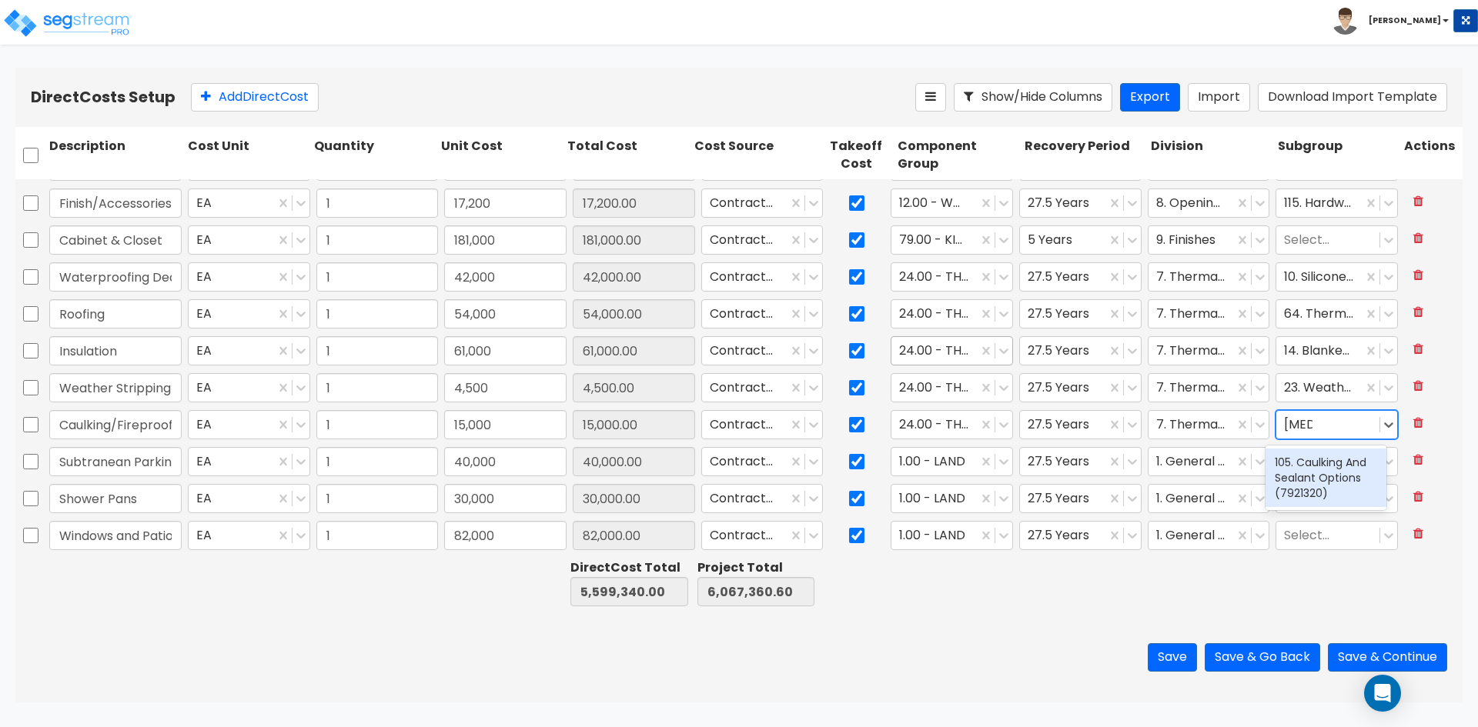
click at [1315, 485] on div "105. Caulking And Sealant Options (7921320)" at bounding box center [1325, 478] width 121 height 58
click at [98, 456] on input "Subtranean Parking Walls" at bounding box center [115, 461] width 132 height 29
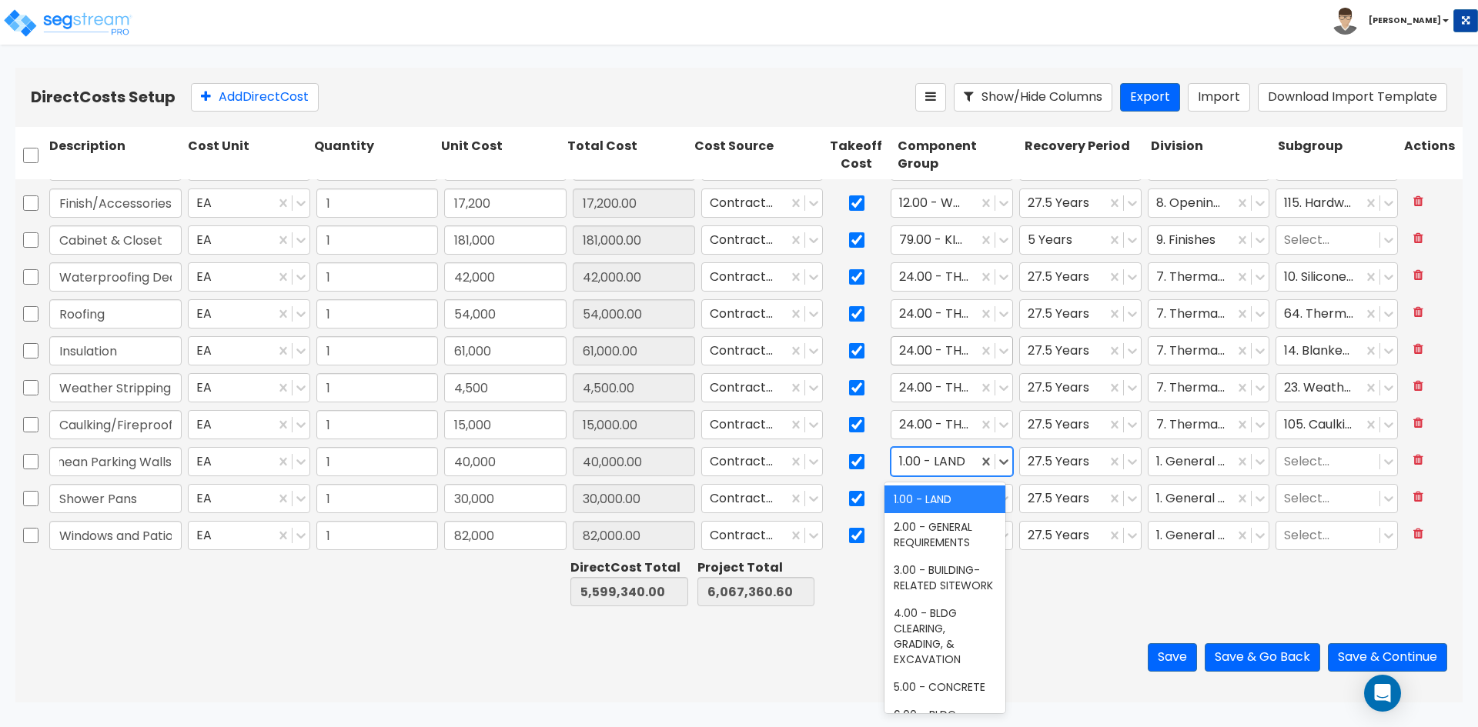
click at [944, 460] on div at bounding box center [934, 462] width 71 height 21
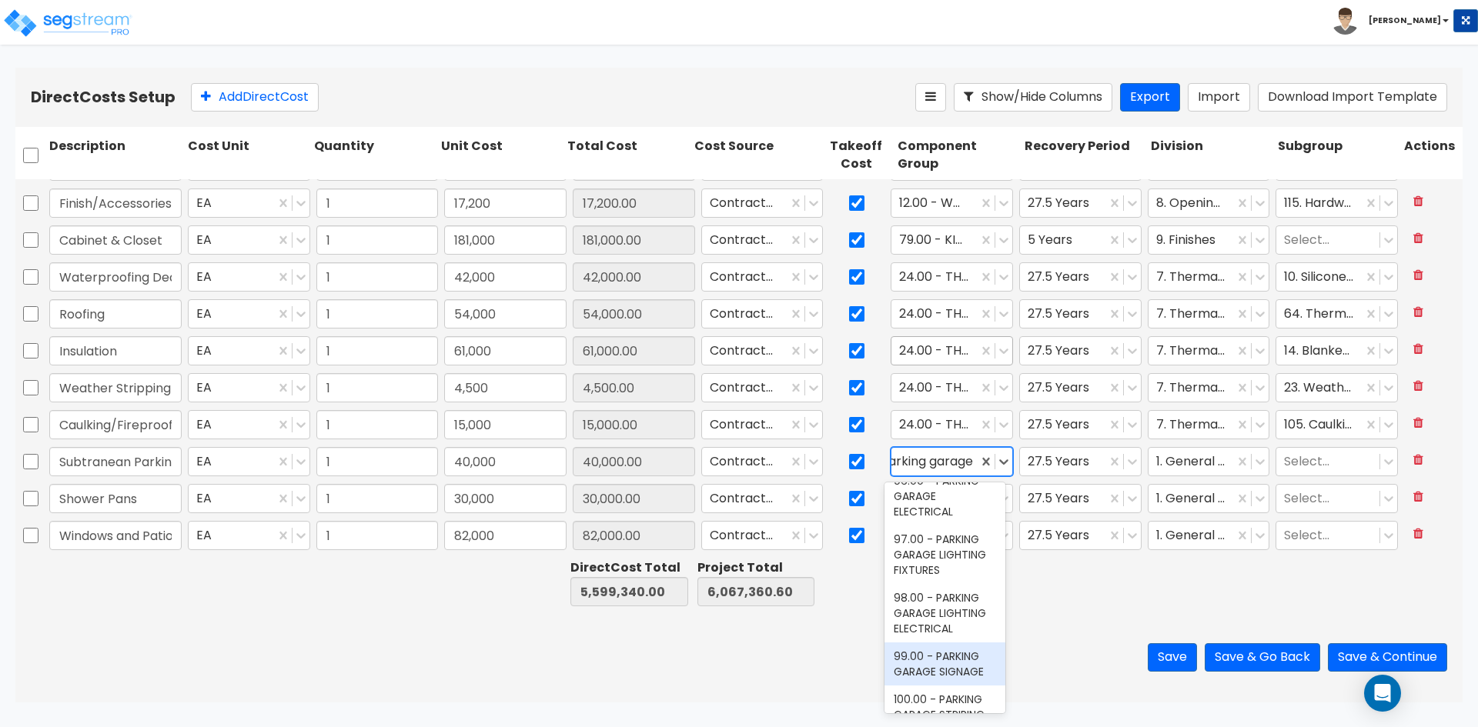
scroll to position [0, 0]
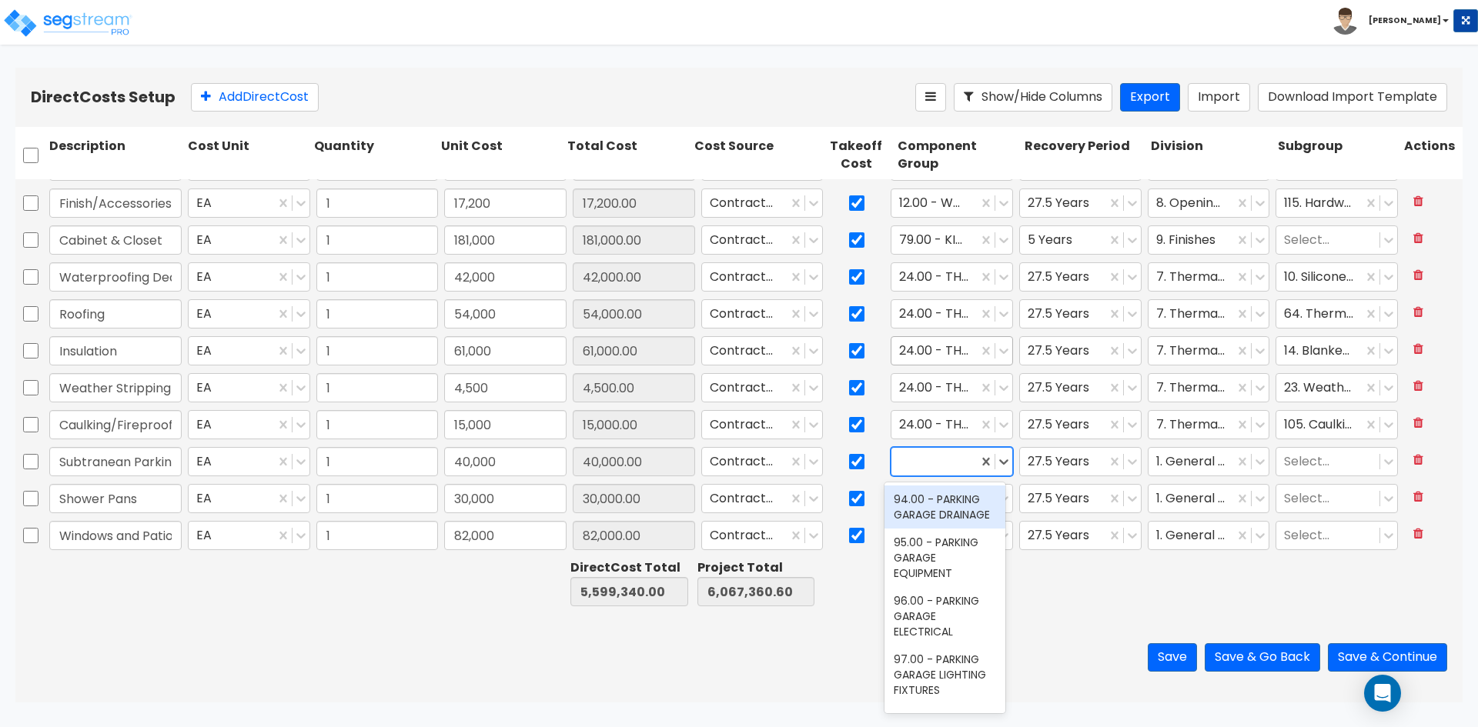
click at [994, 462] on span at bounding box center [994, 461] width 1 height 15
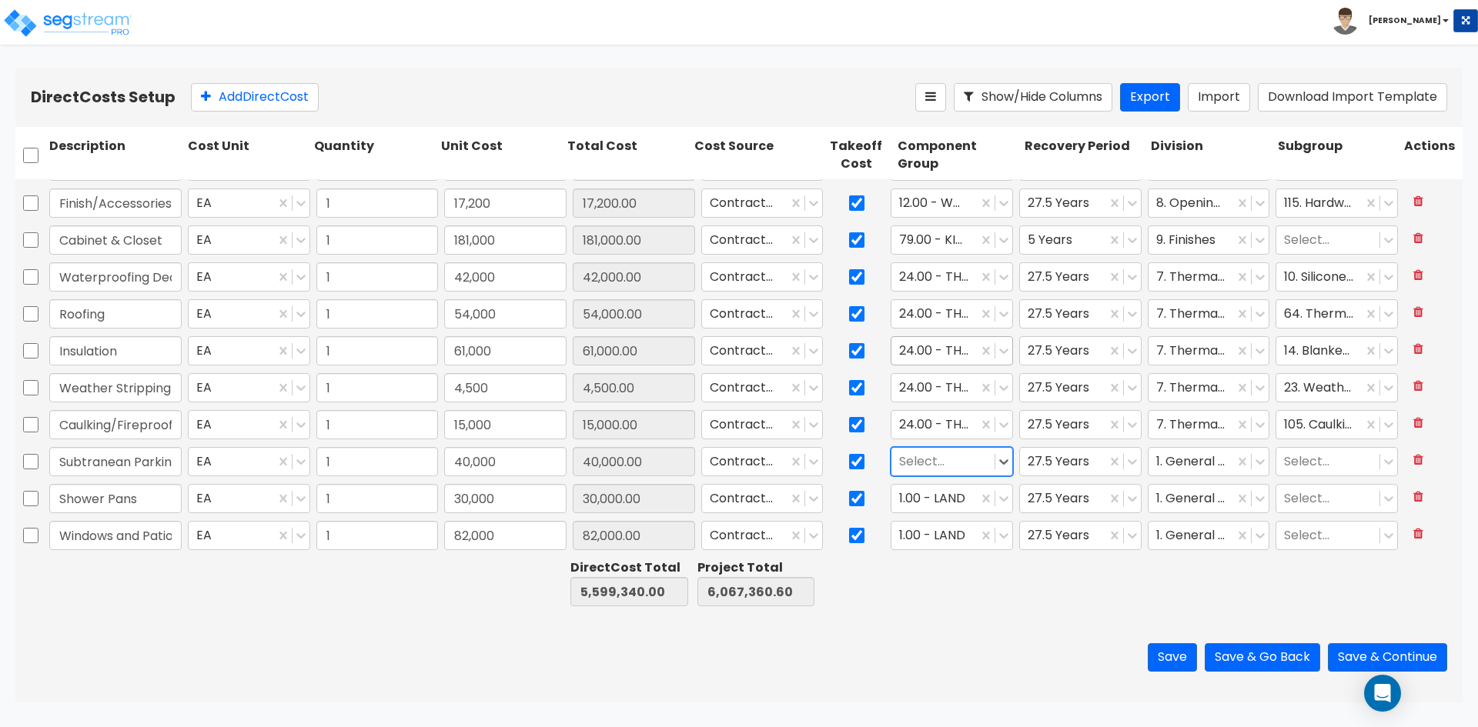
click at [931, 459] on div at bounding box center [943, 462] width 88 height 21
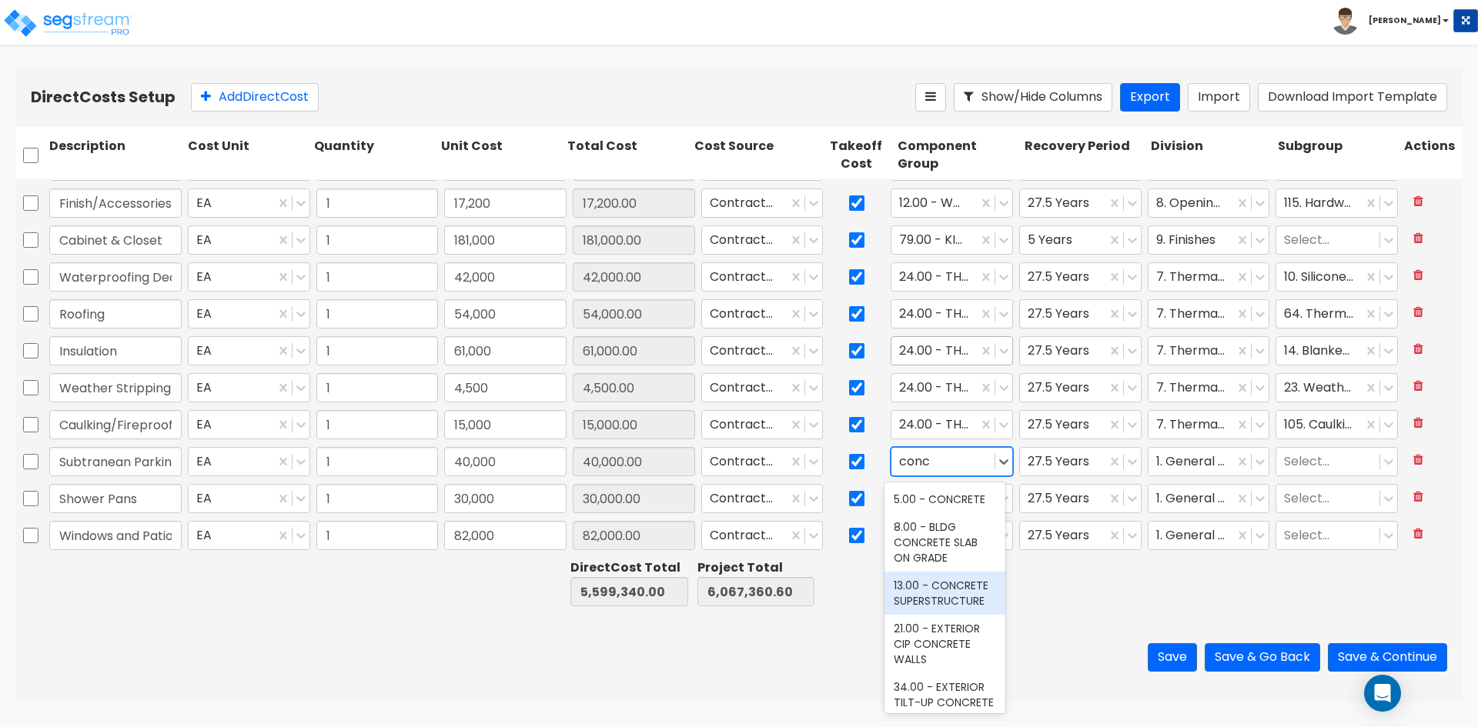
click at [944, 594] on div "13.00 - CONCRETE SUPERSTRUCTURE" at bounding box center [944, 593] width 121 height 43
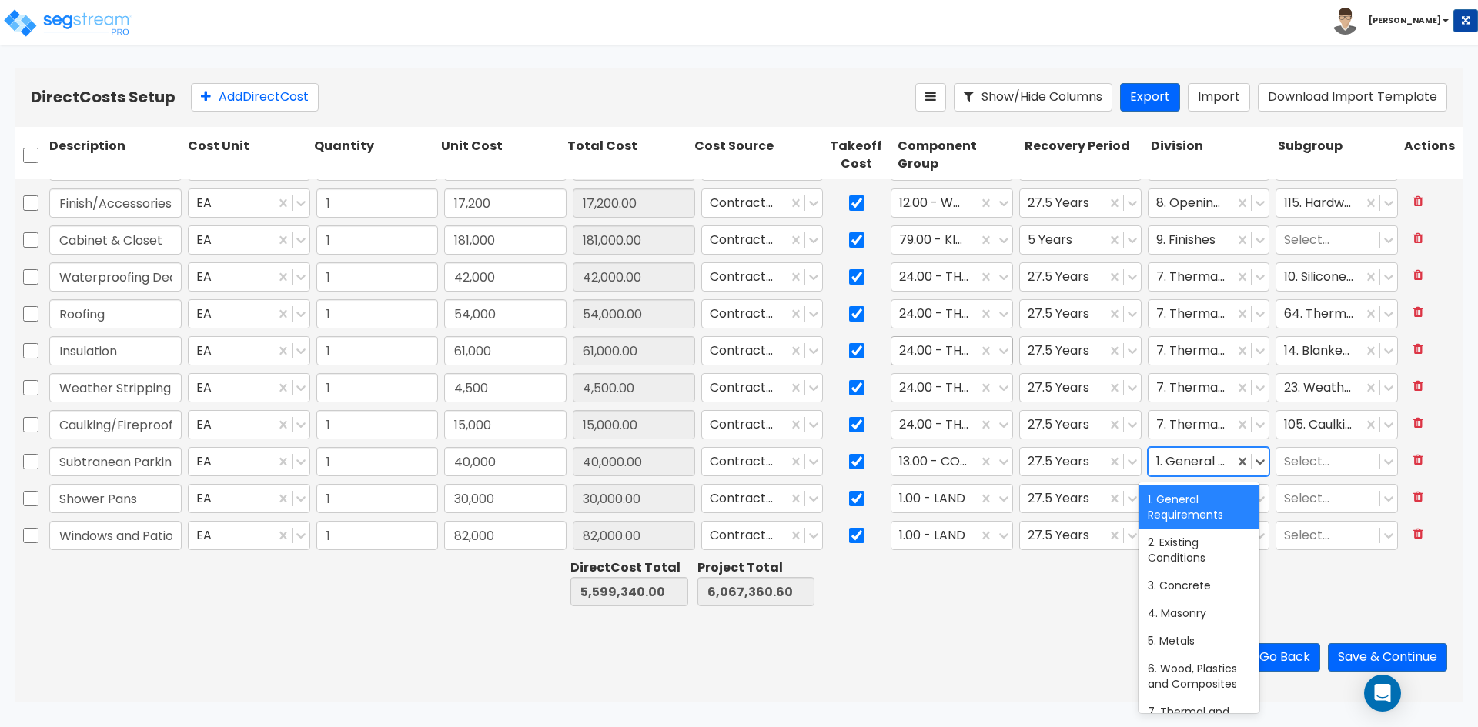
click at [1197, 462] on div at bounding box center [1191, 462] width 71 height 21
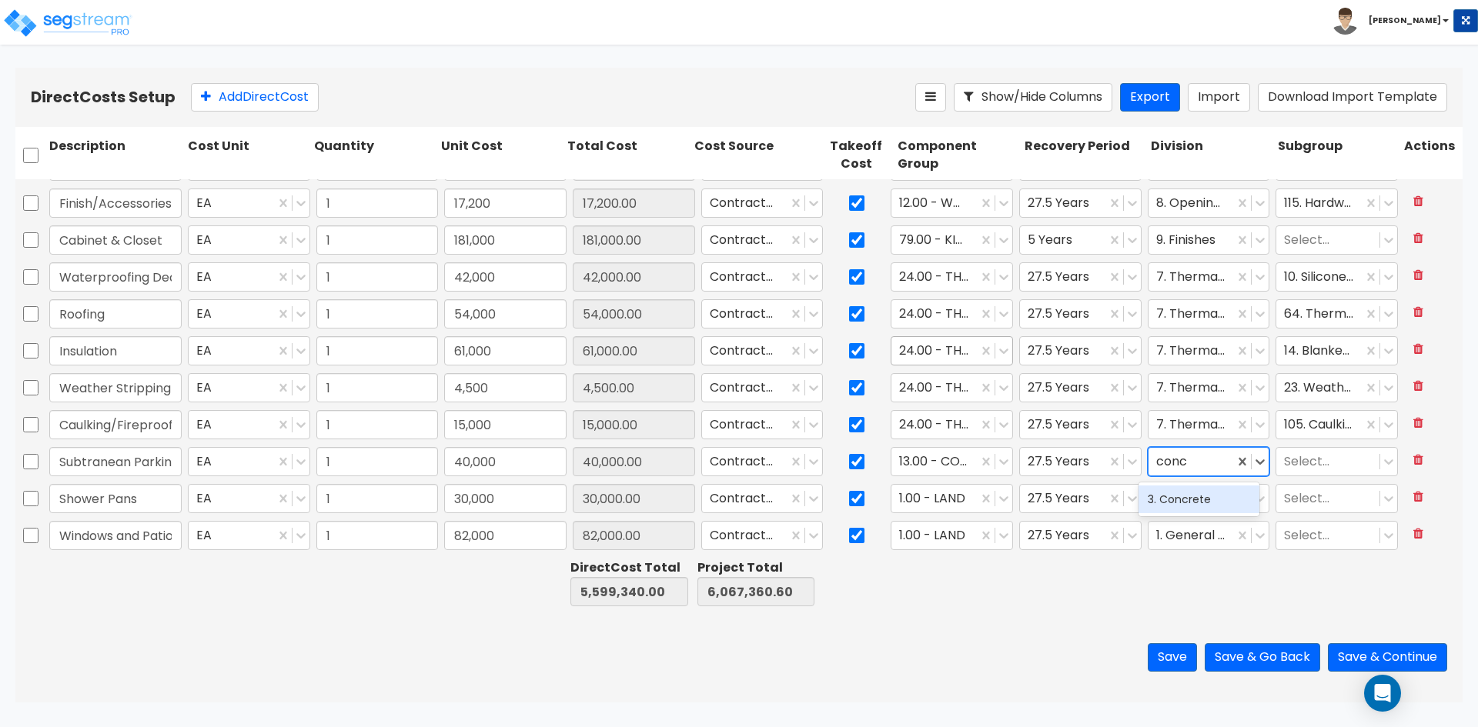
click at [1178, 505] on div "3. Concrete" at bounding box center [1198, 500] width 121 height 28
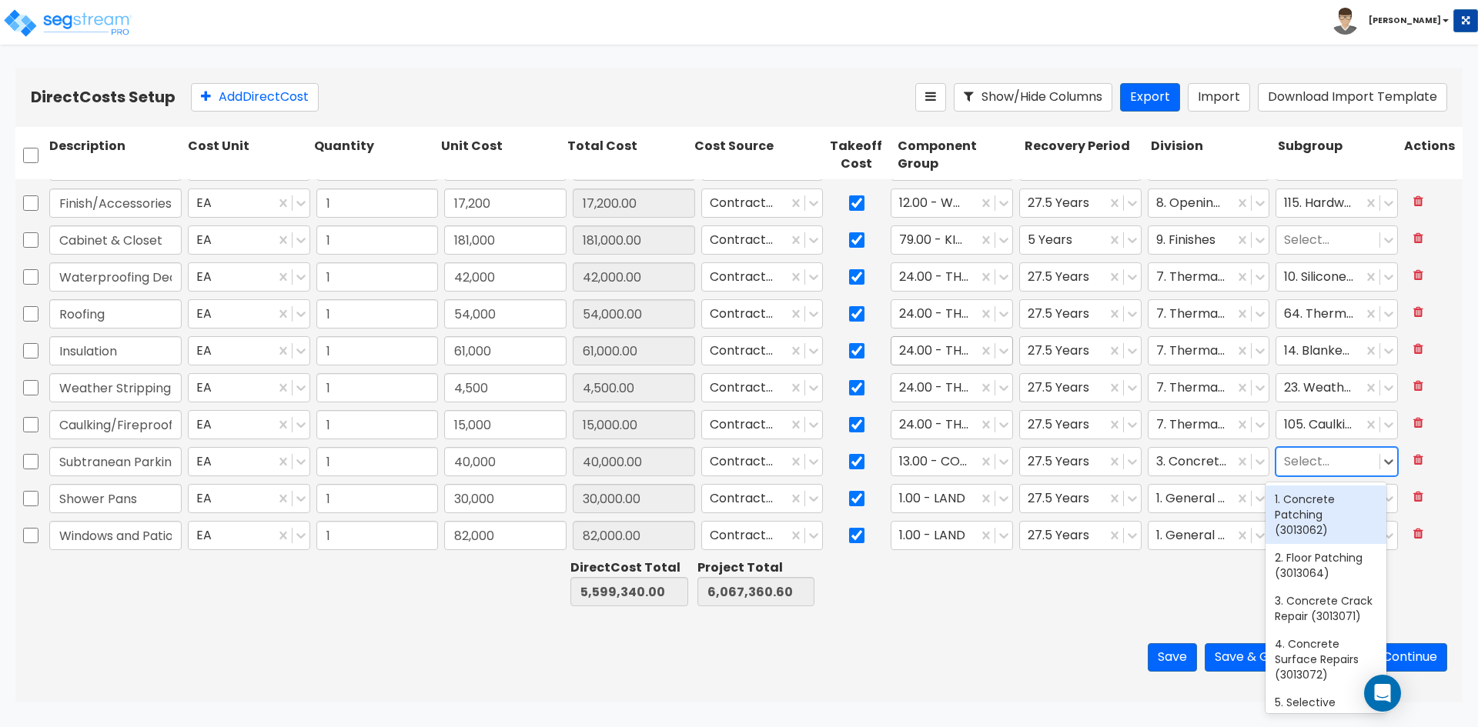
click at [1302, 456] on div at bounding box center [1328, 462] width 88 height 21
click at [1314, 509] on div "21. Forms In Place, Walls (3111385)" at bounding box center [1325, 507] width 121 height 43
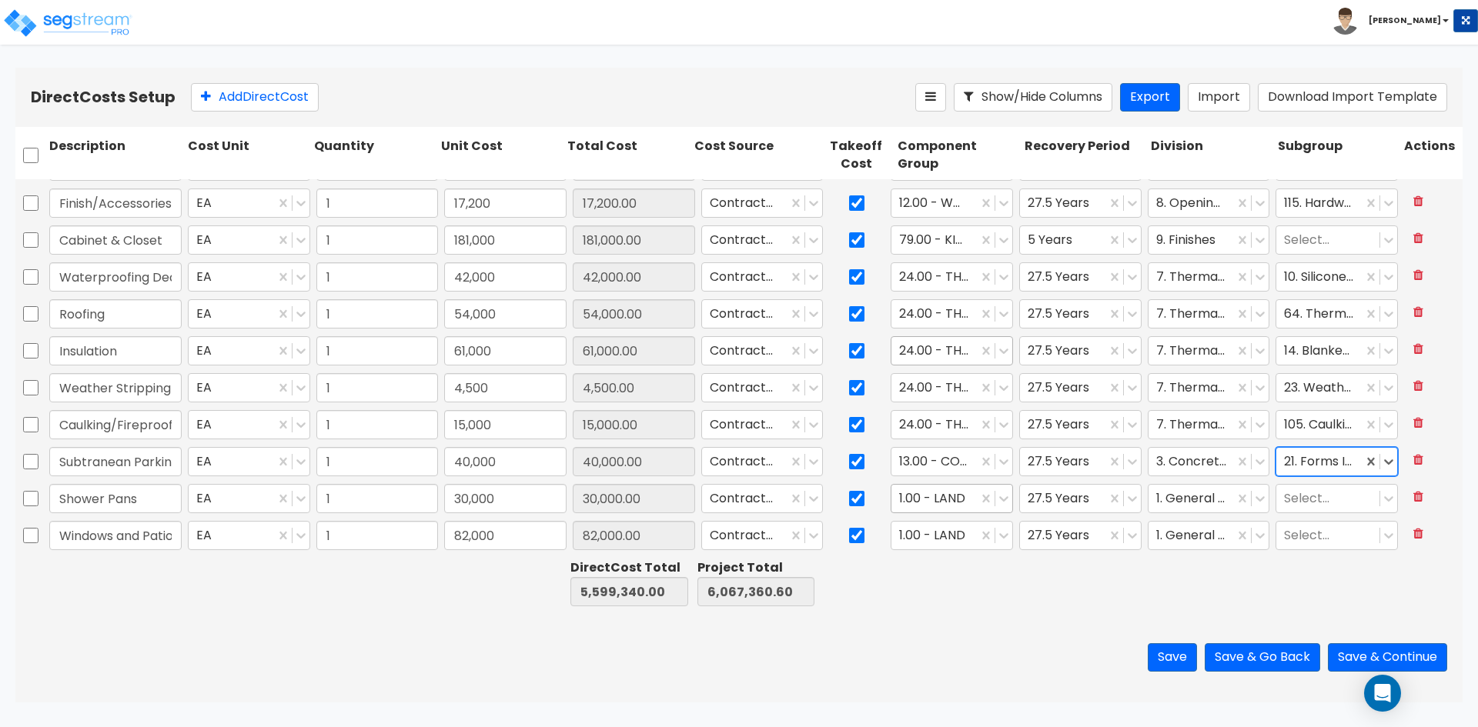
click at [911, 497] on div at bounding box center [934, 499] width 71 height 21
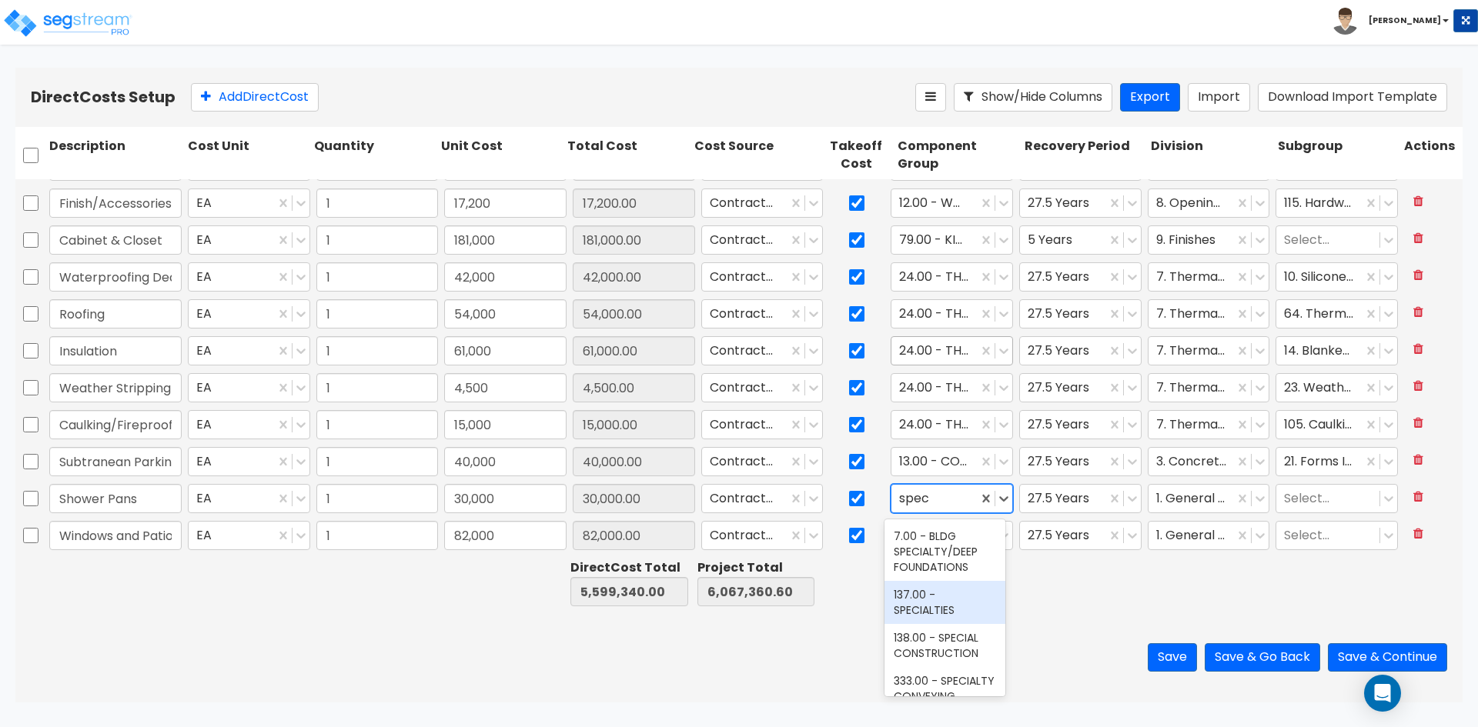
click at [904, 615] on div "137.00 - SPECIALTIES" at bounding box center [944, 602] width 121 height 43
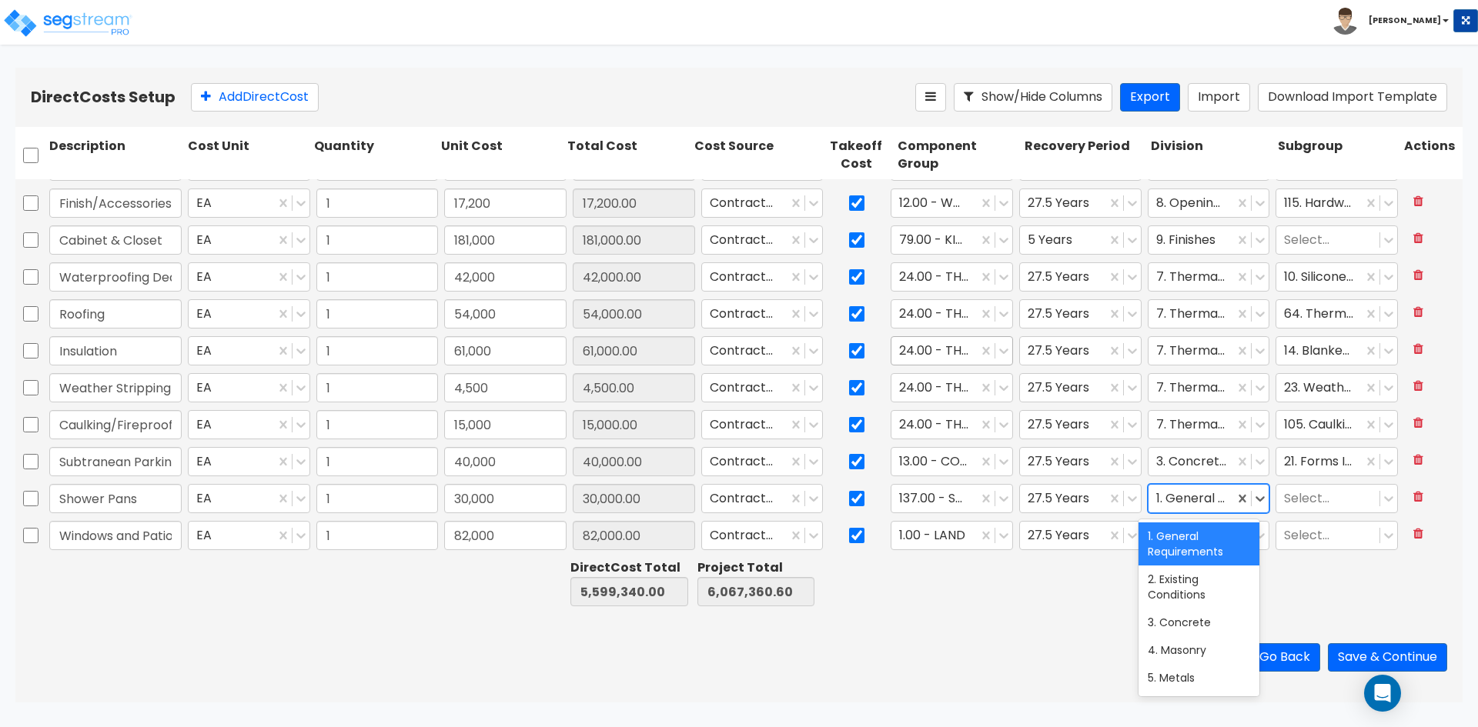
click at [1179, 499] on div at bounding box center [1191, 499] width 71 height 21
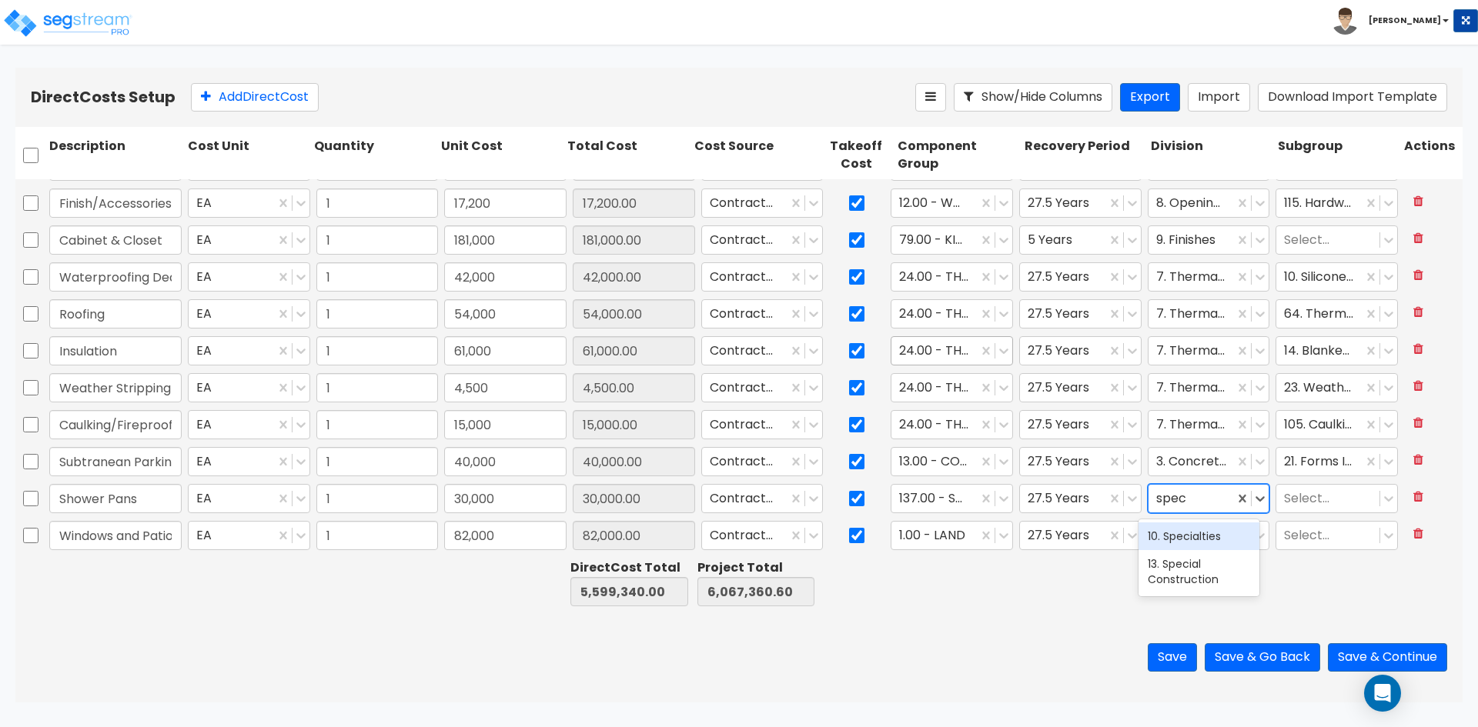
click at [1178, 546] on div "10. Specialties" at bounding box center [1198, 537] width 121 height 28
click at [1284, 493] on input "text" at bounding box center [1285, 499] width 3 height 18
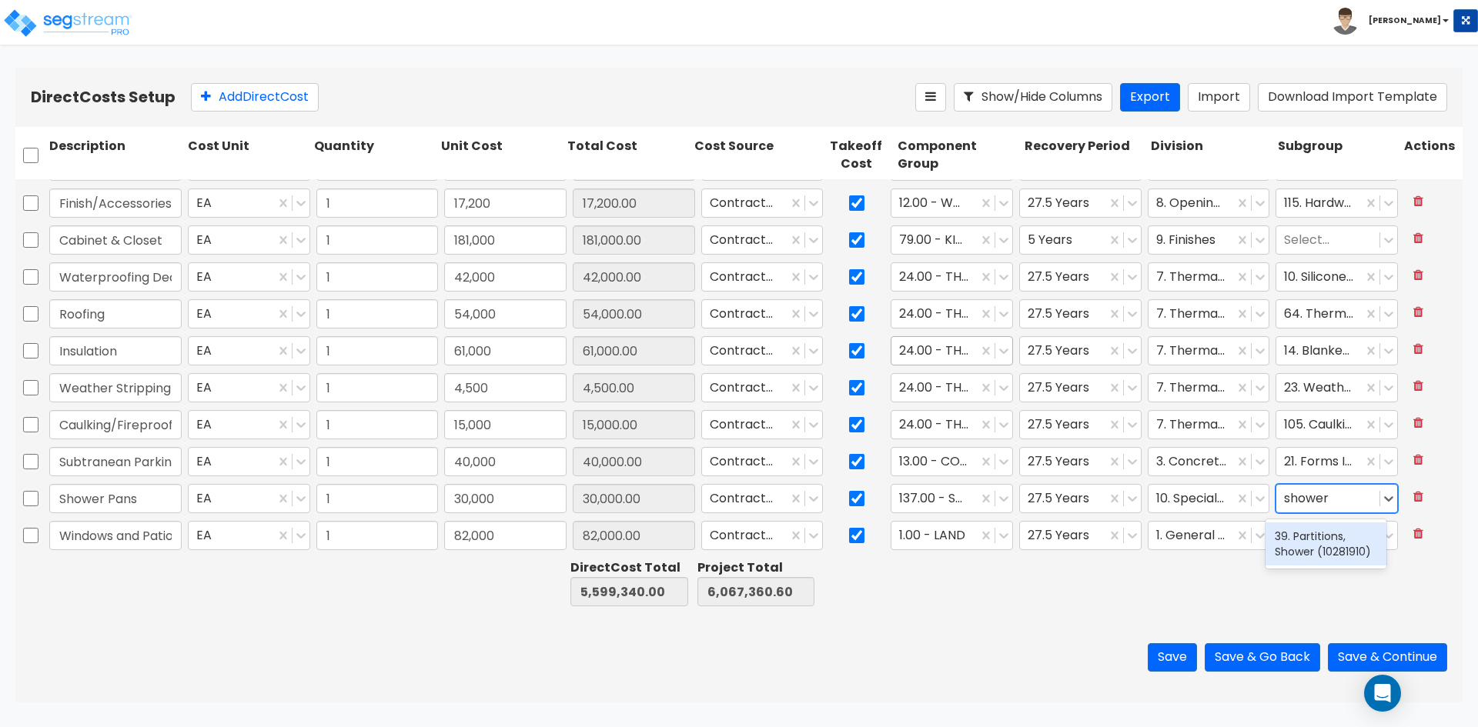
click at [1321, 550] on div "39. Partitions, Shower (10281910)" at bounding box center [1325, 544] width 121 height 43
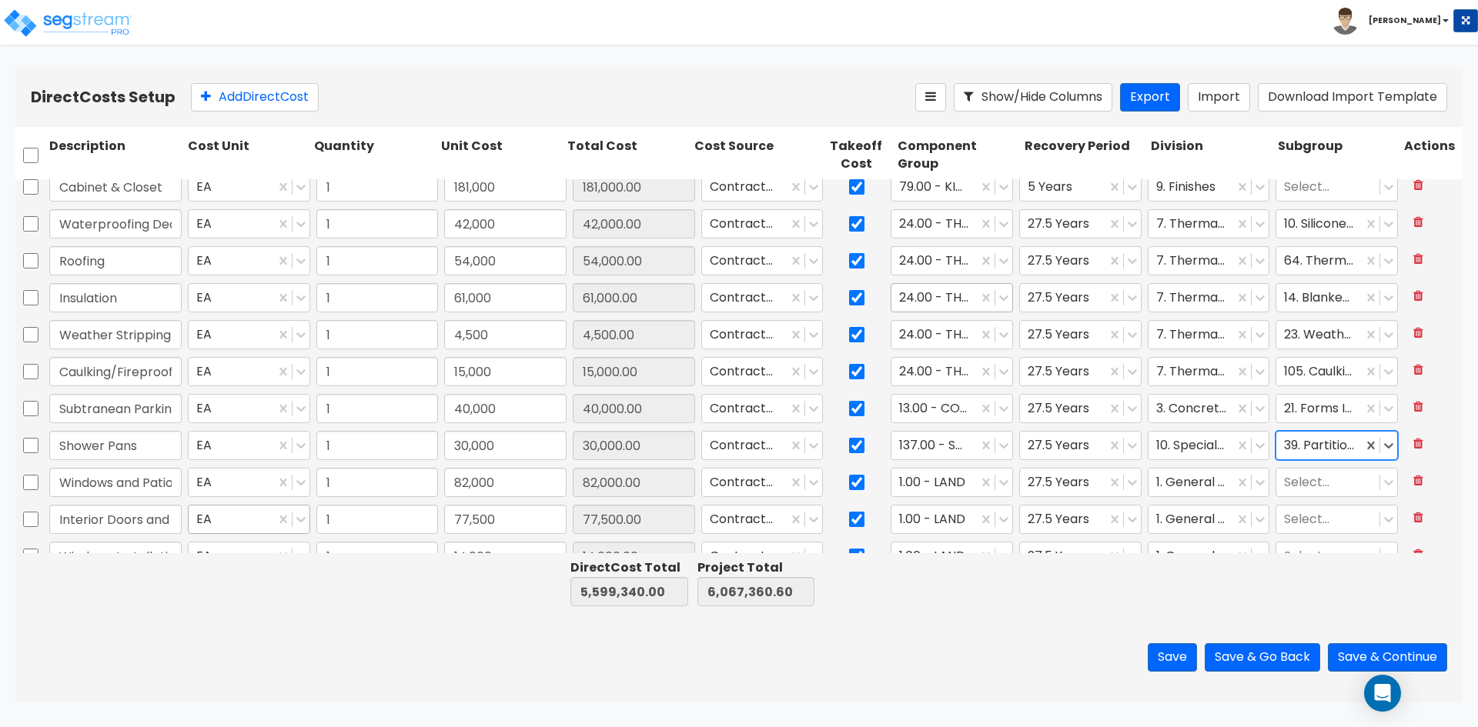
scroll to position [847, 0]
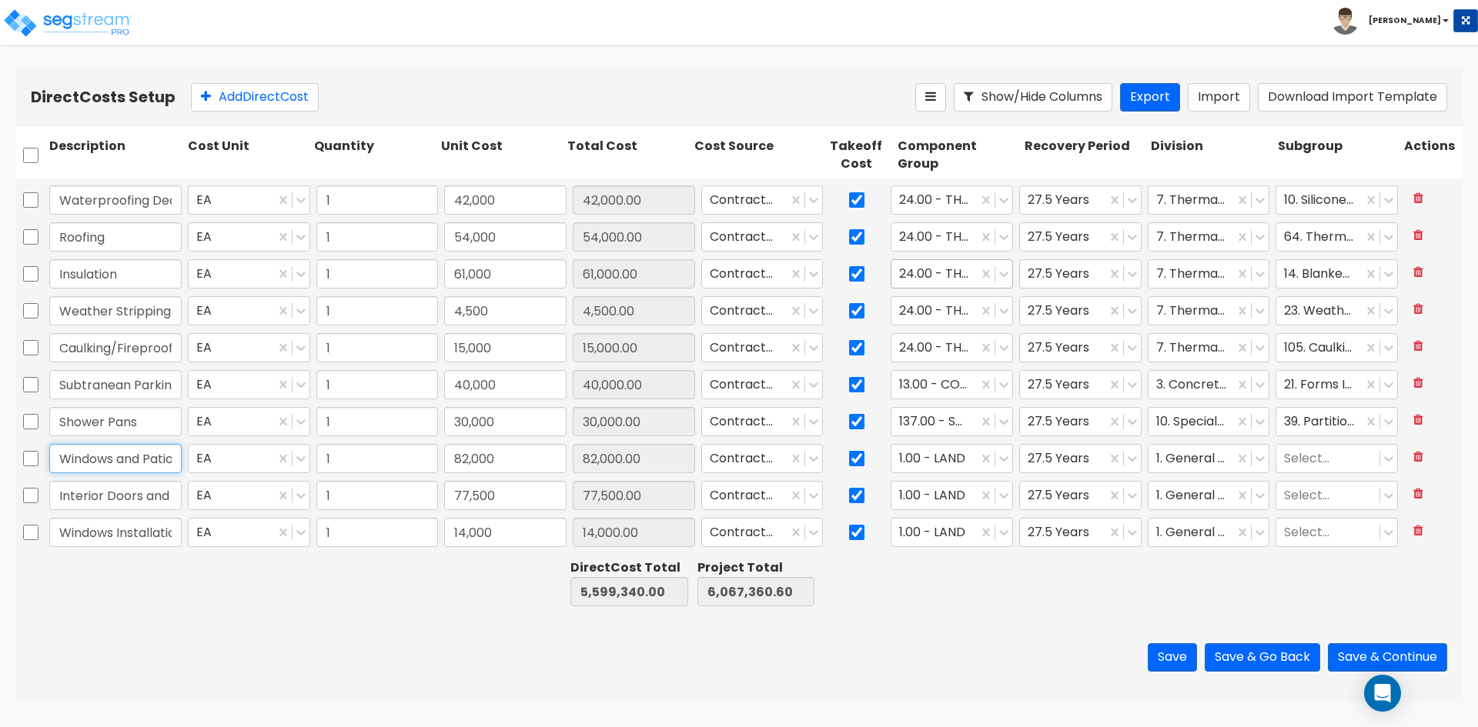
click at [132, 461] on input "Windows and Patio Doors Material" at bounding box center [115, 458] width 132 height 29
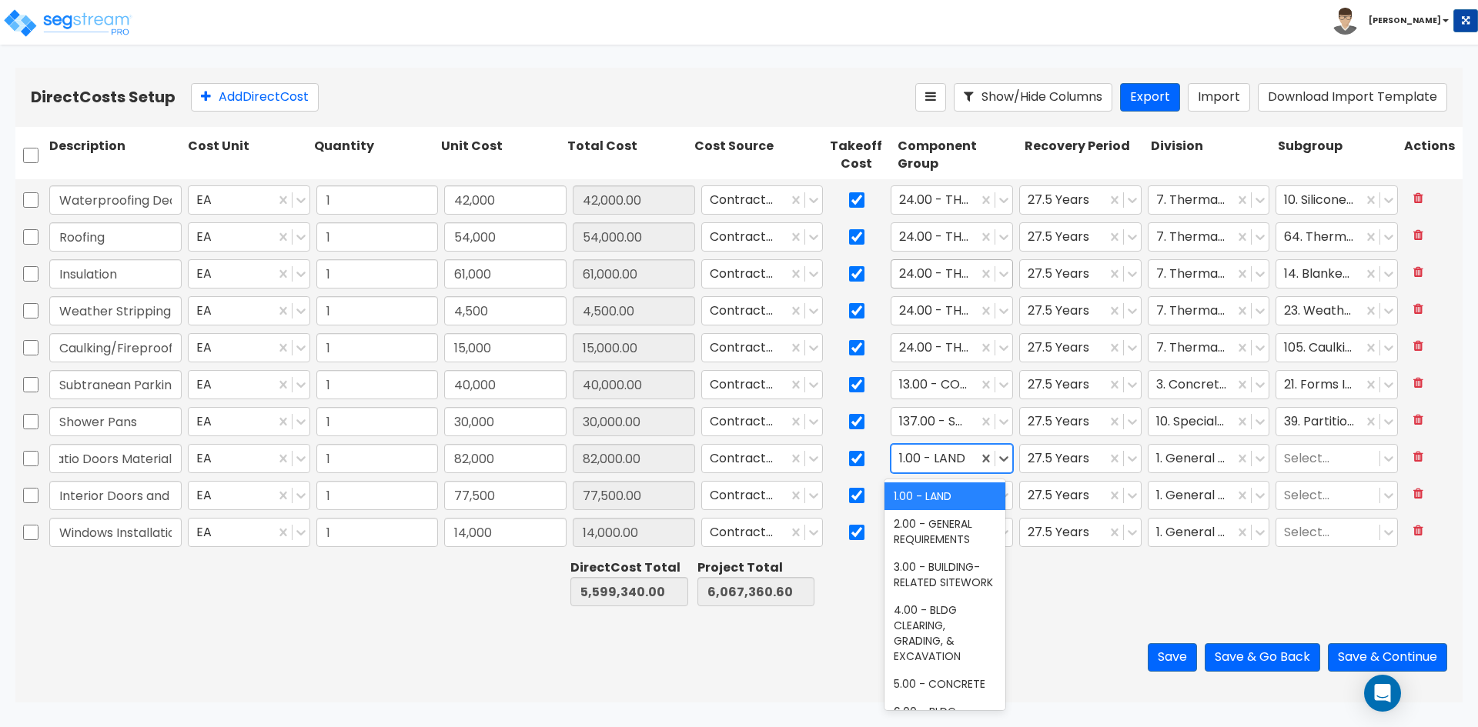
click at [923, 459] on div at bounding box center [934, 459] width 71 height 21
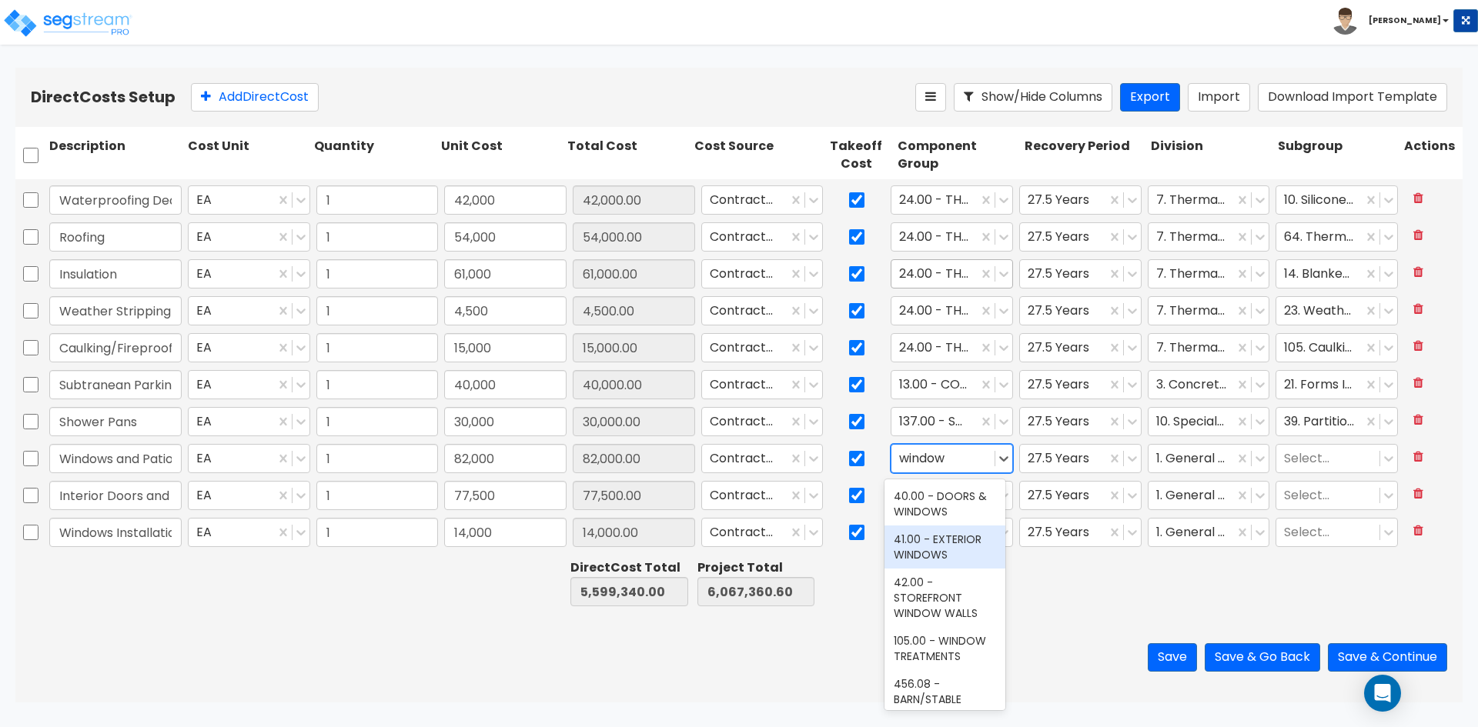
click at [958, 528] on div "41.00 - EXTERIOR WINDOWS" at bounding box center [944, 547] width 121 height 43
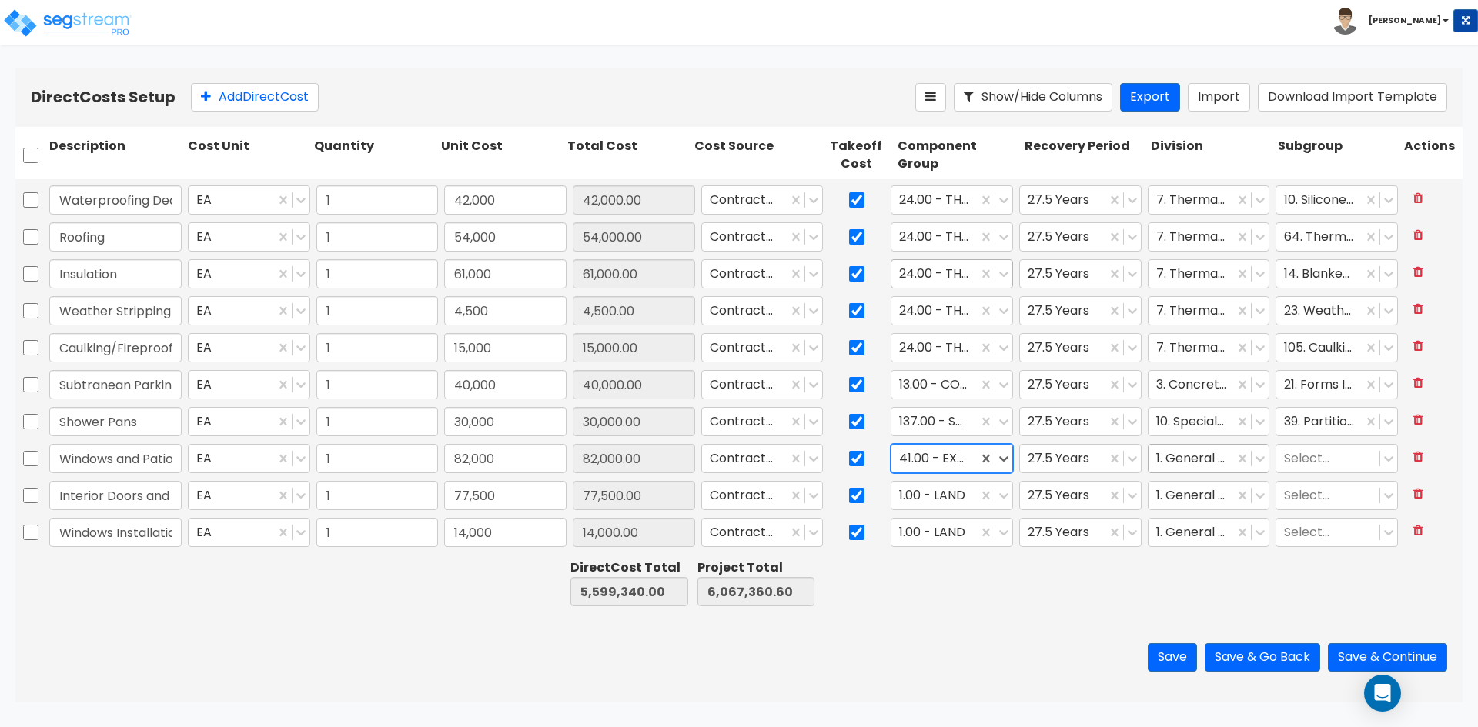
click at [1181, 462] on div at bounding box center [1191, 459] width 71 height 21
click at [1191, 509] on div "8. Openings" at bounding box center [1198, 497] width 121 height 28
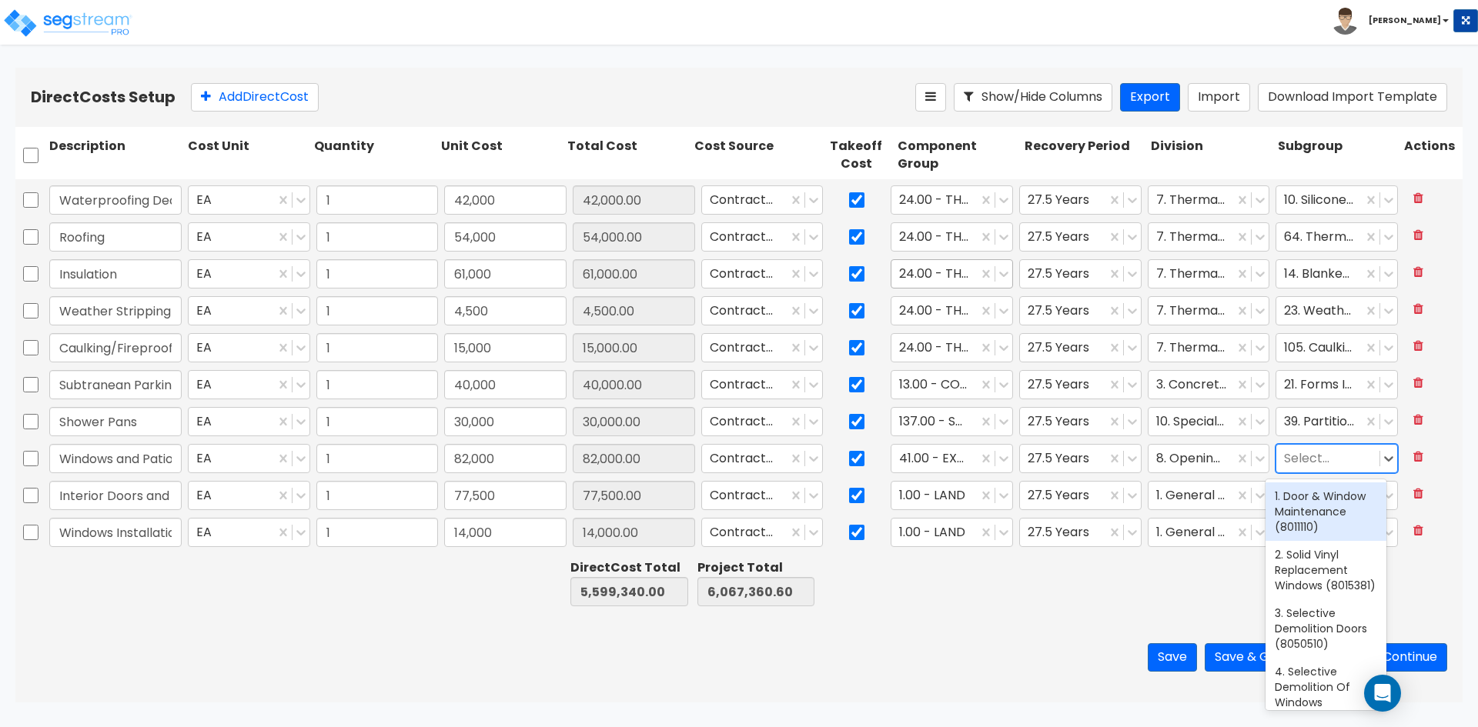
click at [1303, 460] on div at bounding box center [1328, 459] width 88 height 21
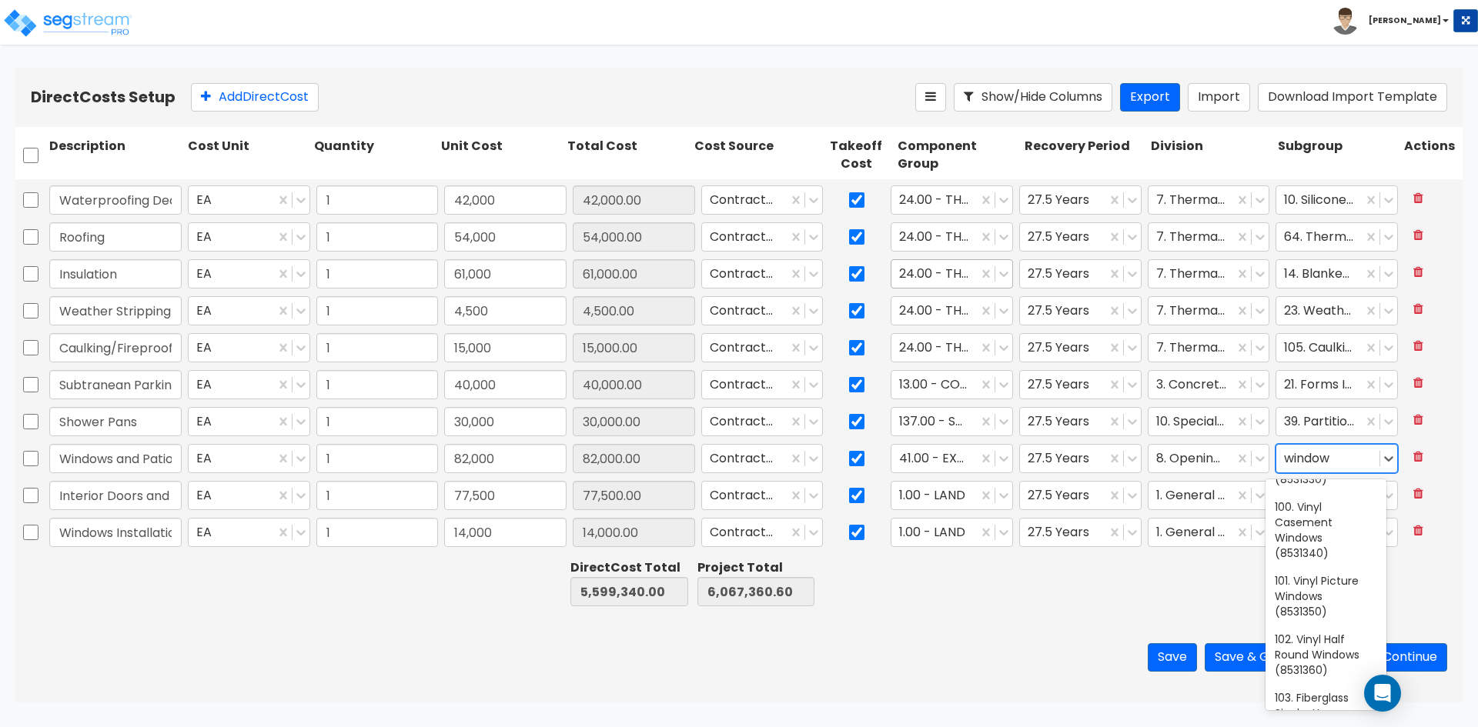
scroll to position [1616, 0]
click at [1336, 470] on div "99. Vinyl Double-Hung Windows (8531330)" at bounding box center [1325, 441] width 121 height 58
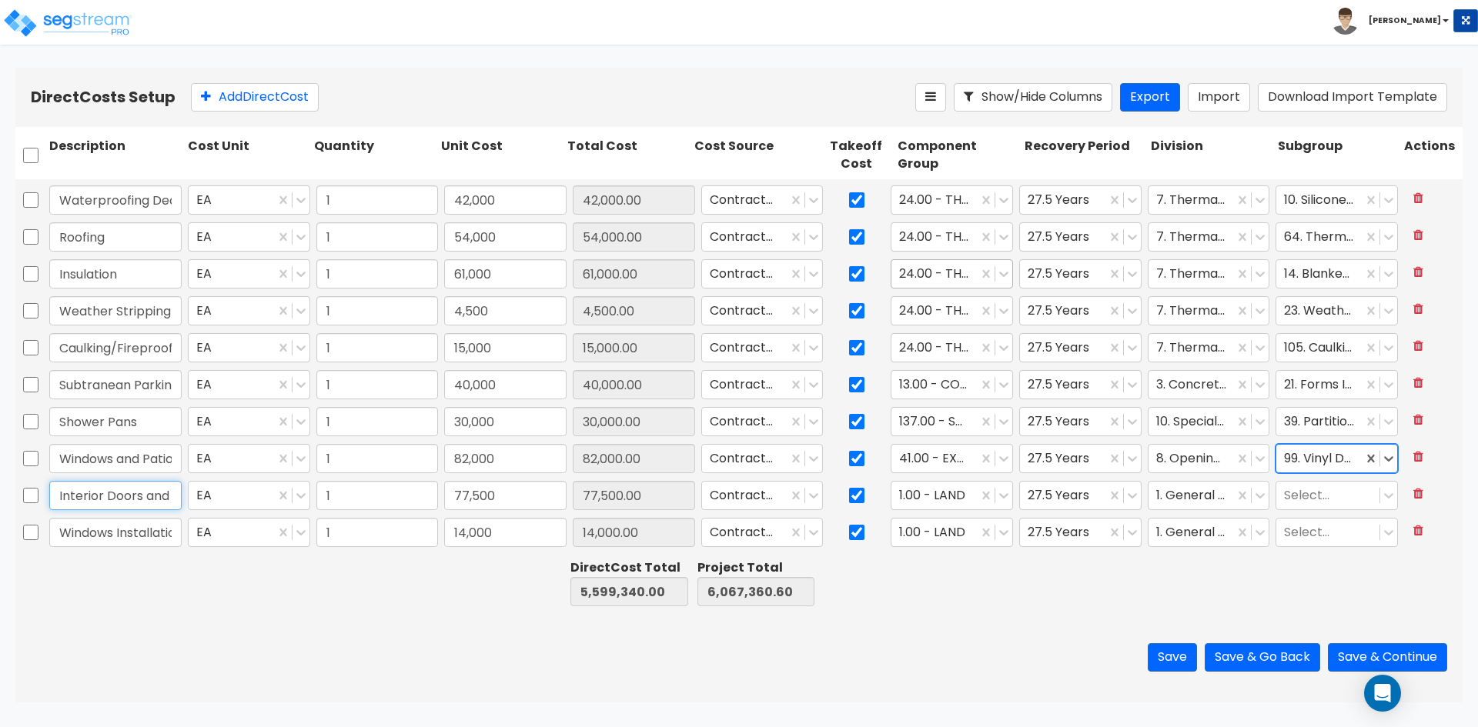
click at [118, 495] on input "Interior Doors and Access Doors" at bounding box center [115, 495] width 132 height 29
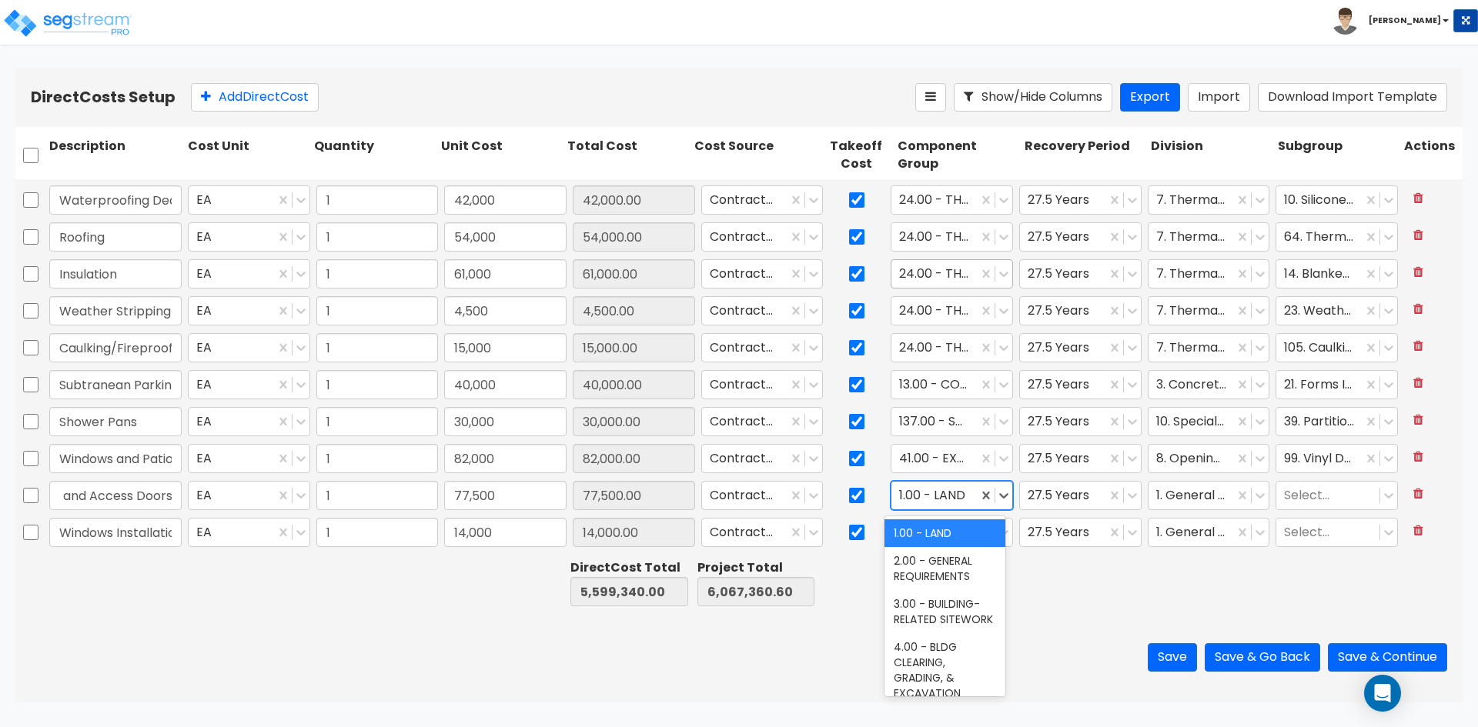
click at [934, 500] on div at bounding box center [934, 496] width 71 height 21
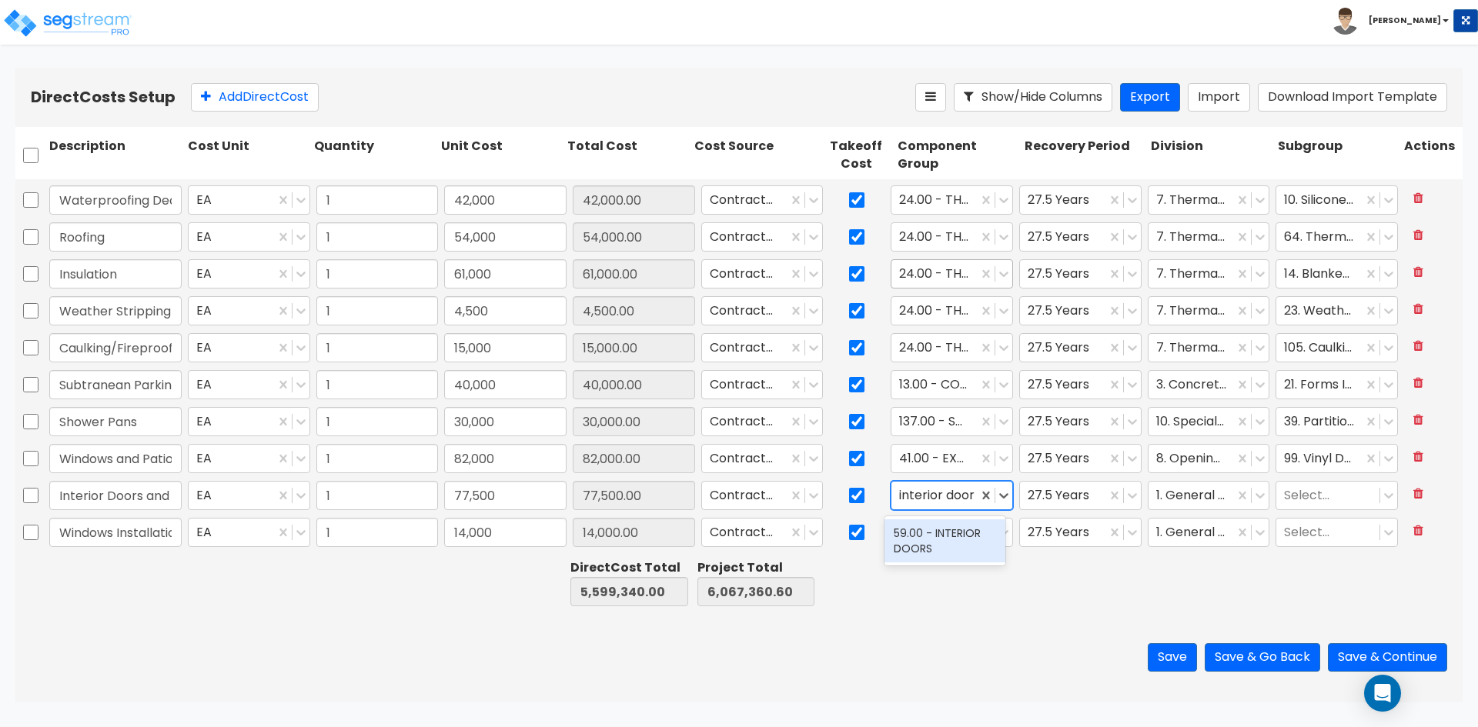
click at [952, 552] on div "59.00 - INTERIOR DOORS" at bounding box center [944, 541] width 121 height 43
click at [1185, 493] on div at bounding box center [1191, 496] width 71 height 21
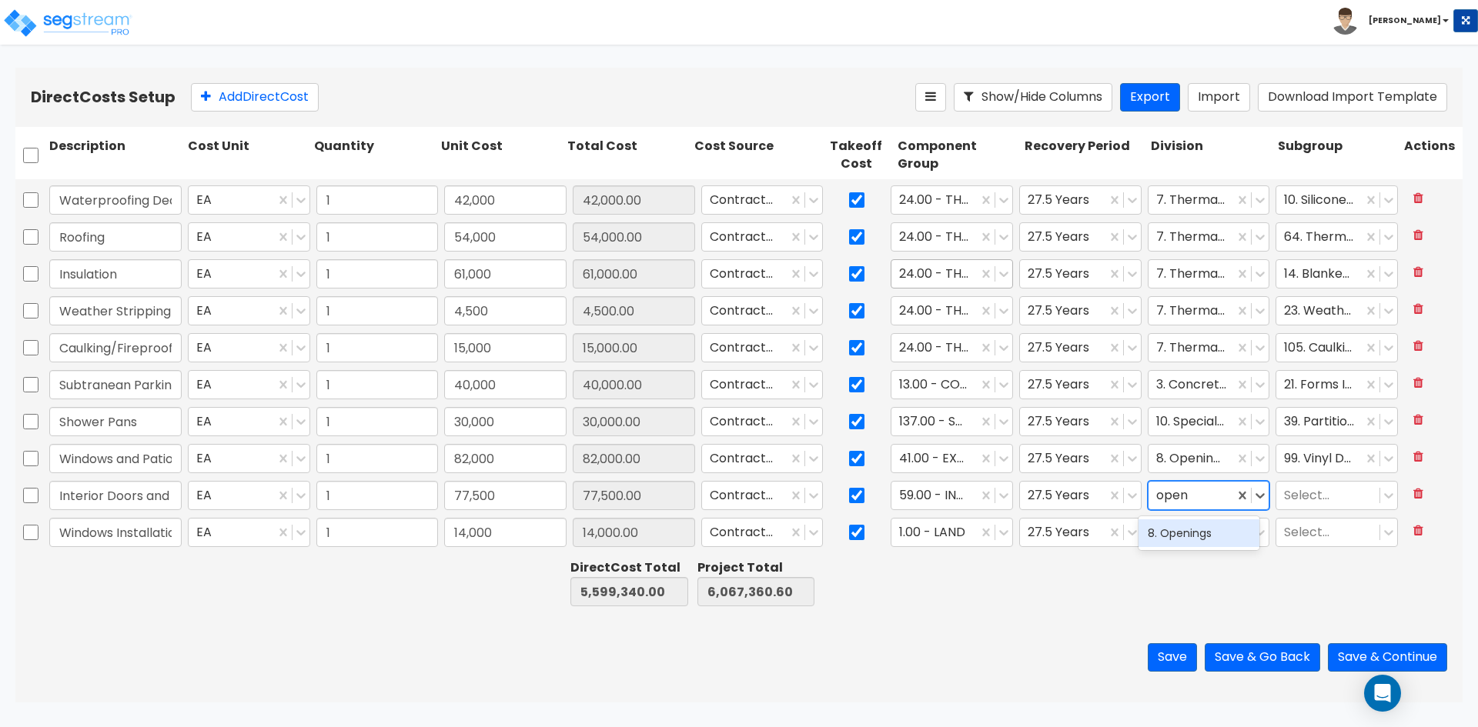
click at [1188, 532] on div "8. Openings" at bounding box center [1198, 534] width 121 height 28
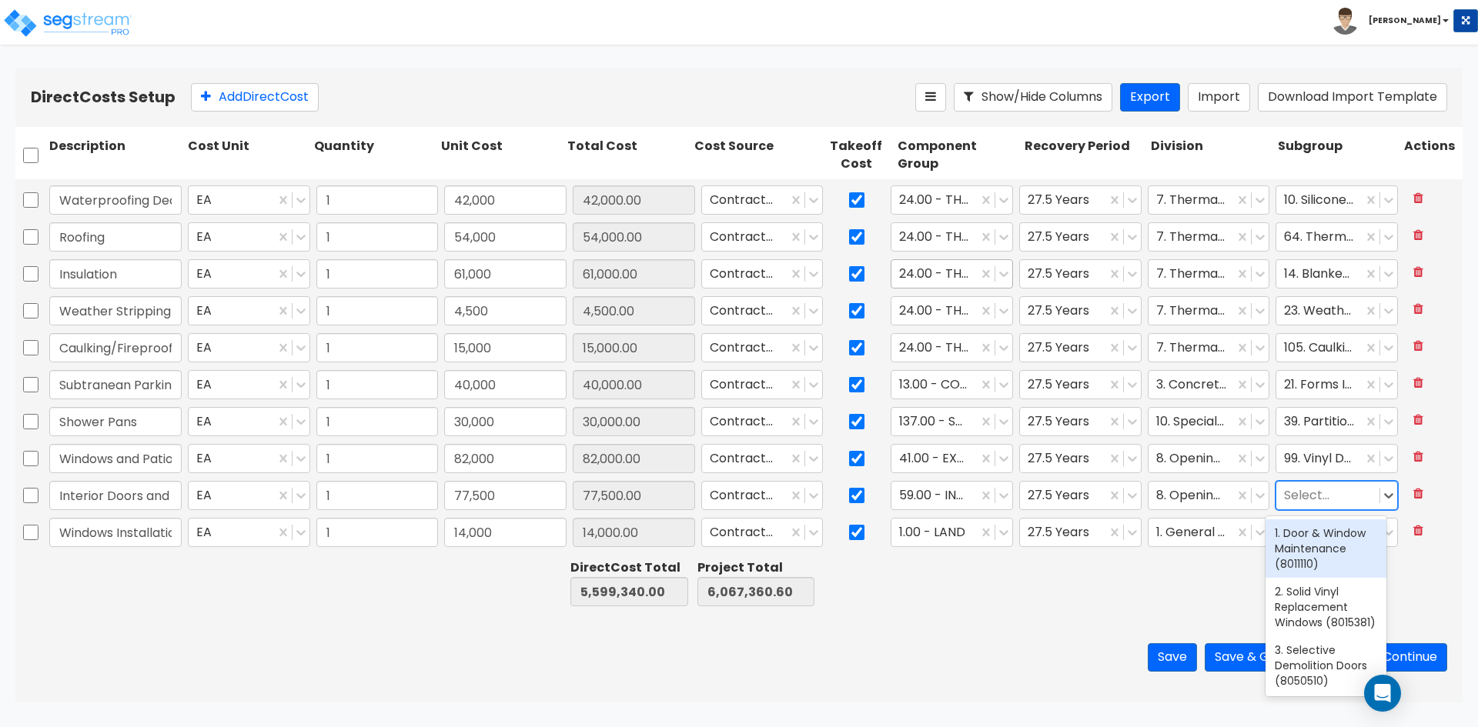
click at [1304, 501] on div at bounding box center [1328, 496] width 88 height 21
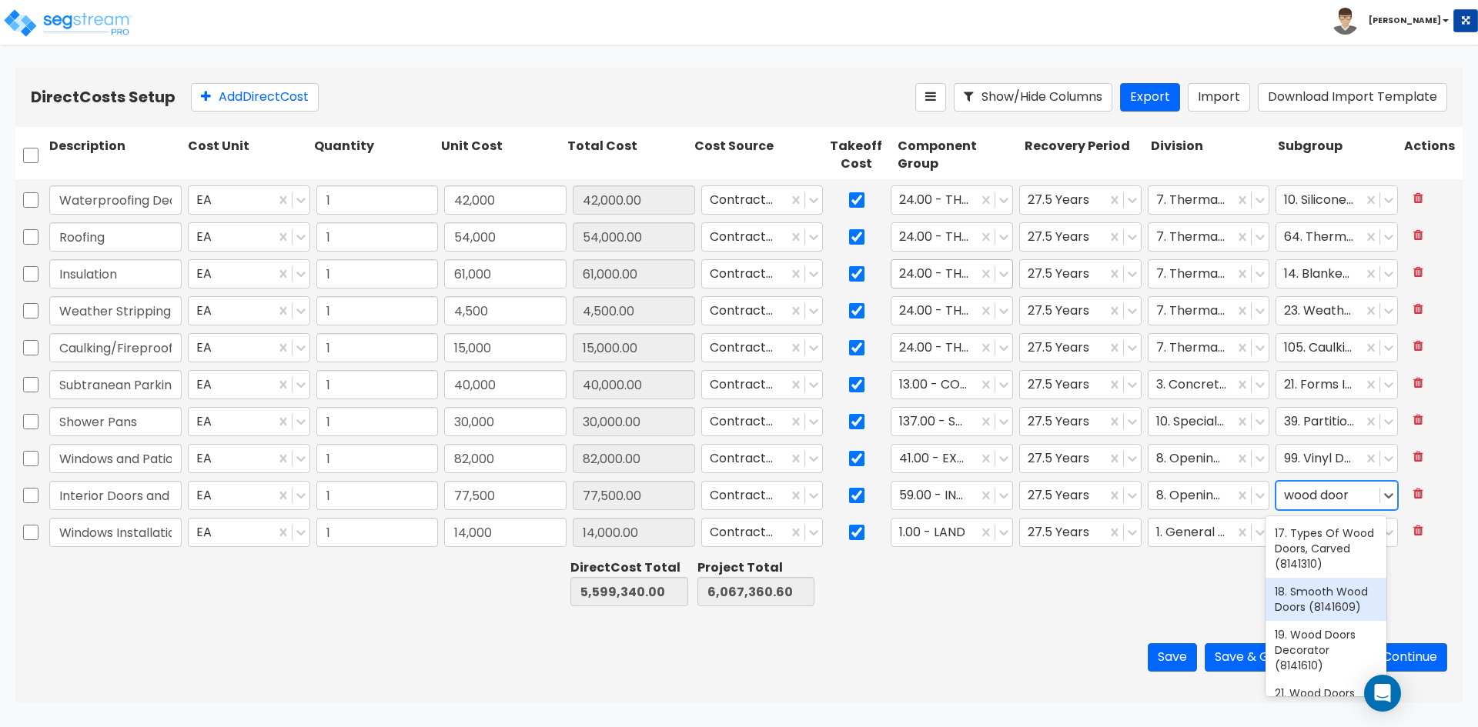
click at [1316, 590] on div "18. Smooth Wood Doors (8141609)" at bounding box center [1325, 599] width 121 height 43
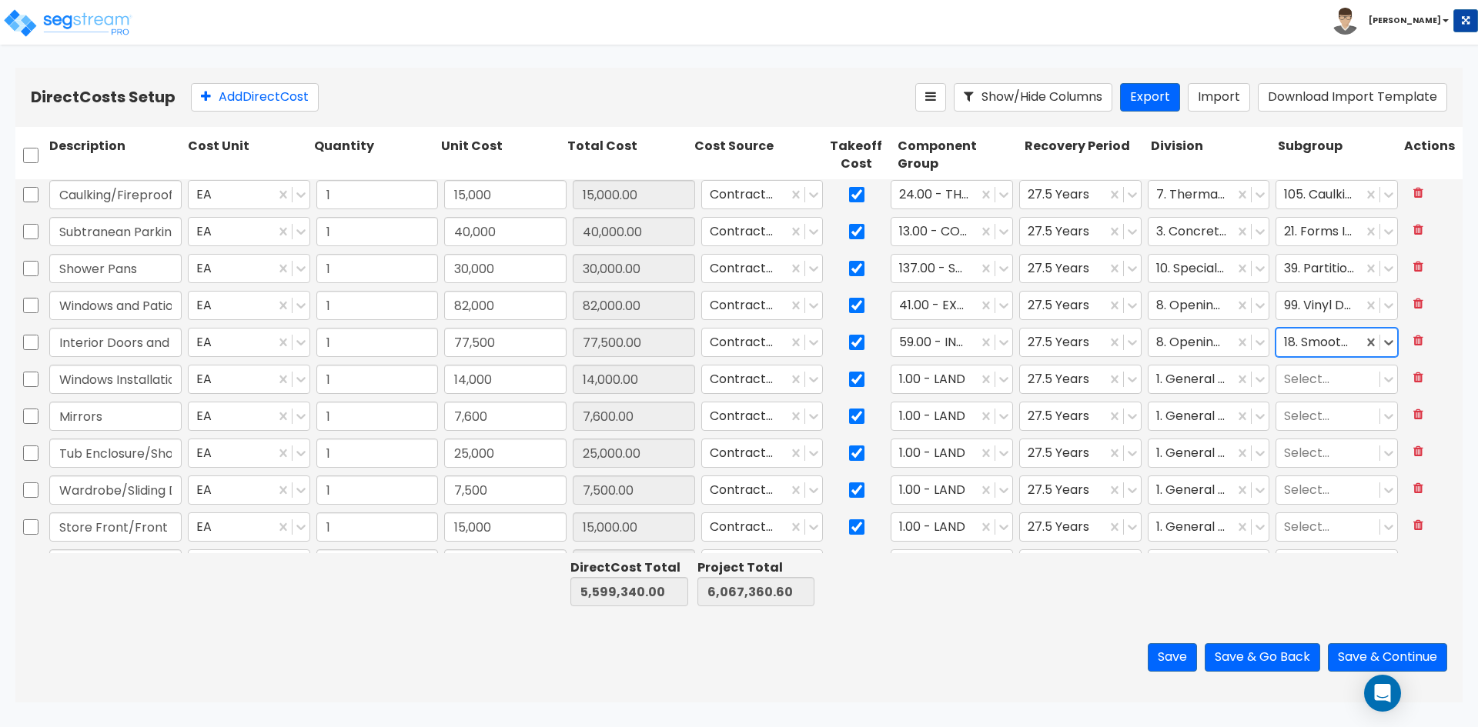
scroll to position [1001, 0]
click at [129, 378] on input "Windows Installation" at bounding box center [115, 378] width 132 height 29
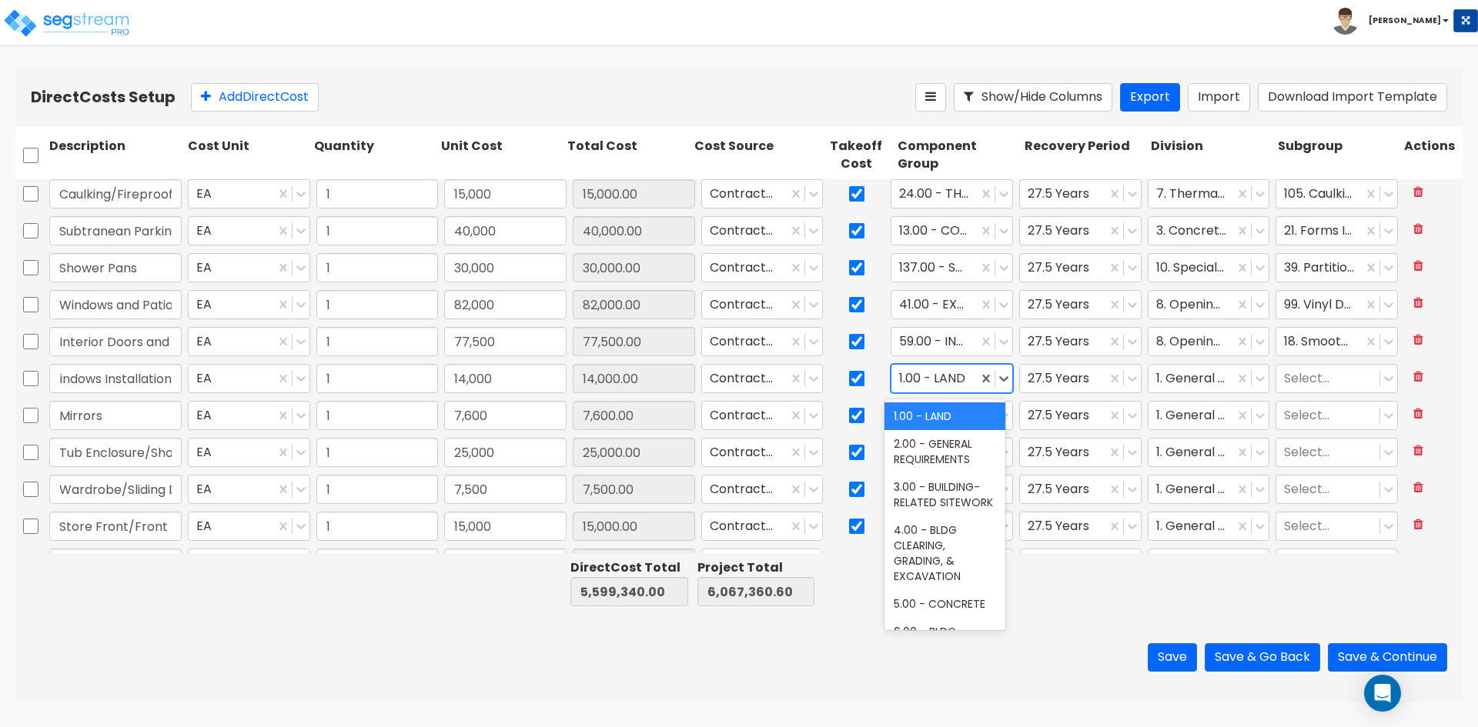
click at [914, 380] on div at bounding box center [934, 379] width 71 height 21
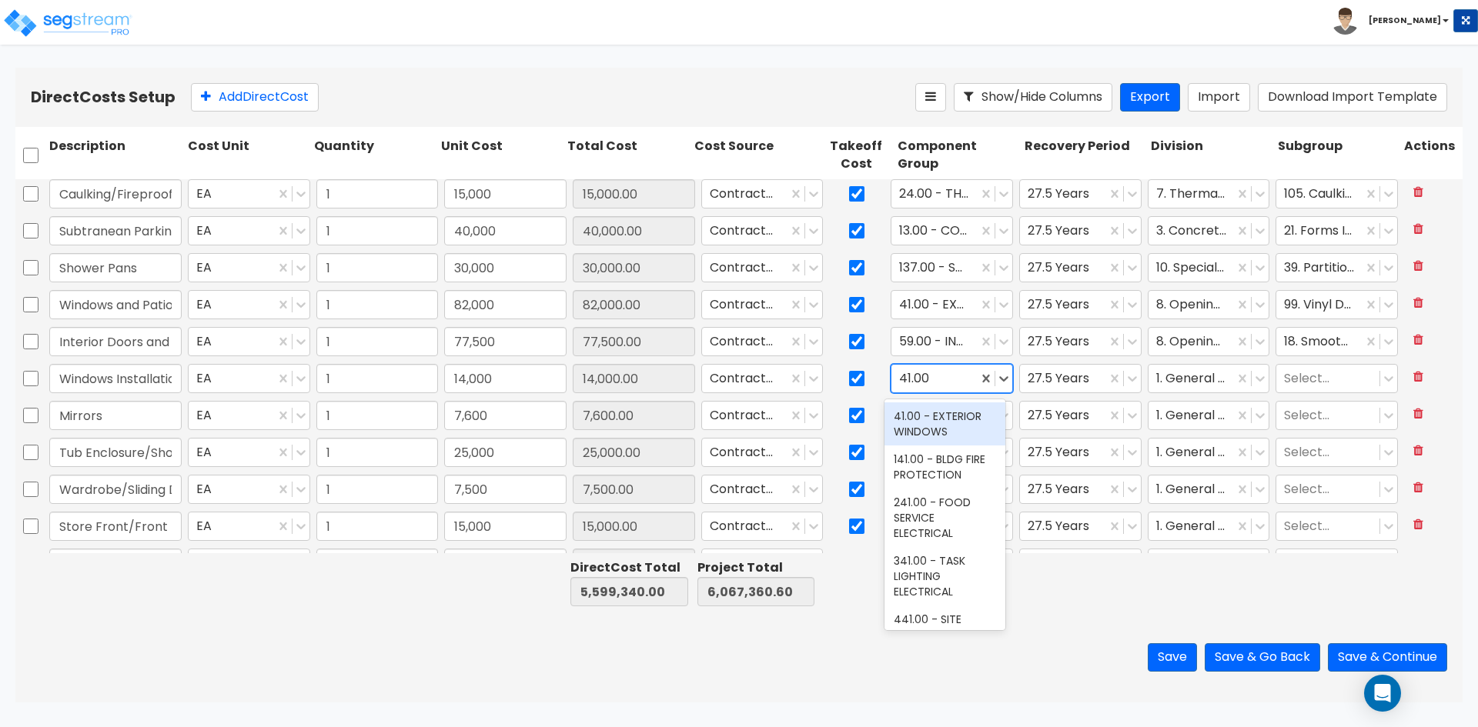
click at [914, 425] on div "41.00 - EXTERIOR WINDOWS" at bounding box center [944, 424] width 121 height 43
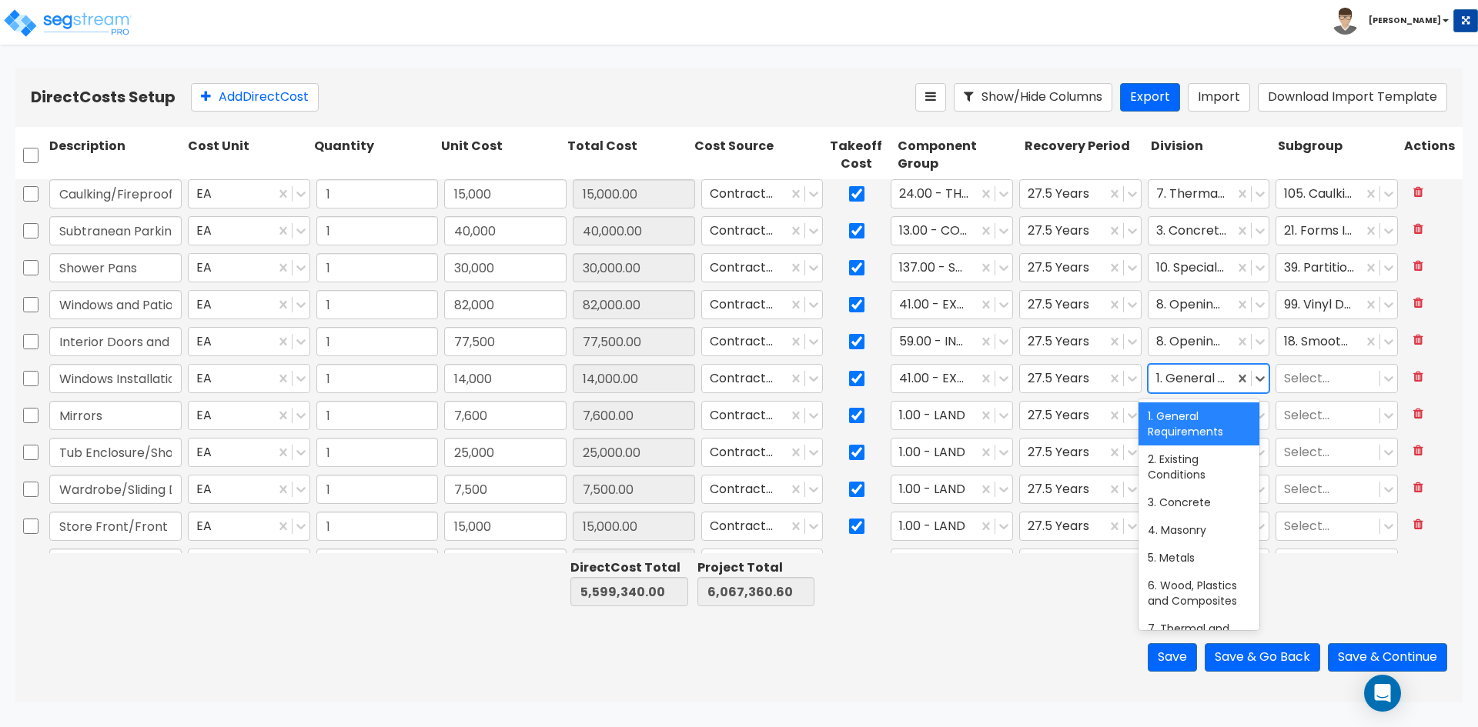
click at [1198, 376] on div at bounding box center [1191, 379] width 71 height 21
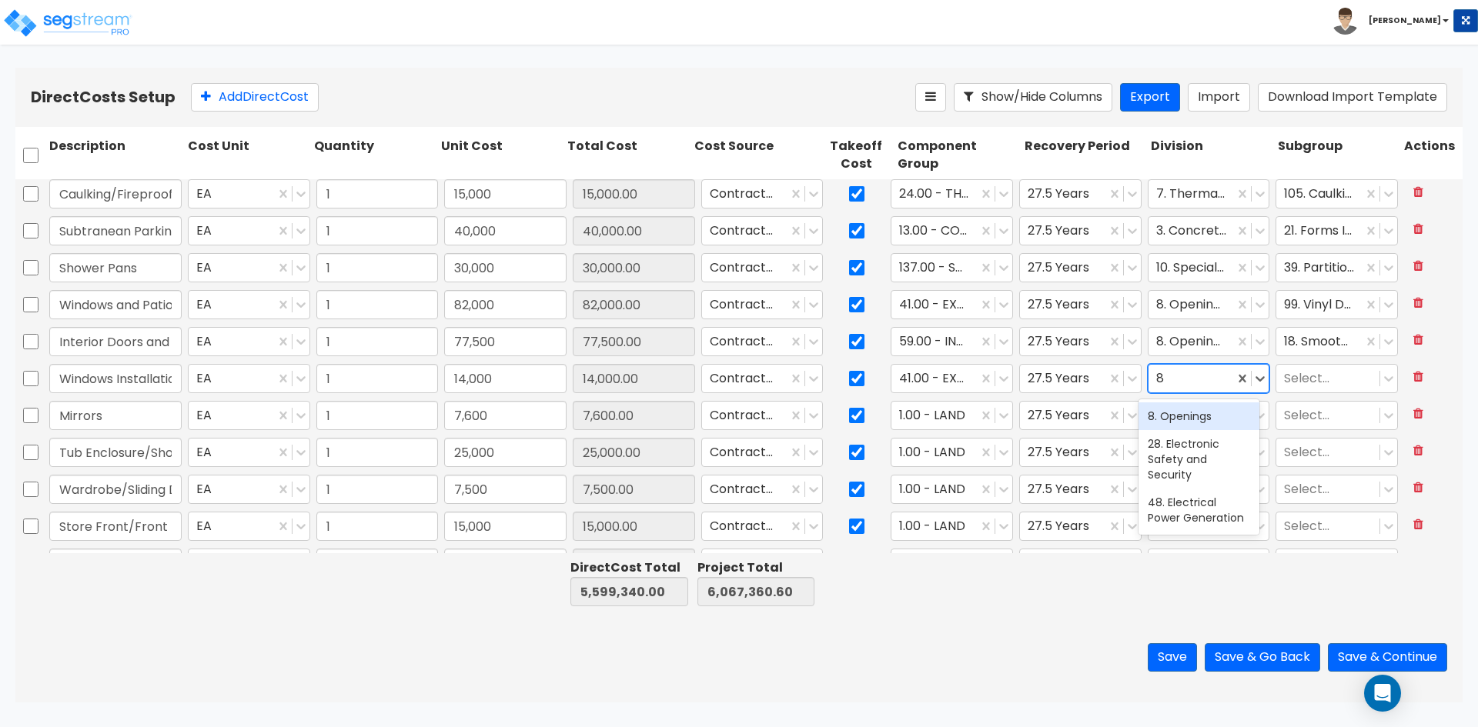
click at [1207, 415] on div "8. Openings" at bounding box center [1198, 417] width 121 height 28
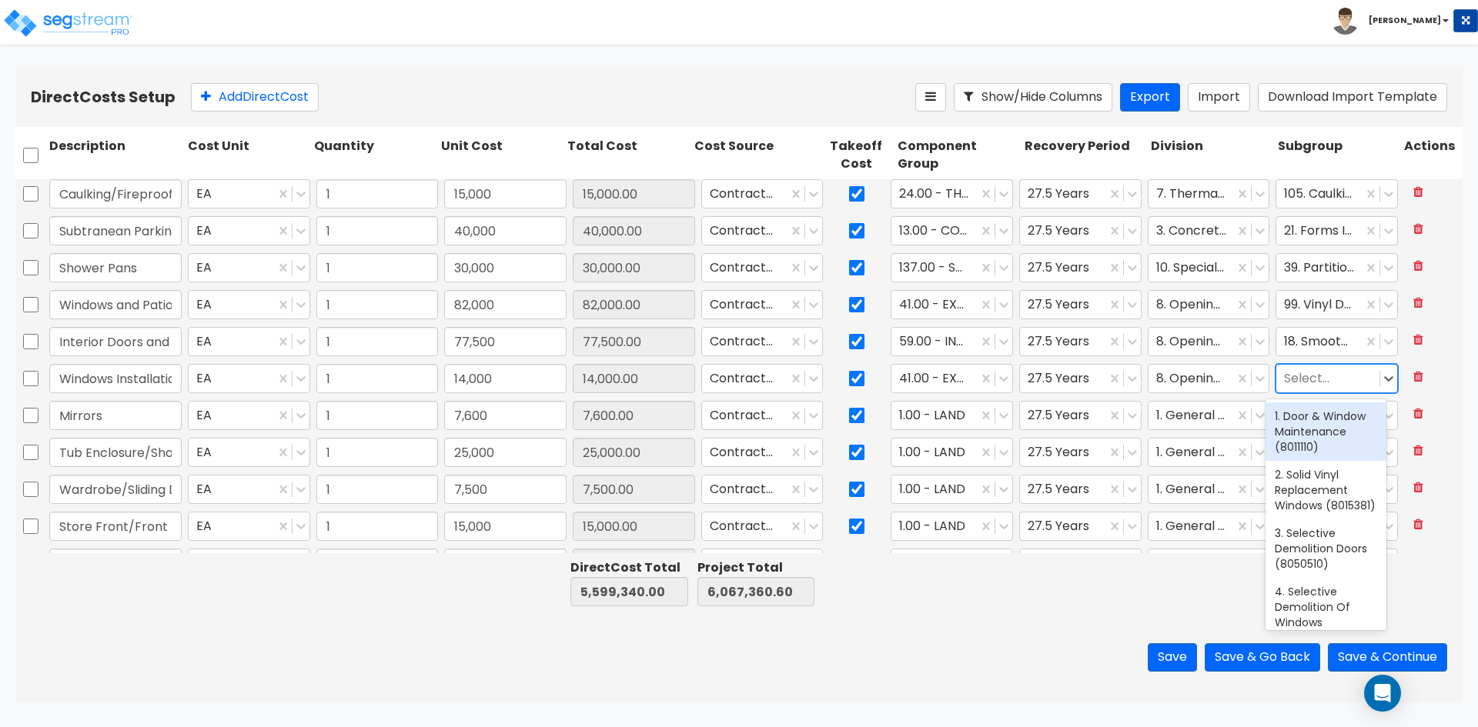
click at [1287, 376] on div at bounding box center [1328, 379] width 88 height 21
click at [1300, 435] on div "99. Vinyl Double-Hung Windows (8531330)" at bounding box center [1325, 432] width 121 height 58
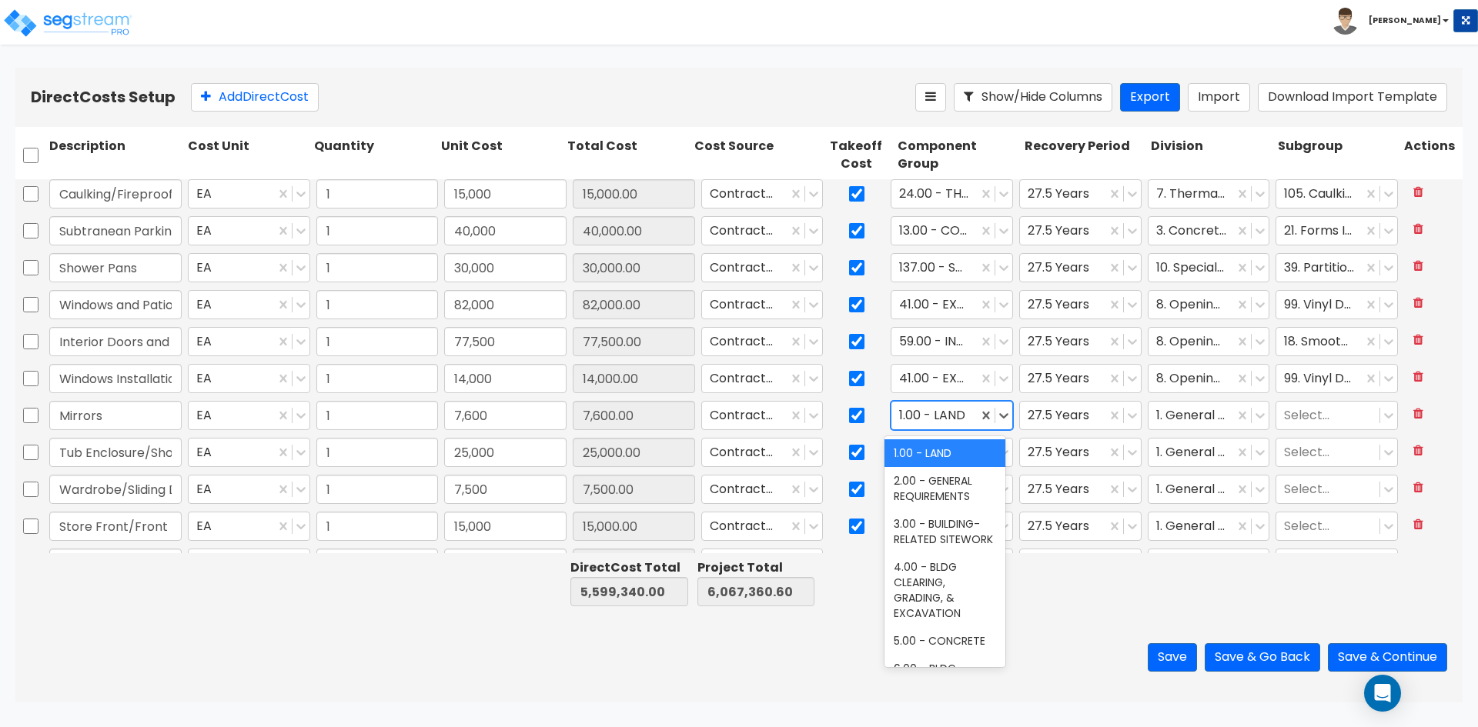
click at [954, 415] on div at bounding box center [934, 416] width 71 height 21
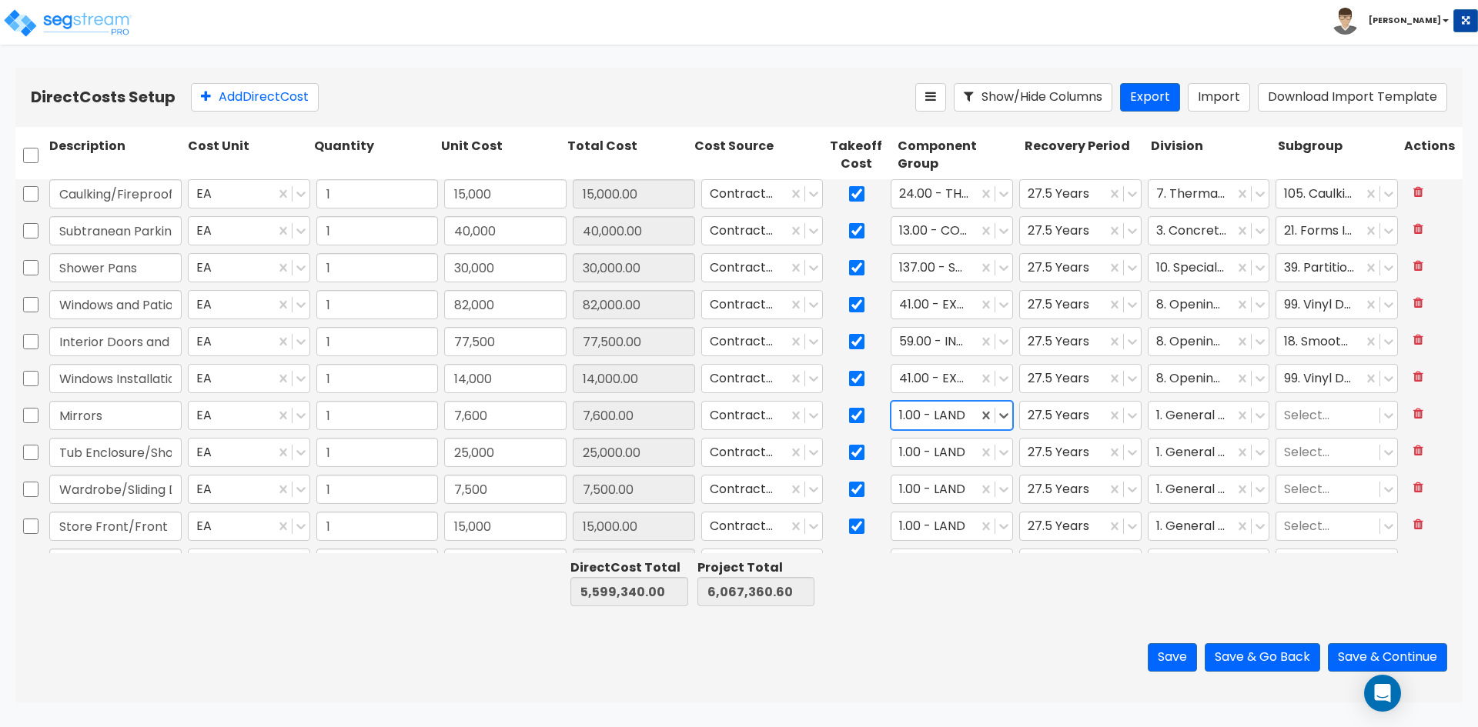
click at [961, 409] on div at bounding box center [934, 416] width 71 height 21
click at [1159, 660] on button "Save" at bounding box center [1172, 657] width 49 height 28
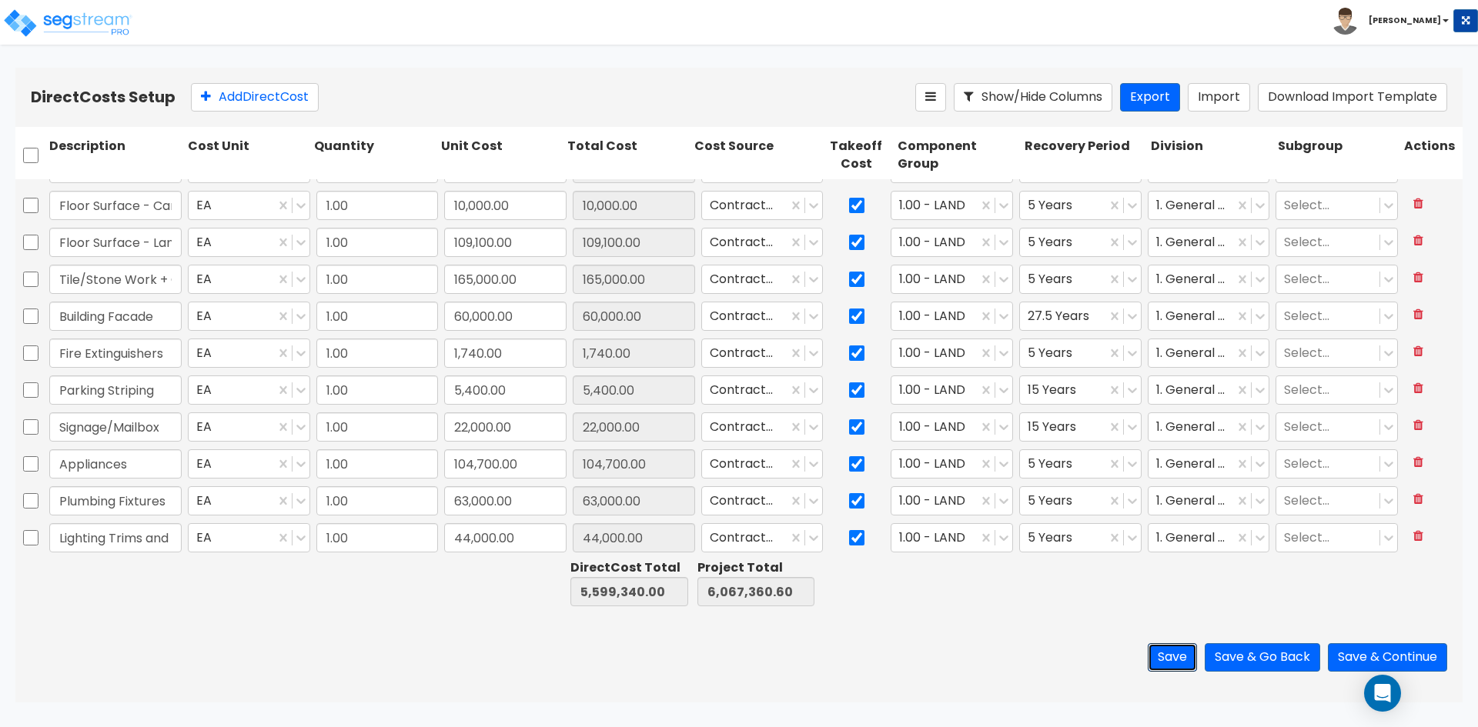
scroll to position [1482, 0]
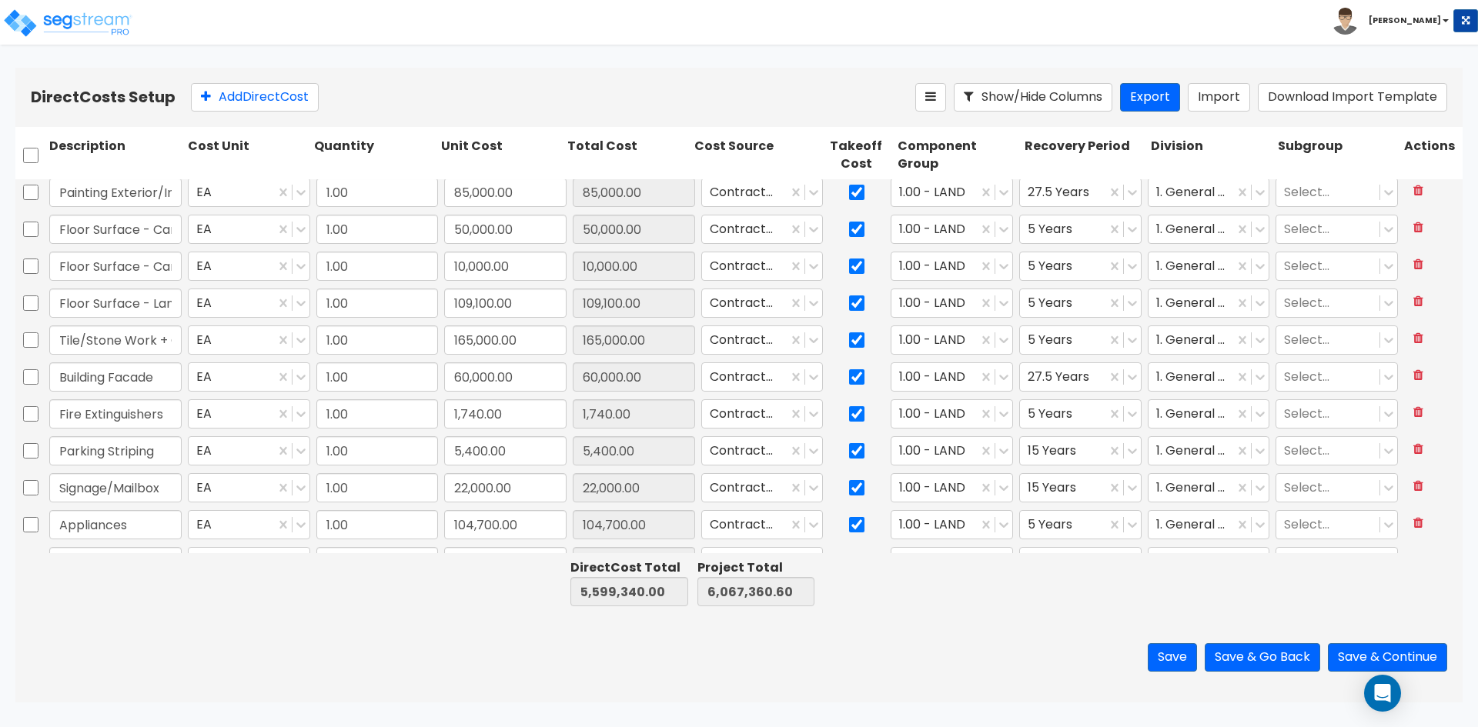
click at [268, 675] on div "Save Save & Go Back Save & Continue" at bounding box center [738, 658] width 1447 height 90
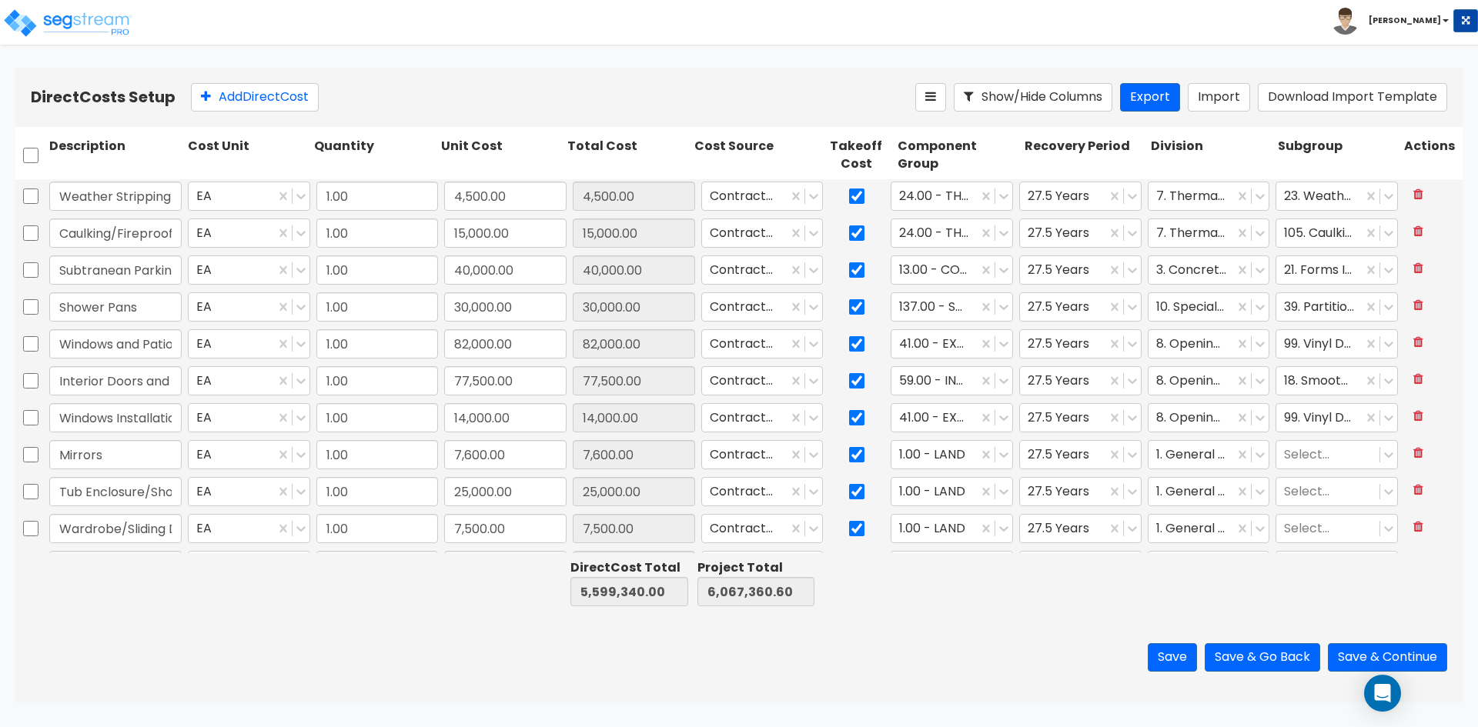
scroll to position [944, 0]
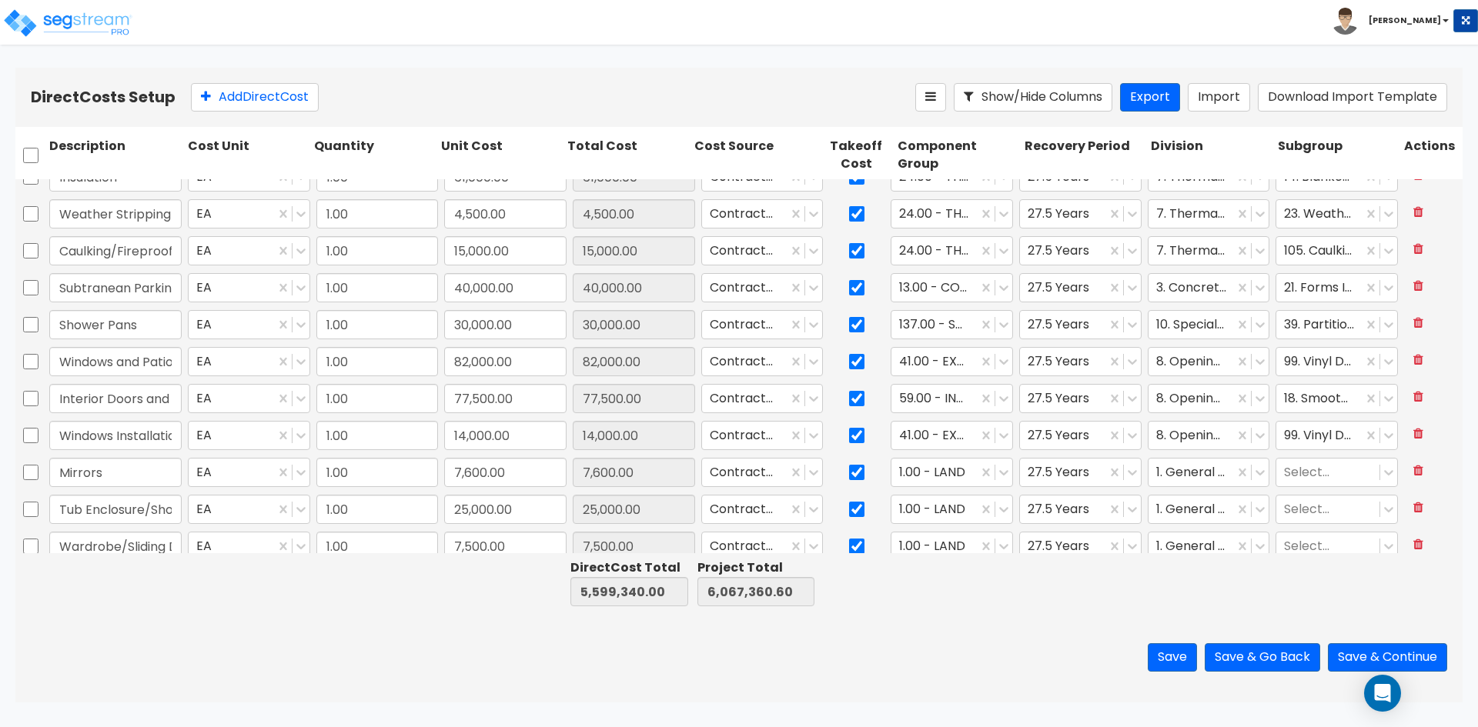
click at [396, 609] on div at bounding box center [374, 582] width 126 height 53
click at [291, 604] on div at bounding box center [248, 582] width 126 height 53
click at [1163, 657] on button "Save" at bounding box center [1172, 657] width 49 height 28
